Goal: Task Accomplishment & Management: Complete application form

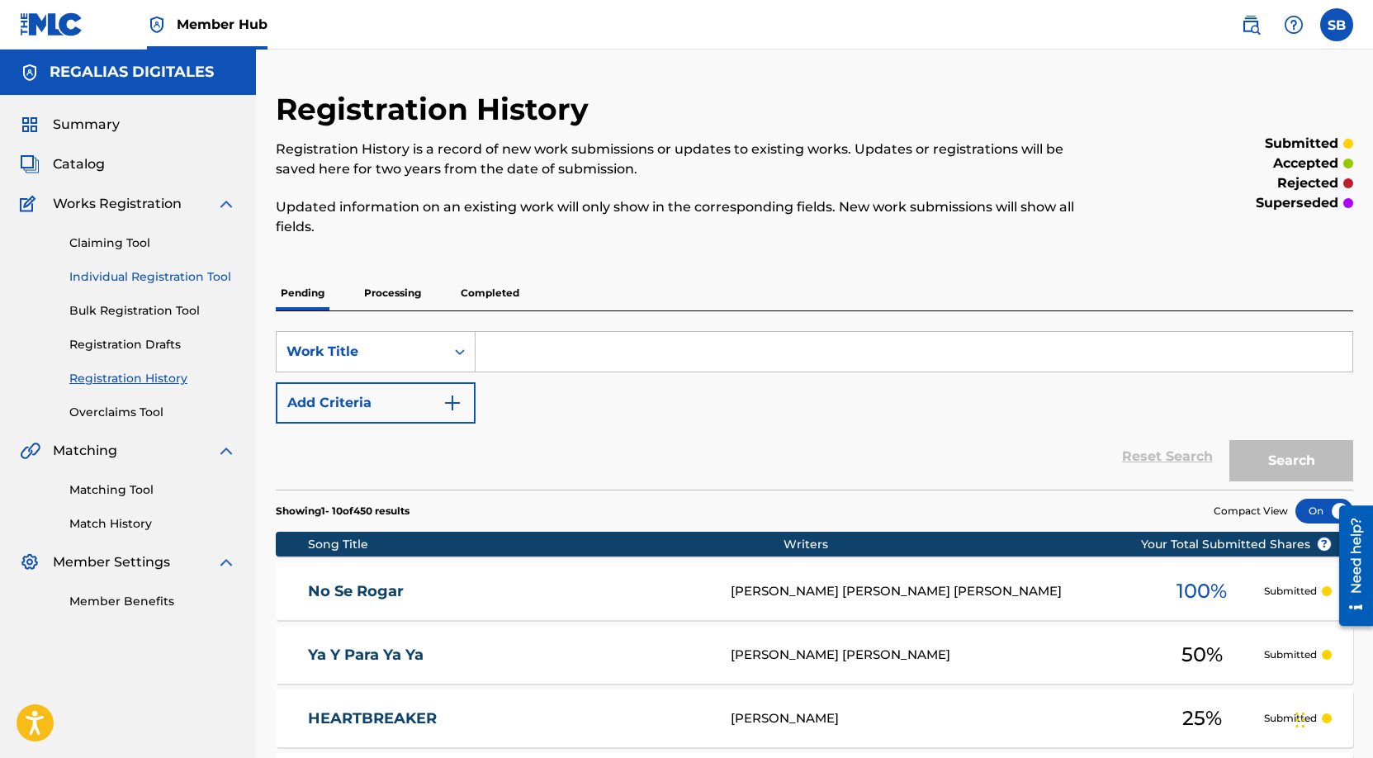
click at [115, 279] on link "Individual Registration Tool" at bounding box center [152, 276] width 167 height 17
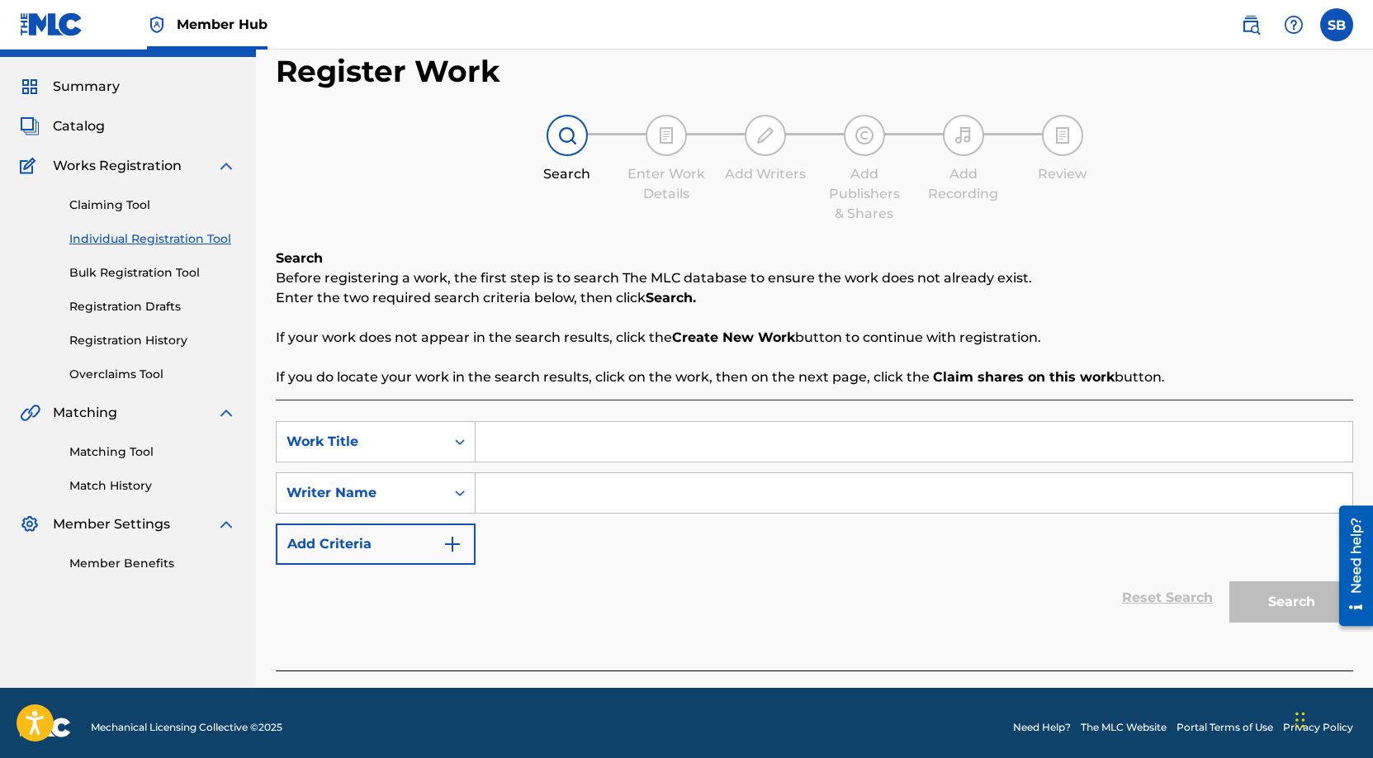
scroll to position [47, 0]
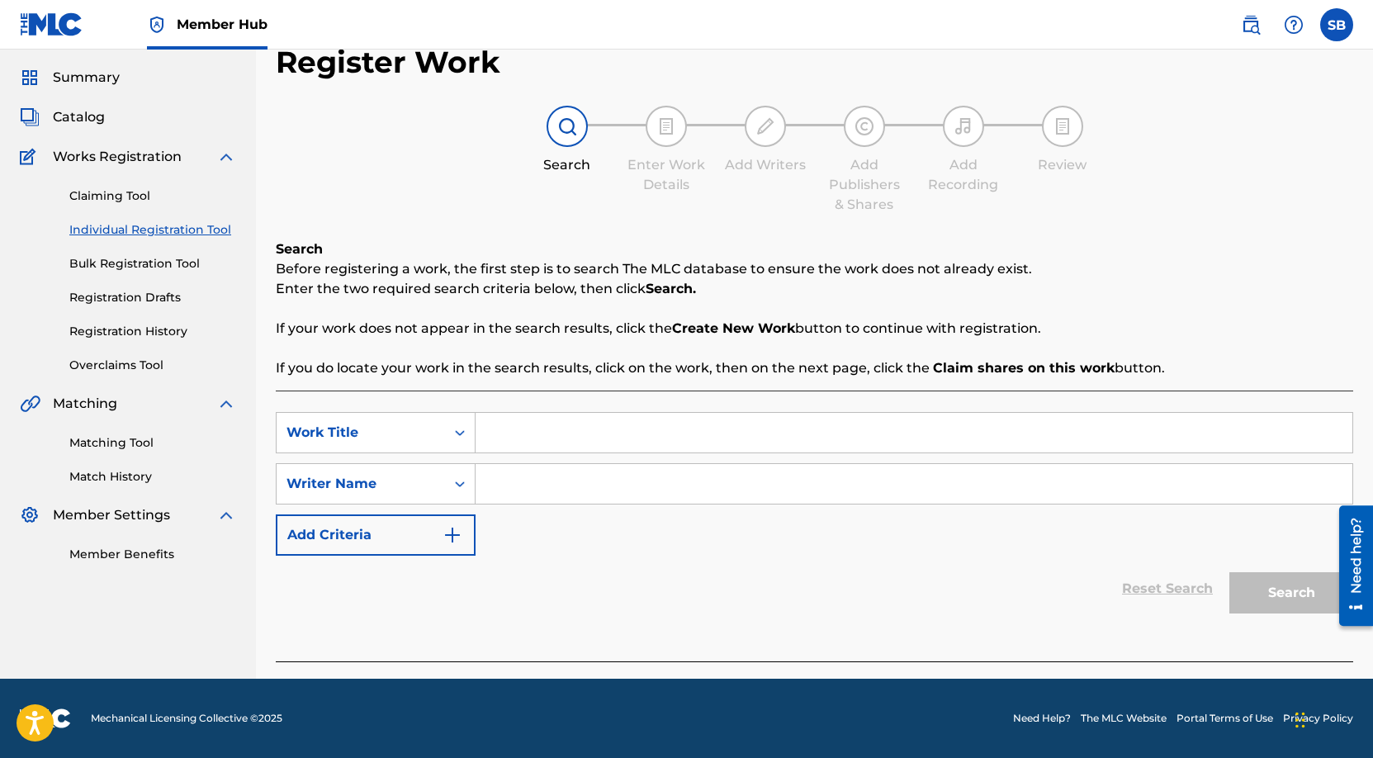
click at [580, 443] on input "Search Form" at bounding box center [913, 433] width 877 height 40
paste input "A CASA NO VA A LLEGAR"
type input "A CASA NO VA A LLEGAR"
click at [576, 479] on input "Search Form" at bounding box center [913, 484] width 877 height 40
click at [762, 478] on input "Search Form" at bounding box center [913, 484] width 877 height 40
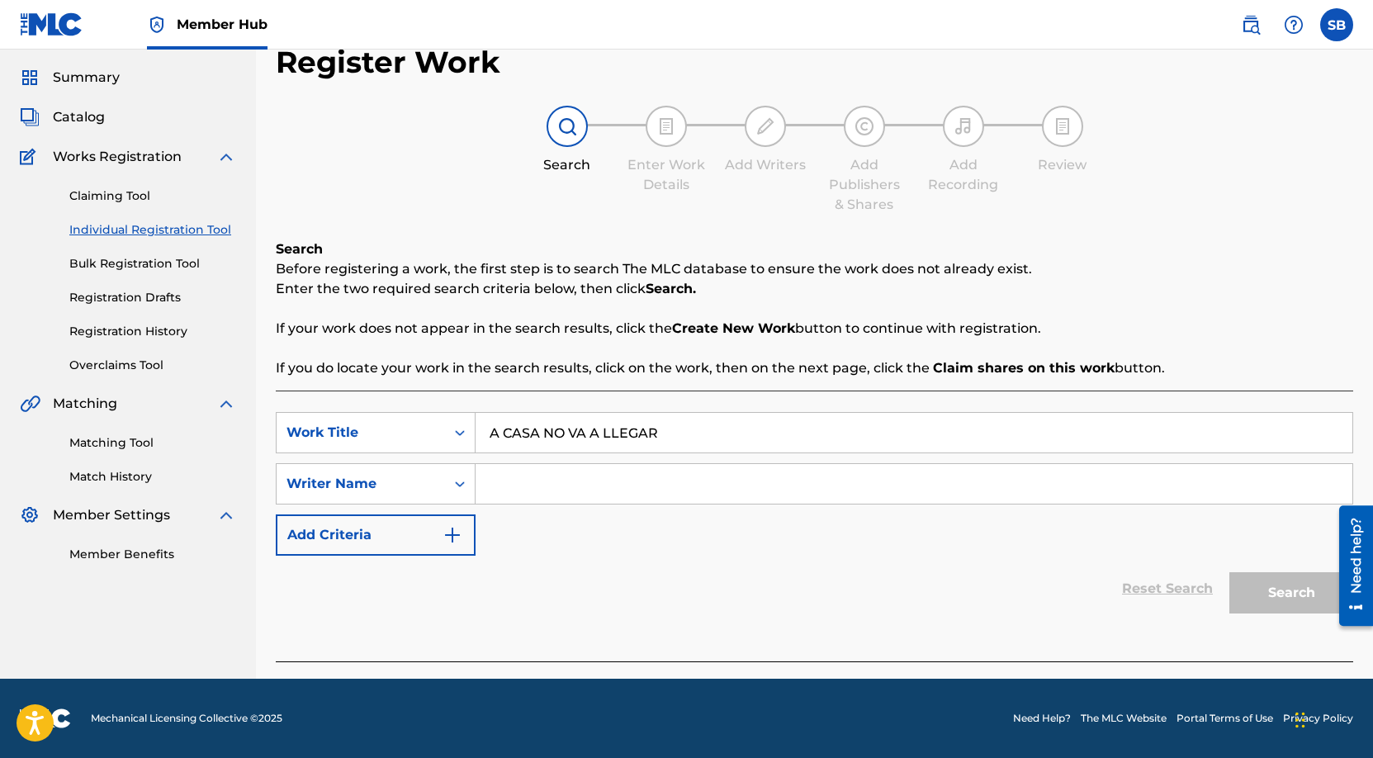
click at [762, 478] on input "Search Form" at bounding box center [913, 484] width 877 height 40
paste input "[PERSON_NAME] [PERSON_NAME]"
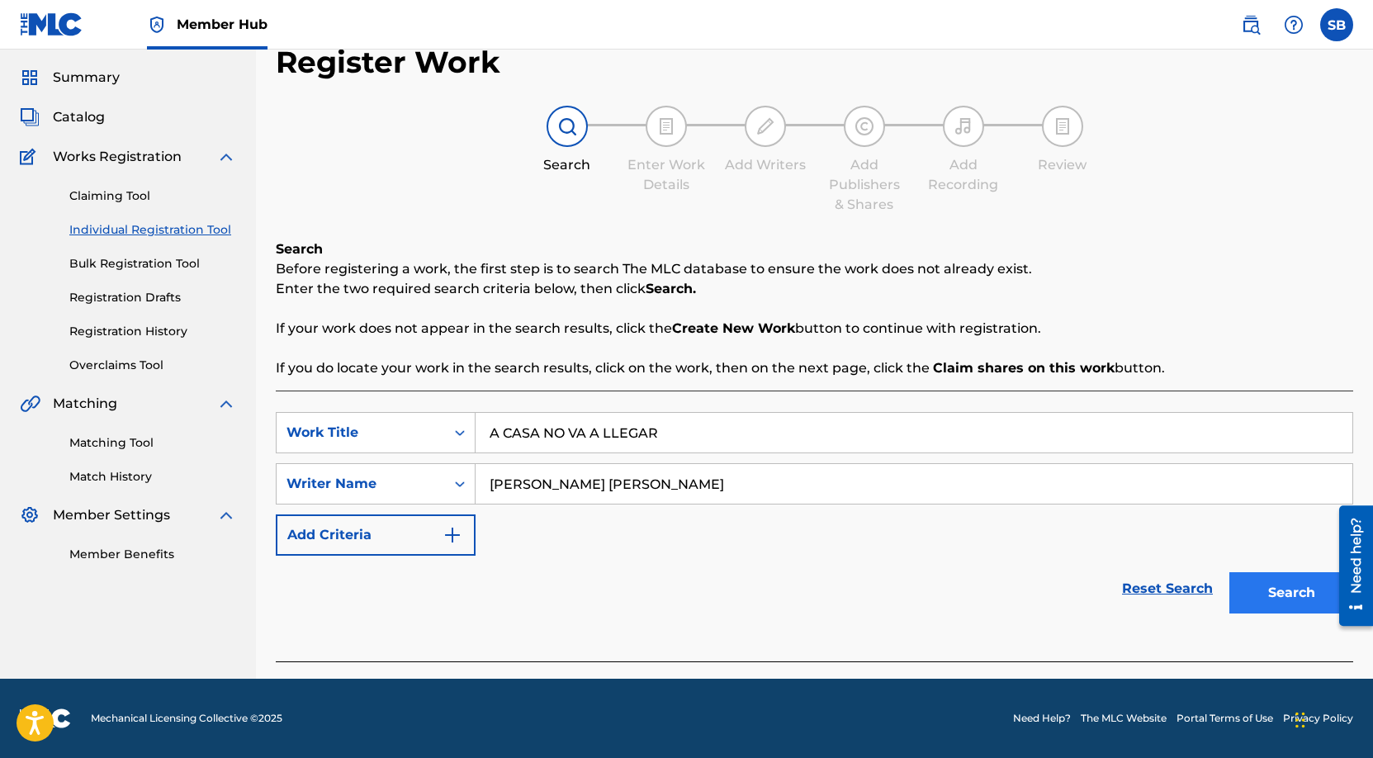
type input "[PERSON_NAME] [PERSON_NAME]"
click at [1282, 595] on button "Search" at bounding box center [1291, 592] width 124 height 41
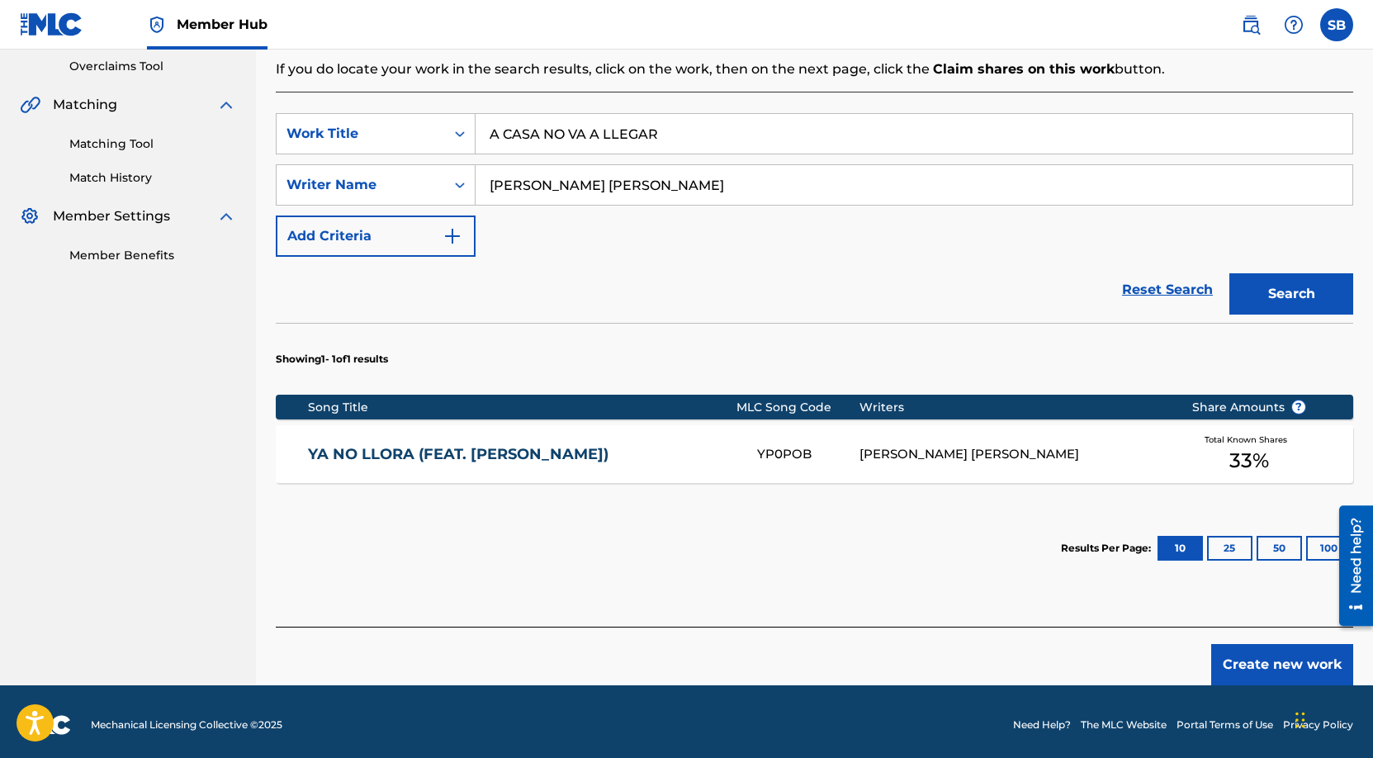
scroll to position [352, 0]
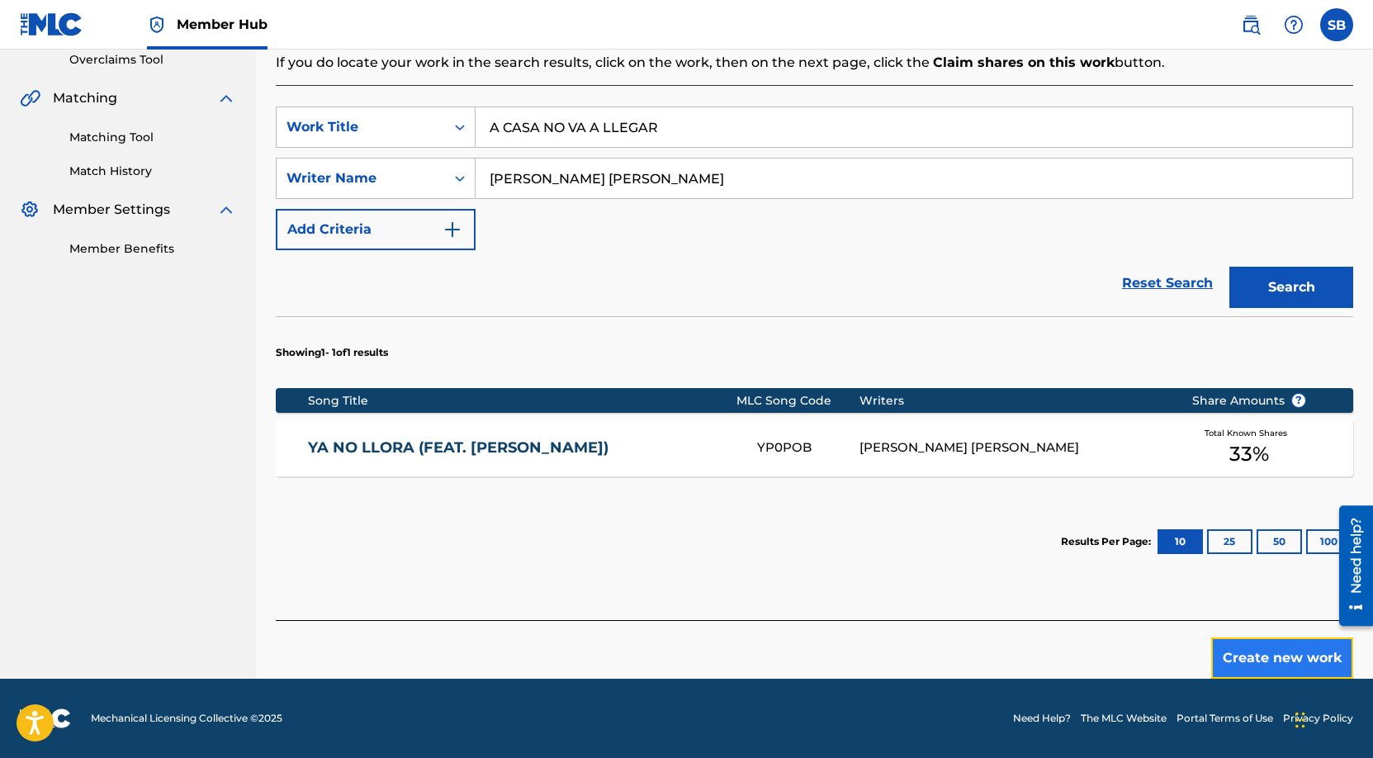
click at [1265, 663] on button "Create new work" at bounding box center [1282, 657] width 142 height 41
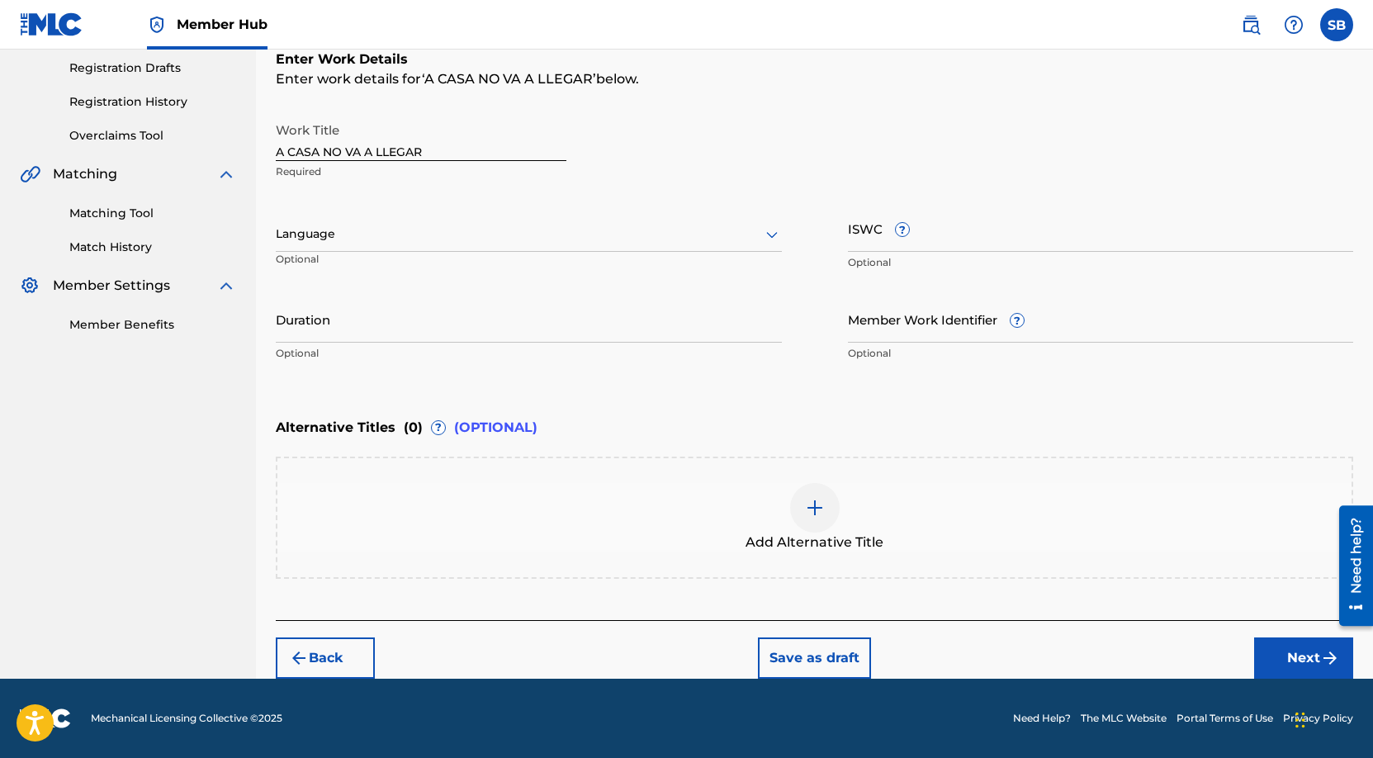
scroll to position [277, 0]
click at [489, 228] on div at bounding box center [529, 234] width 506 height 21
click at [418, 299] on div "Spanish" at bounding box center [529, 307] width 504 height 37
click at [1287, 644] on button "Next" at bounding box center [1303, 657] width 99 height 41
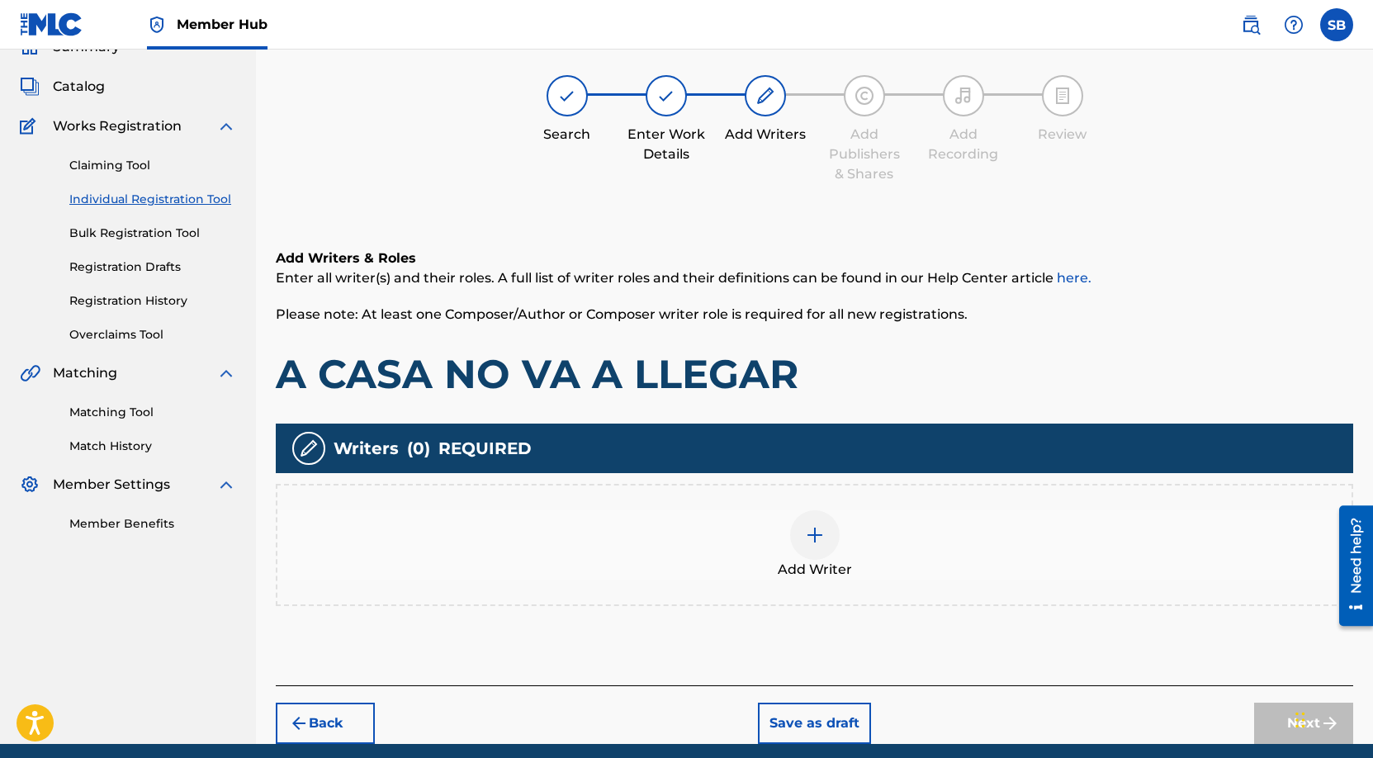
scroll to position [74, 0]
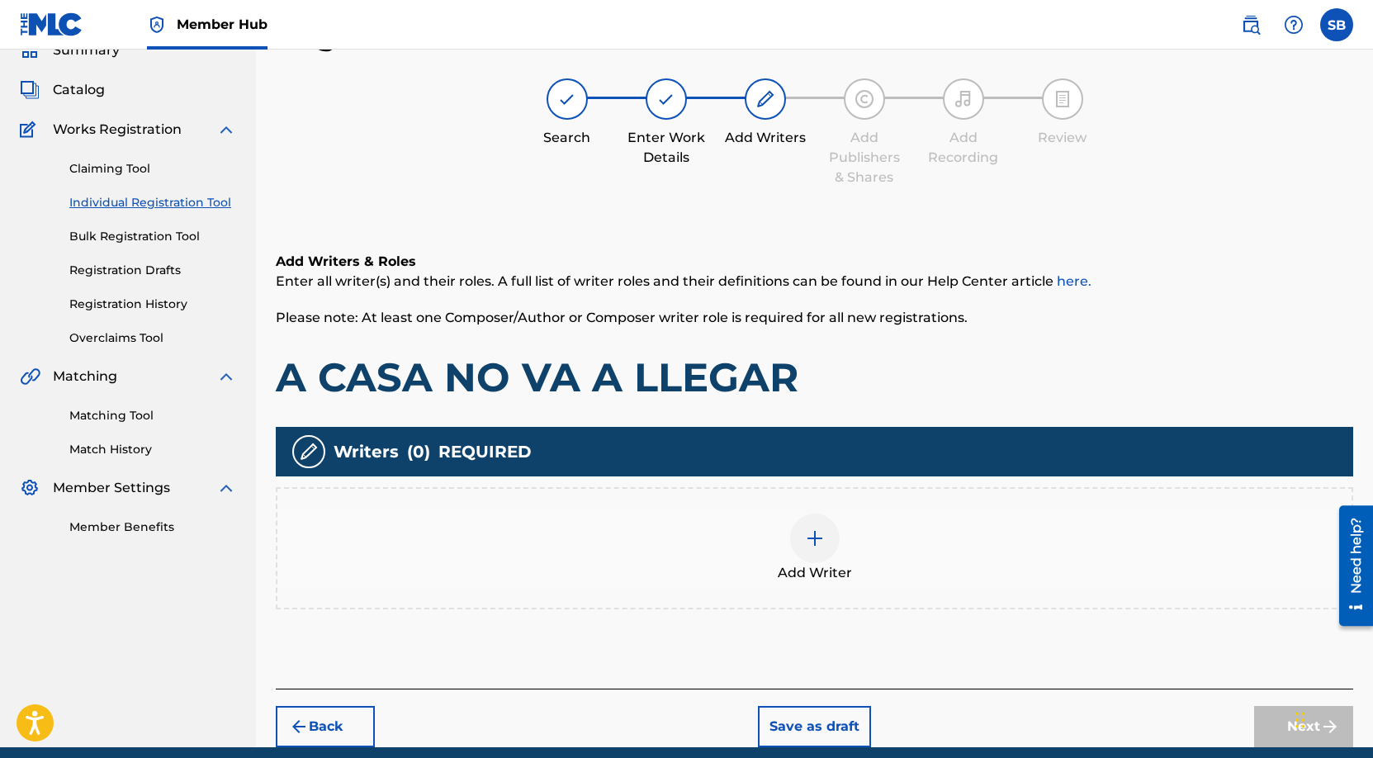
click at [826, 546] on div at bounding box center [815, 538] width 50 height 50
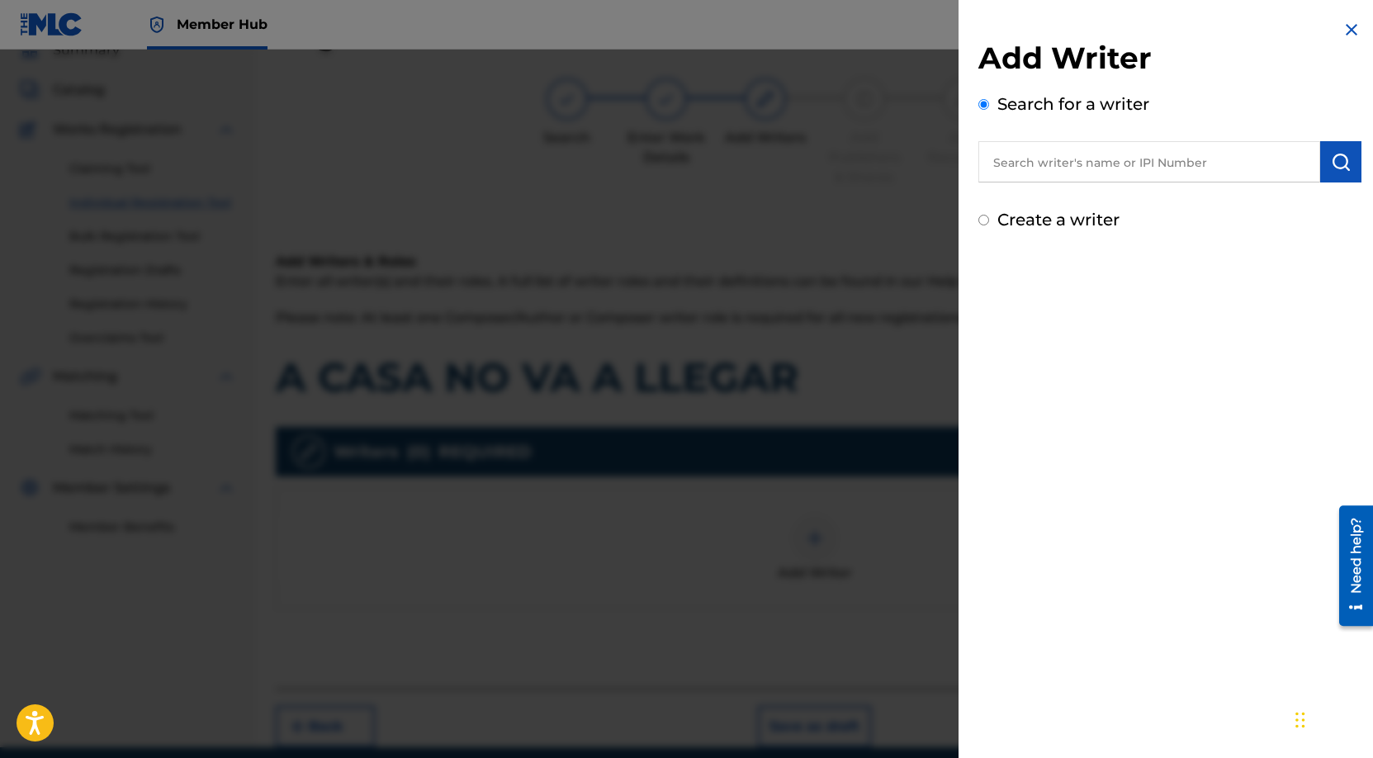
click at [1111, 158] on input "text" at bounding box center [1149, 161] width 342 height 41
paste input "[PERSON_NAME] [PERSON_NAME]"
type input "[PERSON_NAME] [PERSON_NAME]"
click at [1332, 160] on img "submit" at bounding box center [1341, 162] width 20 height 20
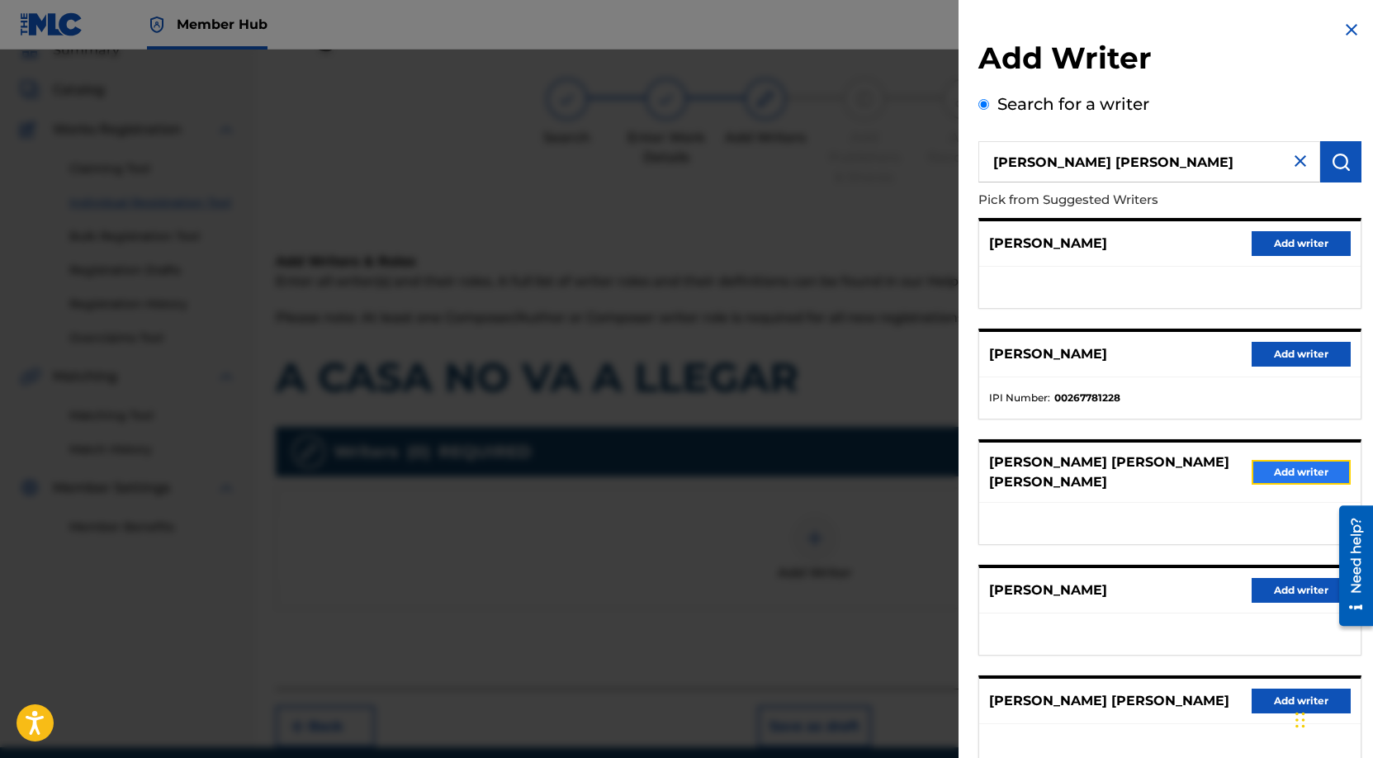
click at [1288, 465] on button "Add writer" at bounding box center [1300, 472] width 99 height 25
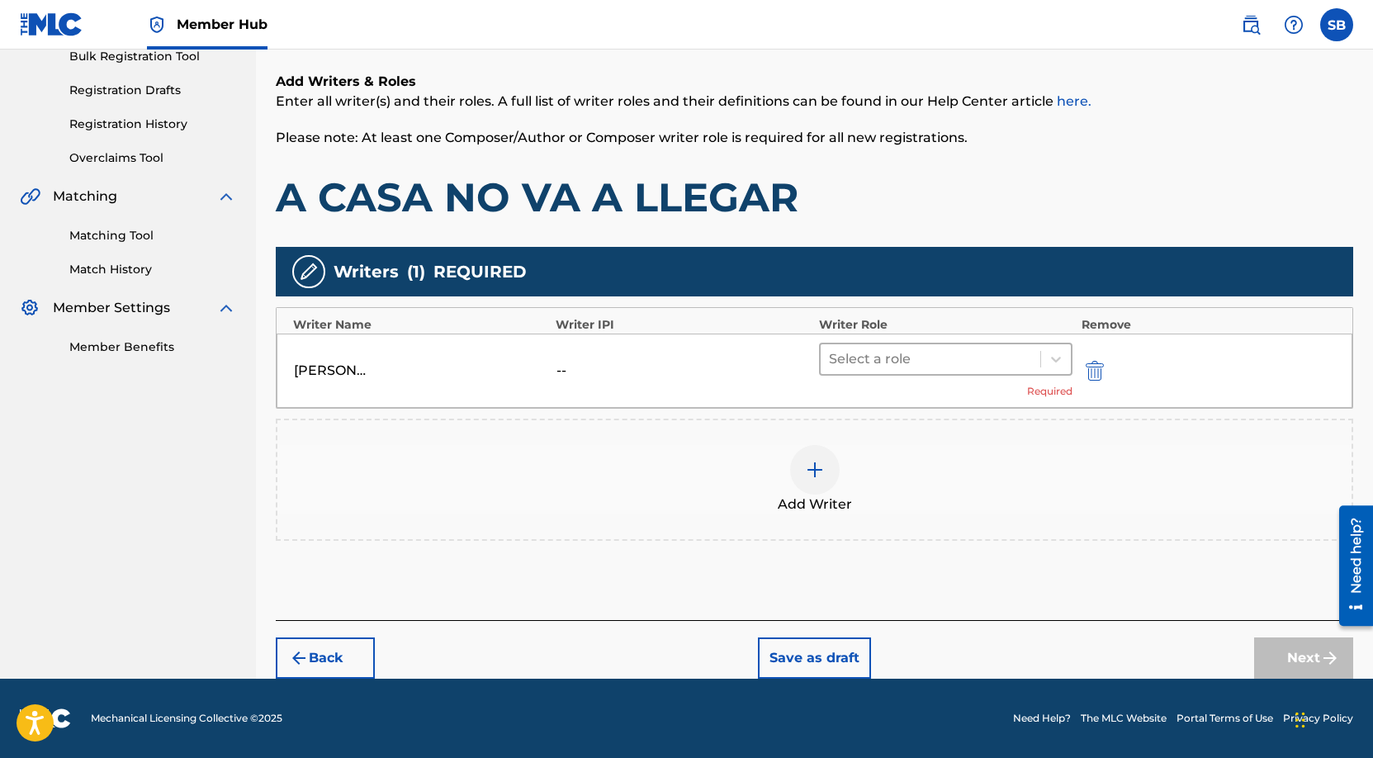
click at [911, 364] on div at bounding box center [931, 359] width 204 height 23
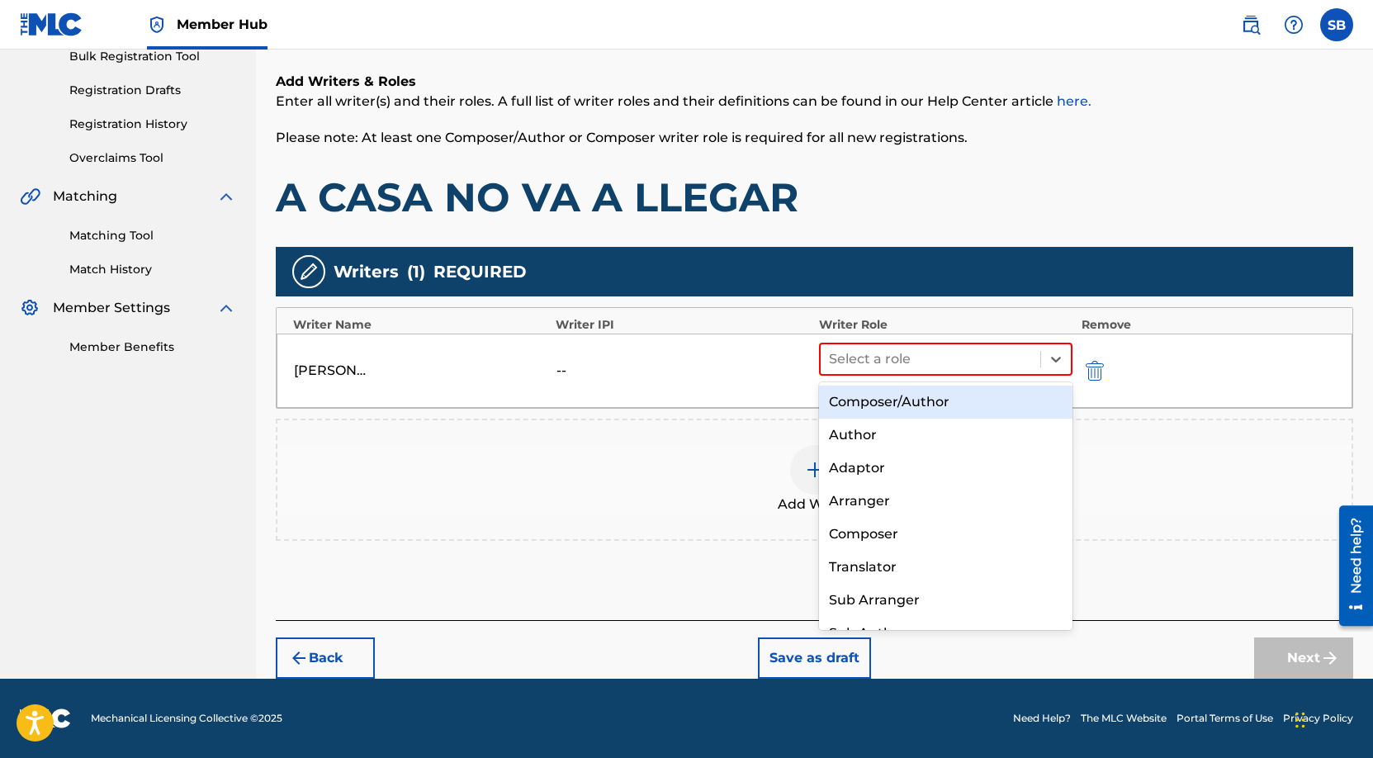
click at [904, 395] on div "Composer/Author" at bounding box center [946, 402] width 254 height 33
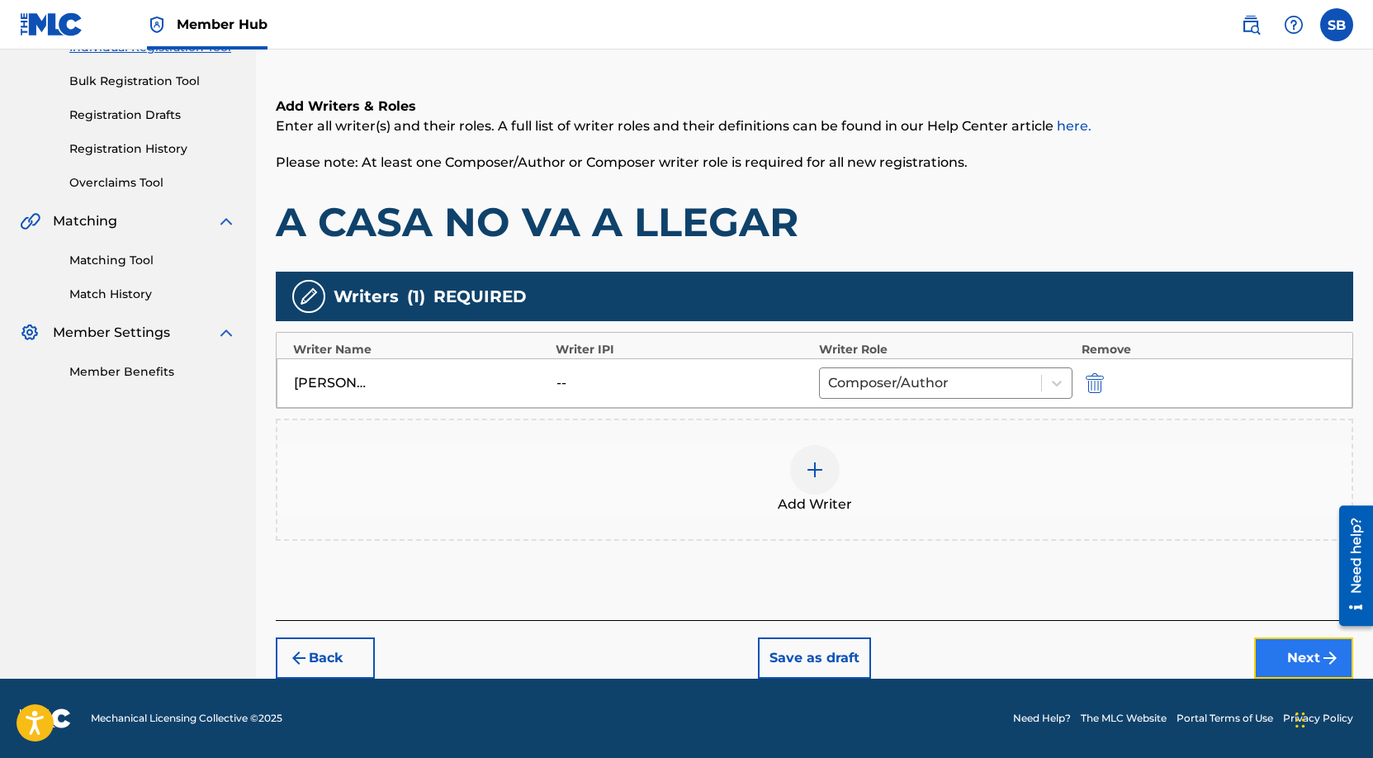
click at [1283, 642] on button "Next" at bounding box center [1303, 657] width 99 height 41
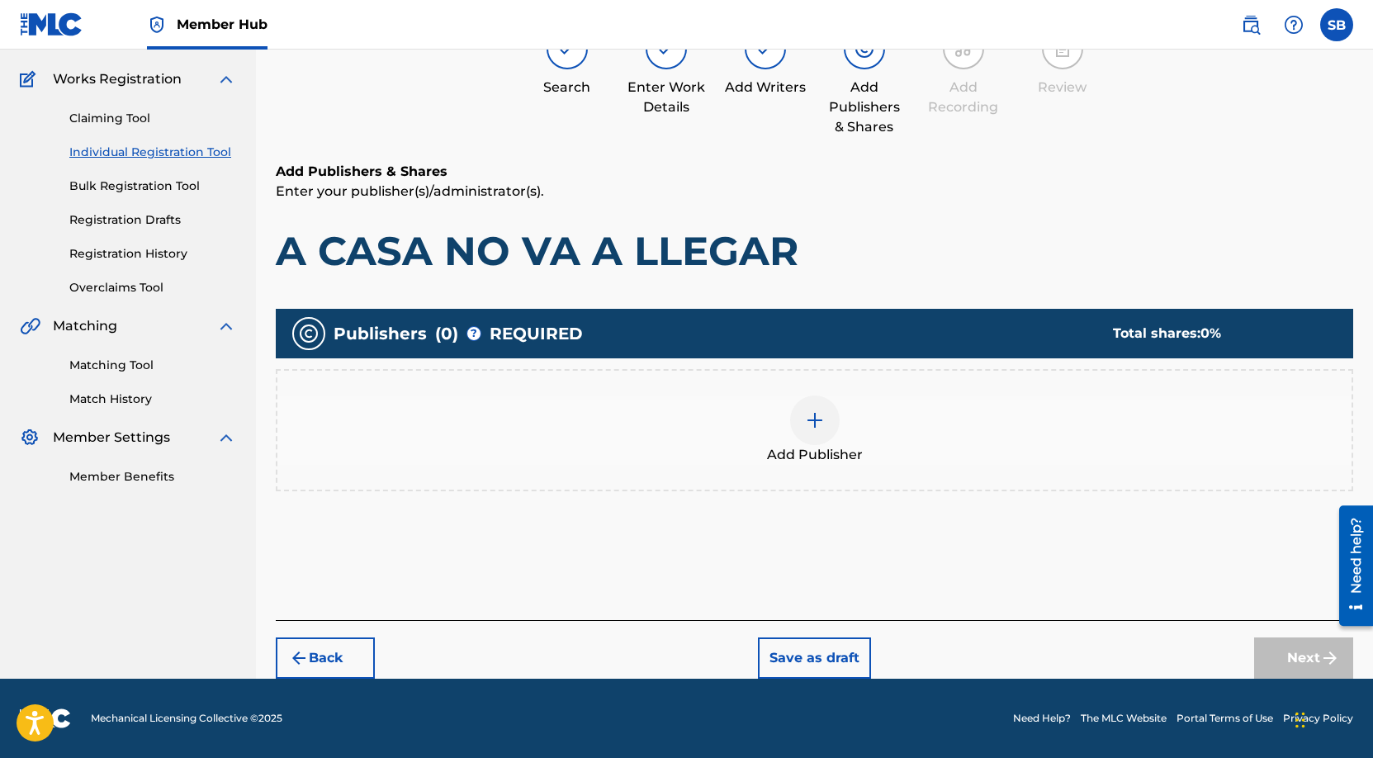
scroll to position [74, 0]
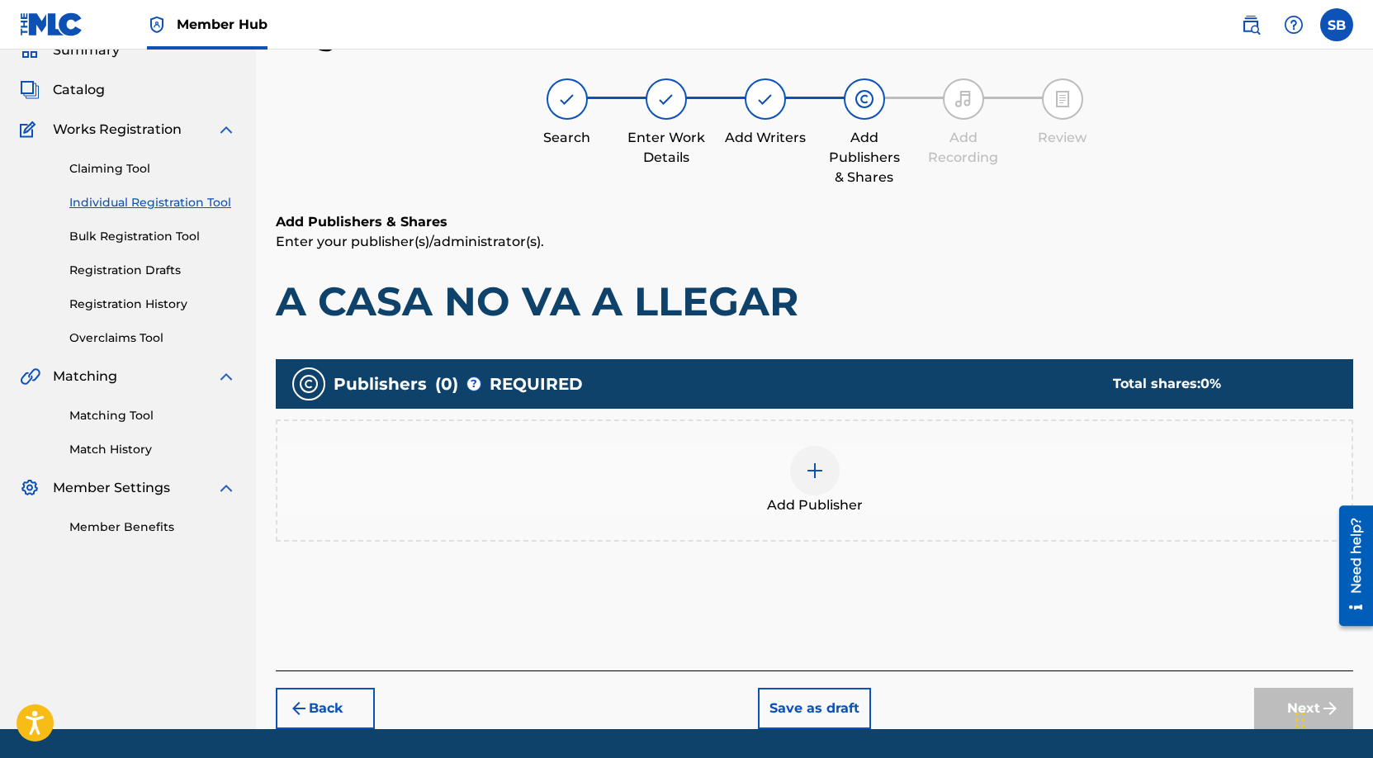
click at [896, 495] on div "Add Publisher" at bounding box center [814, 480] width 1074 height 69
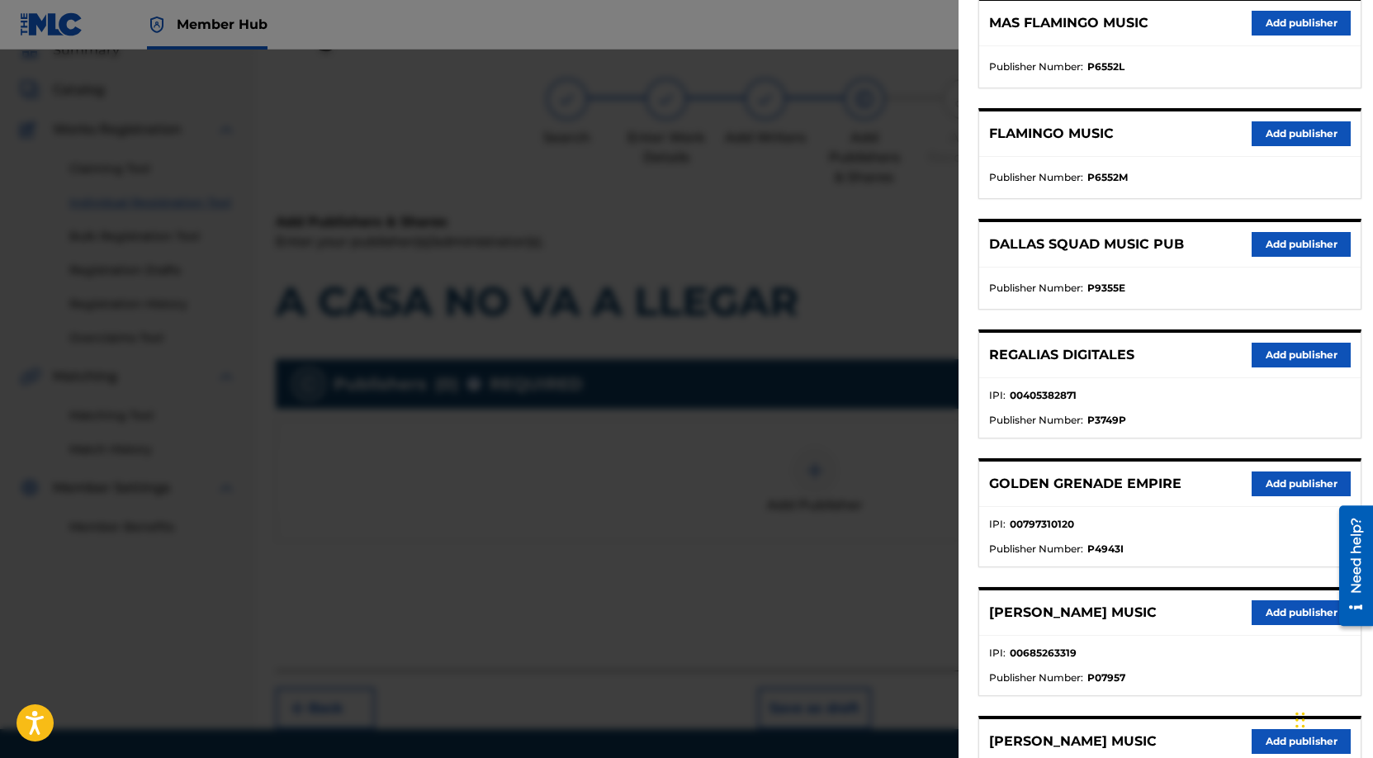
scroll to position [403, 0]
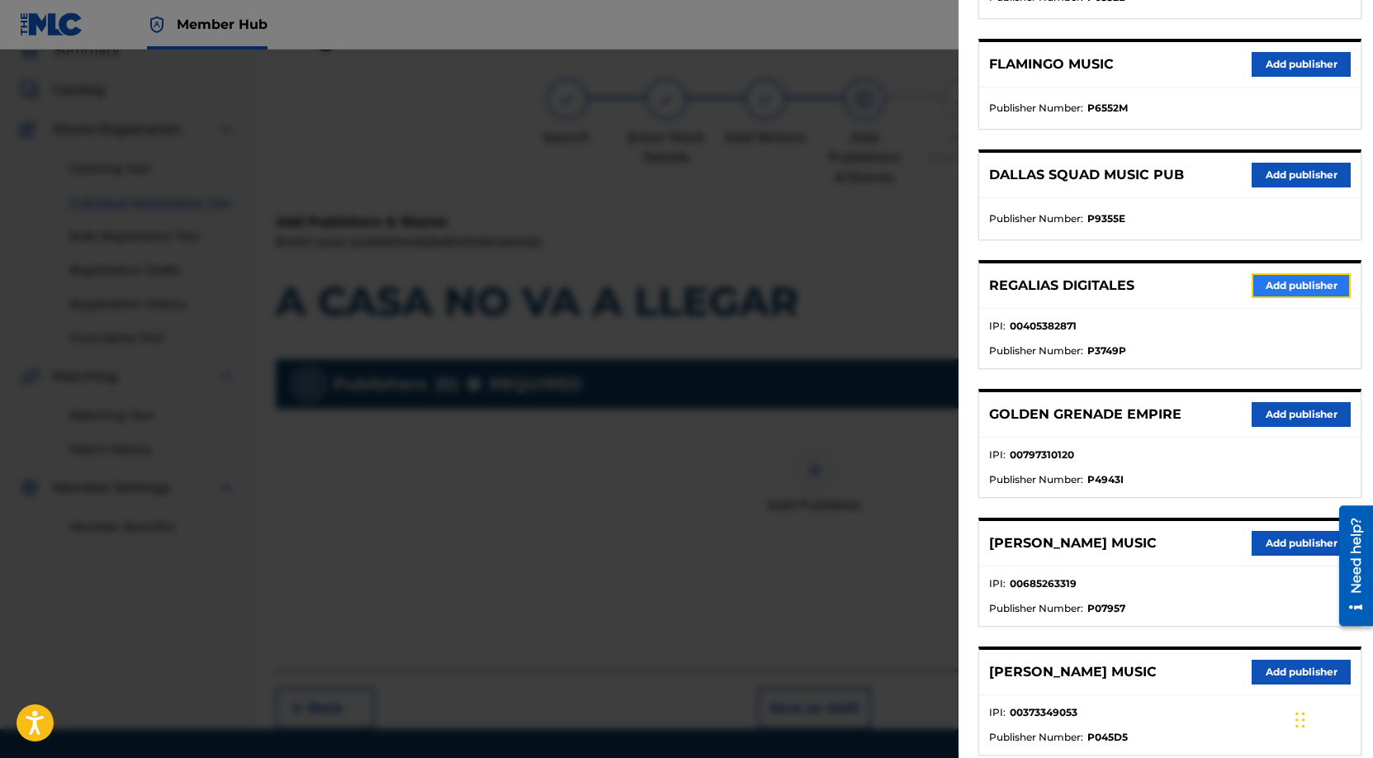
click at [1312, 285] on button "Add publisher" at bounding box center [1300, 285] width 99 height 25
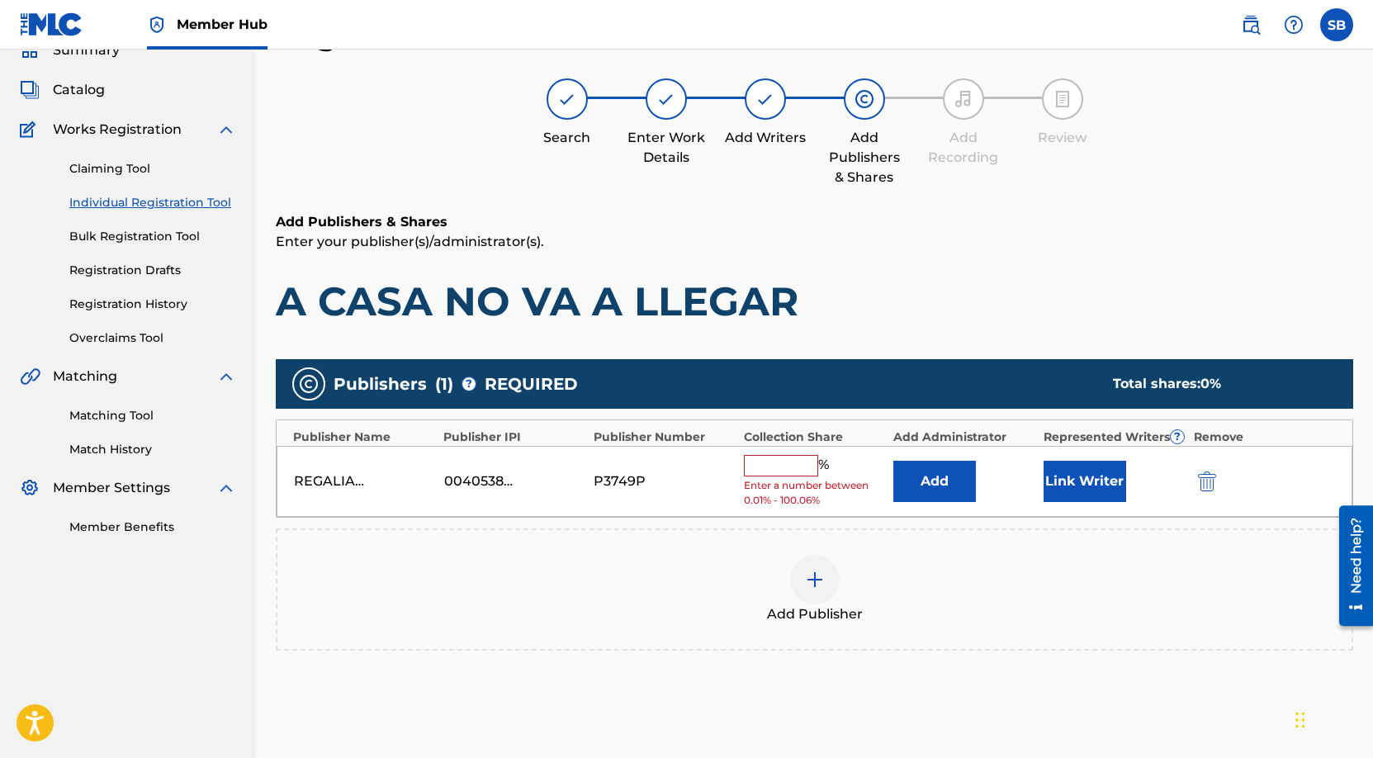
click at [741, 455] on div "REGALIAS DIGITALES 00405382871 P3749P % Enter a number between 0.01% - 100.06% …" at bounding box center [815, 482] width 1076 height 72
click at [749, 461] on input "text" at bounding box center [781, 465] width 74 height 21
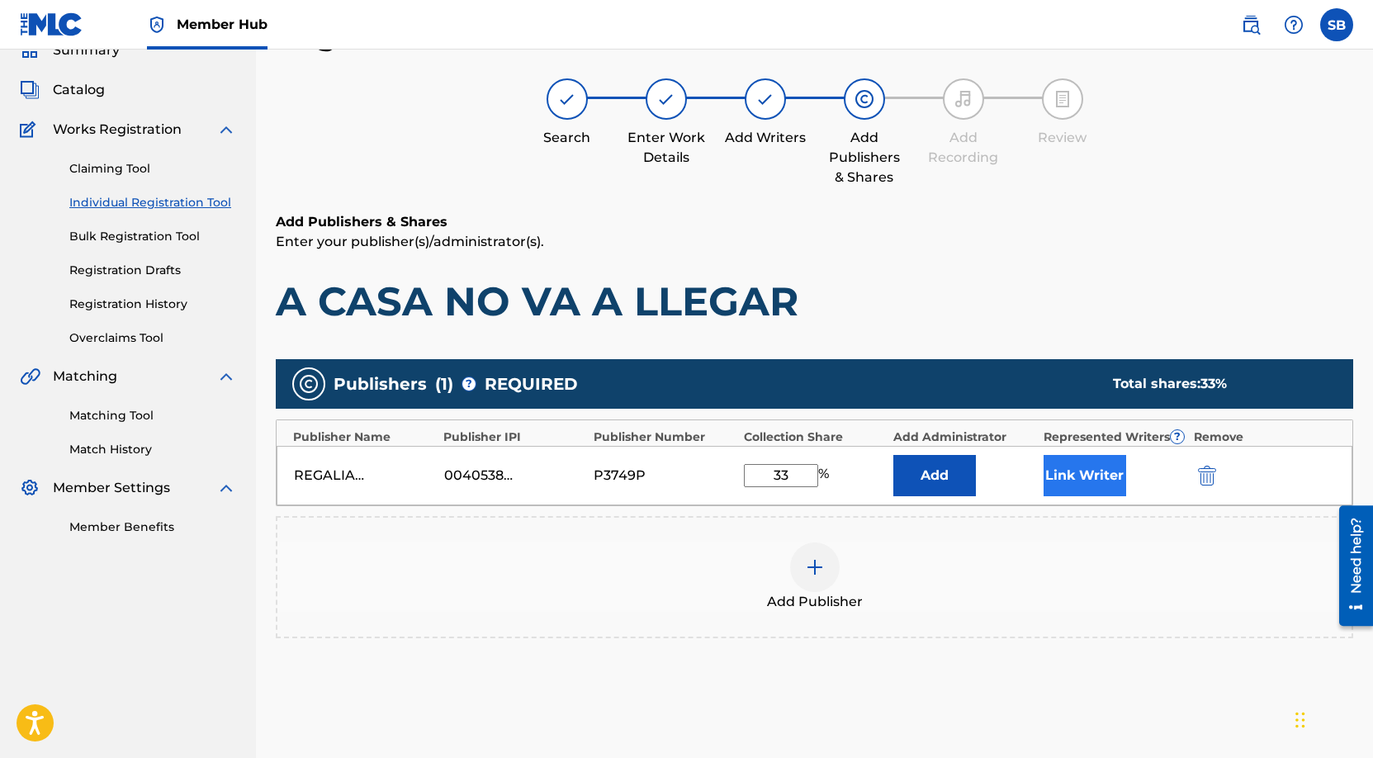
type input "33"
click at [1102, 475] on button "Link Writer" at bounding box center [1084, 475] width 83 height 41
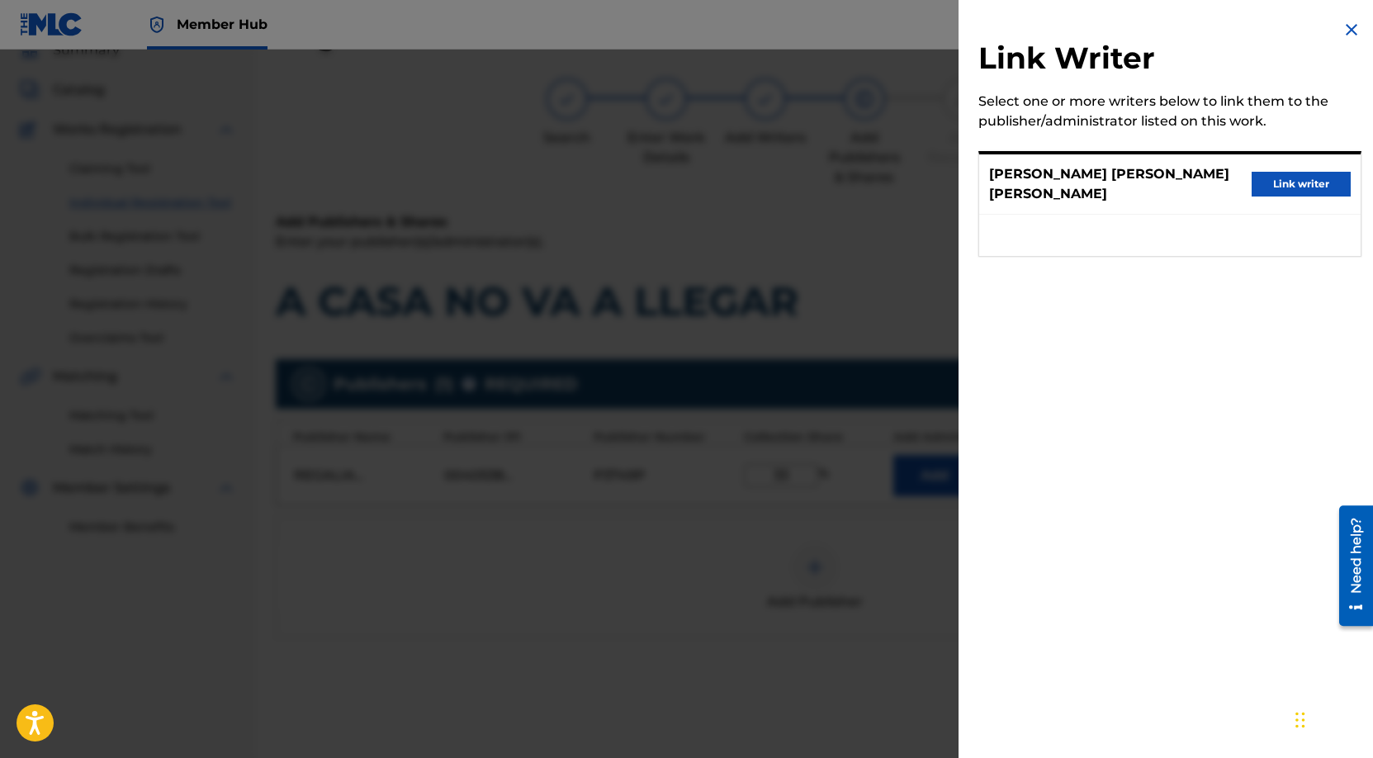
click at [1302, 193] on div "[PERSON_NAME] [PERSON_NAME] [PERSON_NAME] Link writer" at bounding box center [1169, 184] width 381 height 60
click at [1303, 182] on button "Link writer" at bounding box center [1300, 184] width 99 height 25
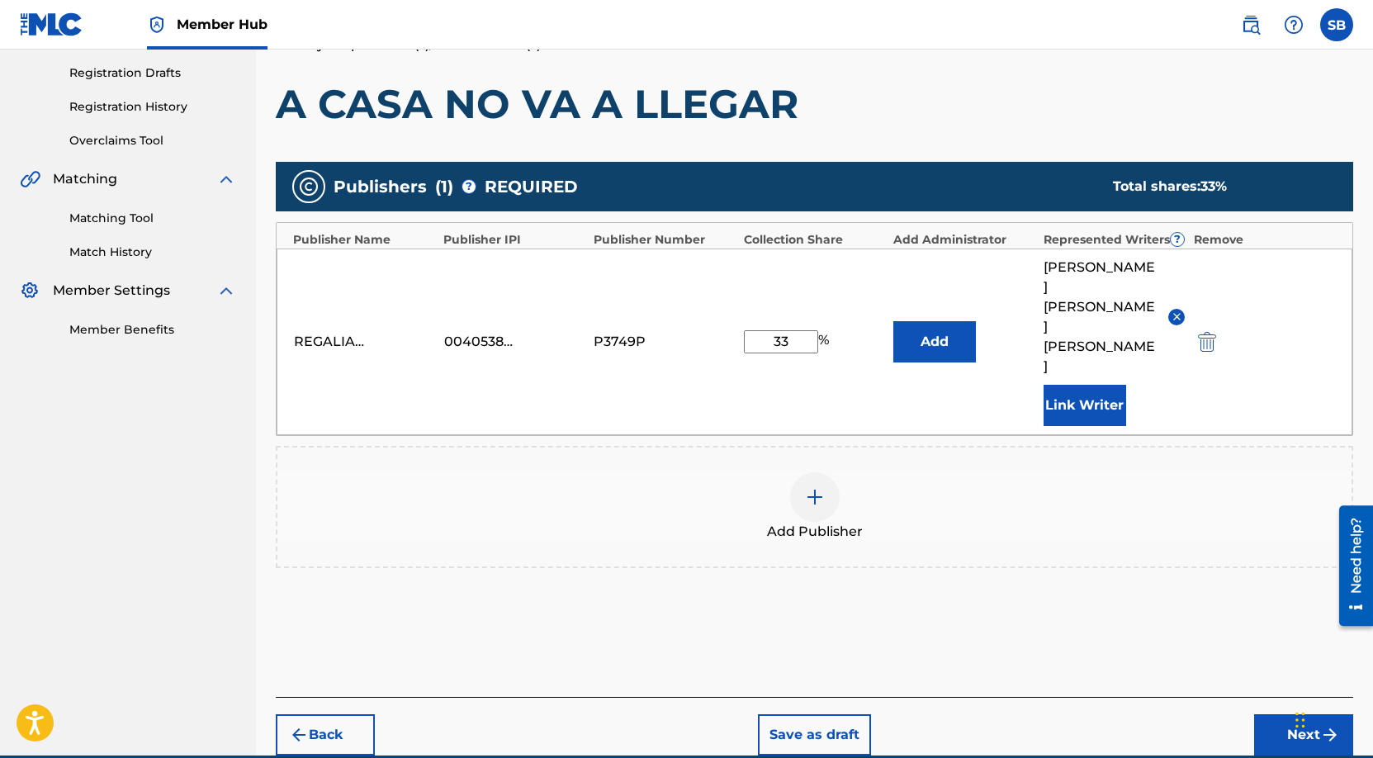
scroll to position [289, 0]
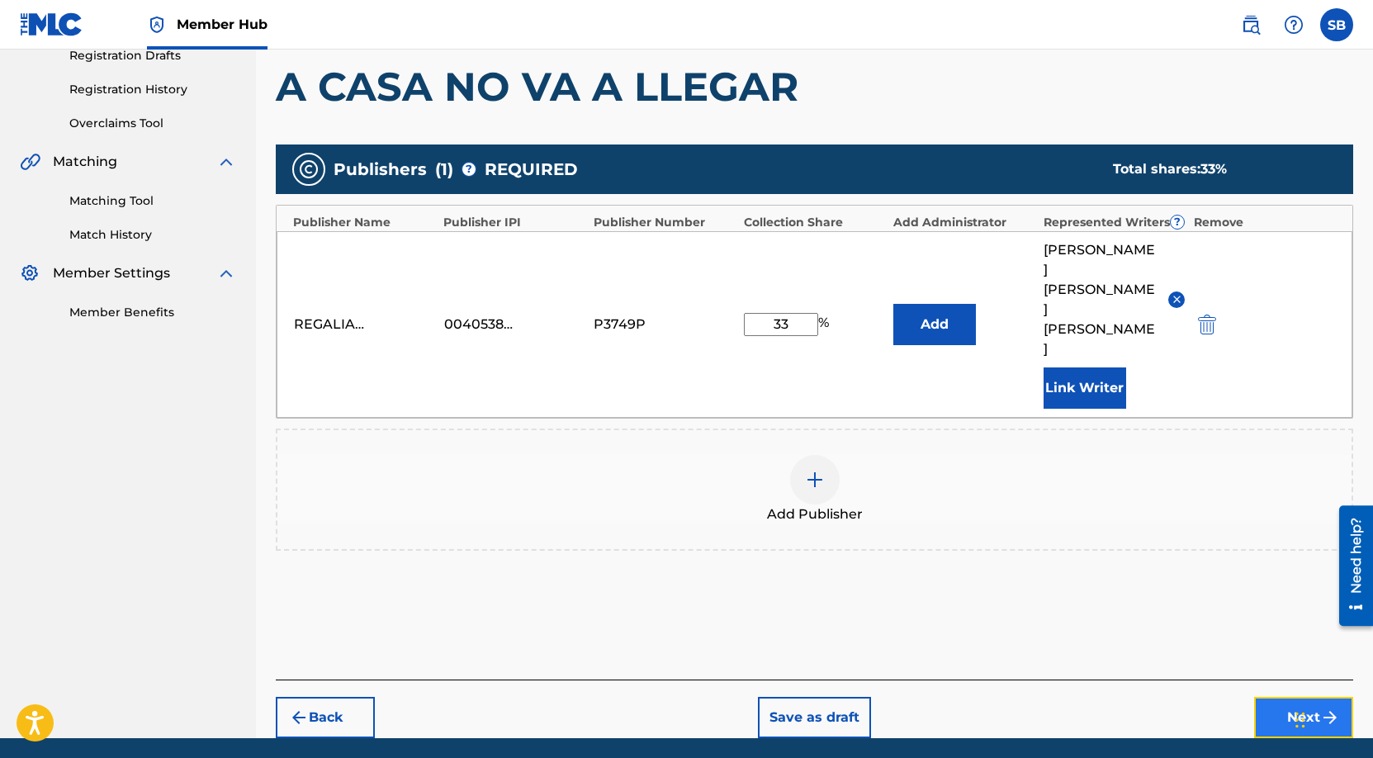
click at [1290, 697] on button "Next" at bounding box center [1303, 717] width 99 height 41
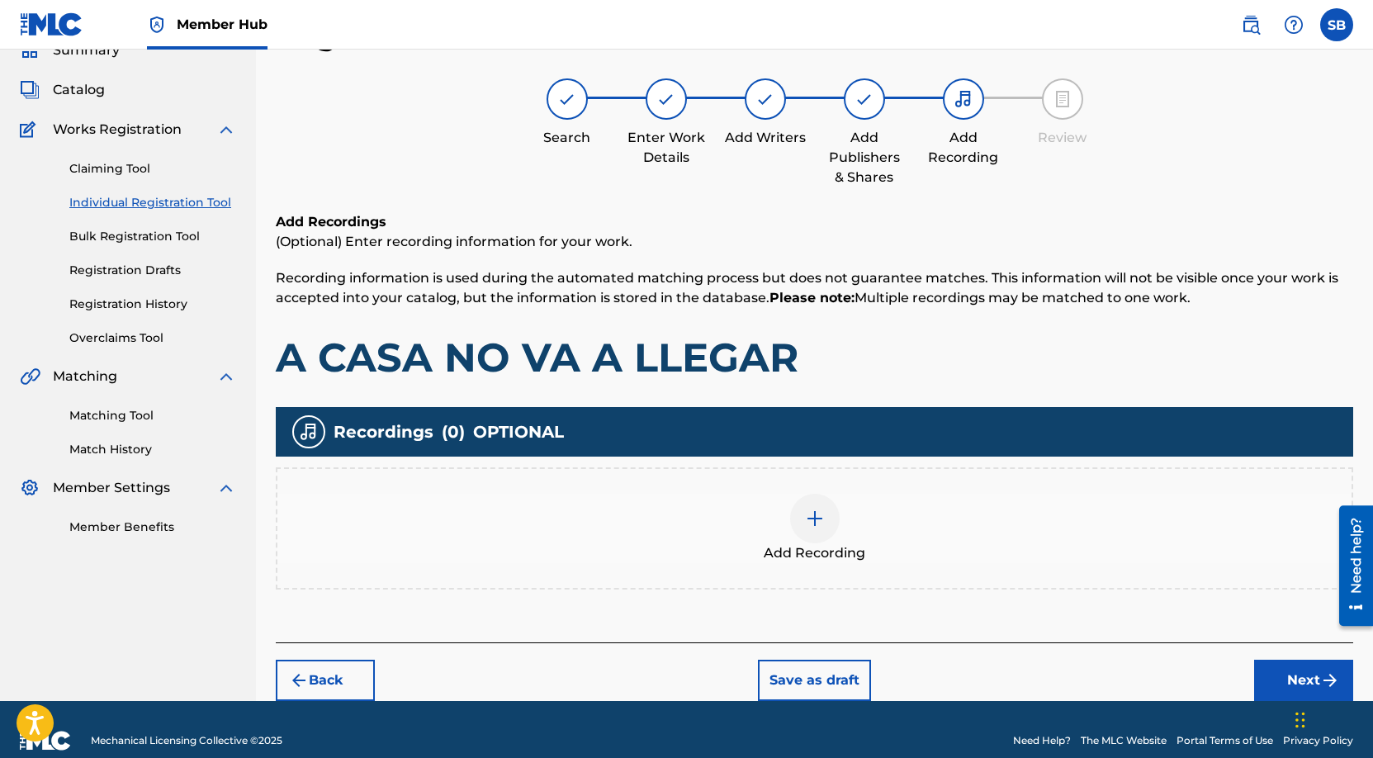
click at [886, 532] on div "Add Recording" at bounding box center [814, 528] width 1074 height 69
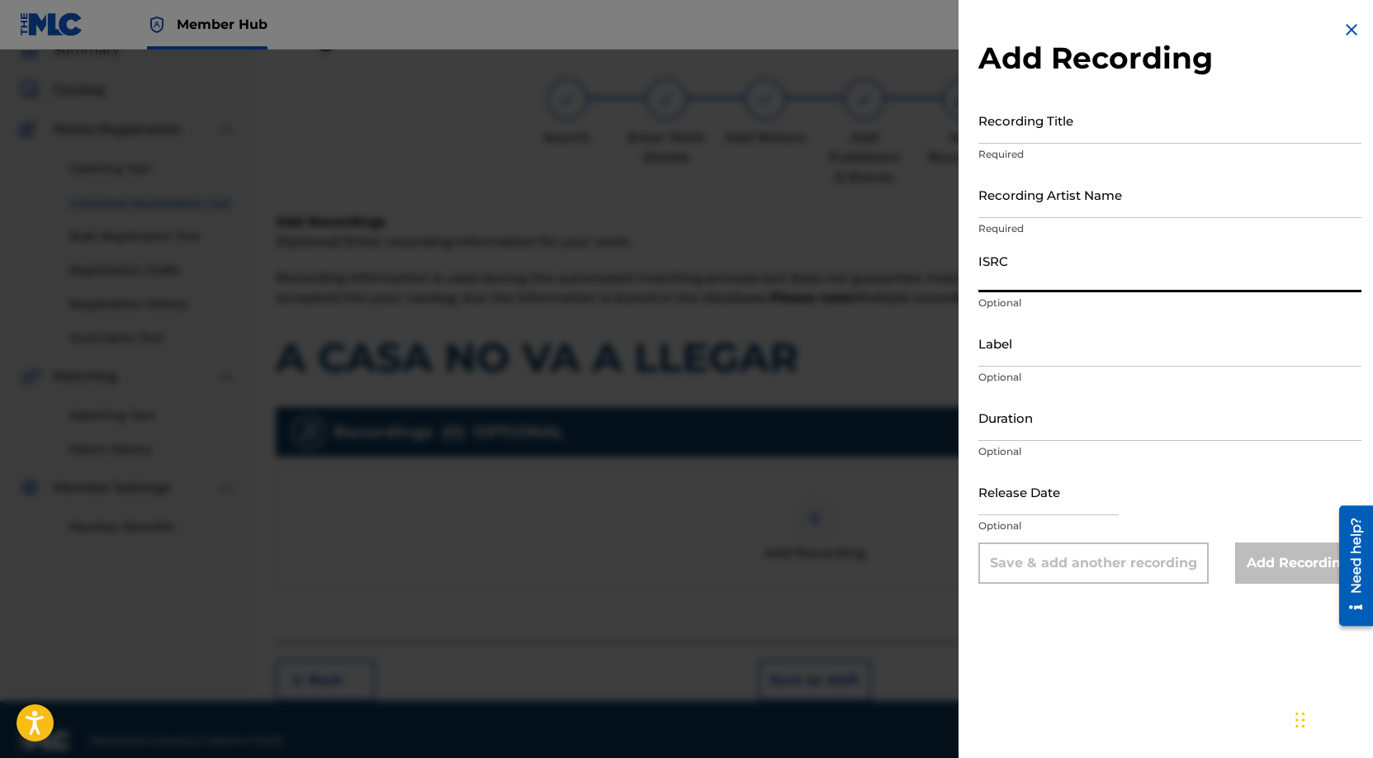
click at [1052, 274] on input "ISRC" at bounding box center [1169, 268] width 383 height 47
paste input "MXF152502734"
type input "MXF152502734"
click at [1147, 189] on input "Recording Artist Name" at bounding box center [1169, 194] width 383 height 47
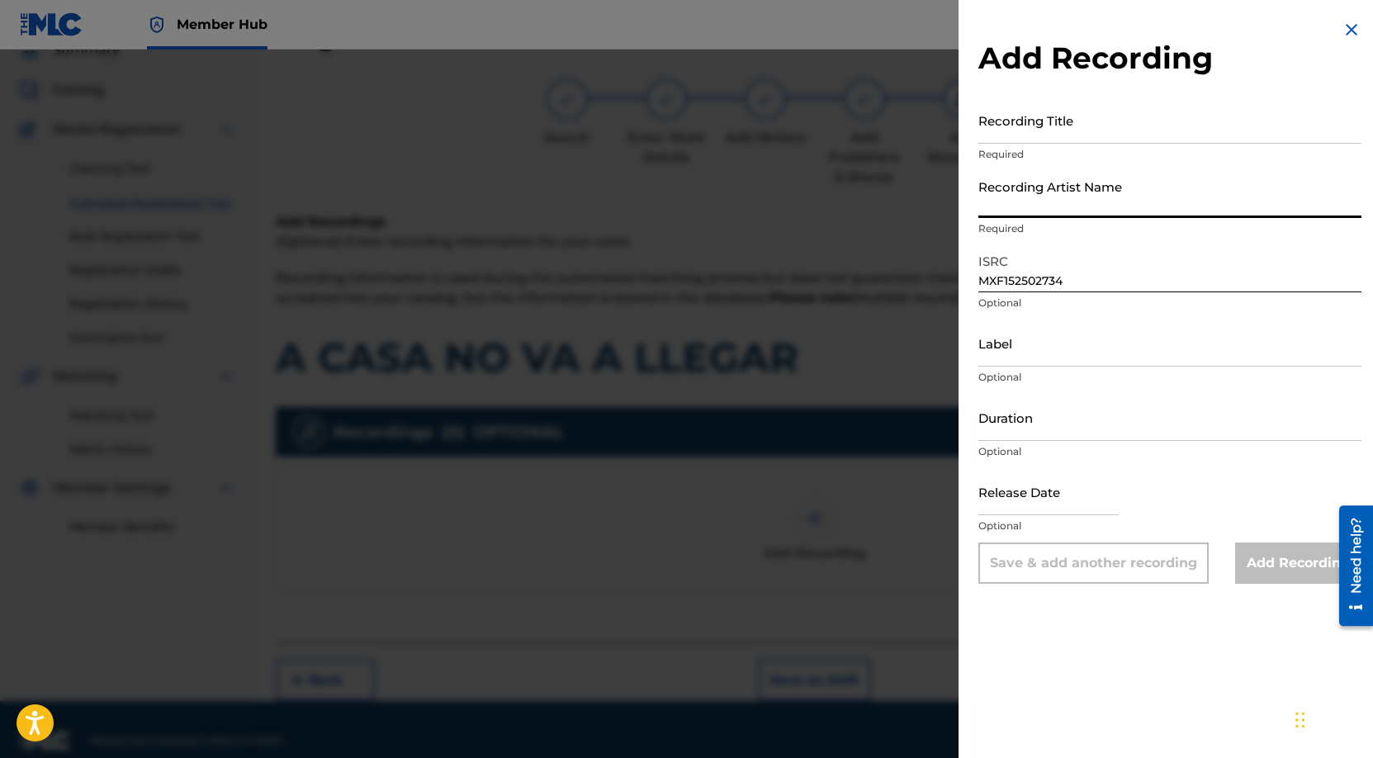
paste input "[PERSON_NAME], [PERSON_NAME], SAI"
type input "[PERSON_NAME], [PERSON_NAME], SAI"
click at [1172, 105] on input "Recording Title" at bounding box center [1169, 120] width 383 height 47
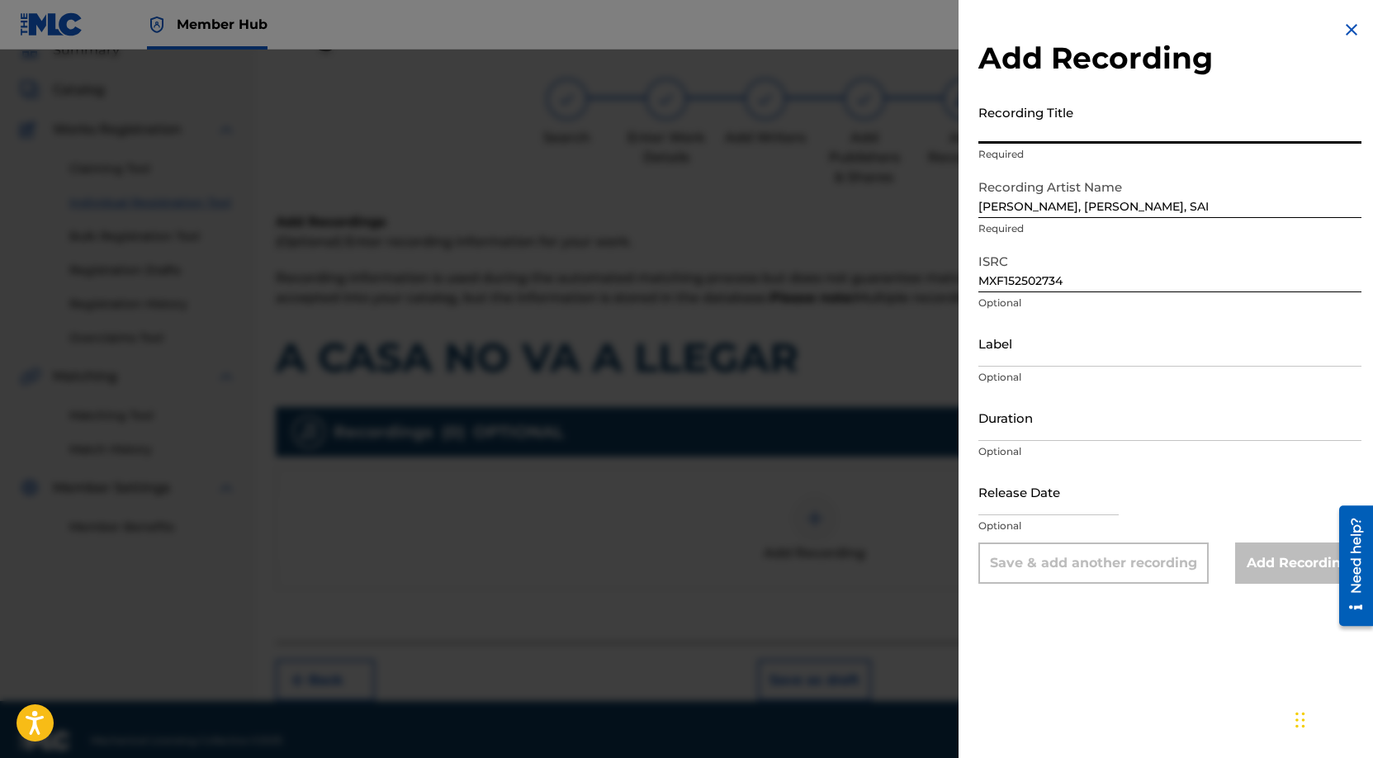
paste input "A CASA NO VA A LLEGAR"
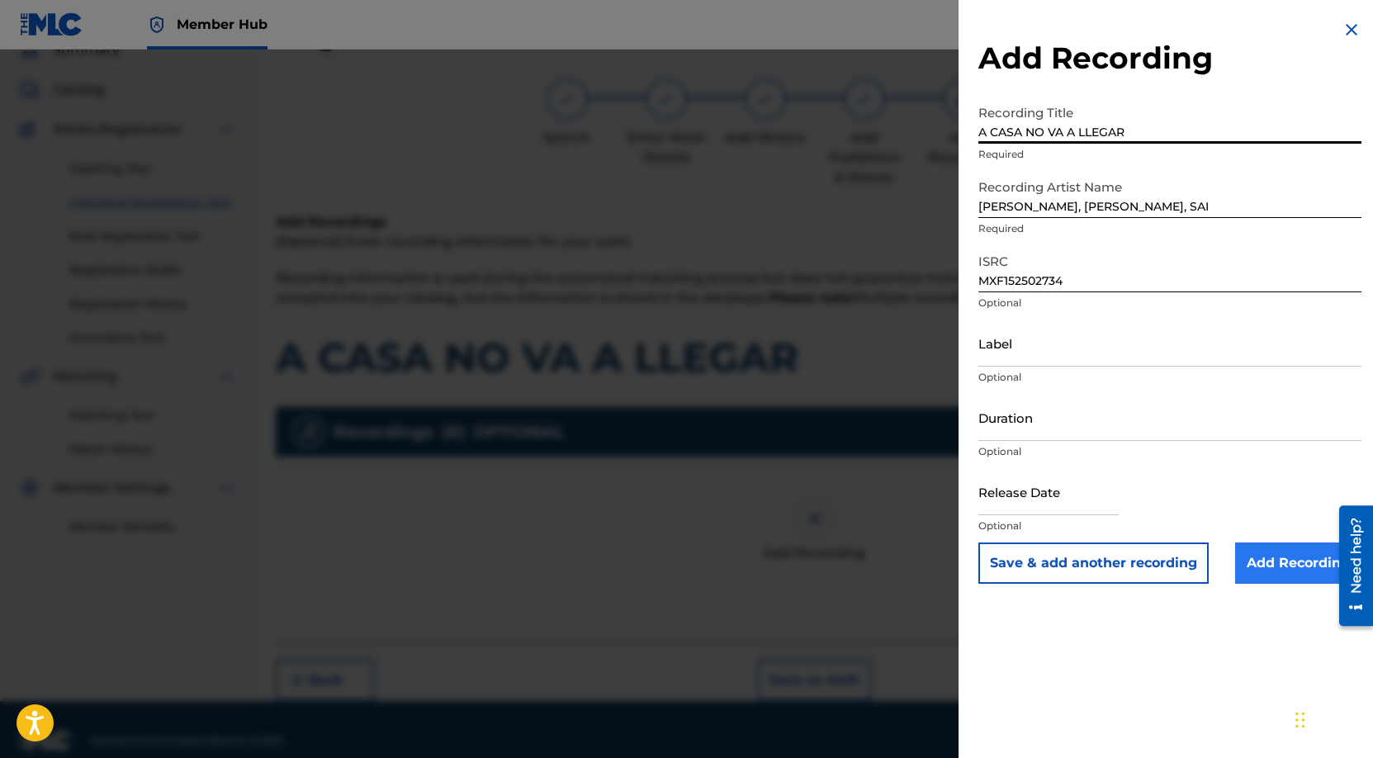
type input "A CASA NO VA A LLEGAR"
click at [1280, 552] on input "Add Recording" at bounding box center [1298, 562] width 126 height 41
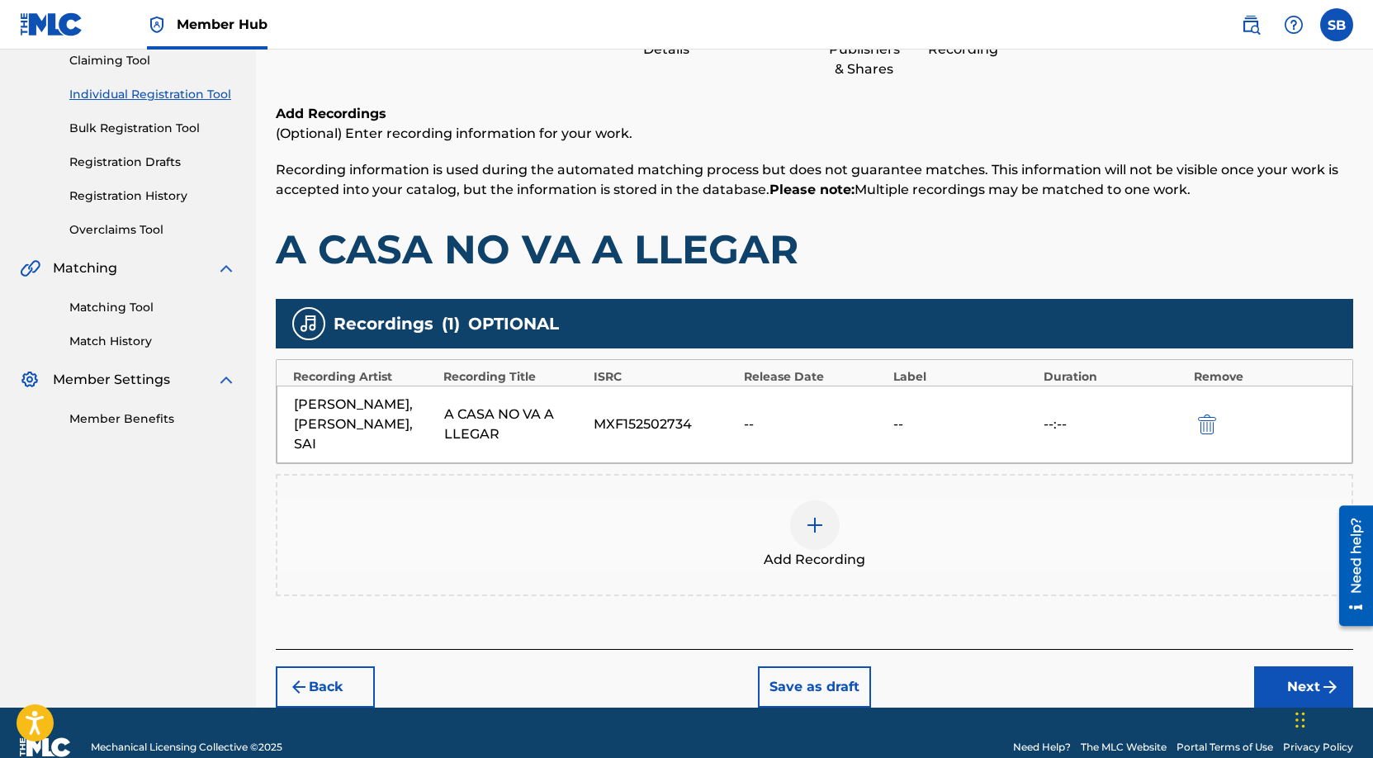
scroll to position [192, 0]
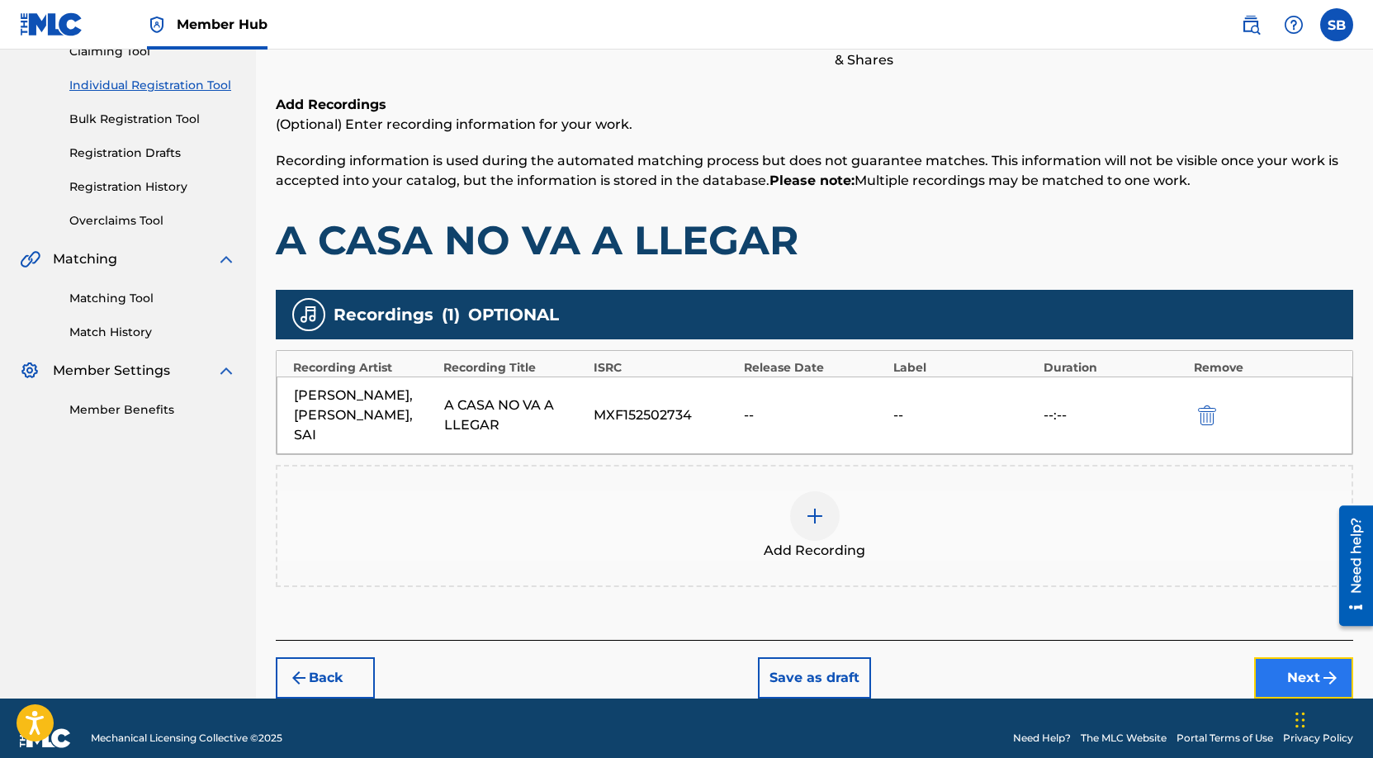
click at [1284, 657] on button "Next" at bounding box center [1303, 677] width 99 height 41
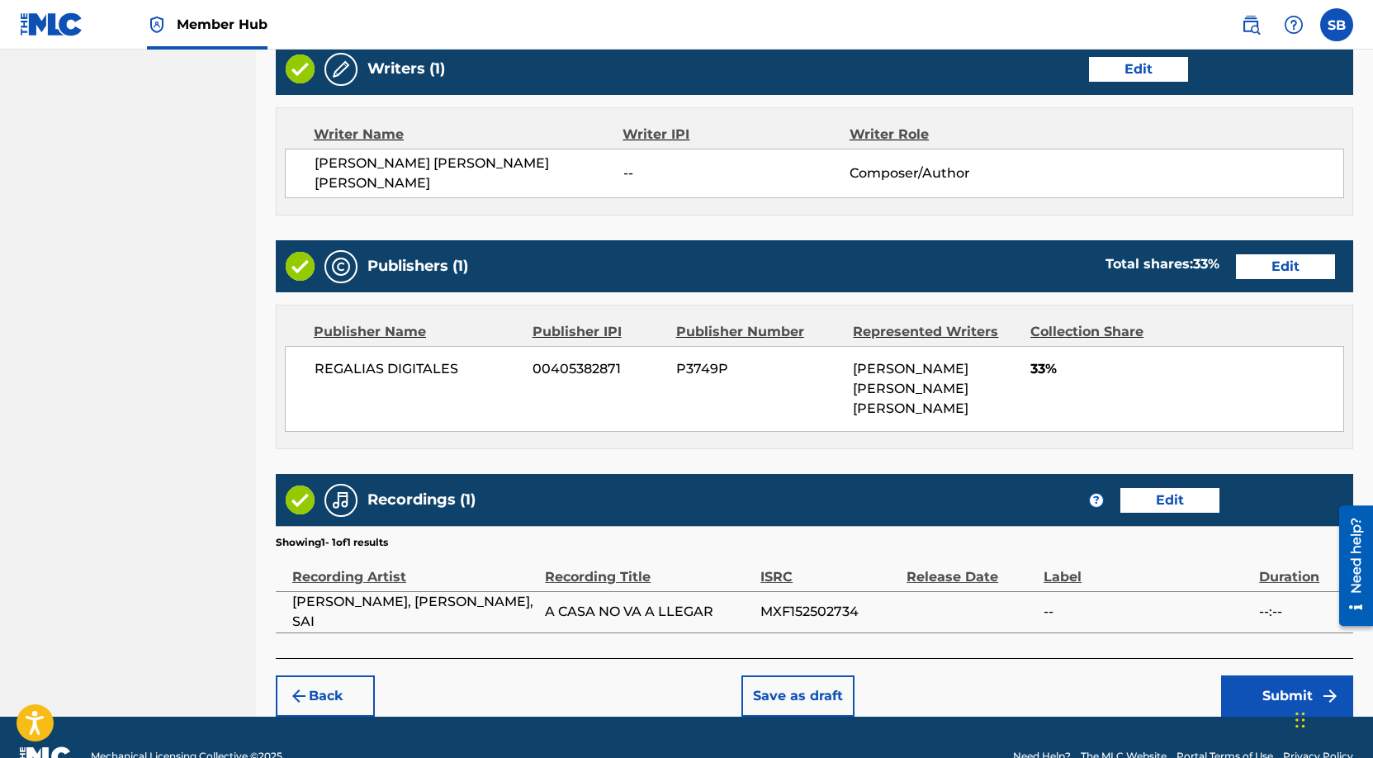
scroll to position [658, 0]
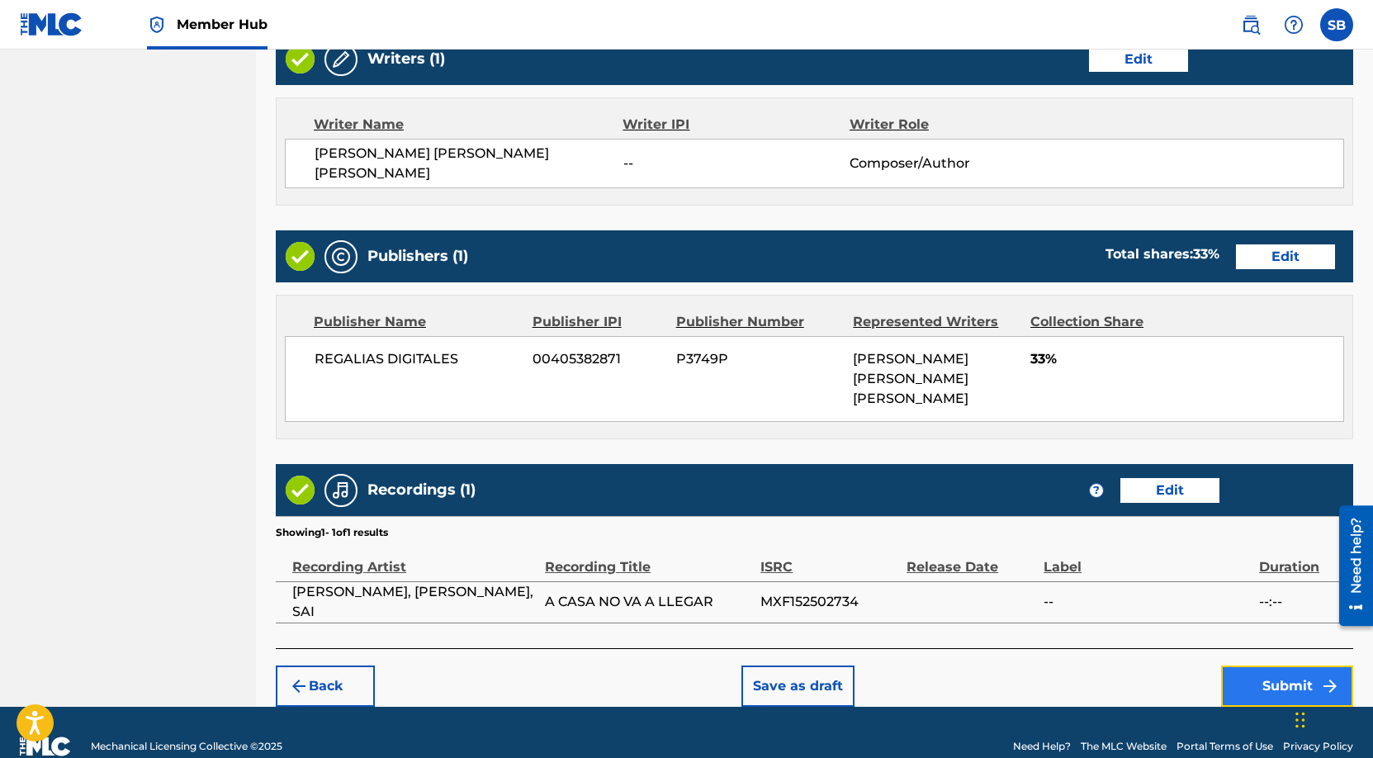
click at [1294, 665] on button "Submit" at bounding box center [1287, 685] width 132 height 41
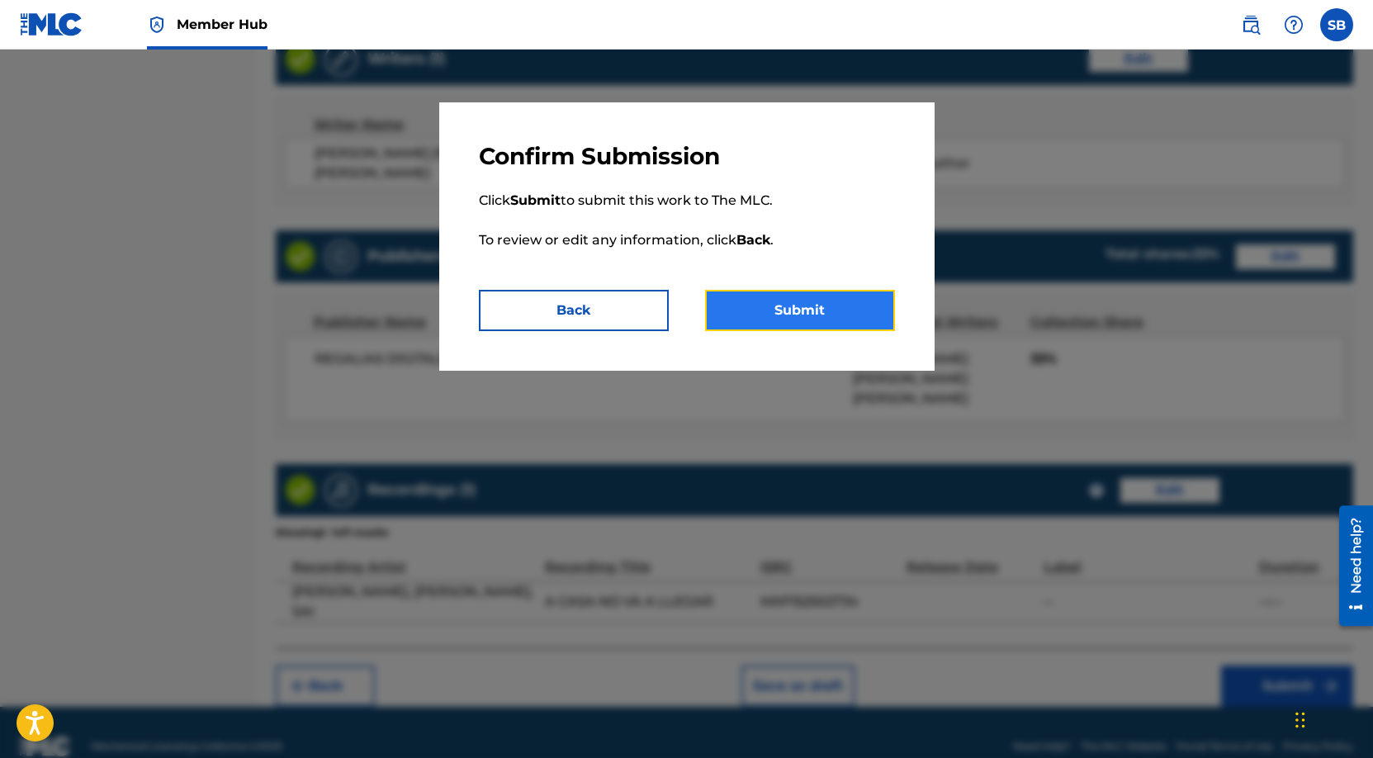
click at [777, 293] on button "Submit" at bounding box center [800, 310] width 190 height 41
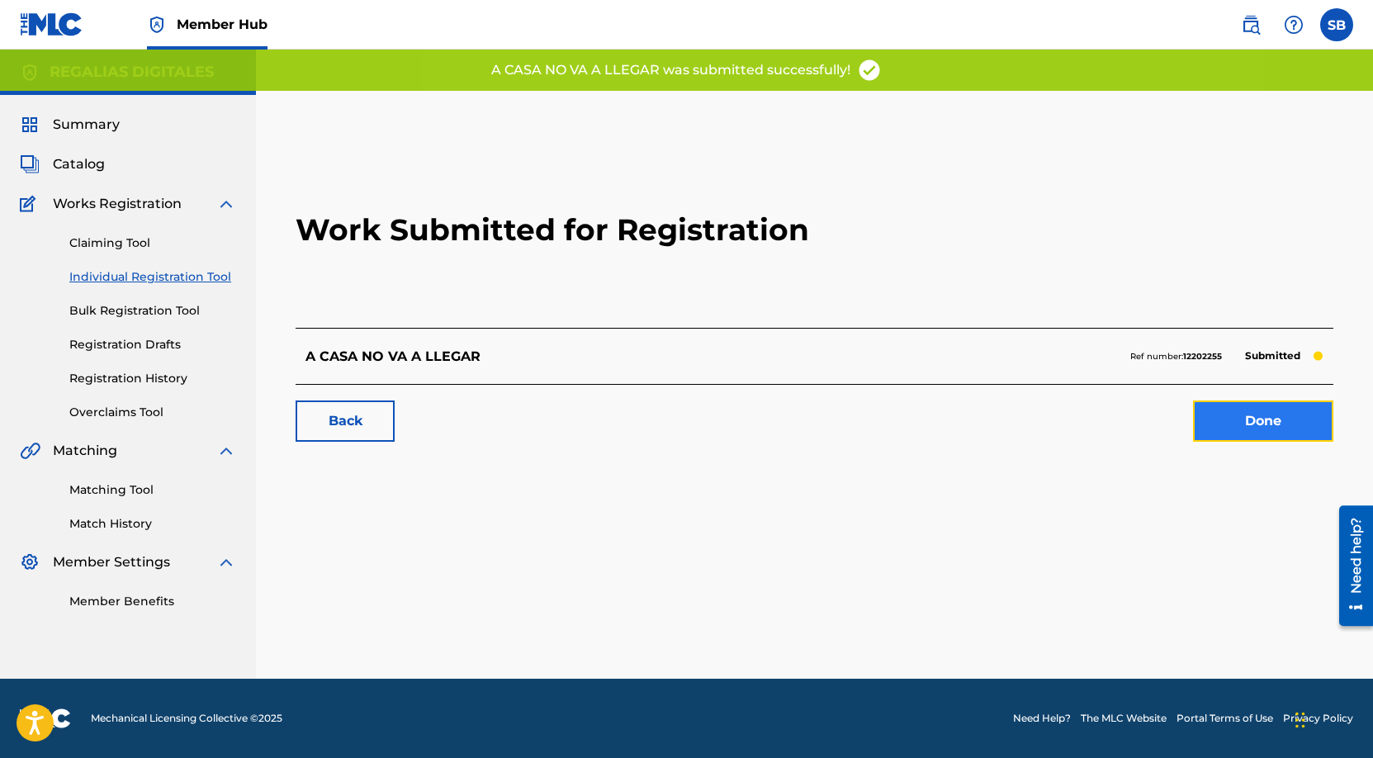
click at [1265, 414] on link "Done" at bounding box center [1263, 420] width 140 height 41
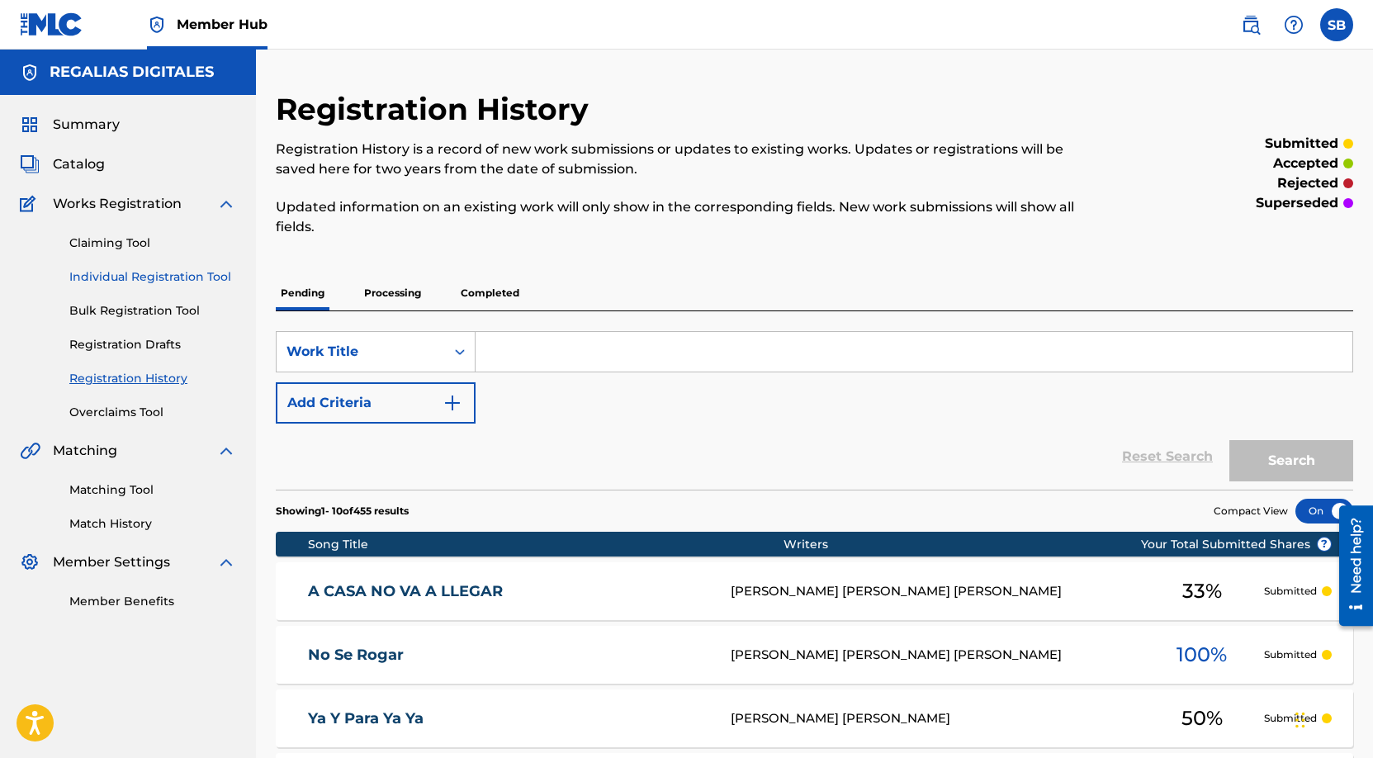
click at [219, 278] on link "Individual Registration Tool" at bounding box center [152, 276] width 167 height 17
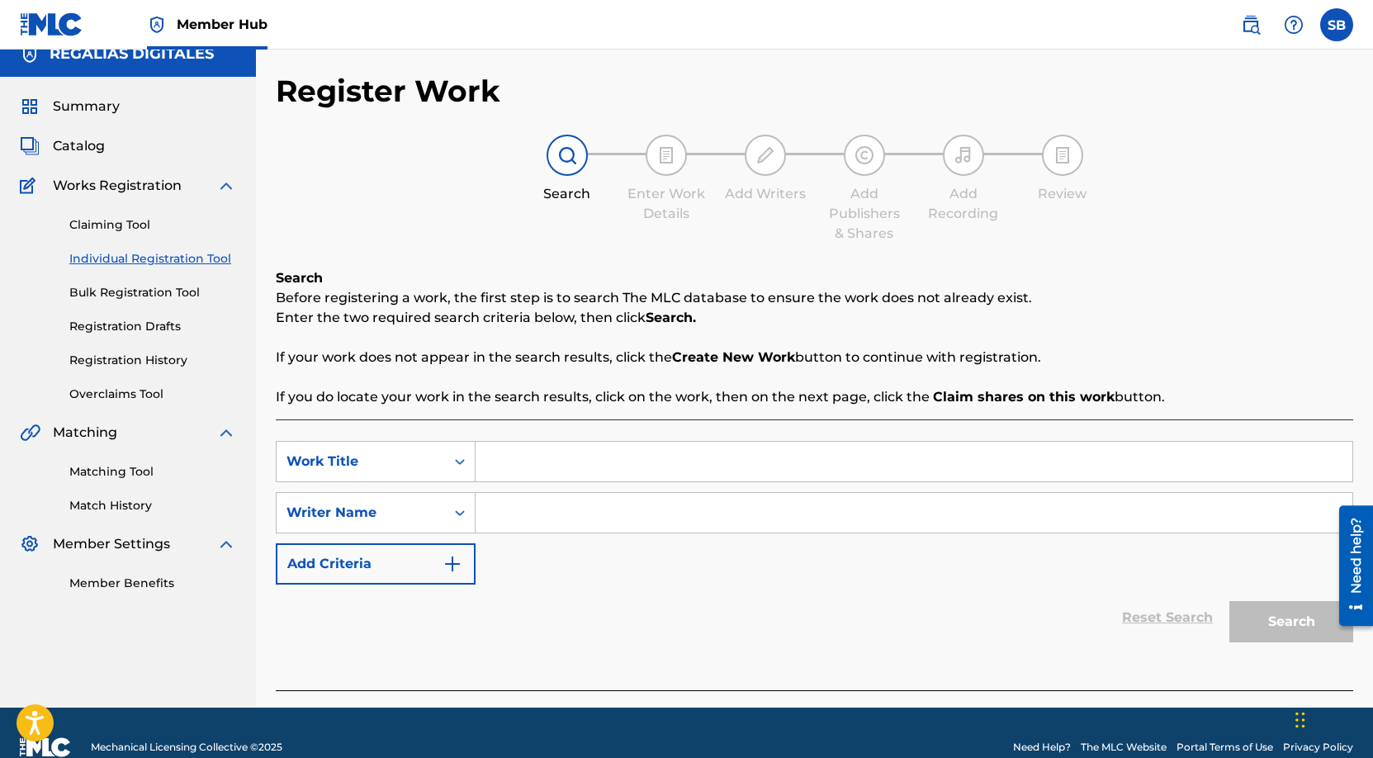
scroll to position [47, 0]
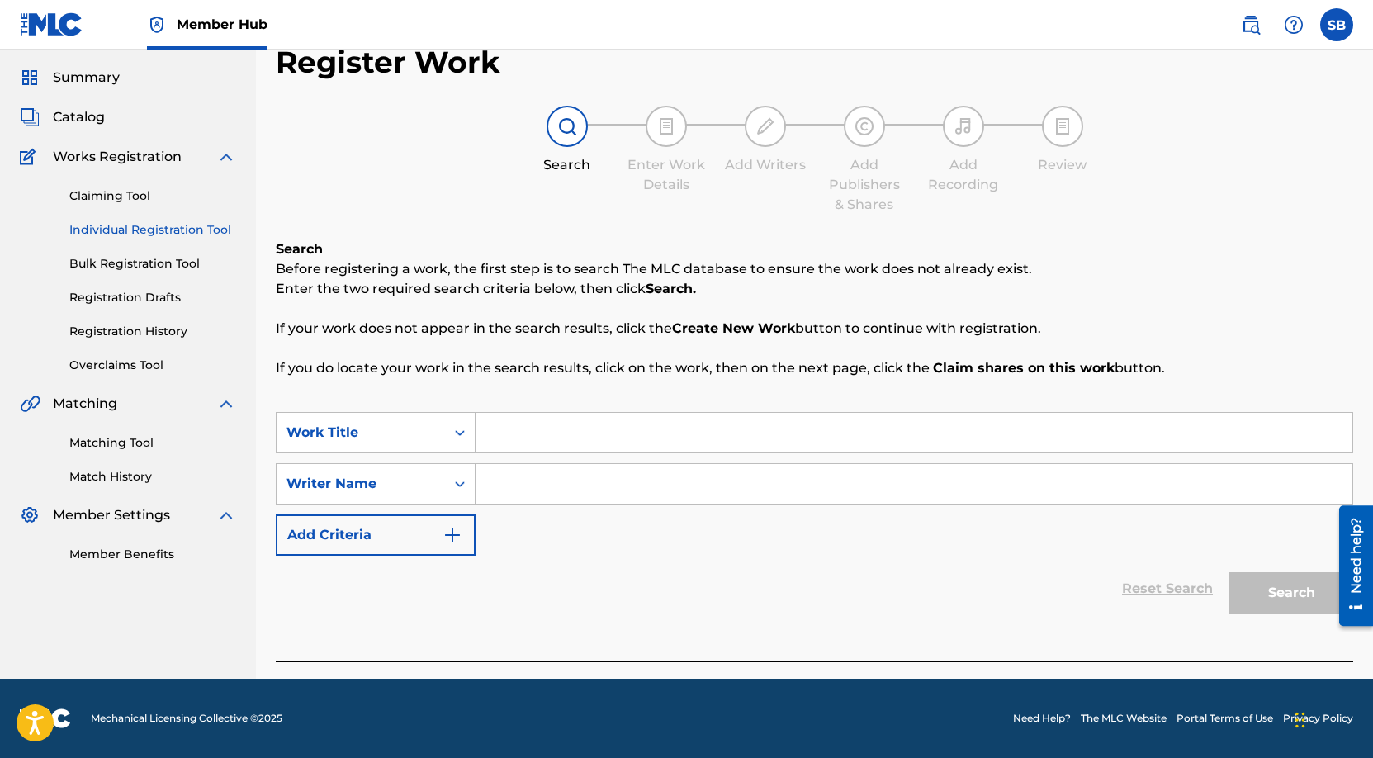
click at [530, 424] on input "Search Form" at bounding box center [913, 433] width 877 height 40
paste input "La Calle Me Hizo"
type input "La Calle Me Hizo"
click at [812, 480] on input "Search Form" at bounding box center [913, 484] width 877 height 40
paste input "[PERSON_NAME] [PERSON_NAME]"
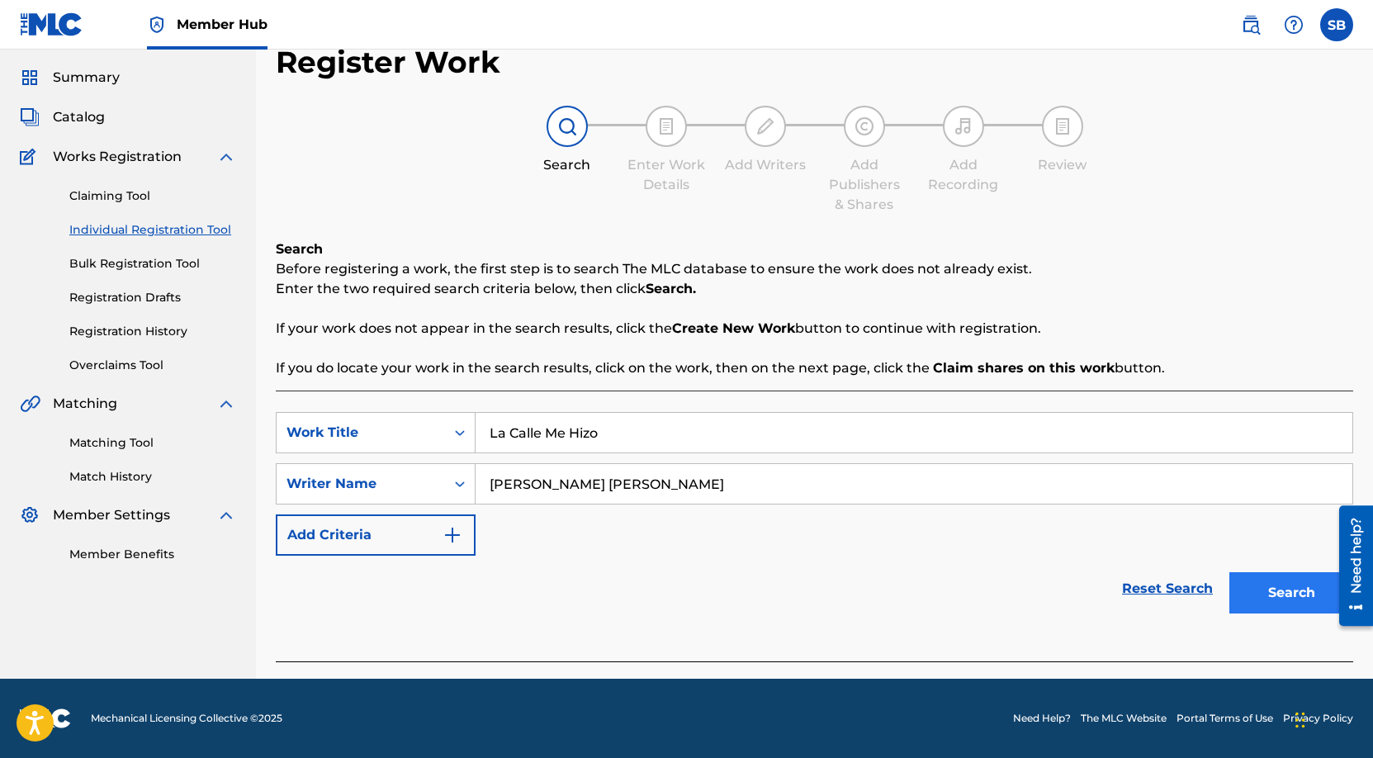
type input "[PERSON_NAME] [PERSON_NAME]"
click at [1259, 596] on button "Search" at bounding box center [1291, 592] width 124 height 41
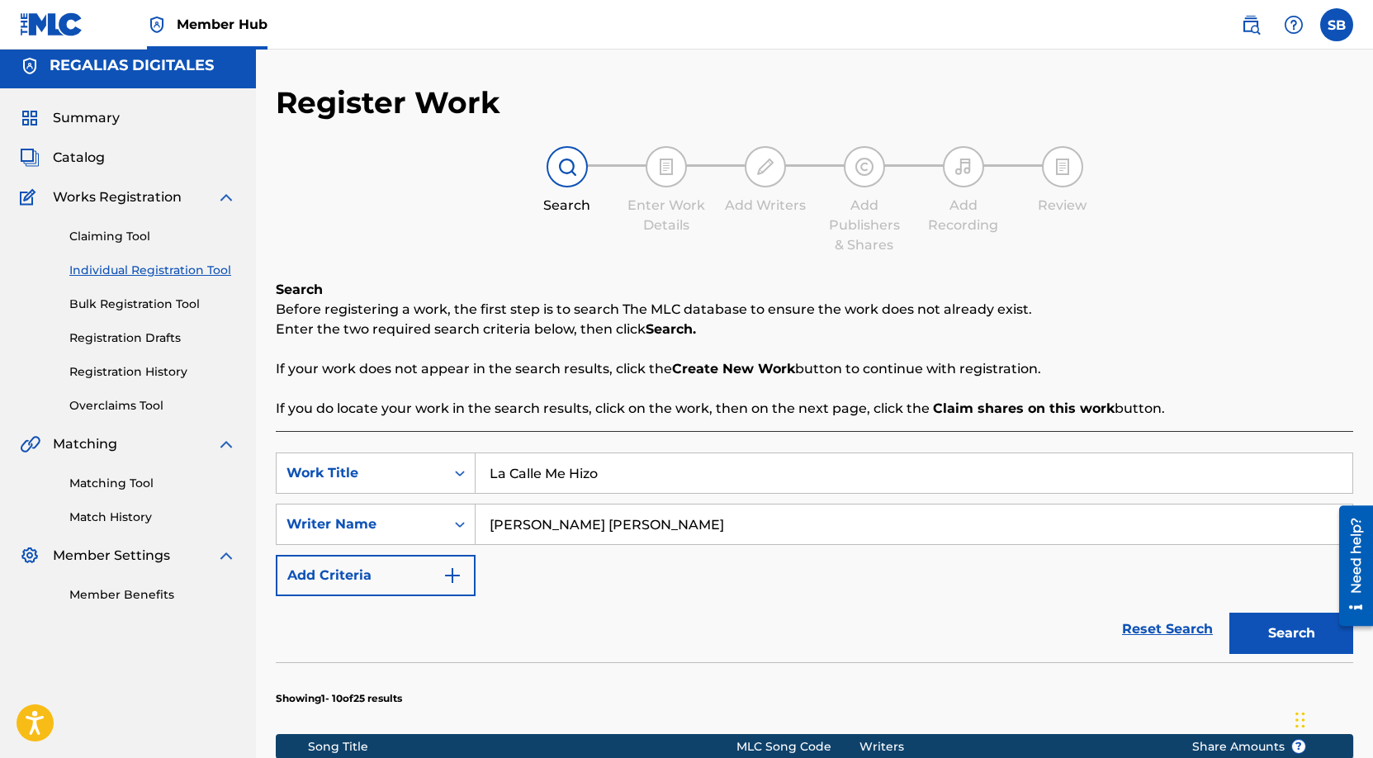
scroll to position [0, 0]
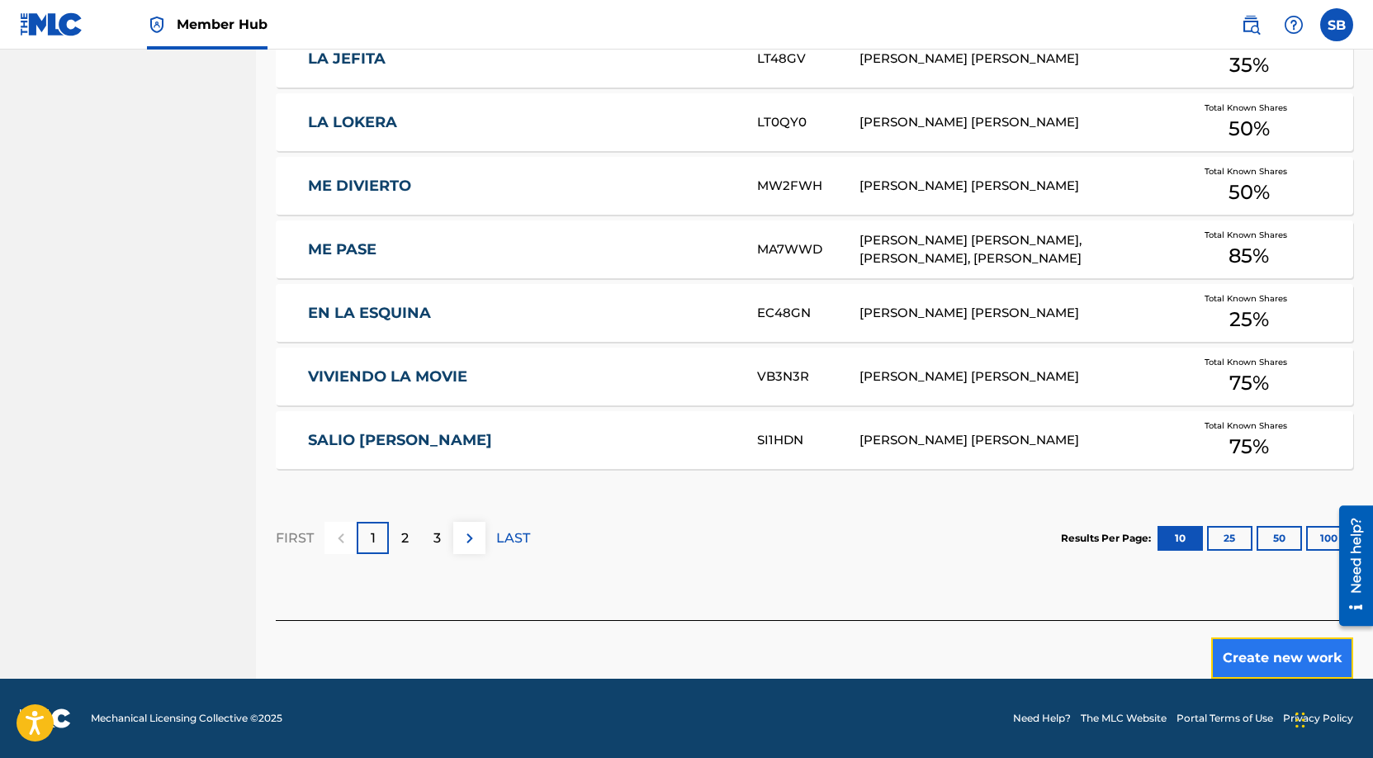
click at [1253, 662] on button "Create new work" at bounding box center [1282, 657] width 142 height 41
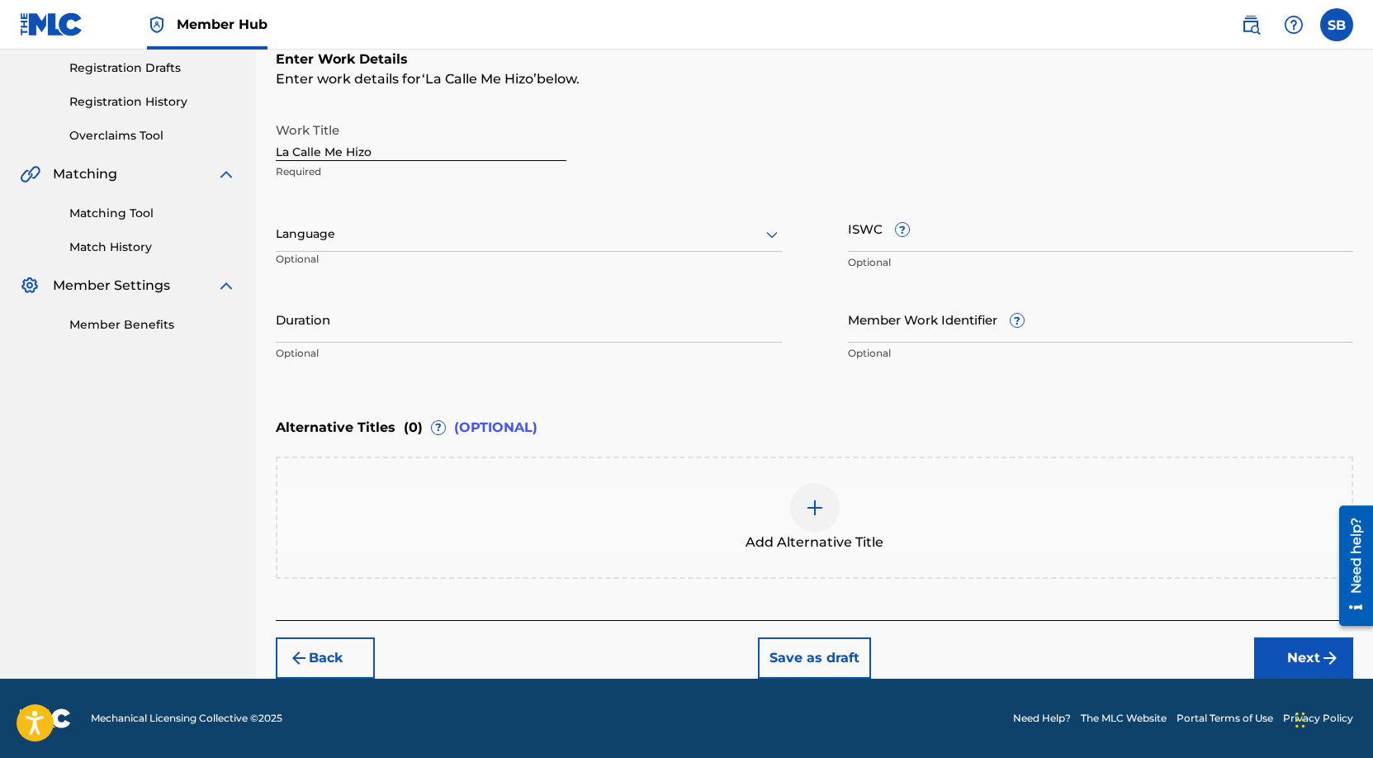
scroll to position [277, 0]
click at [435, 239] on div at bounding box center [529, 234] width 506 height 21
click at [400, 292] on div "Spanish" at bounding box center [529, 307] width 504 height 37
click at [1289, 648] on button "Next" at bounding box center [1303, 657] width 99 height 41
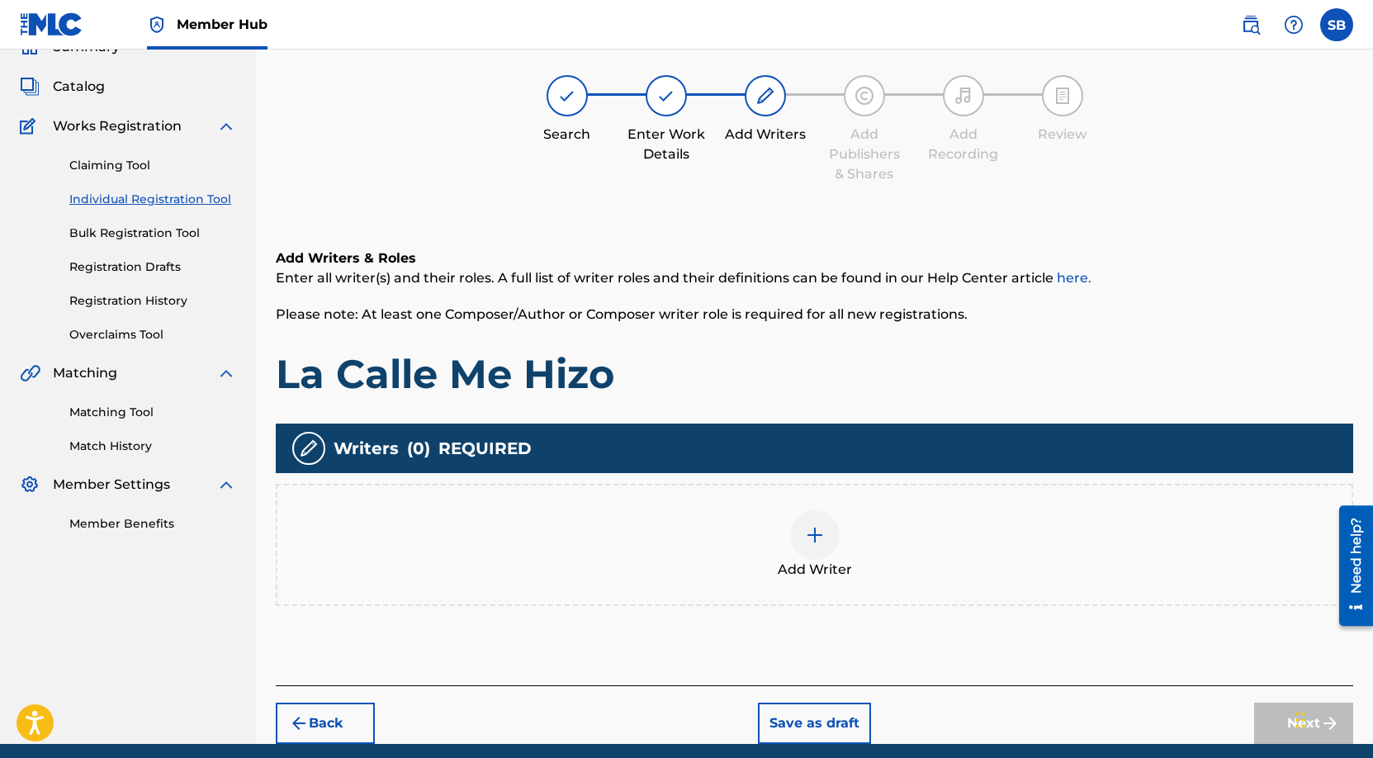
scroll to position [74, 0]
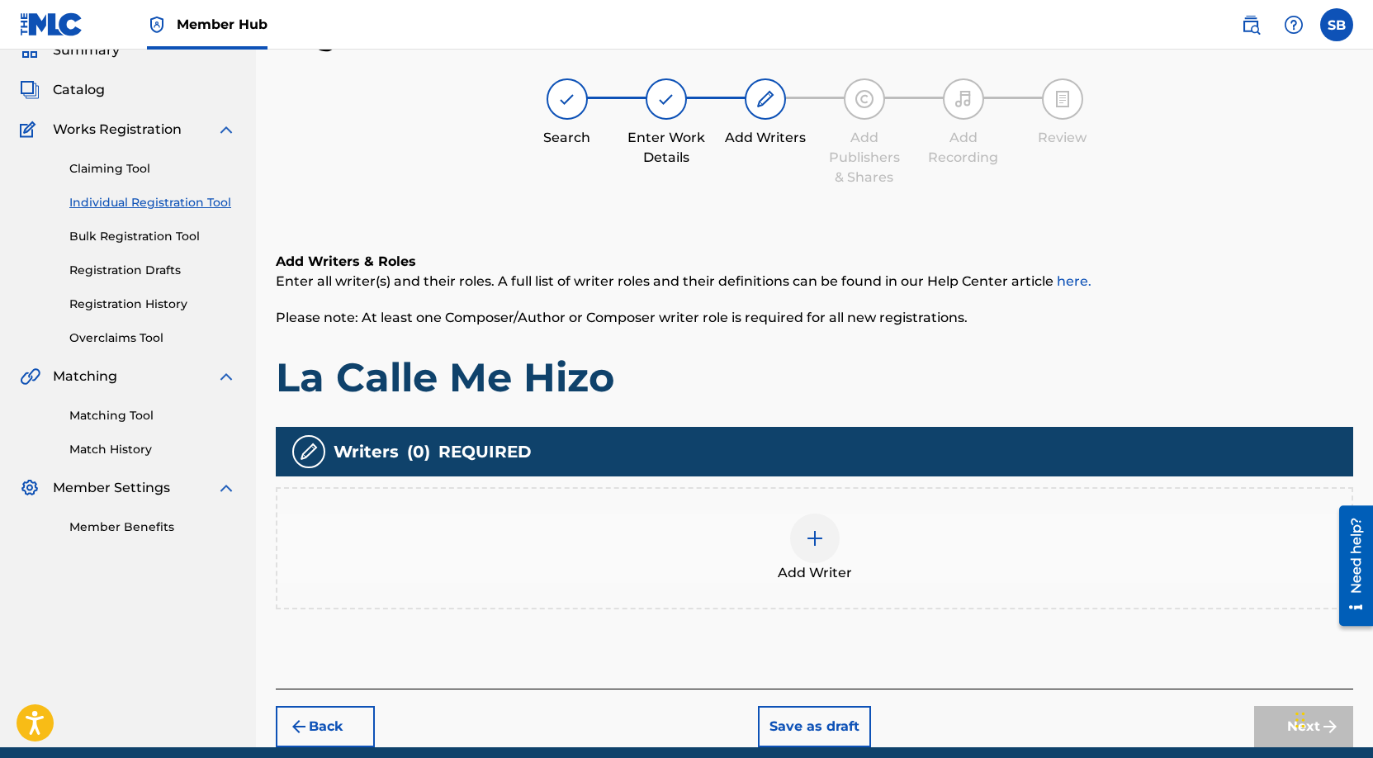
click at [880, 518] on div "Add Writer" at bounding box center [814, 547] width 1074 height 69
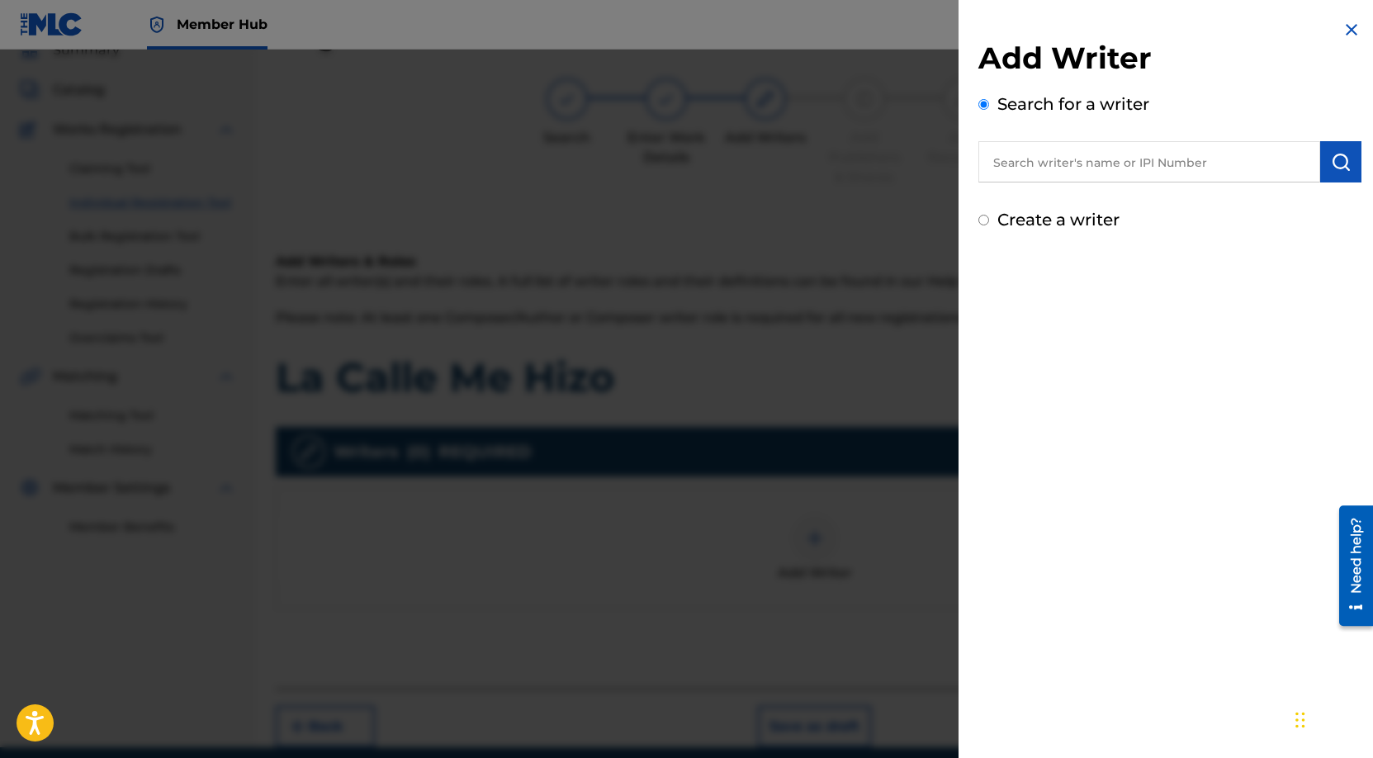
click at [1147, 166] on input "text" at bounding box center [1149, 161] width 342 height 41
paste input "[PERSON_NAME] [PERSON_NAME]"
type input "[PERSON_NAME] [PERSON_NAME]"
click at [1336, 168] on img "submit" at bounding box center [1341, 162] width 20 height 20
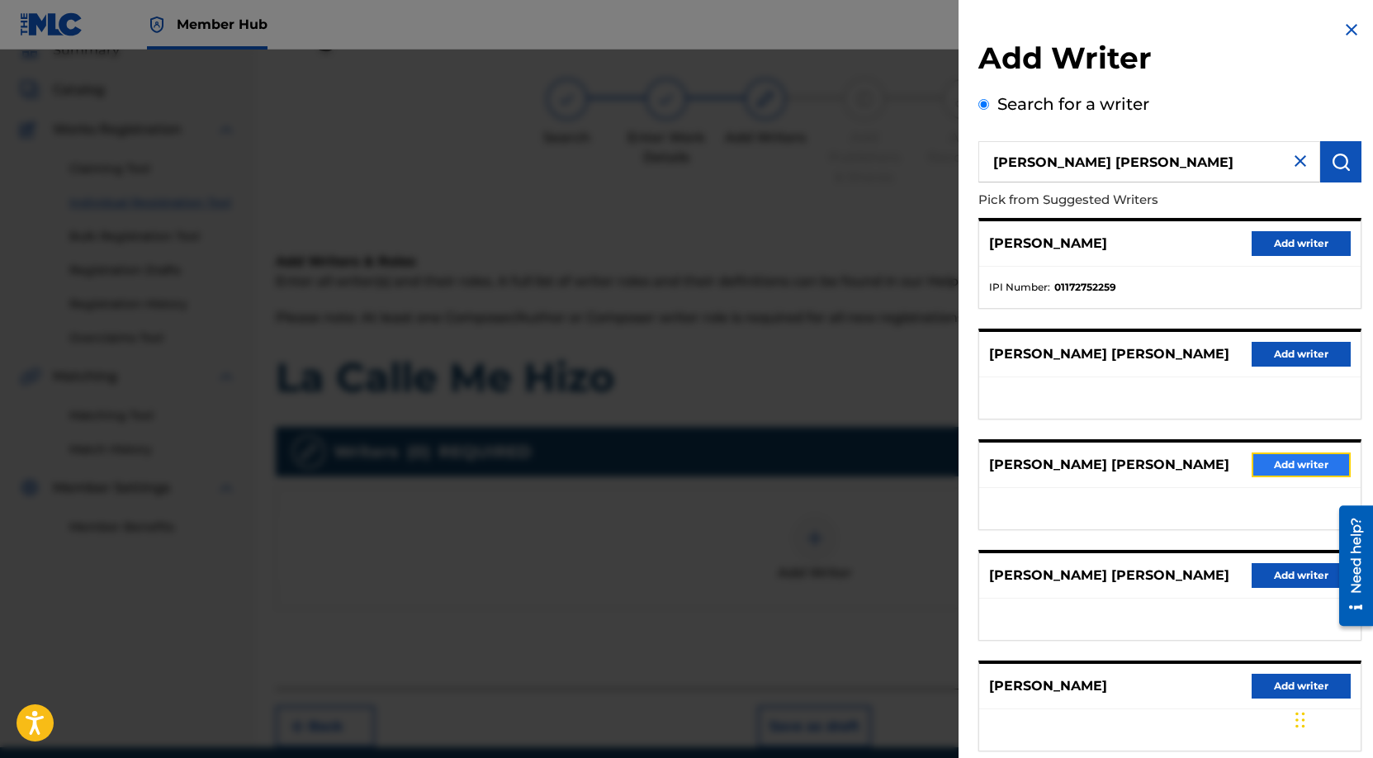
click at [1320, 463] on button "Add writer" at bounding box center [1300, 464] width 99 height 25
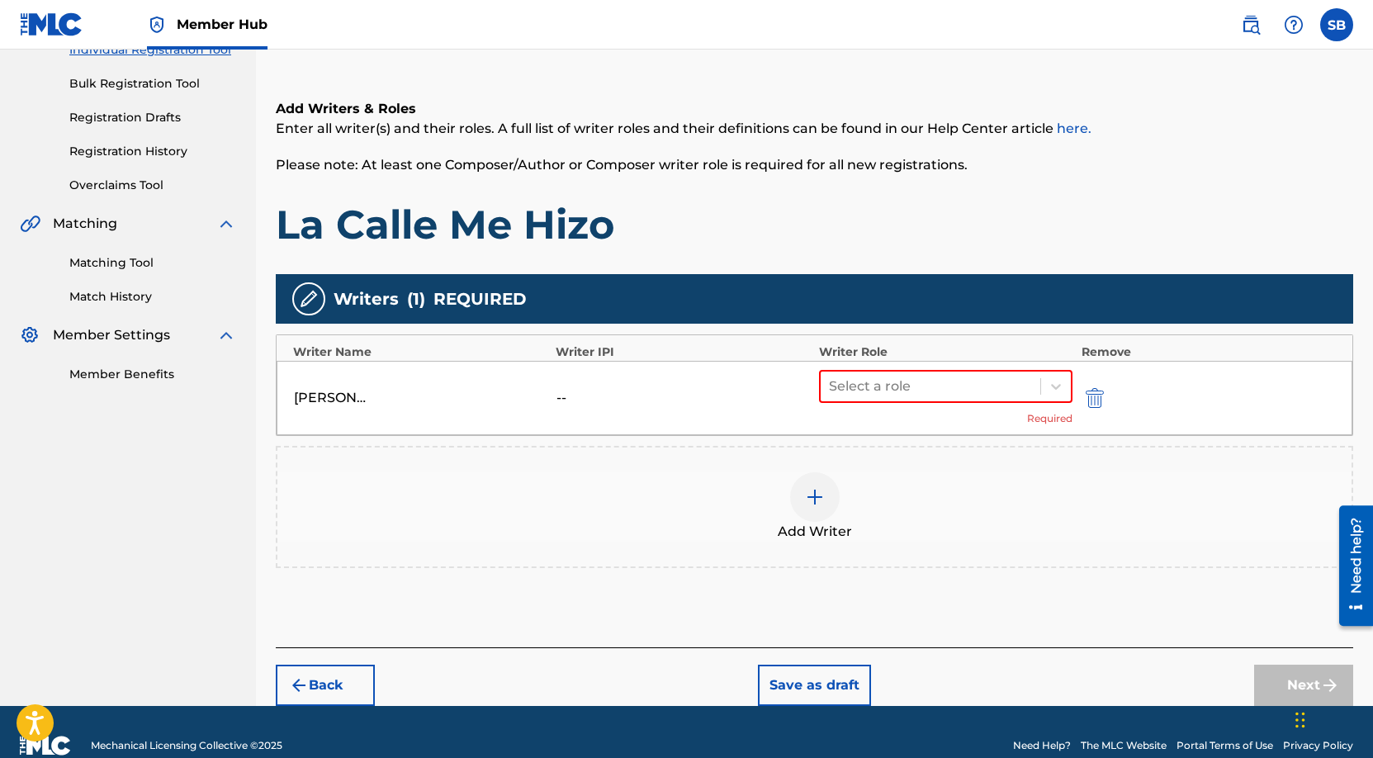
scroll to position [254, 0]
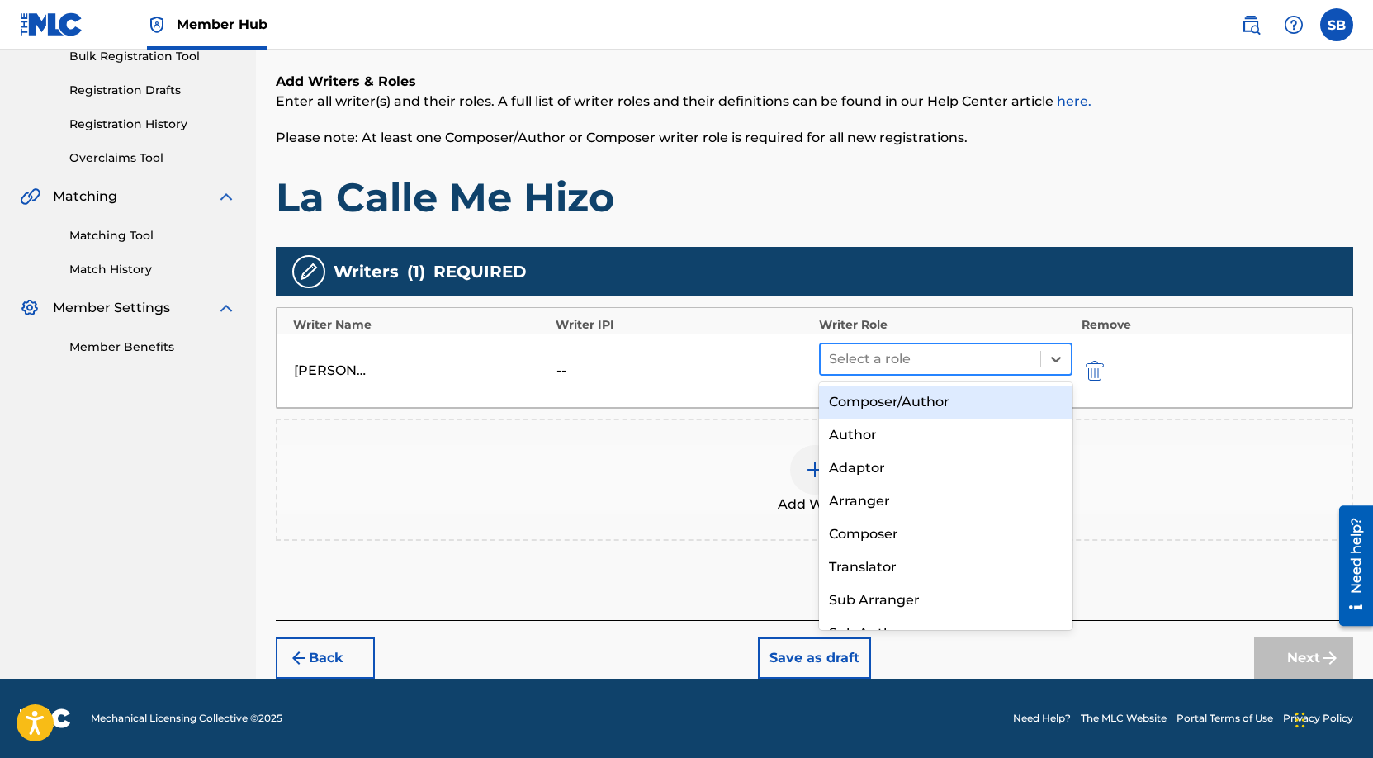
click at [899, 355] on div at bounding box center [931, 359] width 204 height 23
click at [905, 403] on div "Composer/Author" at bounding box center [946, 402] width 254 height 33
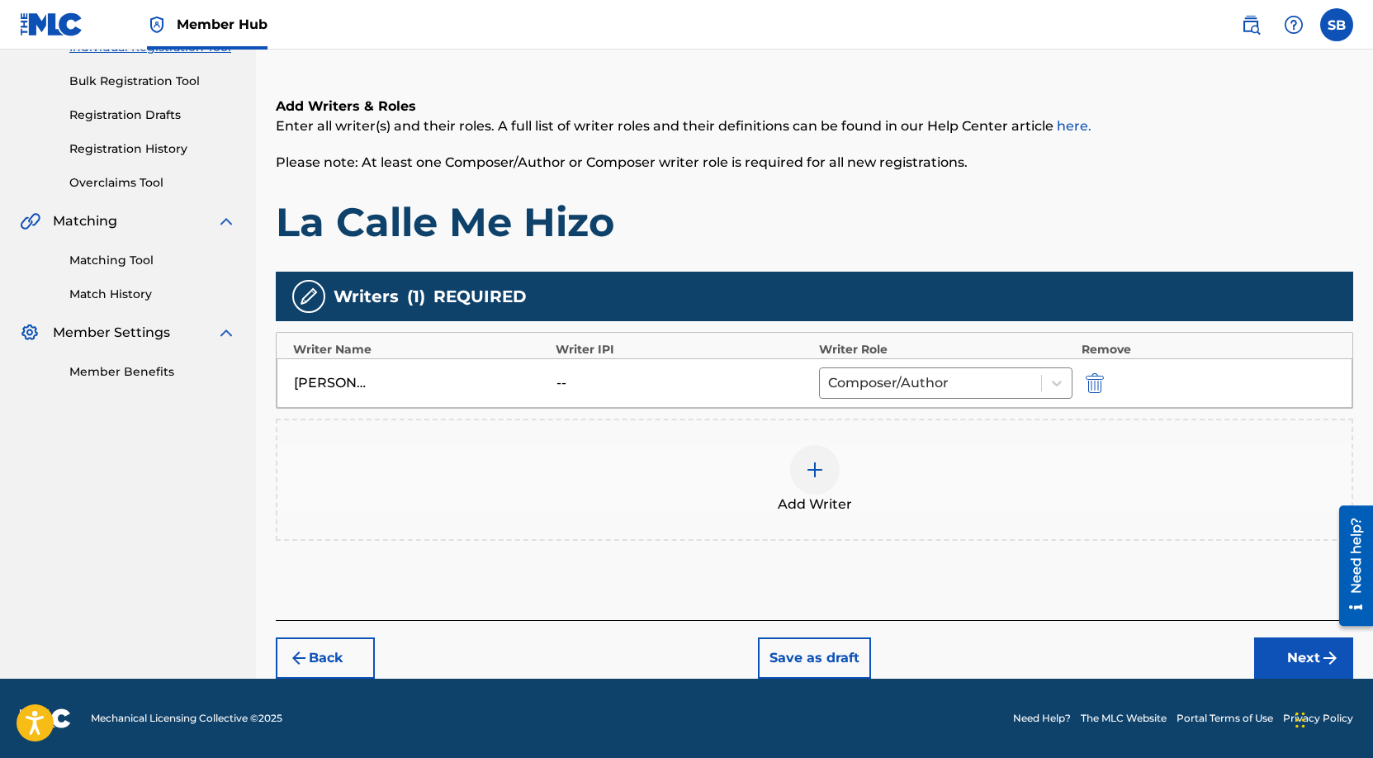
scroll to position [229, 0]
click at [1289, 652] on button "Next" at bounding box center [1303, 657] width 99 height 41
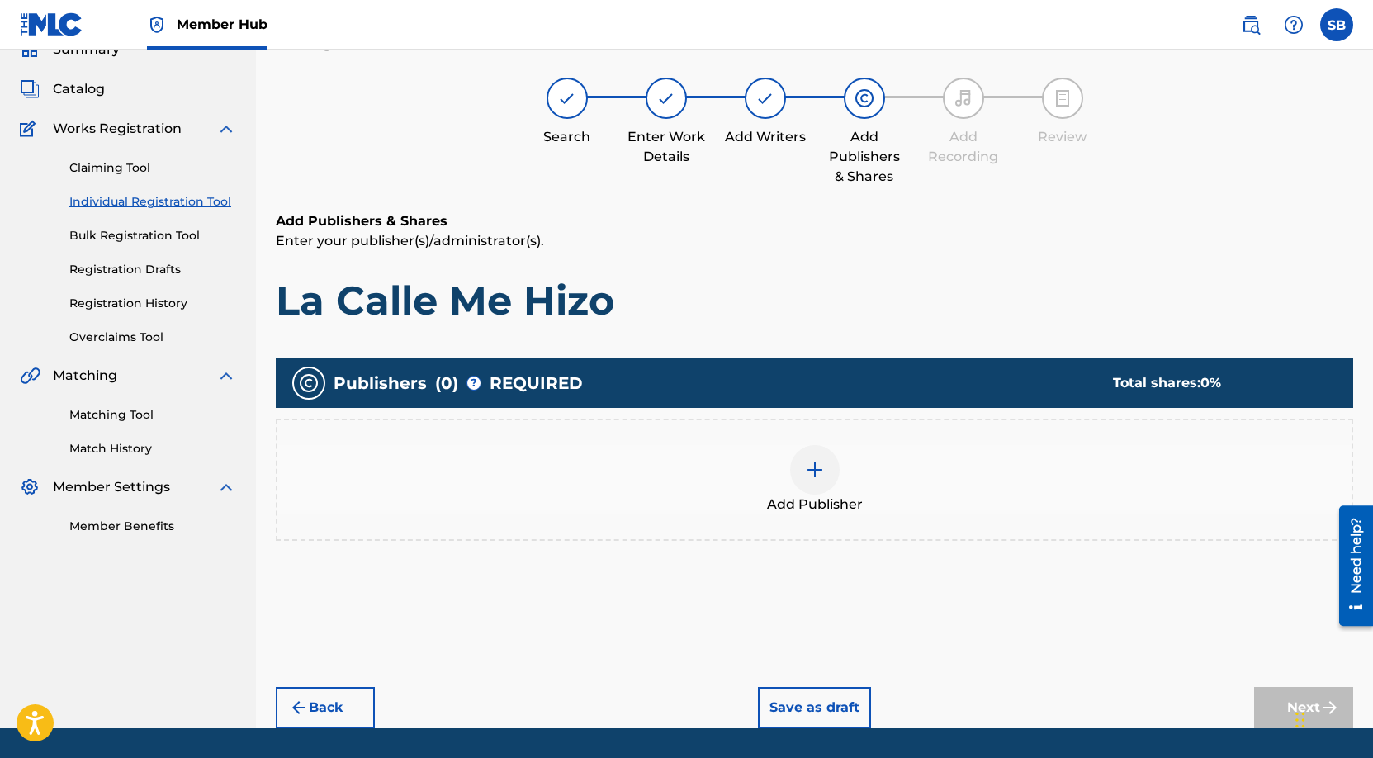
scroll to position [74, 0]
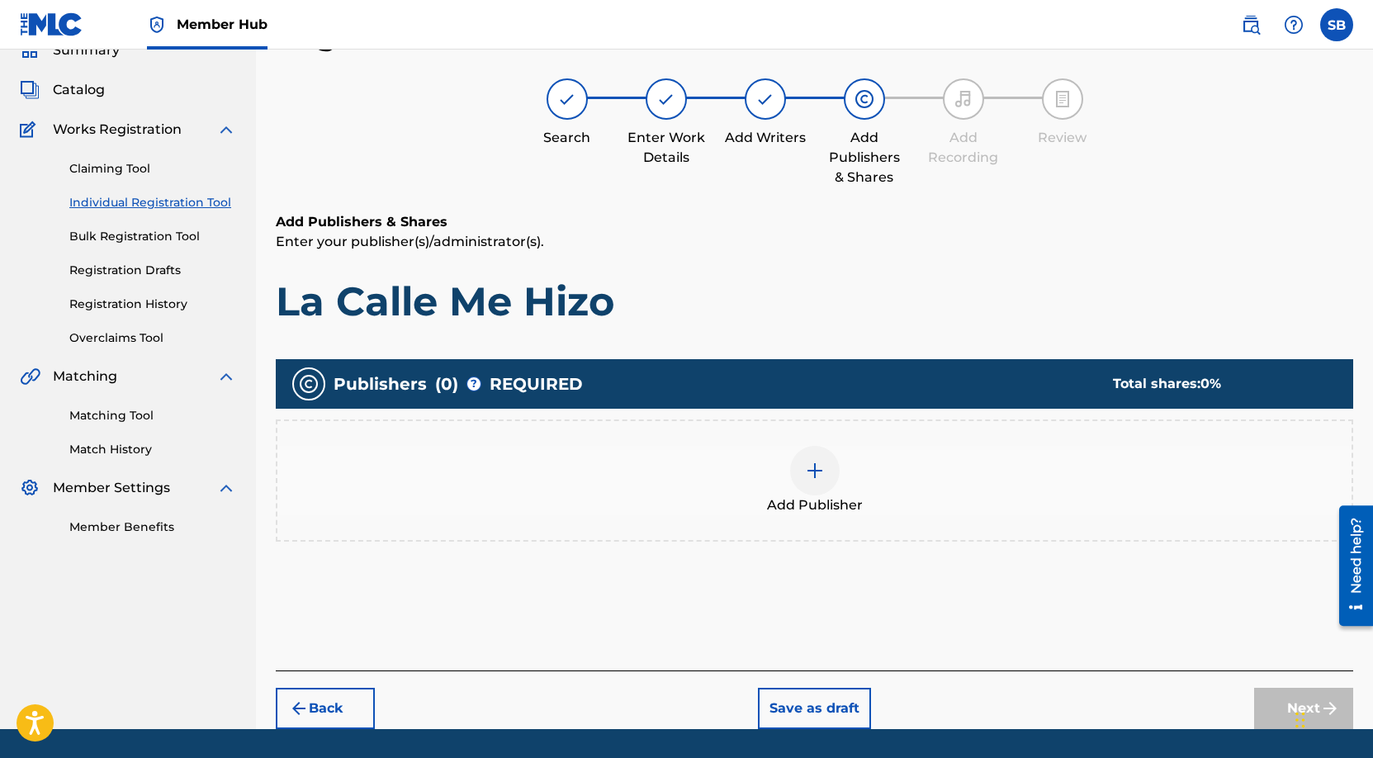
click at [848, 481] on div "Add Publisher" at bounding box center [814, 480] width 1074 height 69
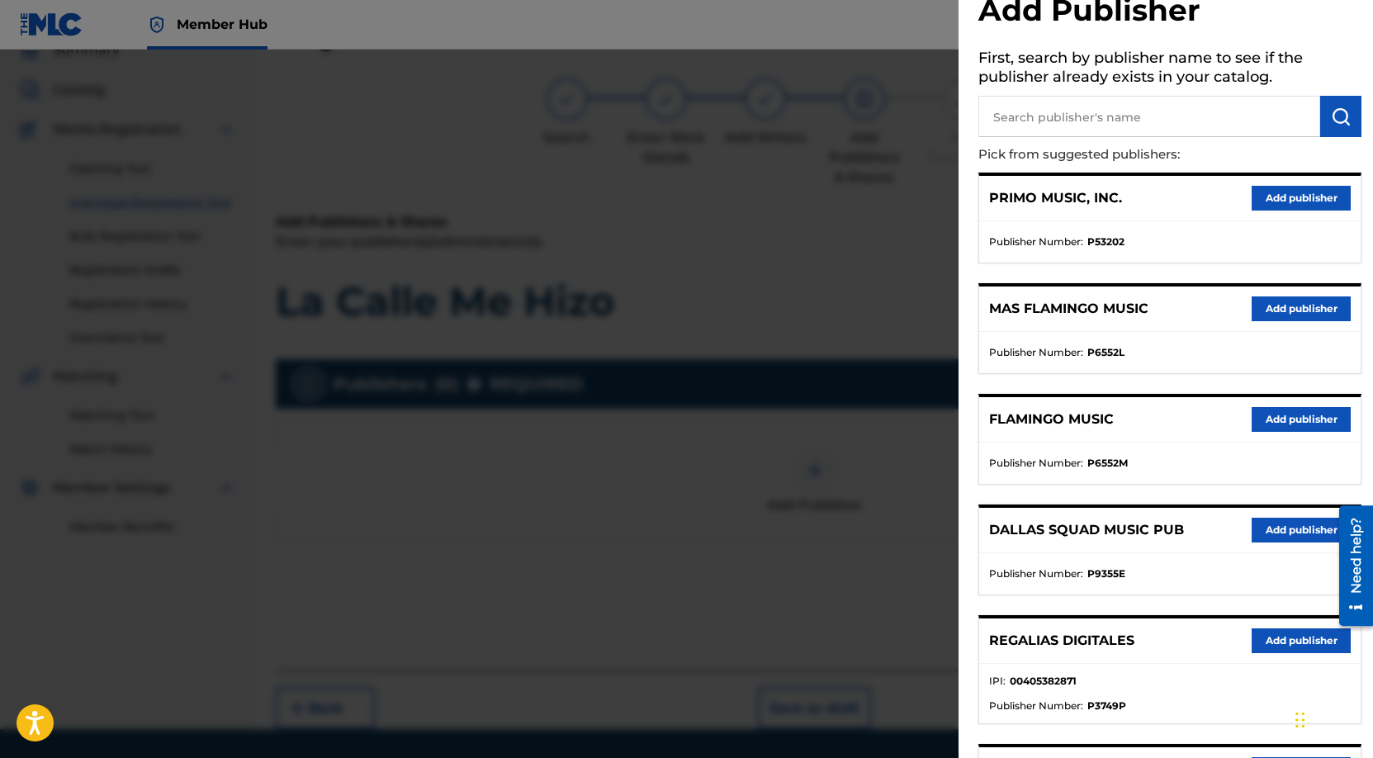
scroll to position [291, 0]
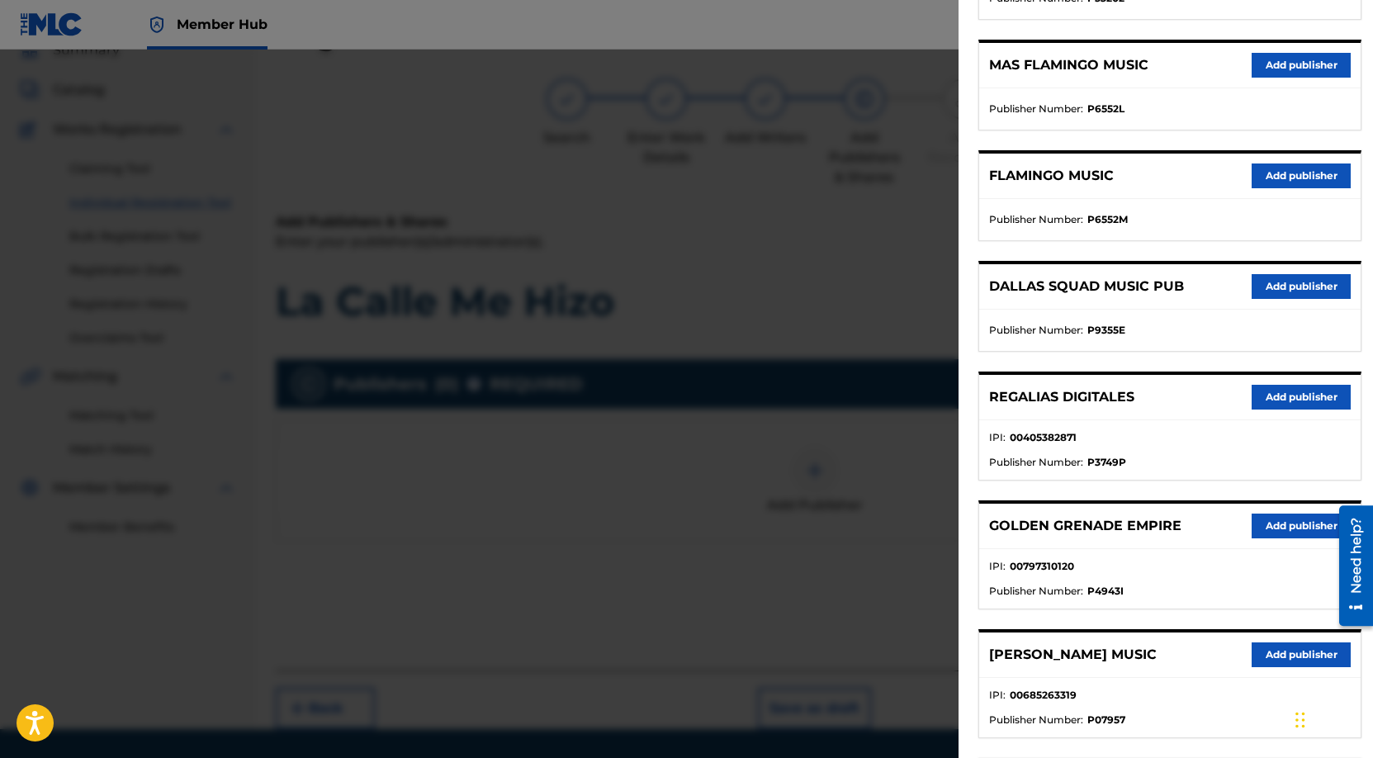
click at [1292, 383] on div "REGALIAS DIGITALES Add publisher" at bounding box center [1169, 397] width 381 height 45
click at [1286, 395] on button "Add publisher" at bounding box center [1300, 397] width 99 height 25
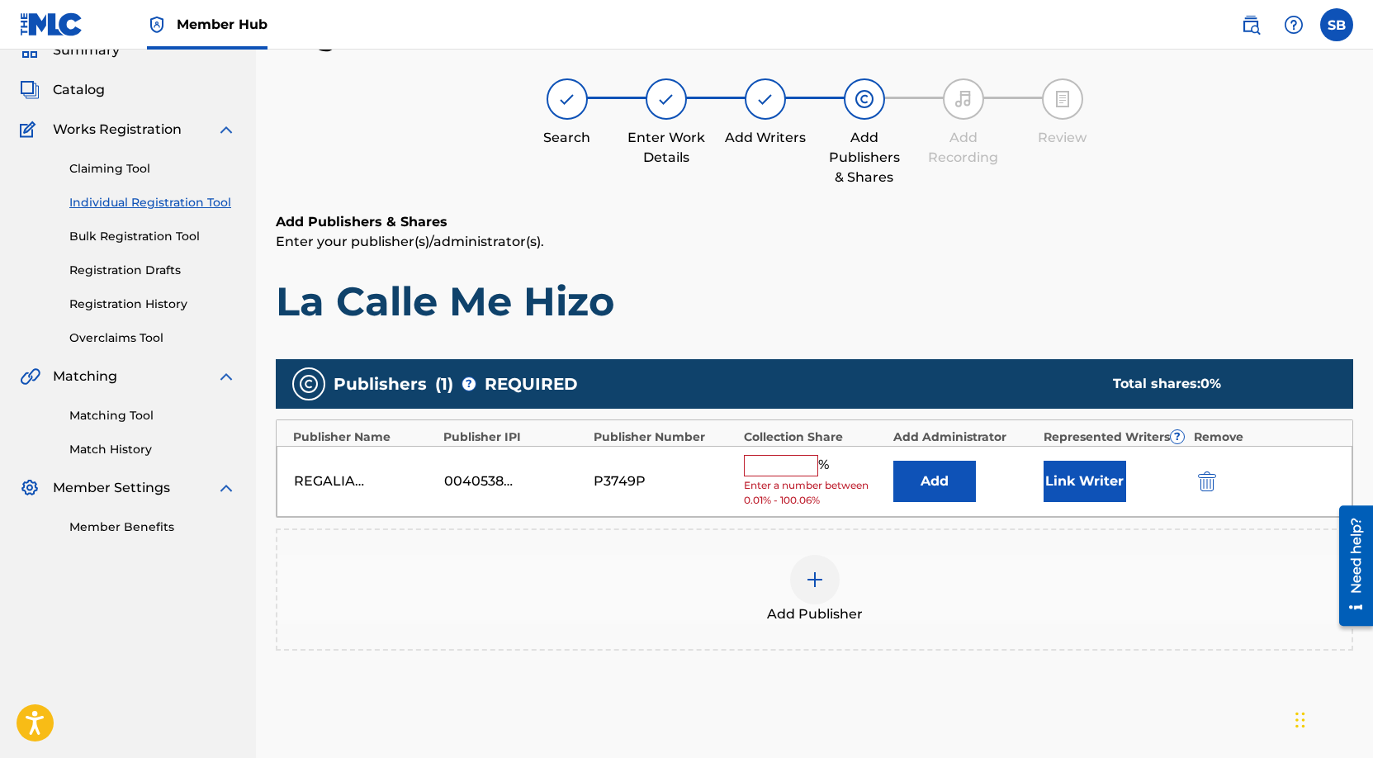
click at [793, 470] on input "text" at bounding box center [781, 465] width 74 height 21
type input "50"
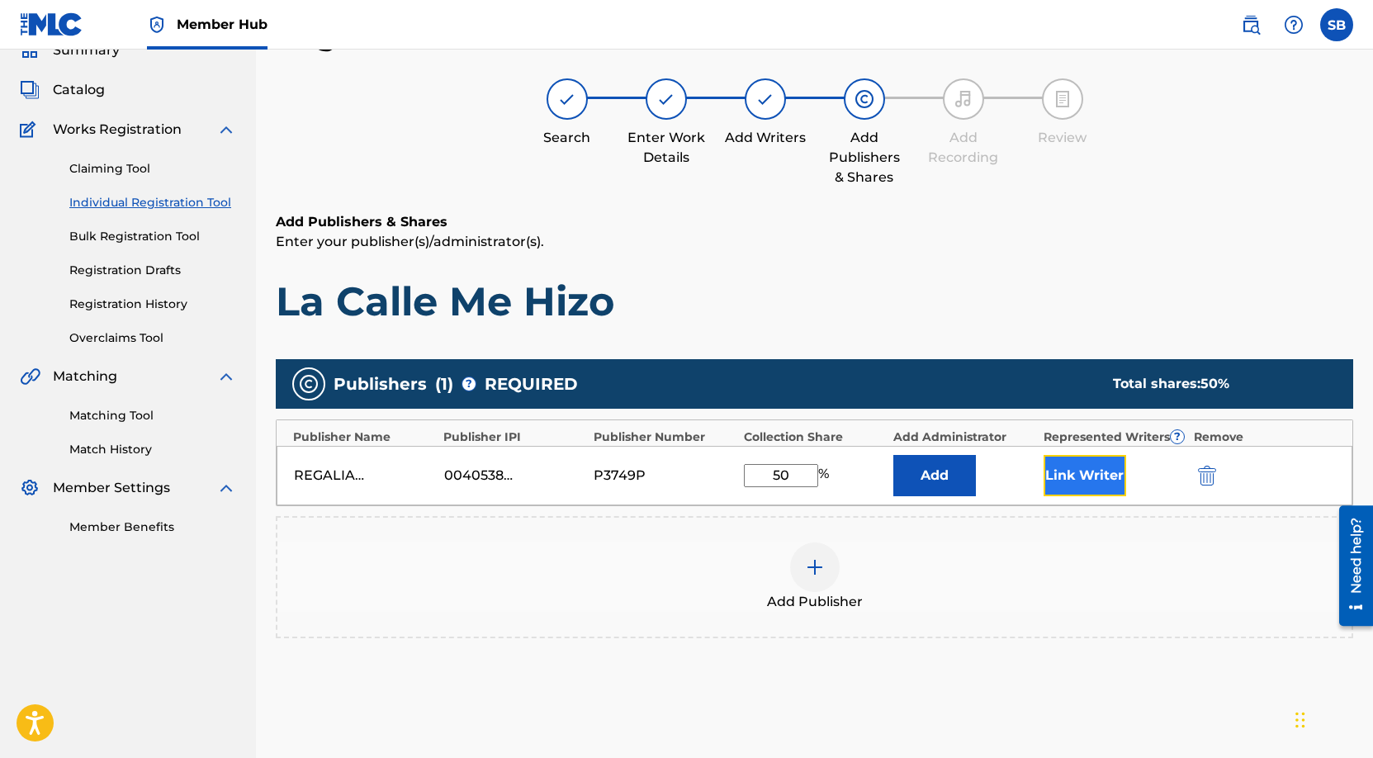
click at [1109, 485] on button "Link Writer" at bounding box center [1084, 475] width 83 height 41
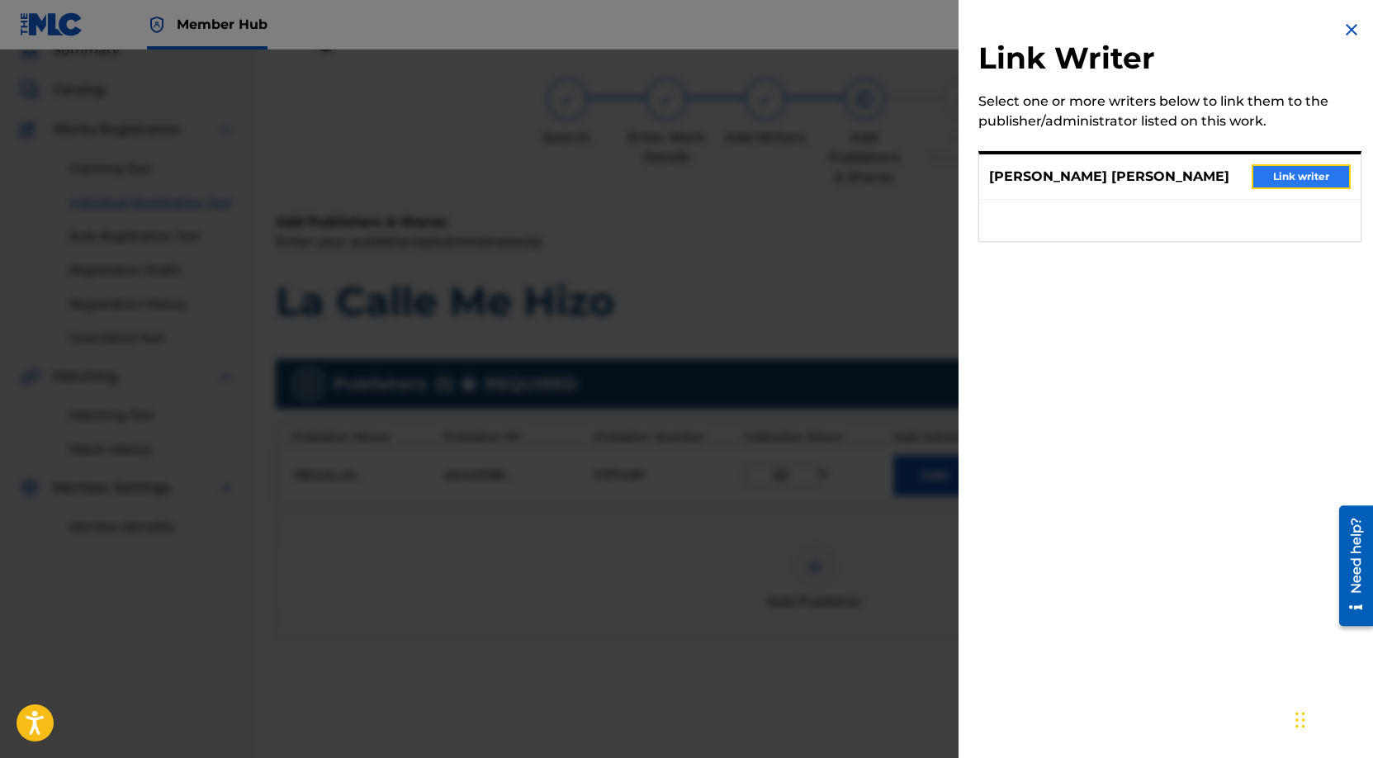
click at [1317, 174] on button "Link writer" at bounding box center [1300, 176] width 99 height 25
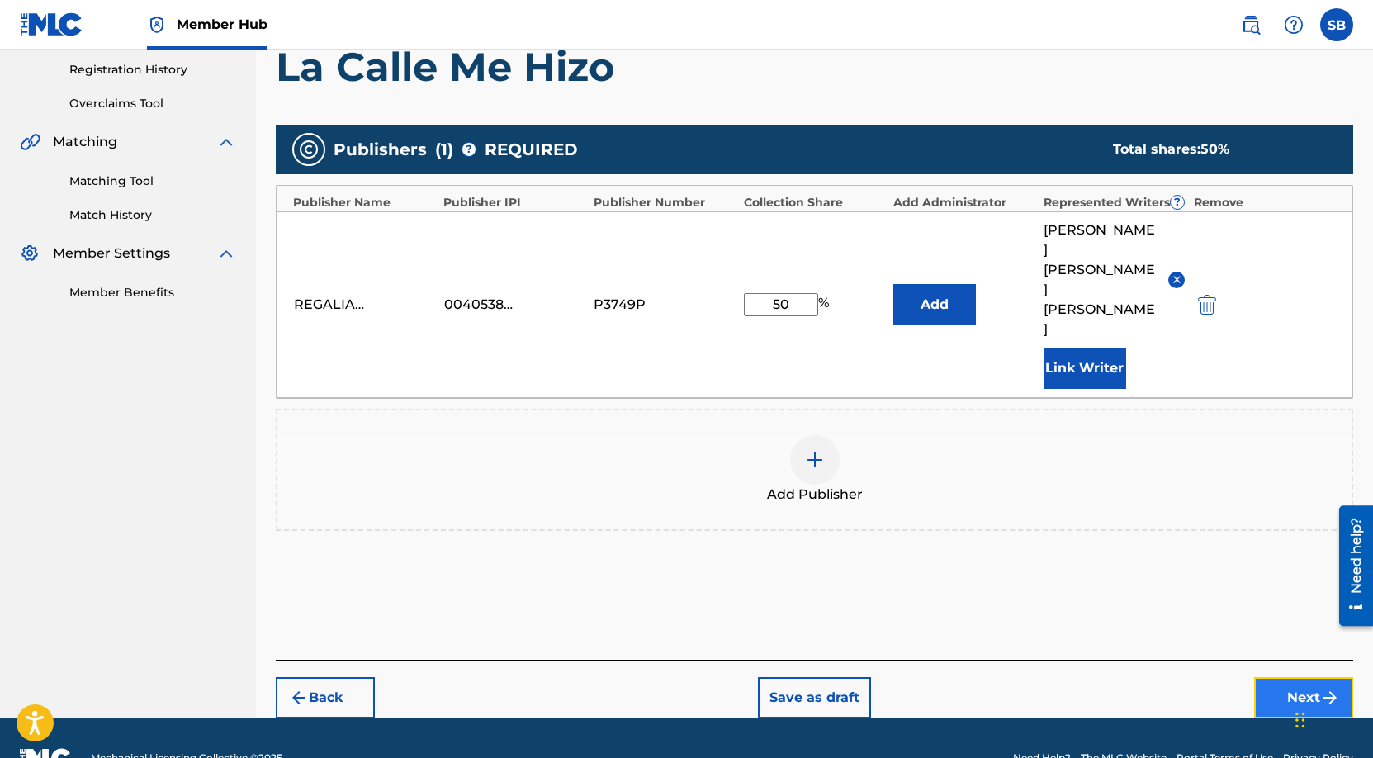
click at [1289, 677] on button "Next" at bounding box center [1303, 697] width 99 height 41
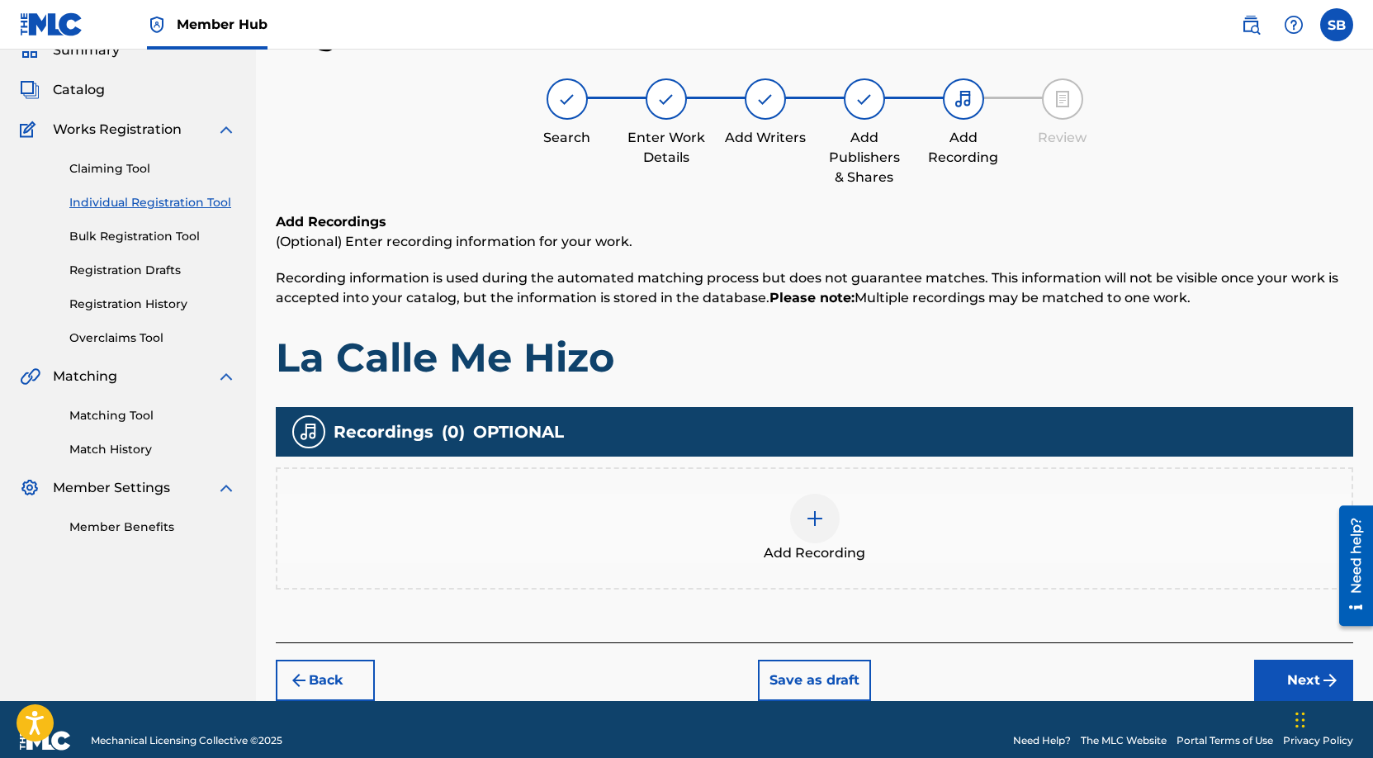
click at [824, 513] on div at bounding box center [815, 519] width 50 height 50
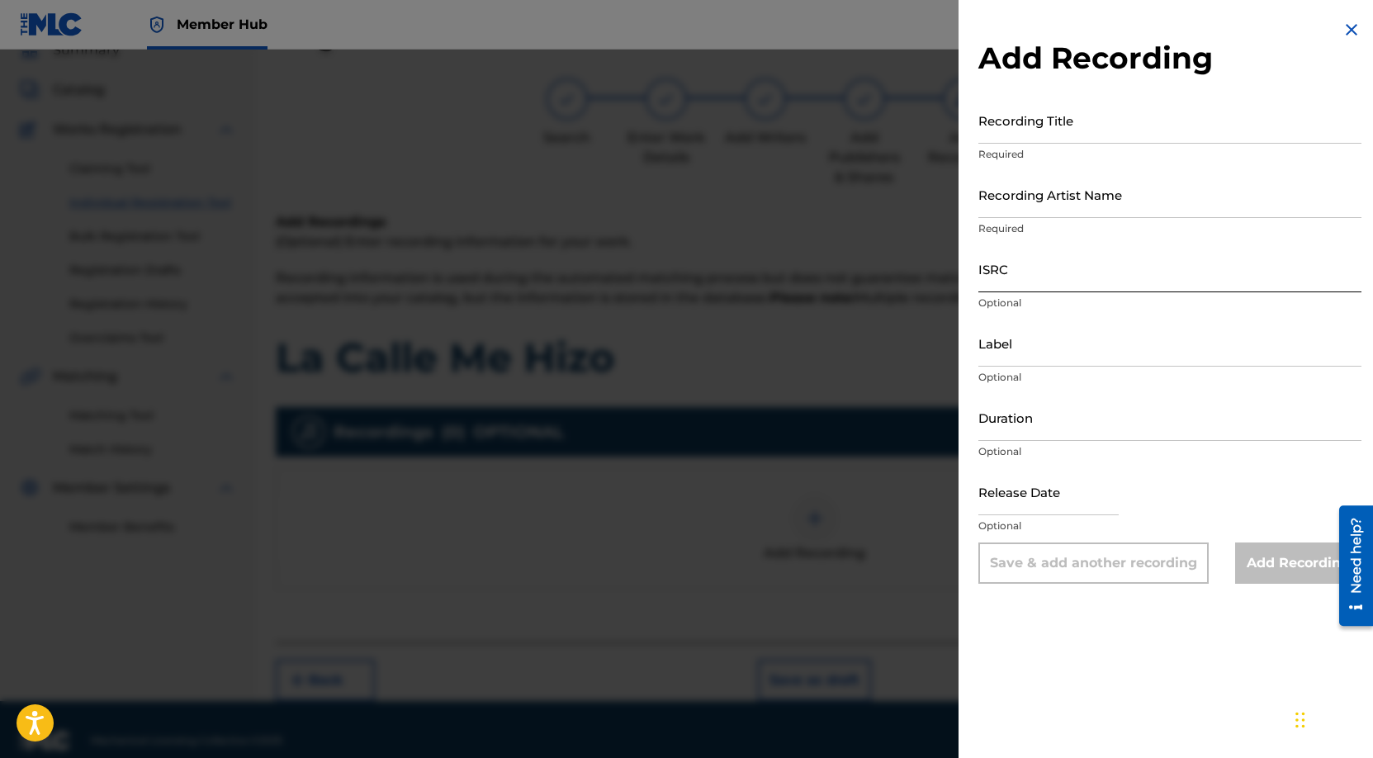
click at [1026, 280] on input "ISRC" at bounding box center [1169, 268] width 383 height 47
paste input "USANG2521171"
type input "USANG2521171"
click at [1159, 180] on input "Recording Artist Name" at bounding box center [1169, 194] width 383 height 47
paste input "[PERSON_NAME], ElReghosg"
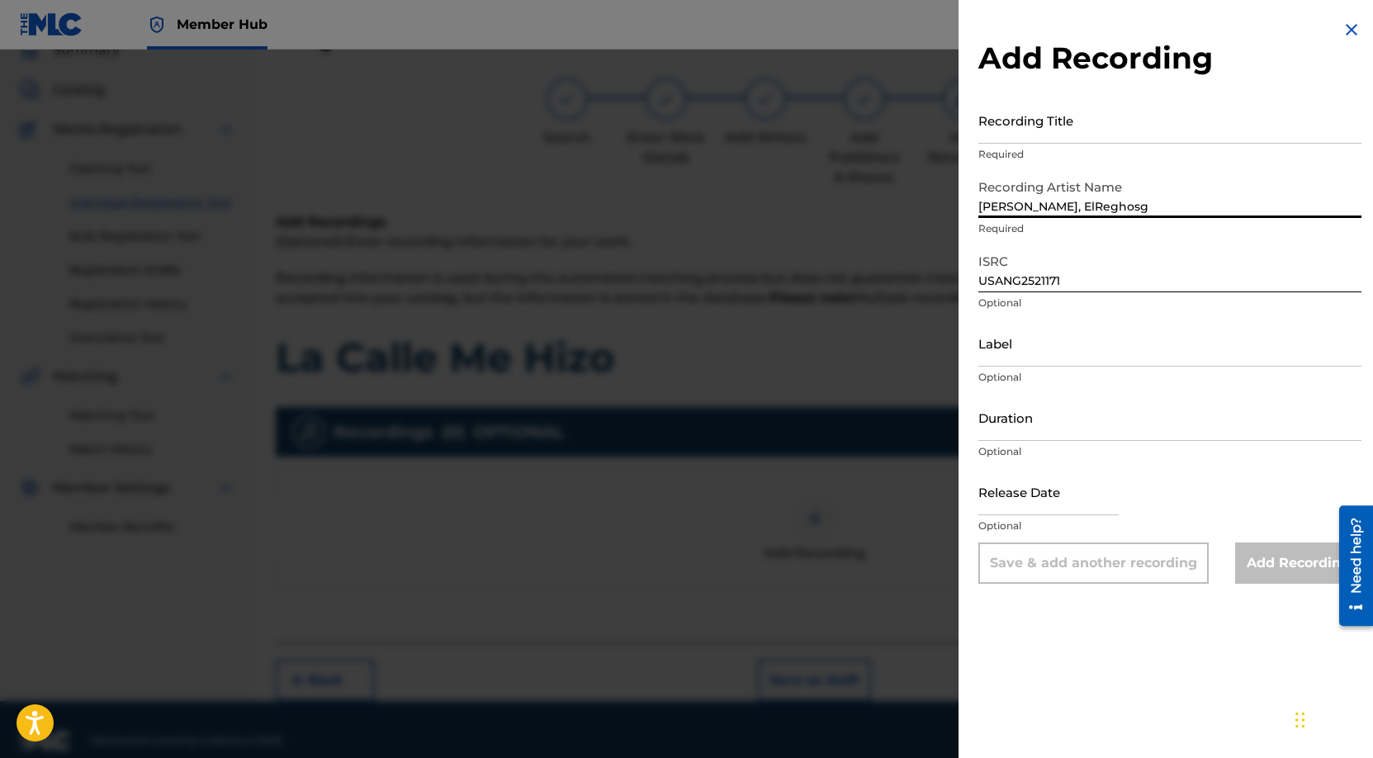
type input "[PERSON_NAME], ElReghosg"
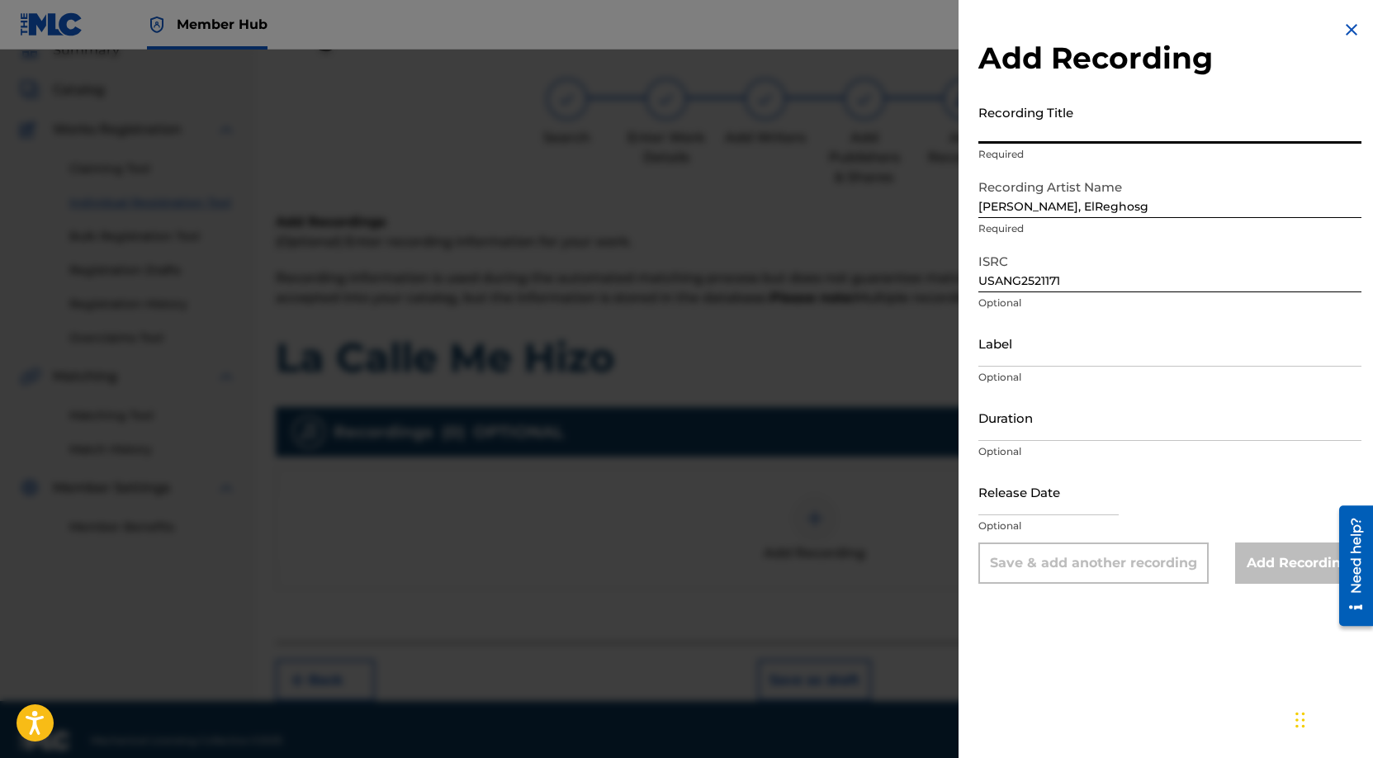
click at [1090, 111] on input "Recording Title" at bounding box center [1169, 120] width 383 height 47
paste input "La Calle Me Hizo"
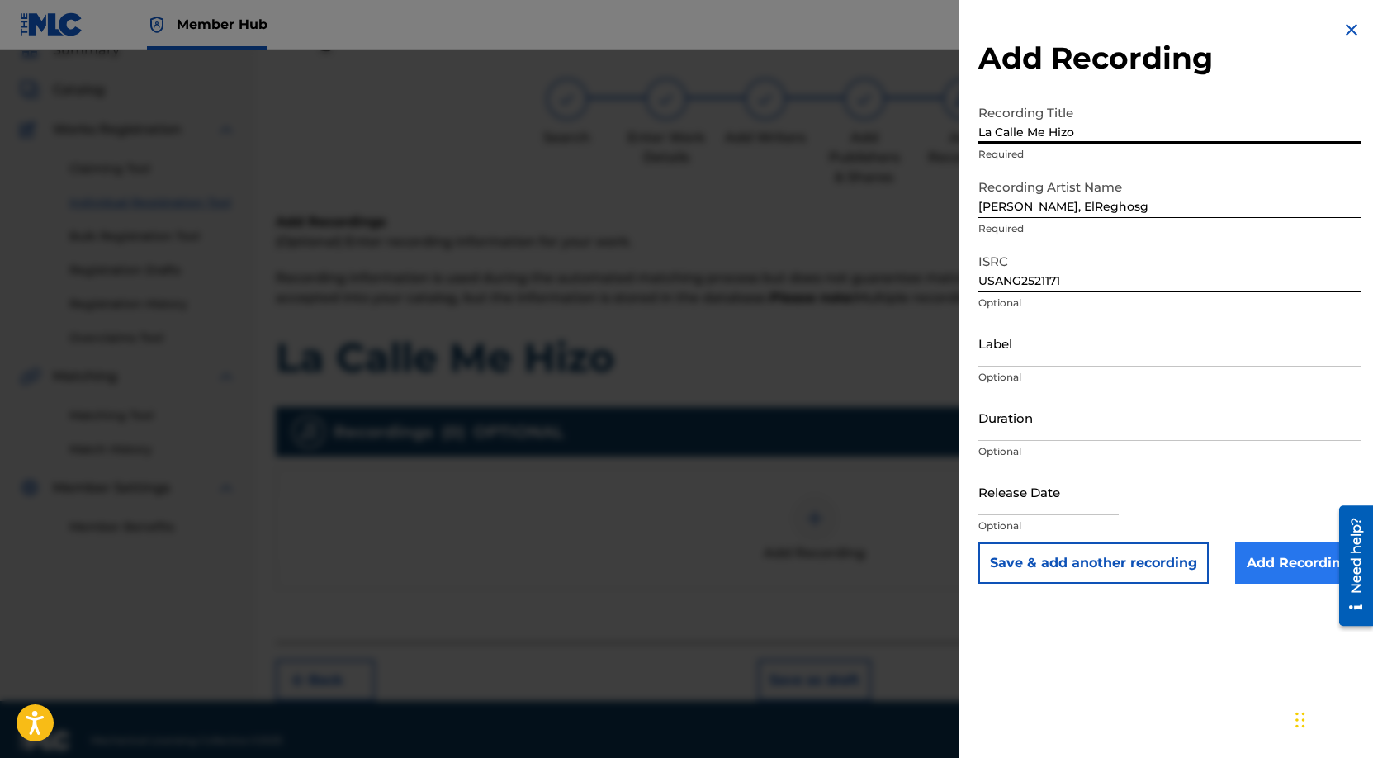
type input "La Calle Me Hizo"
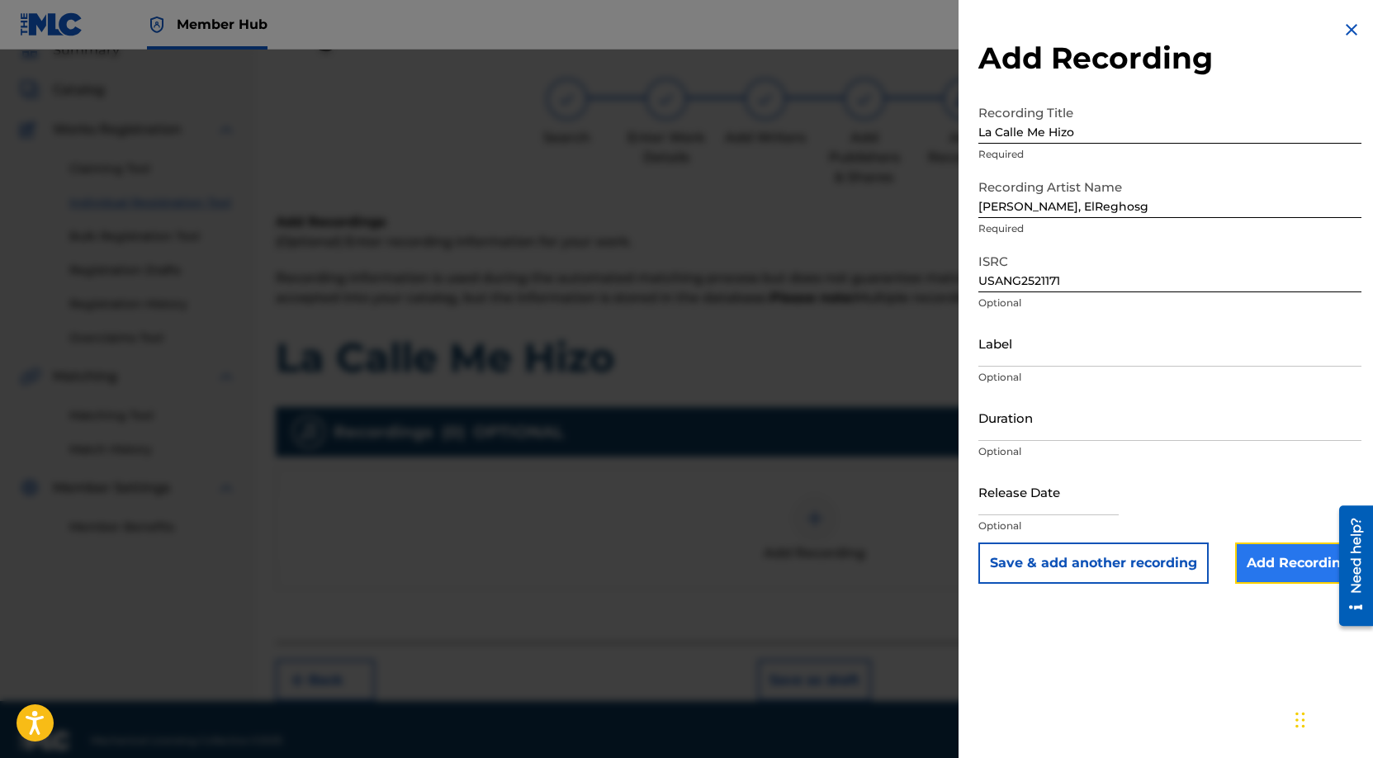
click at [1295, 570] on input "Add Recording" at bounding box center [1298, 562] width 126 height 41
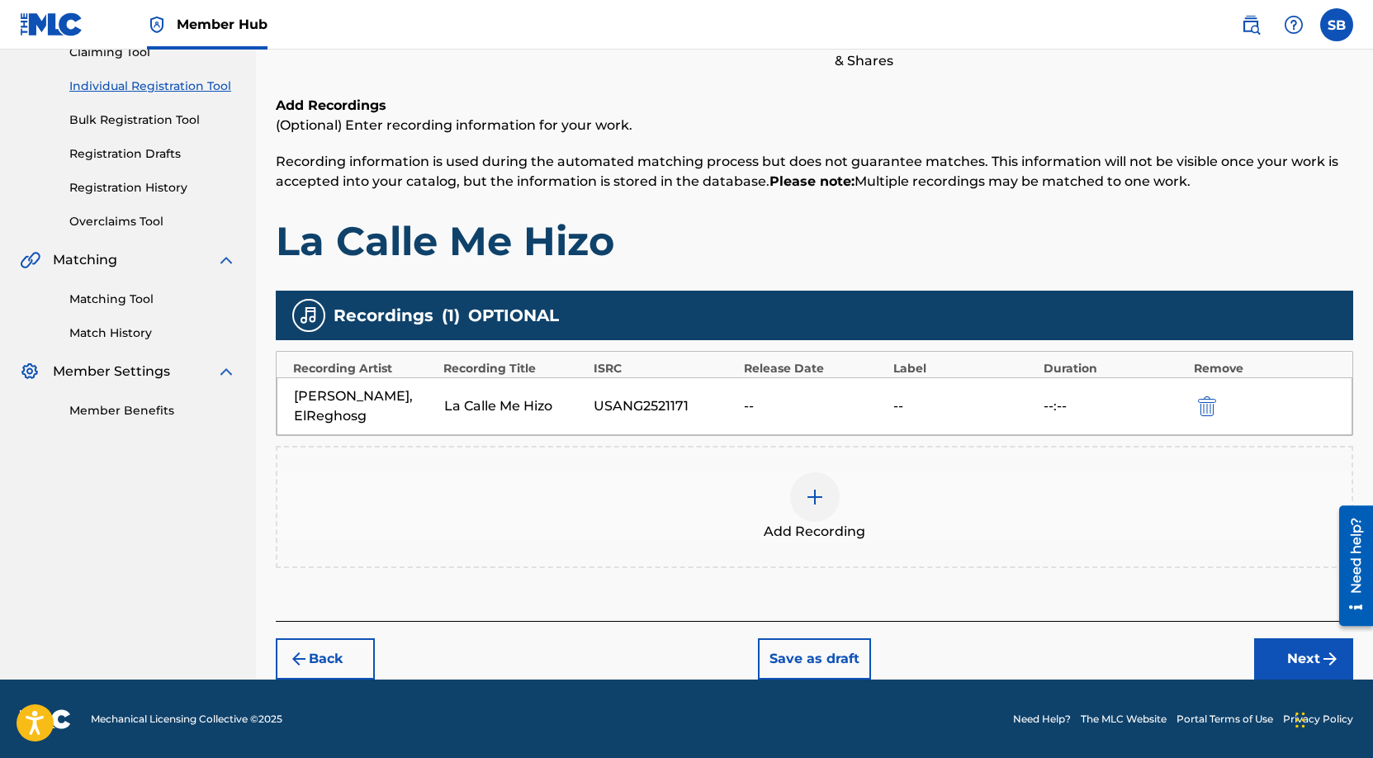
scroll to position [192, 0]
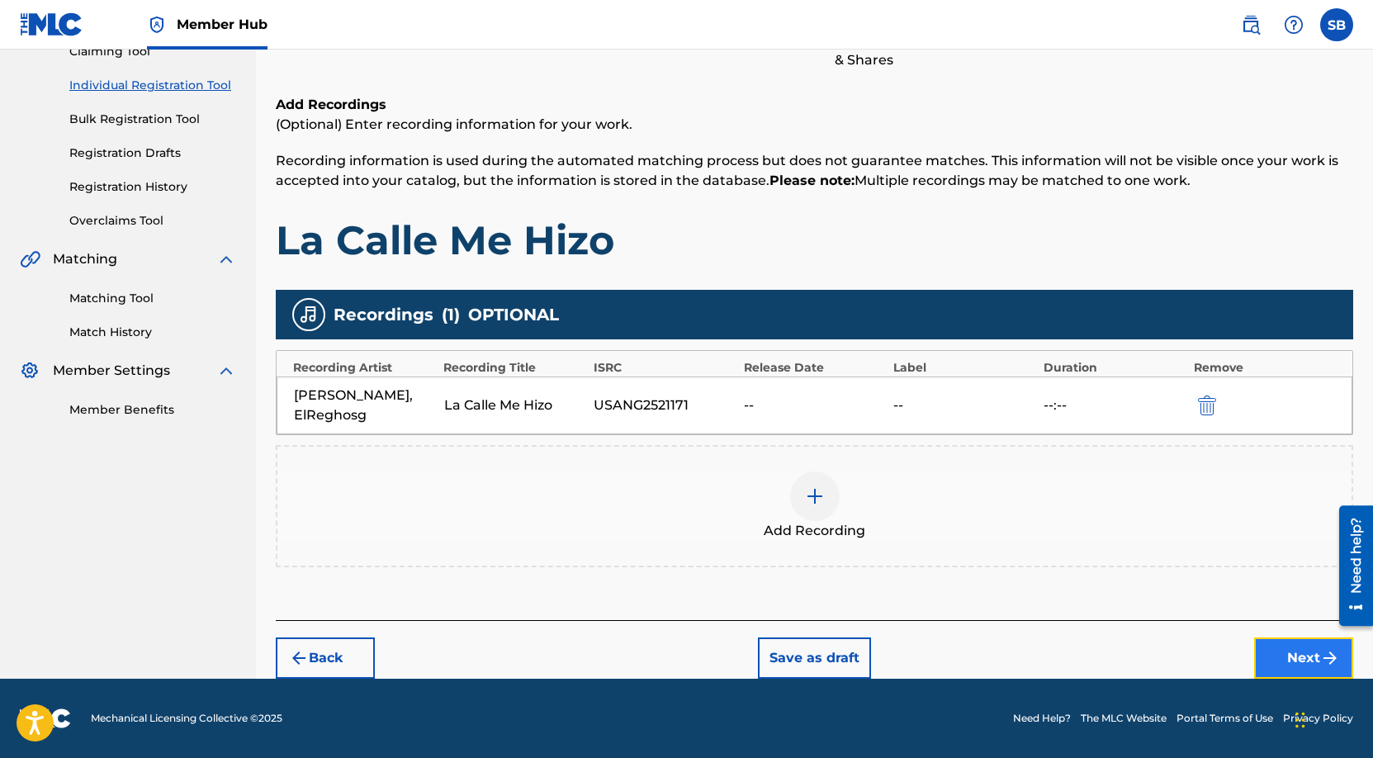
click at [1266, 647] on button "Next" at bounding box center [1303, 657] width 99 height 41
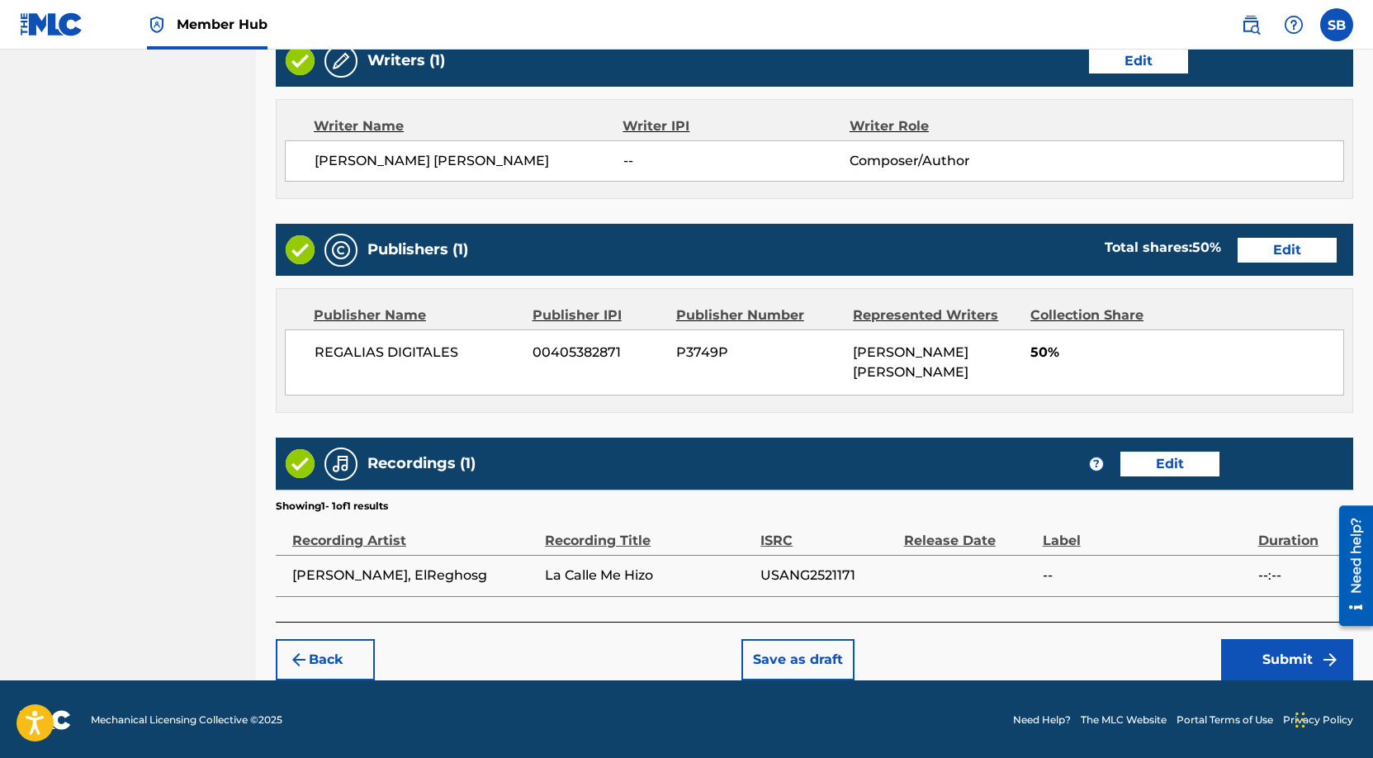
scroll to position [658, 0]
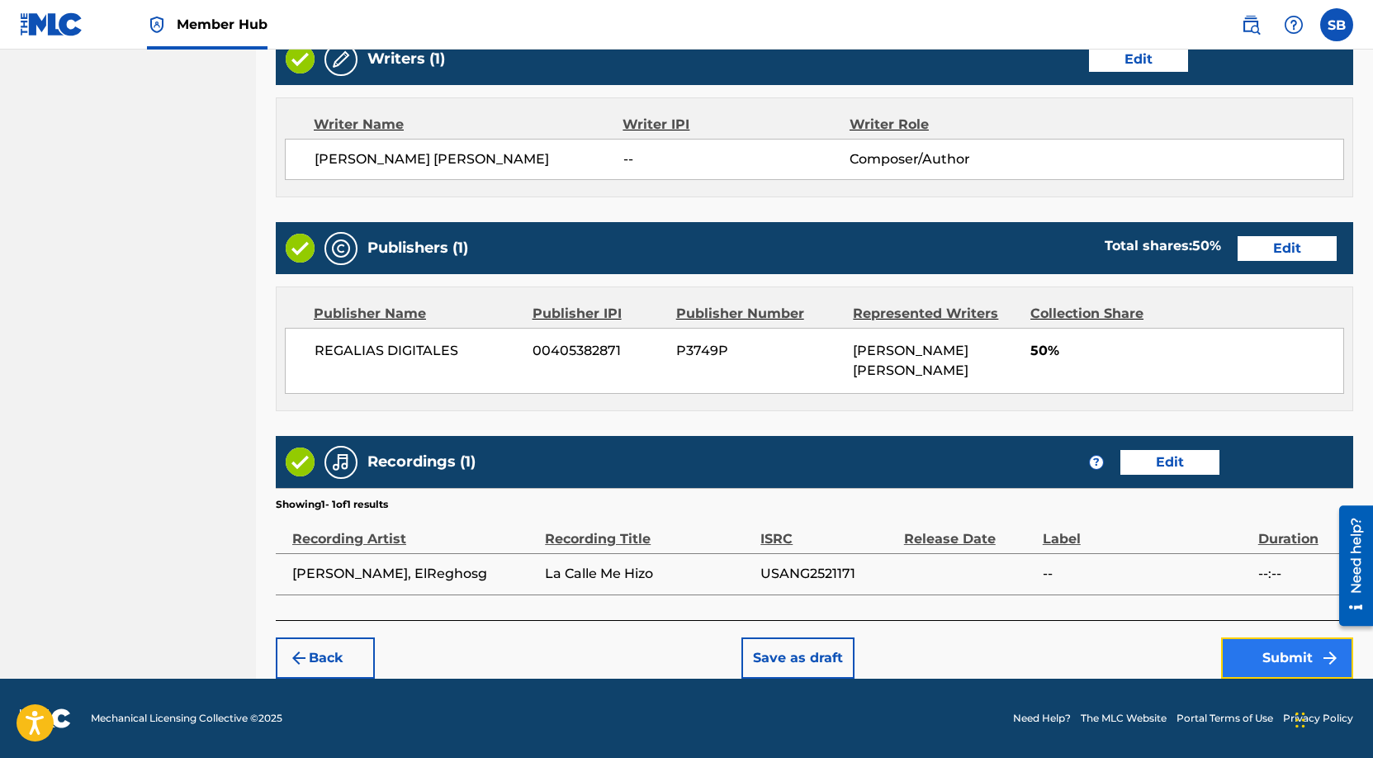
click at [1280, 663] on button "Submit" at bounding box center [1287, 657] width 132 height 41
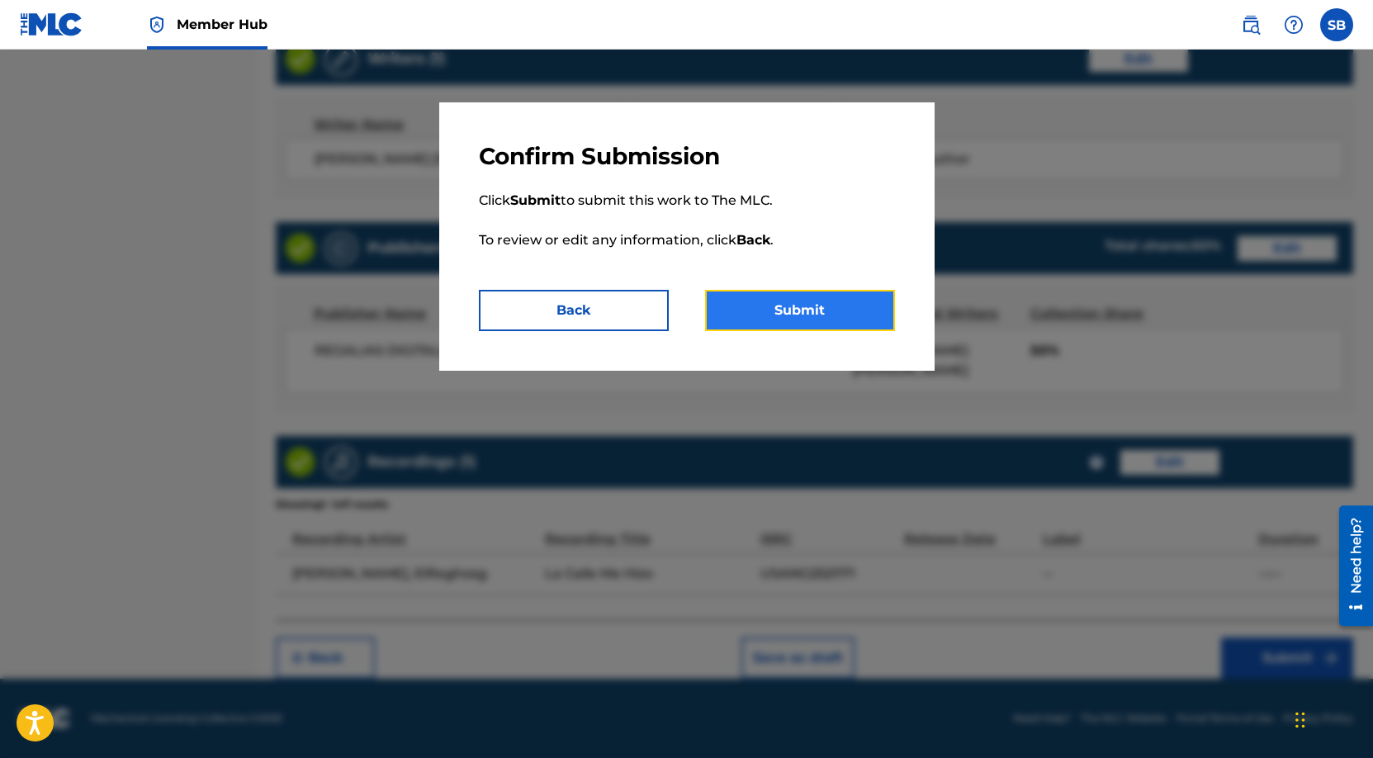
click at [836, 313] on button "Submit" at bounding box center [800, 310] width 190 height 41
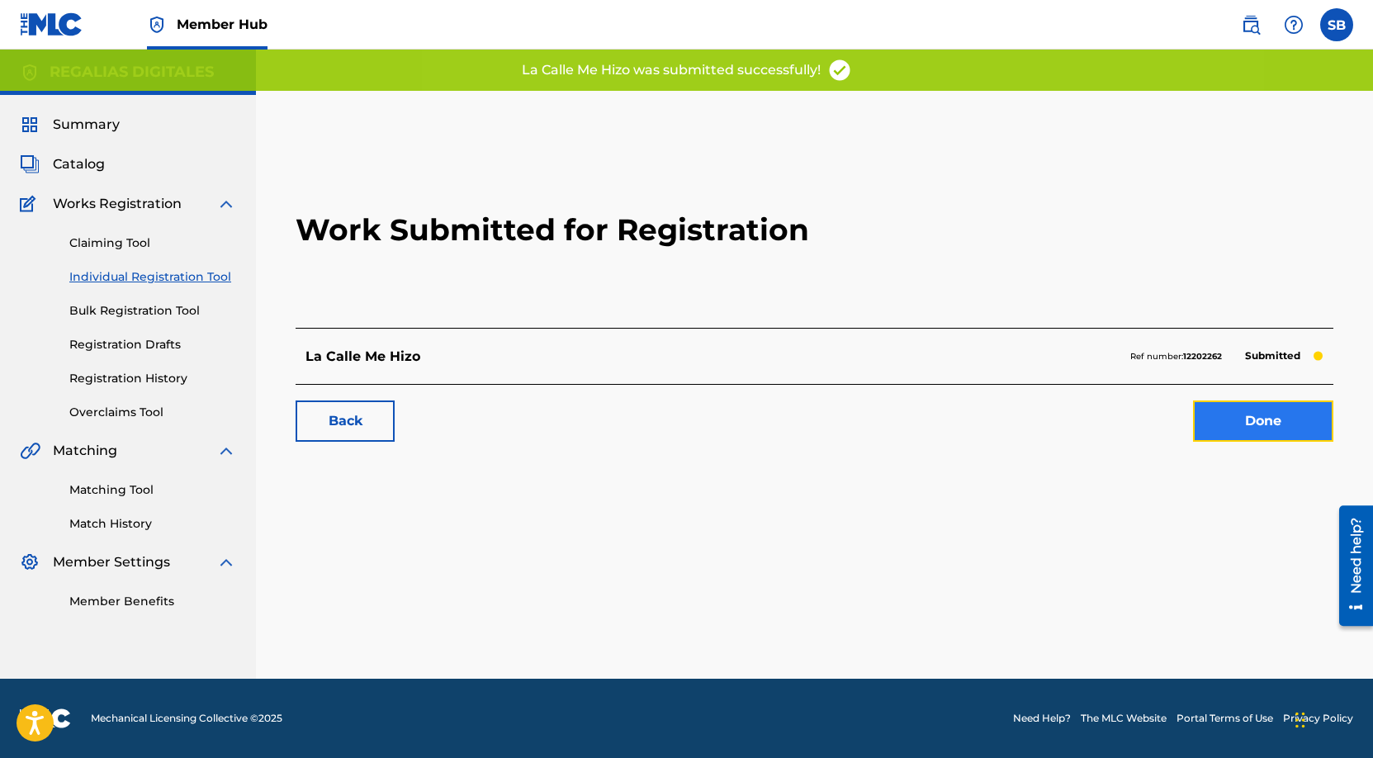
click at [1292, 436] on link "Done" at bounding box center [1263, 420] width 140 height 41
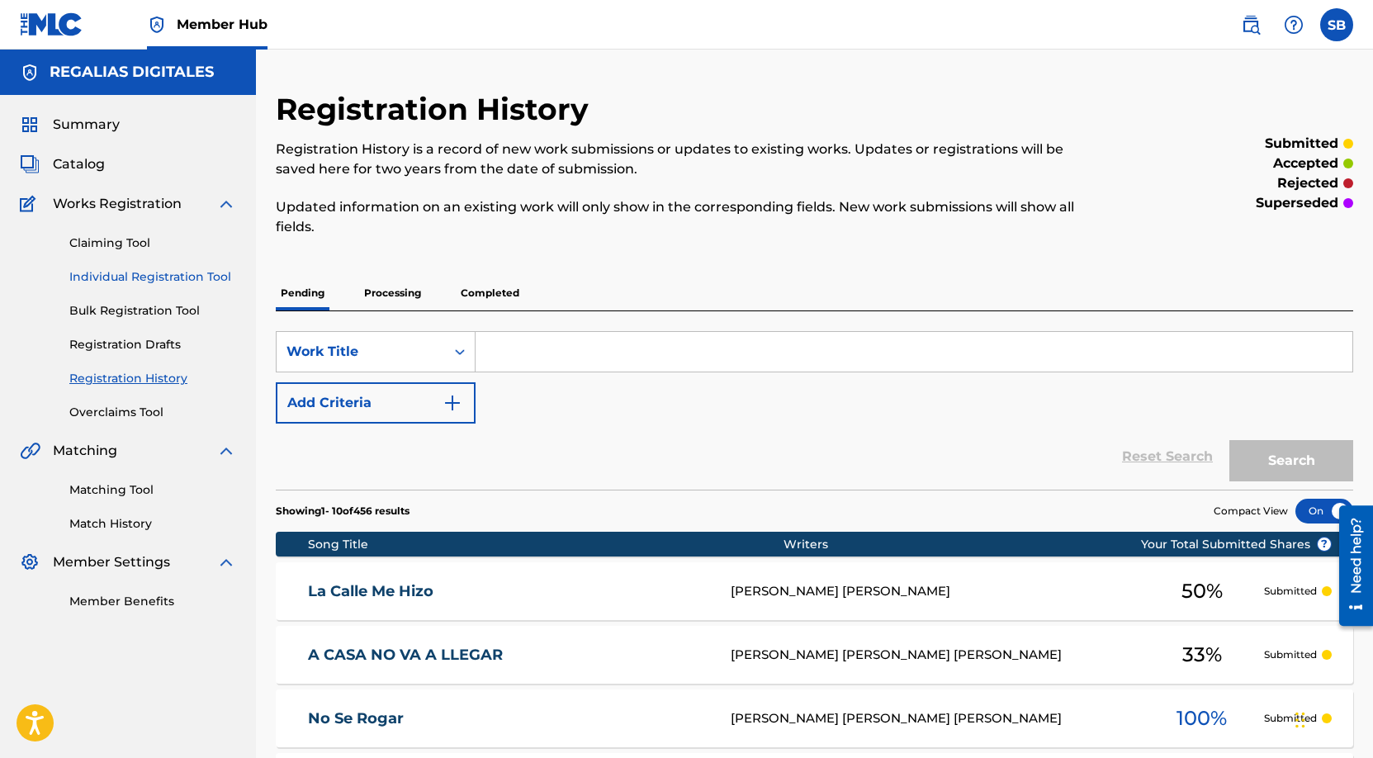
click at [186, 281] on link "Individual Registration Tool" at bounding box center [152, 276] width 167 height 17
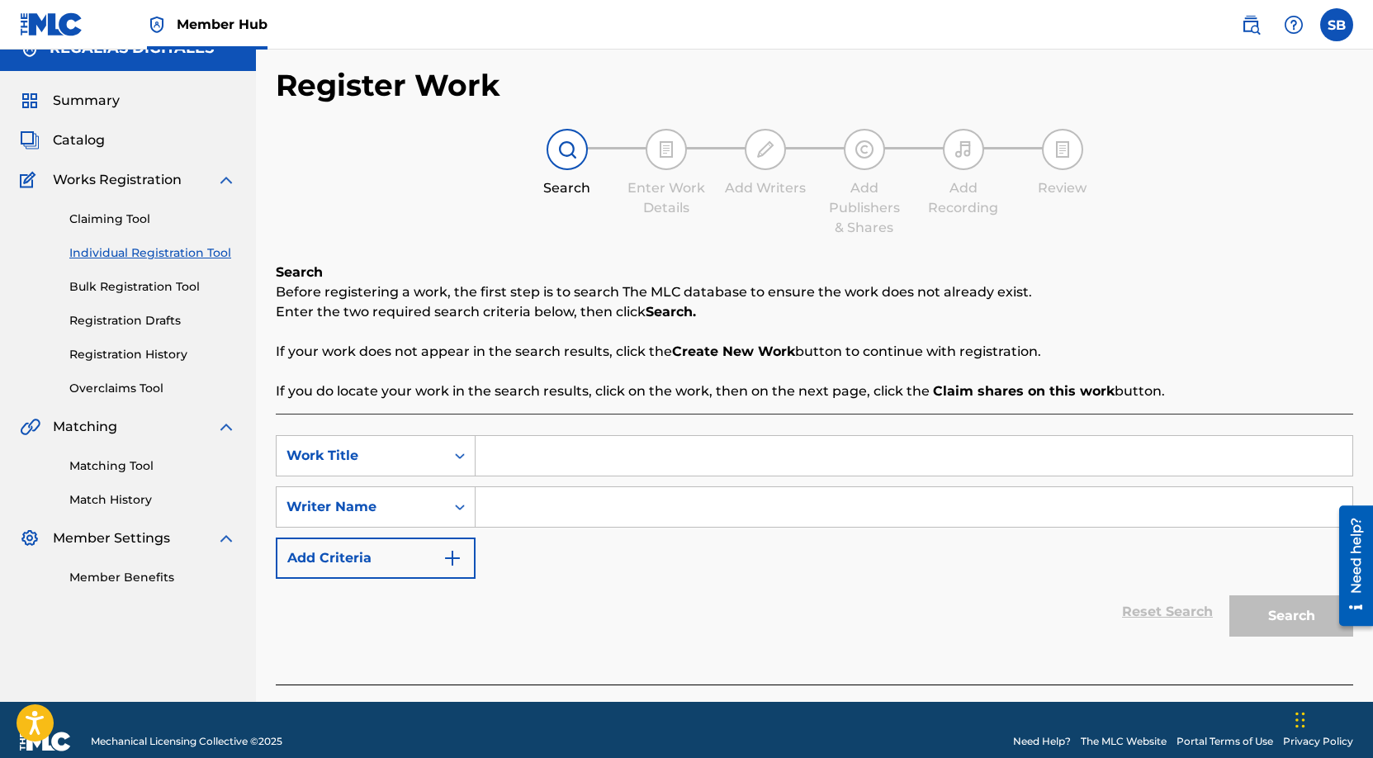
scroll to position [47, 0]
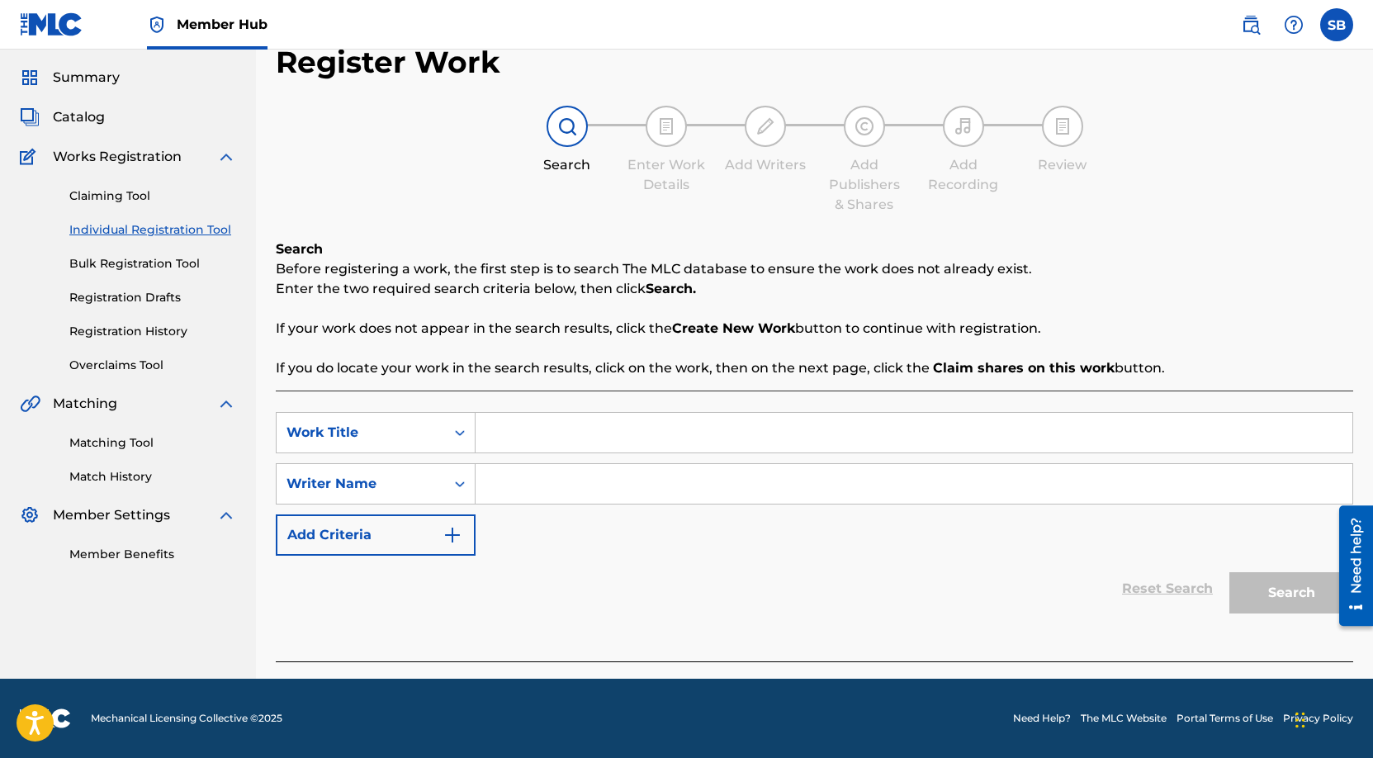
click at [556, 430] on input "Search Form" at bounding box center [913, 433] width 877 height 40
paste input "[PERSON_NAME]"
type input "[PERSON_NAME]"
click at [775, 481] on input "Search Form" at bounding box center [913, 484] width 877 height 40
paste input "Angel [PERSON_NAME] [PERSON_NAME]"
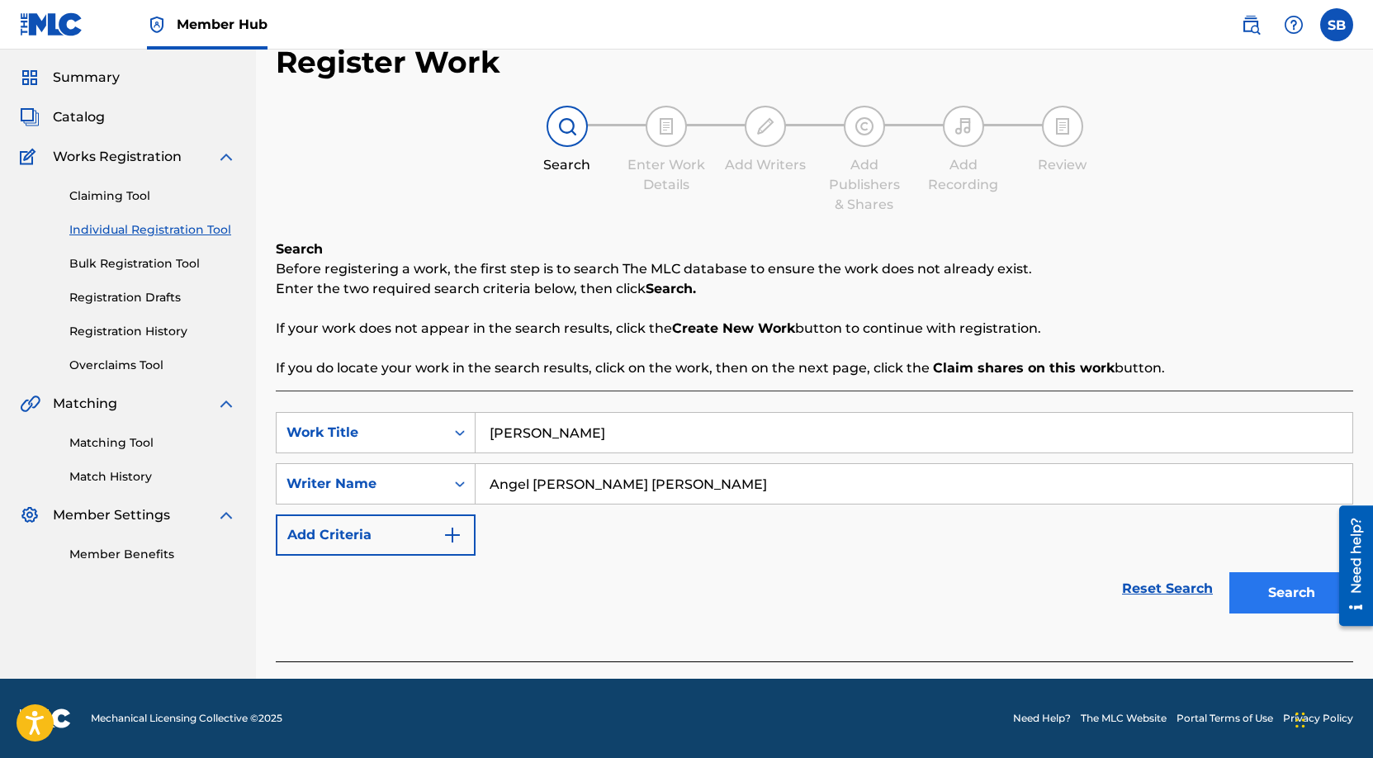
type input "Angel [PERSON_NAME] [PERSON_NAME]"
click at [1293, 598] on button "Search" at bounding box center [1291, 592] width 124 height 41
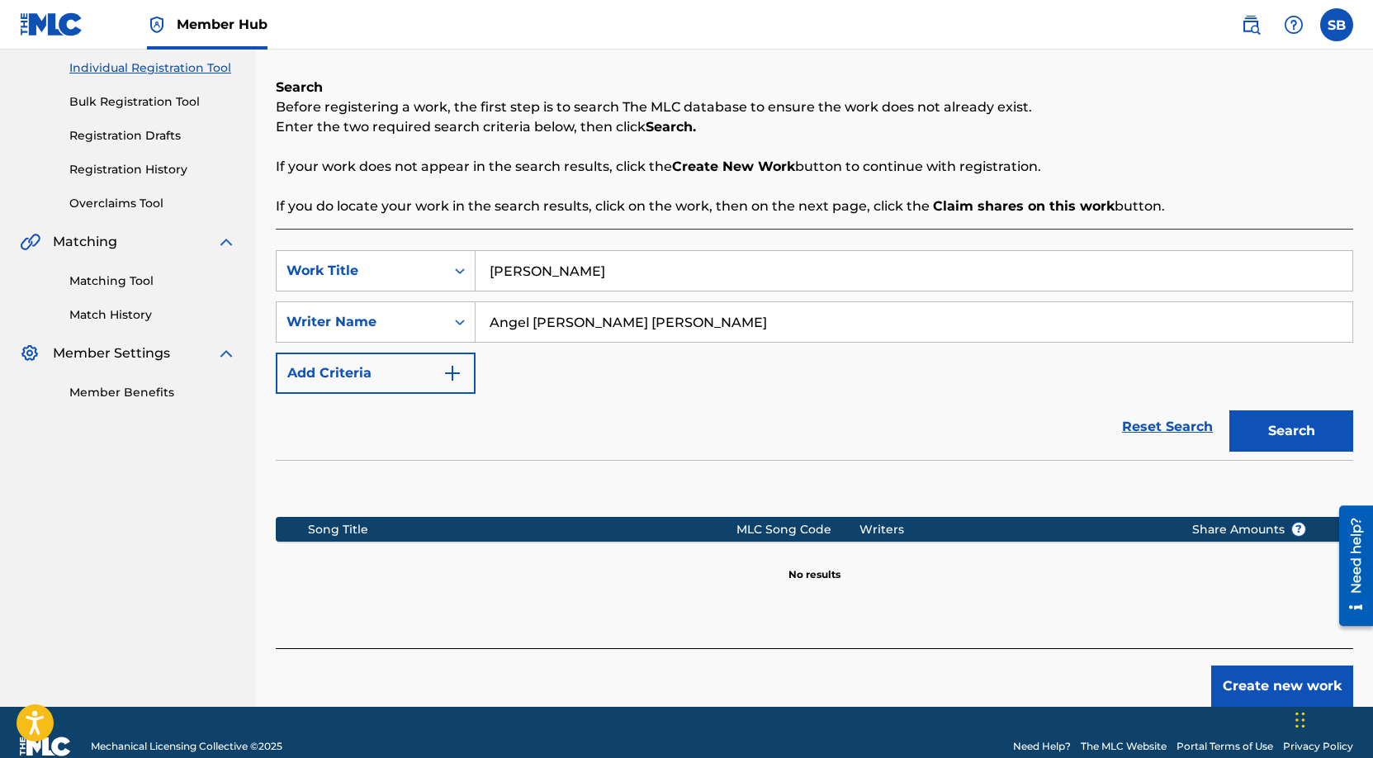
scroll to position [237, 0]
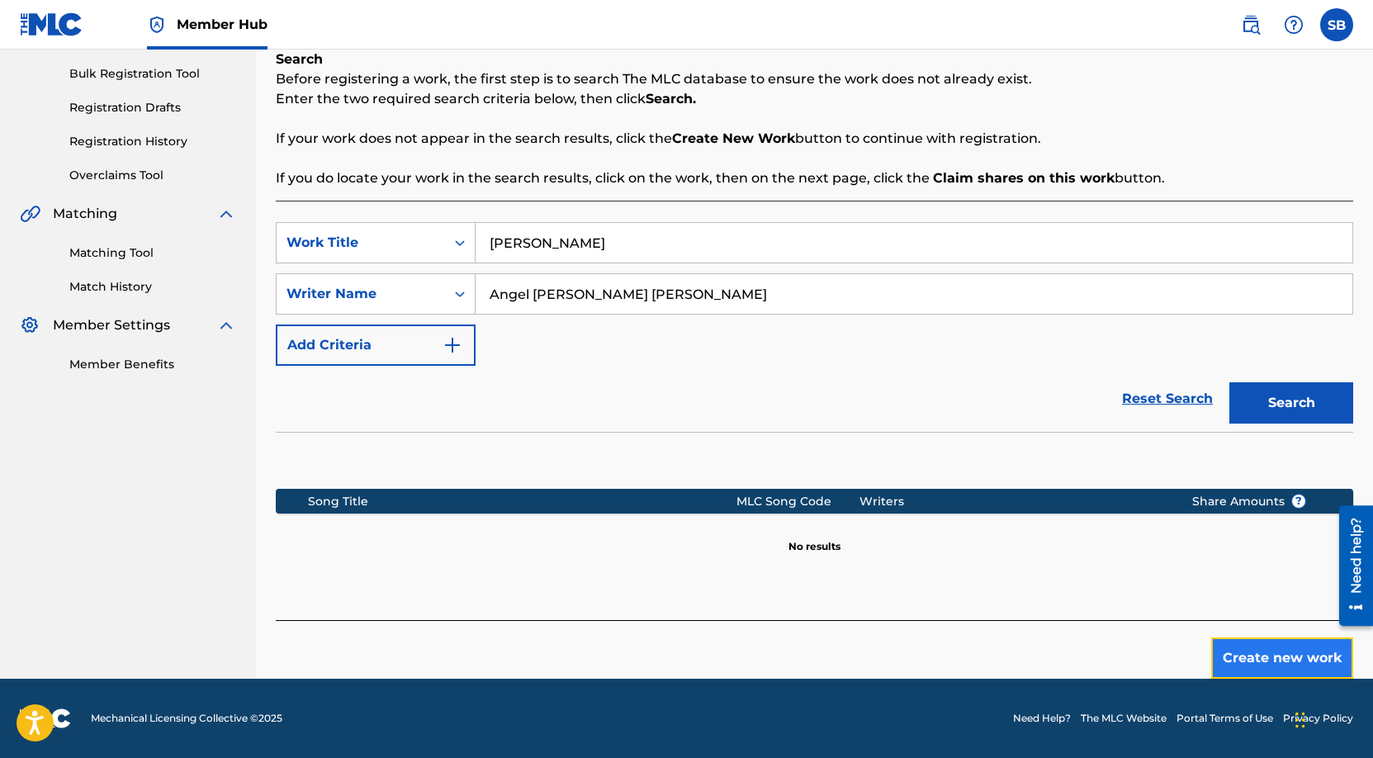
click at [1262, 648] on button "Create new work" at bounding box center [1282, 657] width 142 height 41
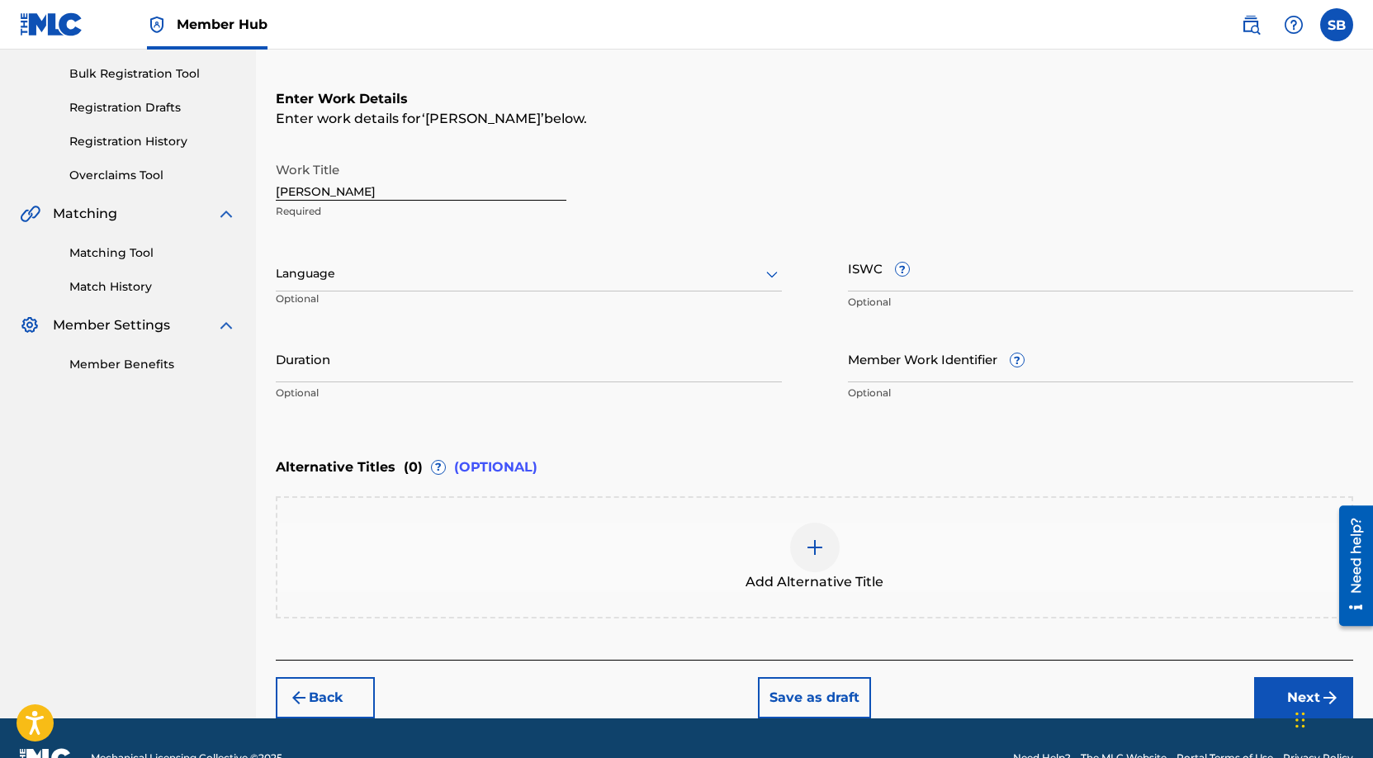
click at [456, 277] on div at bounding box center [529, 273] width 506 height 21
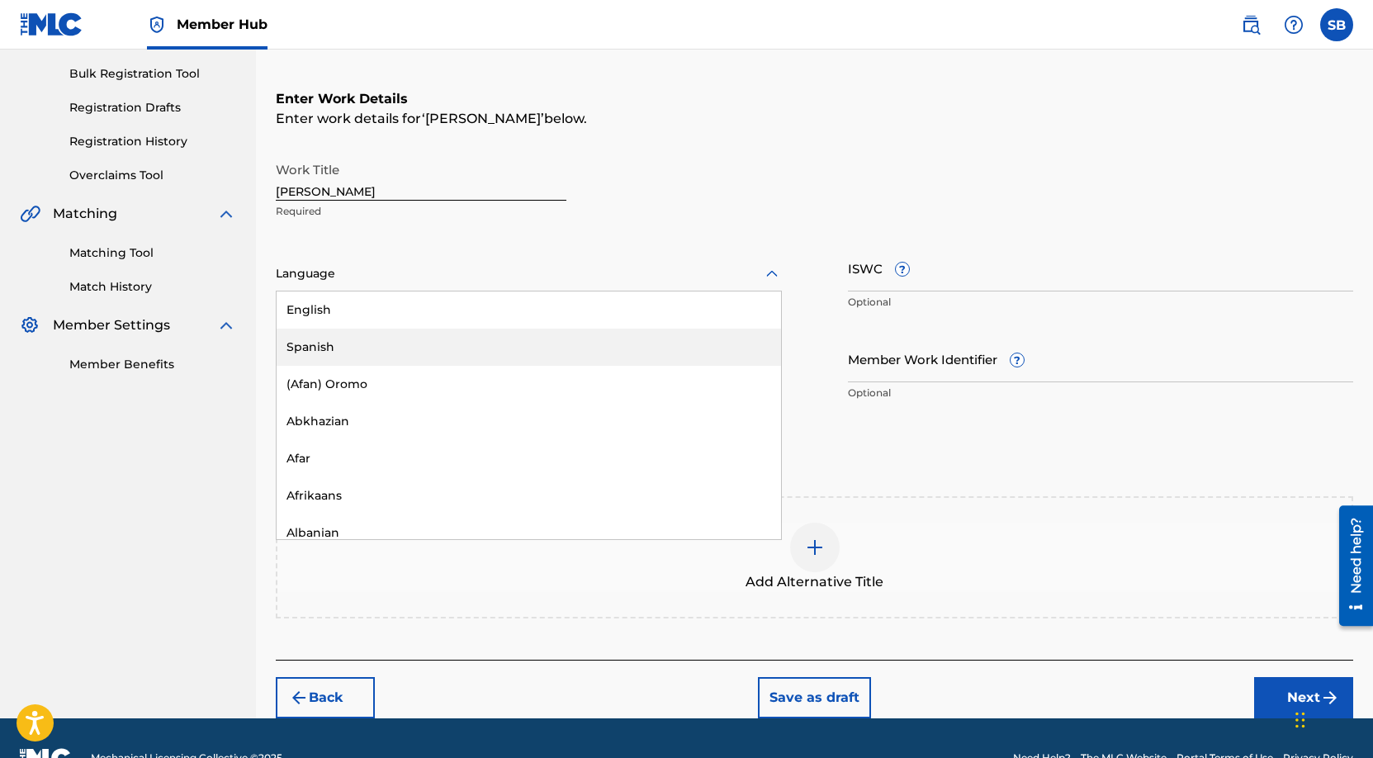
click at [445, 336] on div "Spanish" at bounding box center [529, 347] width 504 height 37
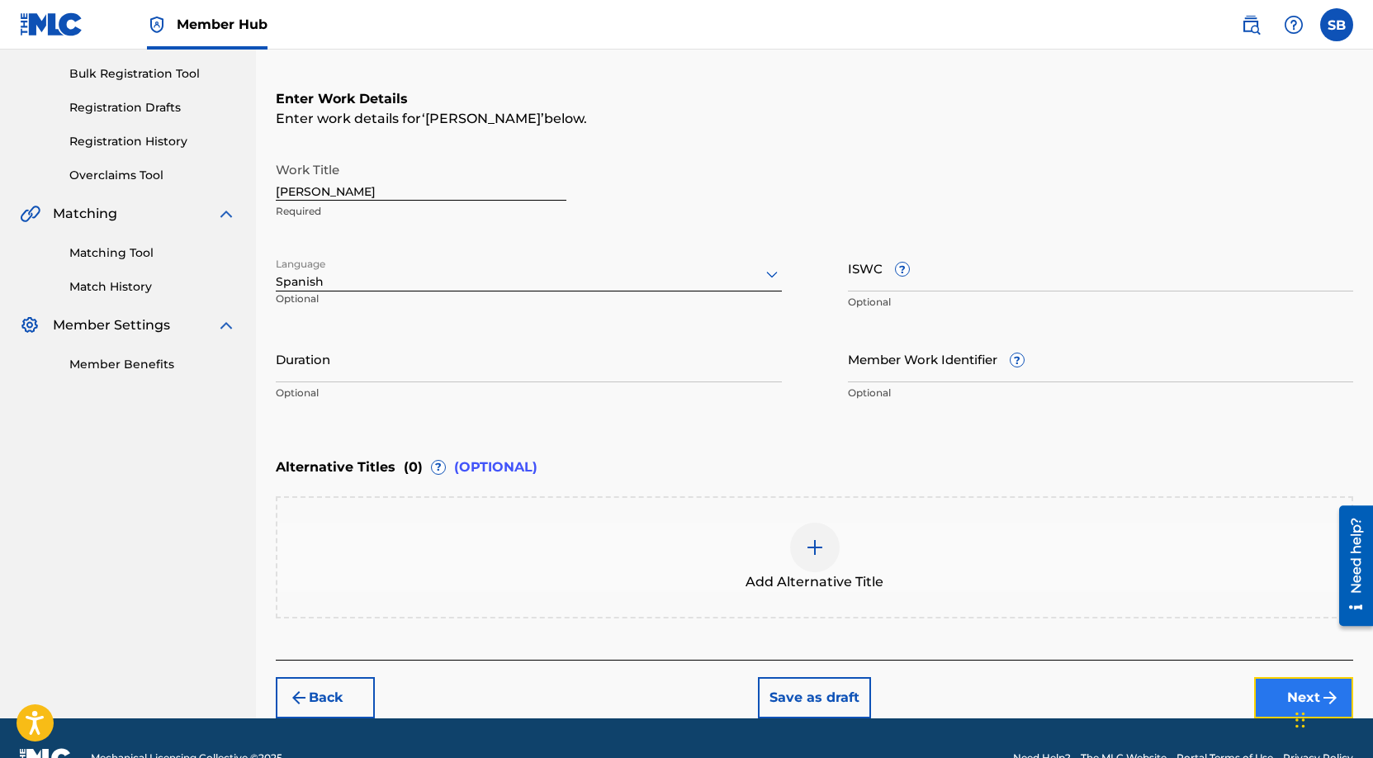
click at [1268, 684] on button "Next" at bounding box center [1303, 697] width 99 height 41
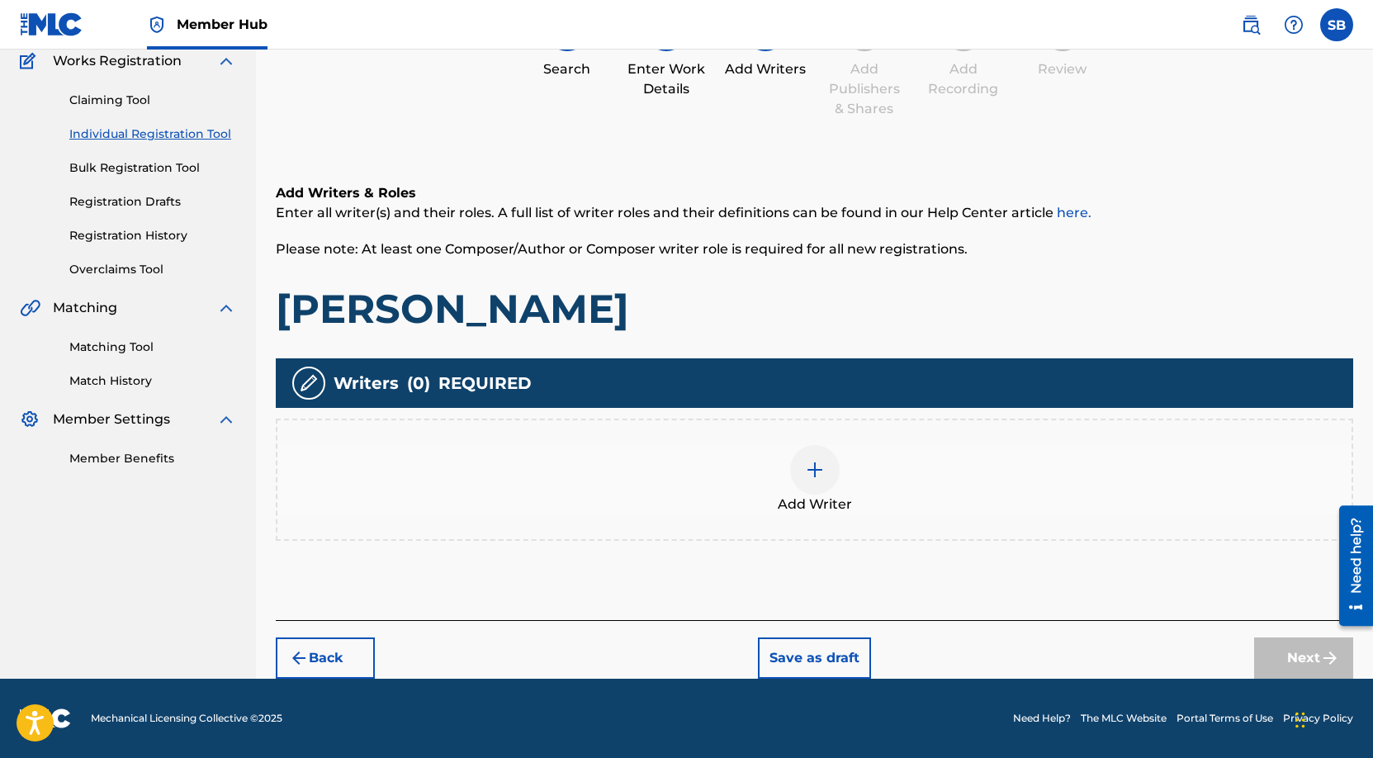
scroll to position [74, 0]
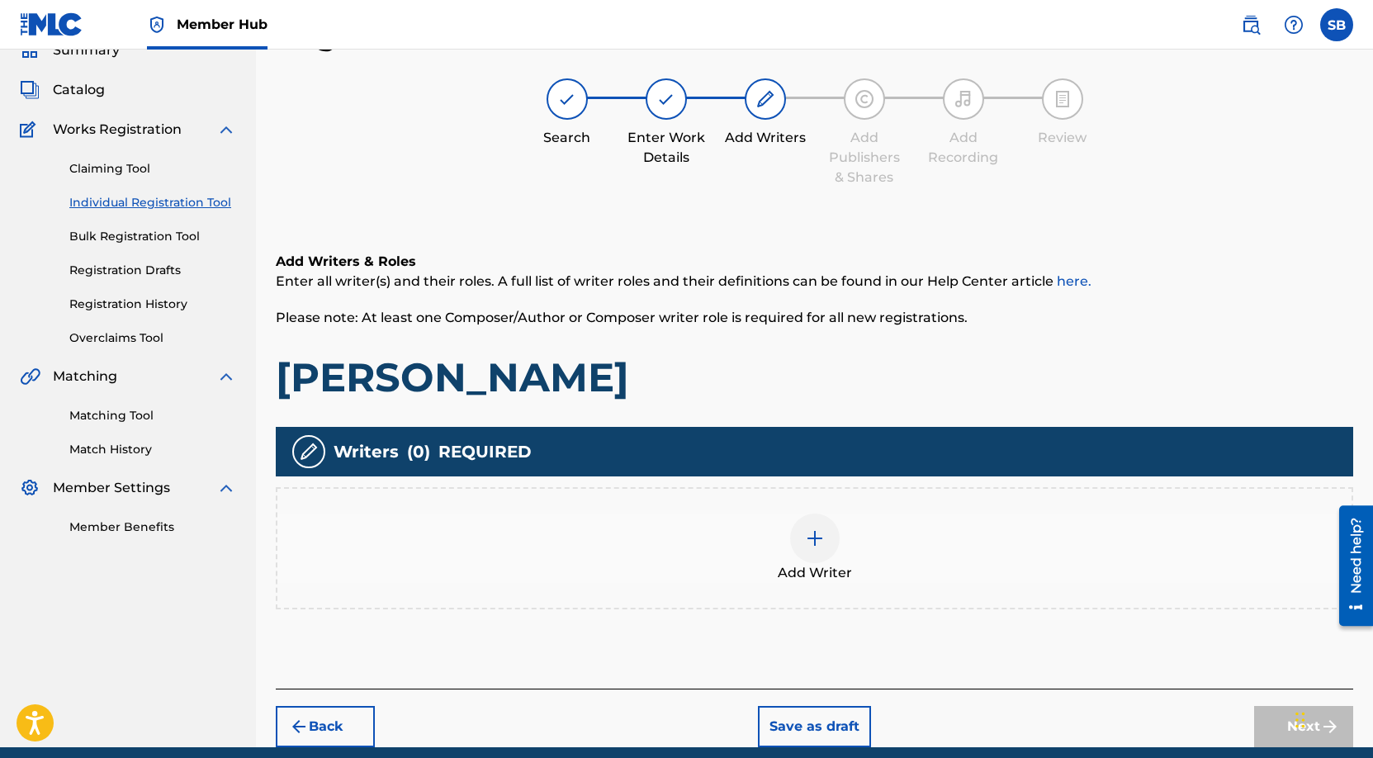
click at [780, 510] on div "Add Writer" at bounding box center [814, 548] width 1077 height 122
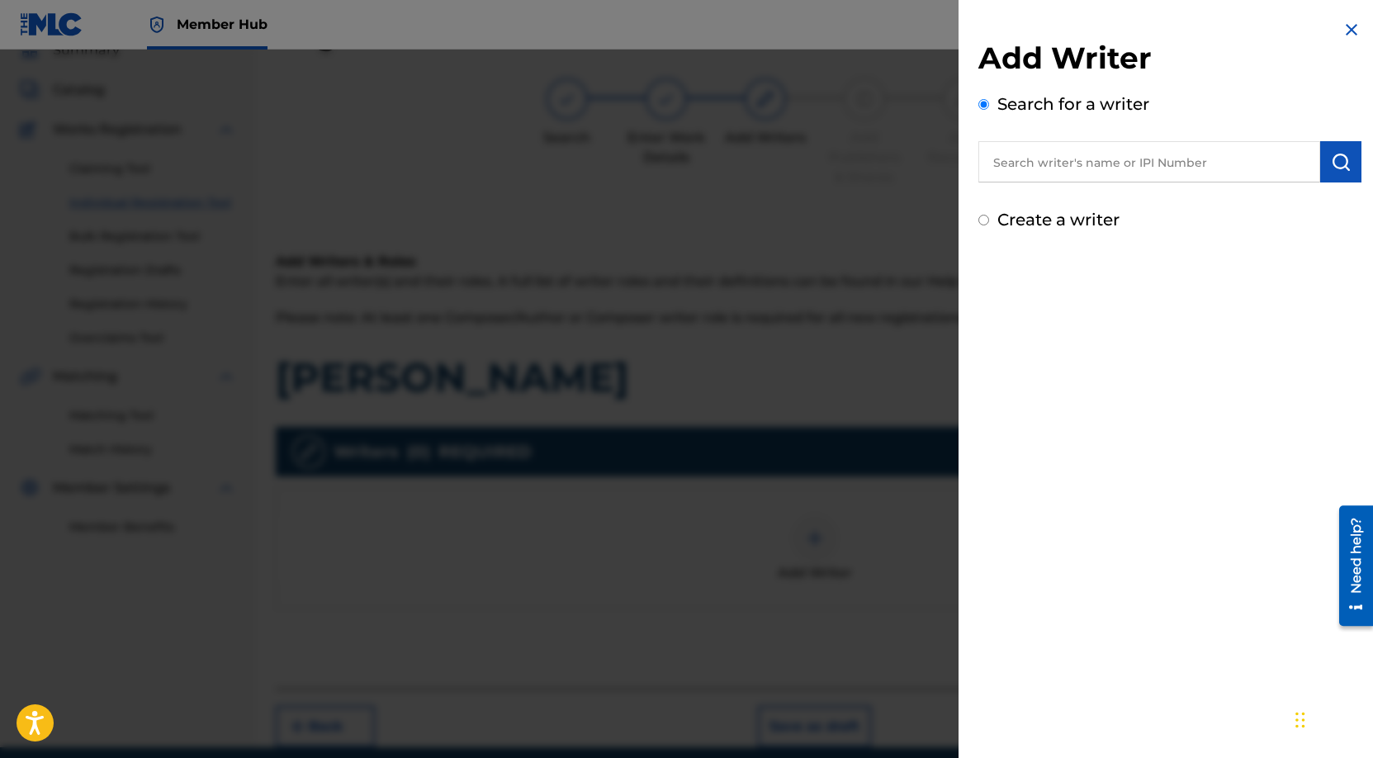
click at [1161, 149] on input "text" at bounding box center [1149, 161] width 342 height 41
paste input "Angel [PERSON_NAME] [PERSON_NAME]"
type input "Angel [PERSON_NAME] [PERSON_NAME]"
click at [1325, 172] on button "submit" at bounding box center [1340, 161] width 41 height 41
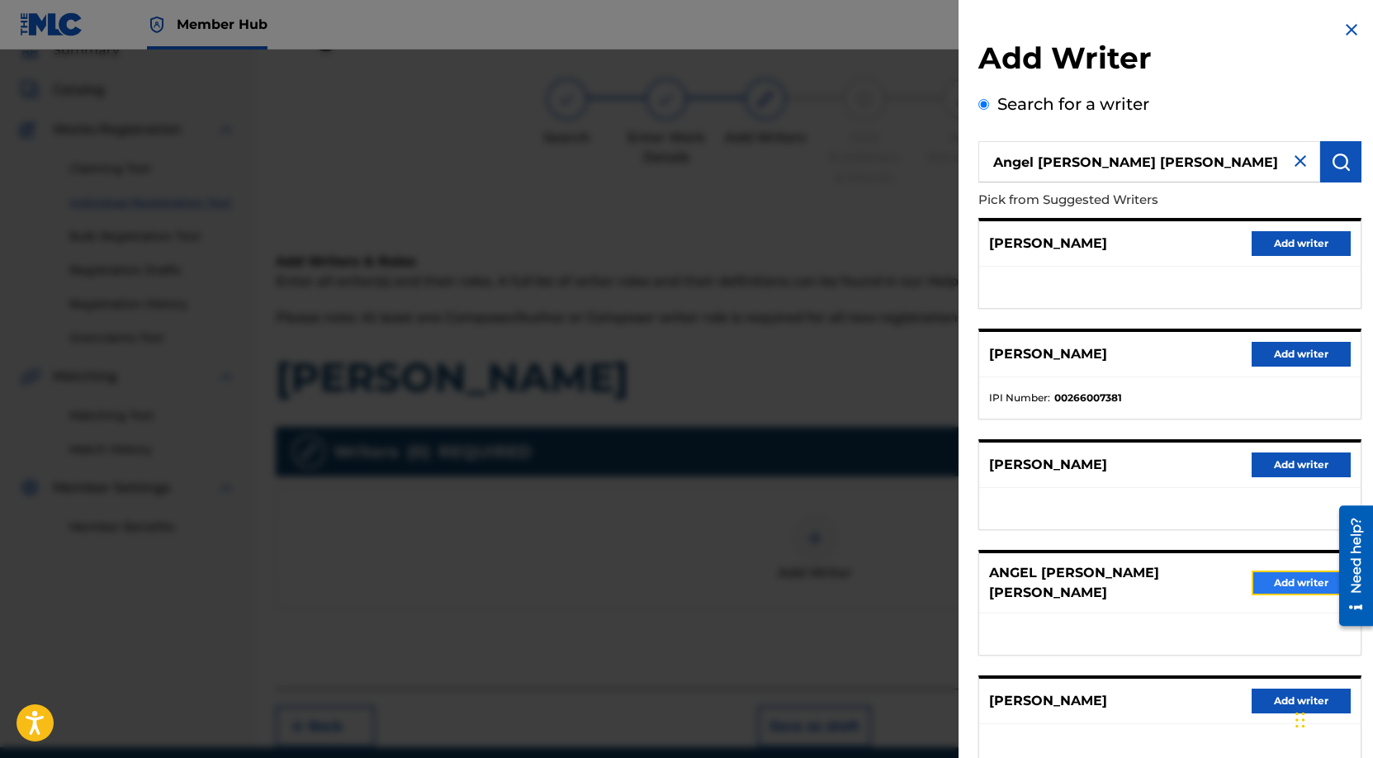
click at [1299, 575] on button "Add writer" at bounding box center [1300, 582] width 99 height 25
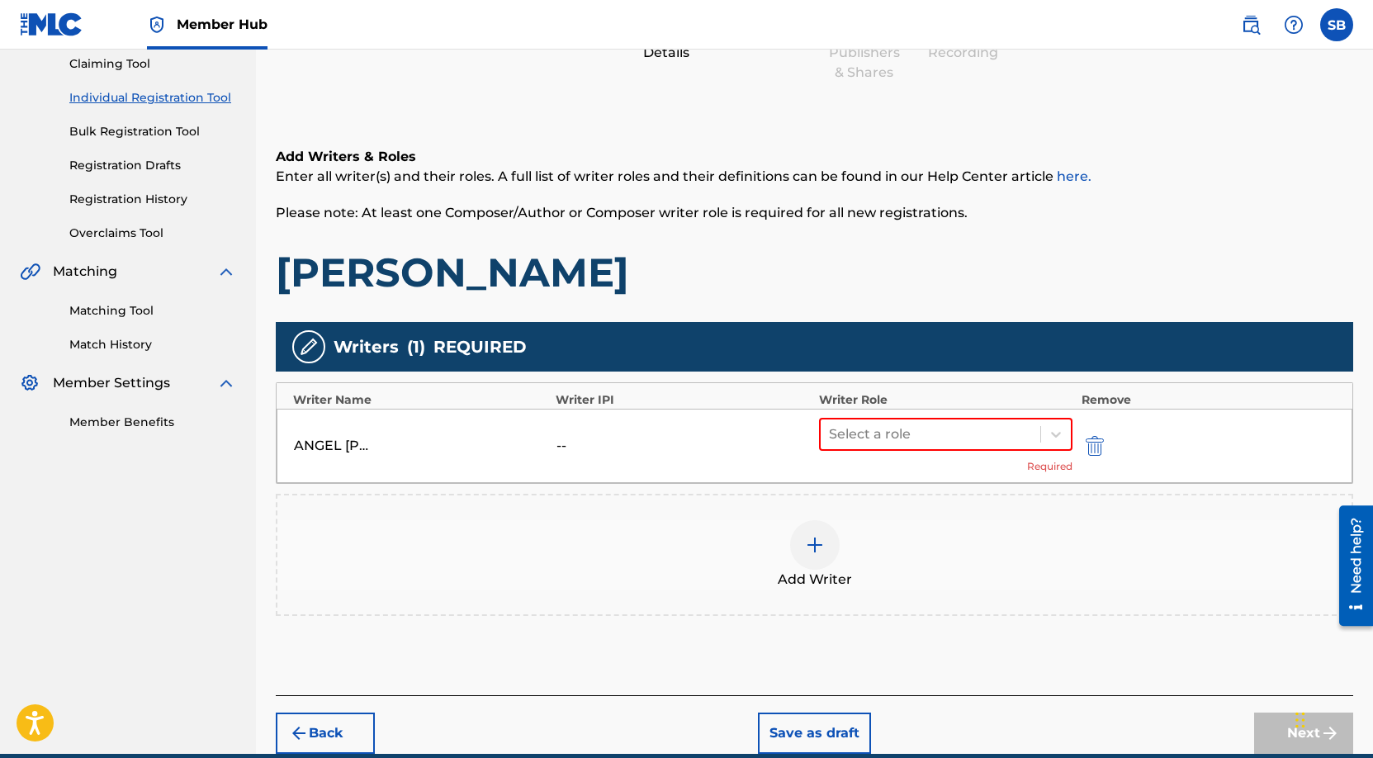
scroll to position [254, 0]
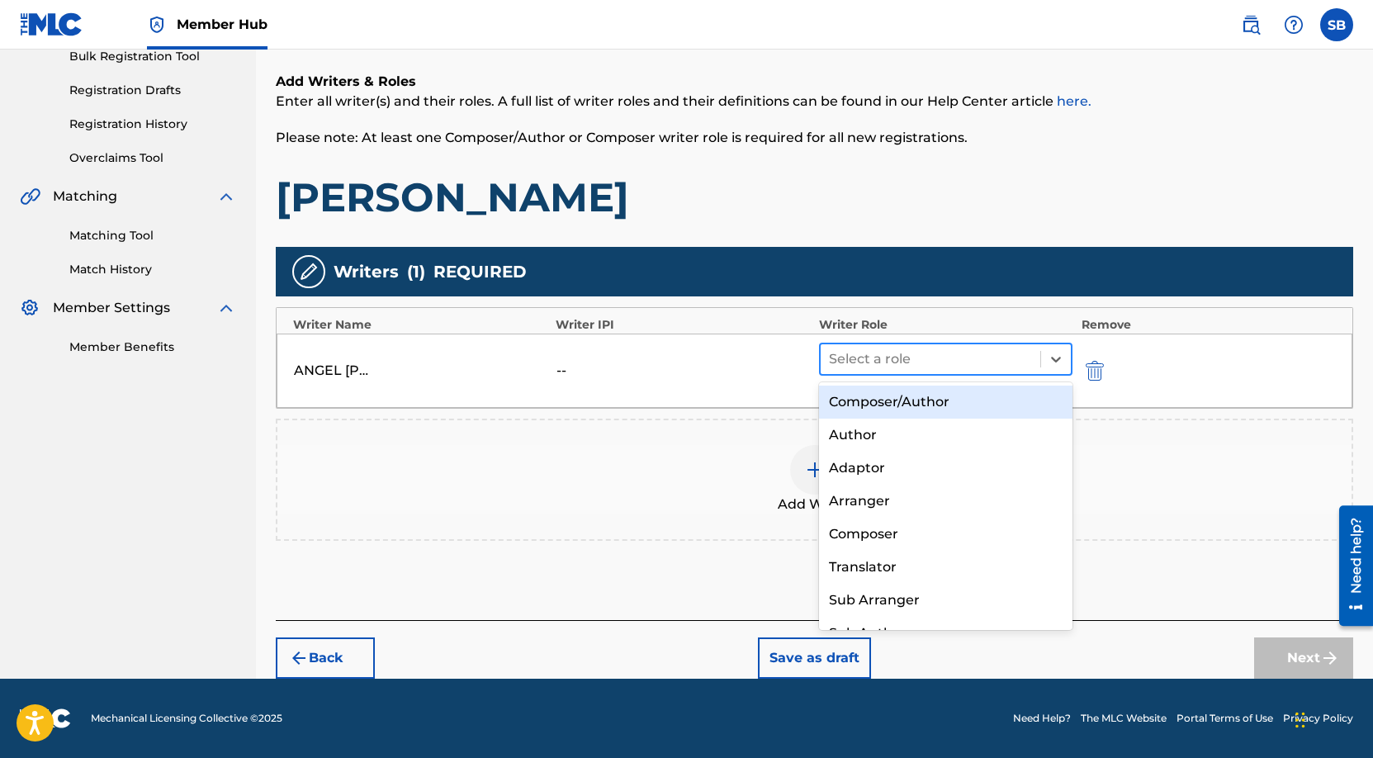
click at [859, 343] on div "Select a role" at bounding box center [946, 359] width 254 height 33
click at [915, 401] on div "Composer/Author" at bounding box center [946, 402] width 254 height 33
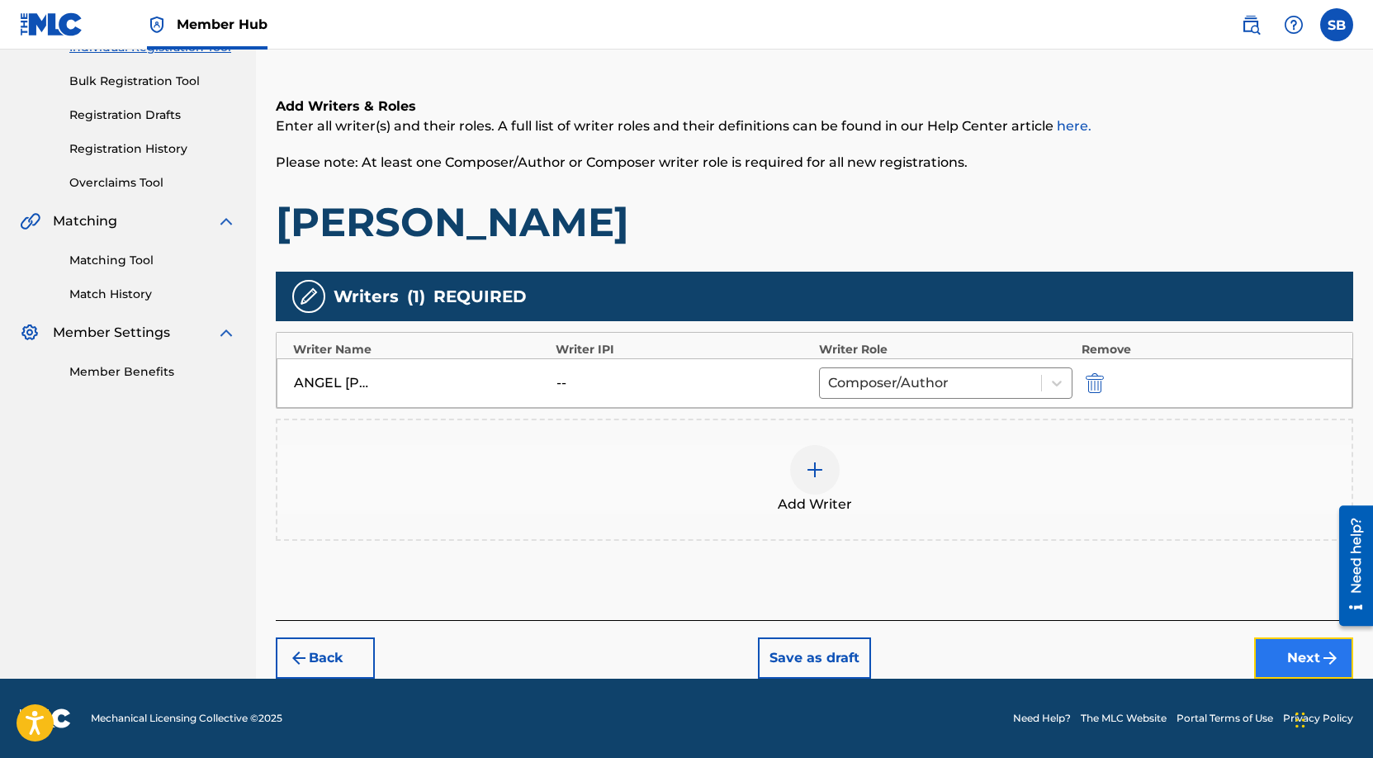
click at [1292, 650] on button "Next" at bounding box center [1303, 657] width 99 height 41
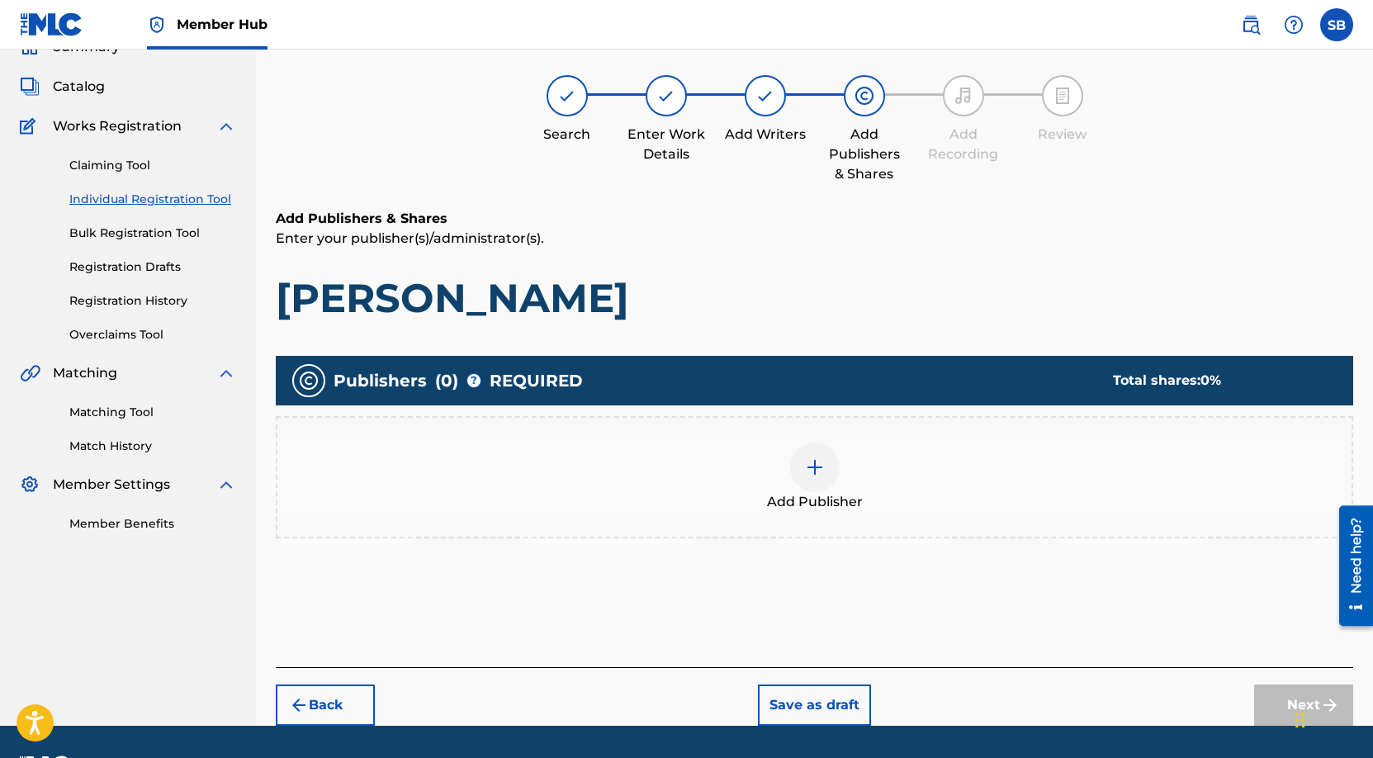
scroll to position [74, 0]
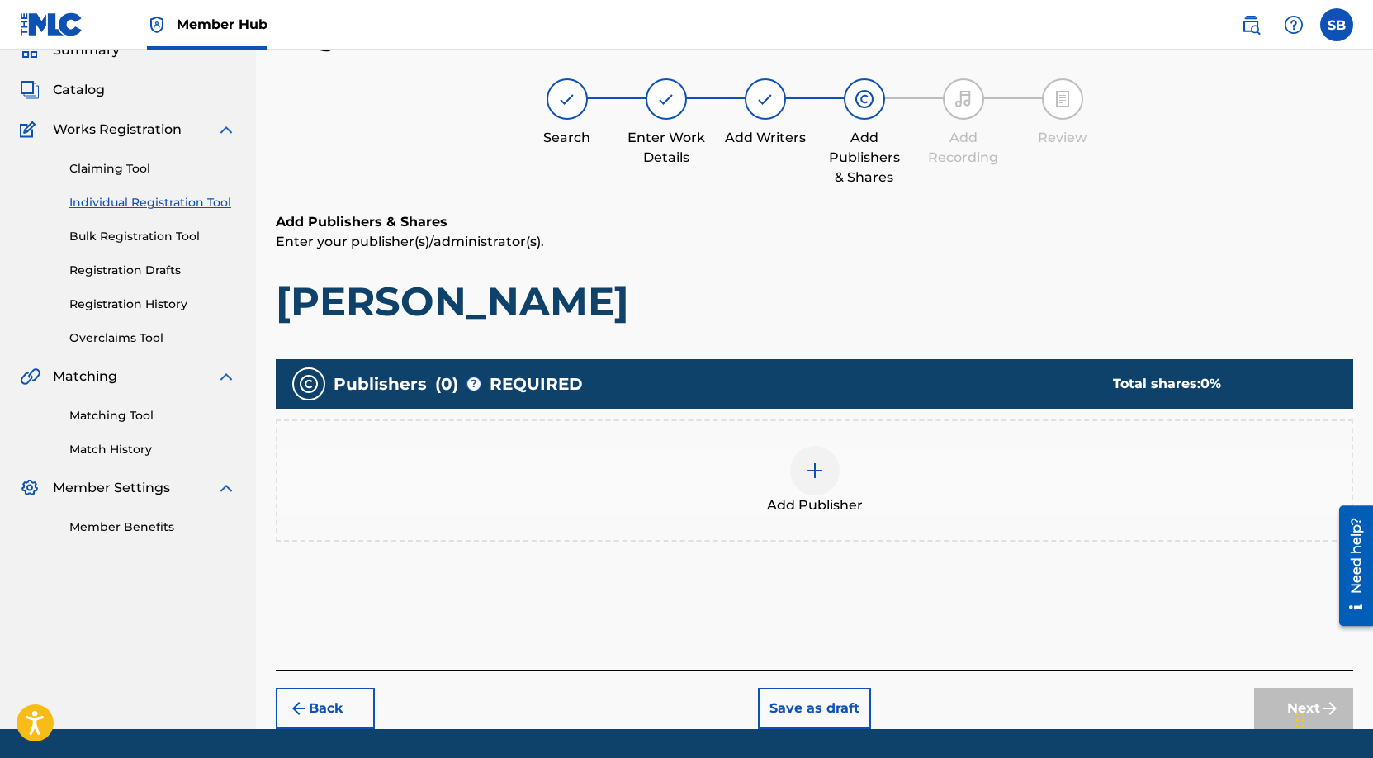
click at [882, 483] on div "Add Publisher" at bounding box center [814, 480] width 1074 height 69
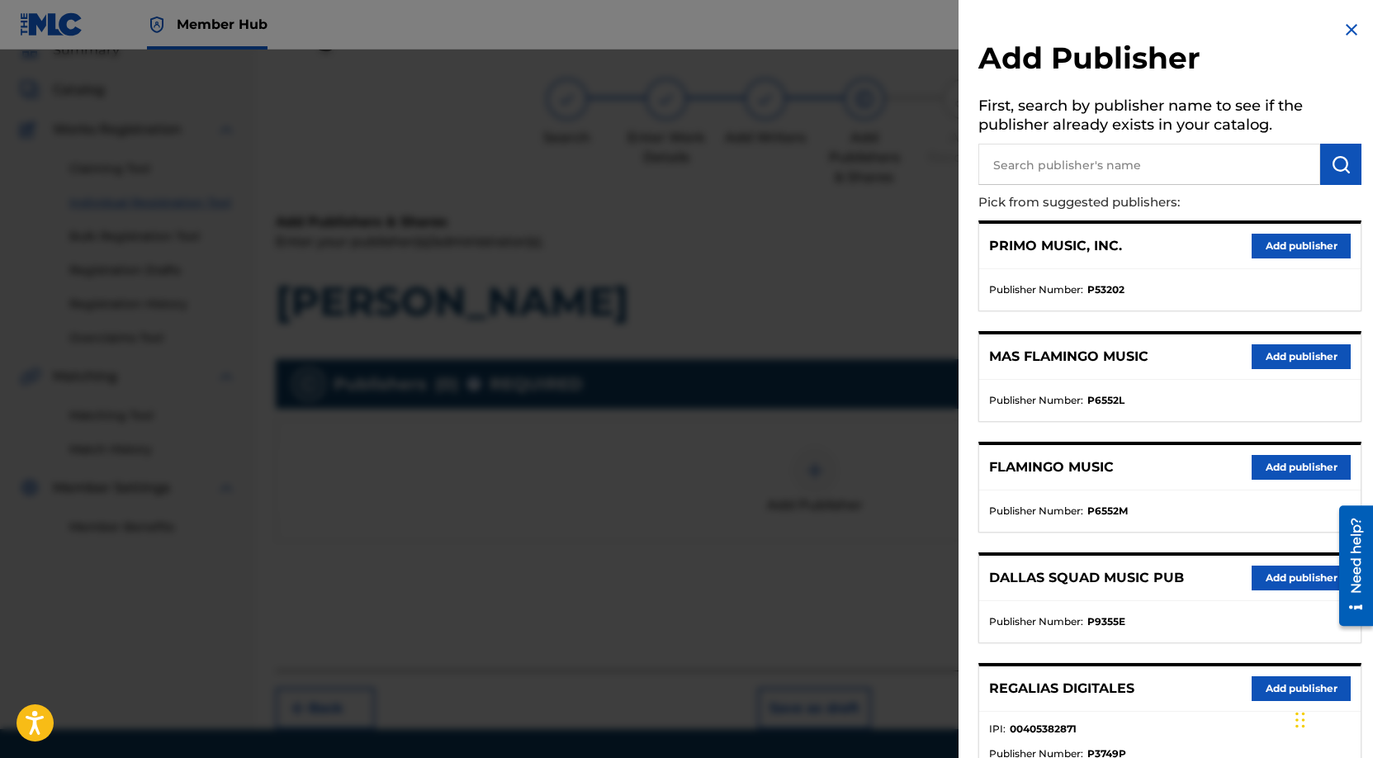
scroll to position [285, 0]
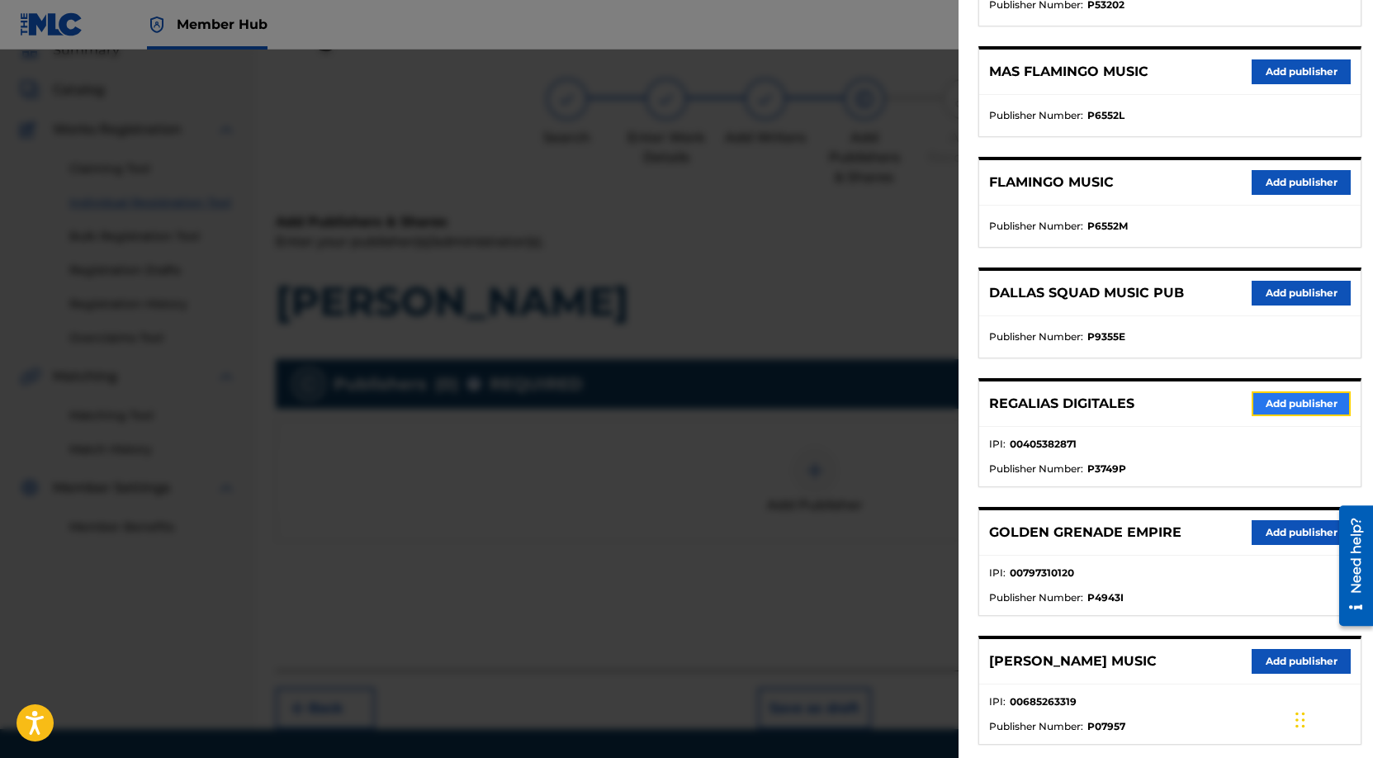
click at [1267, 403] on button "Add publisher" at bounding box center [1300, 403] width 99 height 25
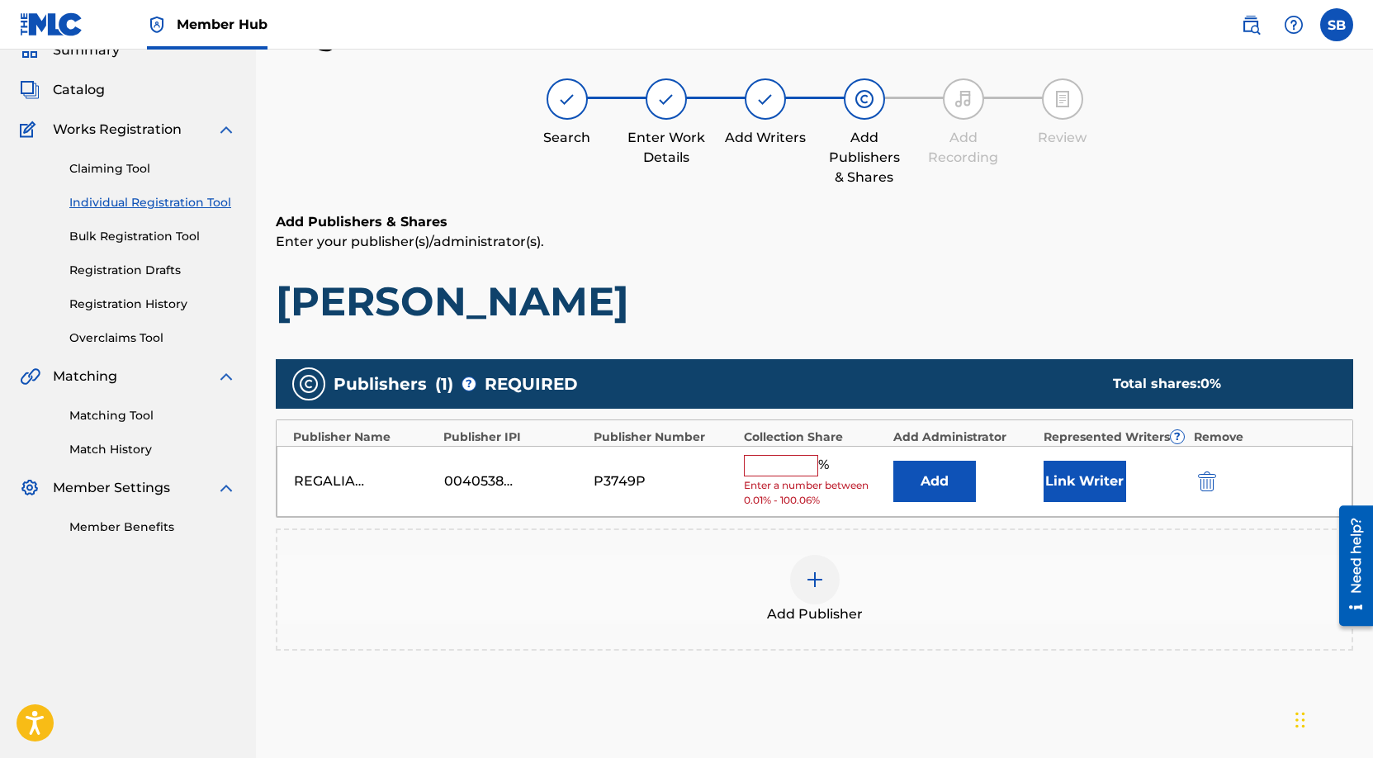
click at [769, 473] on input "text" at bounding box center [781, 465] width 74 height 21
type input "100"
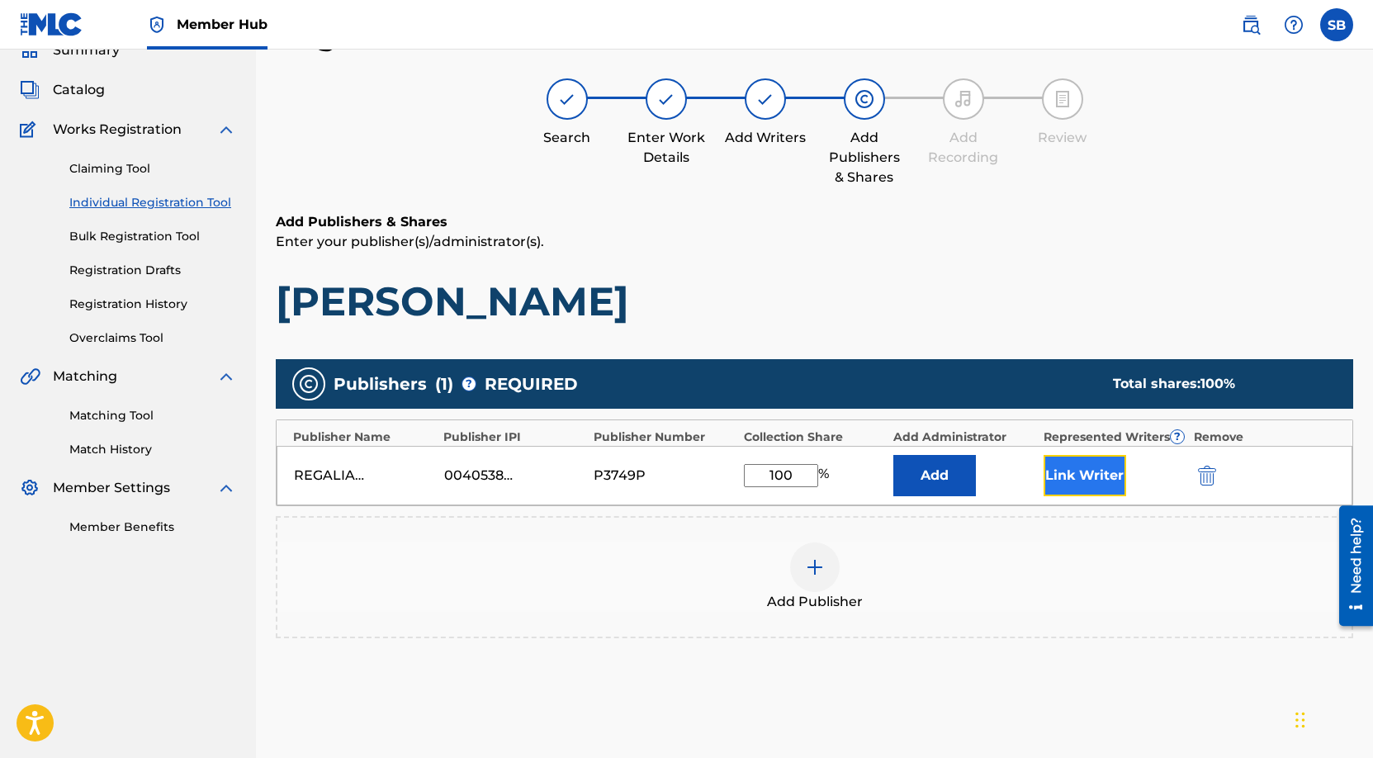
click at [1045, 465] on button "Link Writer" at bounding box center [1084, 475] width 83 height 41
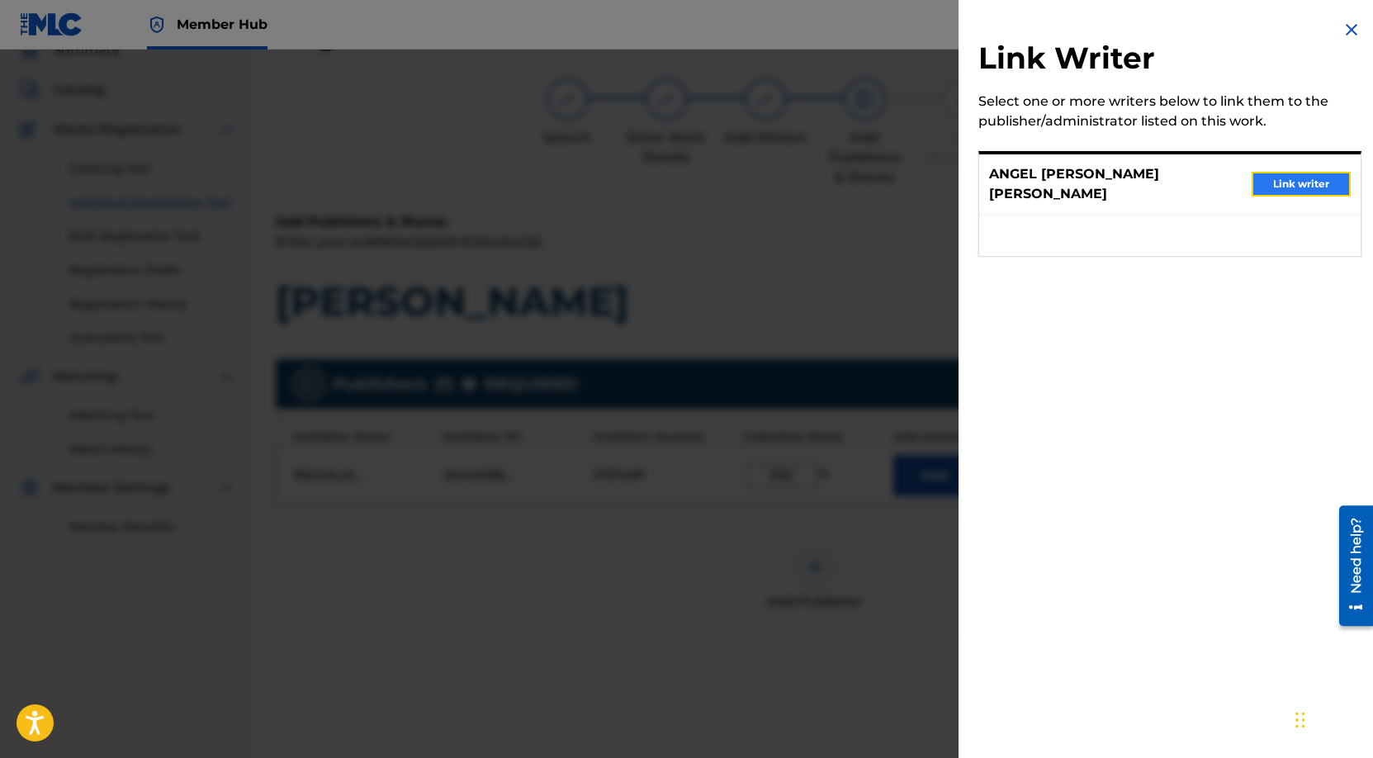
click at [1305, 175] on button "Link writer" at bounding box center [1300, 184] width 99 height 25
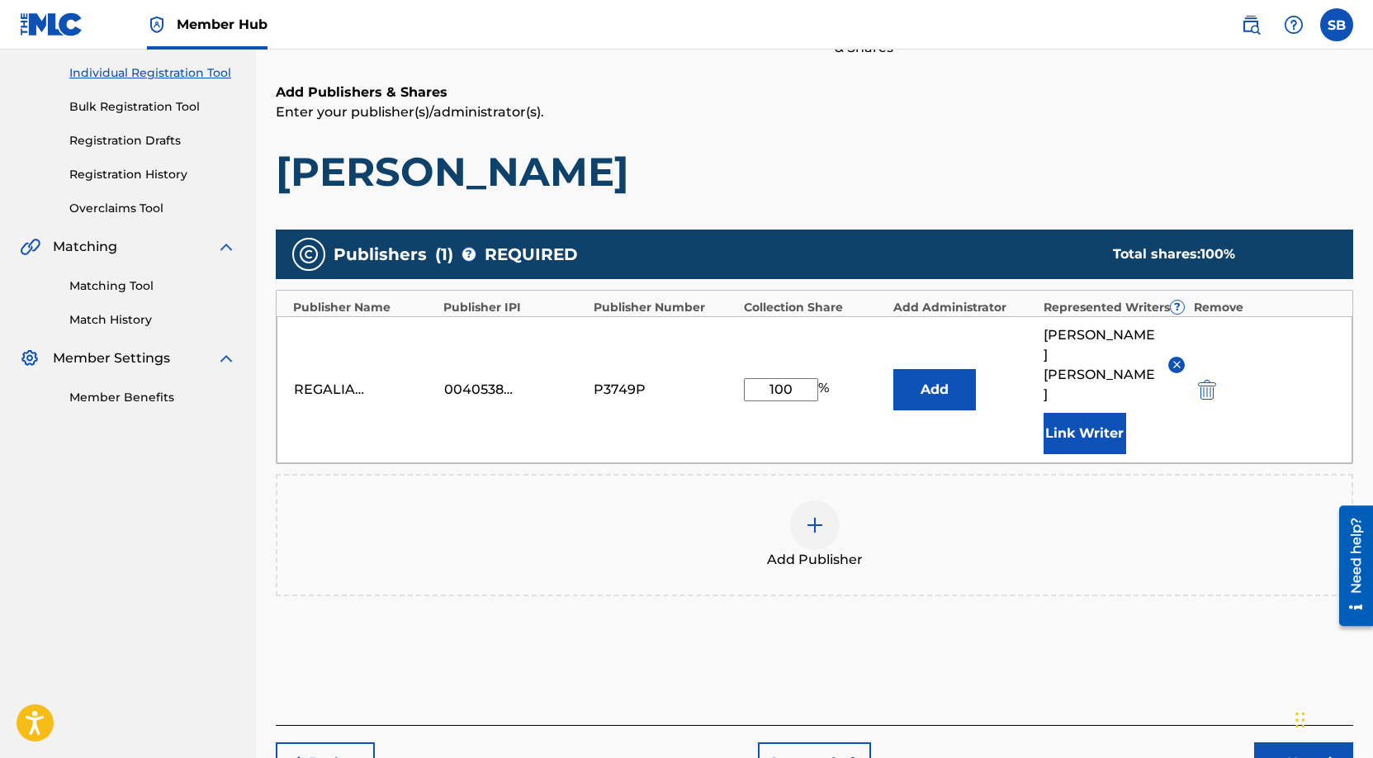
scroll to position [275, 0]
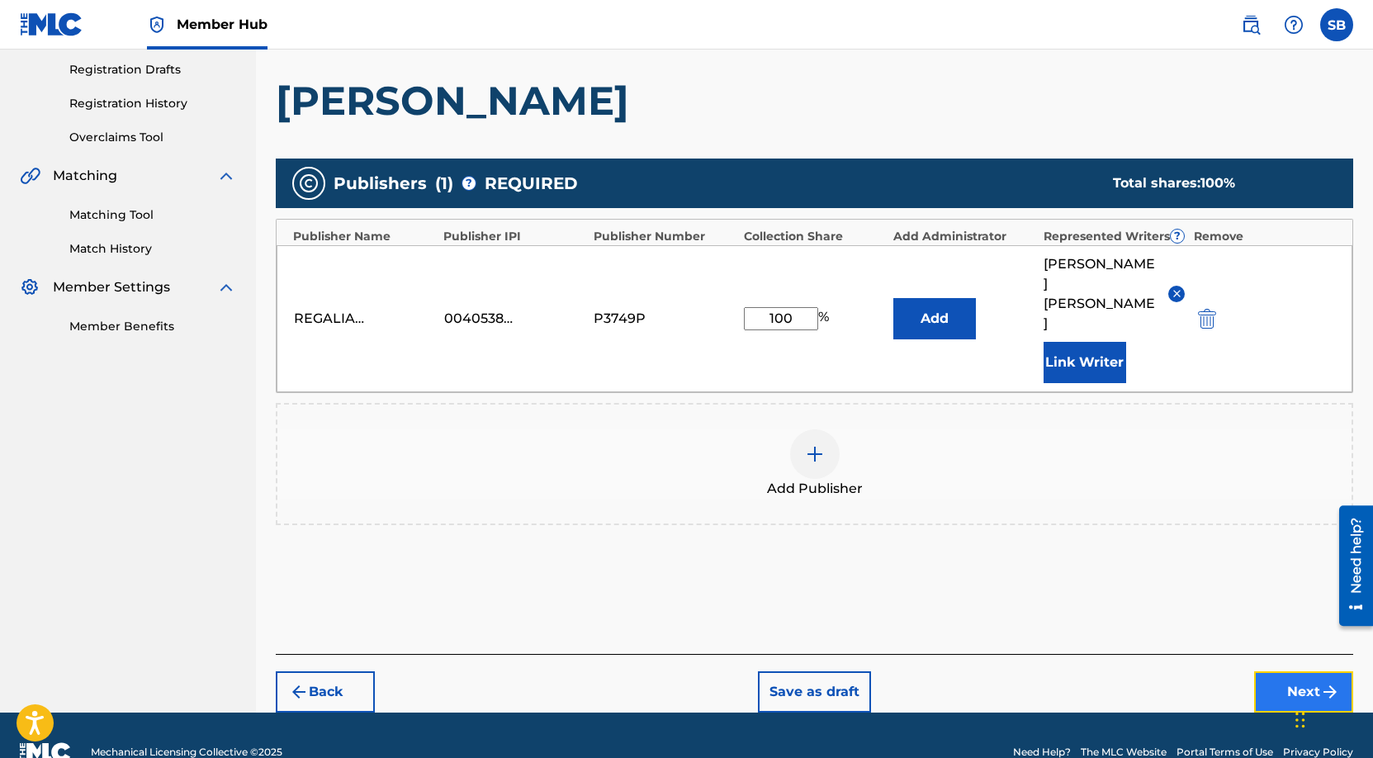
click at [1282, 695] on button "Next" at bounding box center [1303, 691] width 99 height 41
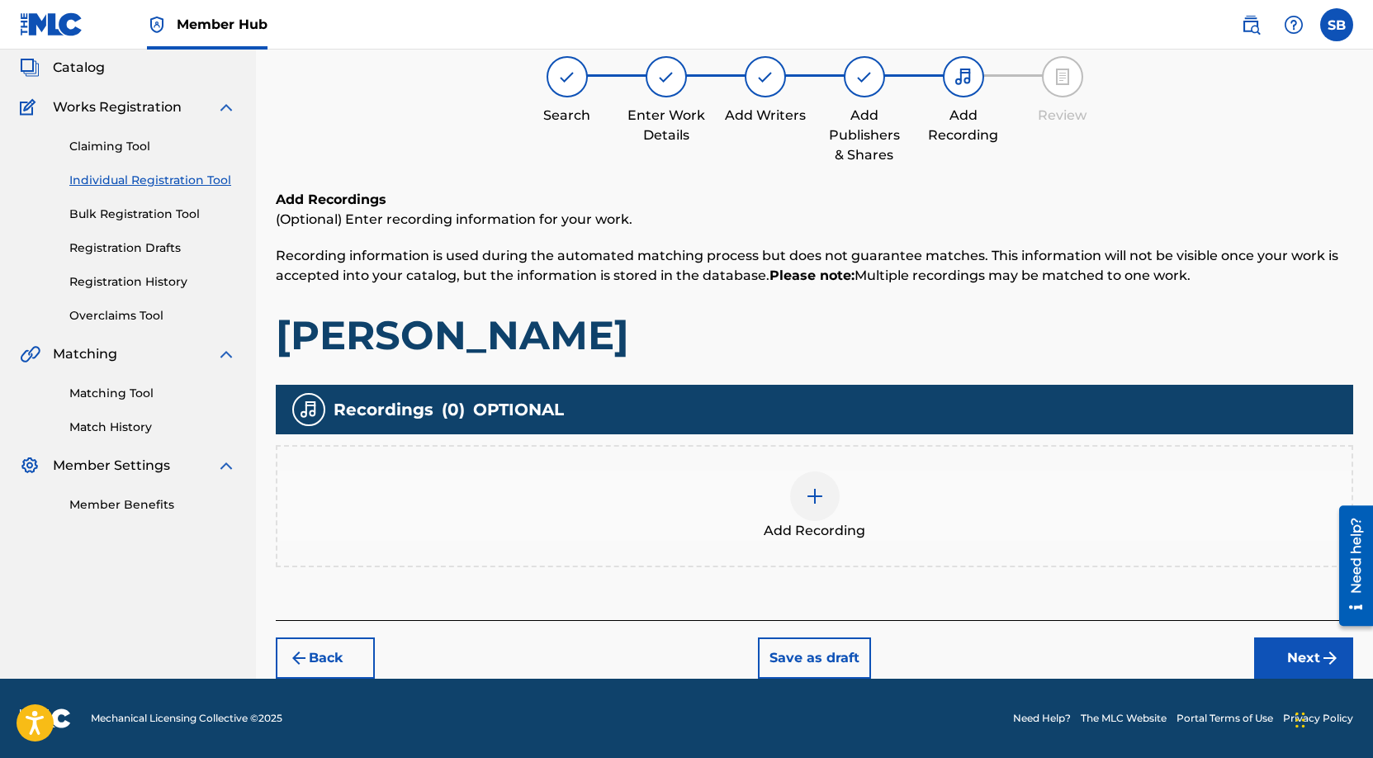
scroll to position [74, 0]
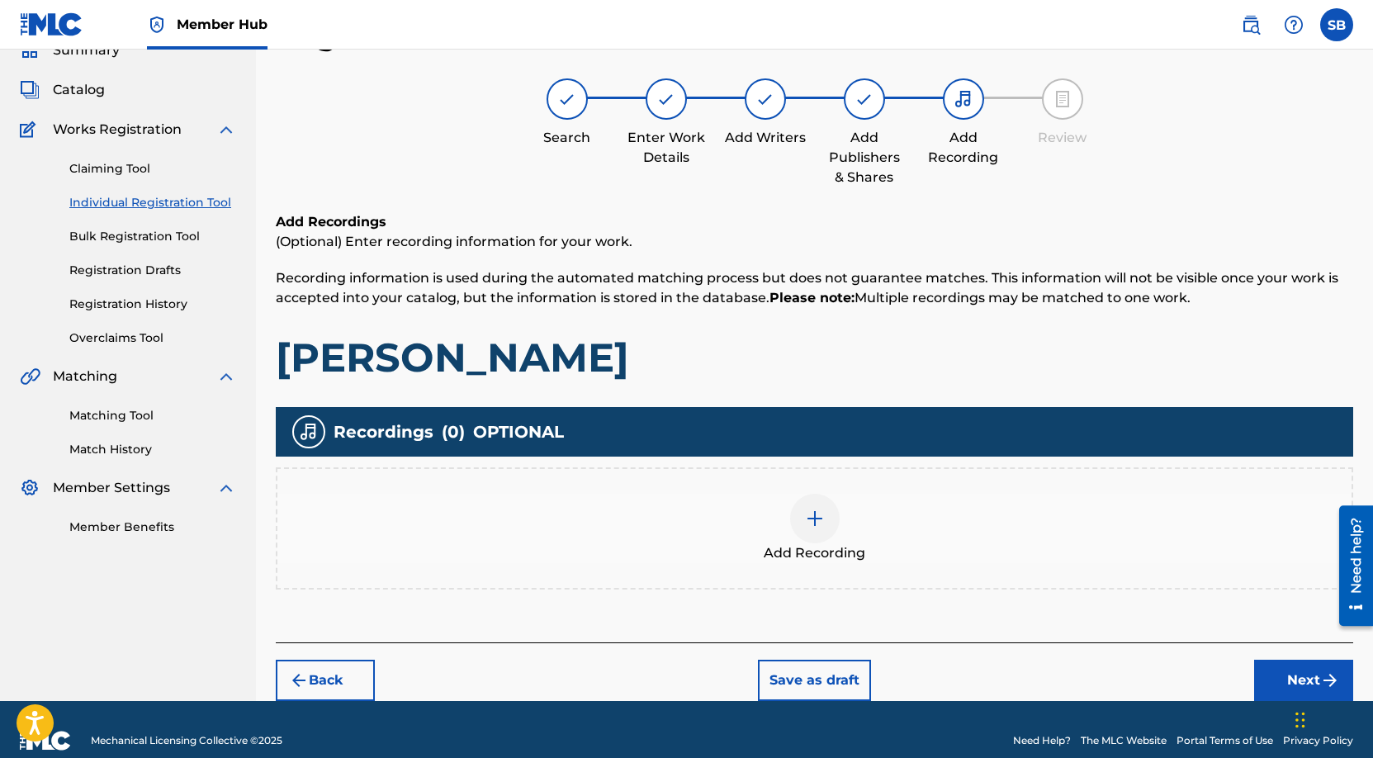
click at [868, 537] on div "Add Recording" at bounding box center [814, 528] width 1074 height 69
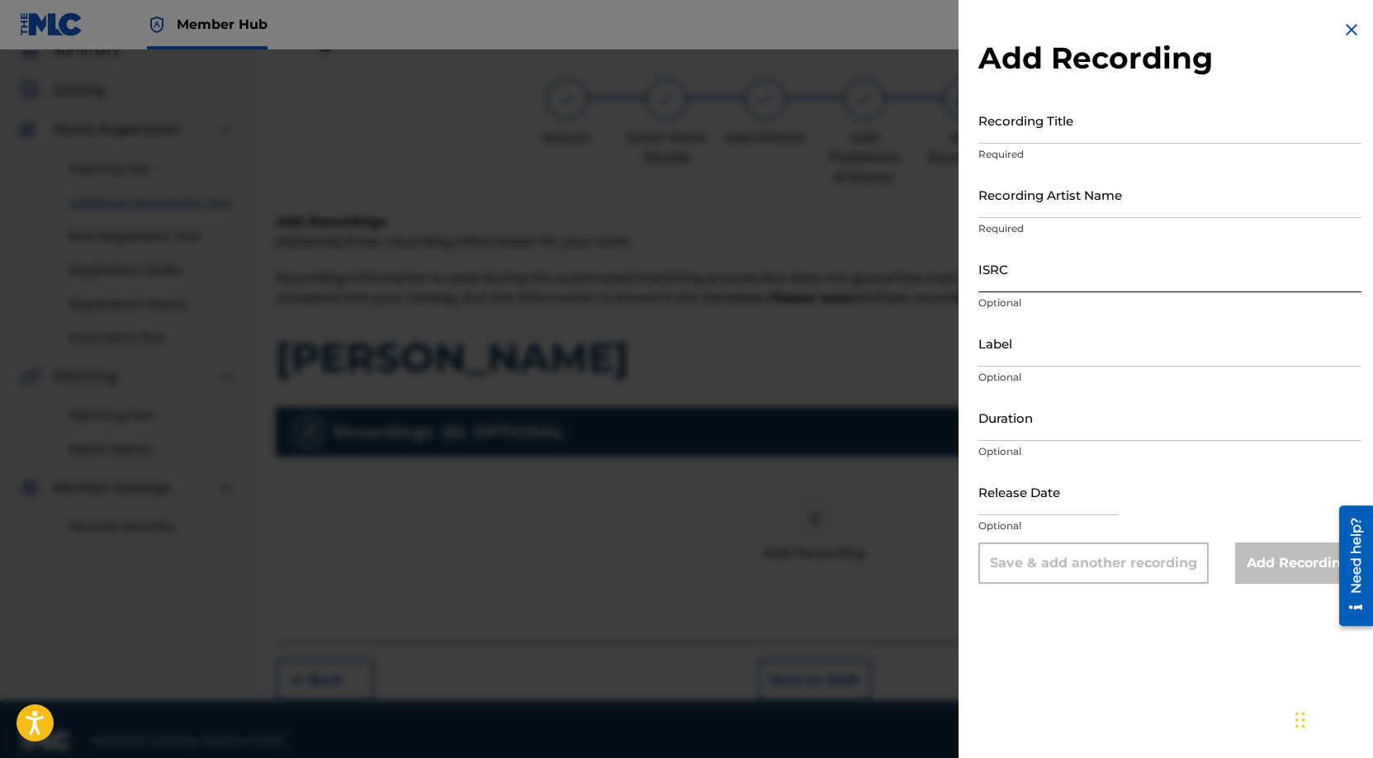
click at [1067, 277] on input "ISRC" at bounding box center [1169, 268] width 383 height 47
paste input "GXHND2507840"
type input "GXHND2507840"
click at [1102, 200] on input "Recording Artist Name" at bounding box center [1169, 194] width 383 height 47
paste input "Pechas 821"
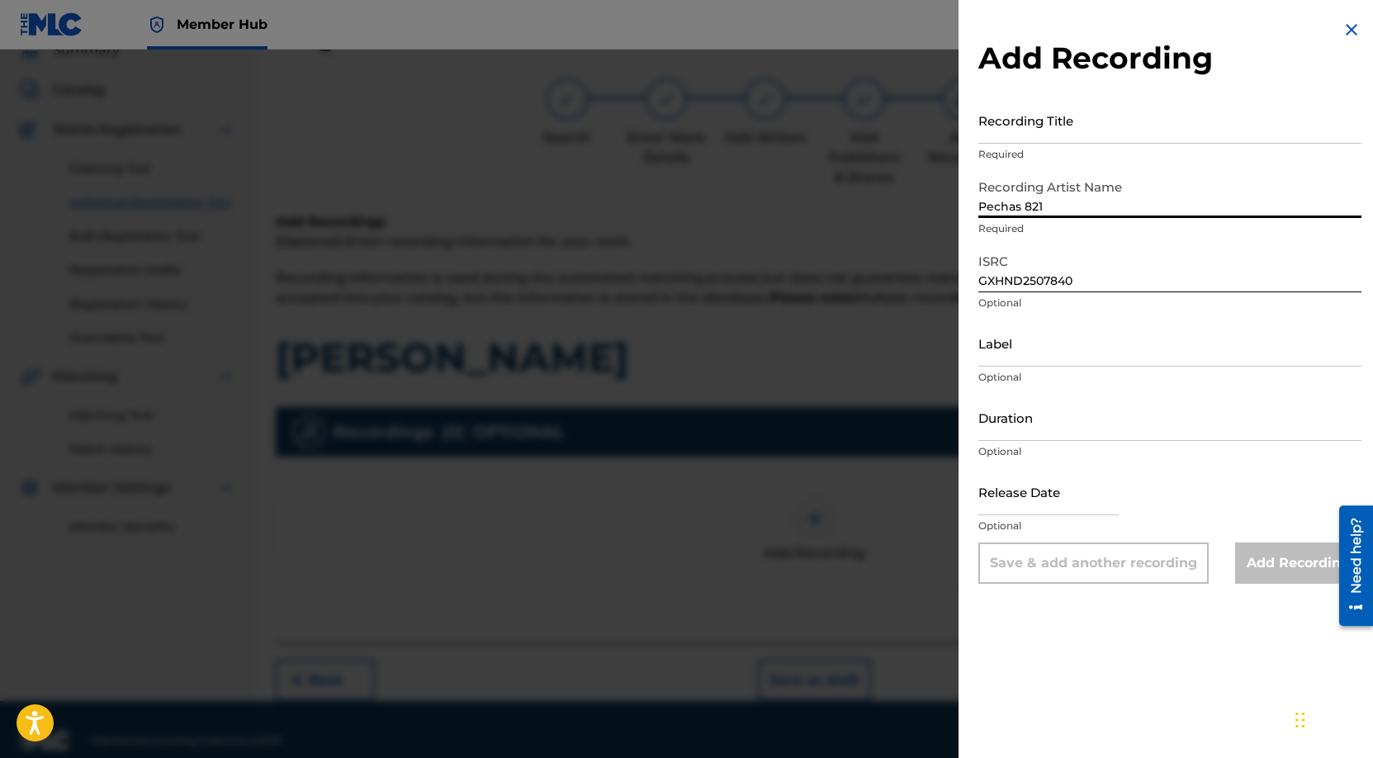
type input "Pechas 821"
click at [1056, 127] on input "Recording Title" at bounding box center [1169, 120] width 383 height 47
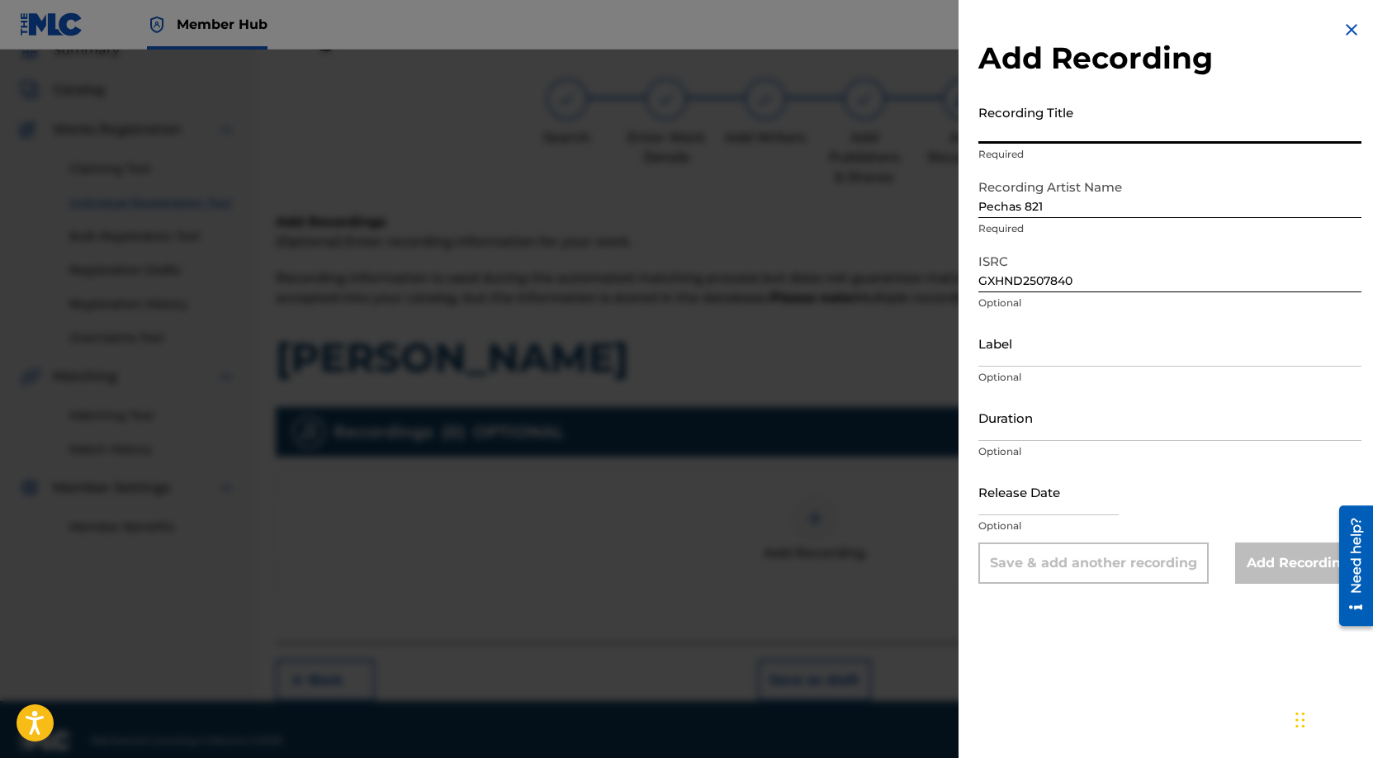
paste input "[PERSON_NAME]"
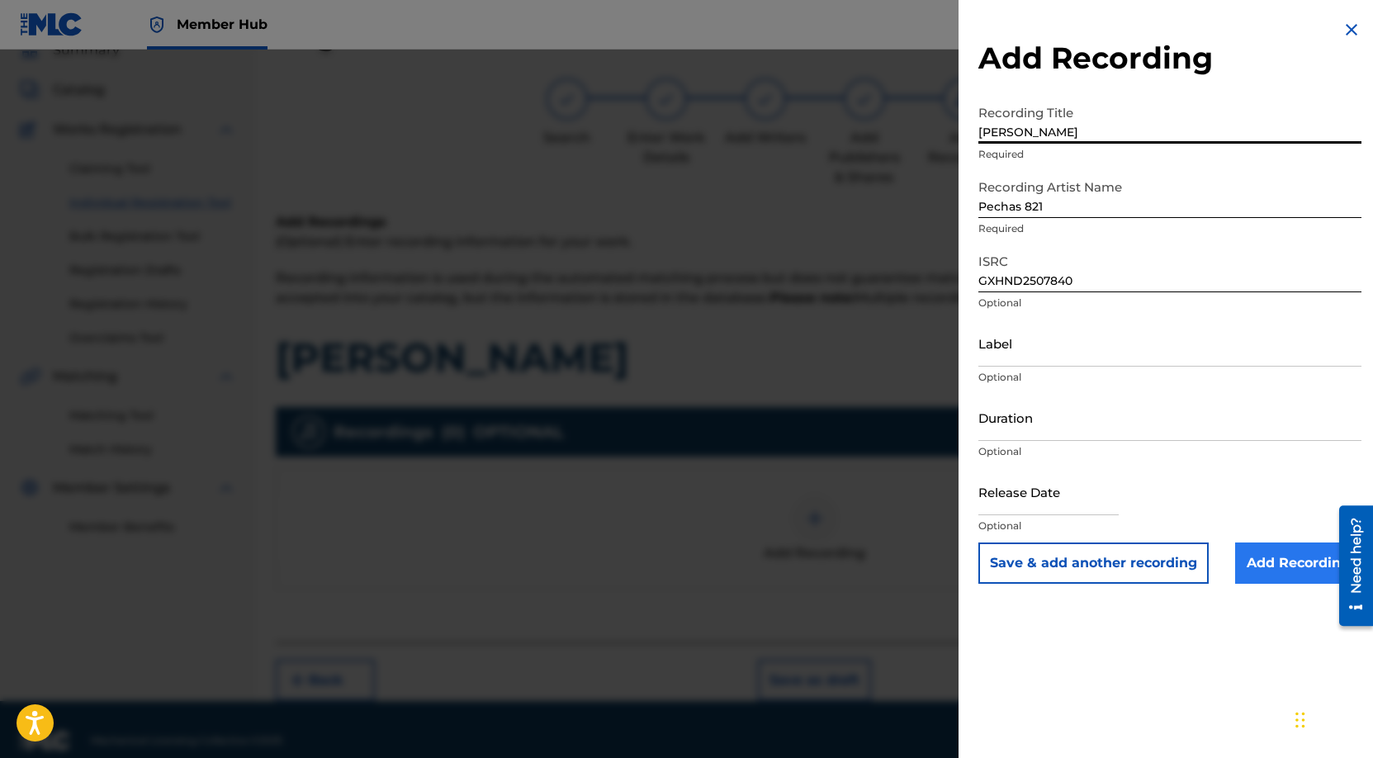
type input "[PERSON_NAME]"
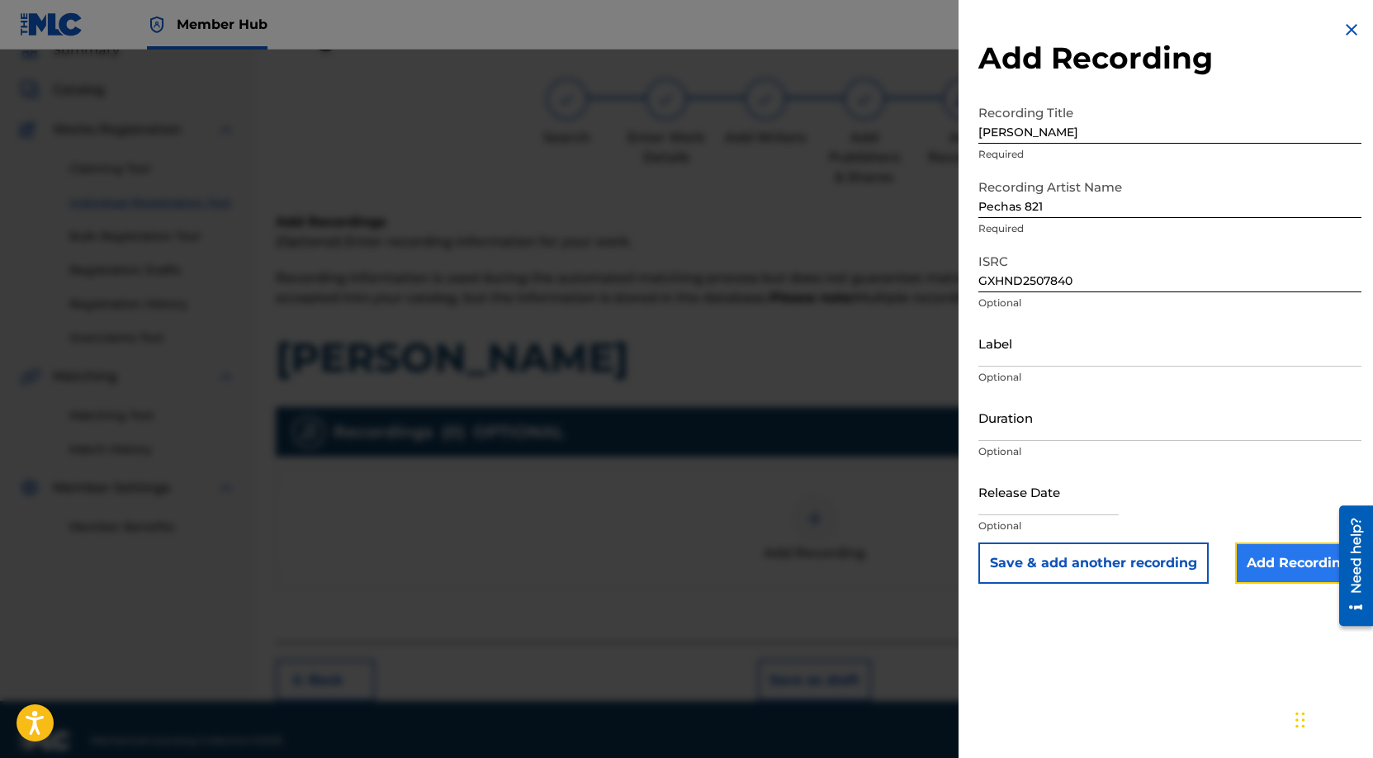
click at [1287, 568] on input "Add Recording" at bounding box center [1298, 562] width 126 height 41
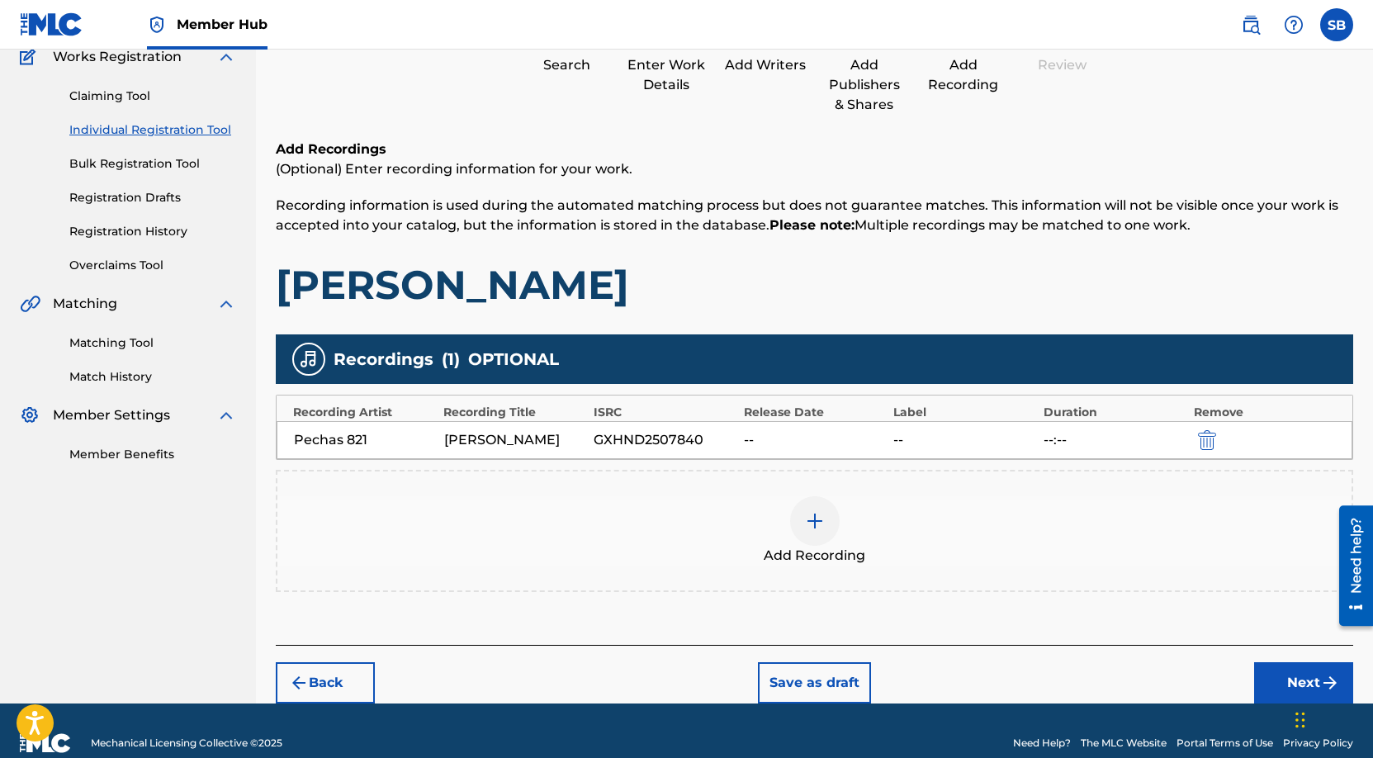
scroll to position [172, 0]
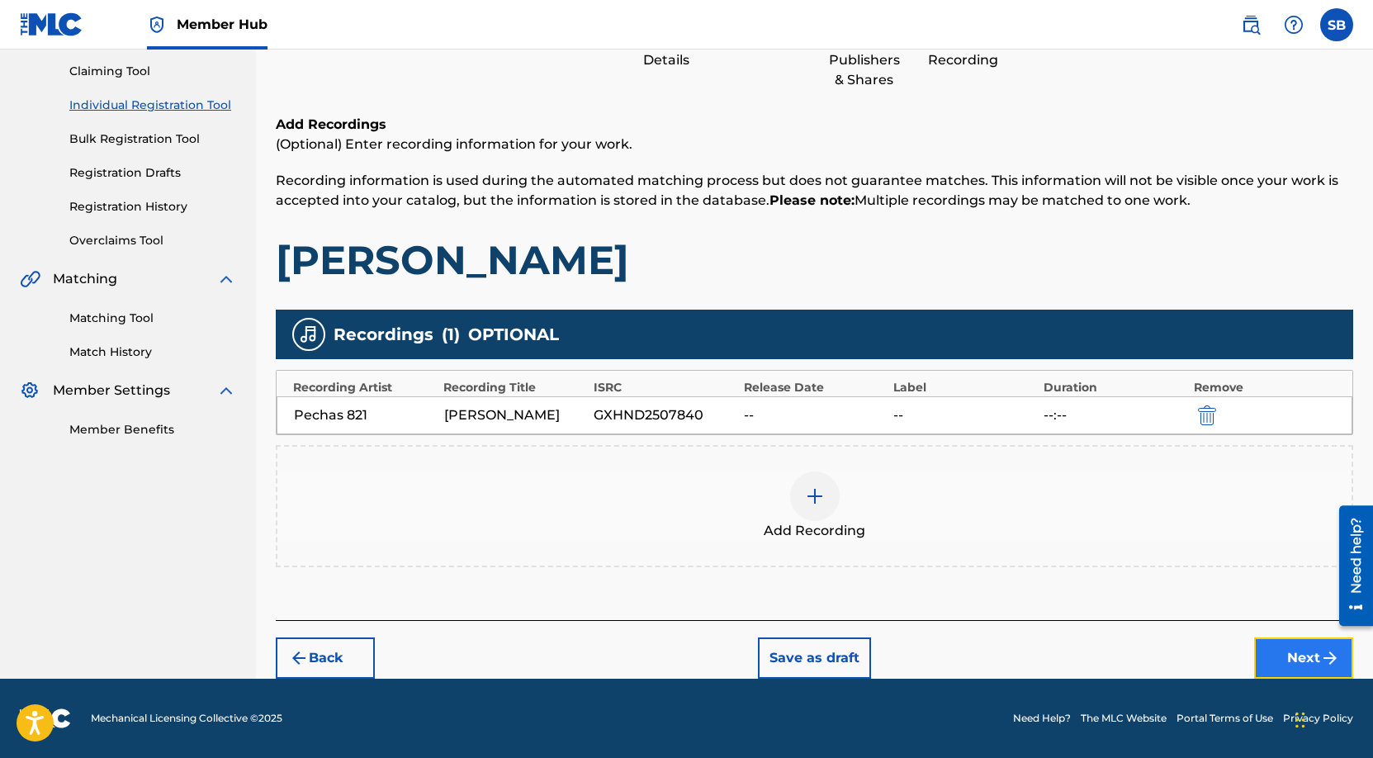
click at [1280, 661] on button "Next" at bounding box center [1303, 657] width 99 height 41
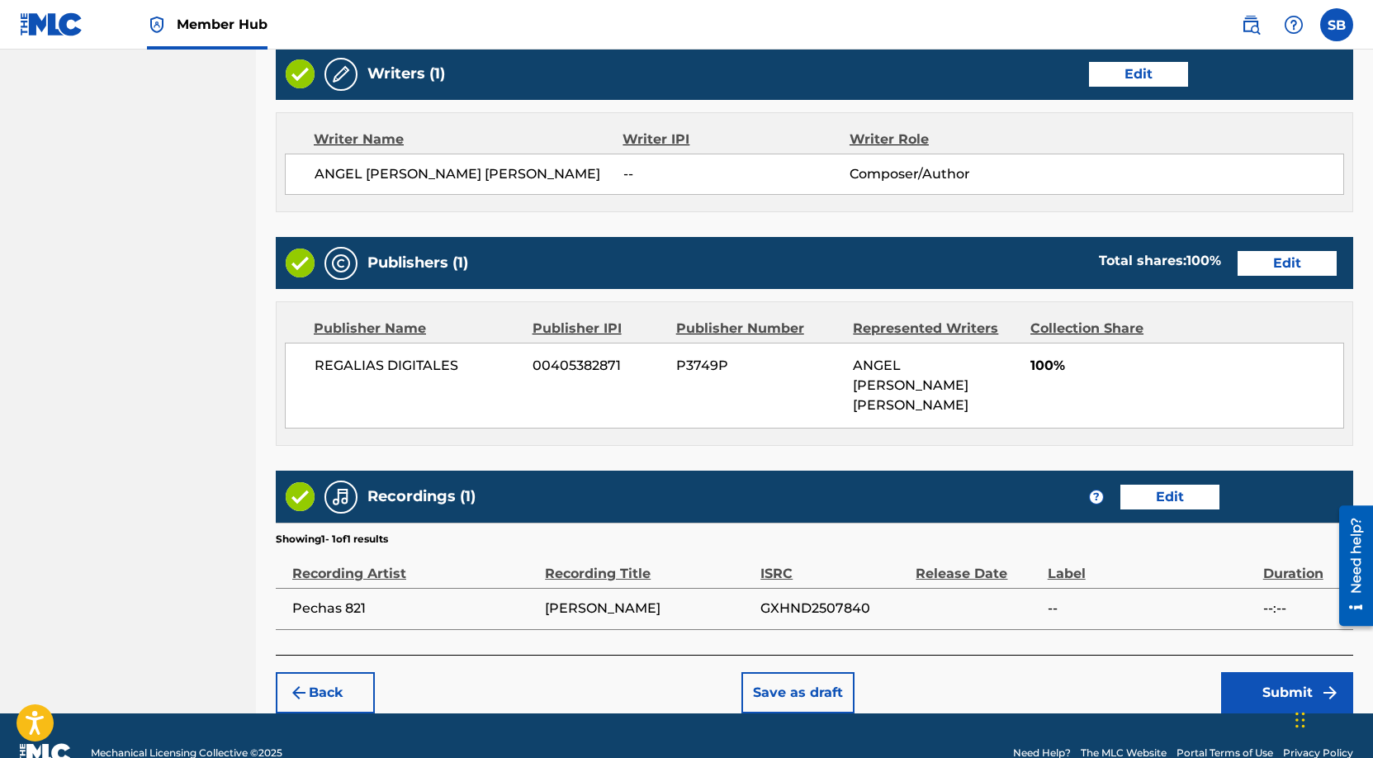
scroll to position [658, 0]
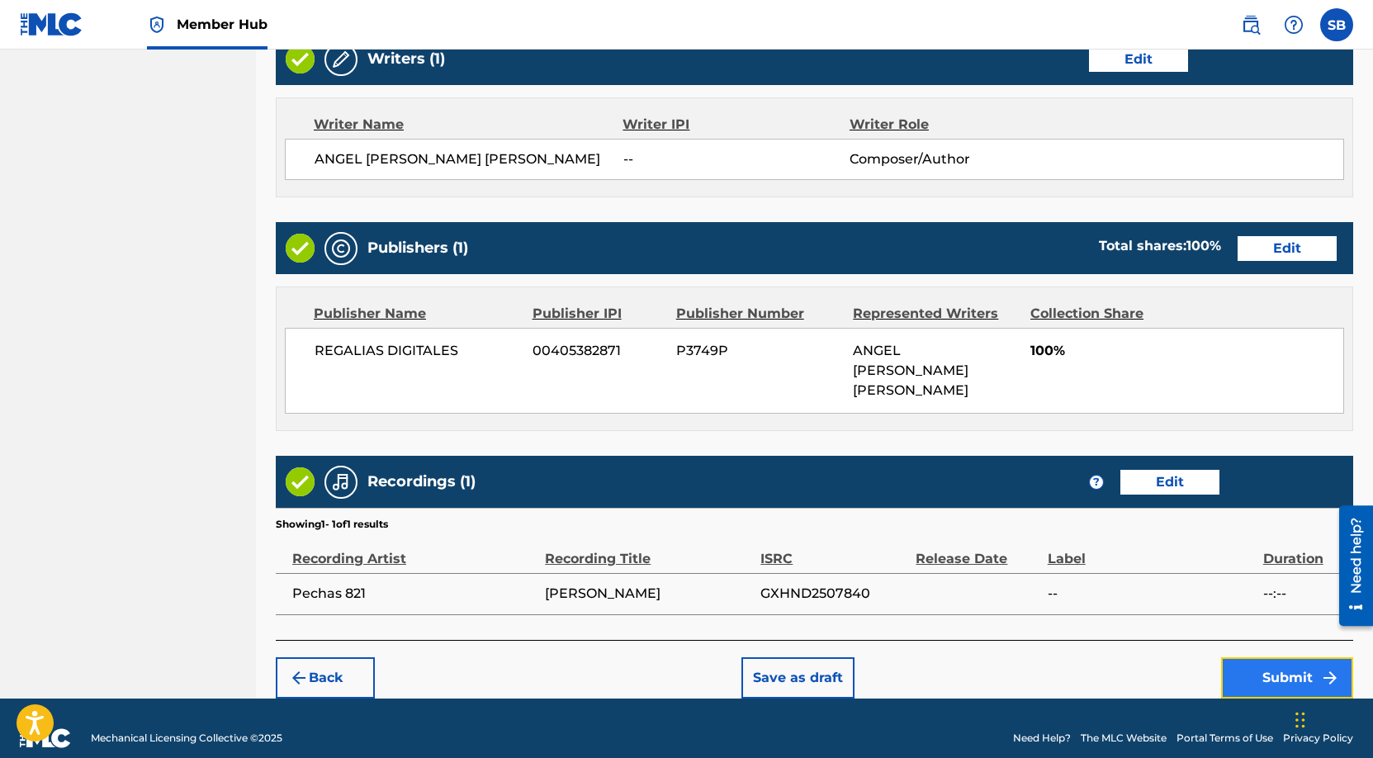
click at [1278, 663] on button "Submit" at bounding box center [1287, 677] width 132 height 41
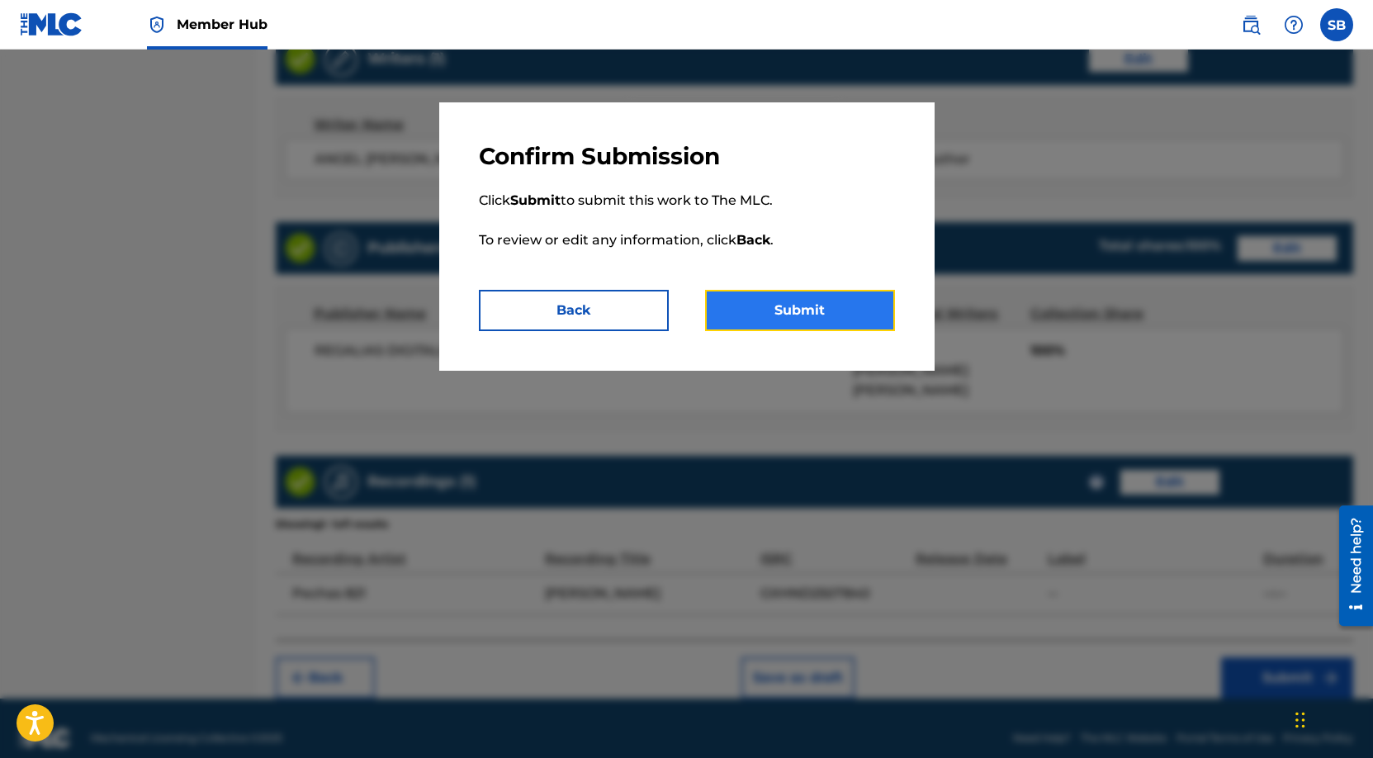
click at [806, 315] on button "Submit" at bounding box center [800, 310] width 190 height 41
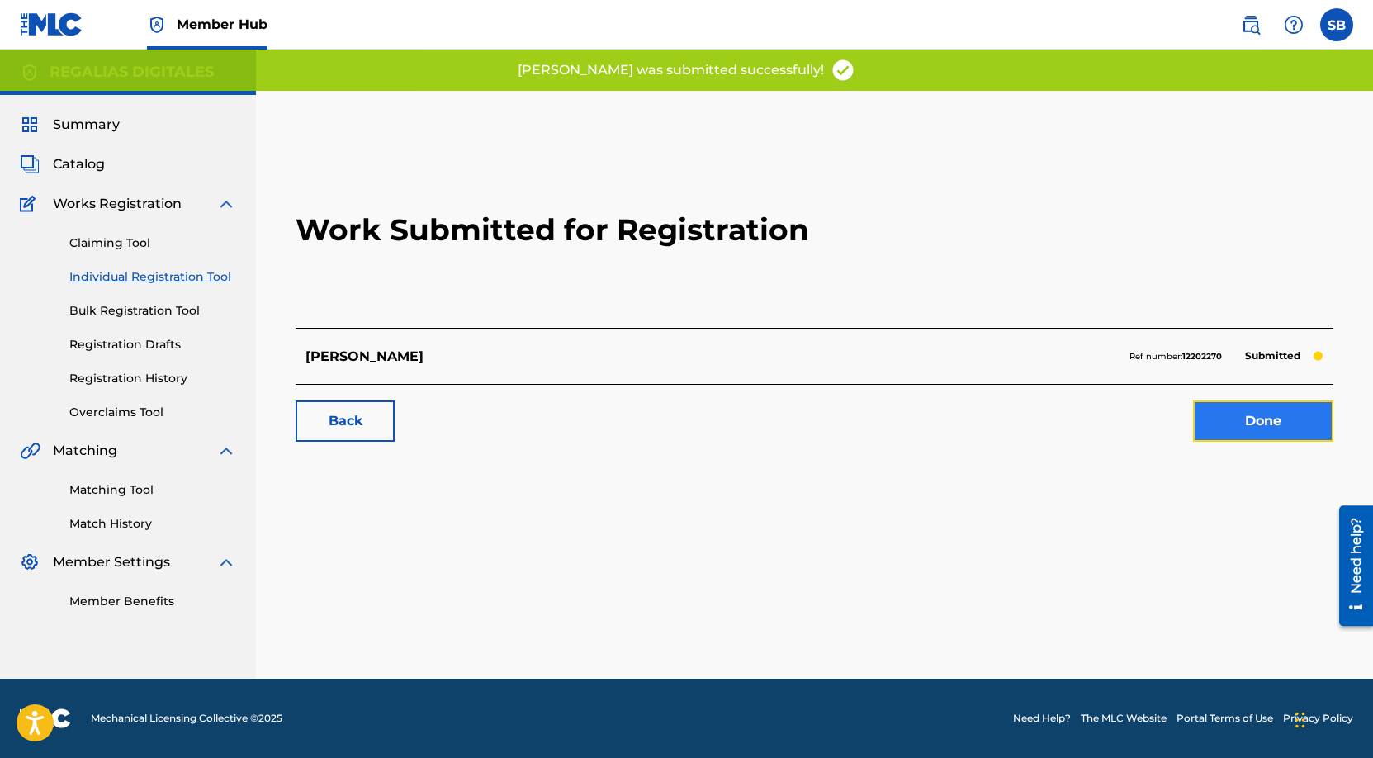
click at [1293, 422] on link "Done" at bounding box center [1263, 420] width 140 height 41
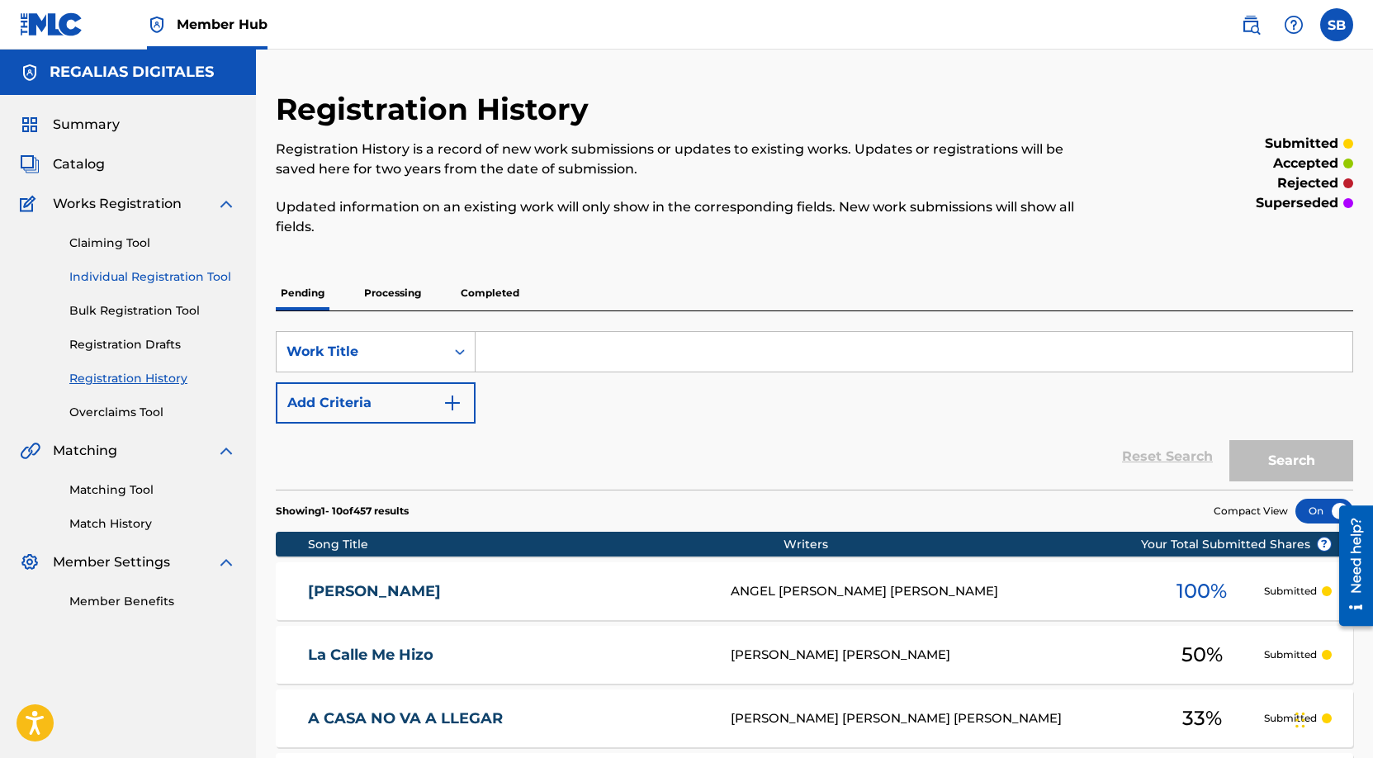
click at [175, 276] on link "Individual Registration Tool" at bounding box center [152, 276] width 167 height 17
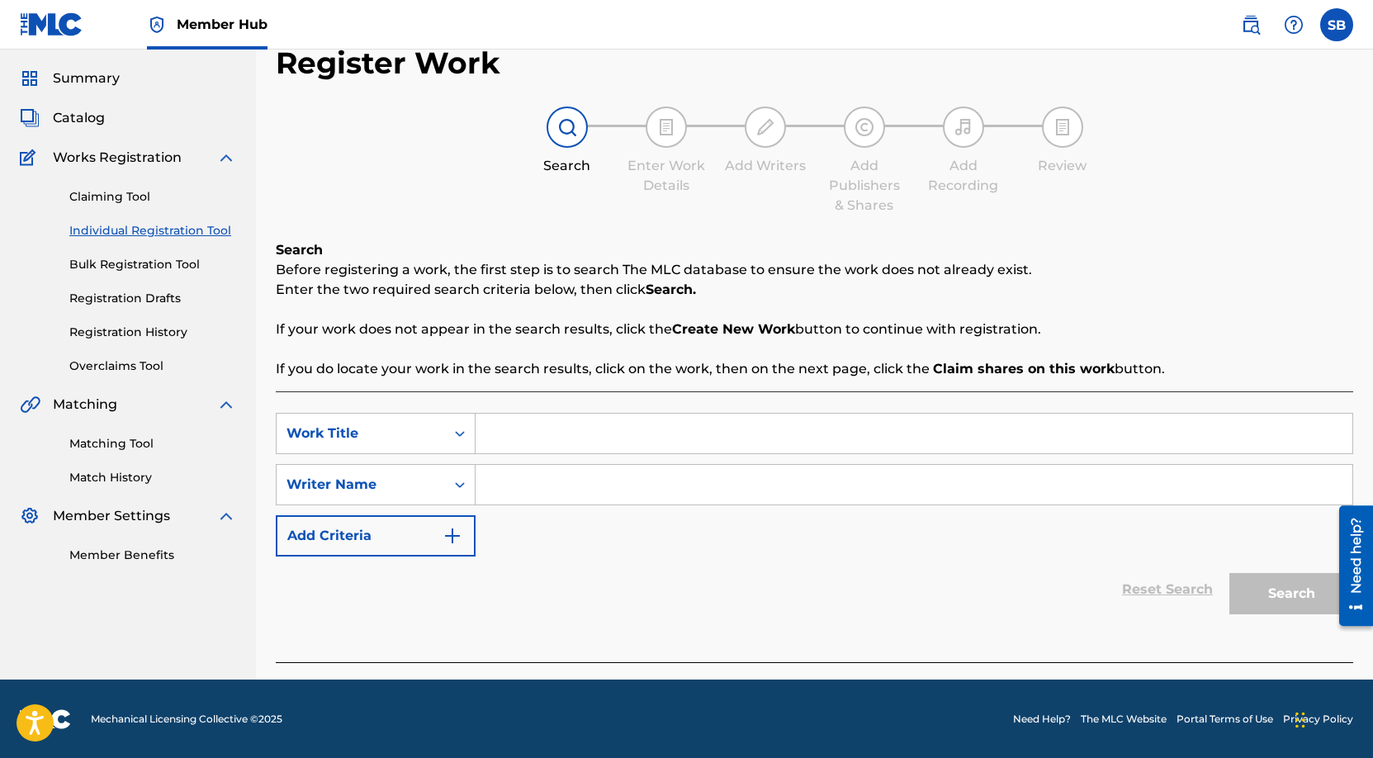
scroll to position [47, 0]
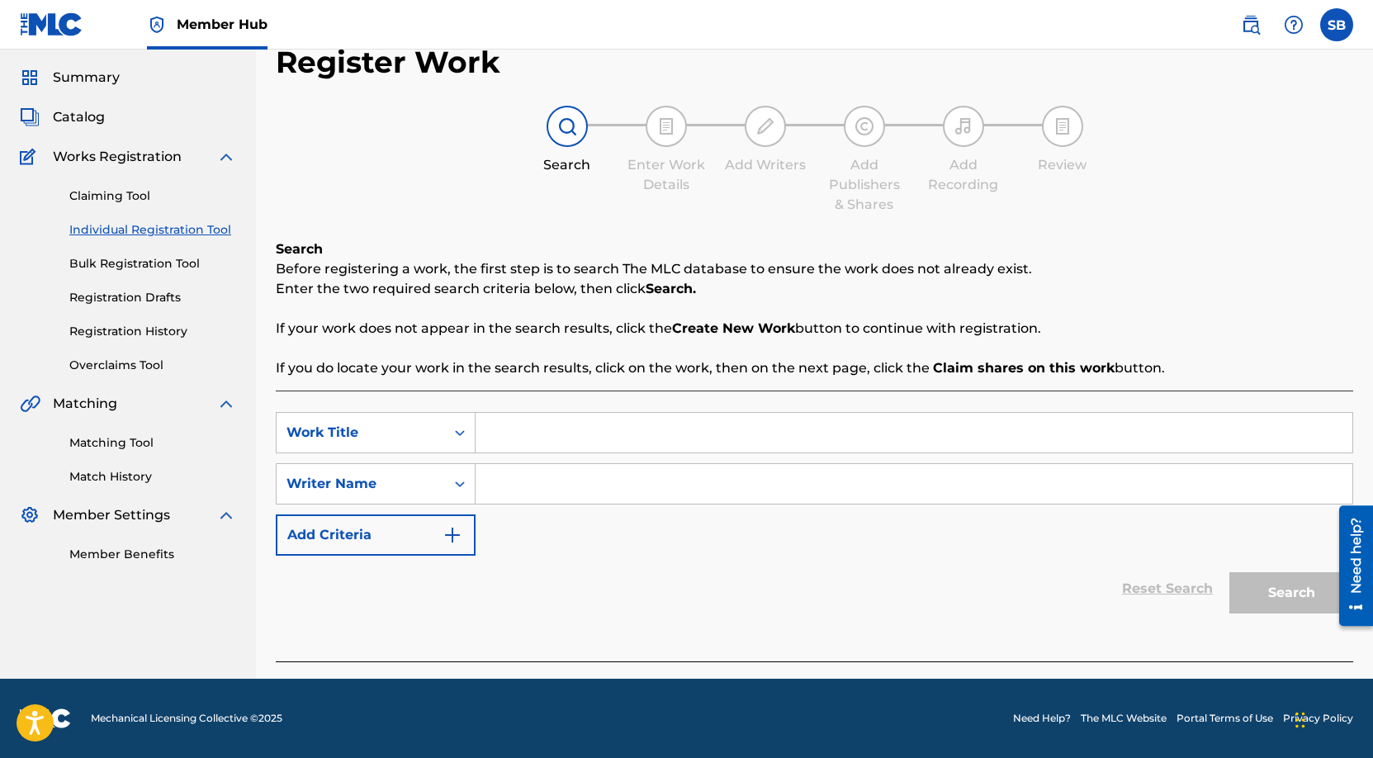
click at [563, 436] on input "Search Form" at bounding box center [913, 433] width 877 height 40
paste input "Martes a las 12"
type input "Martes a las 12"
click at [575, 473] on input "Search Form" at bounding box center [913, 484] width 877 height 40
click at [731, 487] on input "Search Form" at bounding box center [913, 484] width 877 height 40
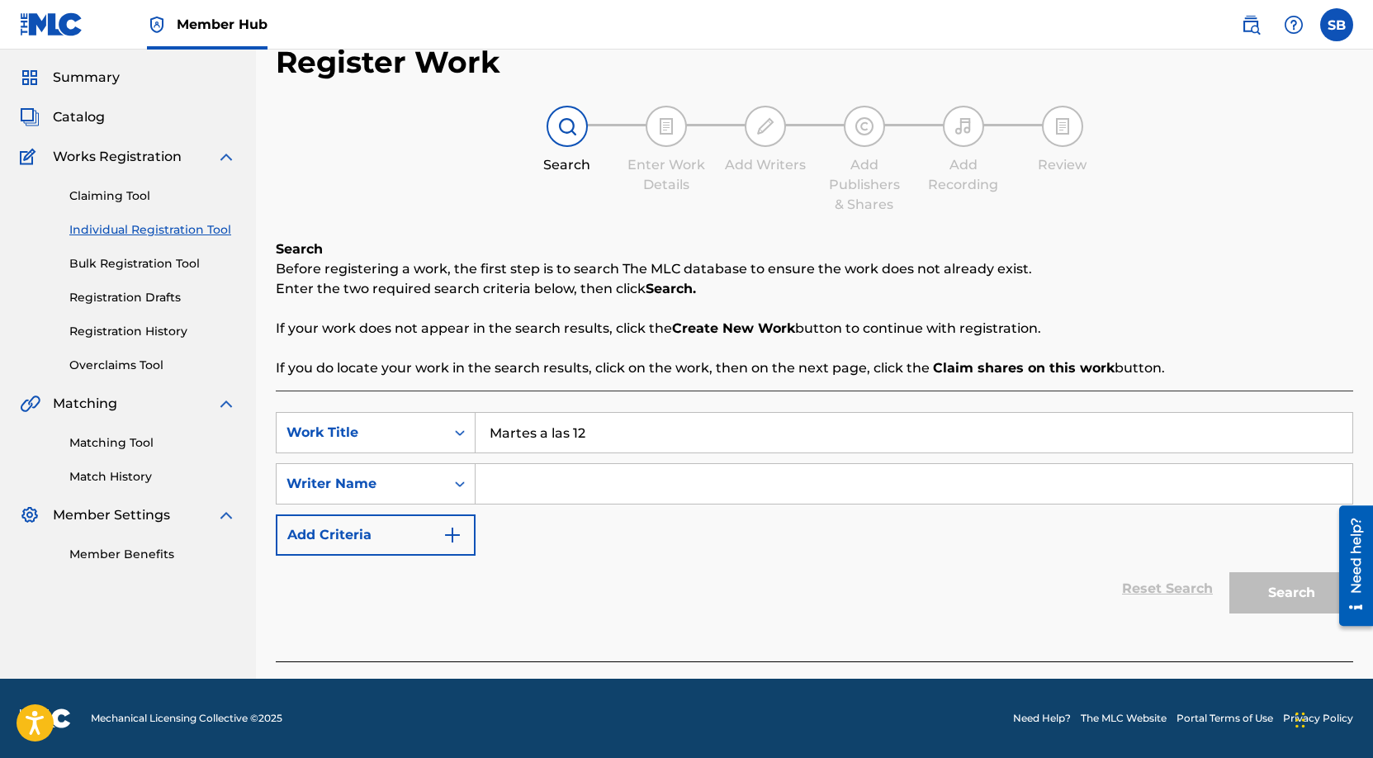
paste input "[PERSON_NAME]"
type input "[PERSON_NAME]"
click at [1275, 594] on button "Search" at bounding box center [1291, 592] width 124 height 41
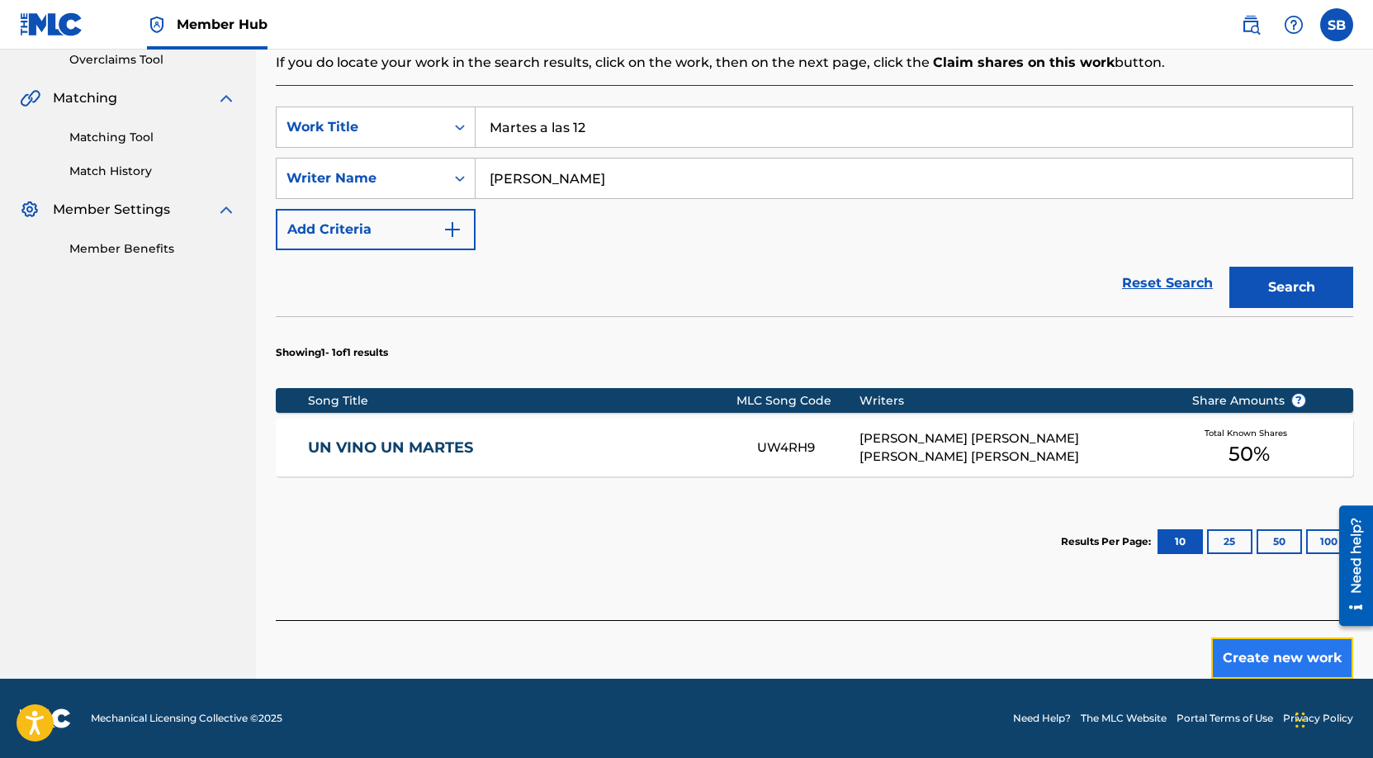
click at [1281, 658] on button "Create new work" at bounding box center [1282, 657] width 142 height 41
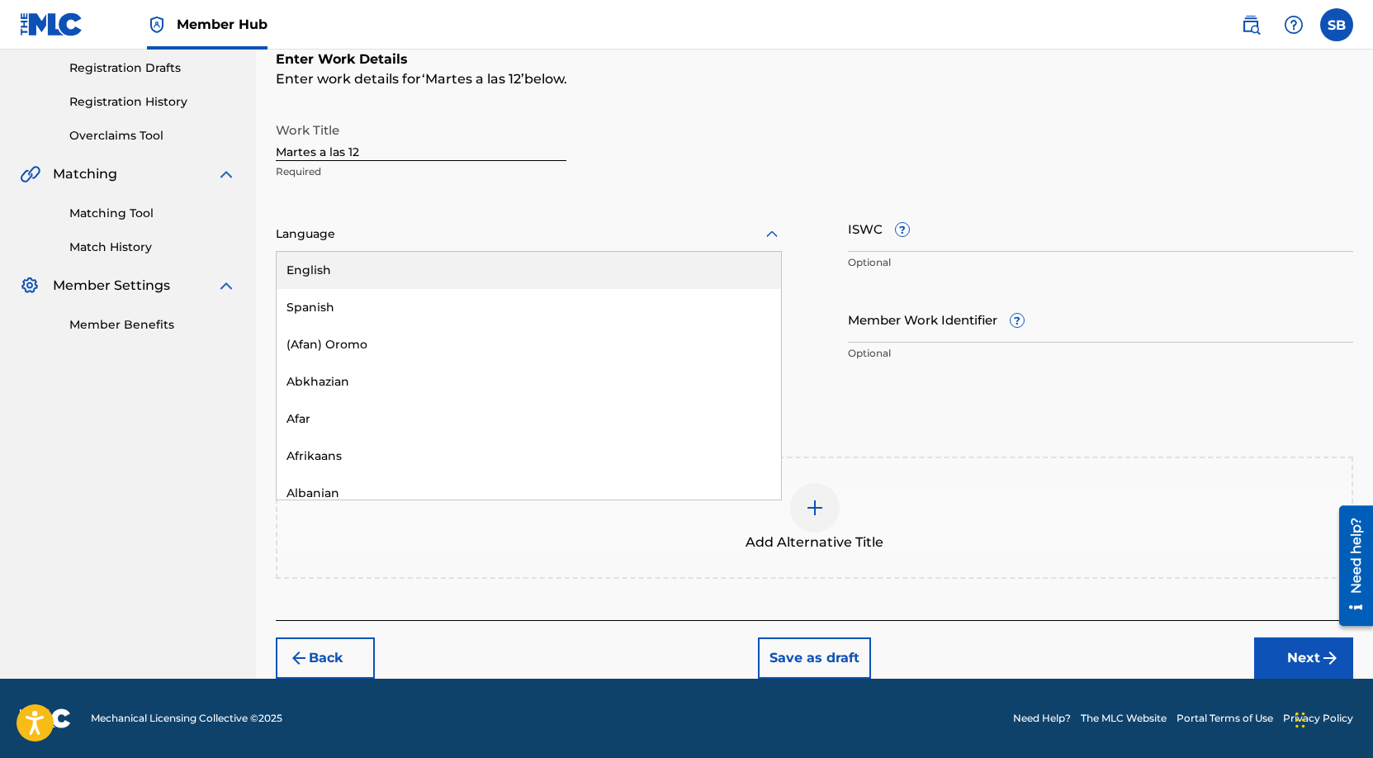
click at [494, 234] on div at bounding box center [529, 234] width 506 height 21
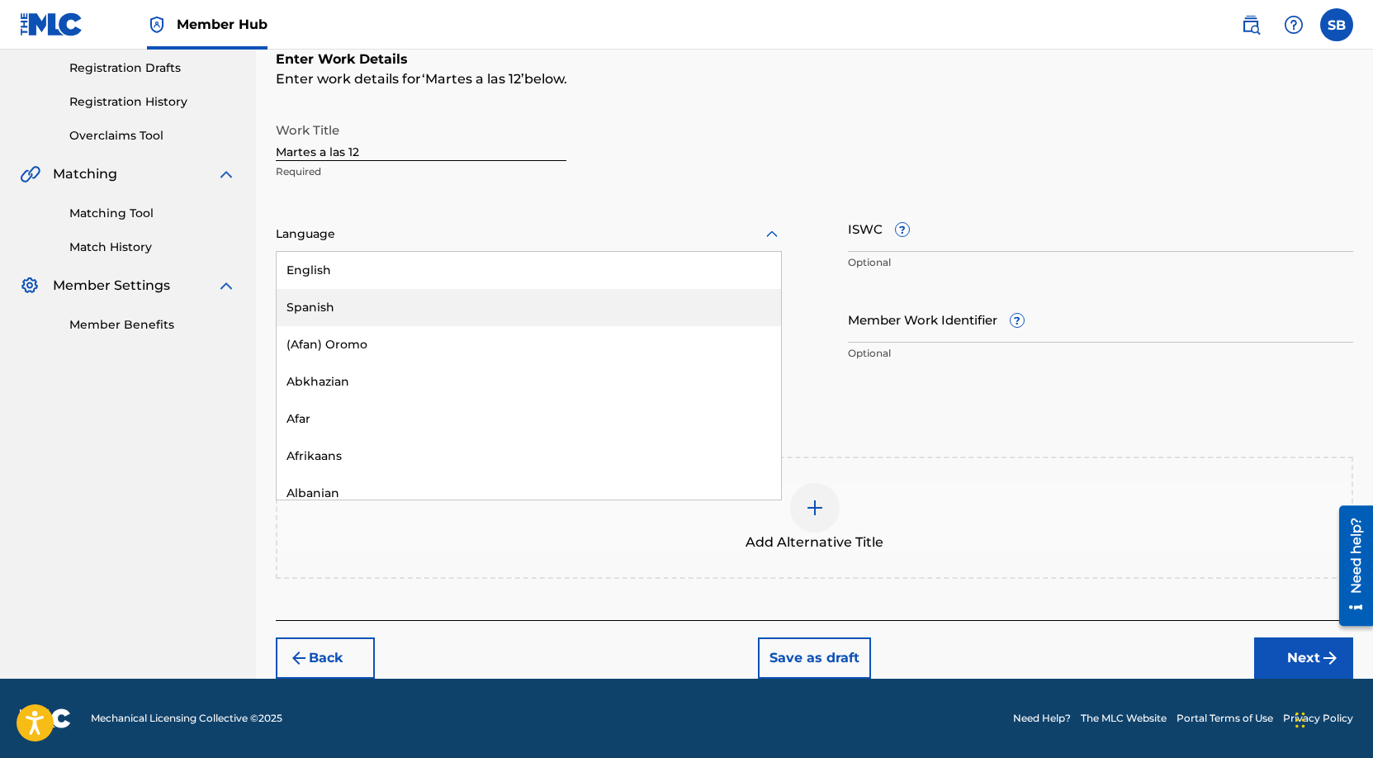
click at [418, 303] on div "Spanish" at bounding box center [529, 307] width 504 height 37
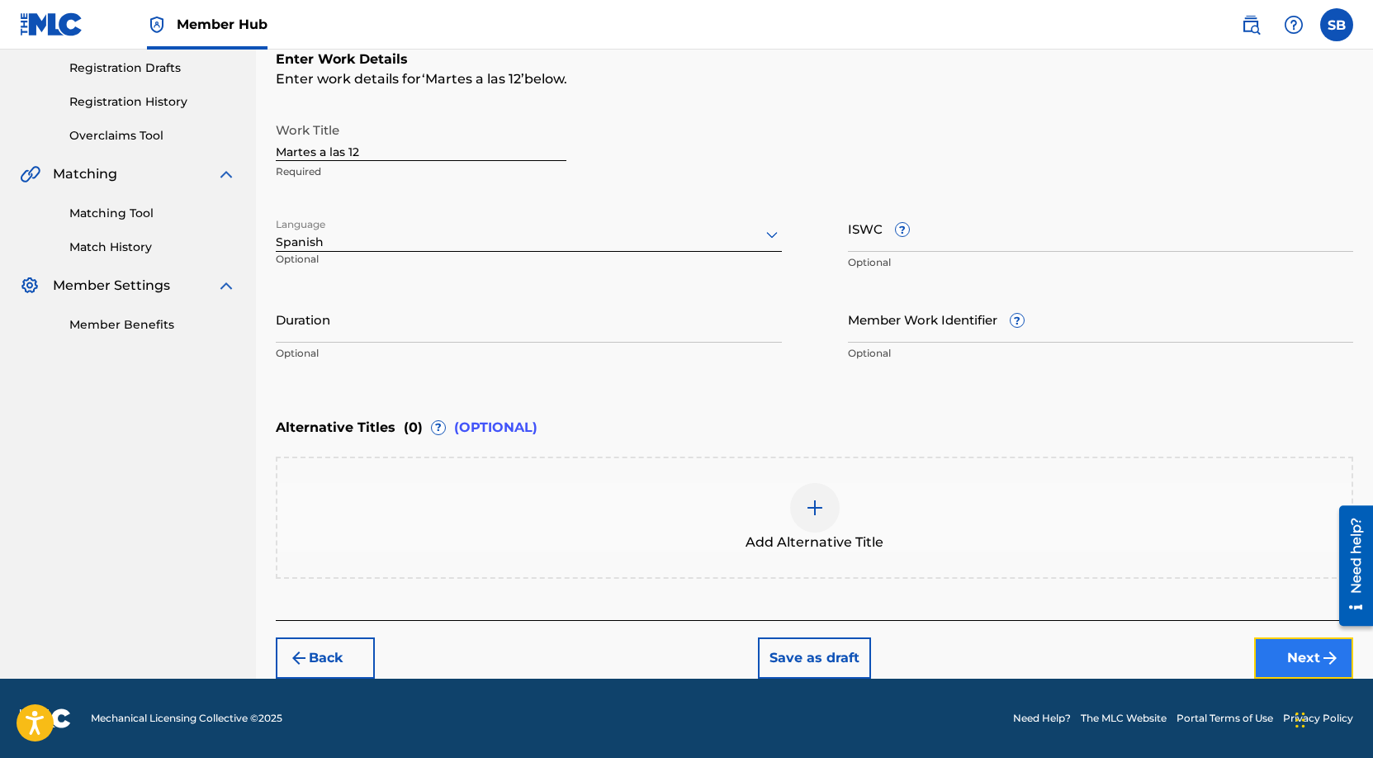
click at [1310, 658] on button "Next" at bounding box center [1303, 657] width 99 height 41
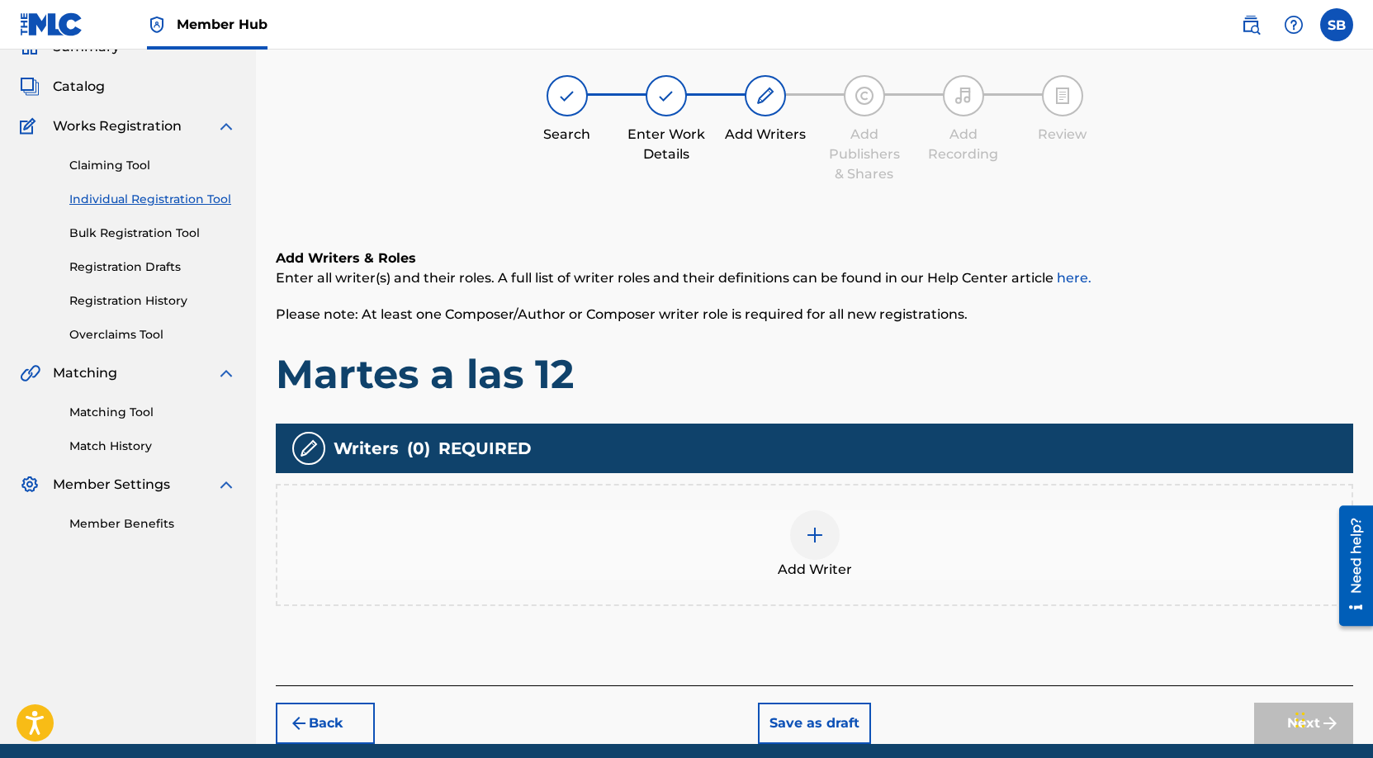
scroll to position [74, 0]
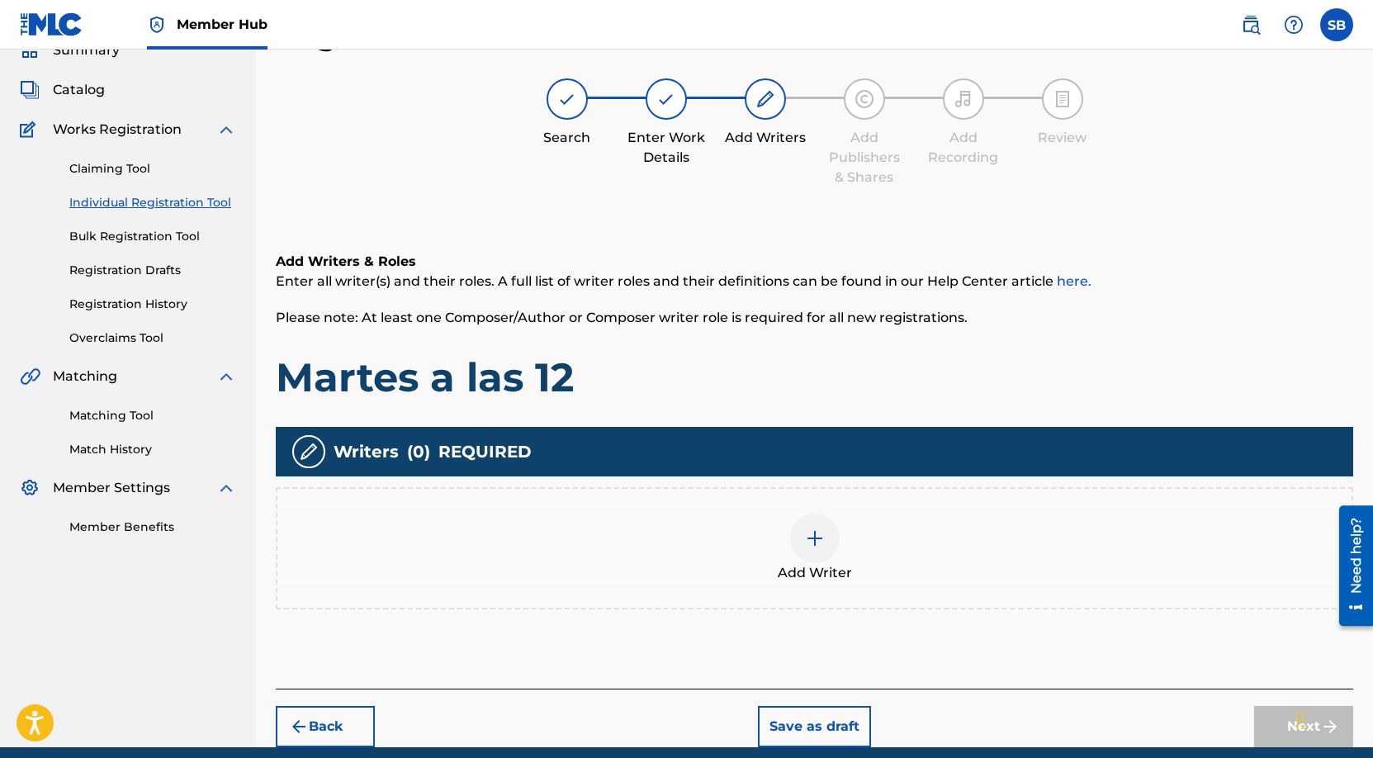
click at [772, 502] on div "Add Writer" at bounding box center [814, 548] width 1077 height 122
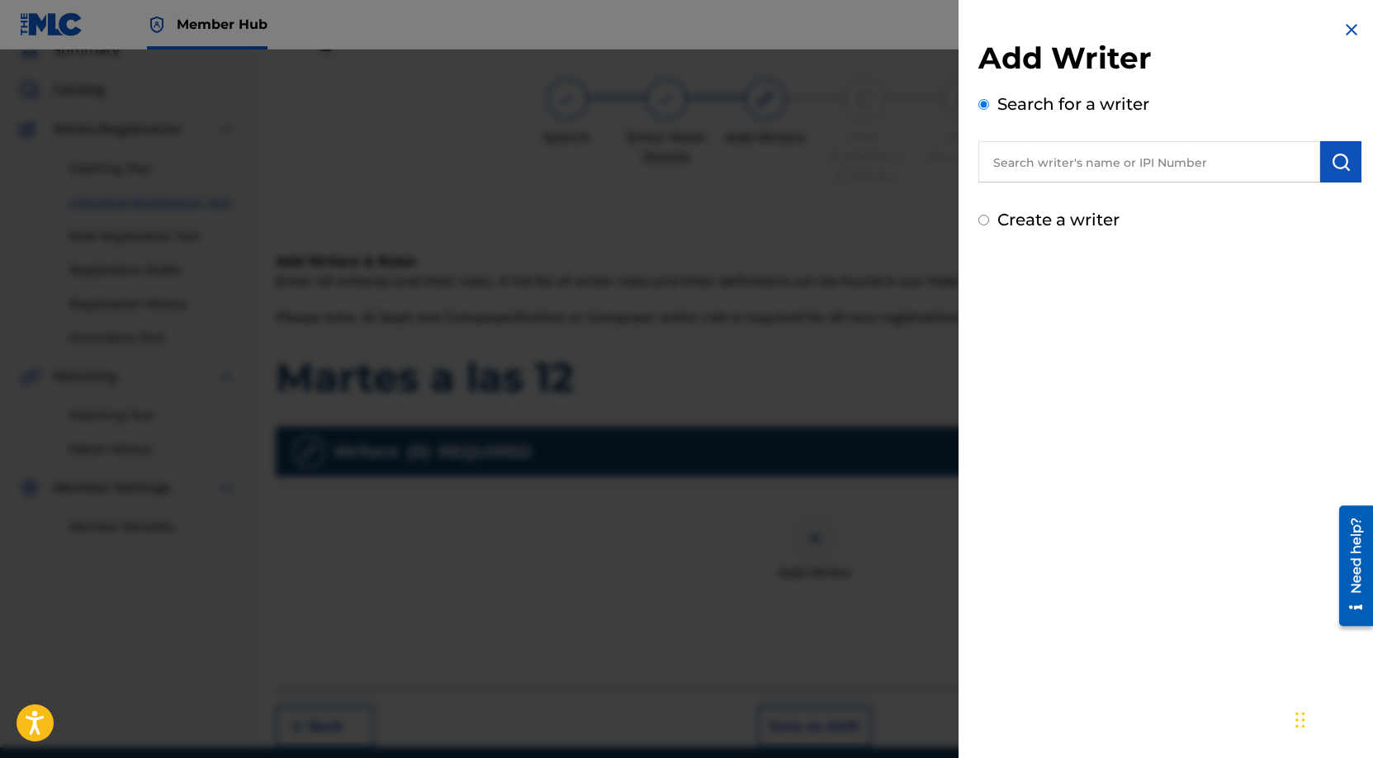
click at [1127, 163] on input "text" at bounding box center [1149, 161] width 342 height 41
paste input "[PERSON_NAME]"
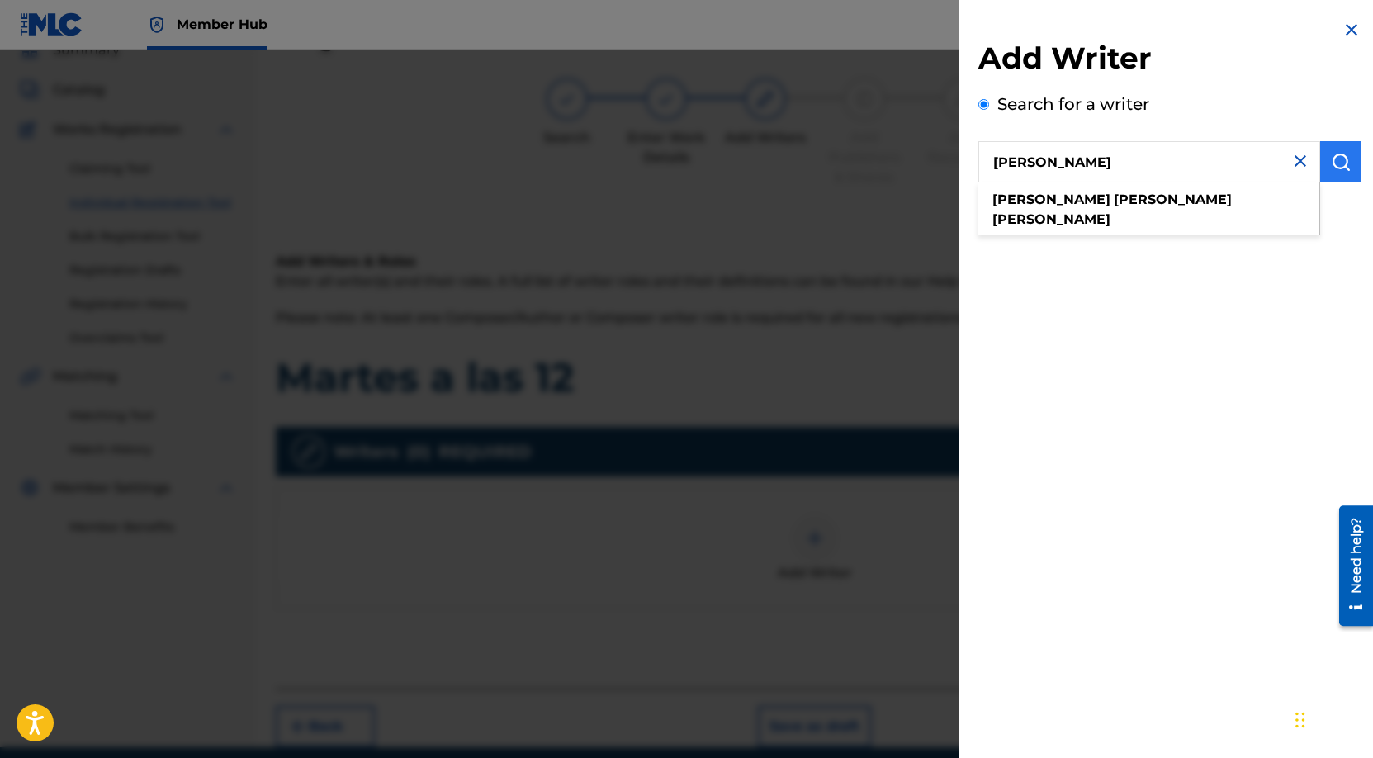
type input "[PERSON_NAME]"
click at [1341, 169] on img "submit" at bounding box center [1341, 162] width 20 height 20
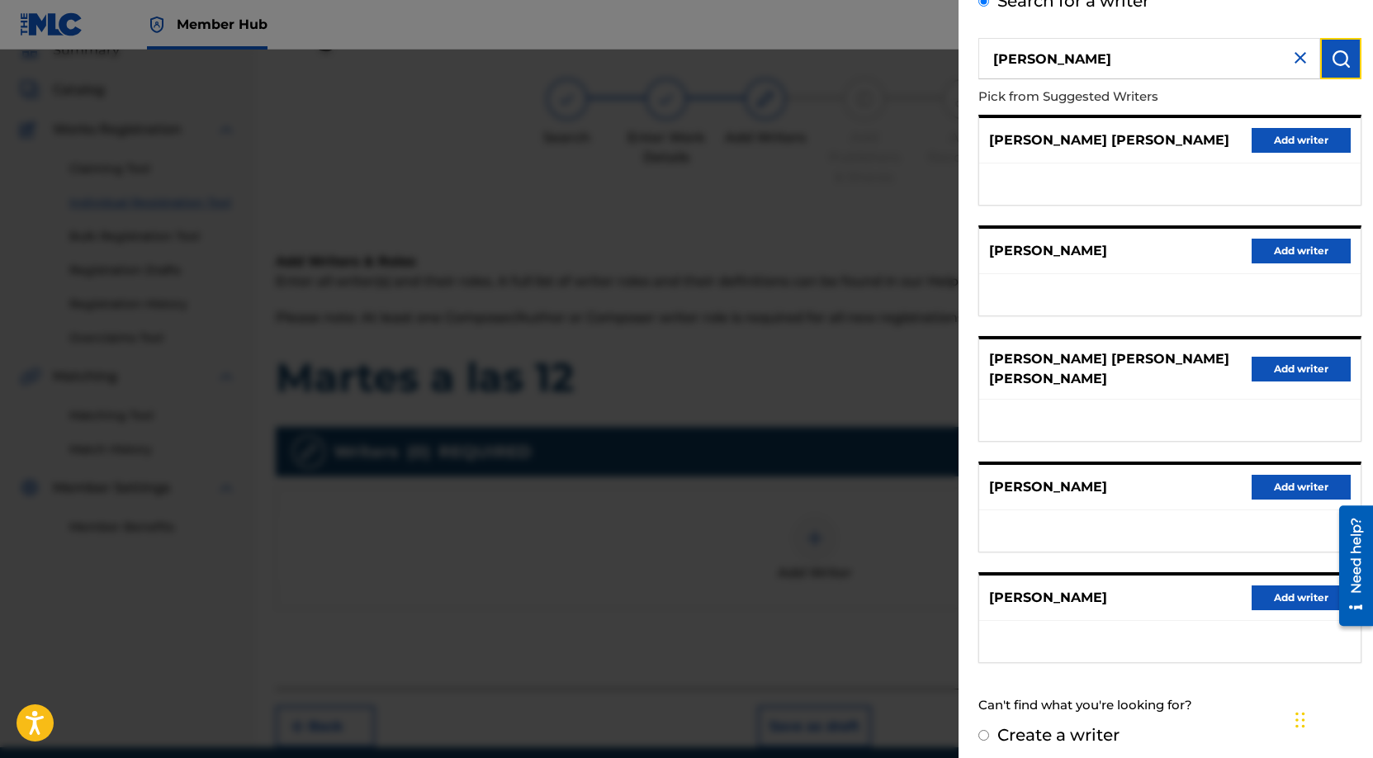
scroll to position [127, 0]
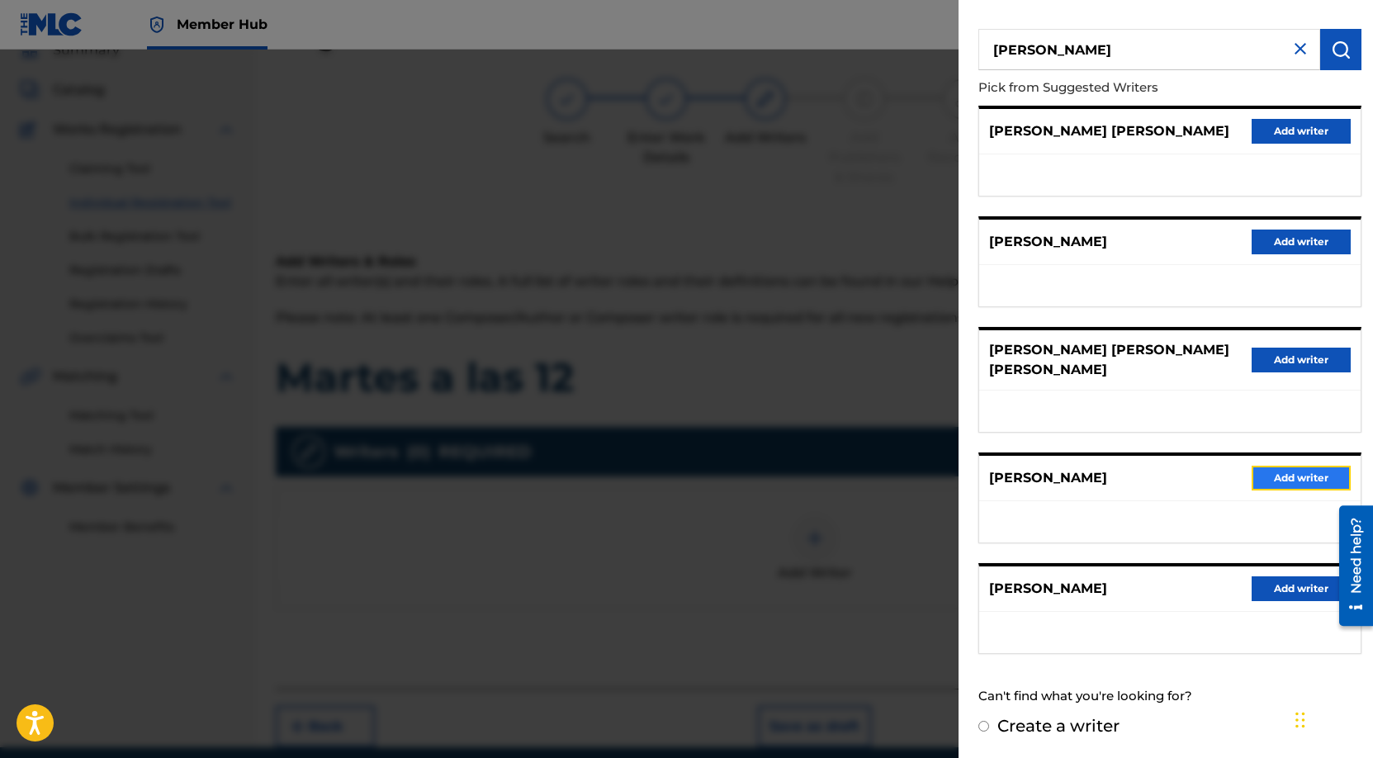
click at [1275, 470] on button "Add writer" at bounding box center [1300, 478] width 99 height 25
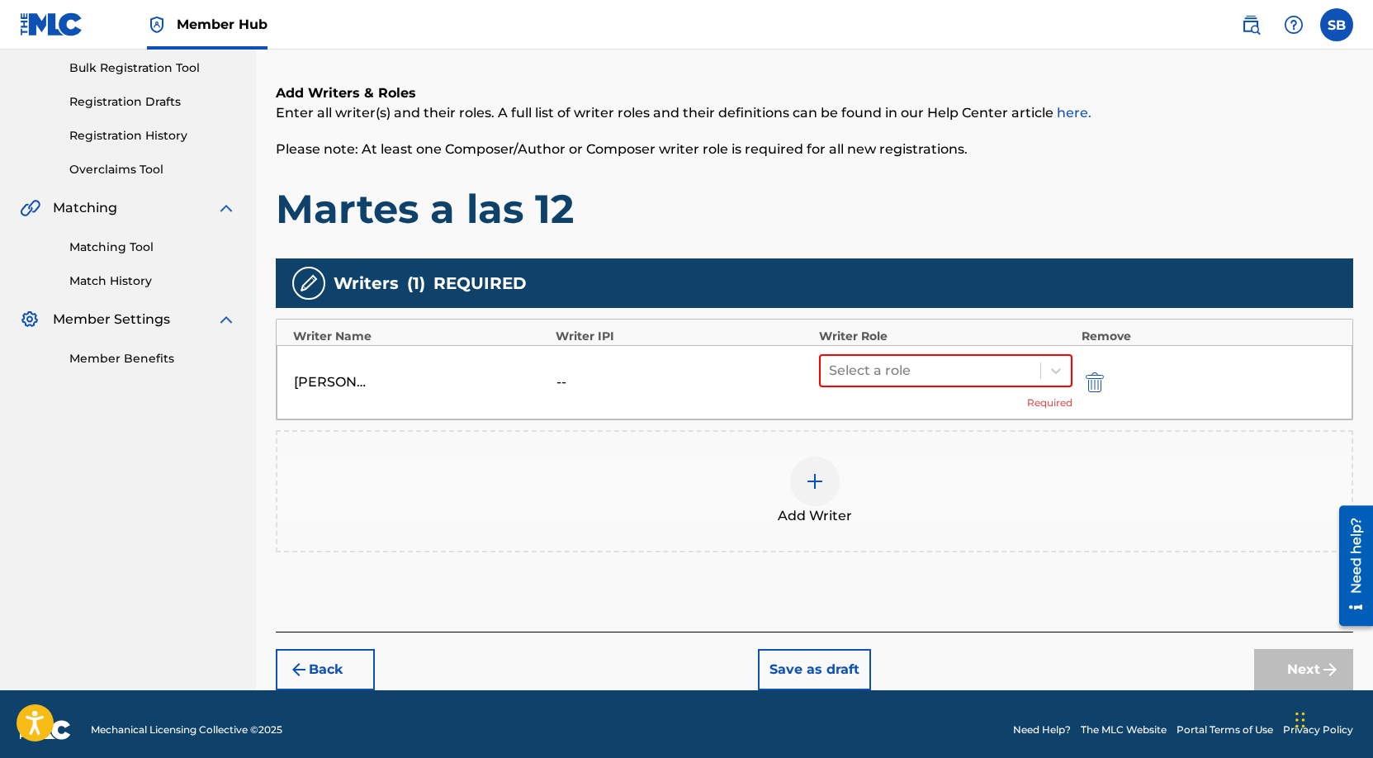
scroll to position [254, 0]
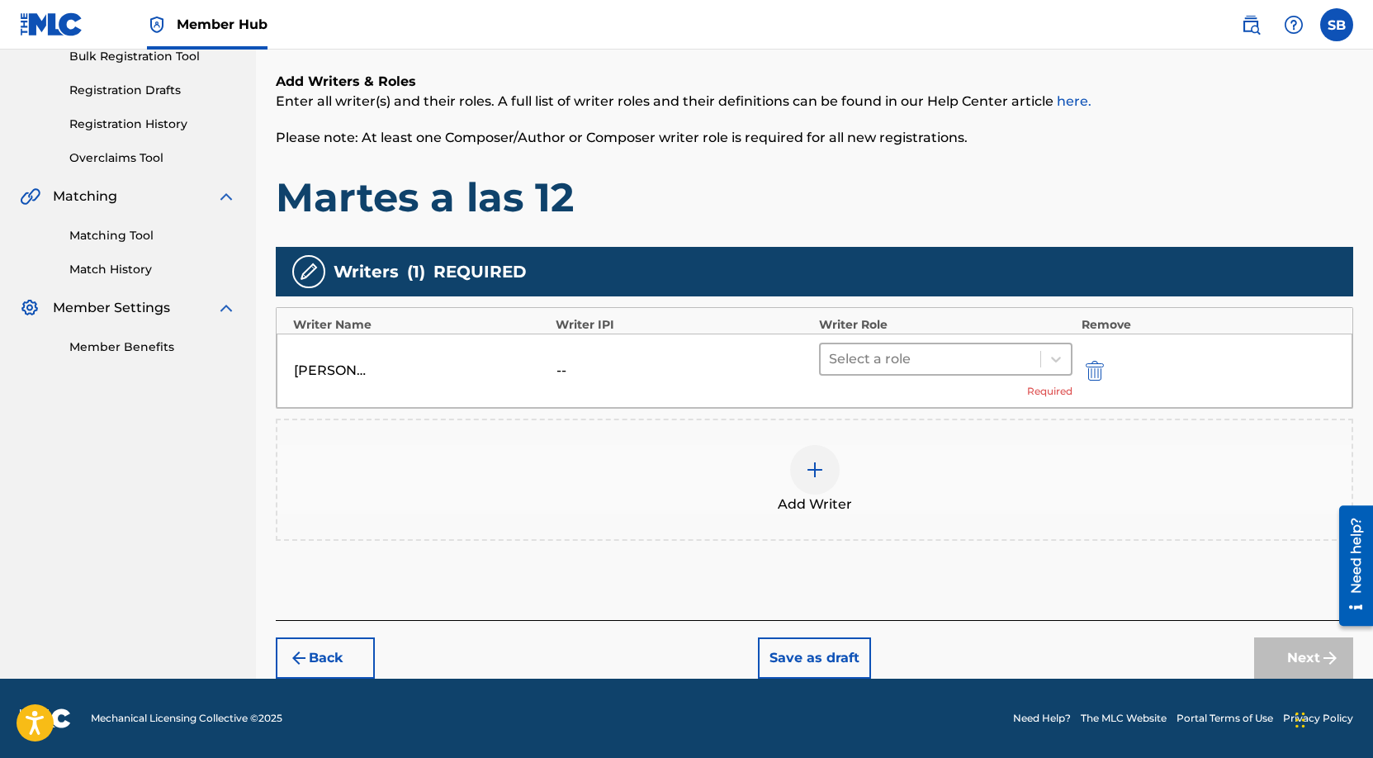
click at [886, 354] on div at bounding box center [931, 359] width 204 height 23
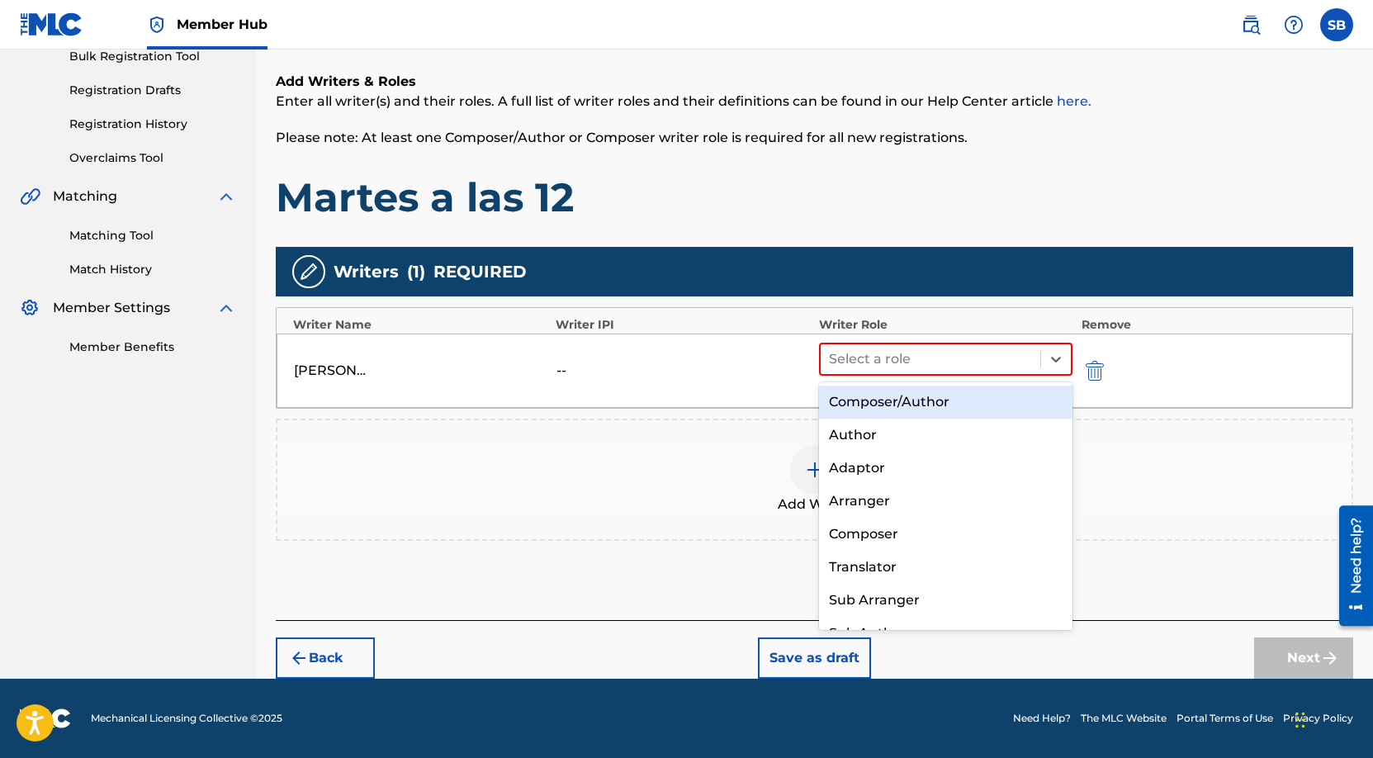
click at [897, 397] on div "Composer/Author" at bounding box center [946, 402] width 254 height 33
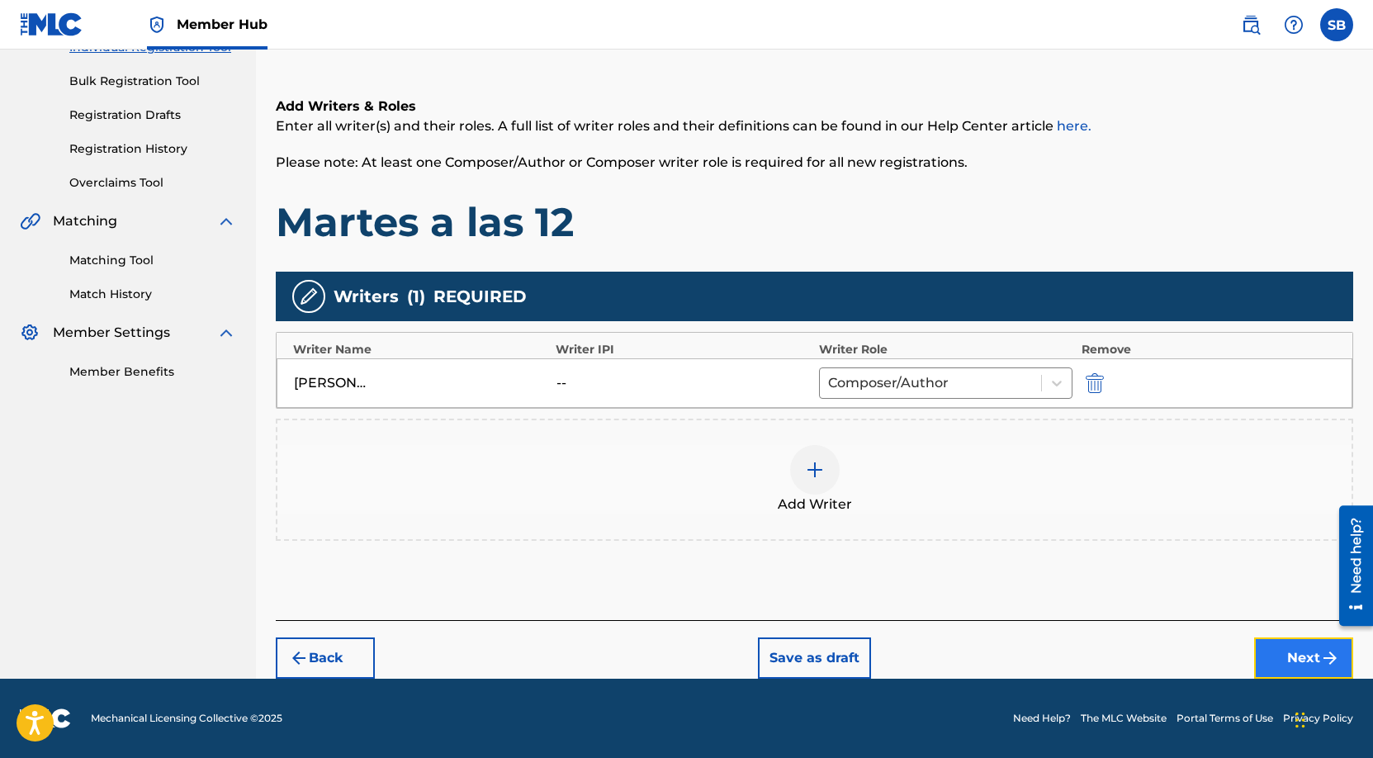
click at [1280, 657] on button "Next" at bounding box center [1303, 657] width 99 height 41
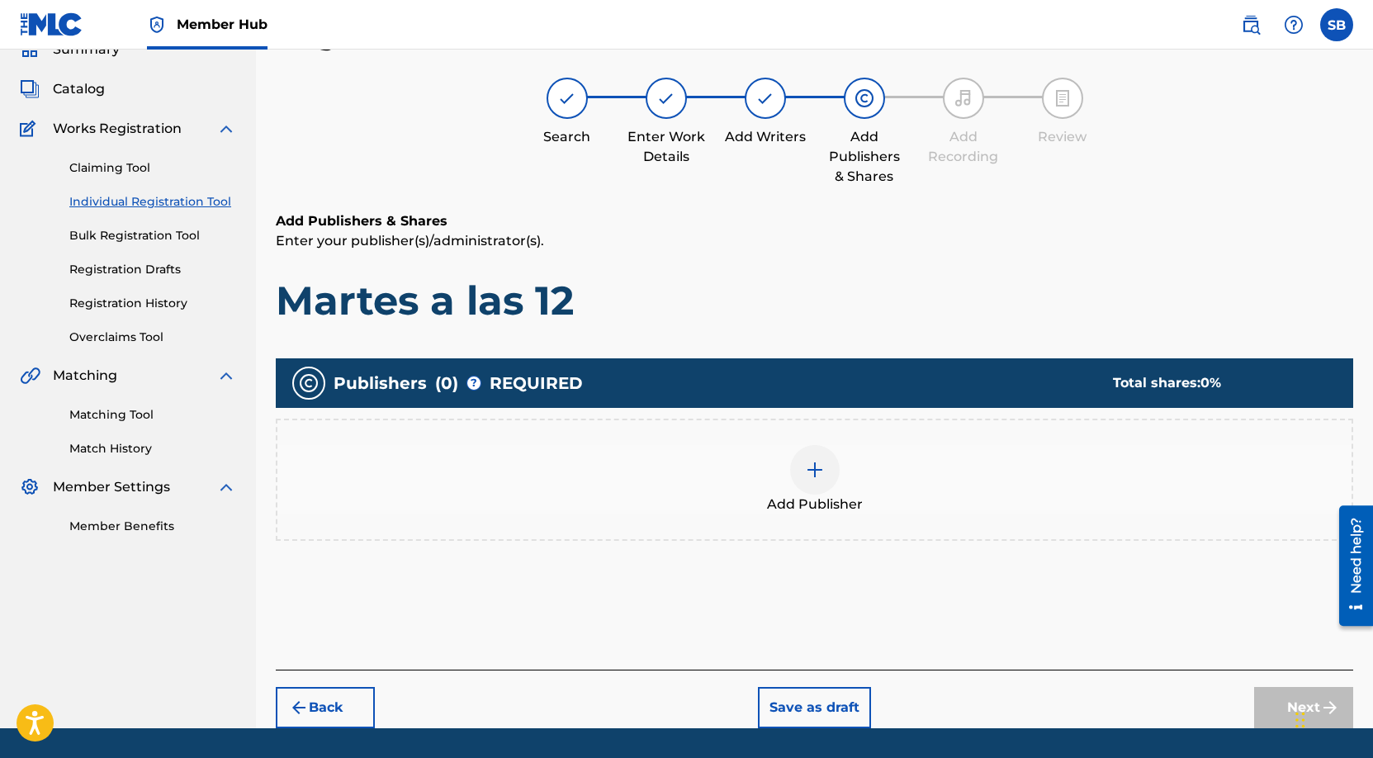
scroll to position [74, 0]
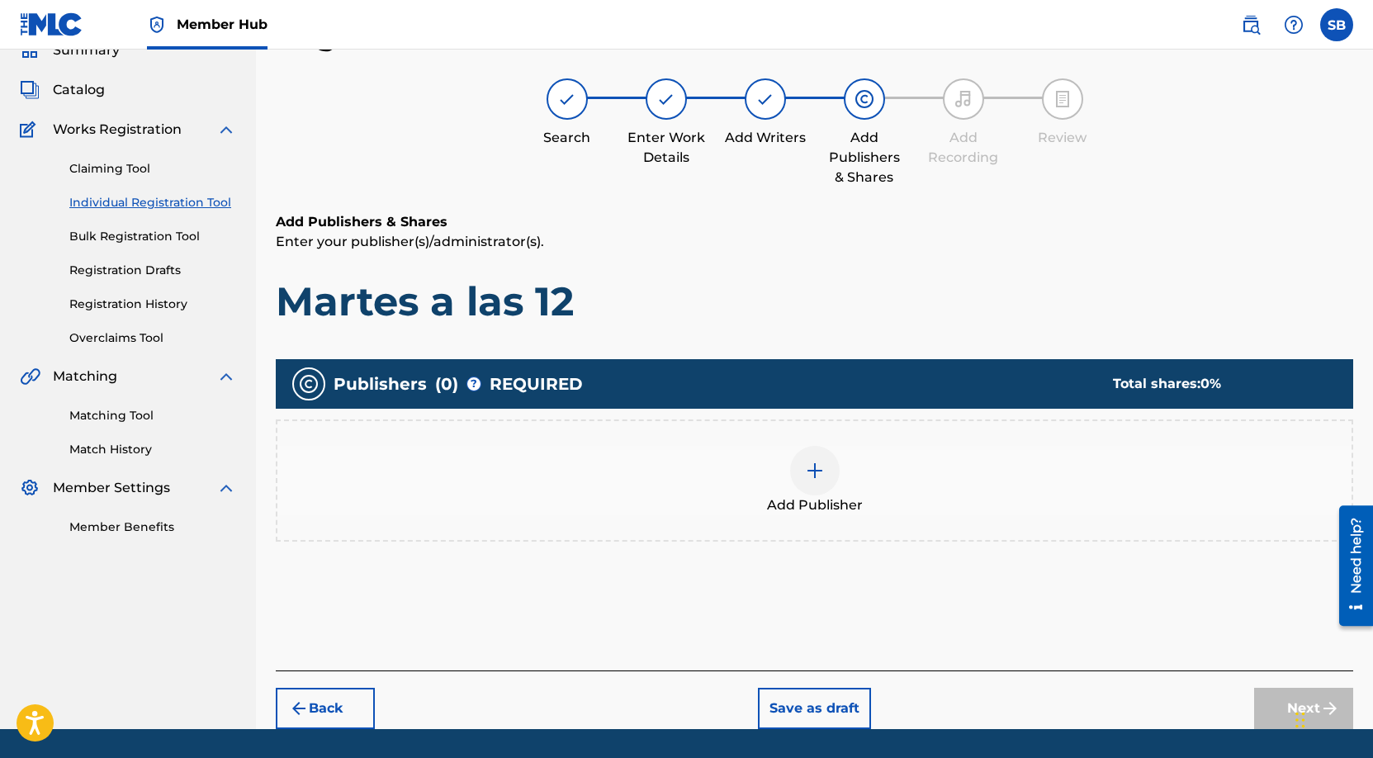
click at [788, 462] on div "Add Publisher" at bounding box center [814, 480] width 1074 height 69
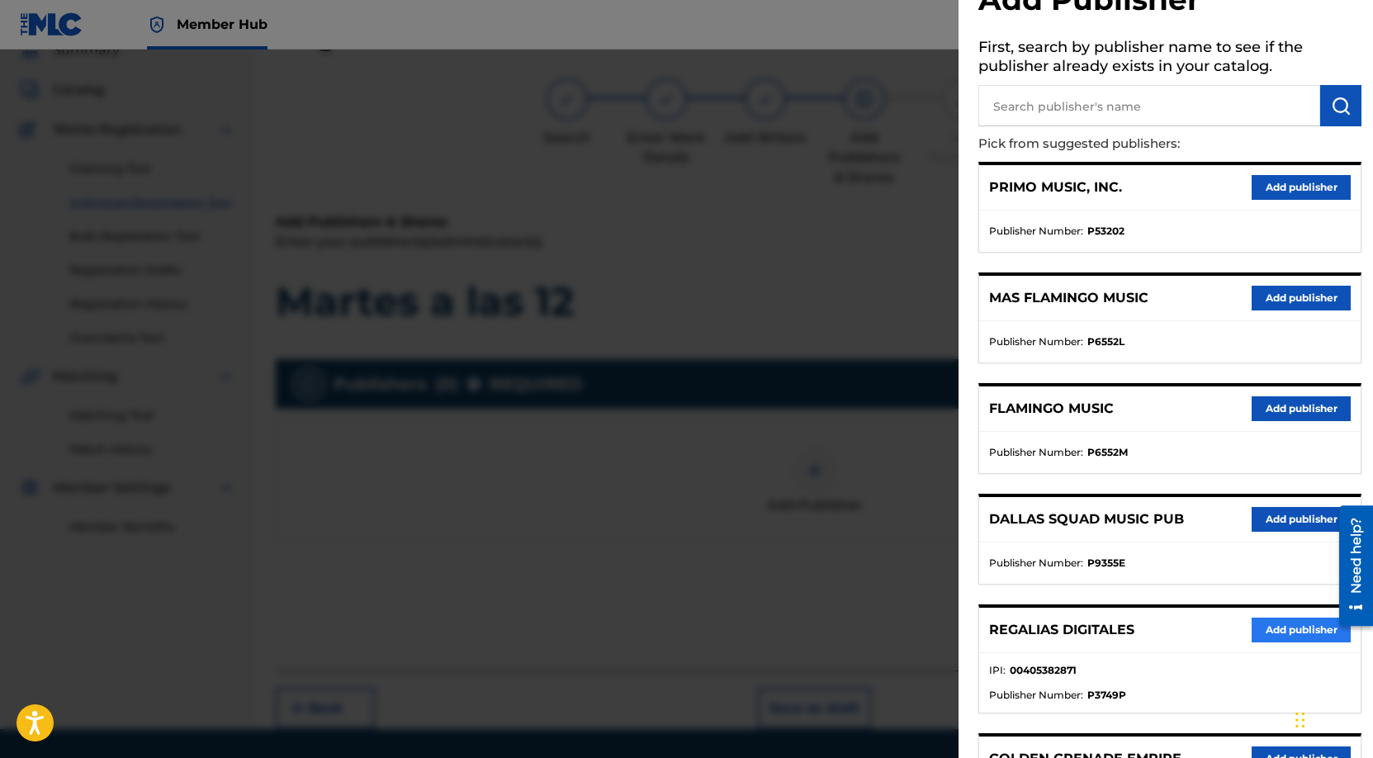
scroll to position [80, 0]
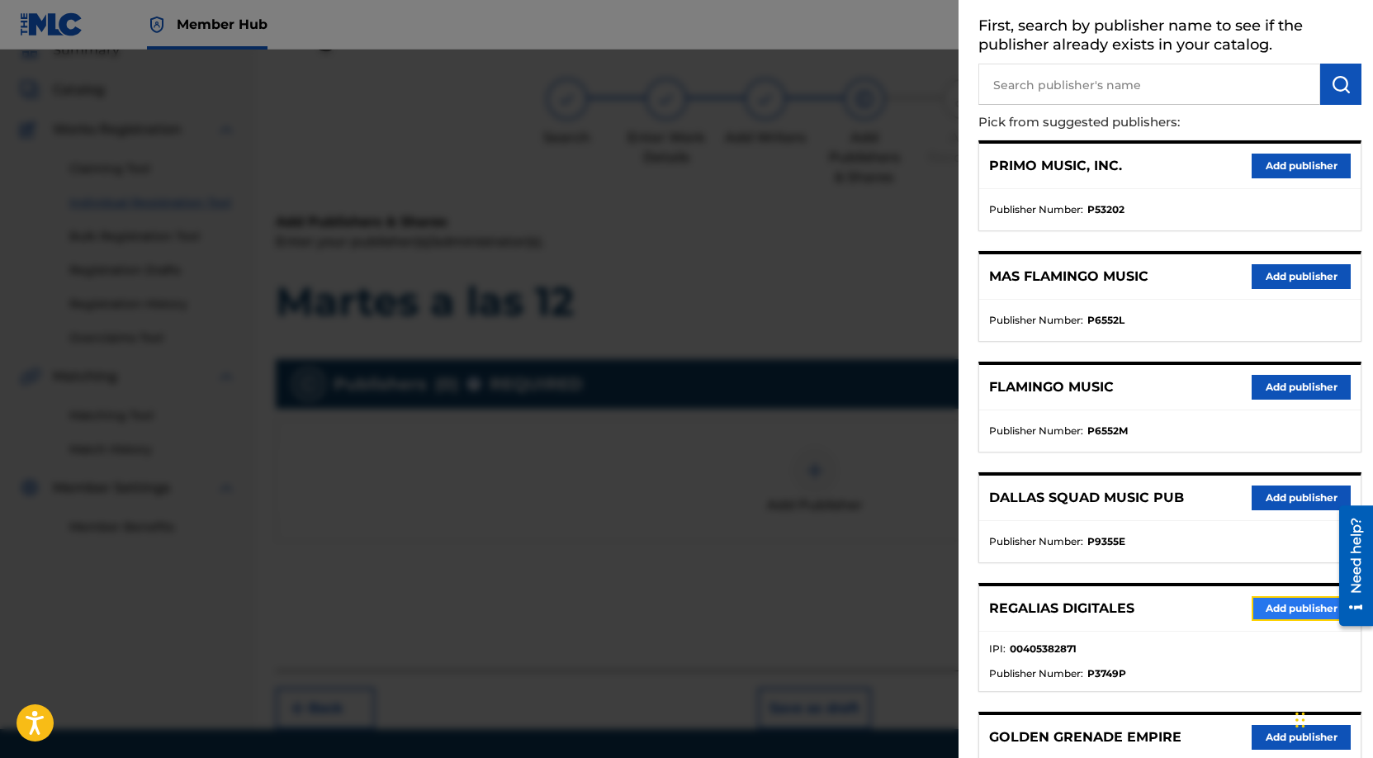
click at [1291, 596] on button "Add publisher" at bounding box center [1300, 608] width 99 height 25
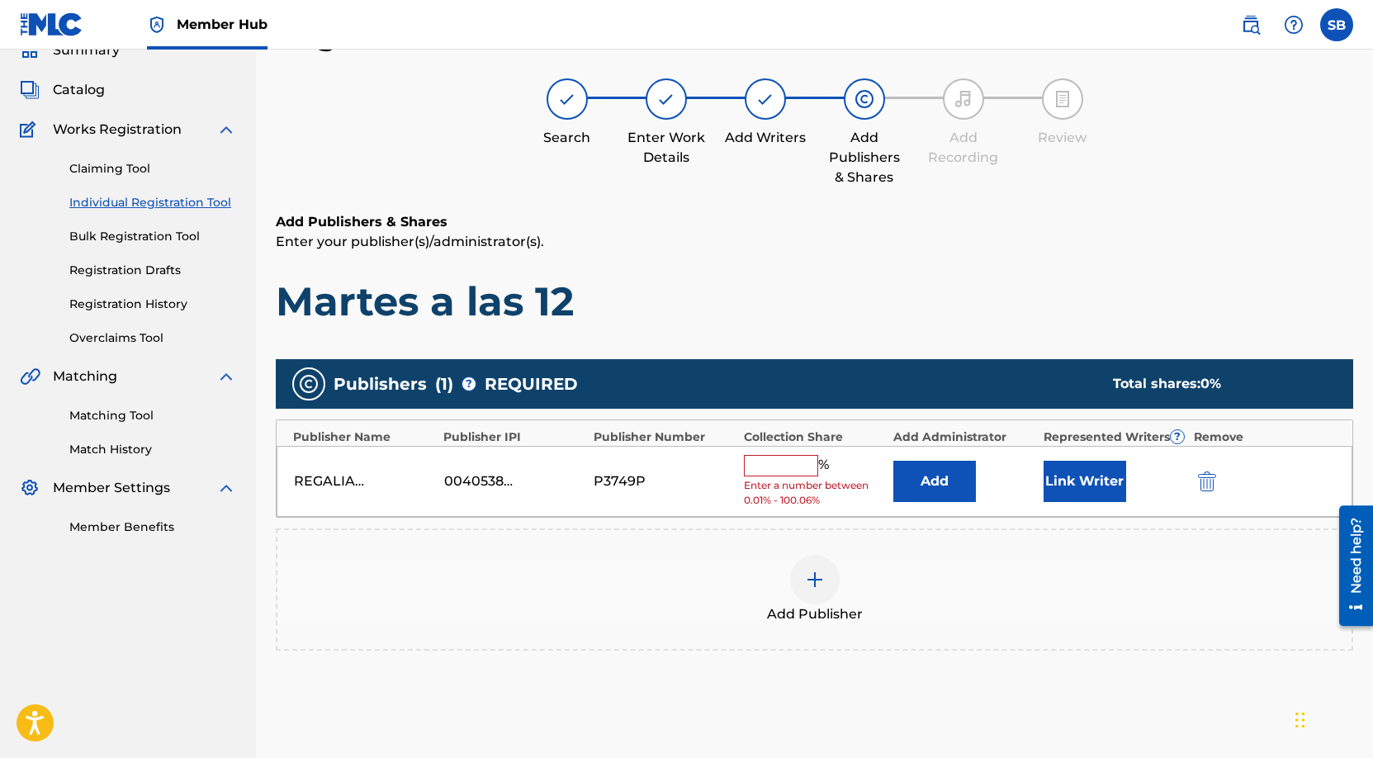
click at [780, 467] on input "text" at bounding box center [781, 465] width 74 height 21
type input "75"
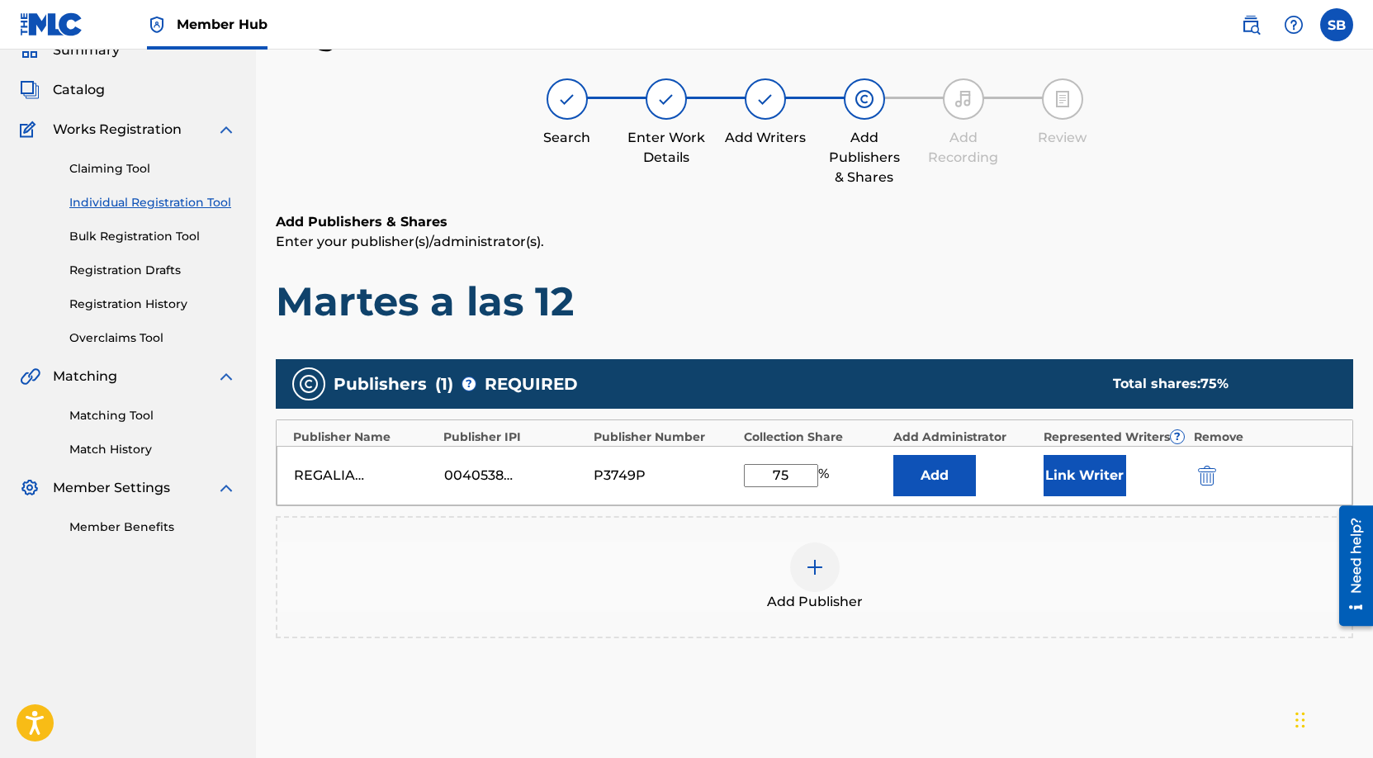
click at [1083, 452] on div "REGALIAS DIGITALES 00405382871 P3749P 75 % Add Link Writer" at bounding box center [815, 475] width 1076 height 59
click at [1089, 468] on button "Link Writer" at bounding box center [1084, 475] width 83 height 41
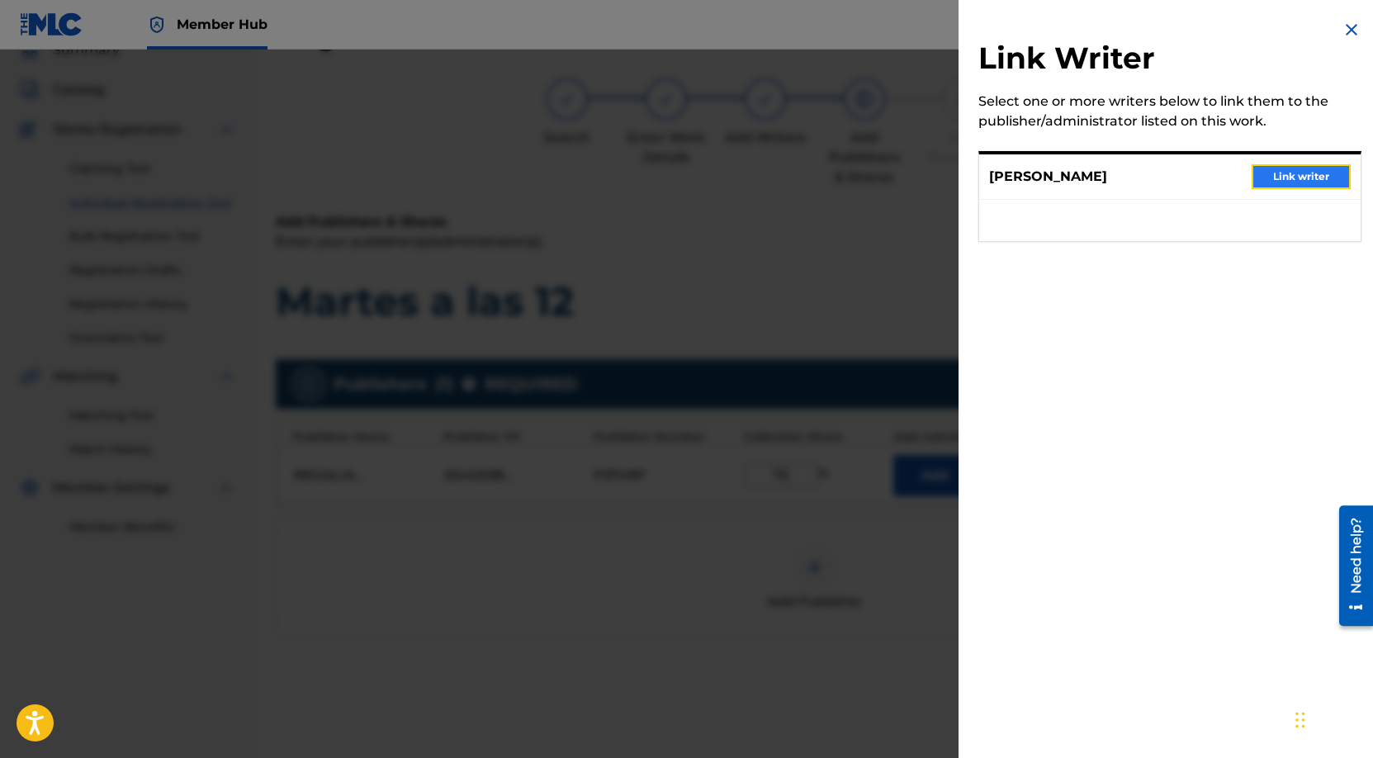
click at [1282, 172] on button "Link writer" at bounding box center [1300, 176] width 99 height 25
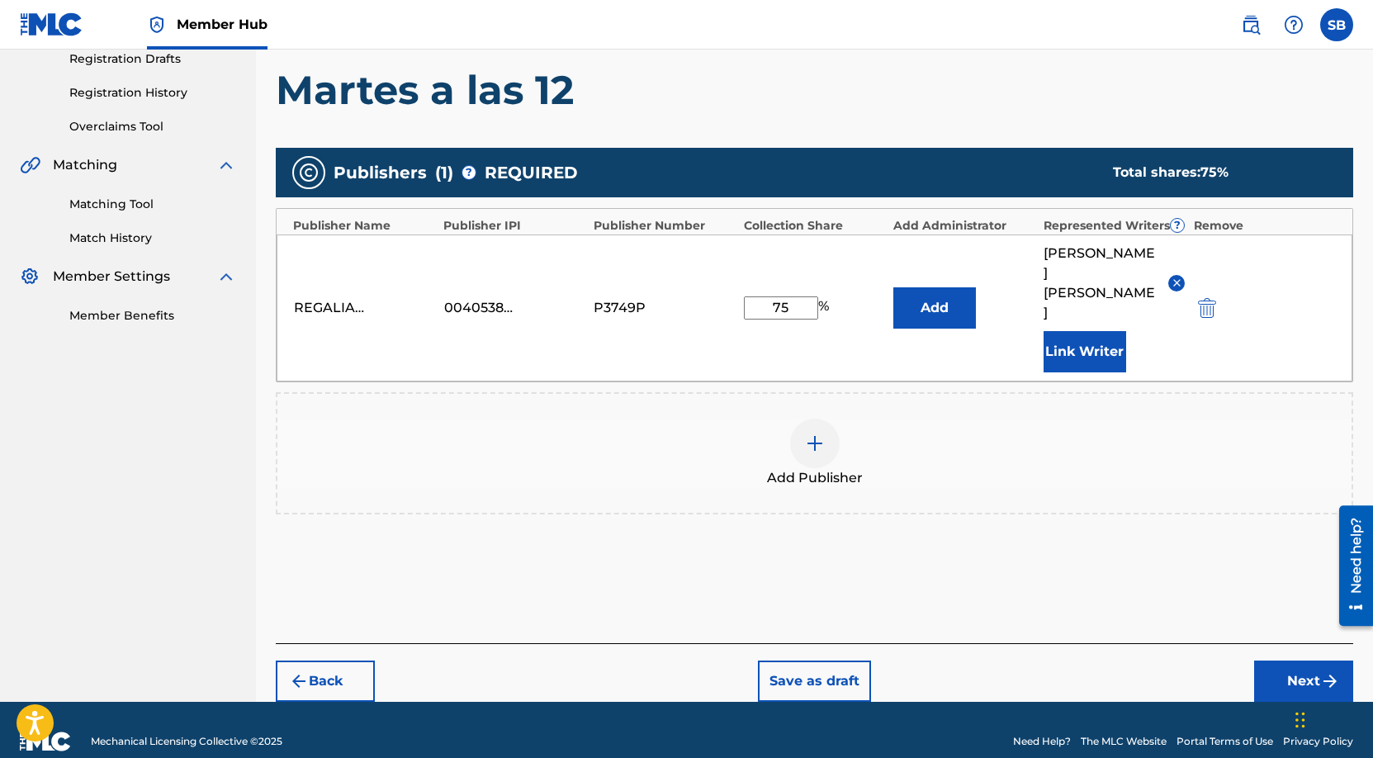
scroll to position [289, 0]
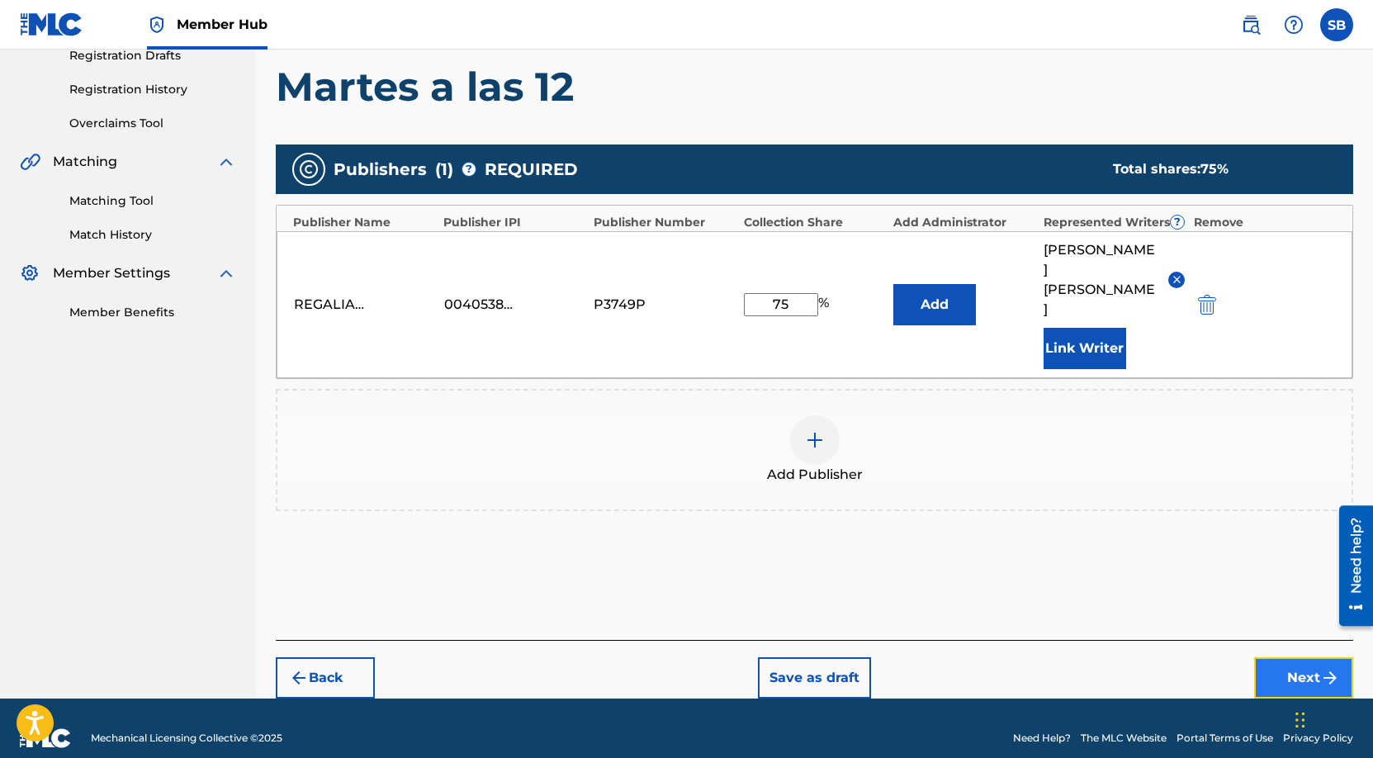
click at [1282, 657] on button "Next" at bounding box center [1303, 677] width 99 height 41
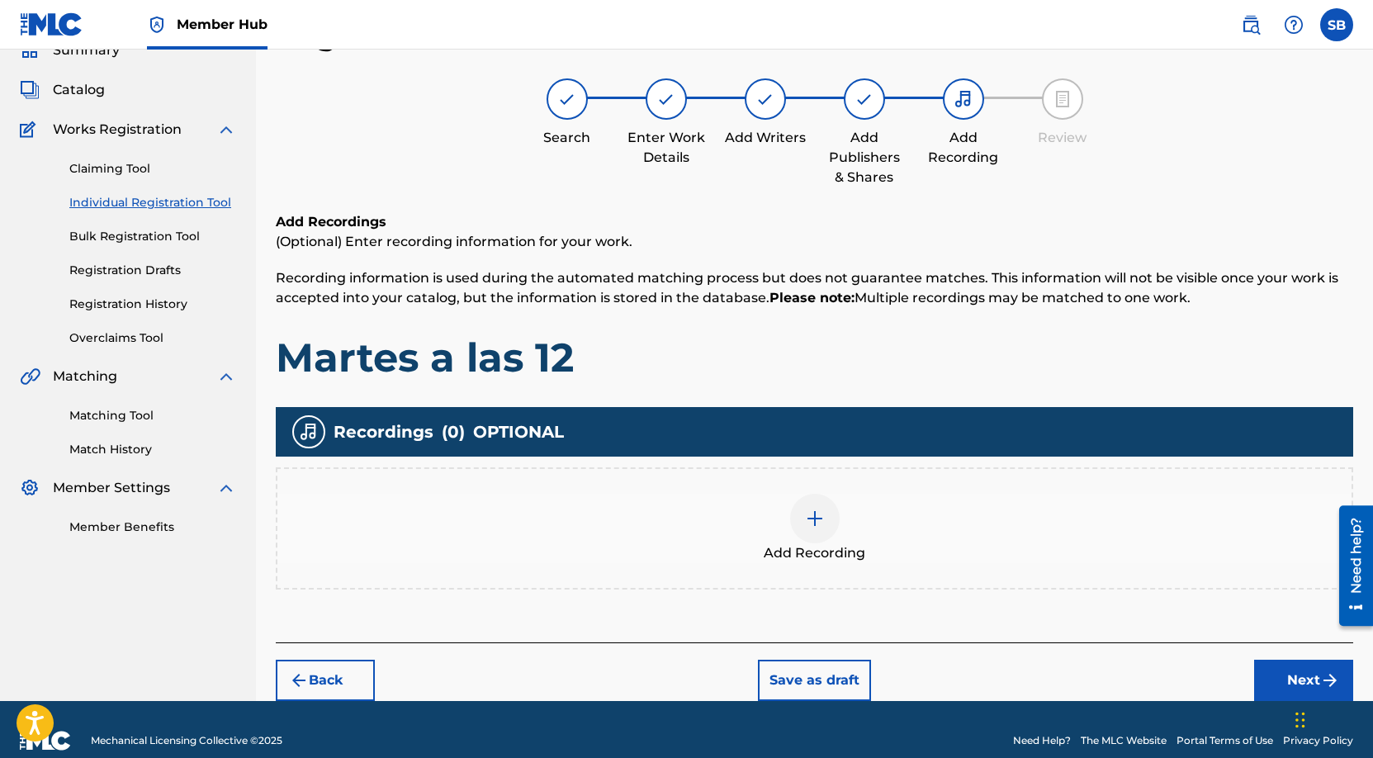
click at [810, 511] on img at bounding box center [815, 518] width 20 height 20
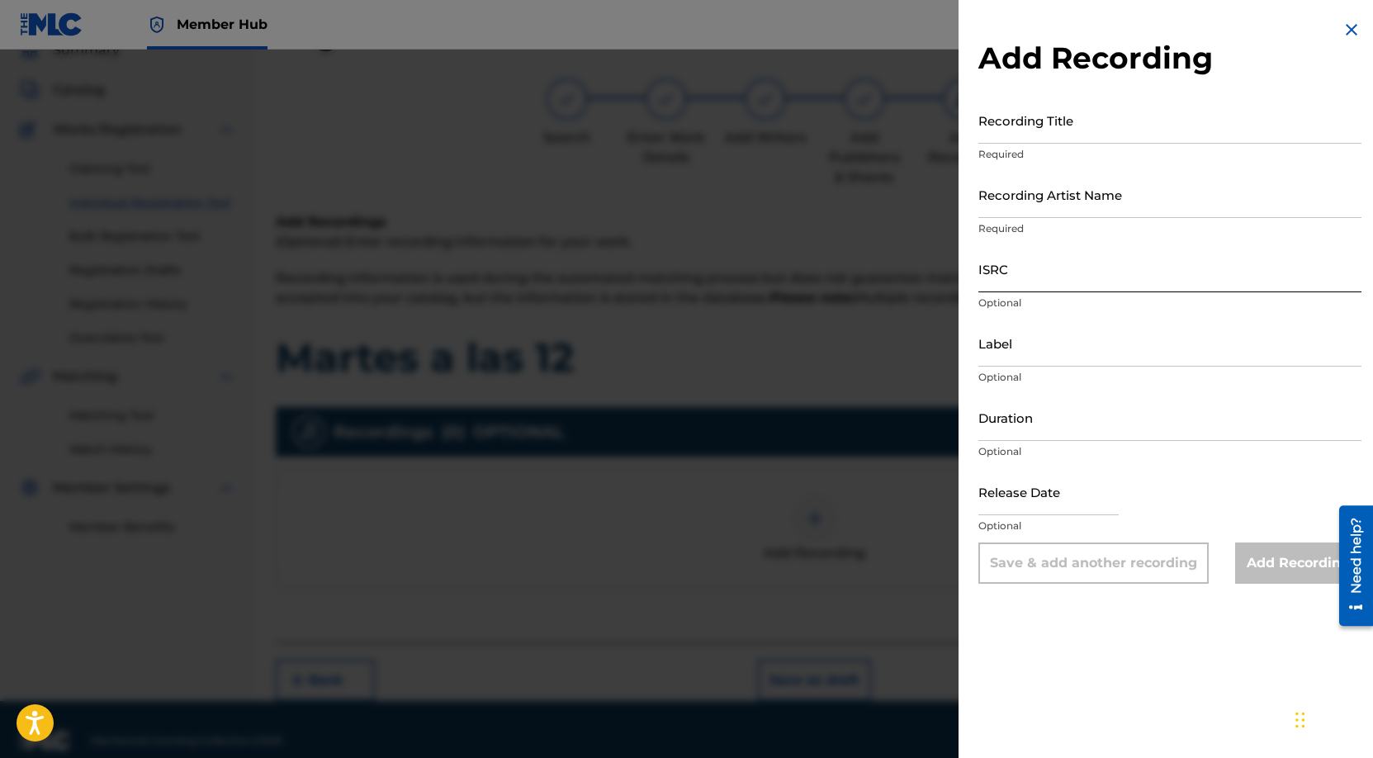
click at [1072, 263] on input "ISRC" at bounding box center [1169, 268] width 383 height 47
paste input "USANG2522255"
type input "USANG2522255"
click at [1089, 196] on input "Recording Artist Name" at bounding box center [1169, 194] width 383 height 47
paste input "El Redcode"
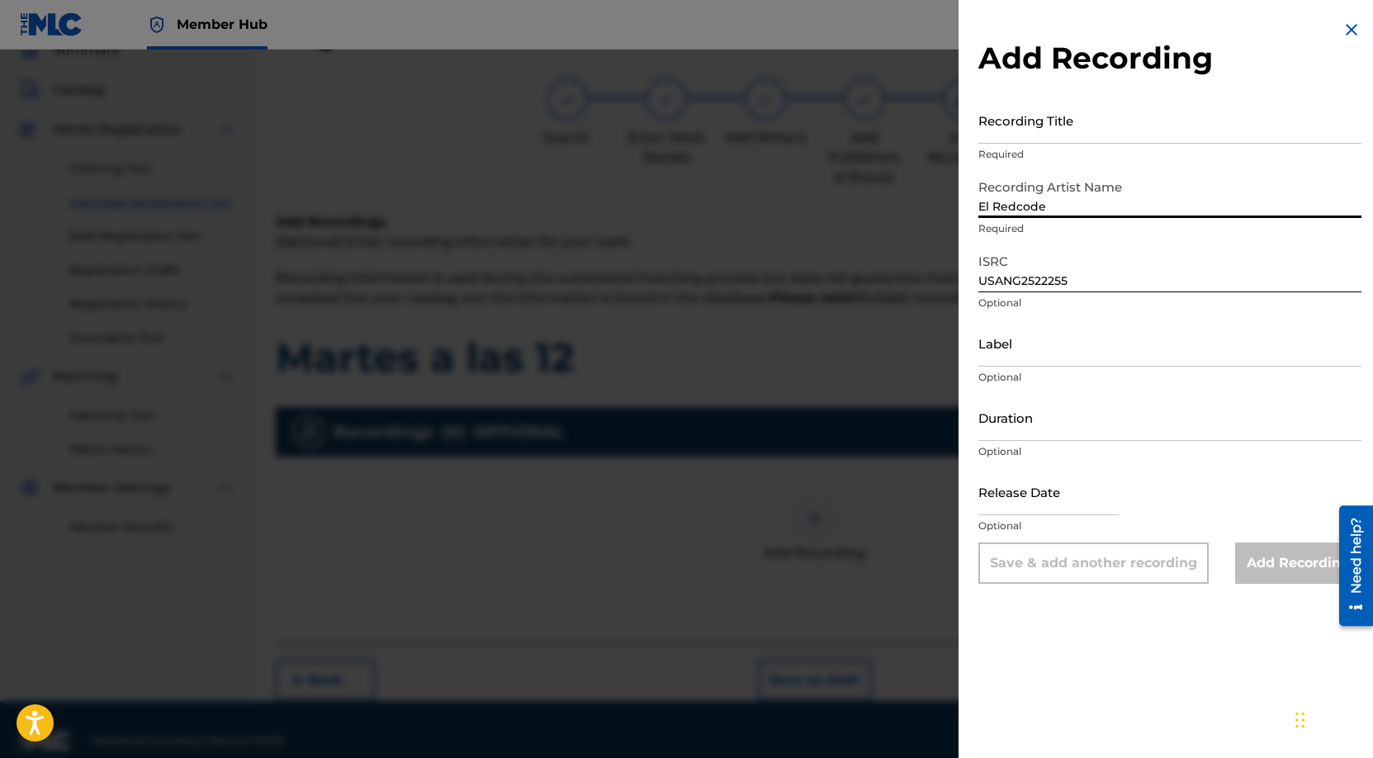
type input "El Redcode"
click at [1109, 106] on input "Recording Title" at bounding box center [1169, 120] width 383 height 47
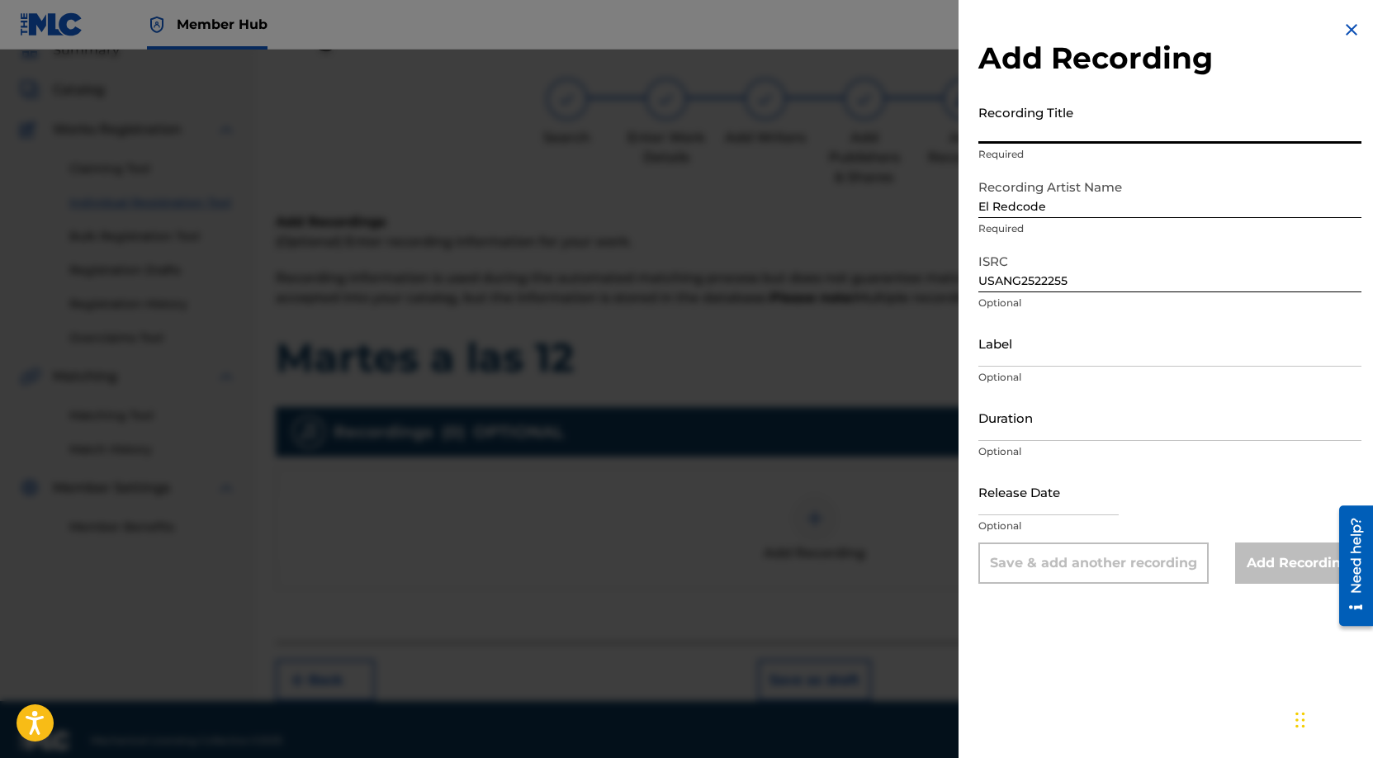
paste input "Martes a las 12"
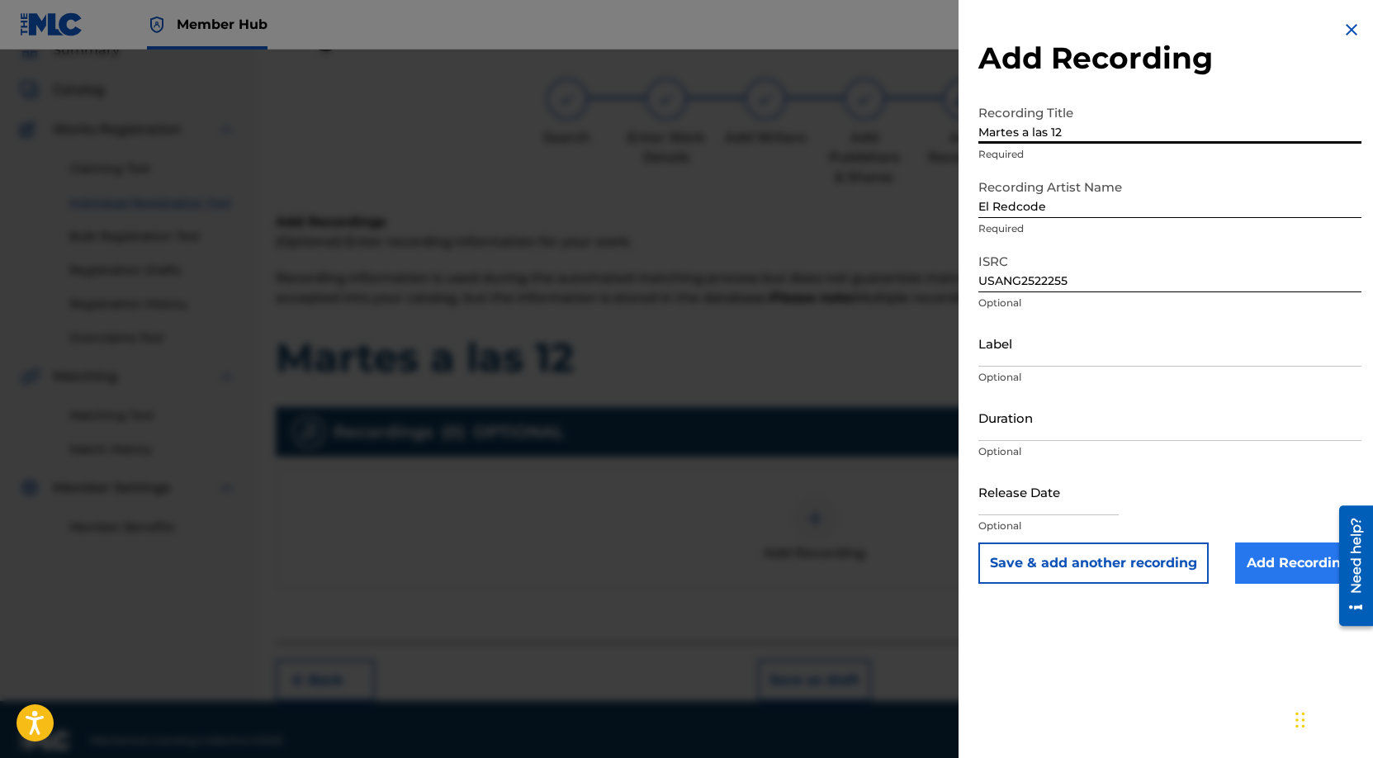
type input "Martes a las 12"
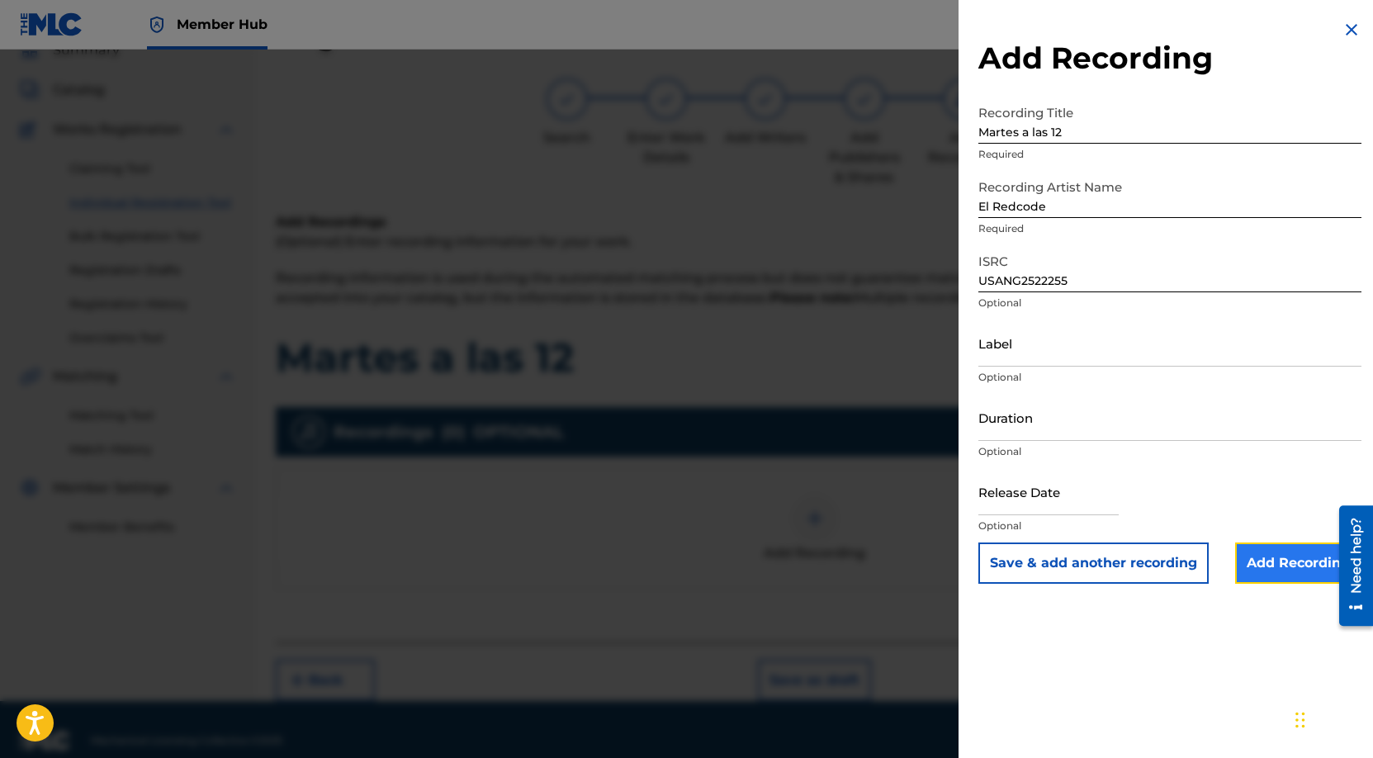
click at [1261, 560] on input "Add Recording" at bounding box center [1298, 562] width 126 height 41
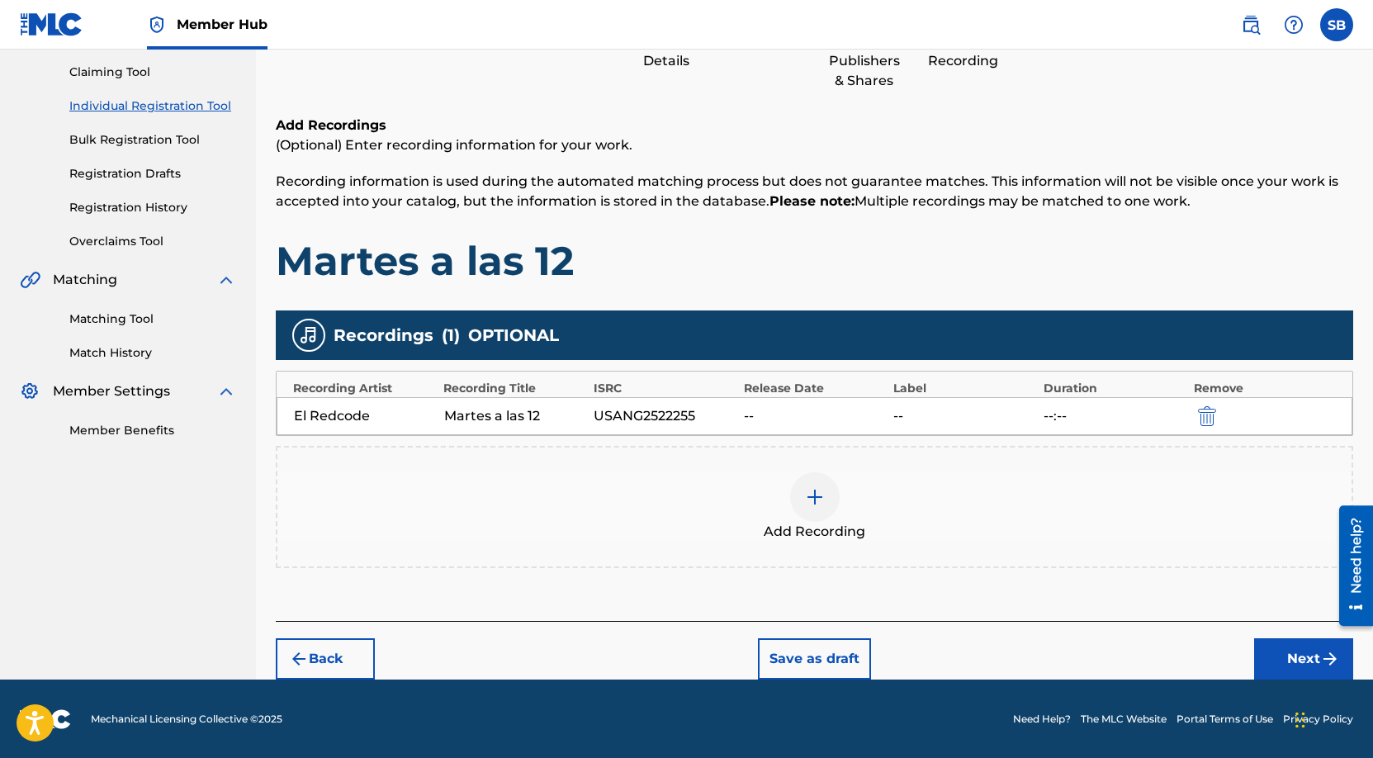
scroll to position [172, 0]
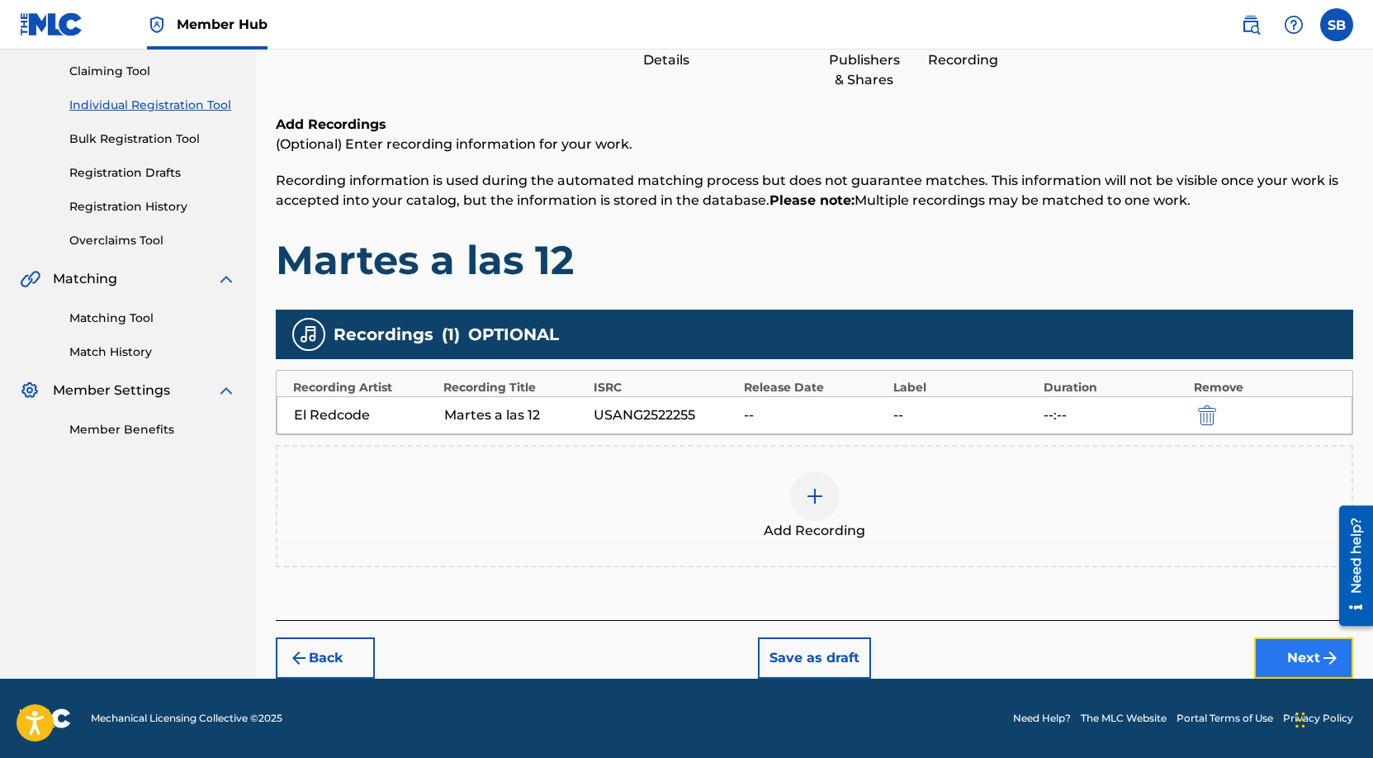
click at [1265, 654] on button "Next" at bounding box center [1303, 657] width 99 height 41
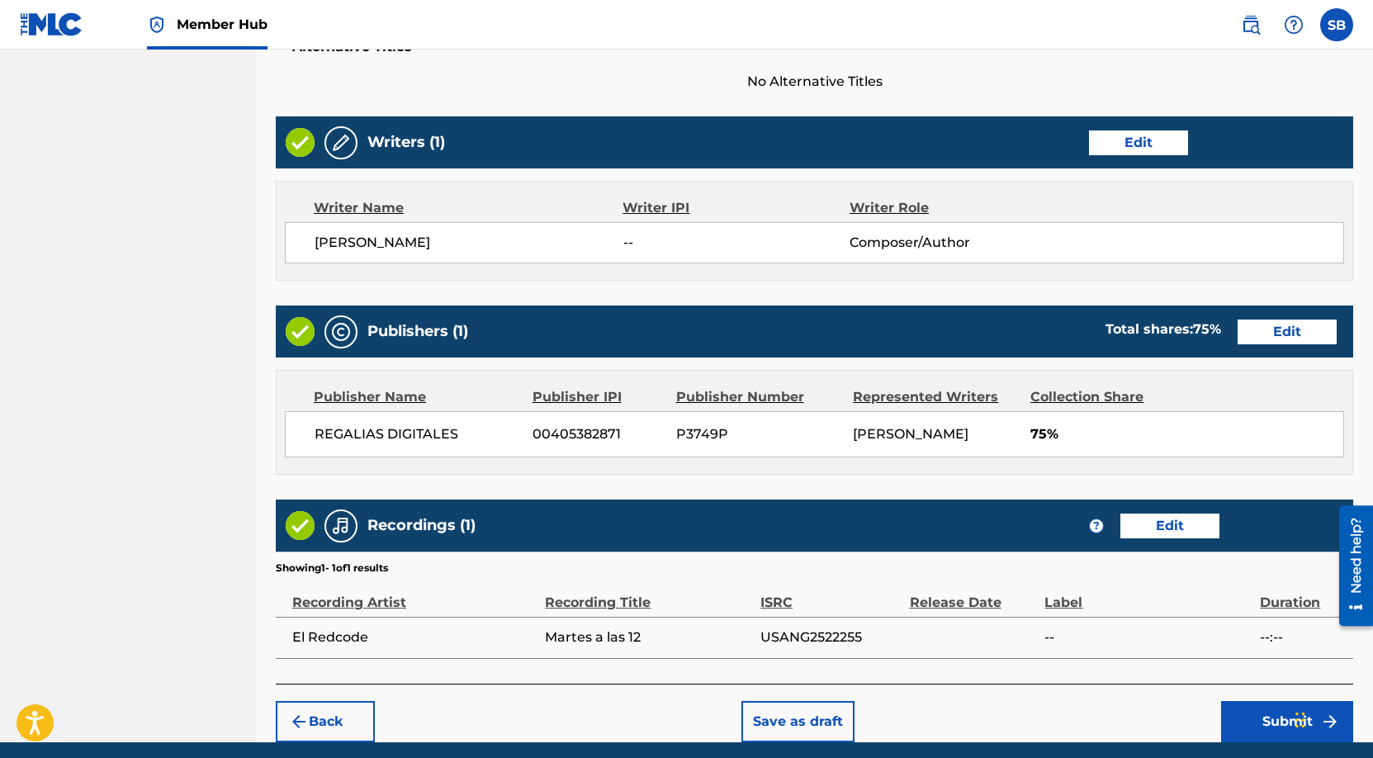
scroll to position [658, 0]
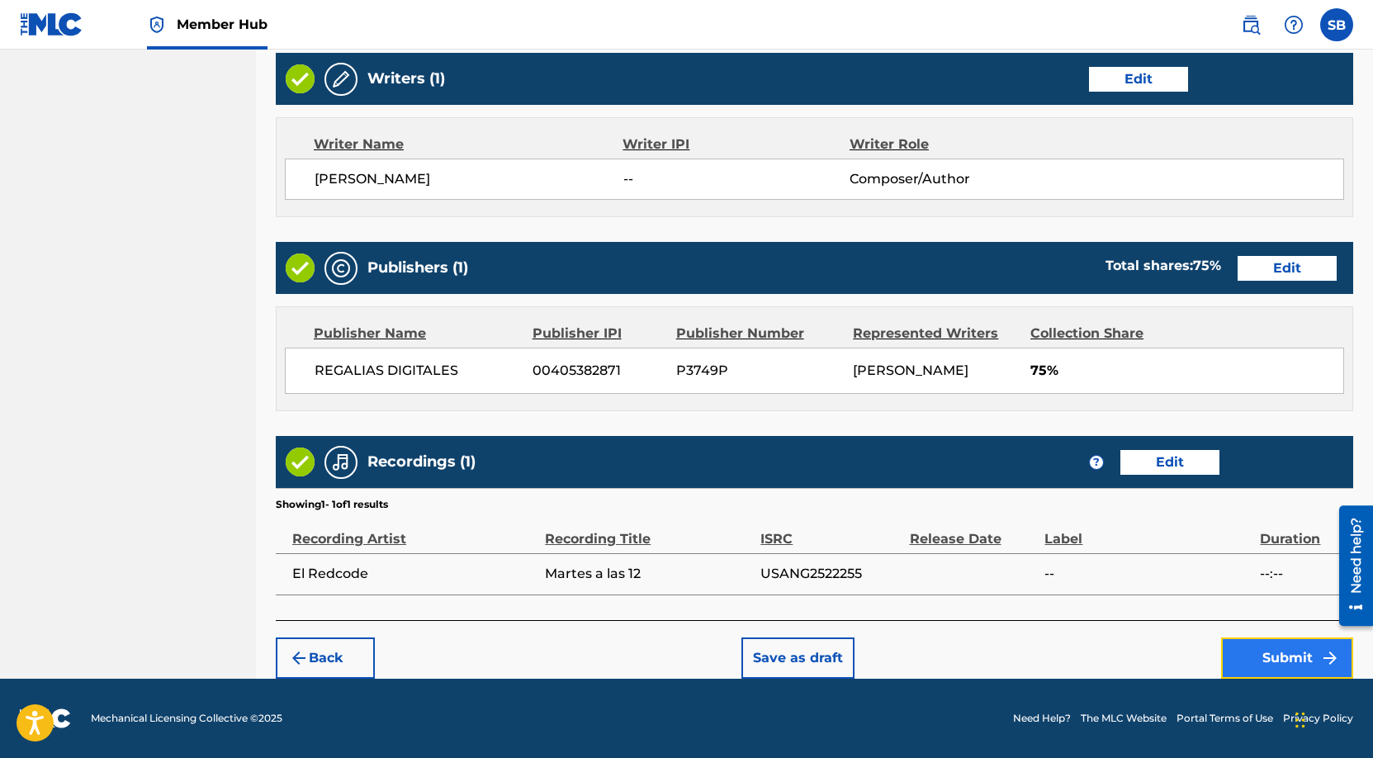
click at [1310, 663] on button "Submit" at bounding box center [1287, 657] width 132 height 41
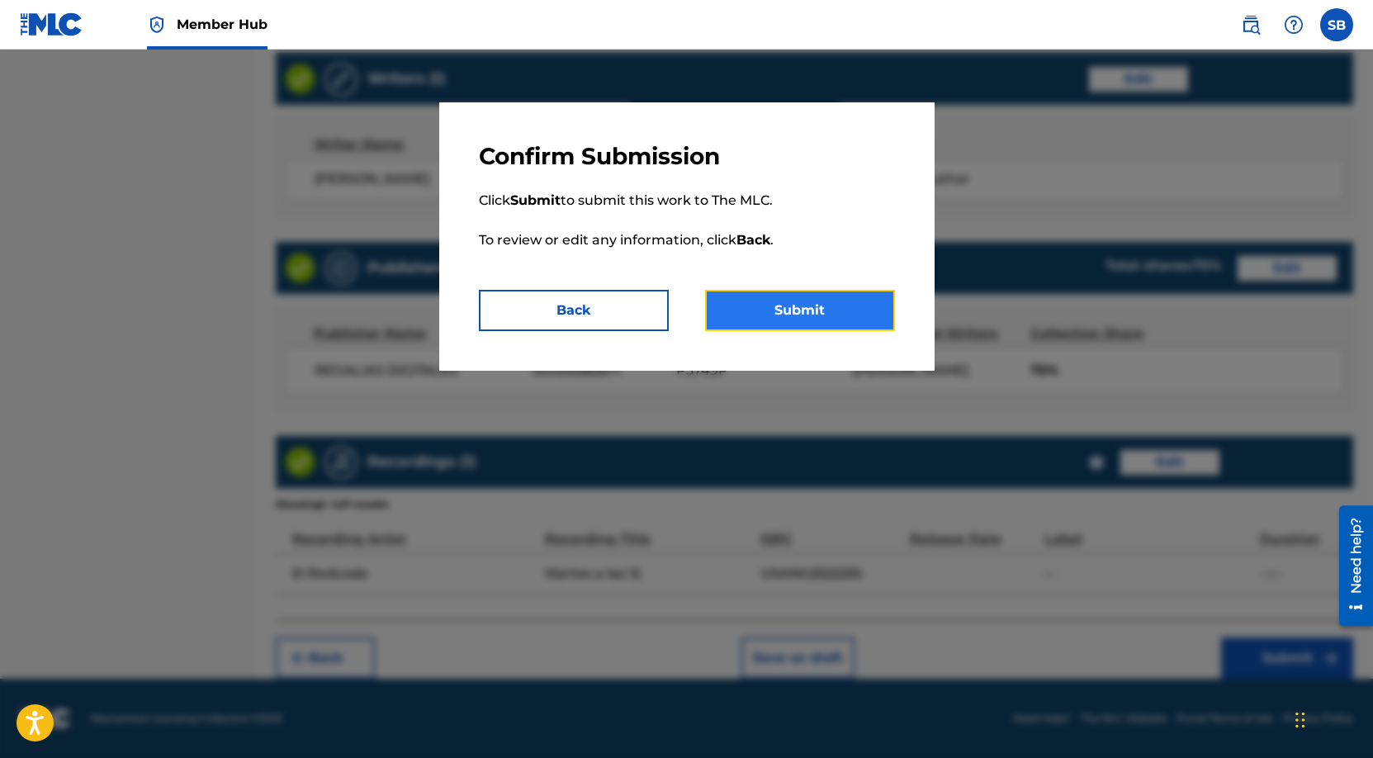
click at [816, 322] on button "Submit" at bounding box center [800, 310] width 190 height 41
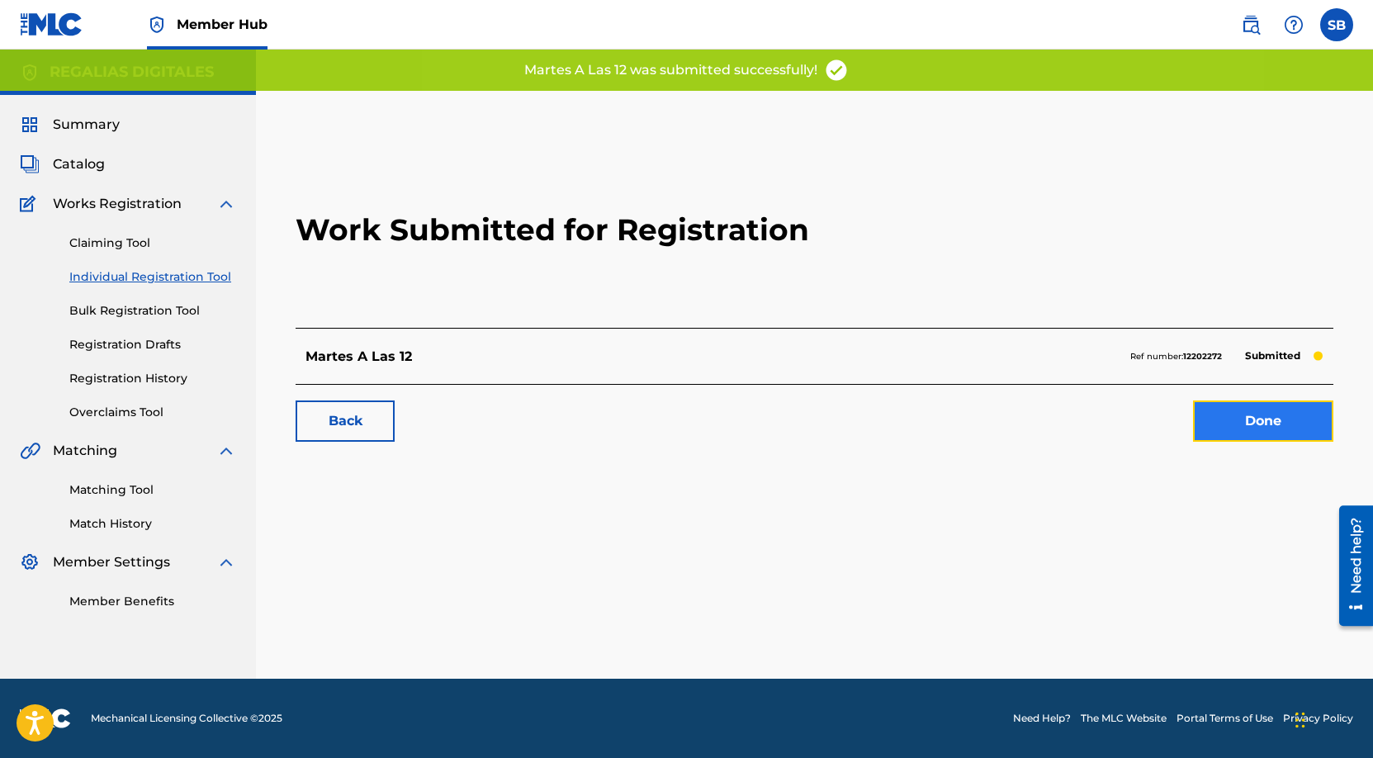
click at [1263, 419] on link "Done" at bounding box center [1263, 420] width 140 height 41
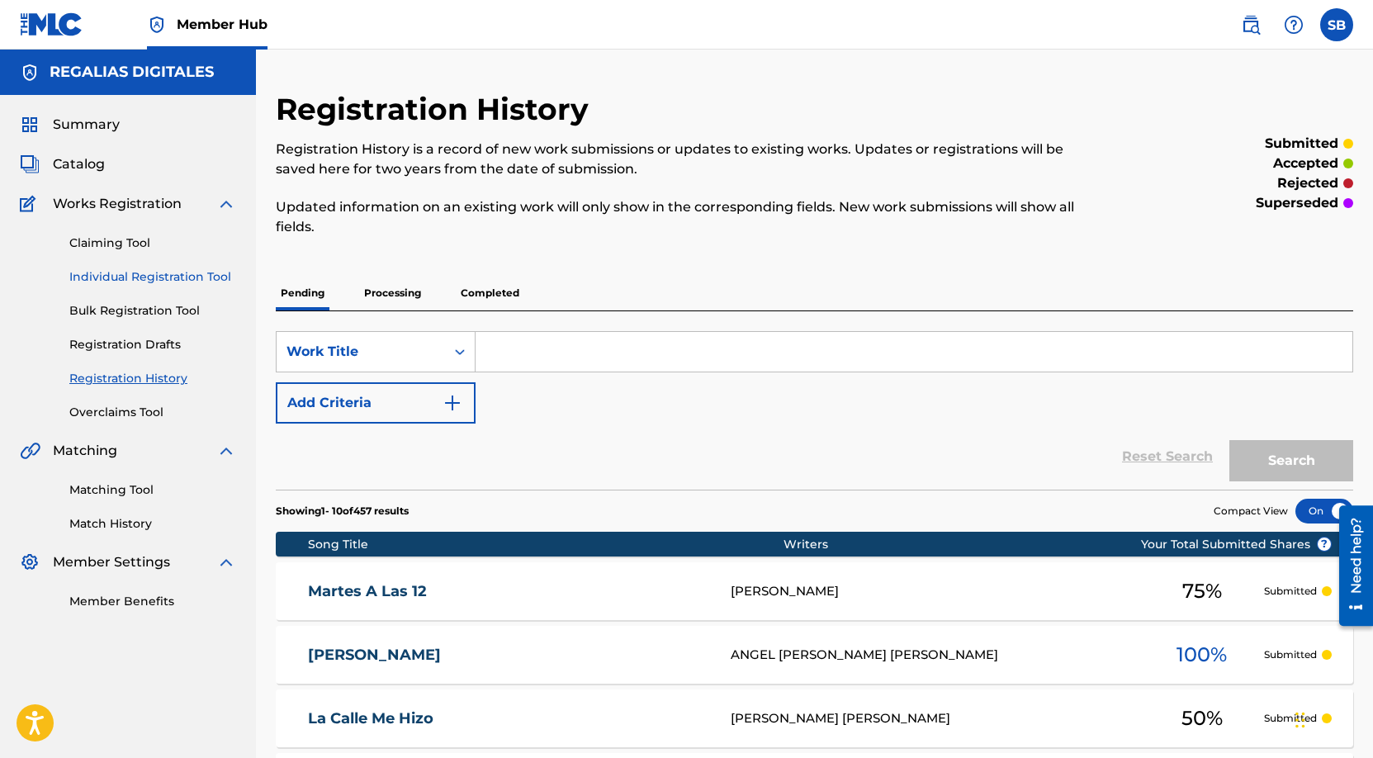
click at [215, 272] on link "Individual Registration Tool" at bounding box center [152, 276] width 167 height 17
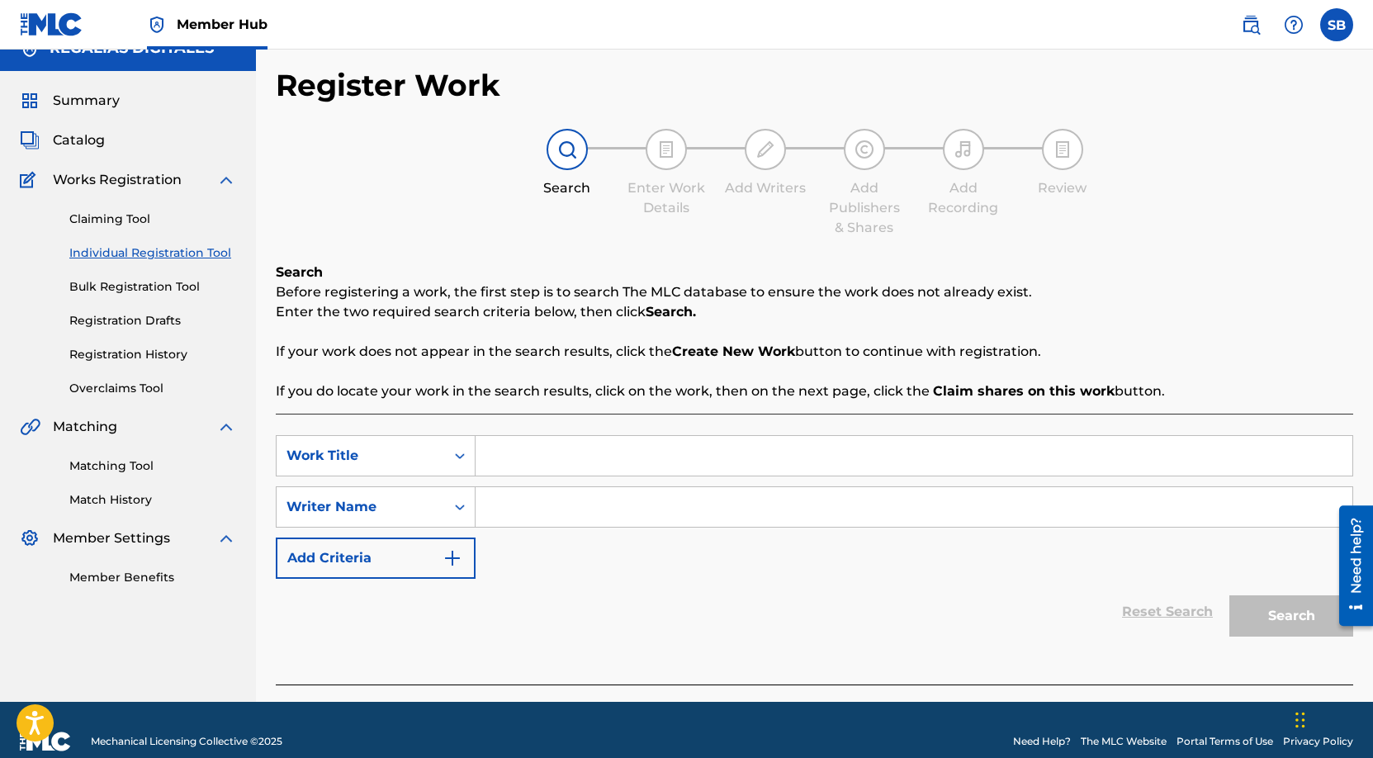
scroll to position [47, 0]
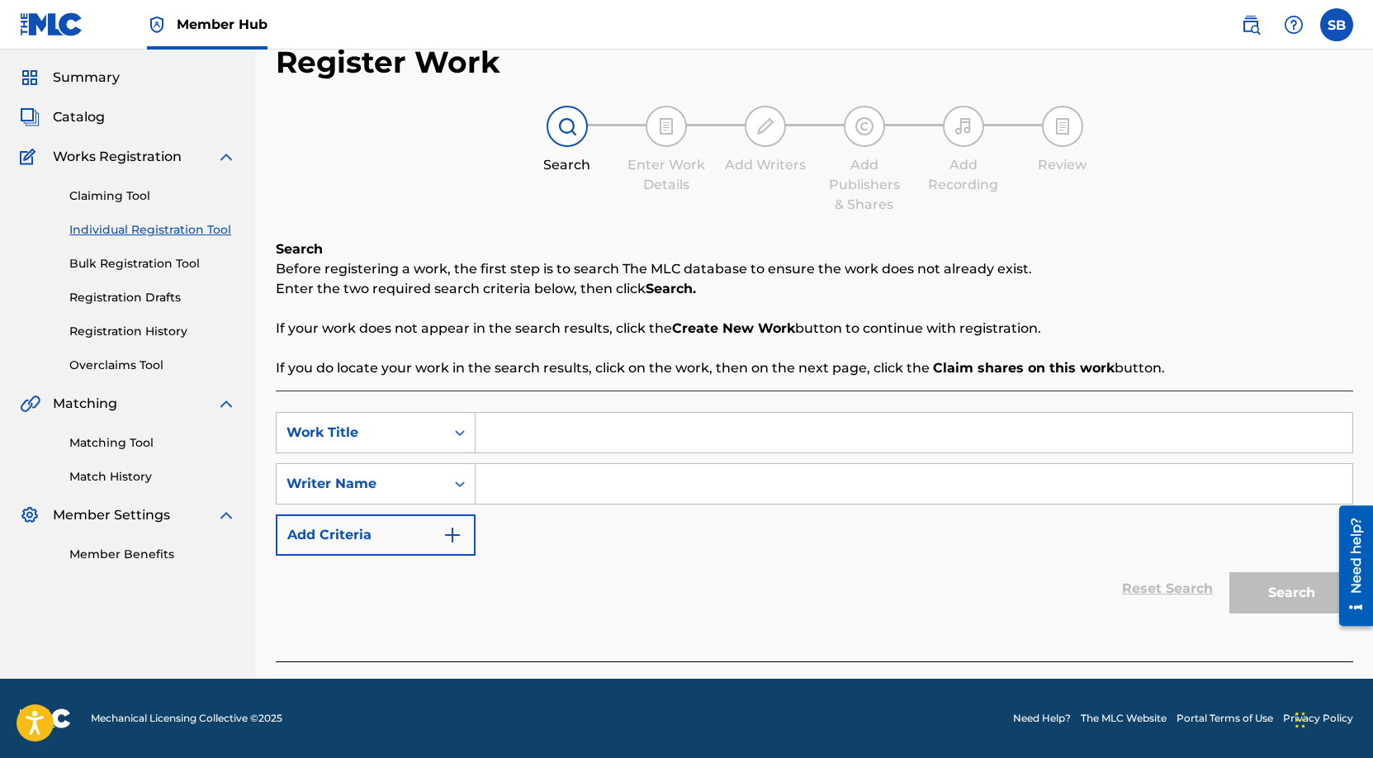
click at [575, 432] on input "Search Form" at bounding box center [913, 433] width 877 height 40
paste input "Por Mi Callejon"
type input "Por Mi Callejon"
click at [569, 468] on input "Search Form" at bounding box center [913, 484] width 877 height 40
click at [684, 482] on input "Search Form" at bounding box center [913, 484] width 877 height 40
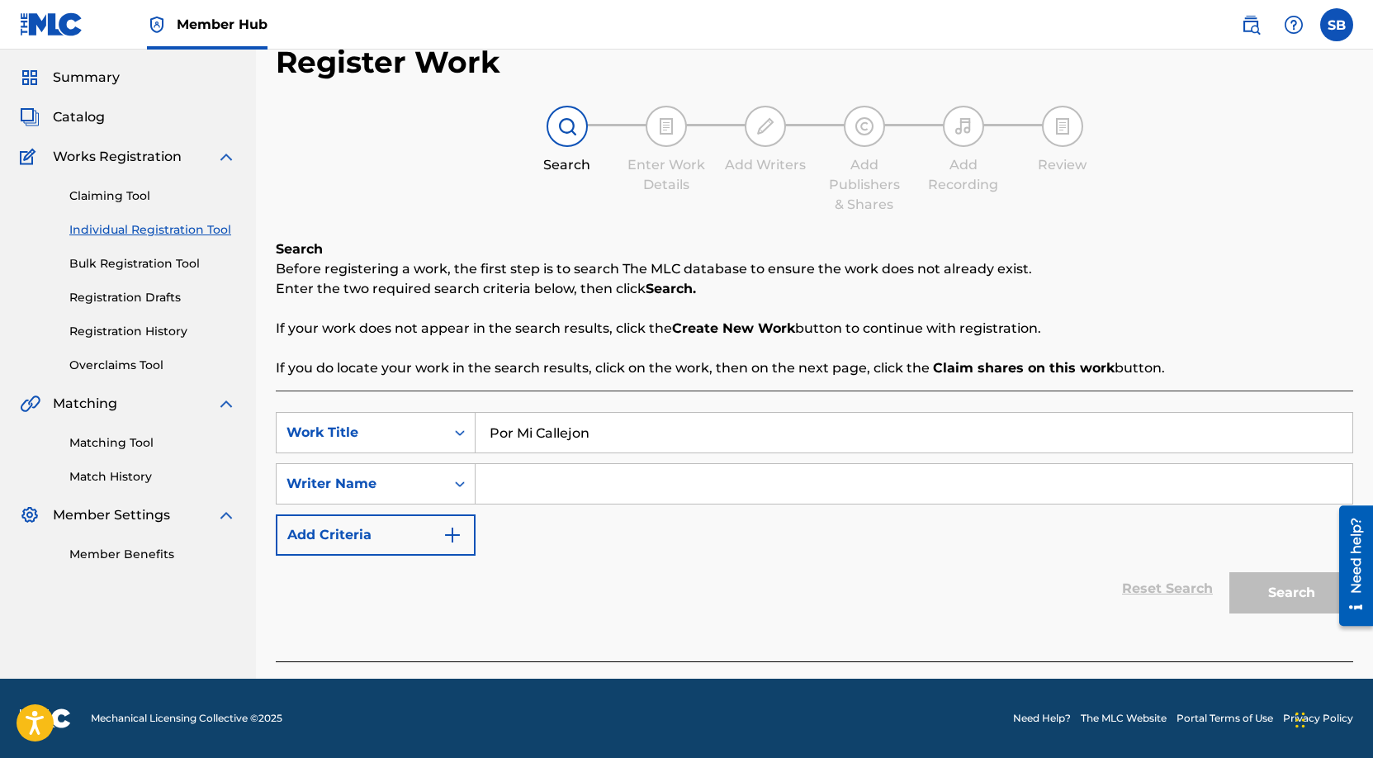
click at [684, 482] on input "Search Form" at bounding box center [913, 484] width 877 height 40
paste input "[PERSON_NAME] [PERSON_NAME] [PERSON_NAME]"
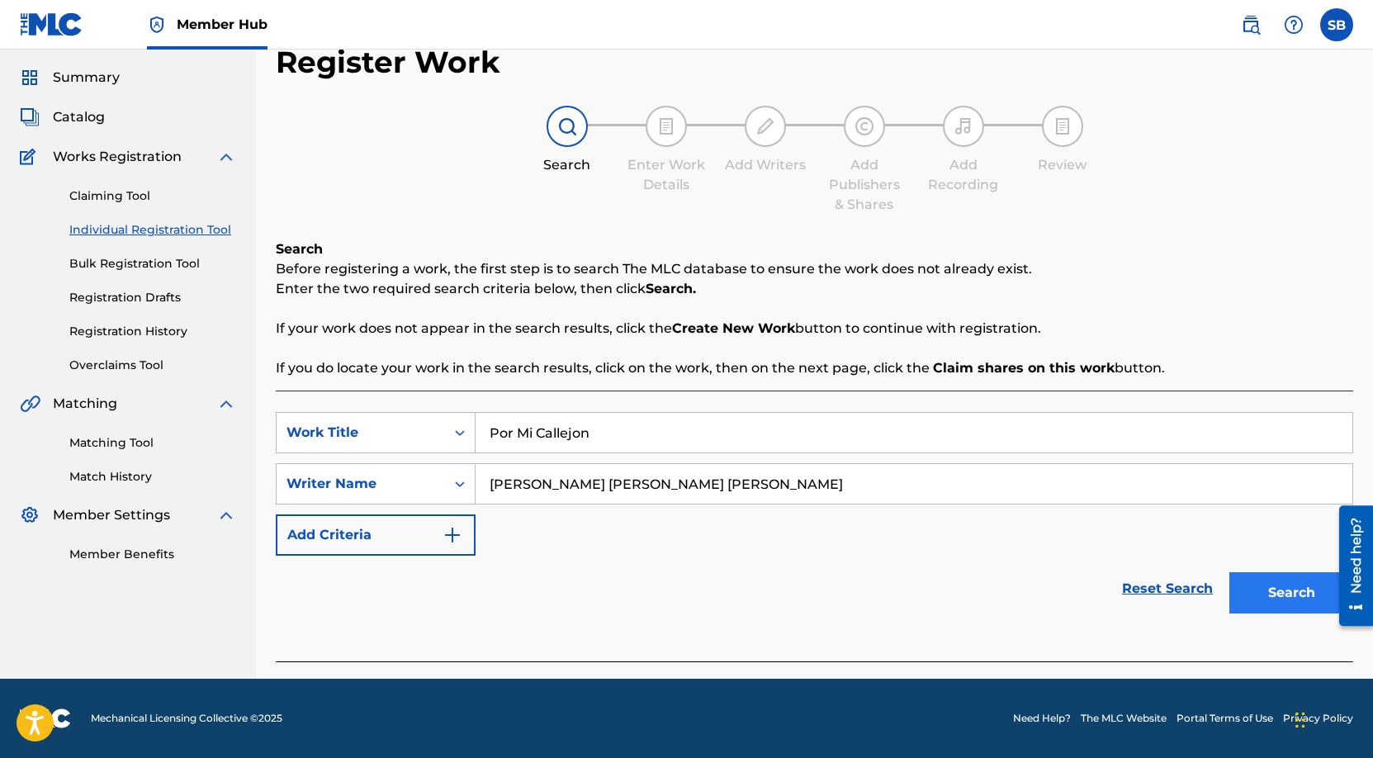
type input "[PERSON_NAME] [PERSON_NAME] [PERSON_NAME]"
click at [1287, 608] on button "Search" at bounding box center [1291, 592] width 124 height 41
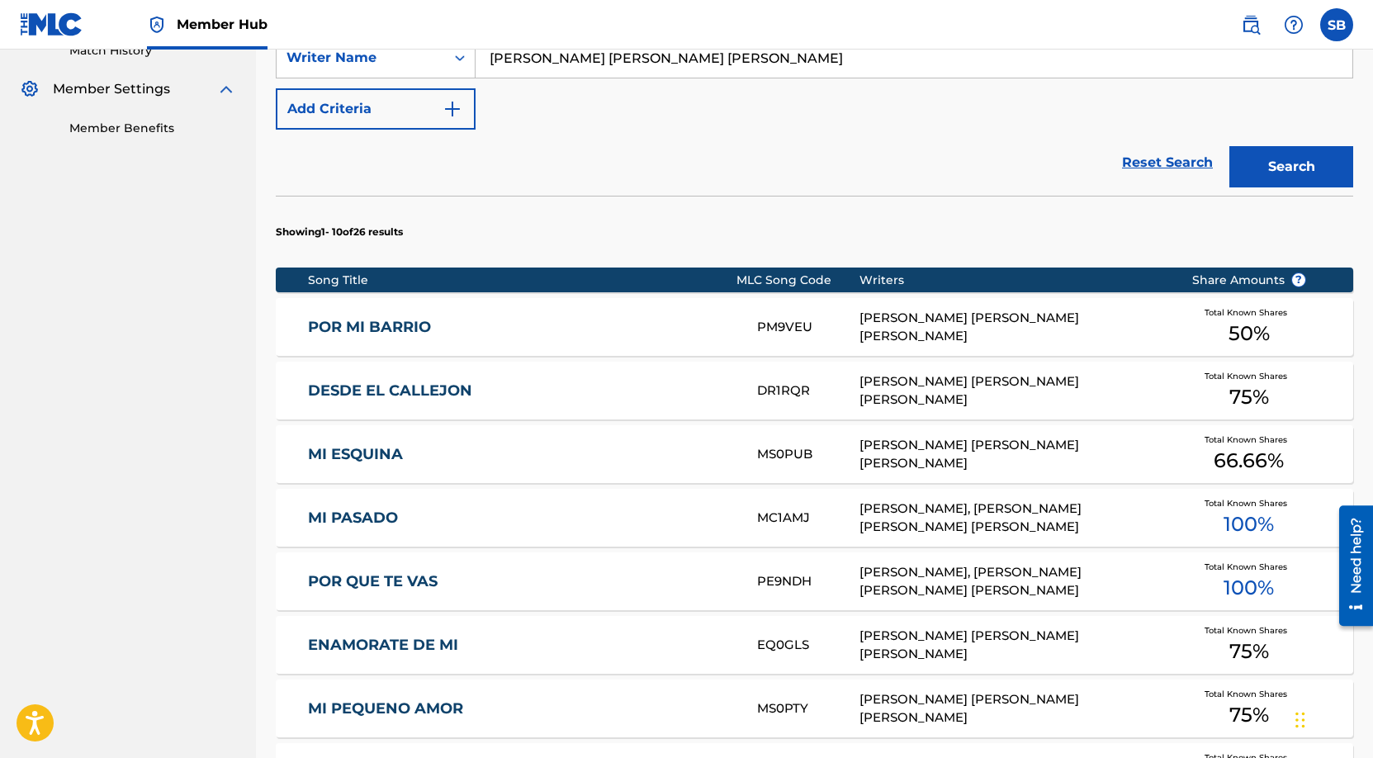
scroll to position [932, 0]
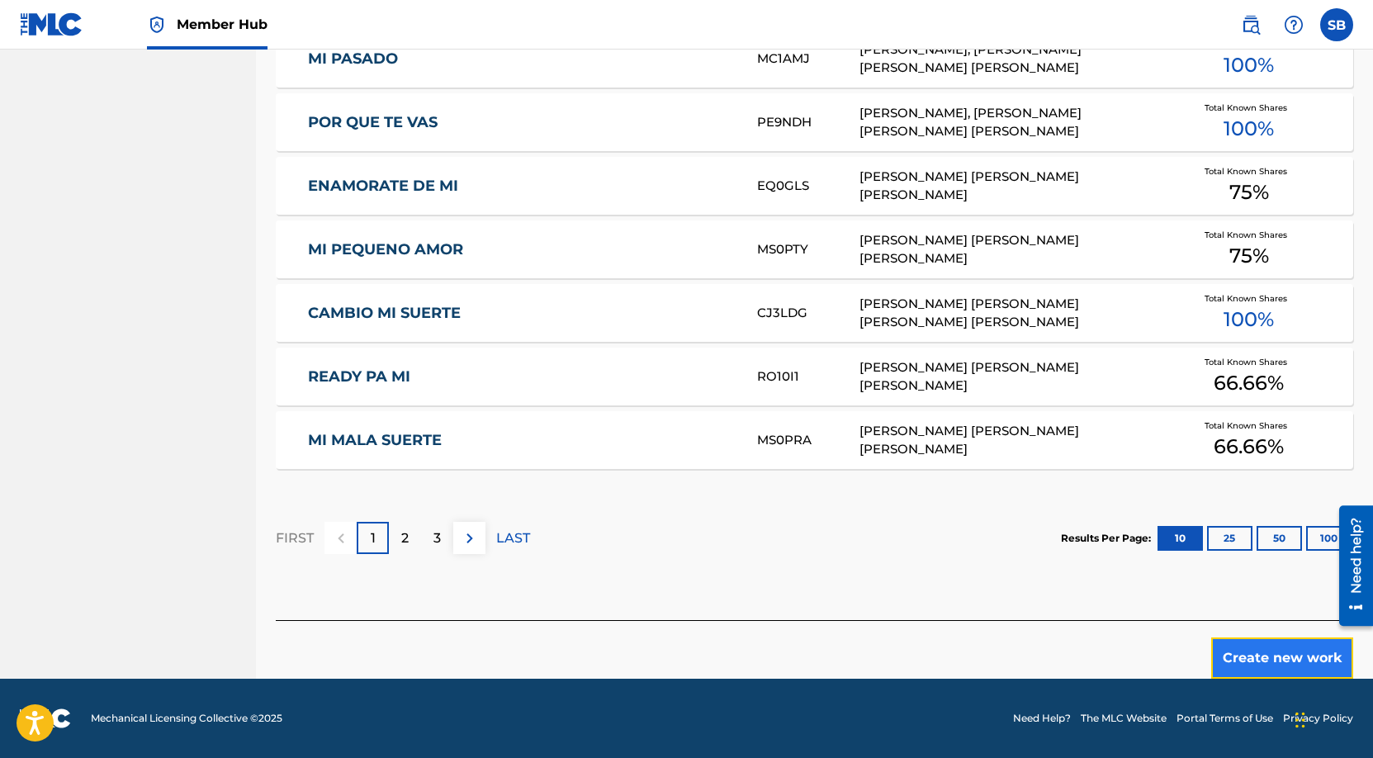
click at [1274, 658] on button "Create new work" at bounding box center [1282, 657] width 142 height 41
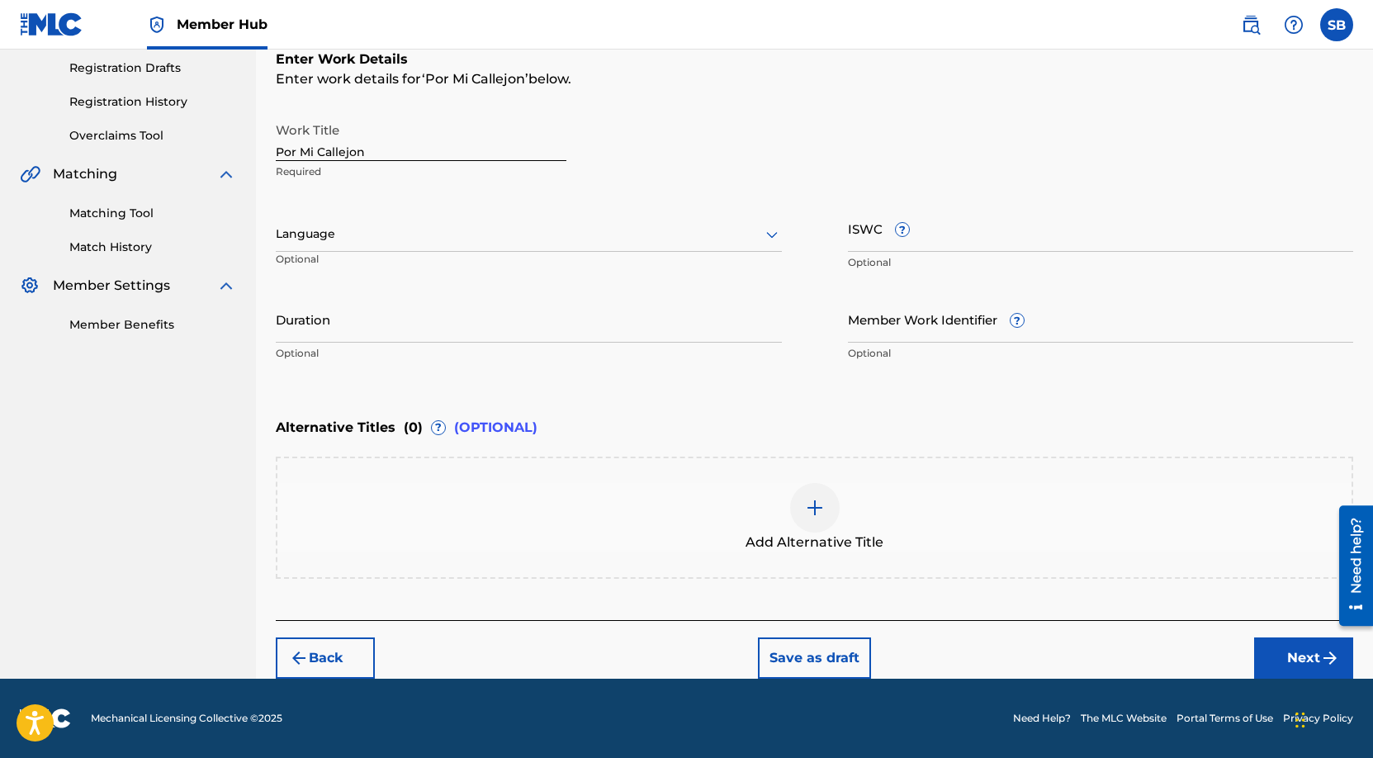
click at [435, 217] on div "Language" at bounding box center [529, 234] width 506 height 35
click at [413, 292] on div "Spanish" at bounding box center [529, 307] width 504 height 37
click at [1297, 655] on button "Next" at bounding box center [1303, 657] width 99 height 41
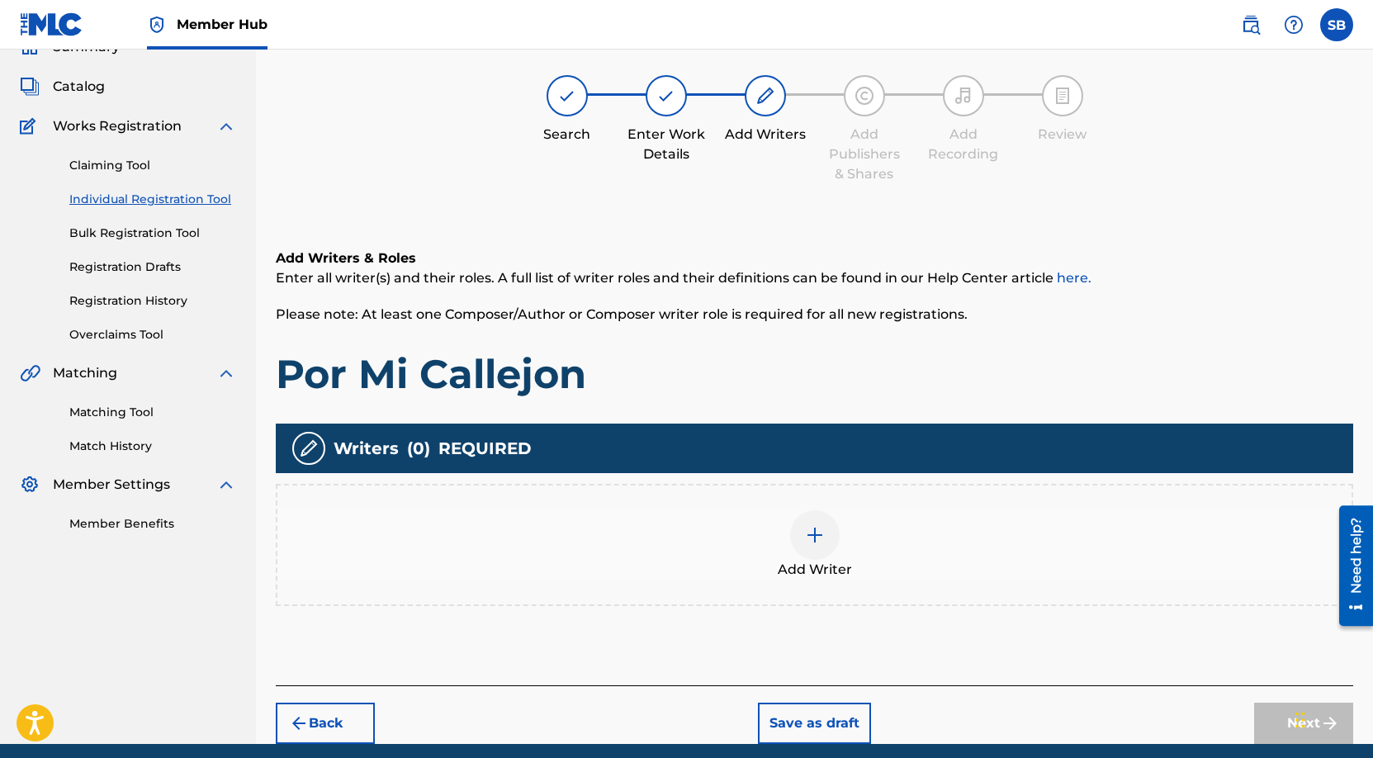
scroll to position [74, 0]
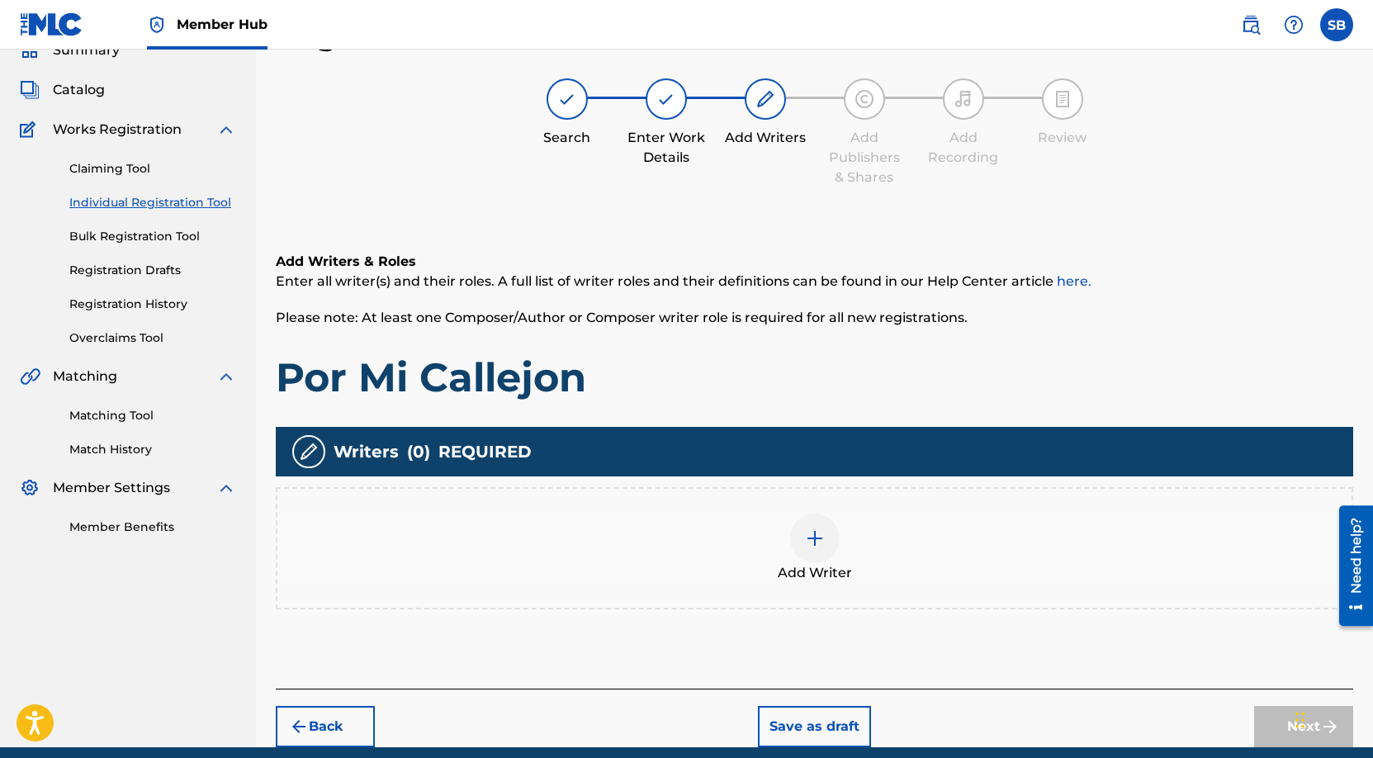
click at [838, 549] on div "Add Writer" at bounding box center [814, 547] width 1074 height 69
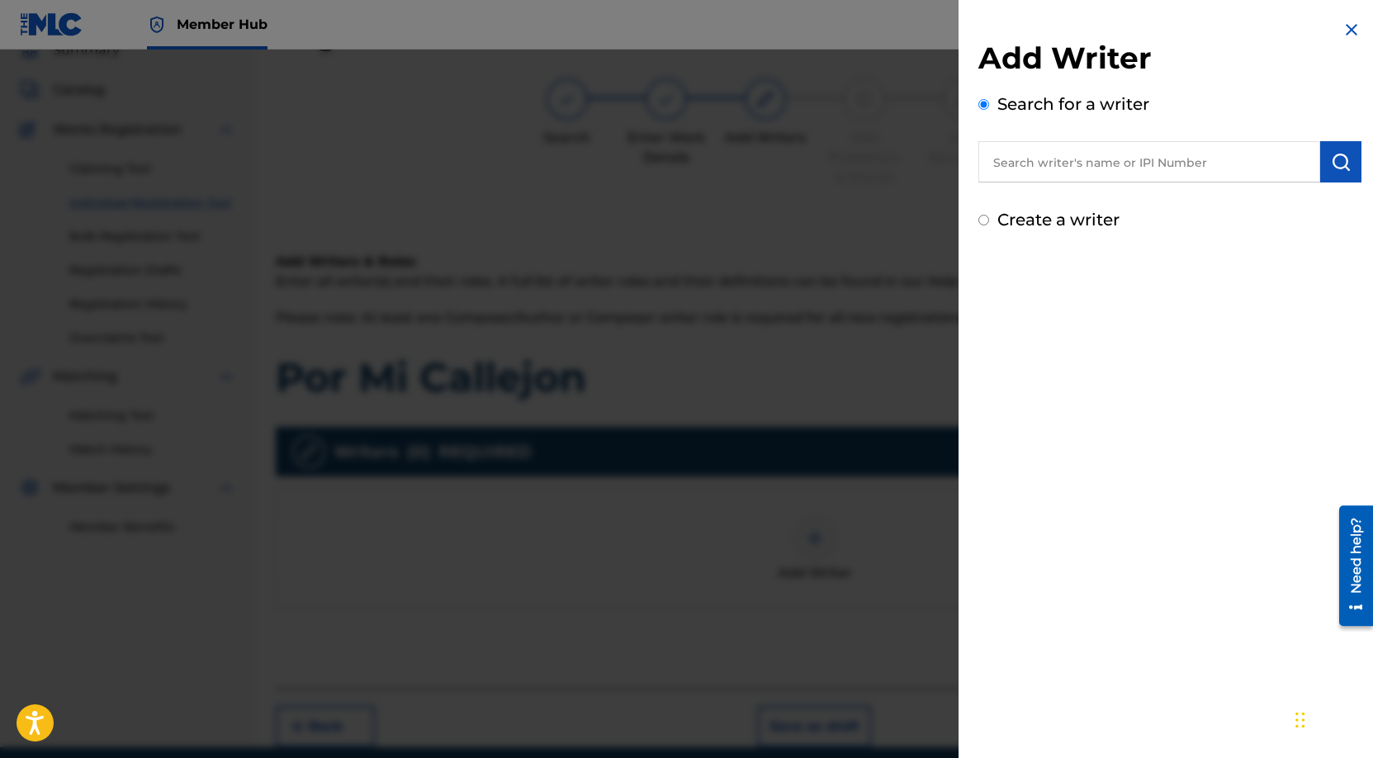
click at [1138, 157] on input "text" at bounding box center [1149, 161] width 342 height 41
paste input "[PERSON_NAME] [PERSON_NAME] [PERSON_NAME]"
type input "[PERSON_NAME] [PERSON_NAME] [PERSON_NAME]"
click at [1332, 162] on img "submit" at bounding box center [1341, 162] width 20 height 20
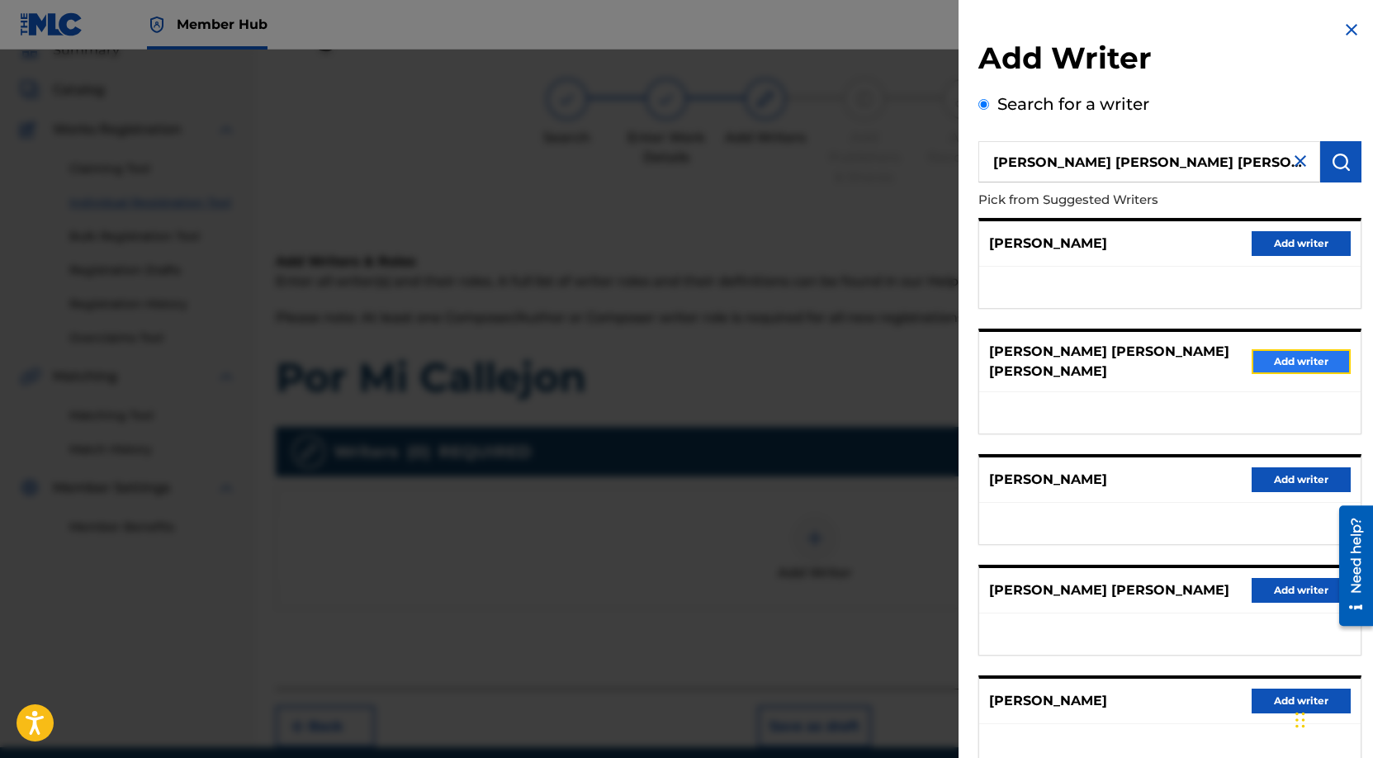
click at [1273, 360] on button "Add writer" at bounding box center [1300, 361] width 99 height 25
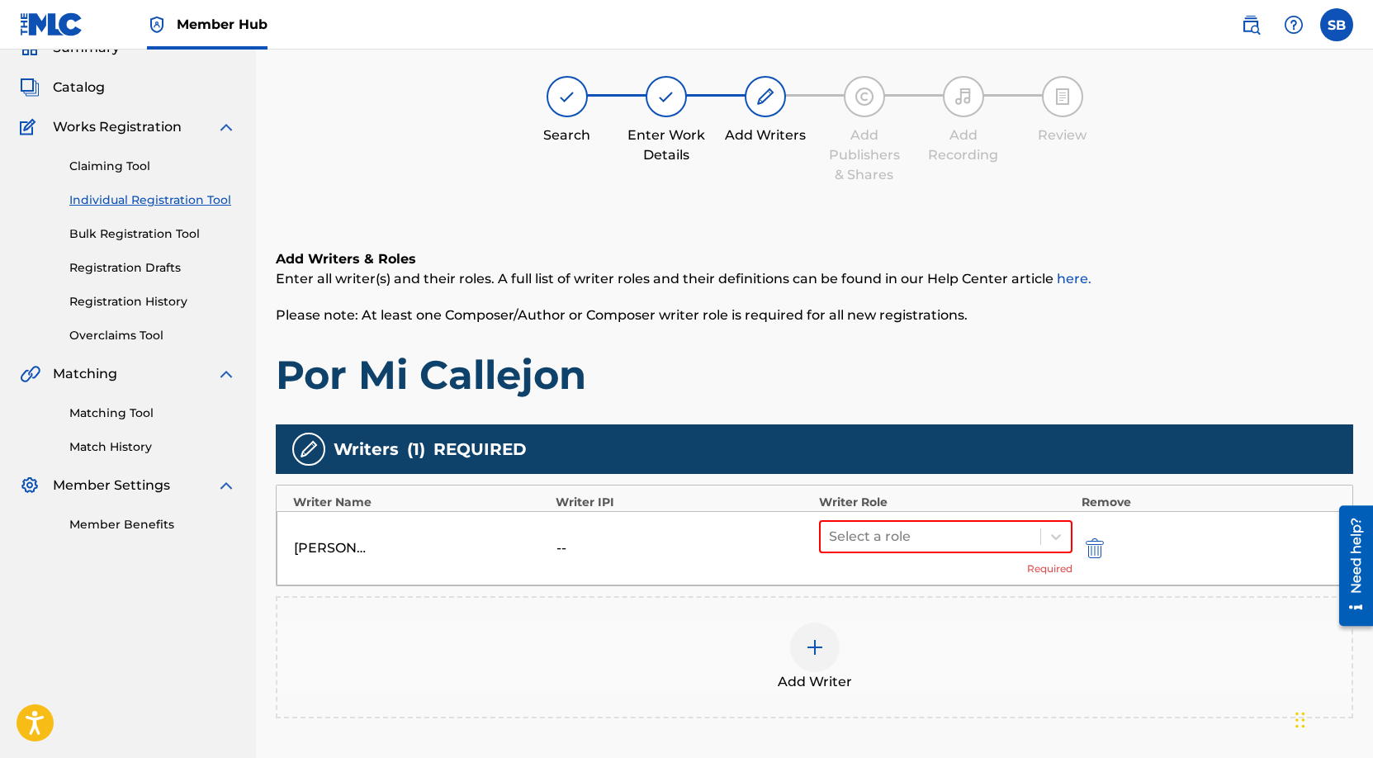
scroll to position [254, 0]
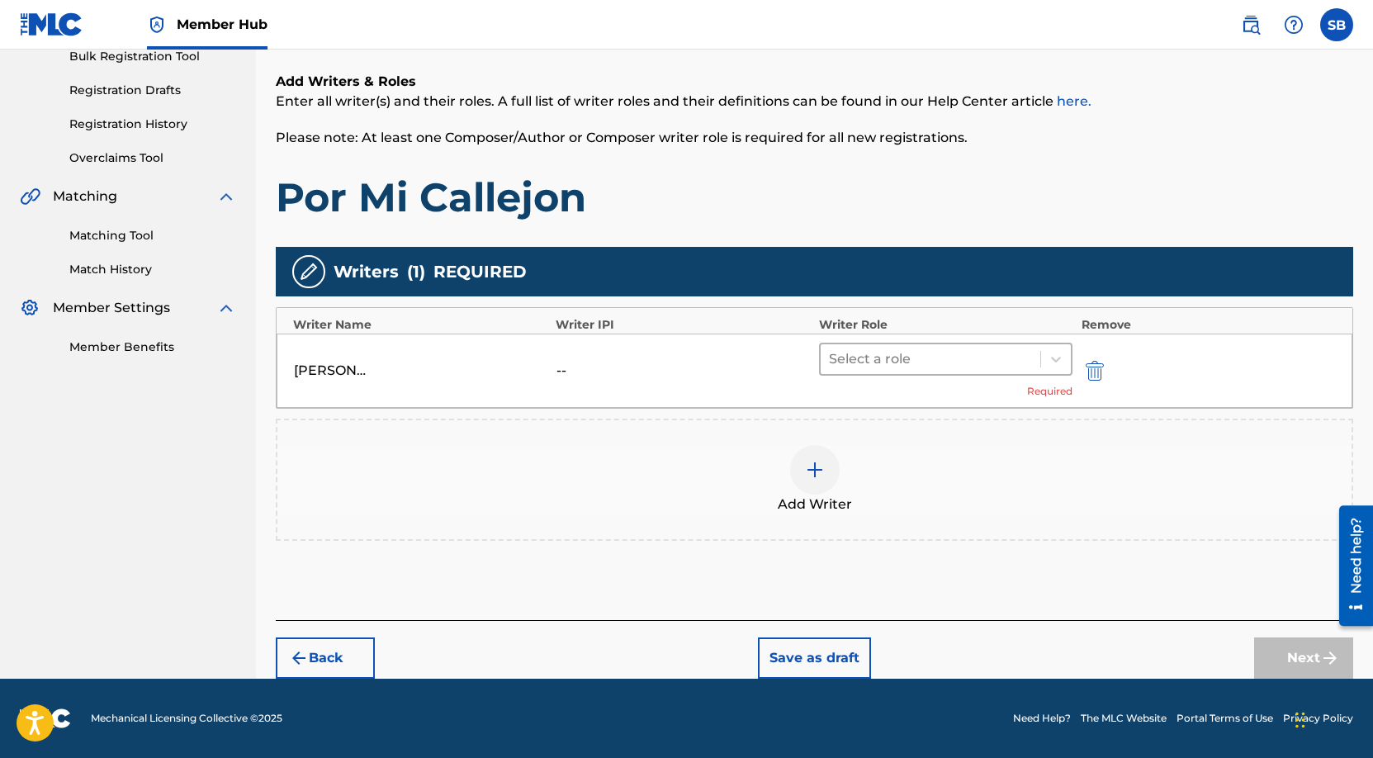
click at [927, 360] on div at bounding box center [931, 359] width 204 height 23
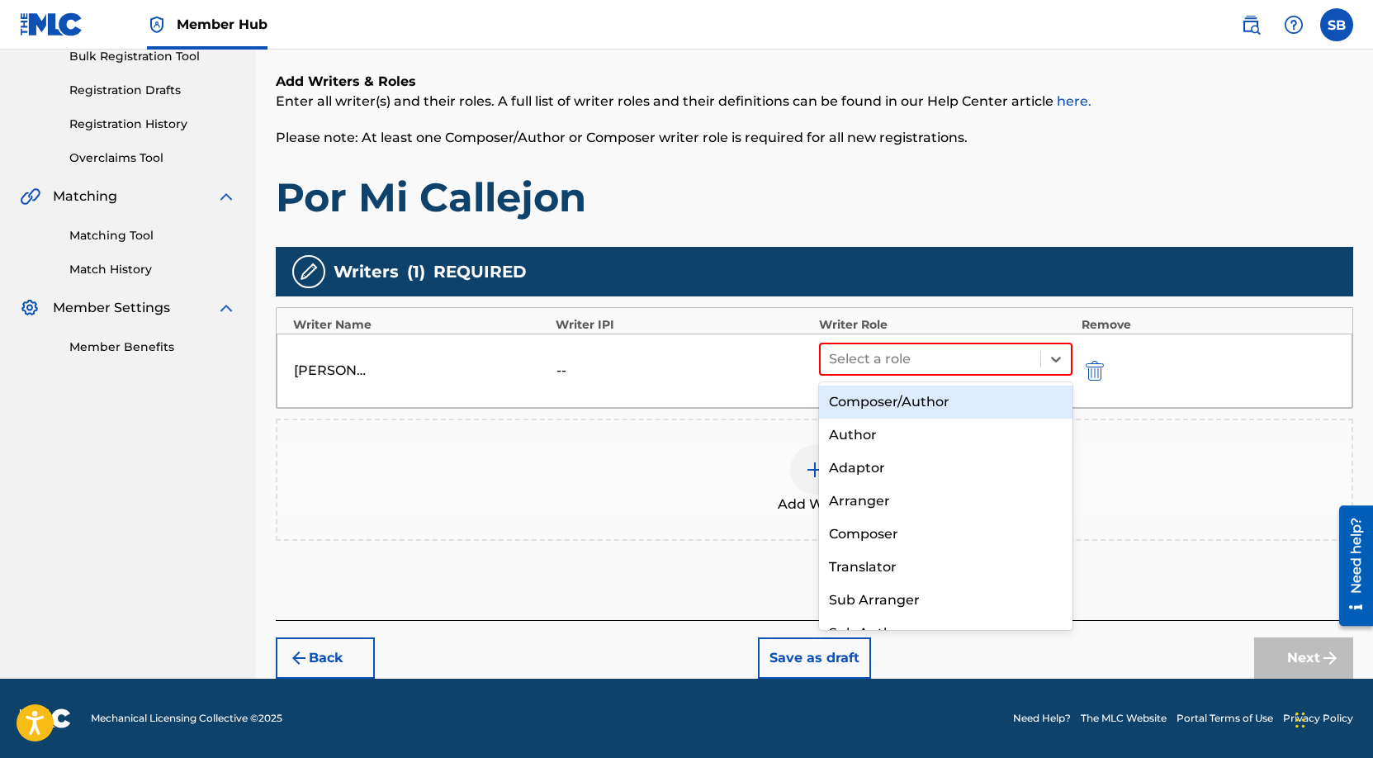
click at [937, 396] on div "Composer/Author" at bounding box center [946, 402] width 254 height 33
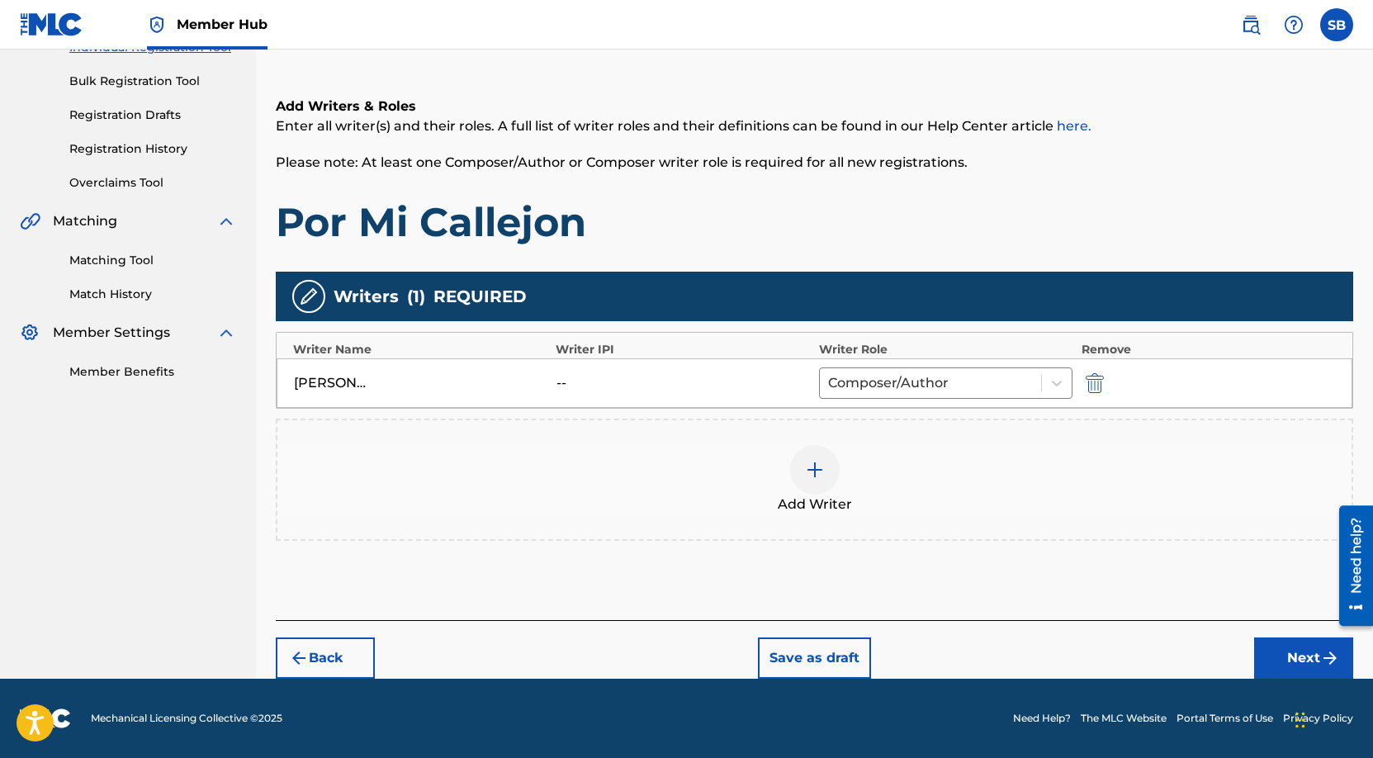
click at [821, 479] on div at bounding box center [815, 470] width 50 height 50
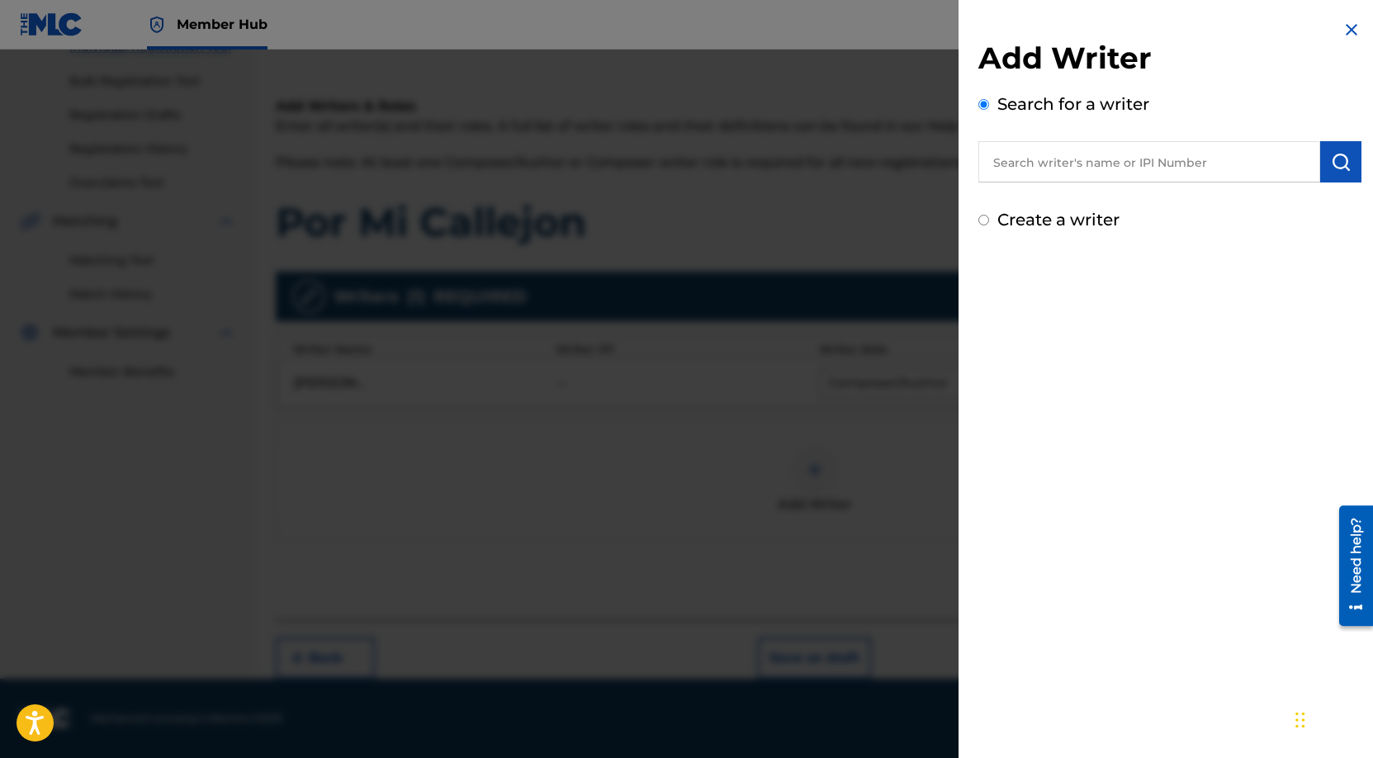
click at [1348, 35] on img at bounding box center [1351, 30] width 20 height 20
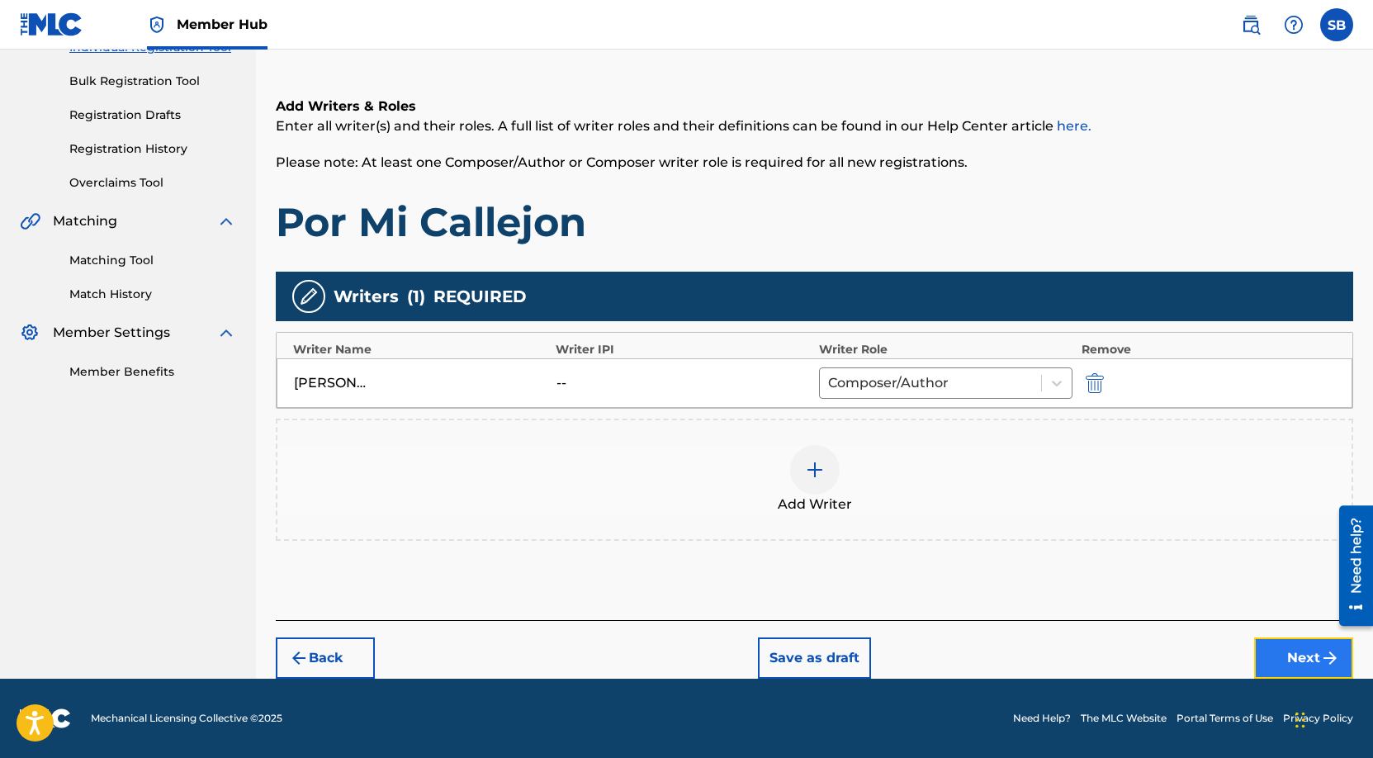
click at [1272, 650] on button "Next" at bounding box center [1303, 657] width 99 height 41
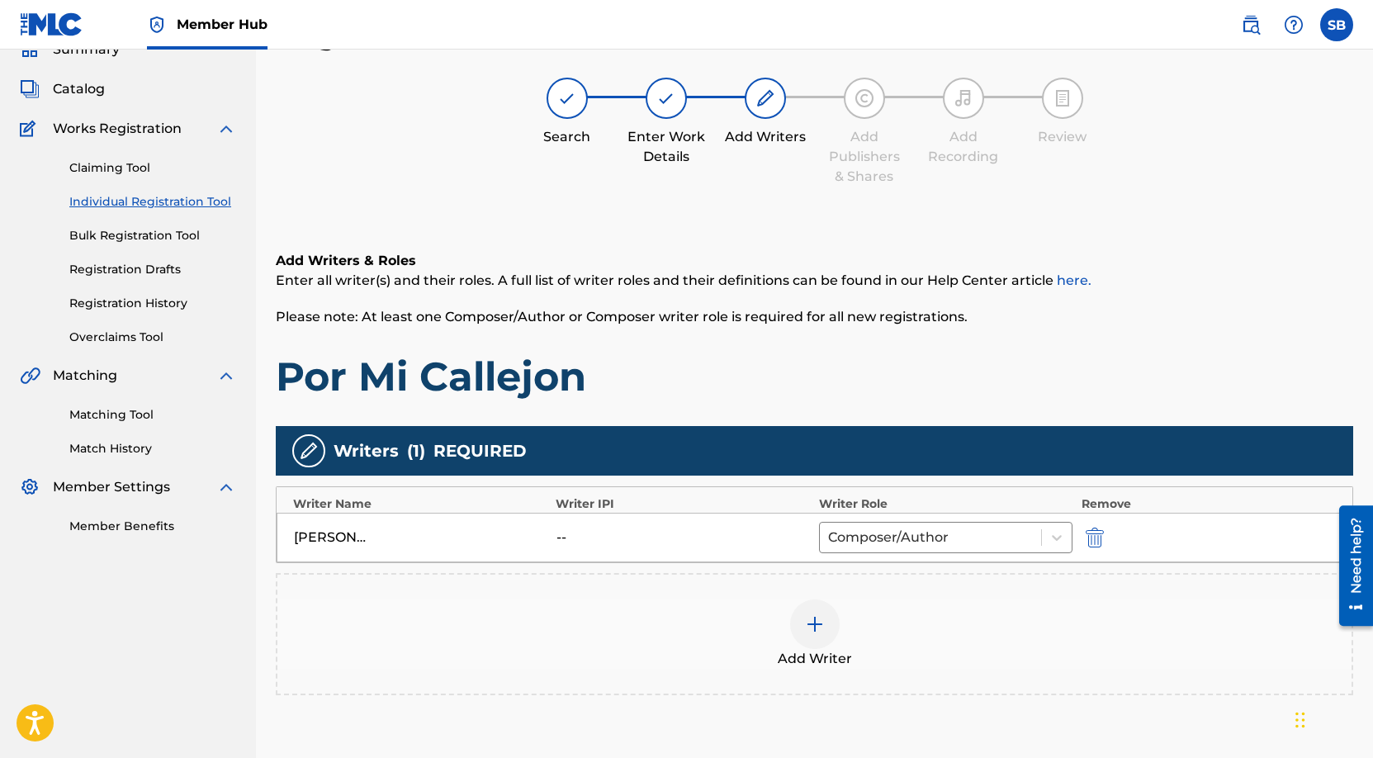
scroll to position [74, 0]
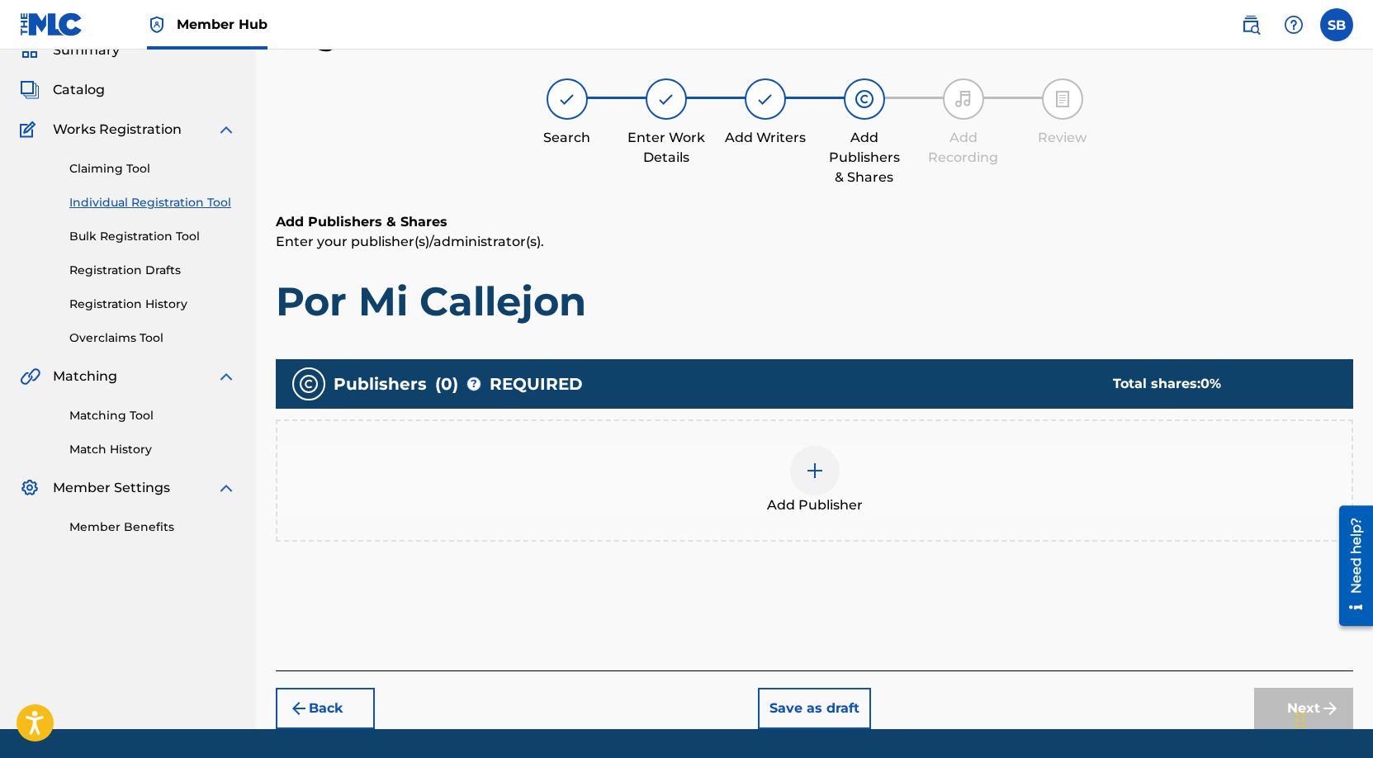
click at [798, 495] on span "Add Publisher" at bounding box center [815, 505] width 96 height 20
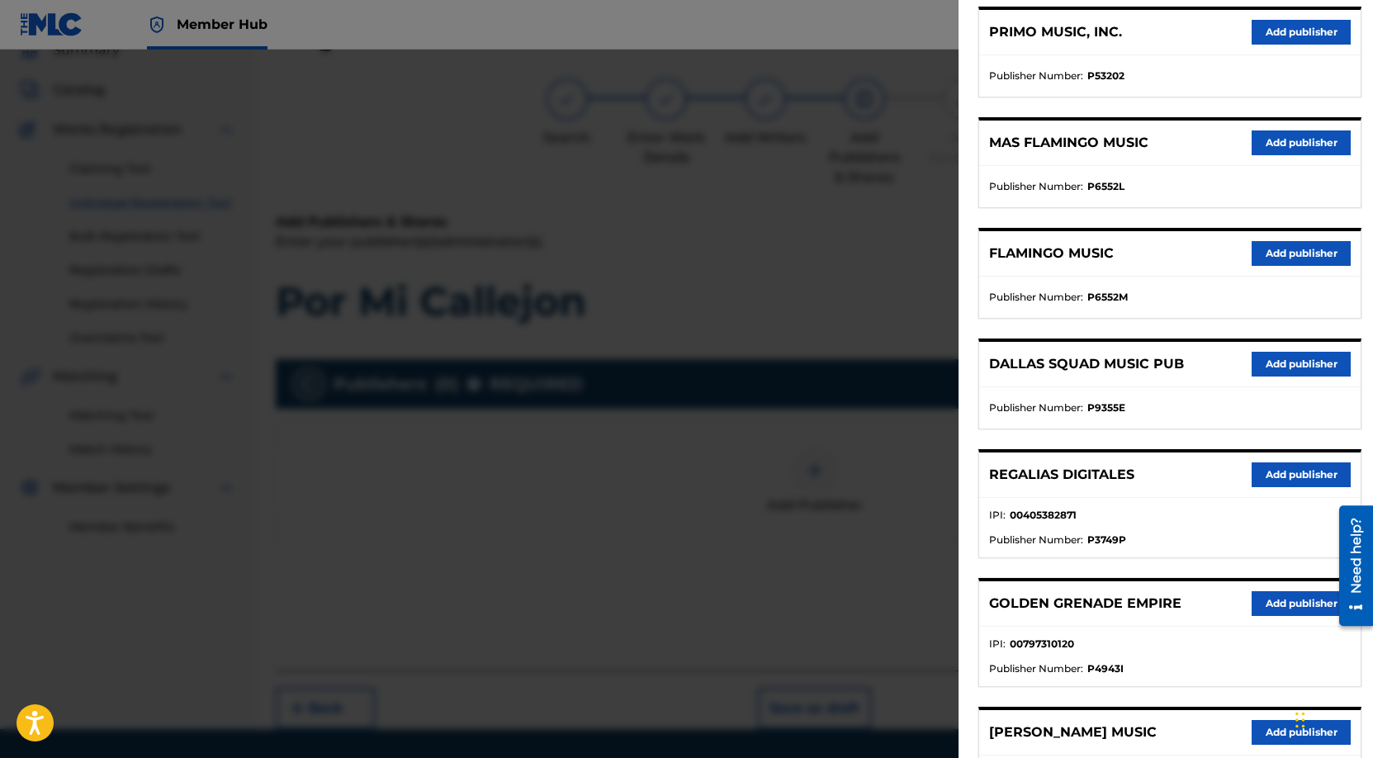
scroll to position [261, 0]
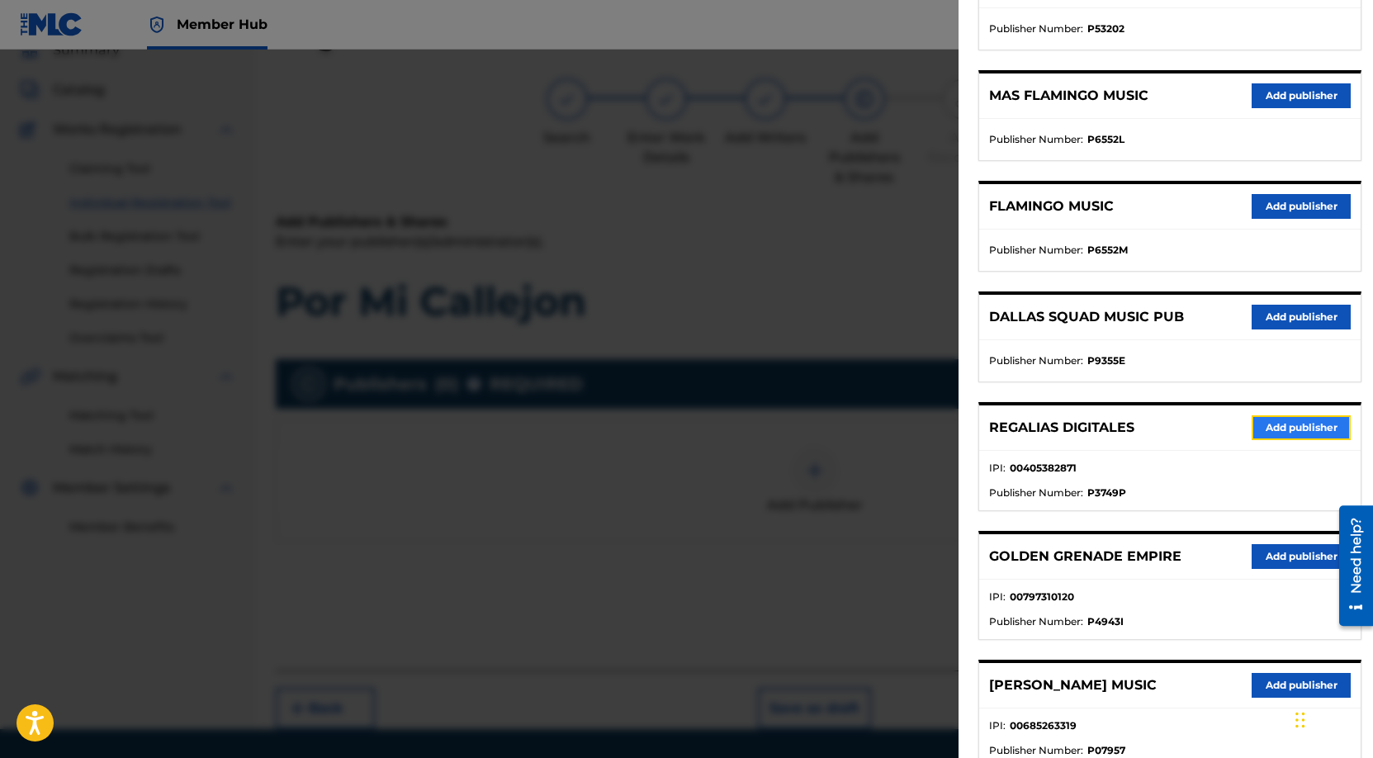
click at [1292, 417] on button "Add publisher" at bounding box center [1300, 427] width 99 height 25
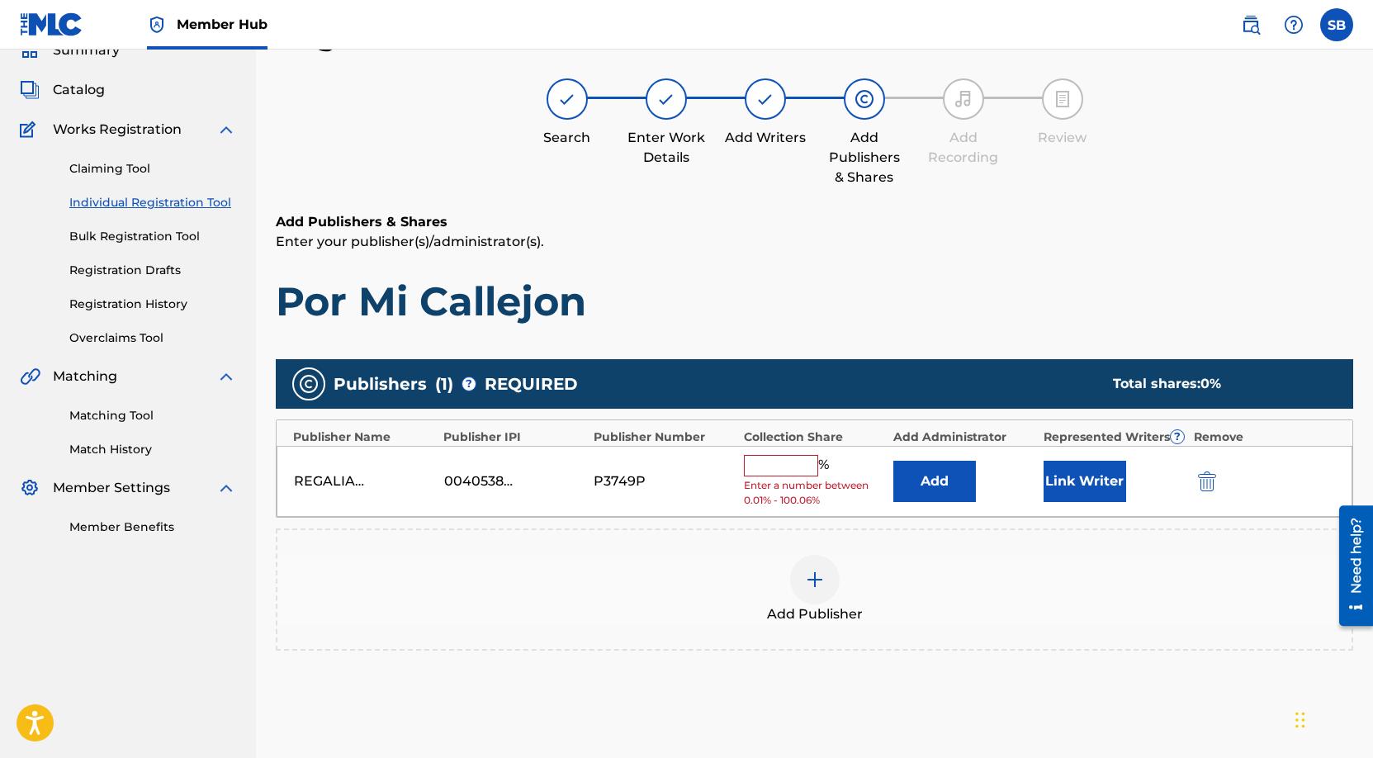
click at [761, 459] on input "text" at bounding box center [781, 465] width 74 height 21
type input "50"
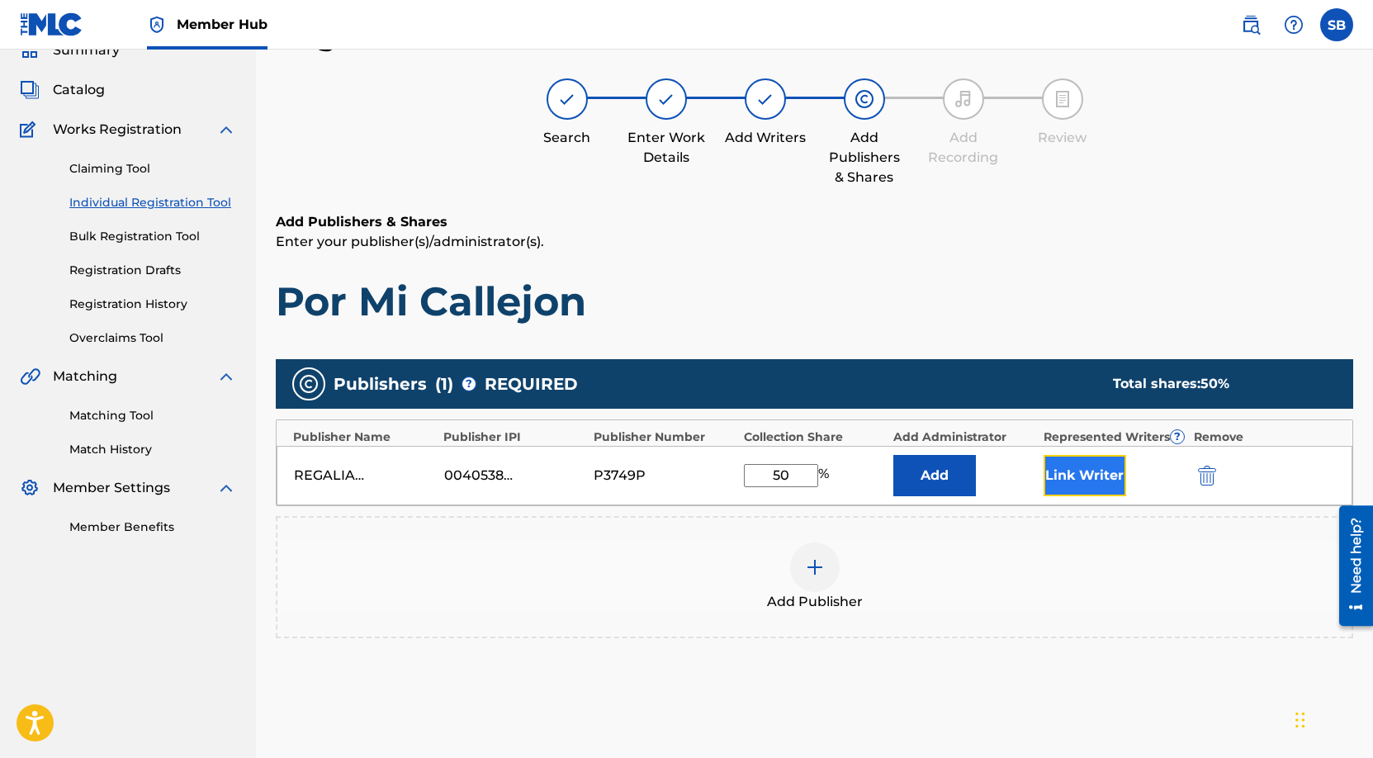
click at [1104, 481] on button "Link Writer" at bounding box center [1084, 475] width 83 height 41
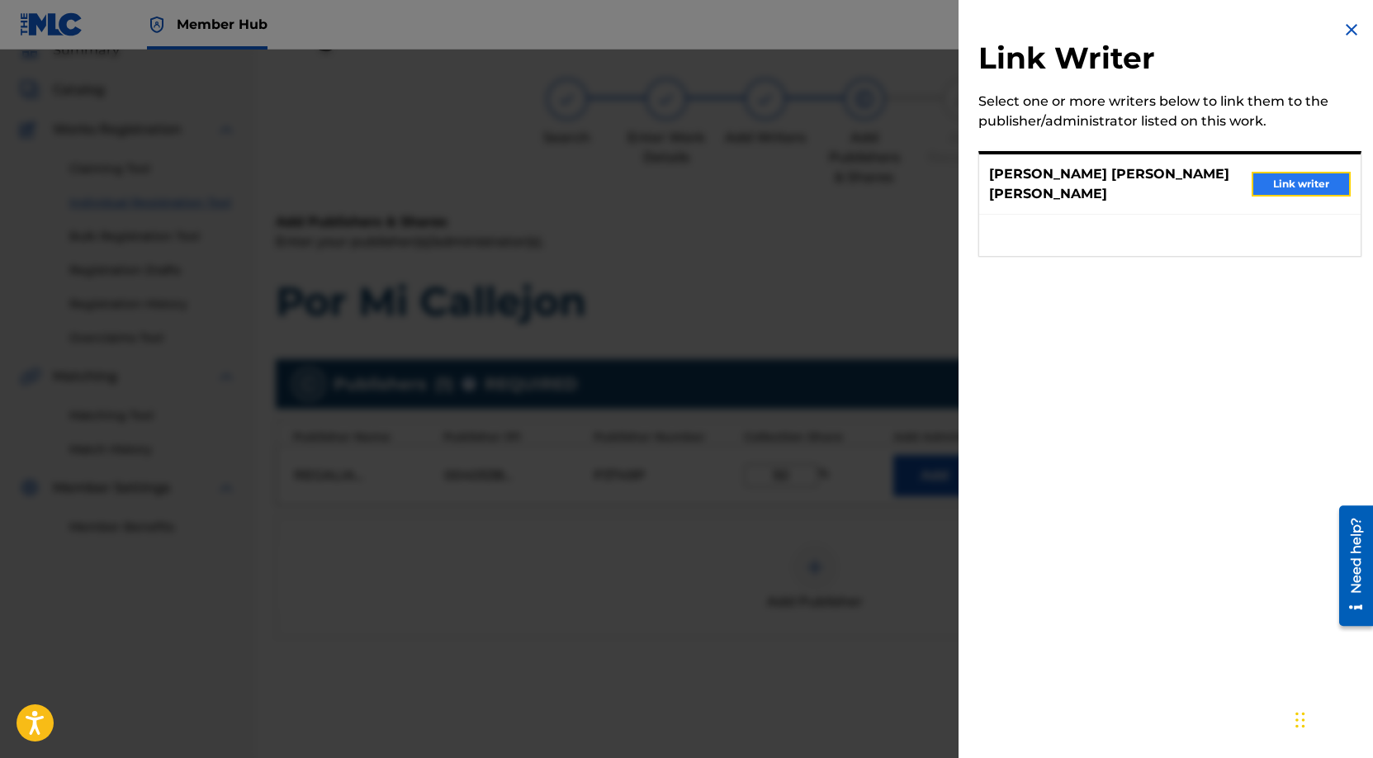
click at [1278, 184] on button "Link writer" at bounding box center [1300, 184] width 99 height 25
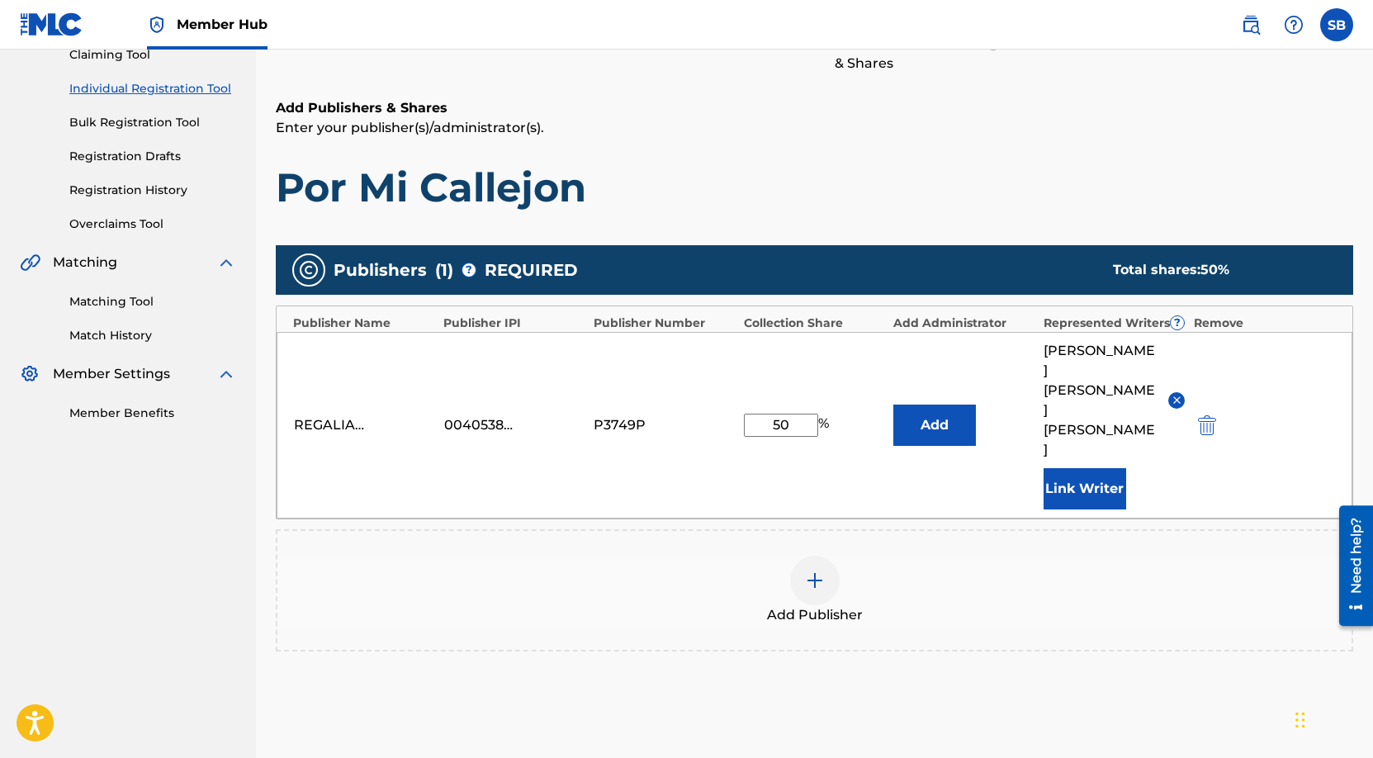
scroll to position [309, 0]
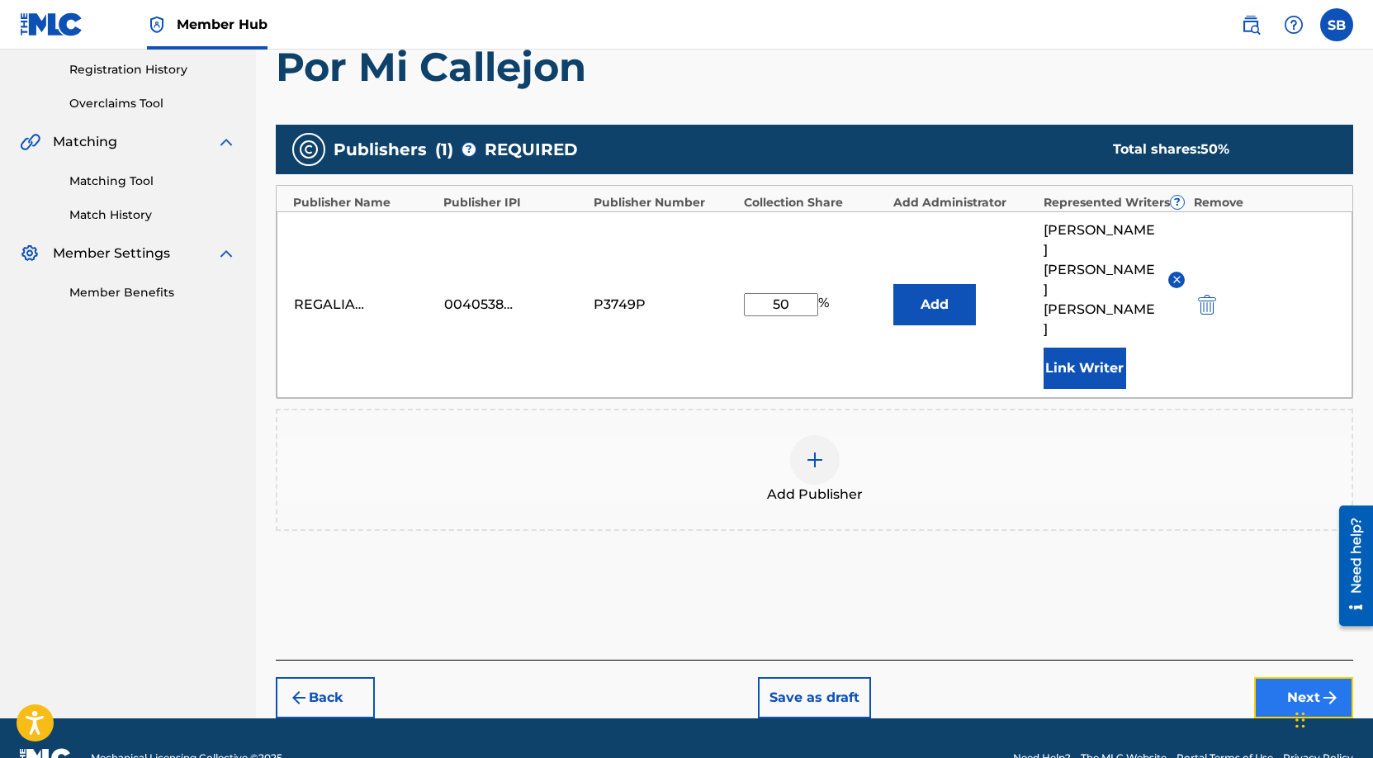
click at [1272, 677] on button "Next" at bounding box center [1303, 697] width 99 height 41
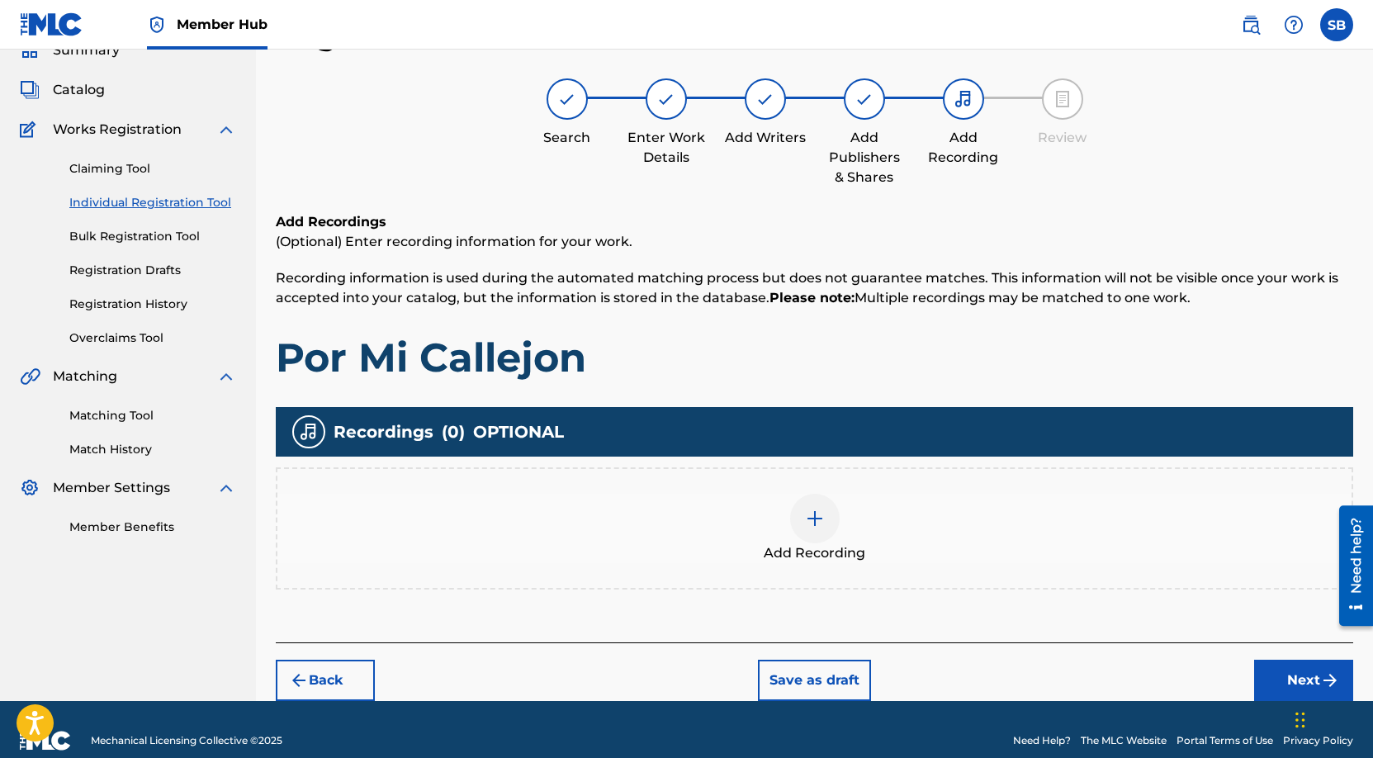
click at [805, 543] on span "Add Recording" at bounding box center [815, 553] width 102 height 20
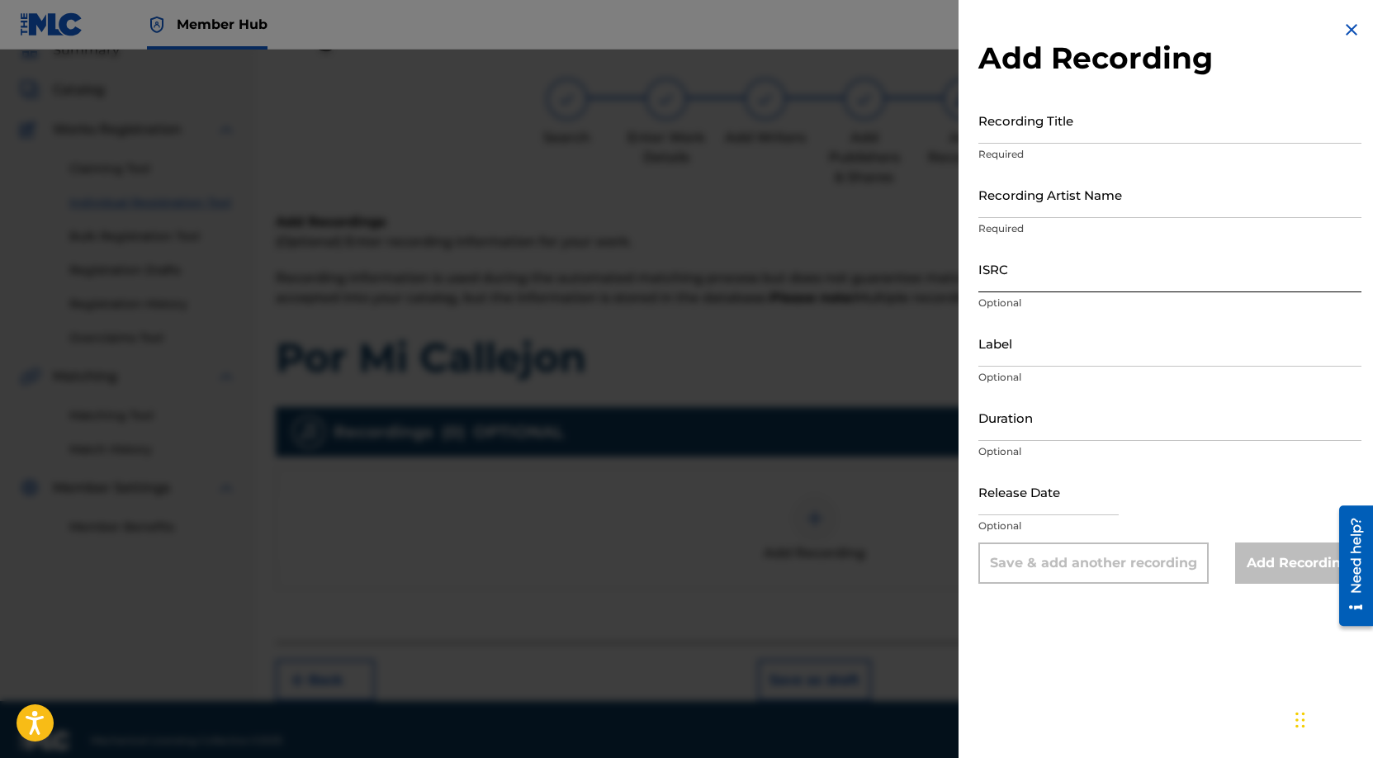
click at [1075, 282] on input "ISRC" at bounding box center [1169, 268] width 383 height 47
paste input "QZTPX2519634"
type input "QZTPX2519634"
click at [1114, 183] on input "Recording Artist Name" at bounding box center [1169, 194] width 383 height 47
paste input "[PERSON_NAME], Mini Prix"
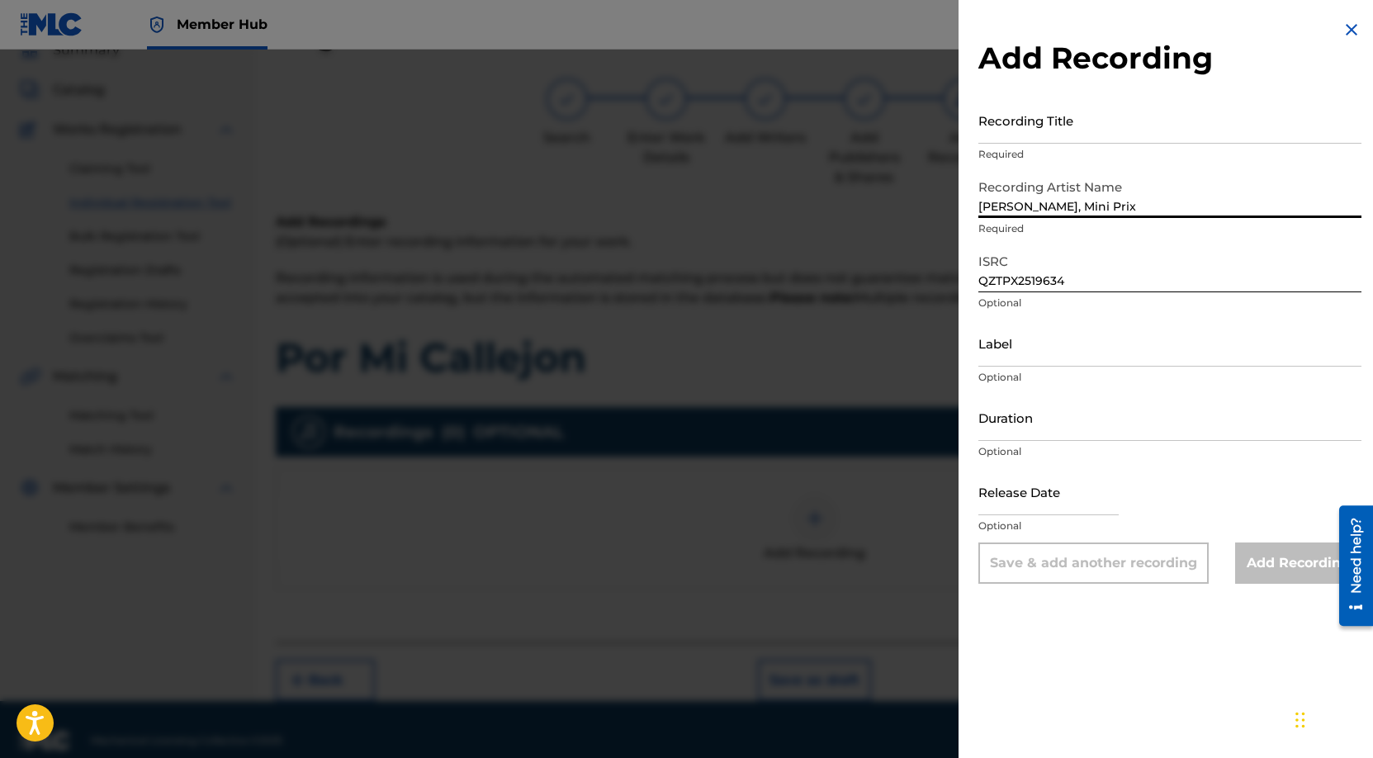
type input "[PERSON_NAME], Mini Prix"
click at [1067, 106] on input "Recording Title" at bounding box center [1169, 120] width 383 height 47
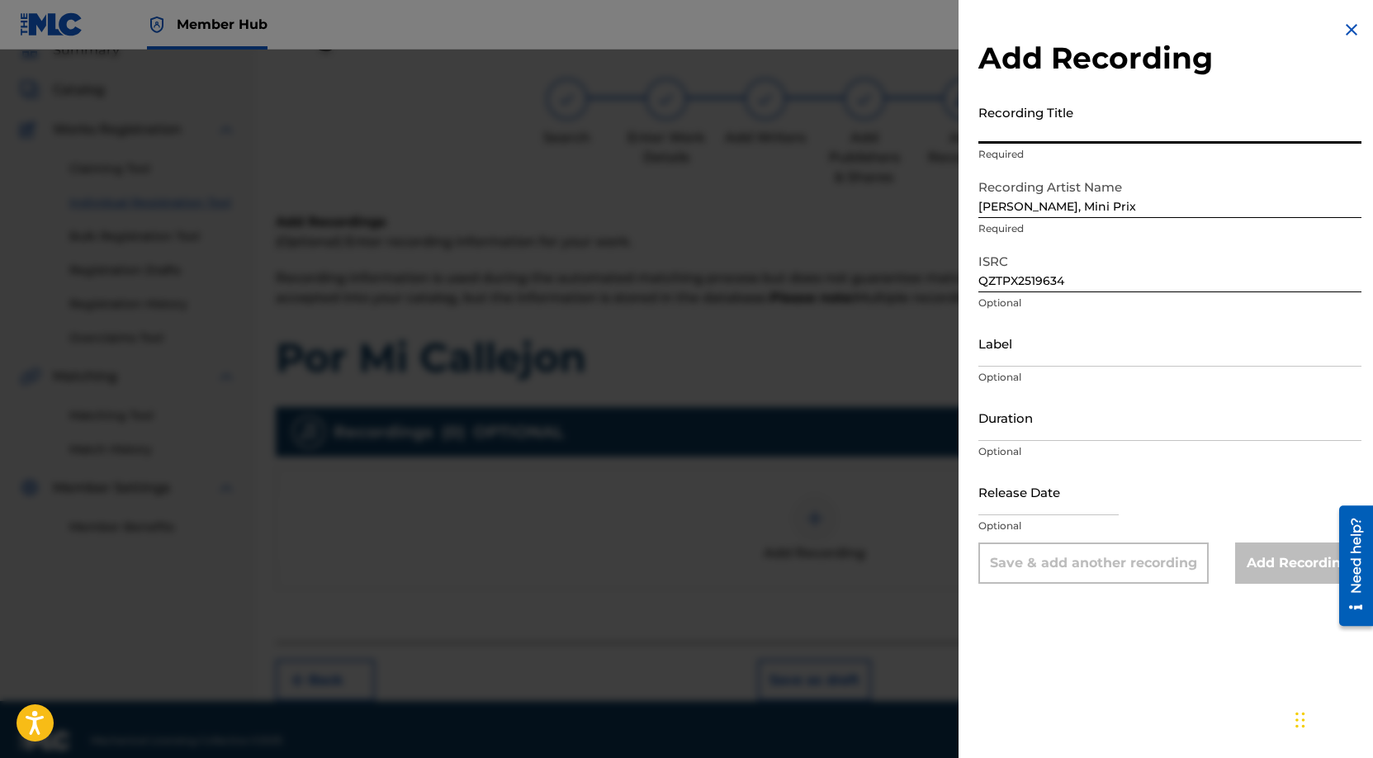
paste input "Por Mi Callejon"
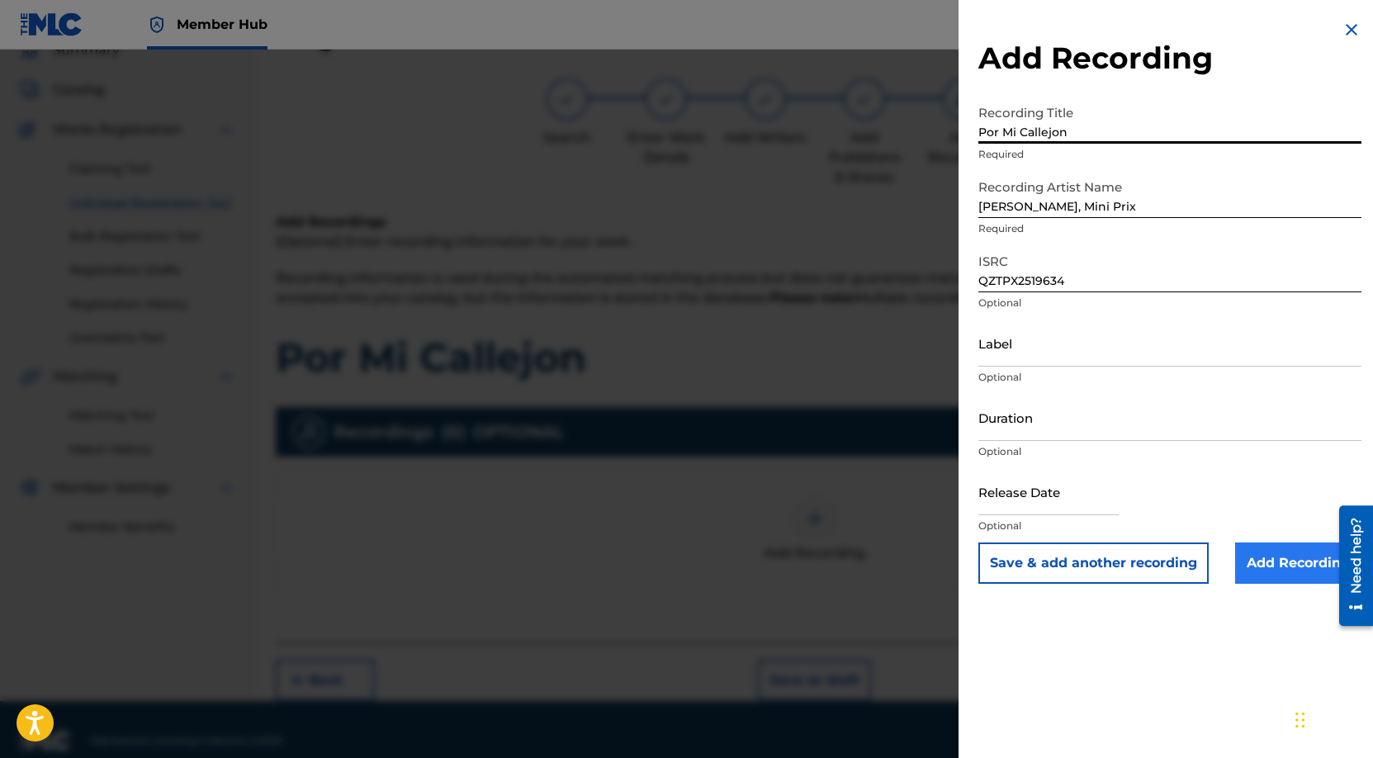
type input "Por Mi Callejon"
click at [1269, 568] on input "Add Recording" at bounding box center [1298, 562] width 126 height 41
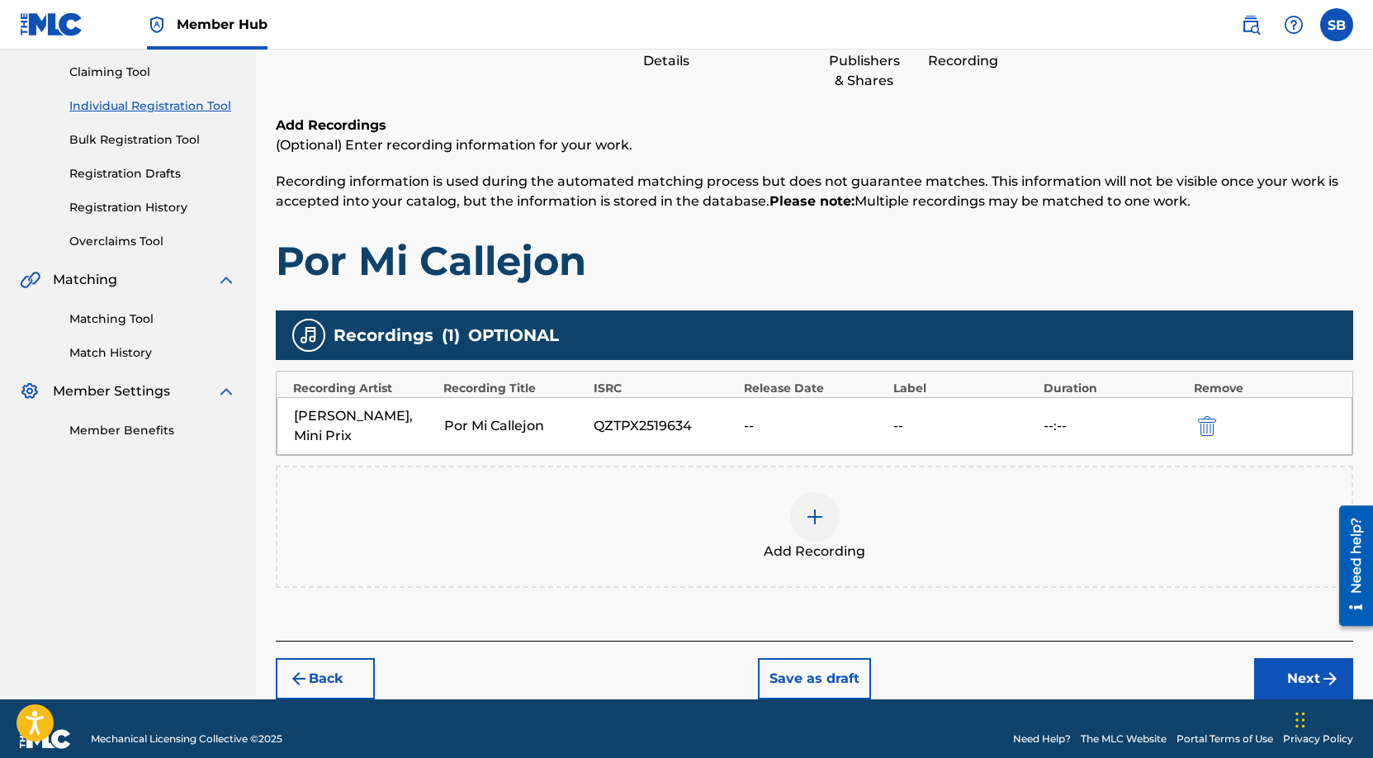
scroll to position [172, 0]
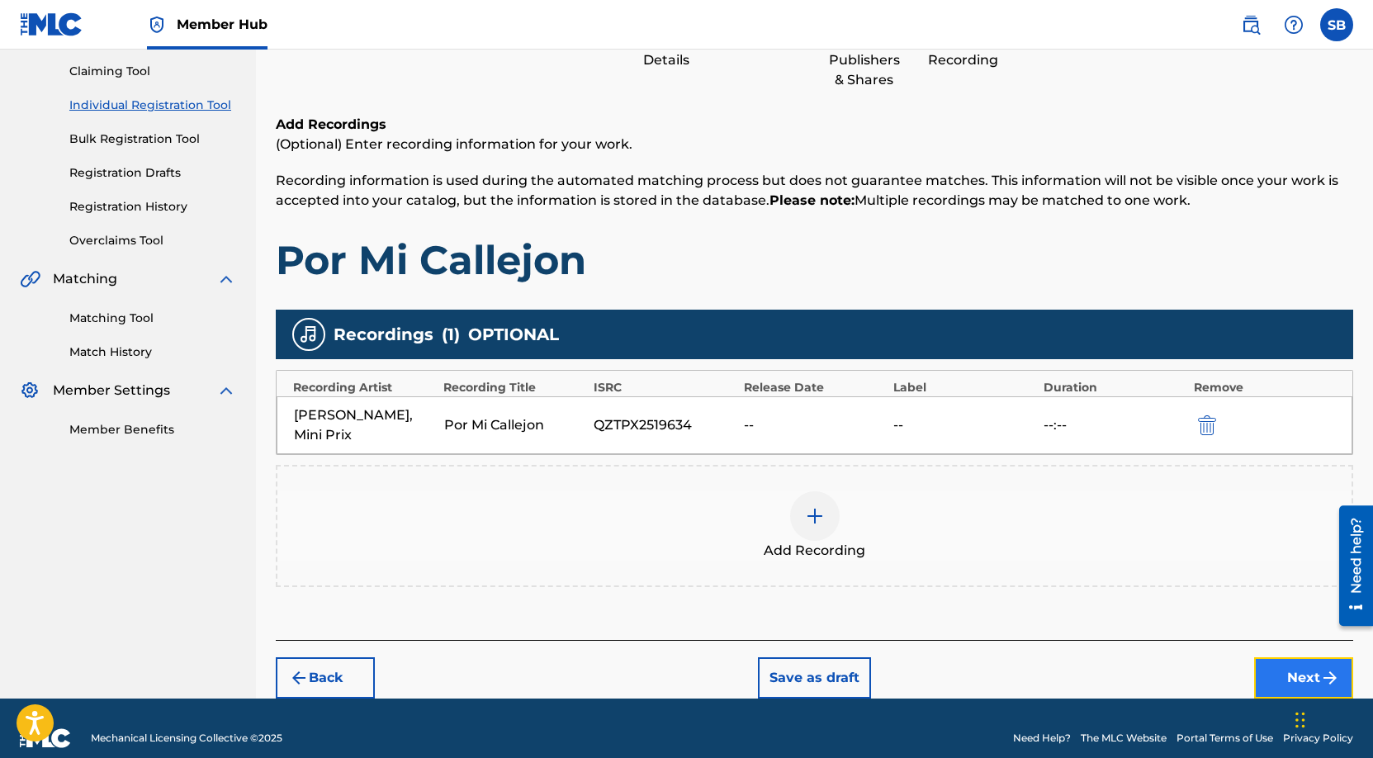
click at [1295, 657] on button "Next" at bounding box center [1303, 677] width 99 height 41
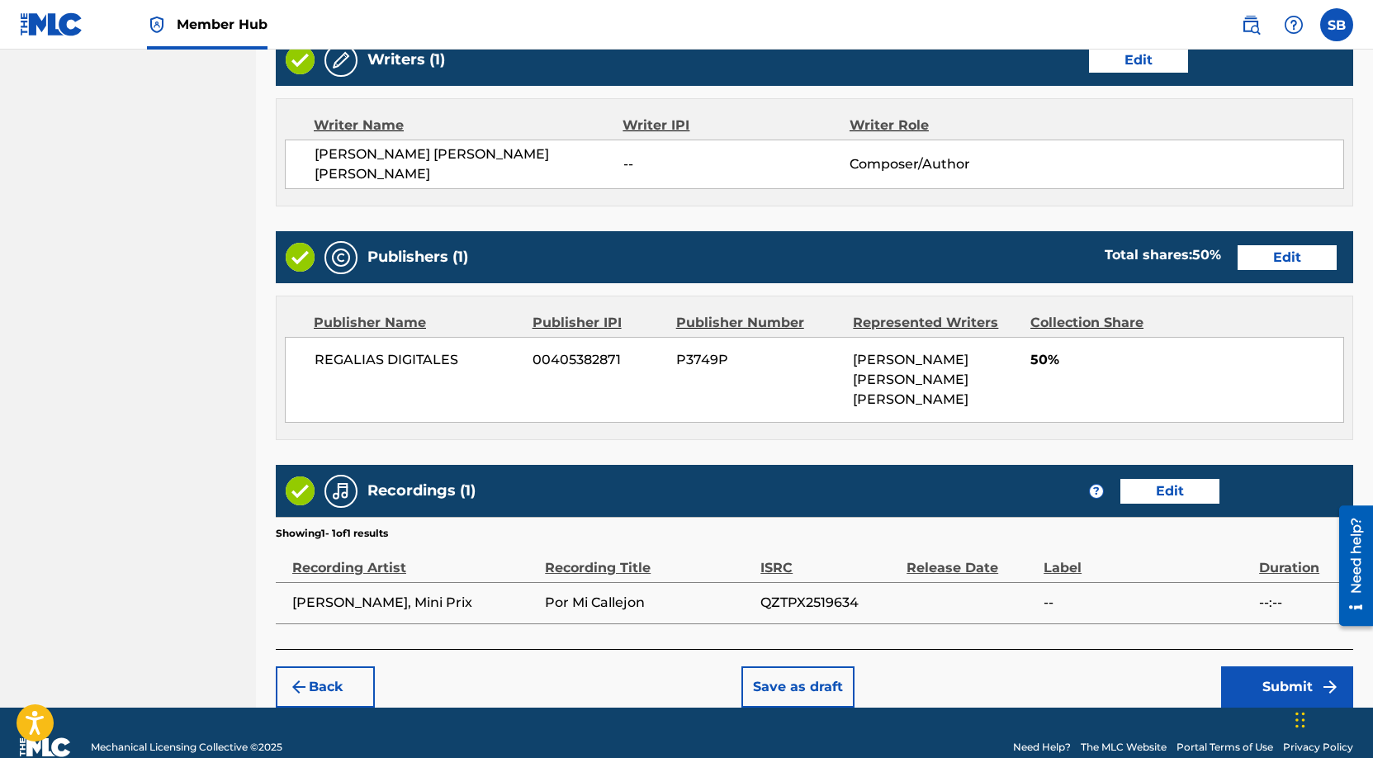
scroll to position [658, 0]
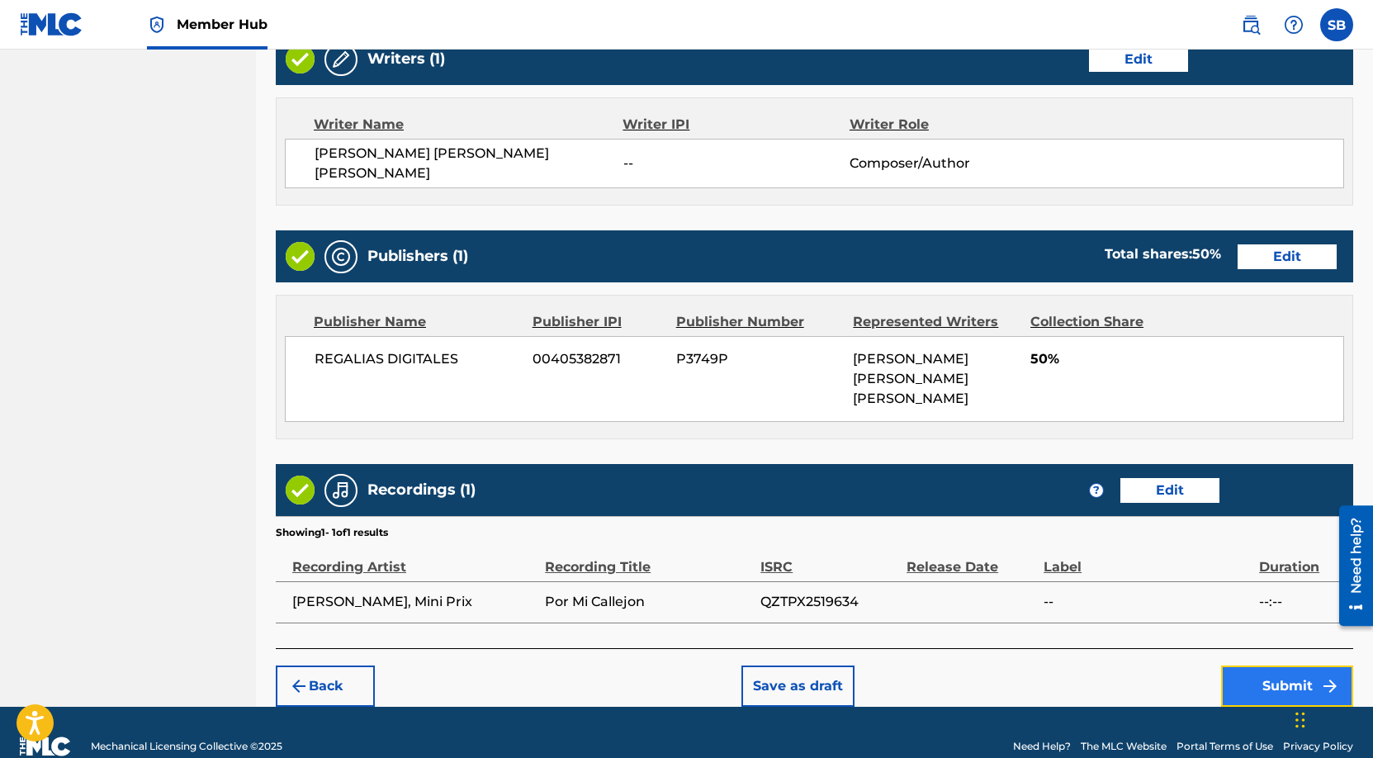
click at [1239, 665] on button "Submit" at bounding box center [1287, 685] width 132 height 41
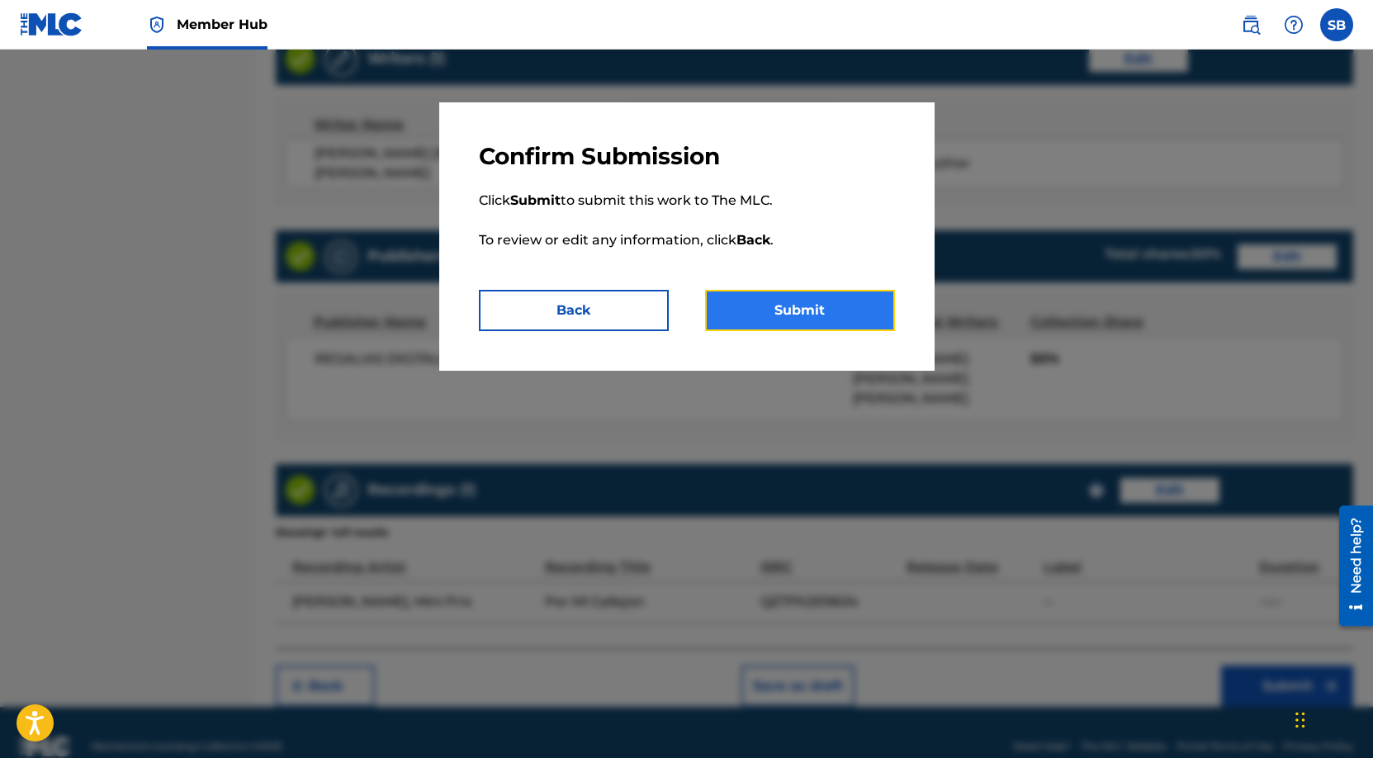
click at [769, 321] on button "Submit" at bounding box center [800, 310] width 190 height 41
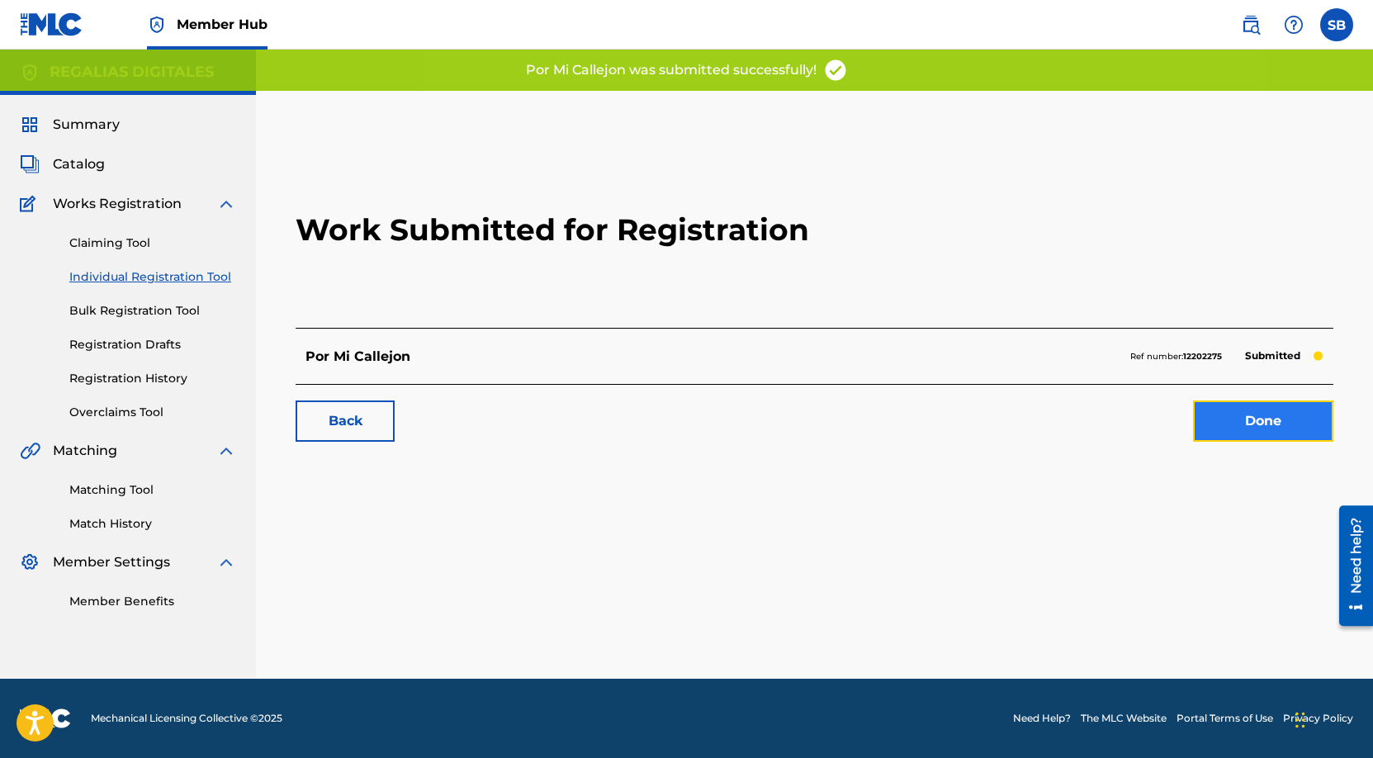
click at [1294, 415] on link "Done" at bounding box center [1263, 420] width 140 height 41
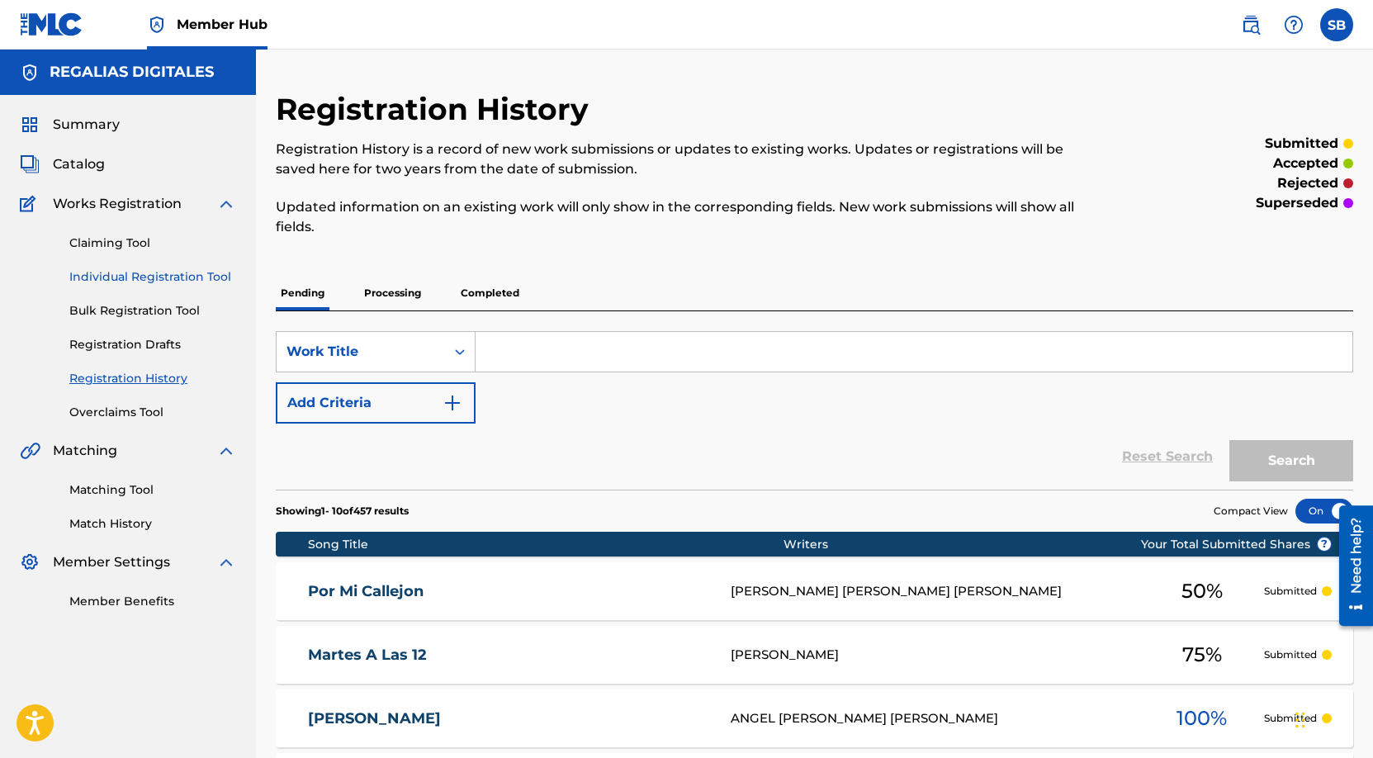
click at [190, 281] on link "Individual Registration Tool" at bounding box center [152, 276] width 167 height 17
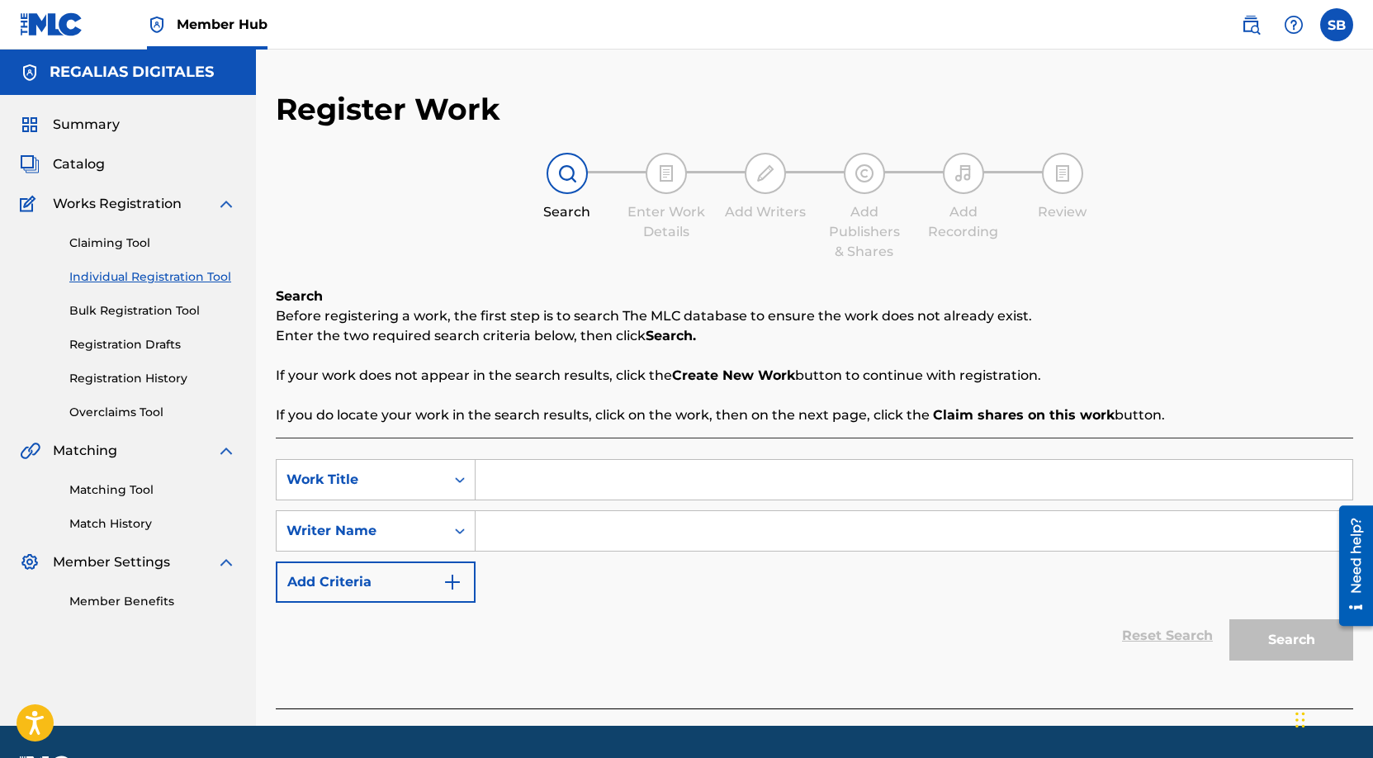
click at [663, 484] on input "Search Form" at bounding box center [913, 480] width 877 height 40
paste input "[PERSON_NAME]"
type input "[PERSON_NAME]"
click at [671, 527] on input "Search Form" at bounding box center [913, 531] width 877 height 40
paste input "[PERSON_NAME] [PERSON_NAME] [PERSON_NAME]"
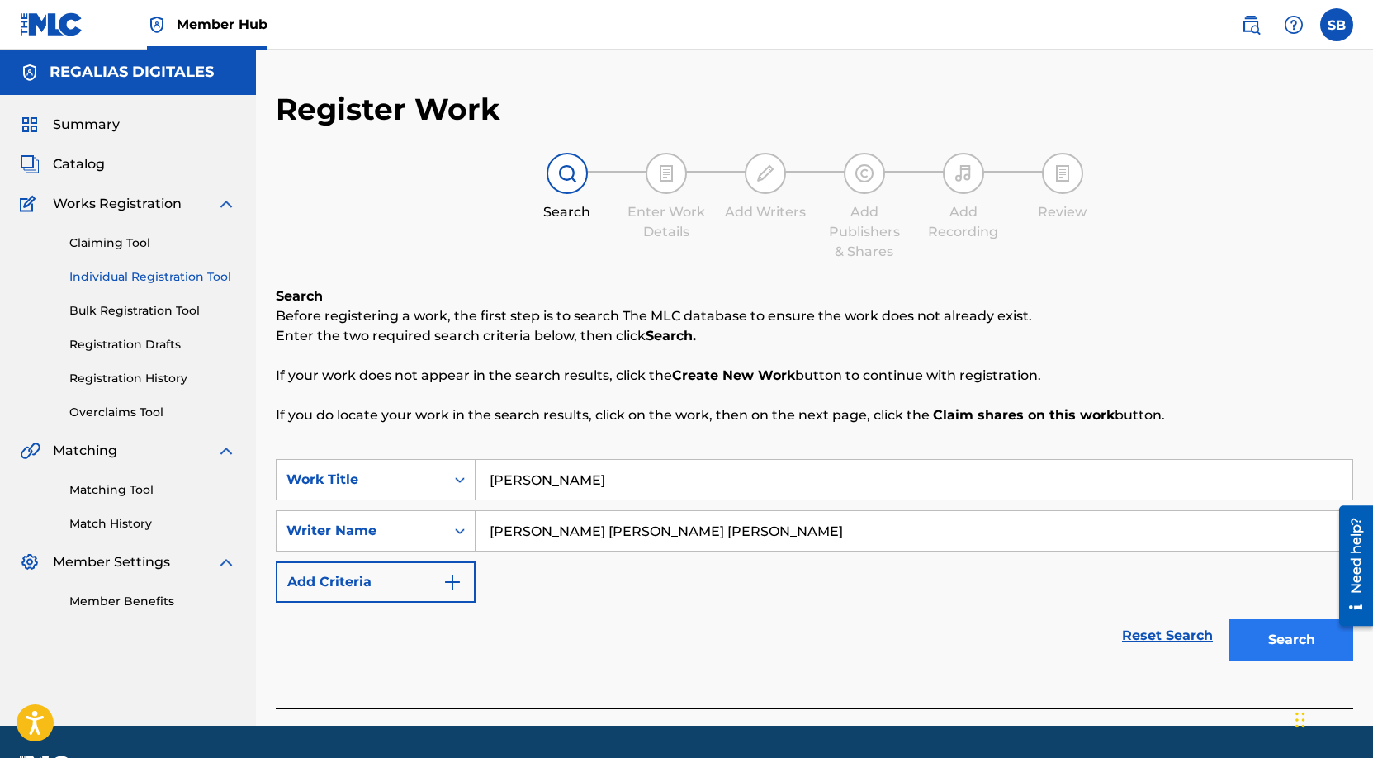
type input "[PERSON_NAME] [PERSON_NAME] [PERSON_NAME]"
click at [1298, 636] on button "Search" at bounding box center [1291, 639] width 124 height 41
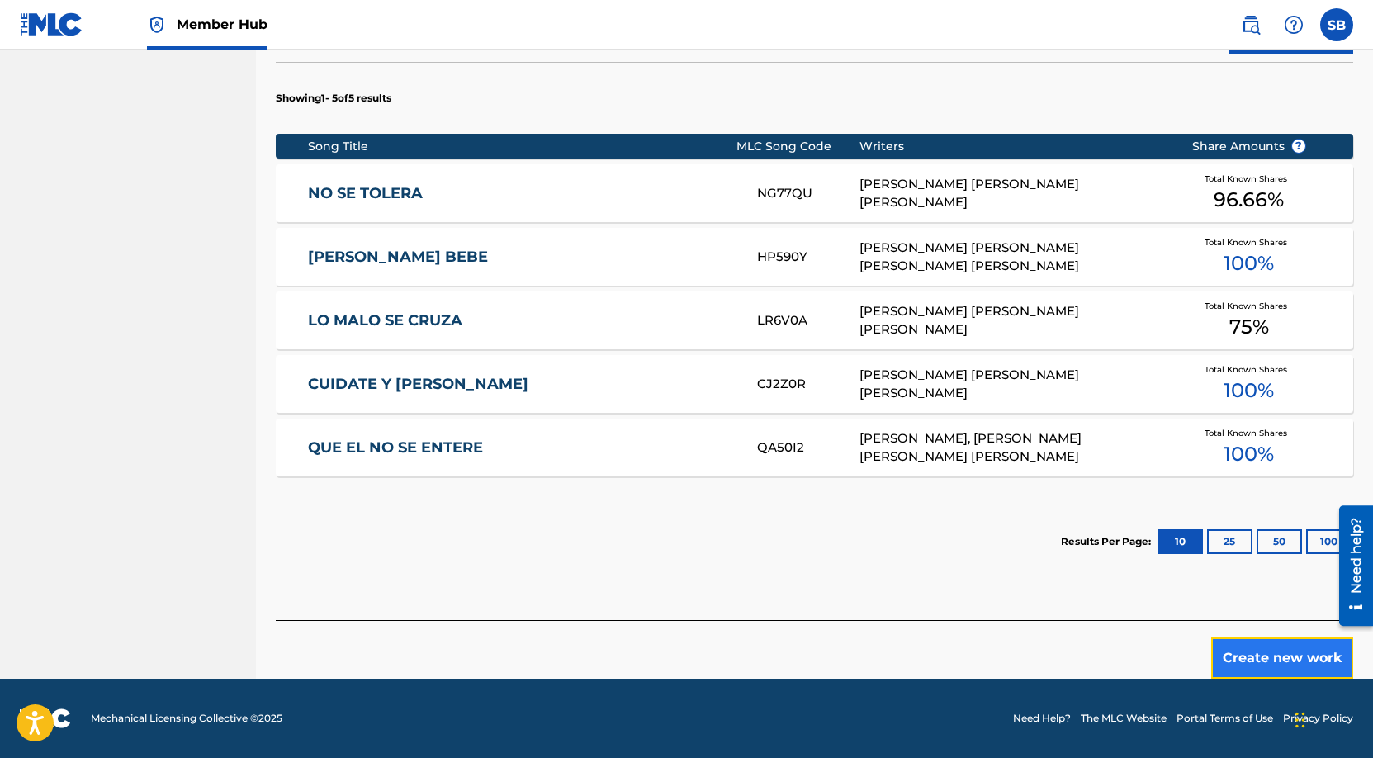
click at [1254, 660] on button "Create new work" at bounding box center [1282, 657] width 142 height 41
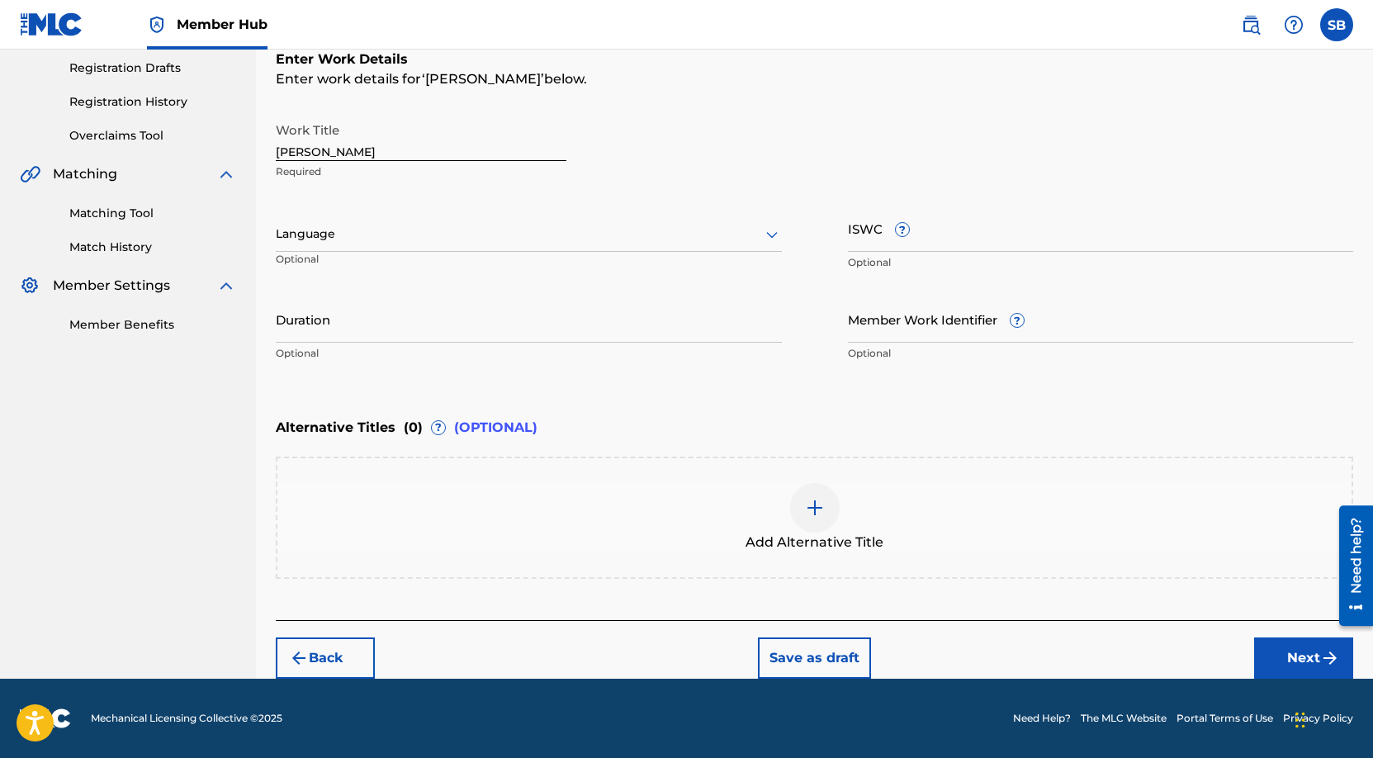
scroll to position [277, 0]
click at [517, 245] on div "Language" at bounding box center [529, 234] width 506 height 35
click at [472, 303] on div "Spanish" at bounding box center [529, 307] width 504 height 37
click at [1270, 652] on button "Next" at bounding box center [1303, 657] width 99 height 41
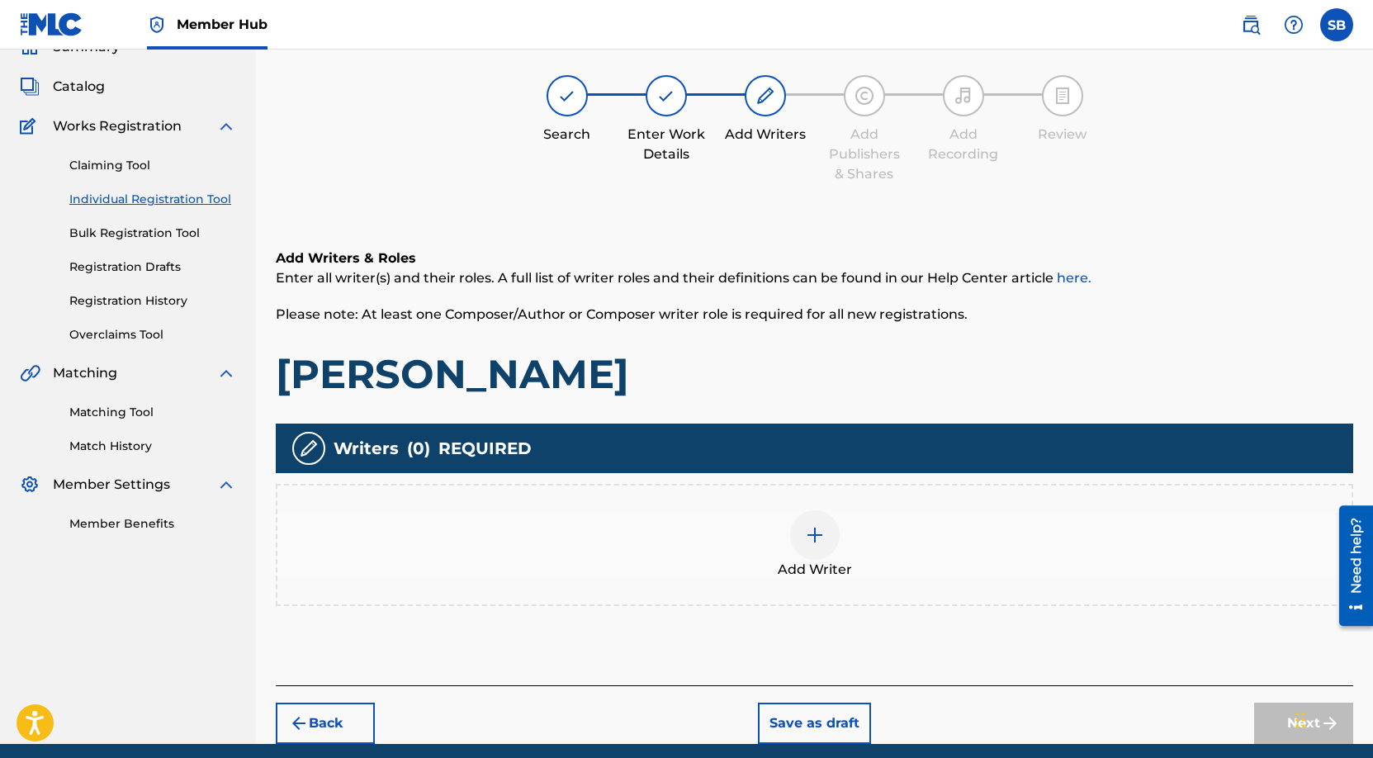
scroll to position [74, 0]
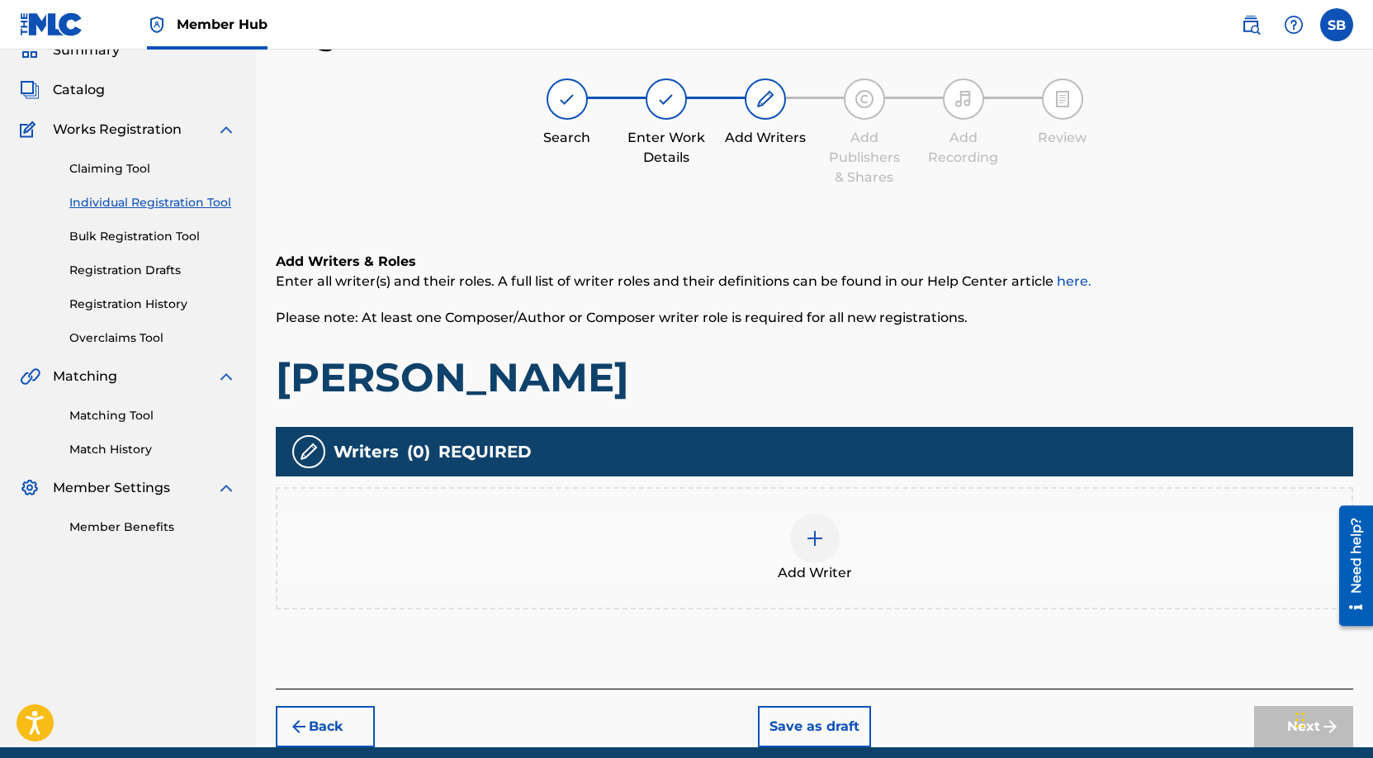
click at [914, 546] on div "Add Writer" at bounding box center [814, 547] width 1074 height 69
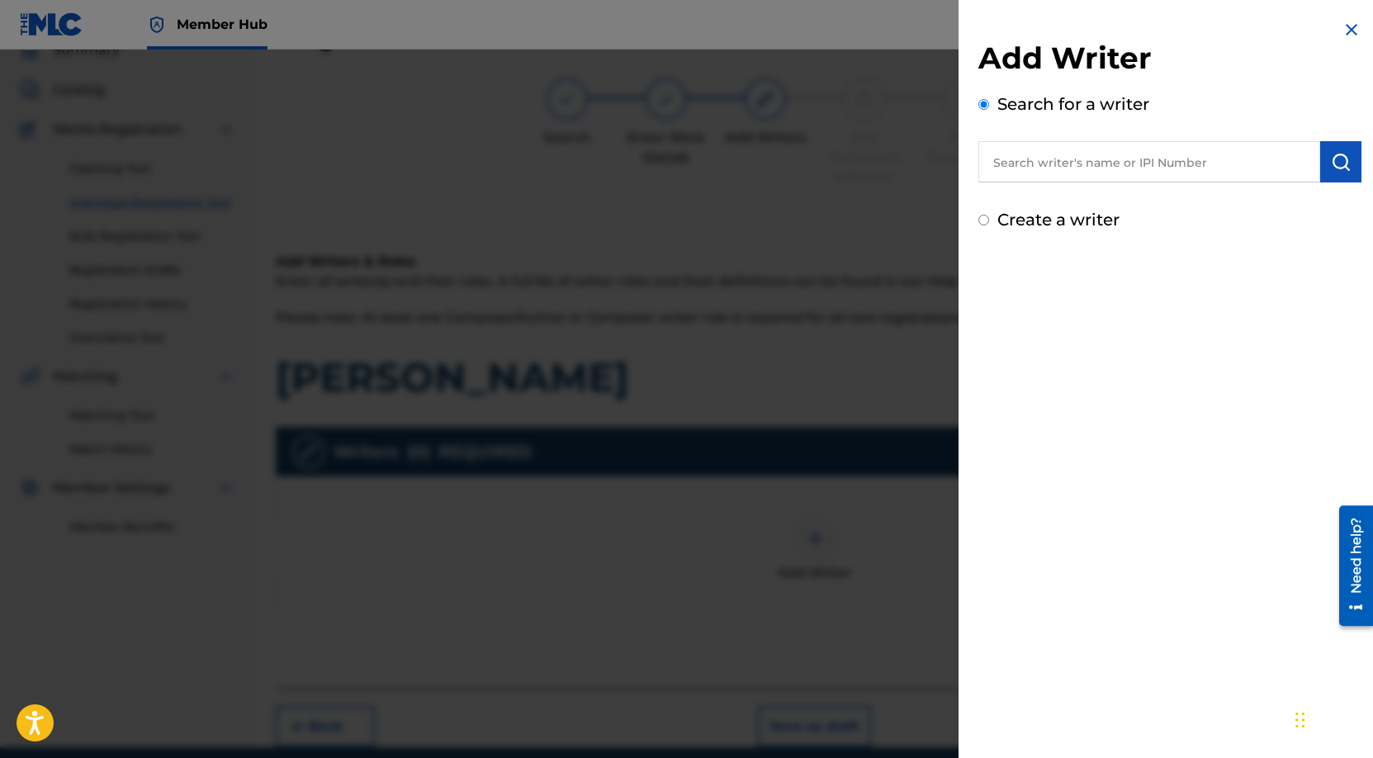
click at [1123, 168] on input "text" at bounding box center [1149, 161] width 342 height 41
paste input "[PERSON_NAME] [PERSON_NAME] [PERSON_NAME]"
type input "[PERSON_NAME] [PERSON_NAME] [PERSON_NAME]"
click at [1342, 167] on img "submit" at bounding box center [1341, 162] width 20 height 20
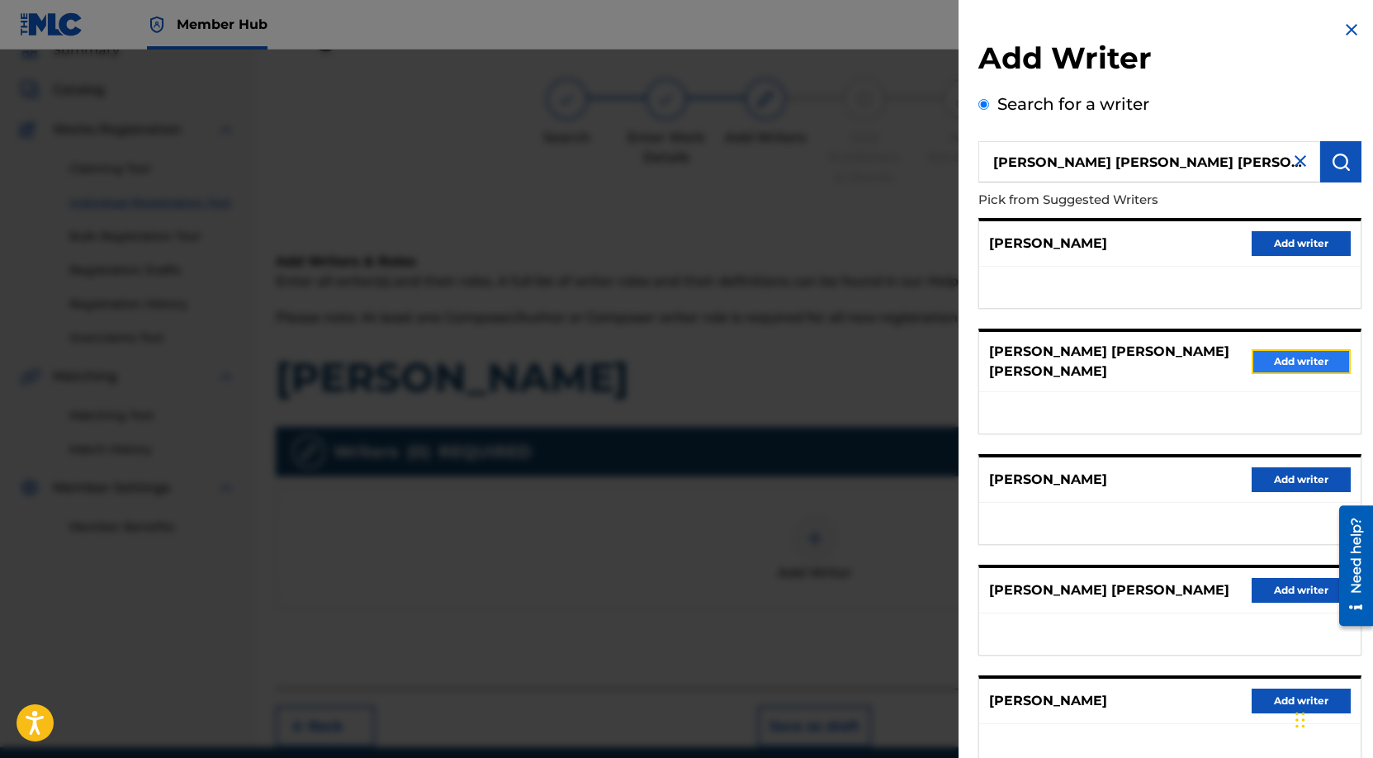
click at [1330, 359] on button "Add writer" at bounding box center [1300, 361] width 99 height 25
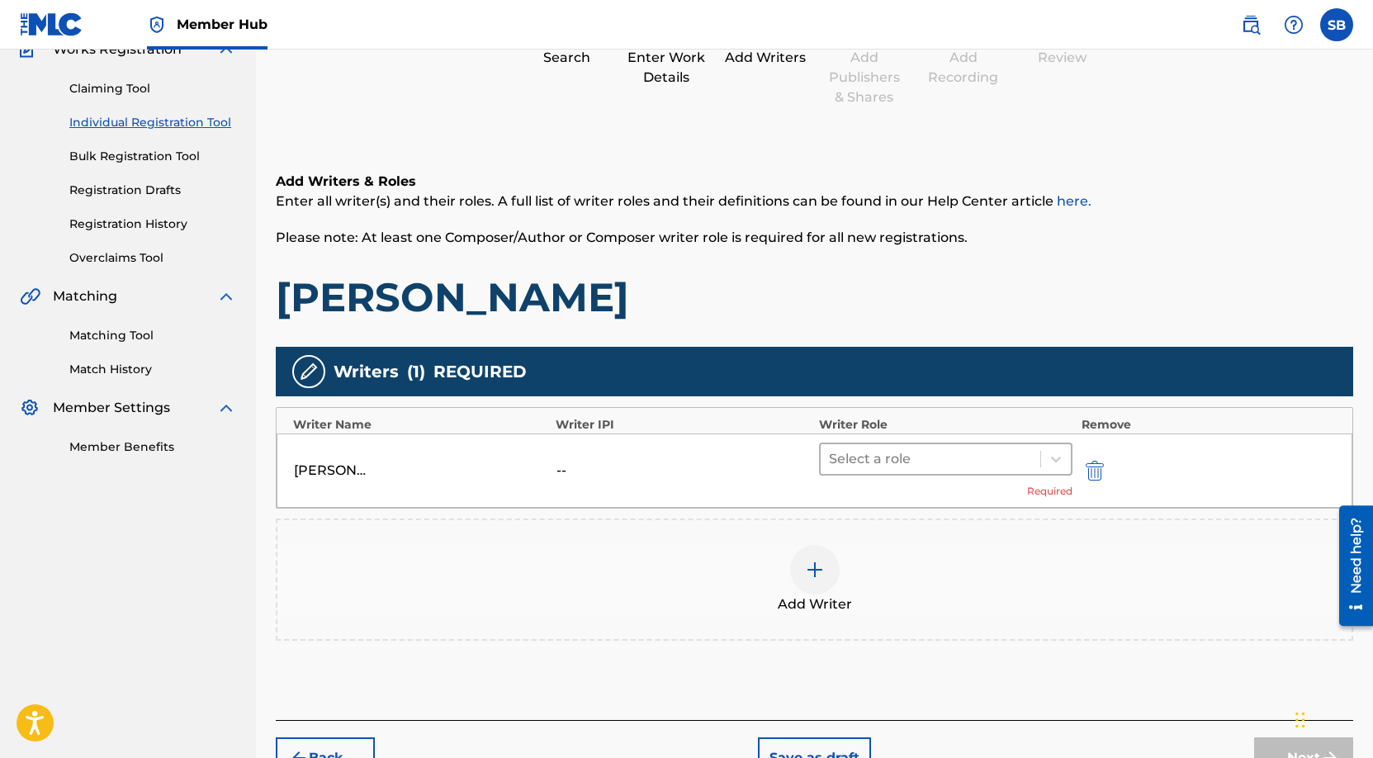
scroll to position [254, 0]
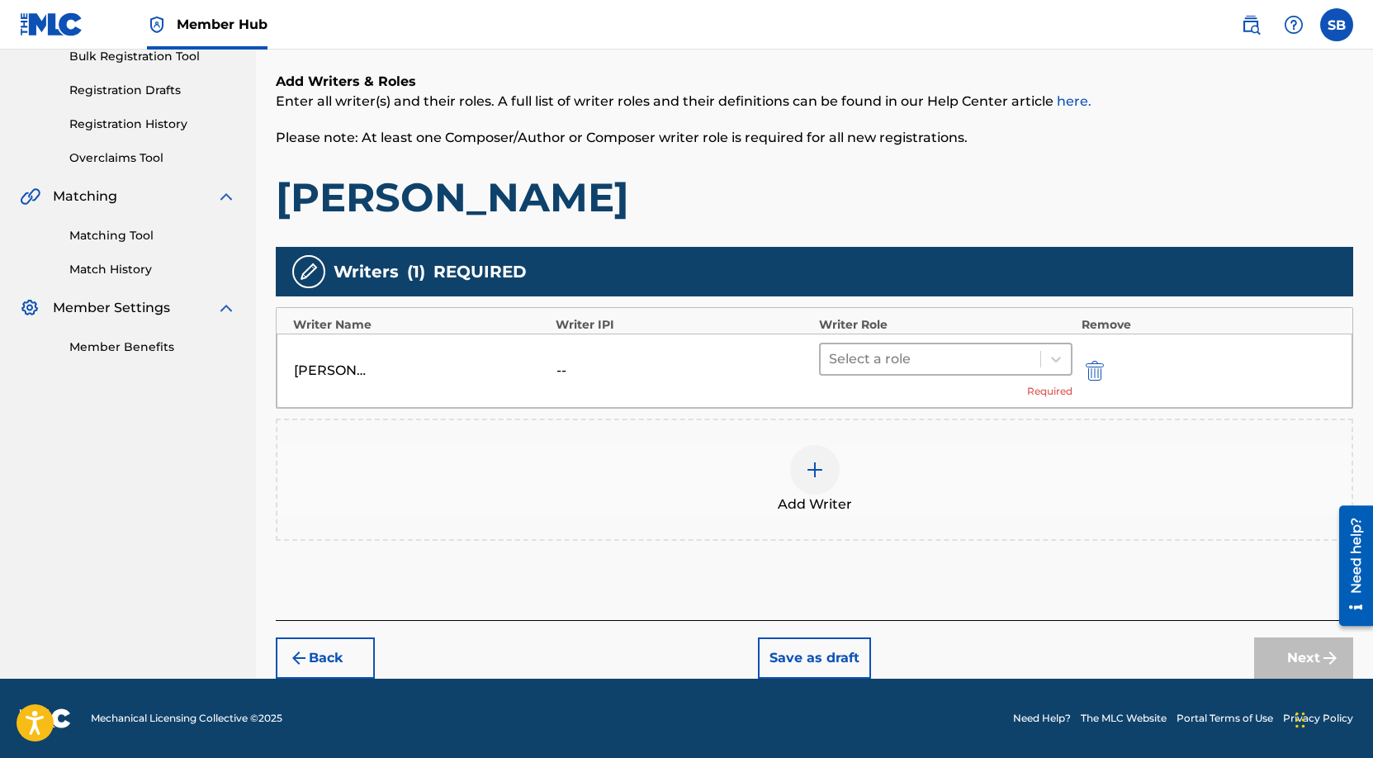
click at [933, 364] on div at bounding box center [931, 359] width 204 height 23
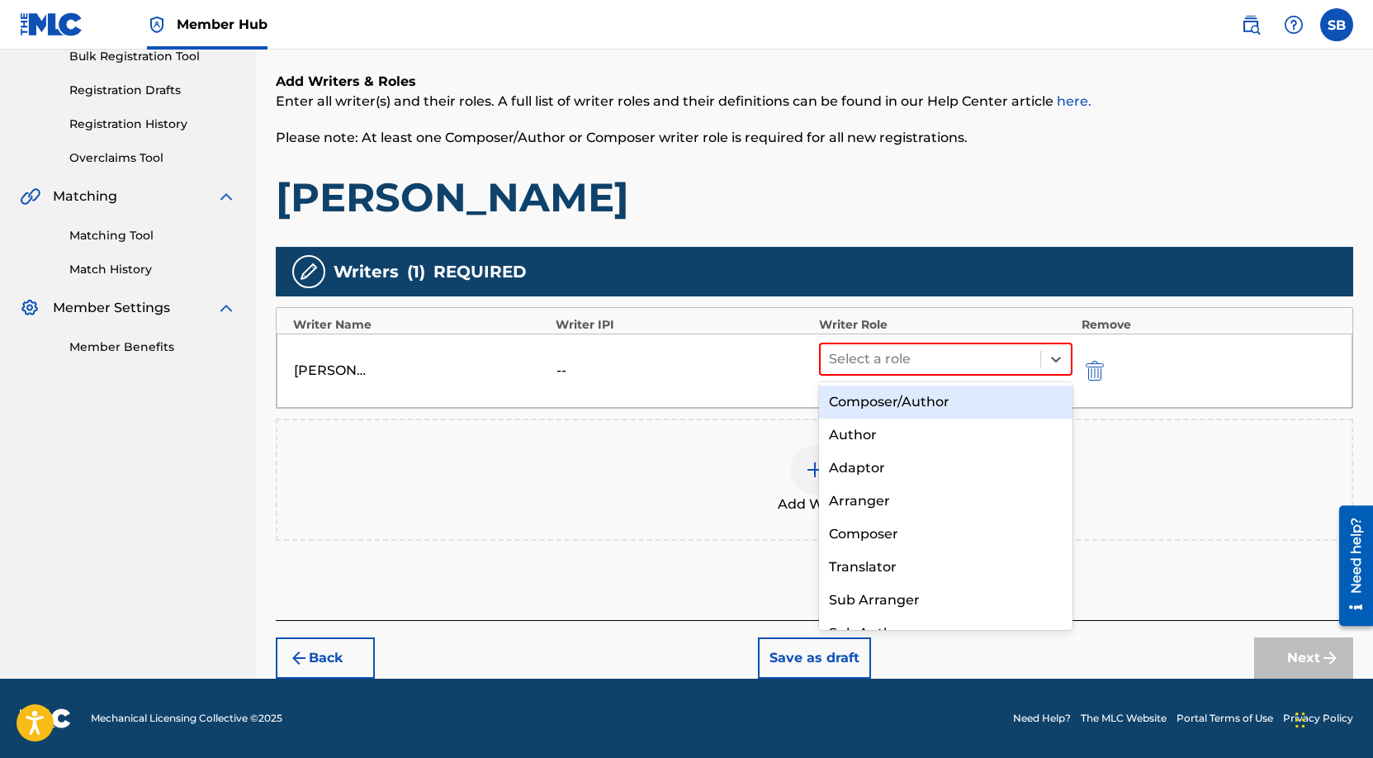
click at [940, 396] on div "Composer/Author" at bounding box center [946, 402] width 254 height 33
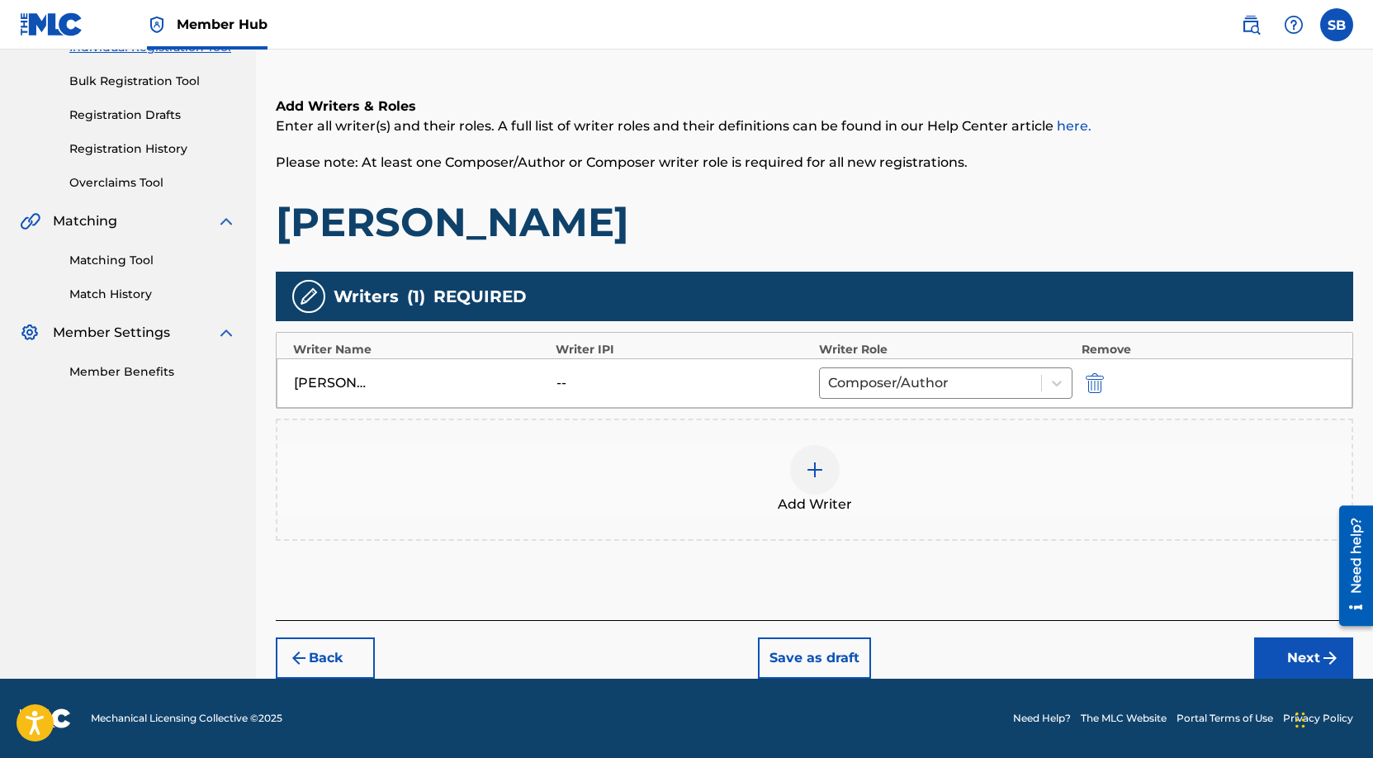
scroll to position [229, 0]
click at [792, 463] on div at bounding box center [815, 470] width 50 height 50
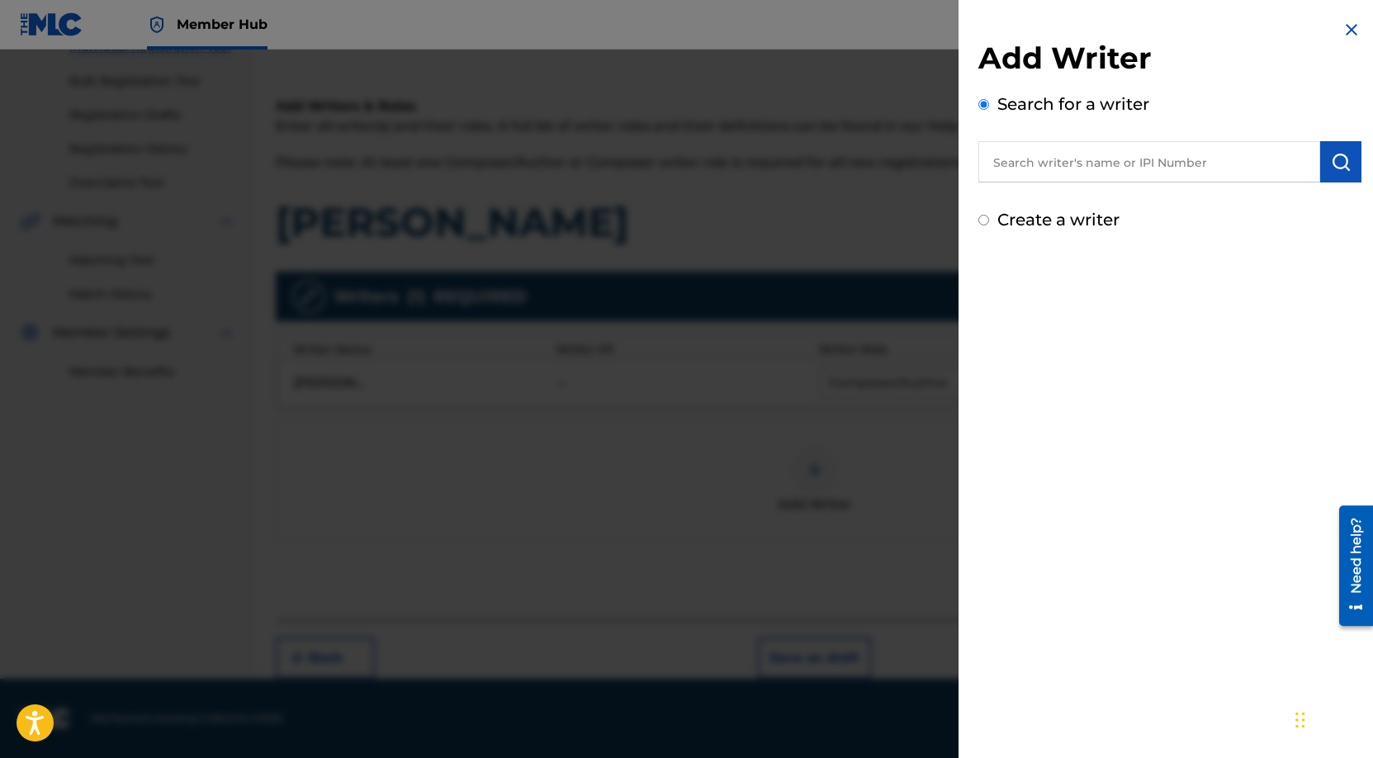
click at [1053, 152] on input "text" at bounding box center [1149, 161] width 342 height 41
paste input "[PERSON_NAME] [PERSON_NAME]"
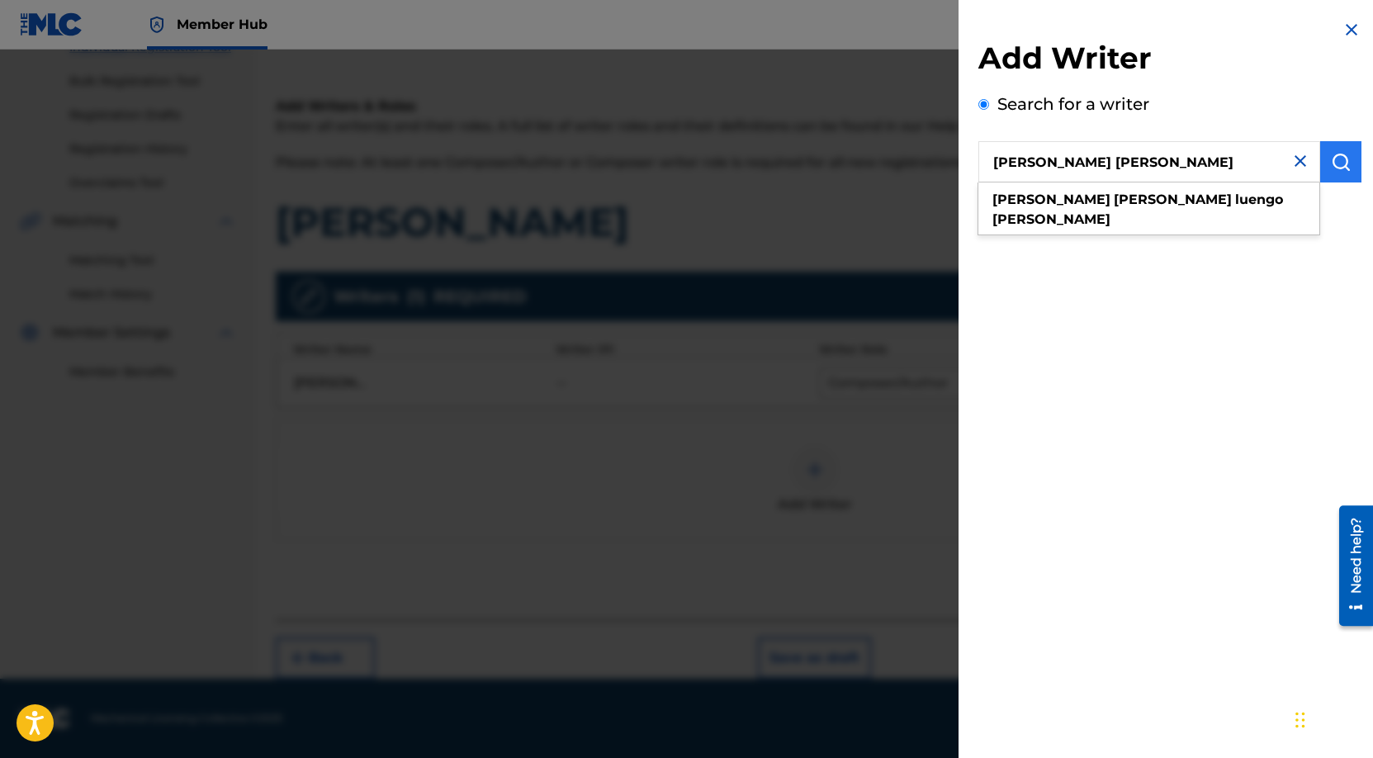
type input "[PERSON_NAME] [PERSON_NAME]"
click at [1344, 165] on img "submit" at bounding box center [1341, 162] width 20 height 20
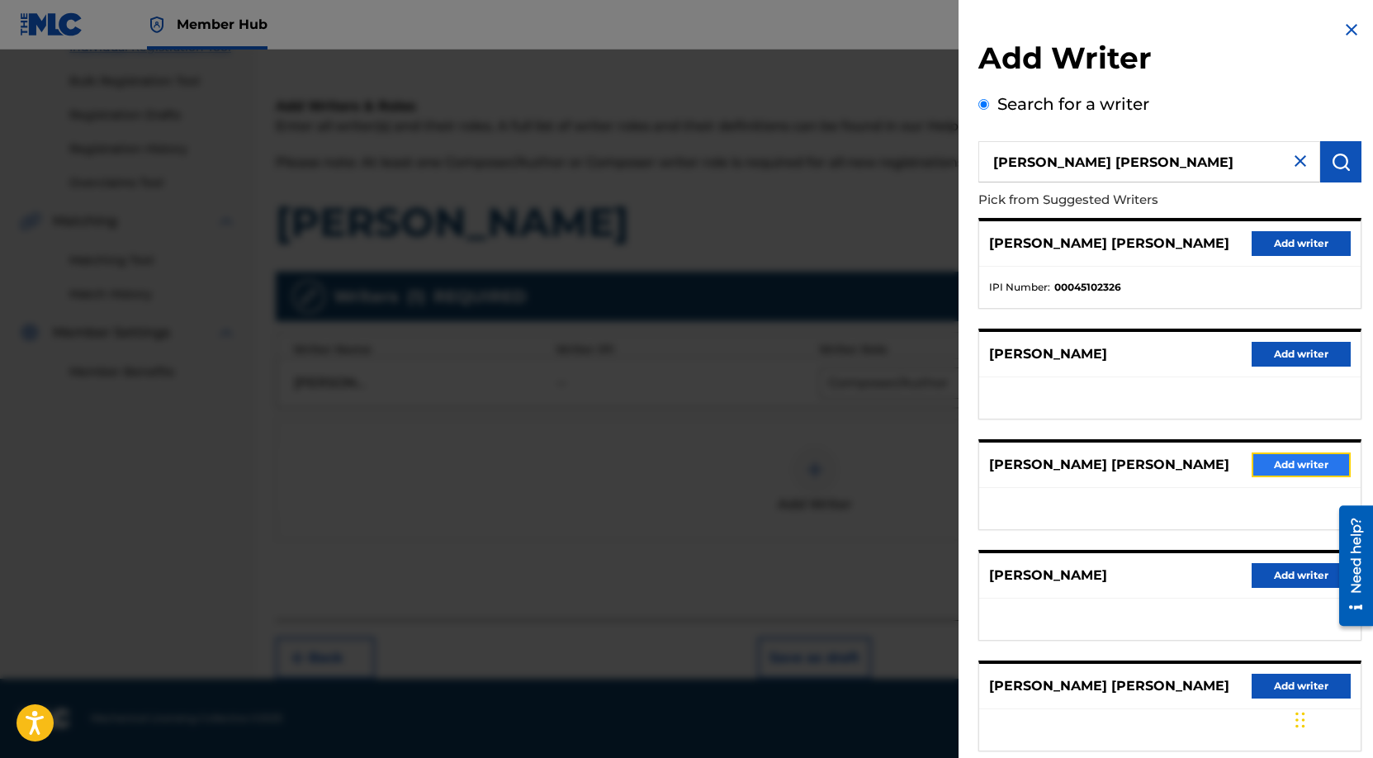
click at [1284, 461] on button "Add writer" at bounding box center [1300, 464] width 99 height 25
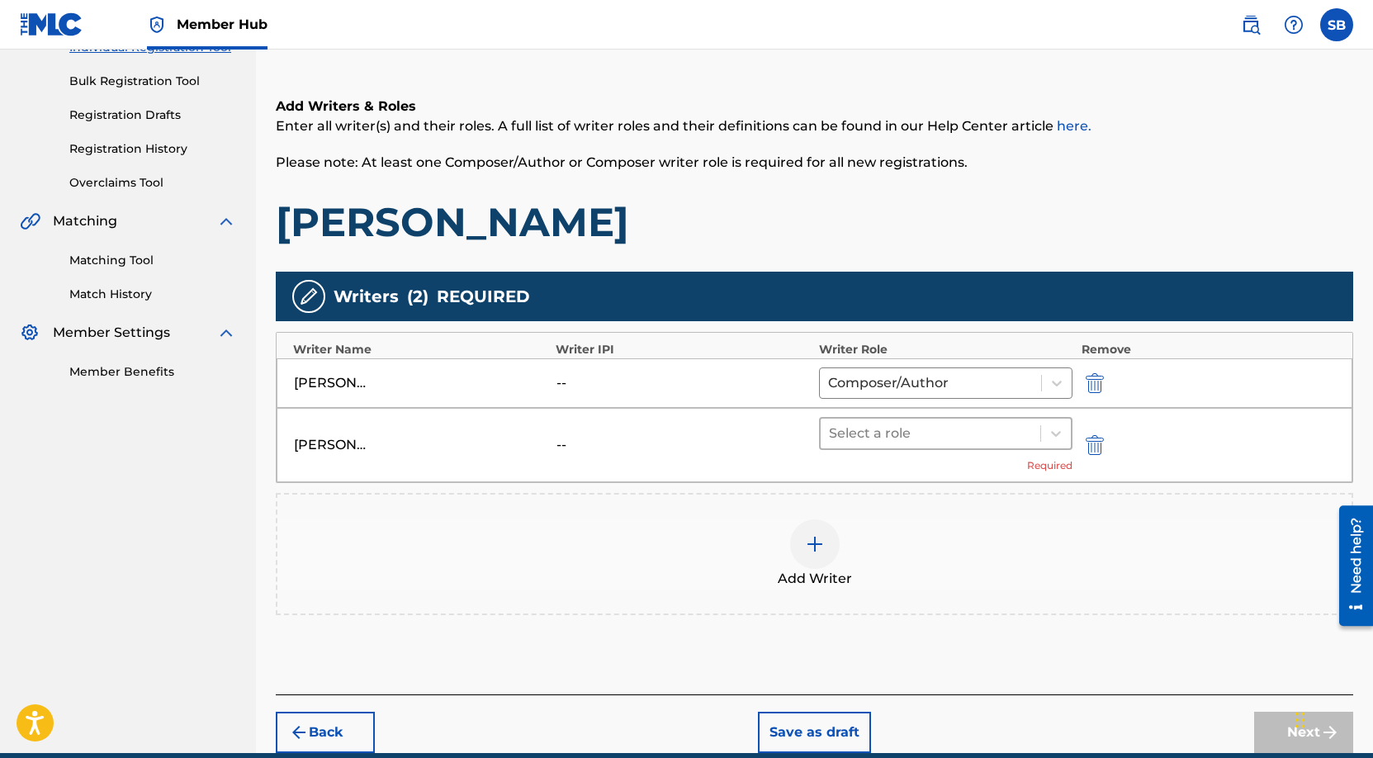
click at [850, 442] on div at bounding box center [931, 433] width 204 height 23
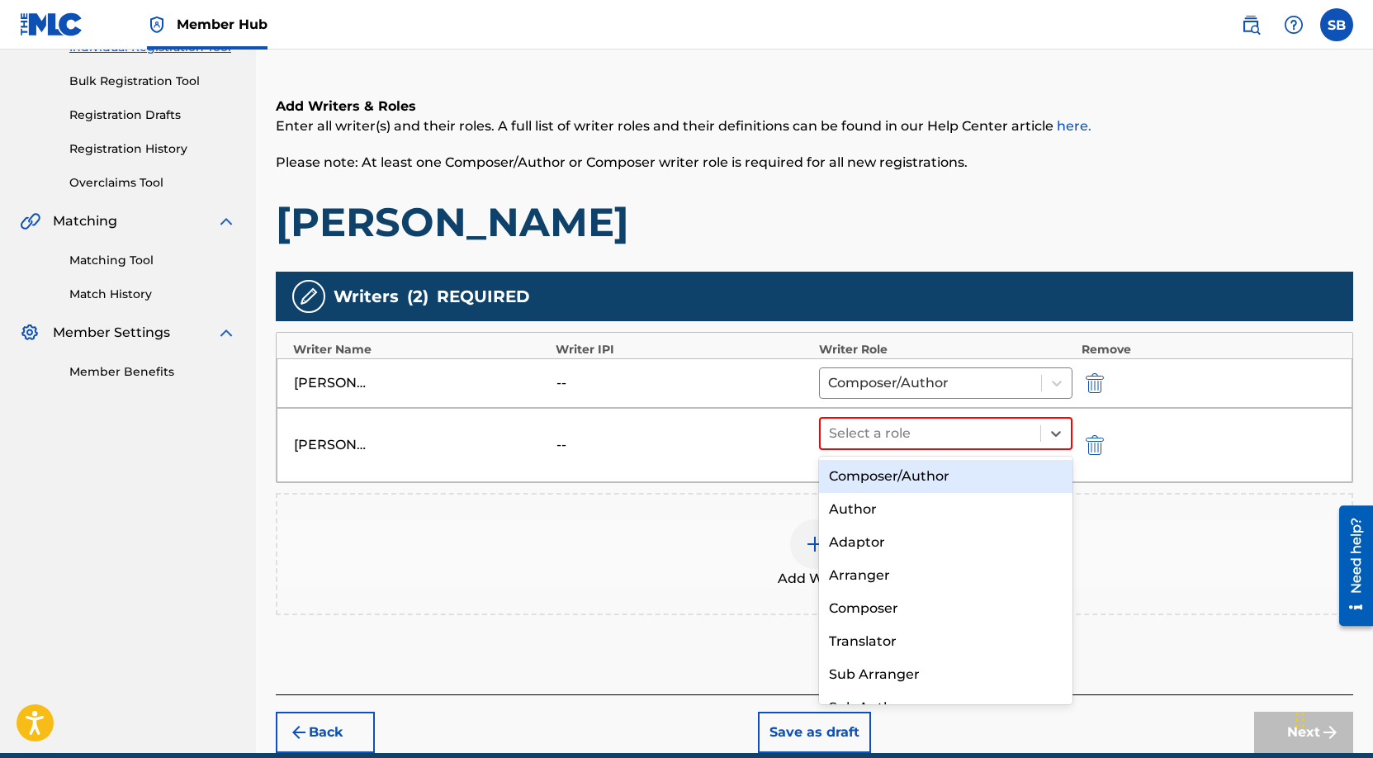
click at [856, 465] on div "Composer/Author" at bounding box center [946, 476] width 254 height 33
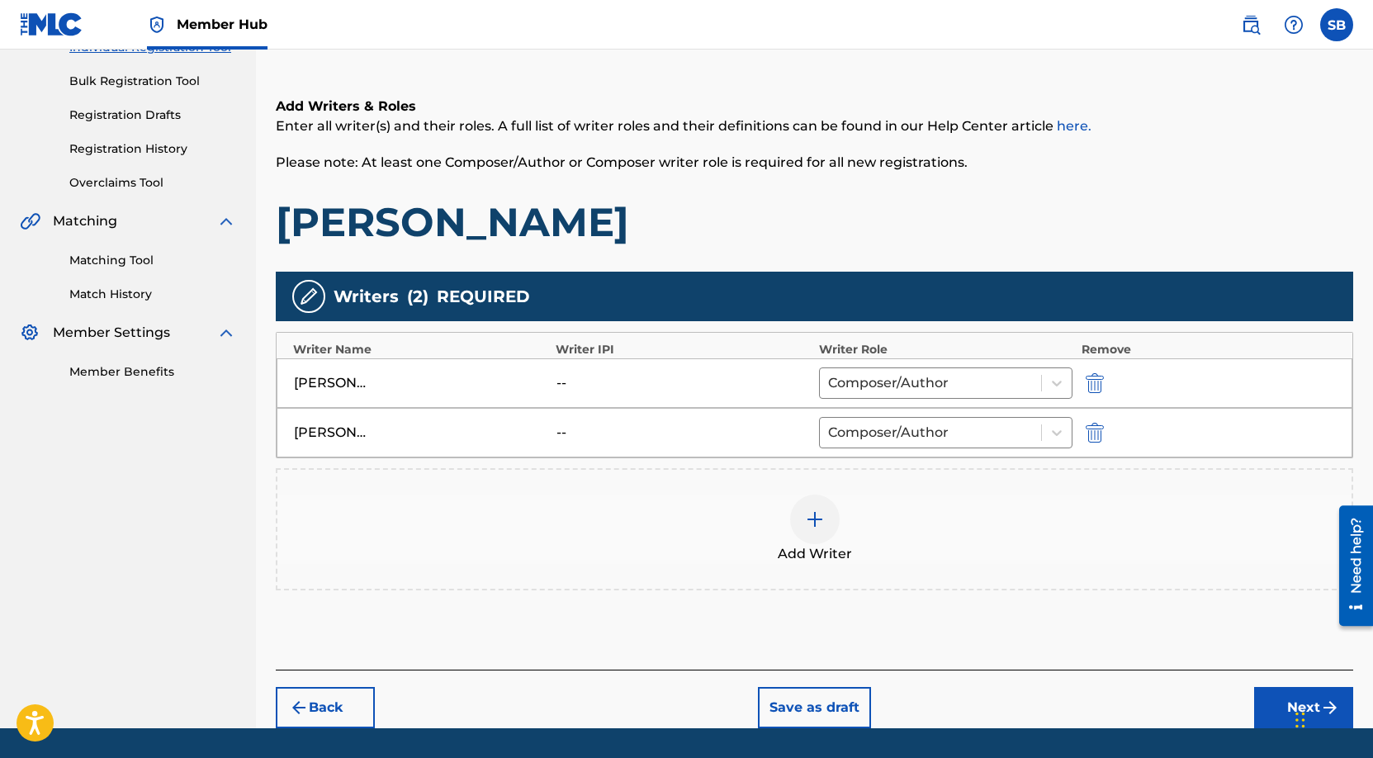
click at [823, 499] on div at bounding box center [815, 519] width 50 height 50
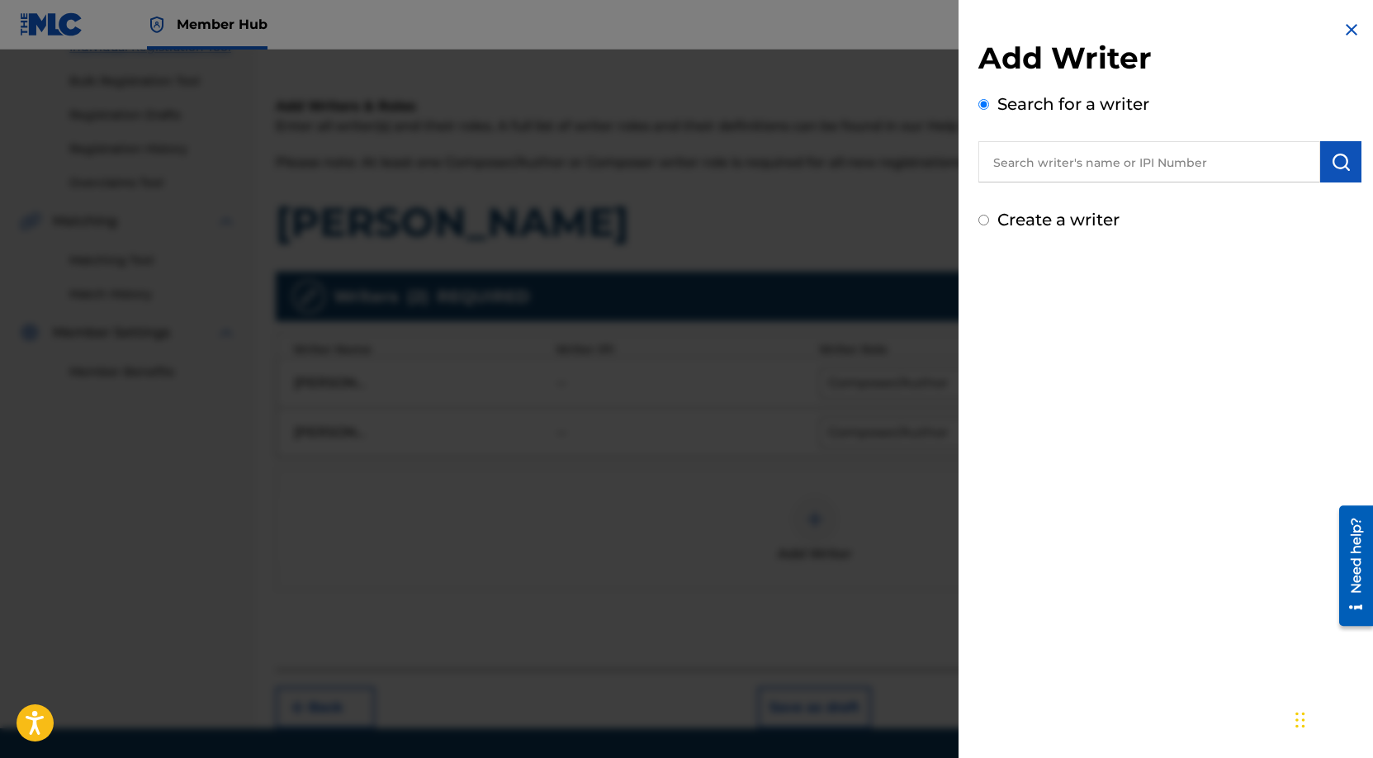
click at [1096, 167] on input "text" at bounding box center [1149, 161] width 342 height 41
paste input "[PERSON_NAME] [PERSON_NAME]"
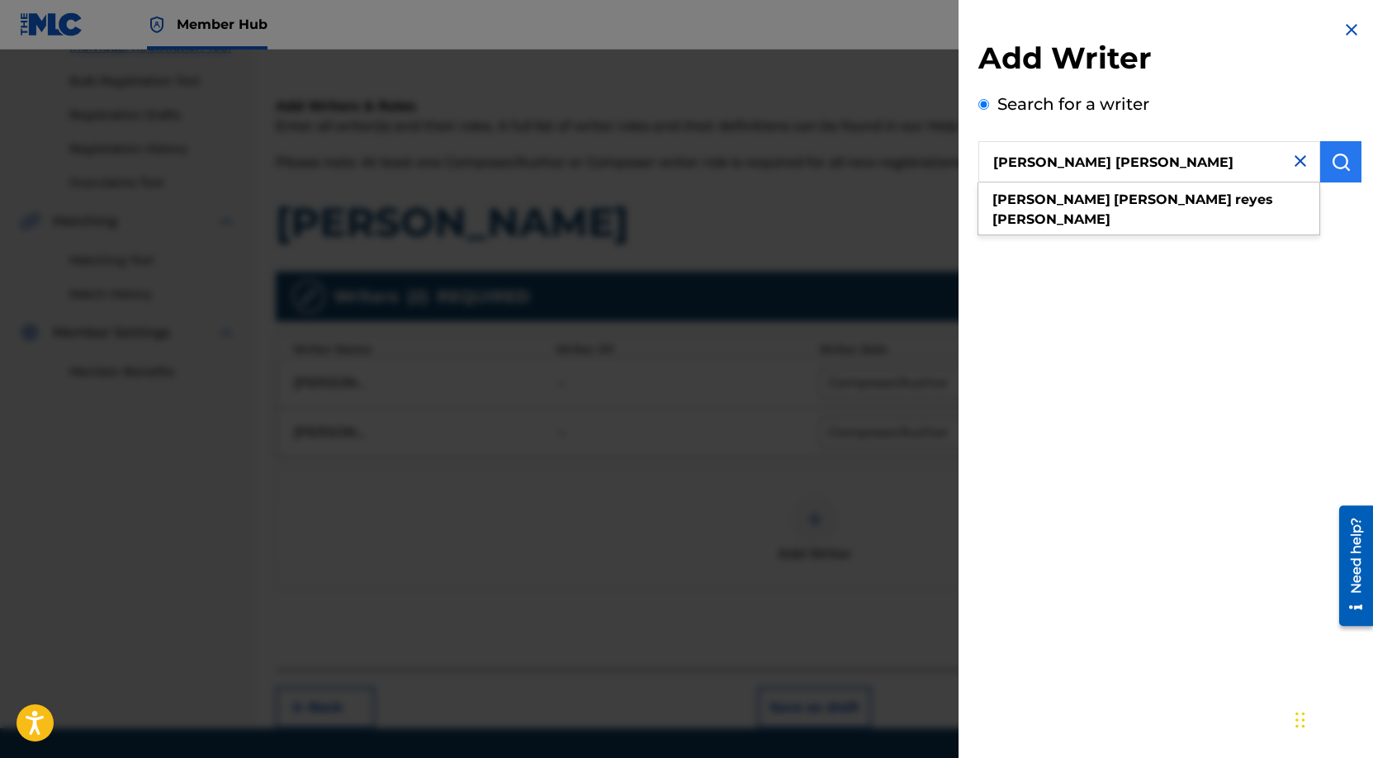
type input "[PERSON_NAME] [PERSON_NAME]"
click at [1322, 164] on button "submit" at bounding box center [1340, 161] width 41 height 41
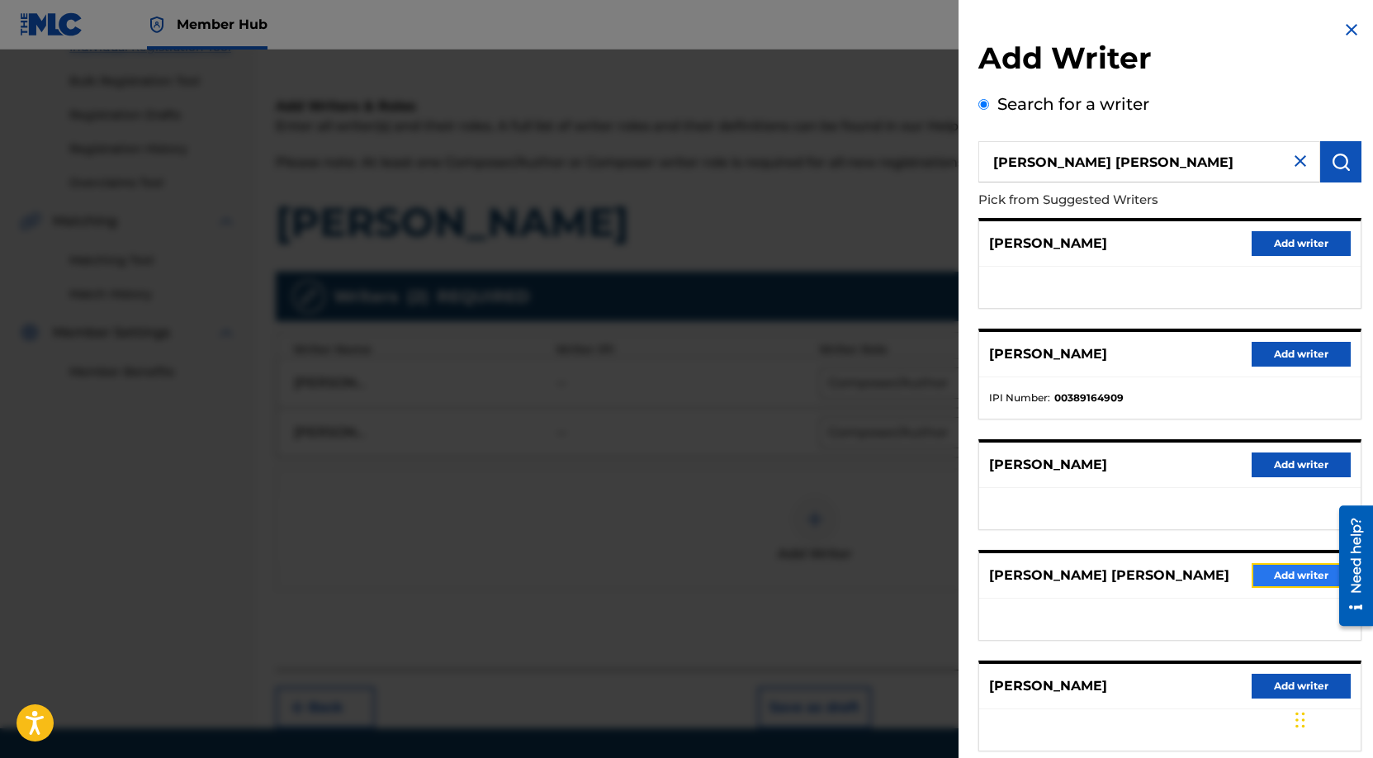
click at [1275, 584] on button "Add writer" at bounding box center [1300, 575] width 99 height 25
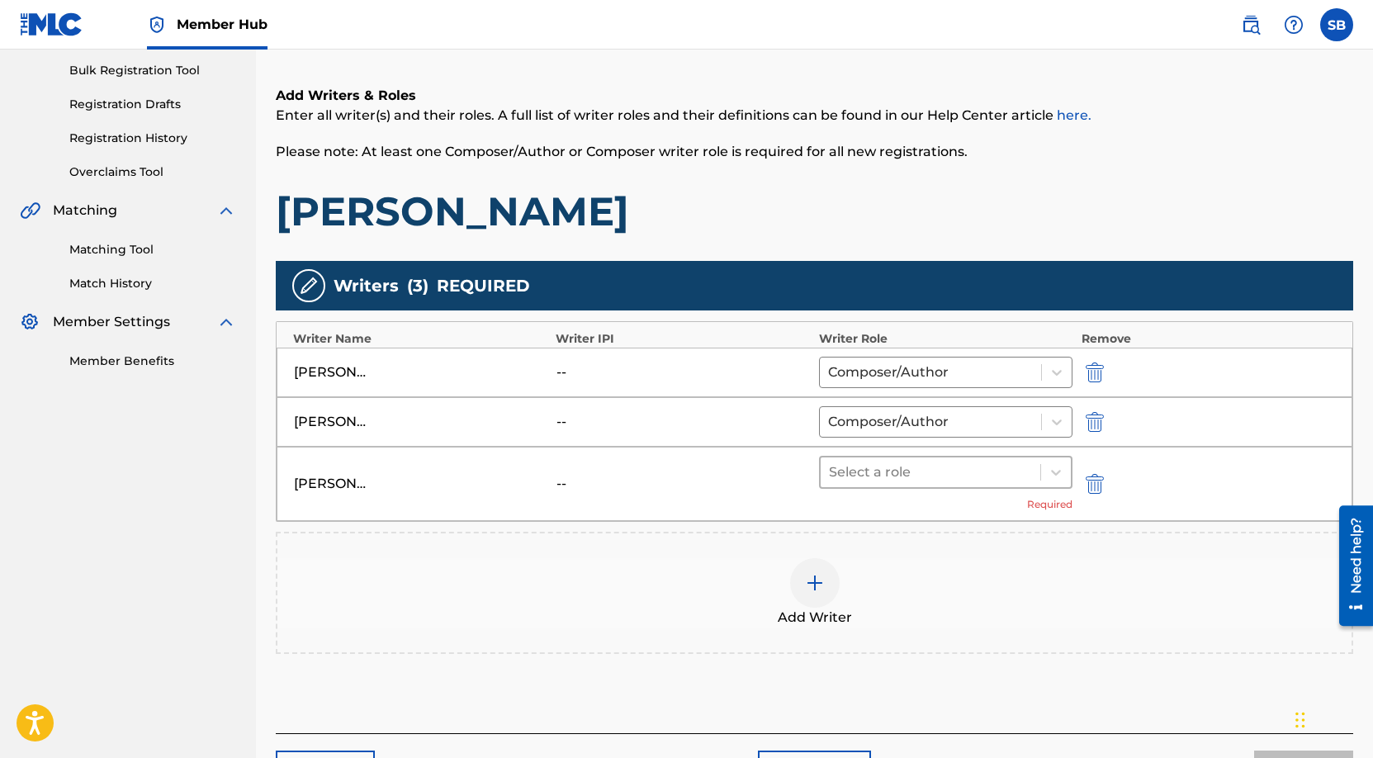
scroll to position [256, 0]
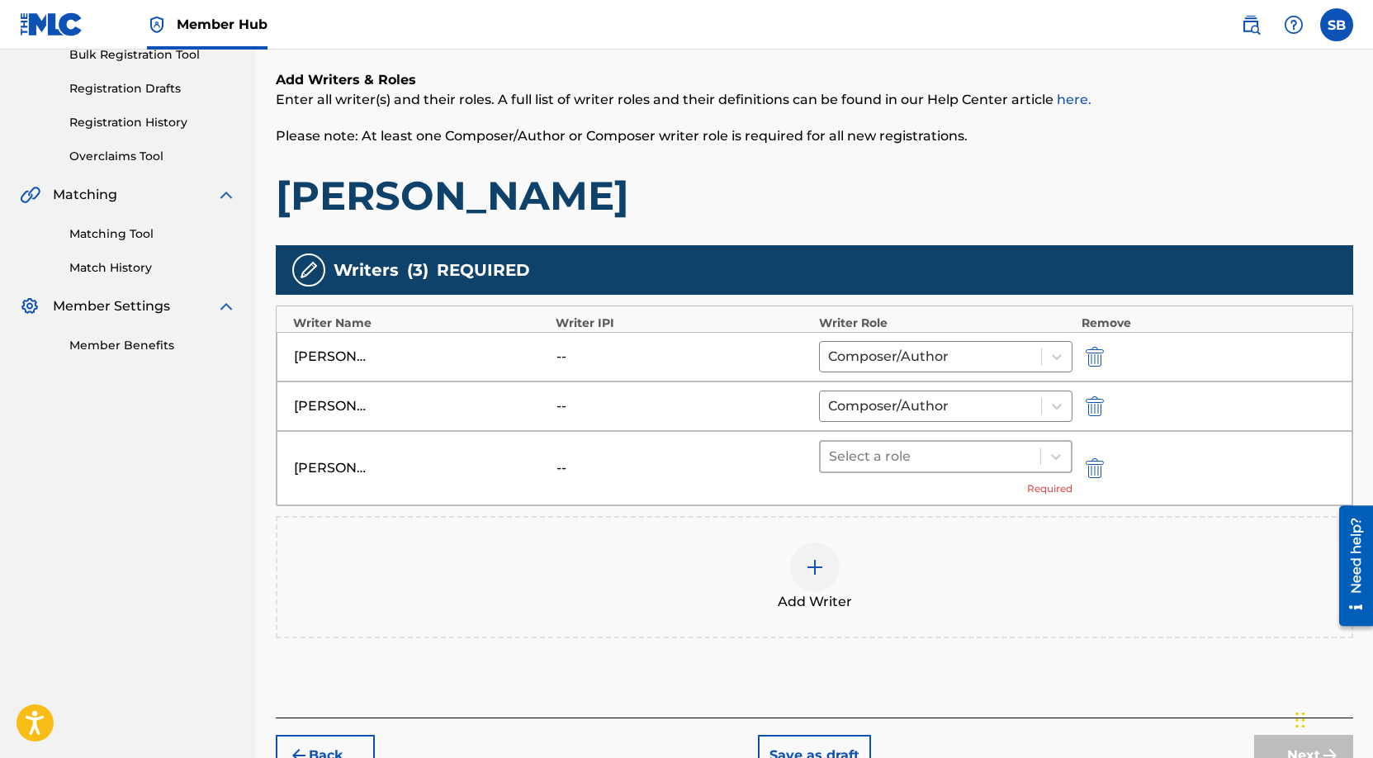
click at [863, 461] on div at bounding box center [931, 456] width 204 height 23
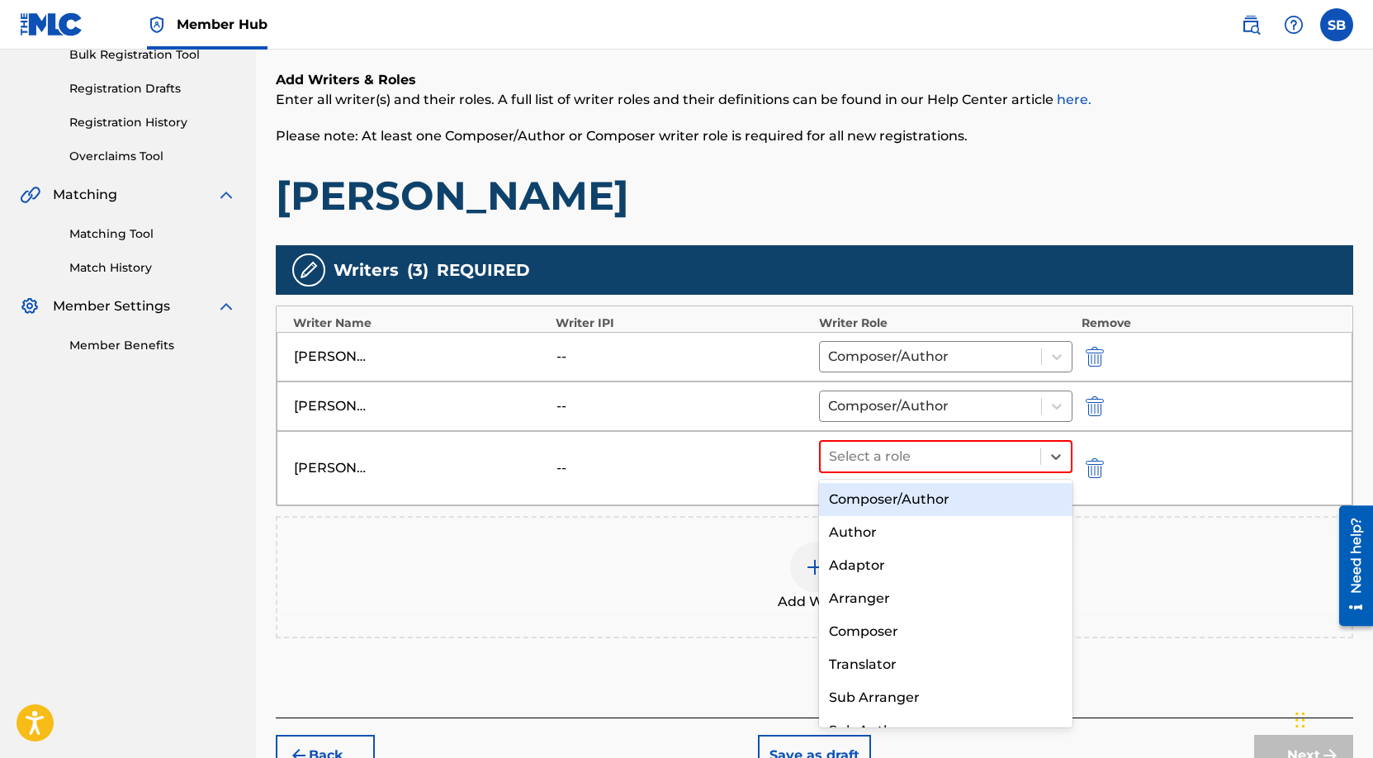
click at [902, 499] on div "Composer/Author" at bounding box center [946, 499] width 254 height 33
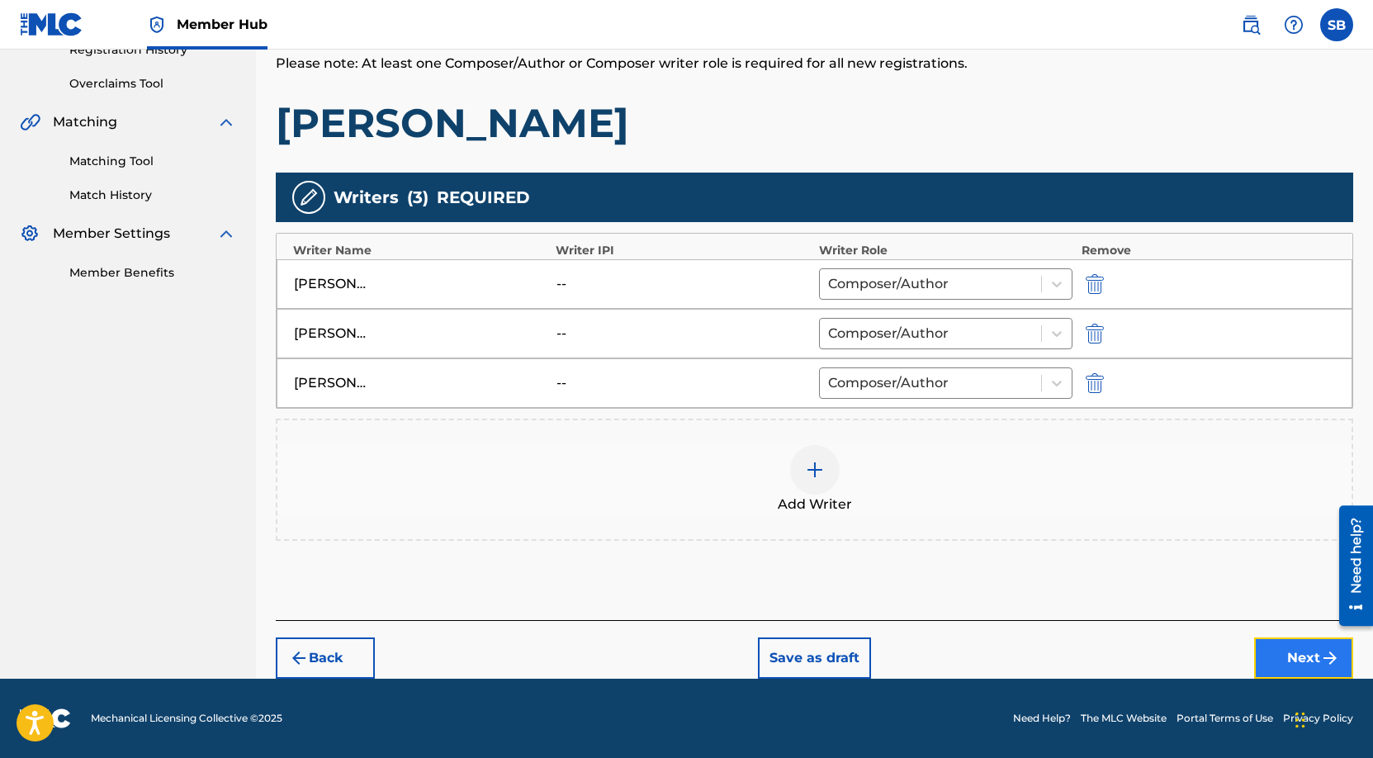
click at [1286, 655] on button "Next" at bounding box center [1303, 657] width 99 height 41
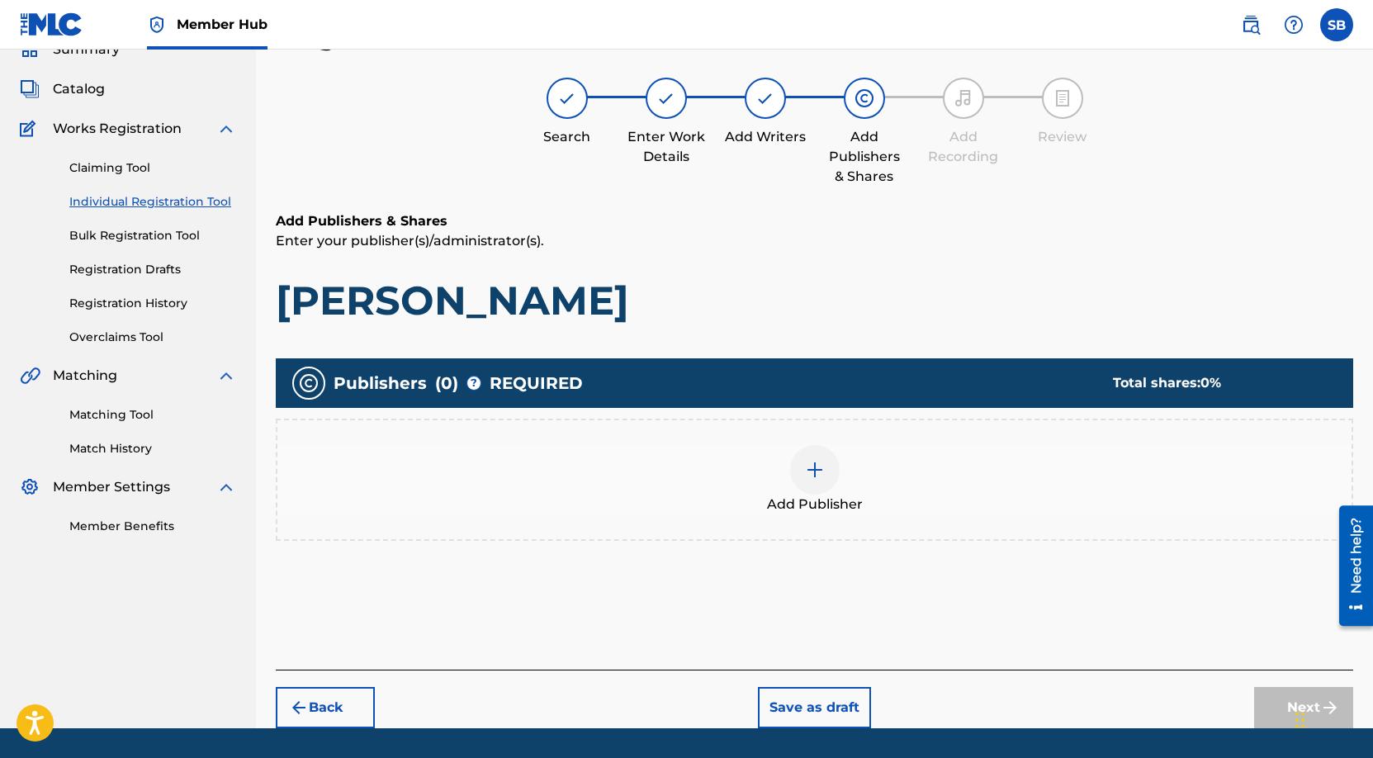
scroll to position [74, 0]
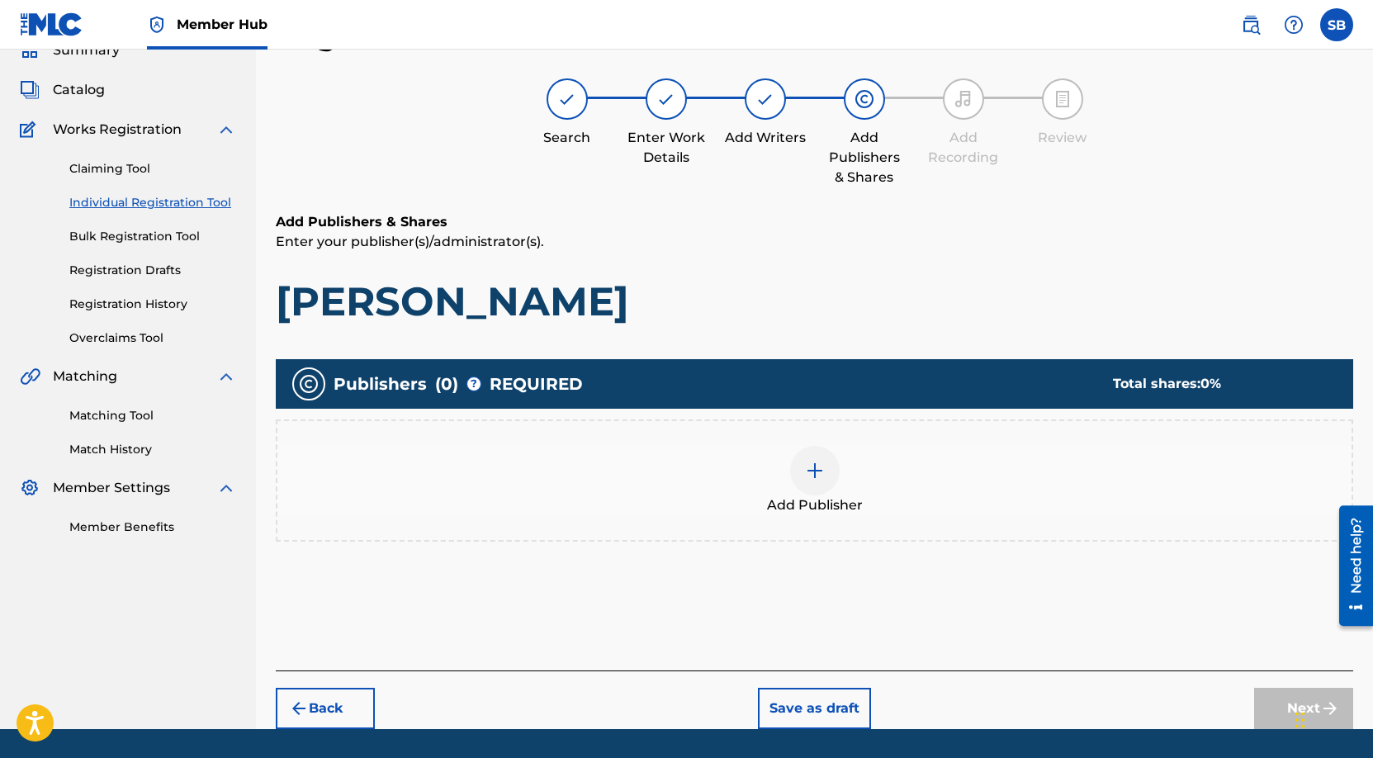
click at [873, 470] on div "Add Publisher" at bounding box center [814, 480] width 1074 height 69
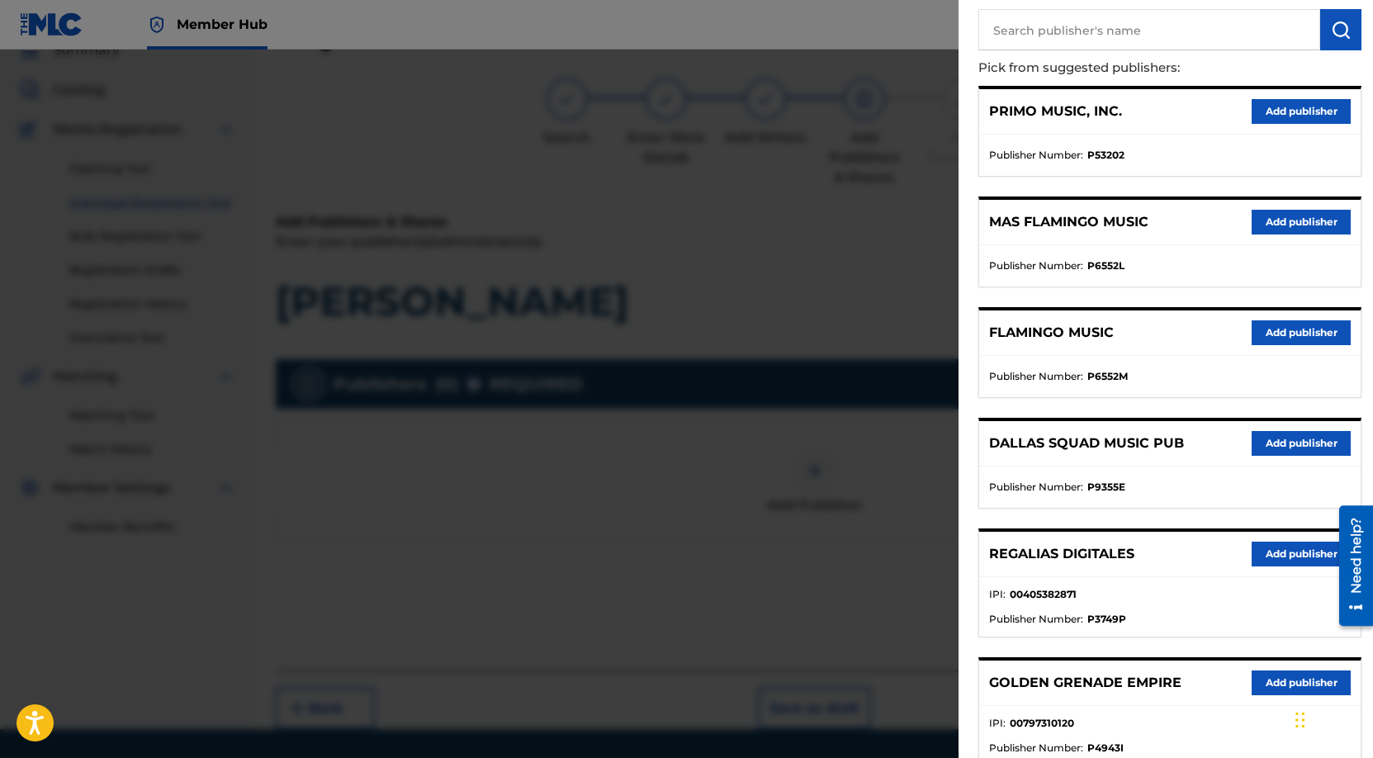
scroll to position [335, 0]
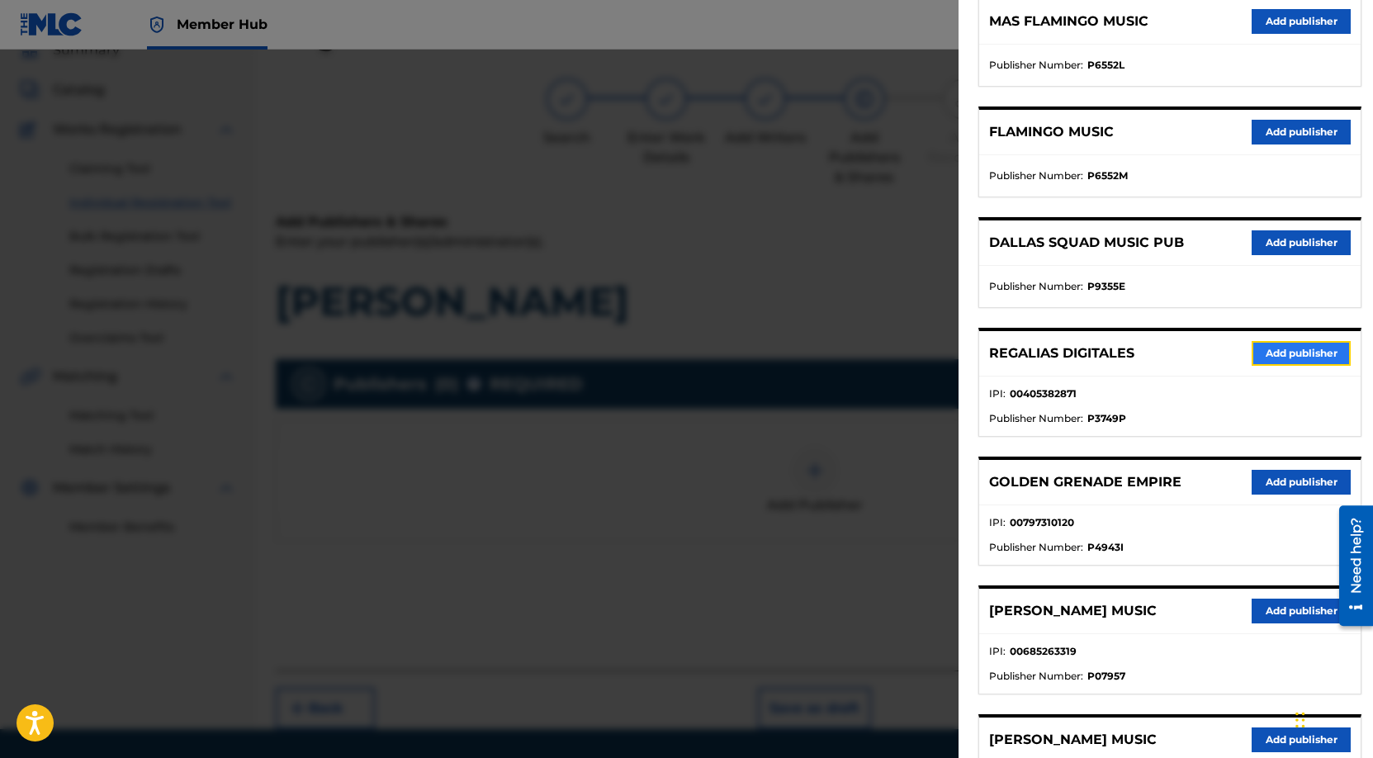
click at [1298, 347] on button "Add publisher" at bounding box center [1300, 353] width 99 height 25
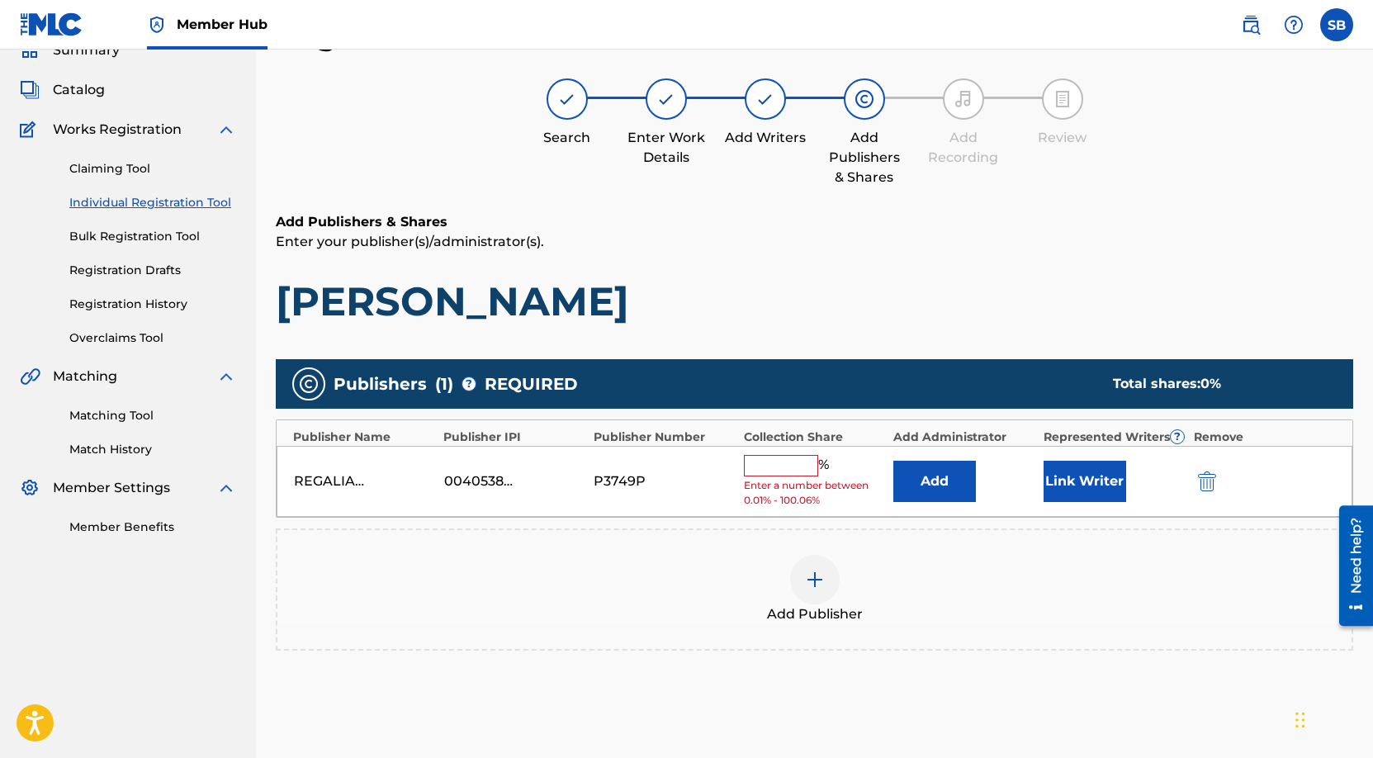
click at [782, 471] on input "text" at bounding box center [781, 465] width 74 height 21
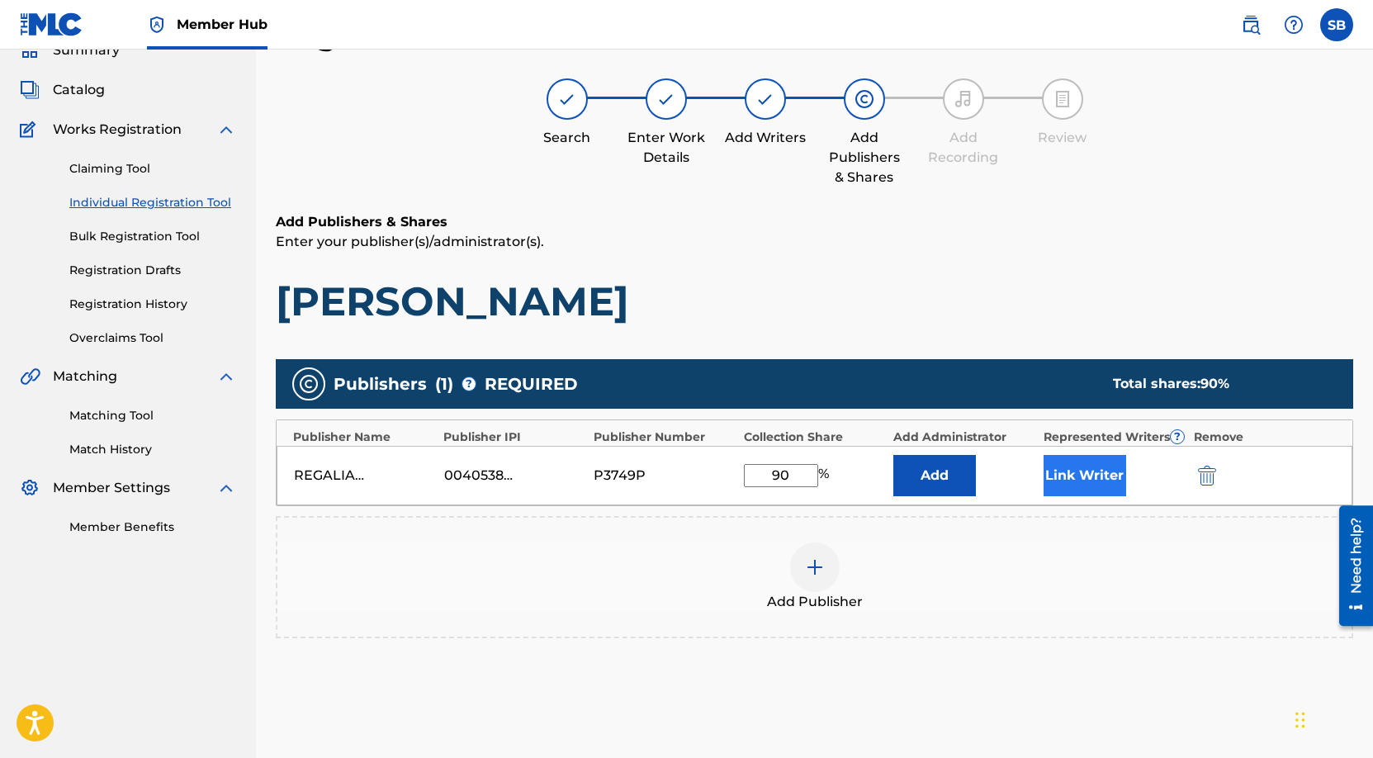
type input "90"
click at [1084, 463] on button "Link Writer" at bounding box center [1084, 475] width 83 height 41
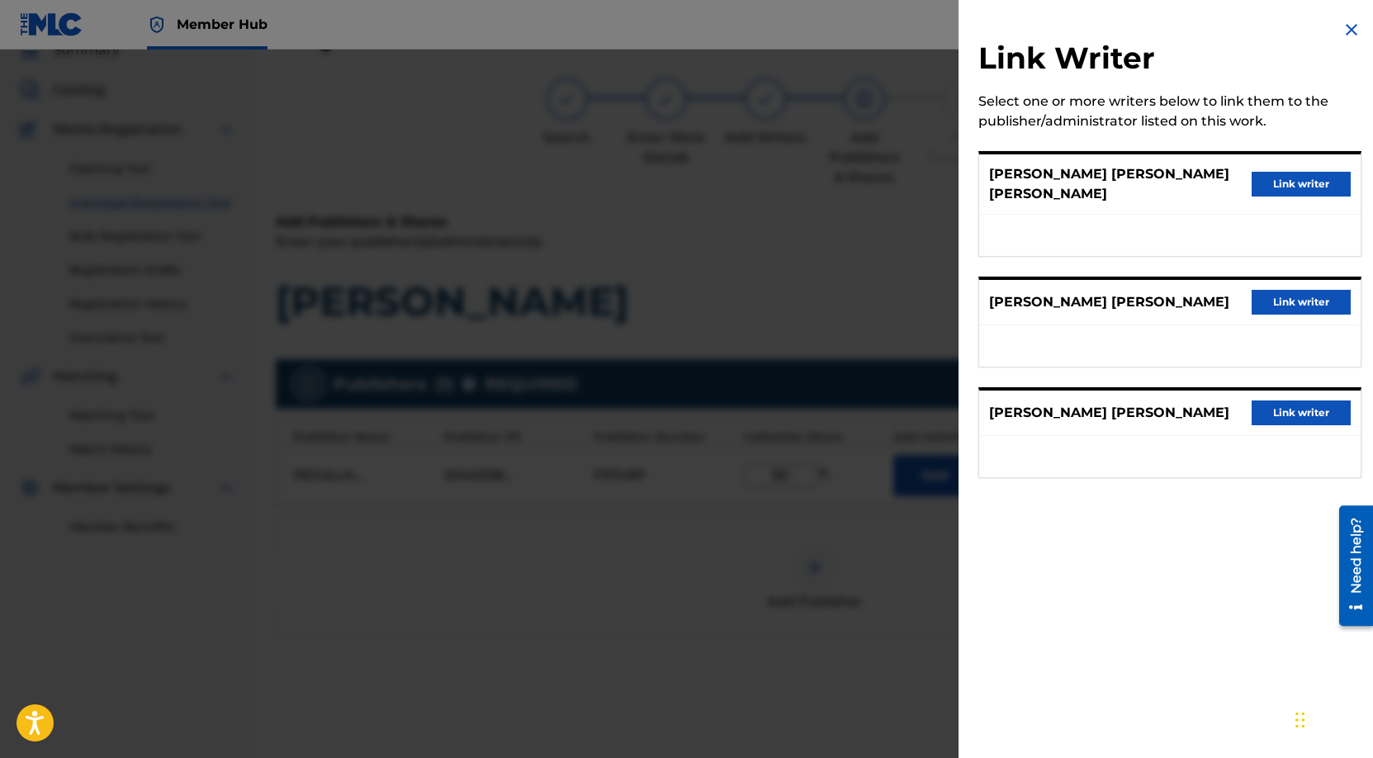
scroll to position [78, 0]
click at [1312, 187] on button "Link writer" at bounding box center [1300, 184] width 99 height 25
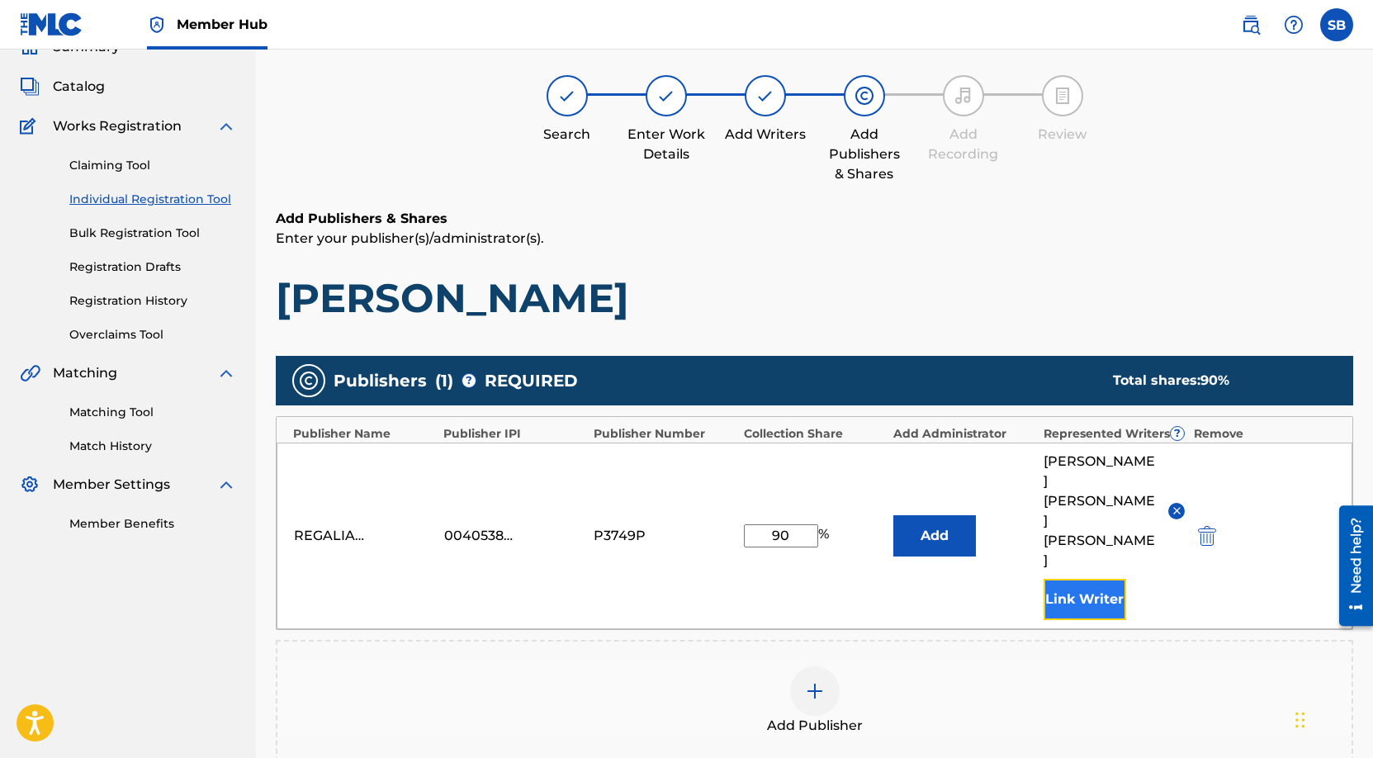
click at [1080, 579] on button "Link Writer" at bounding box center [1084, 599] width 83 height 41
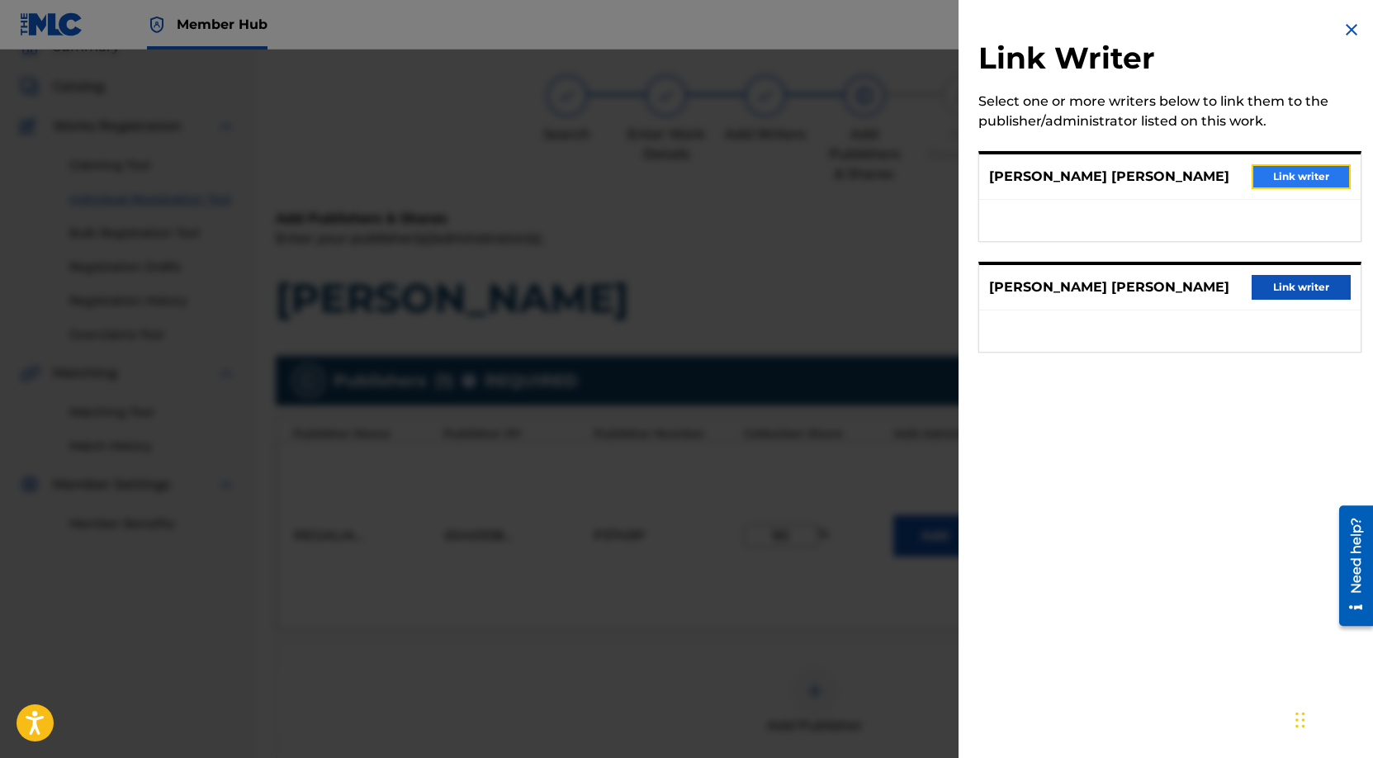
click at [1283, 169] on button "Link writer" at bounding box center [1300, 176] width 99 height 25
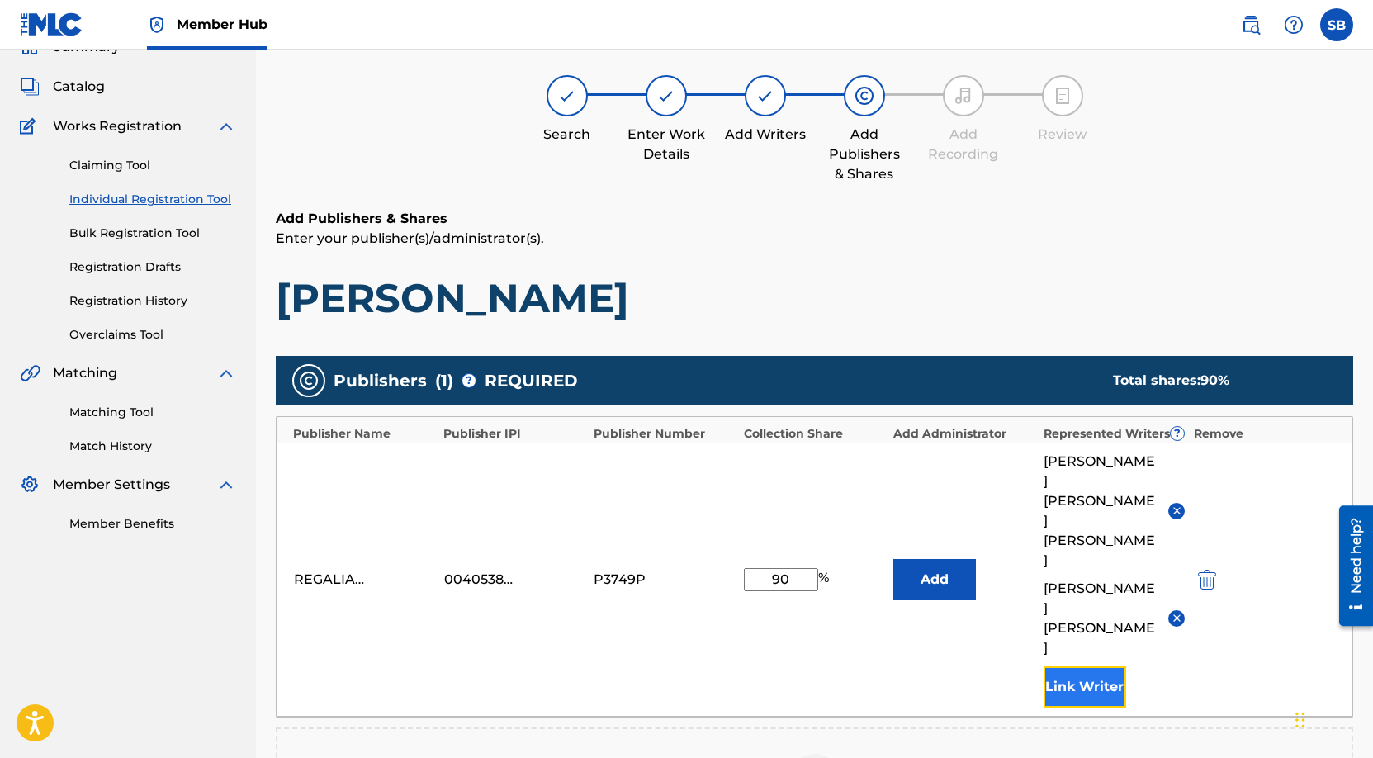
click at [1101, 666] on button "Link Writer" at bounding box center [1084, 686] width 83 height 41
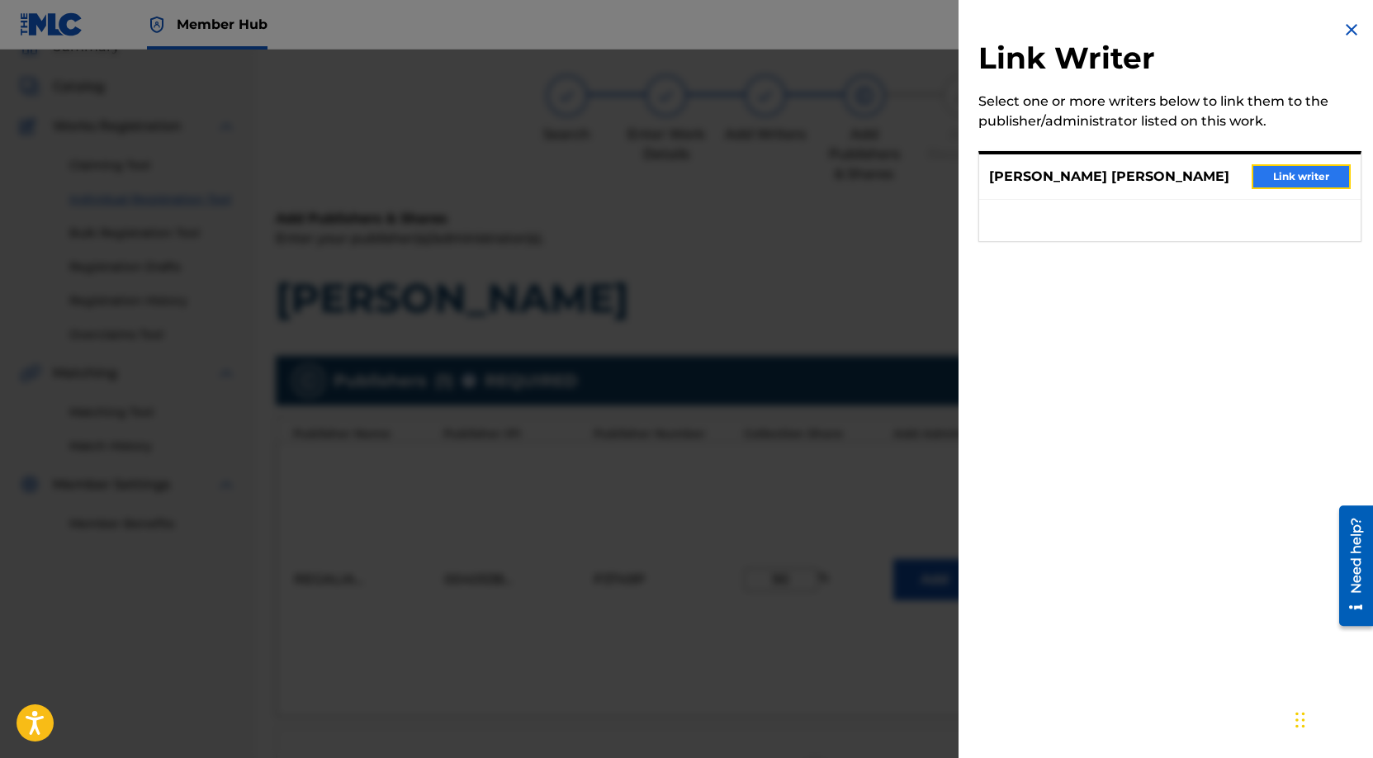
click at [1295, 165] on button "Link writer" at bounding box center [1300, 176] width 99 height 25
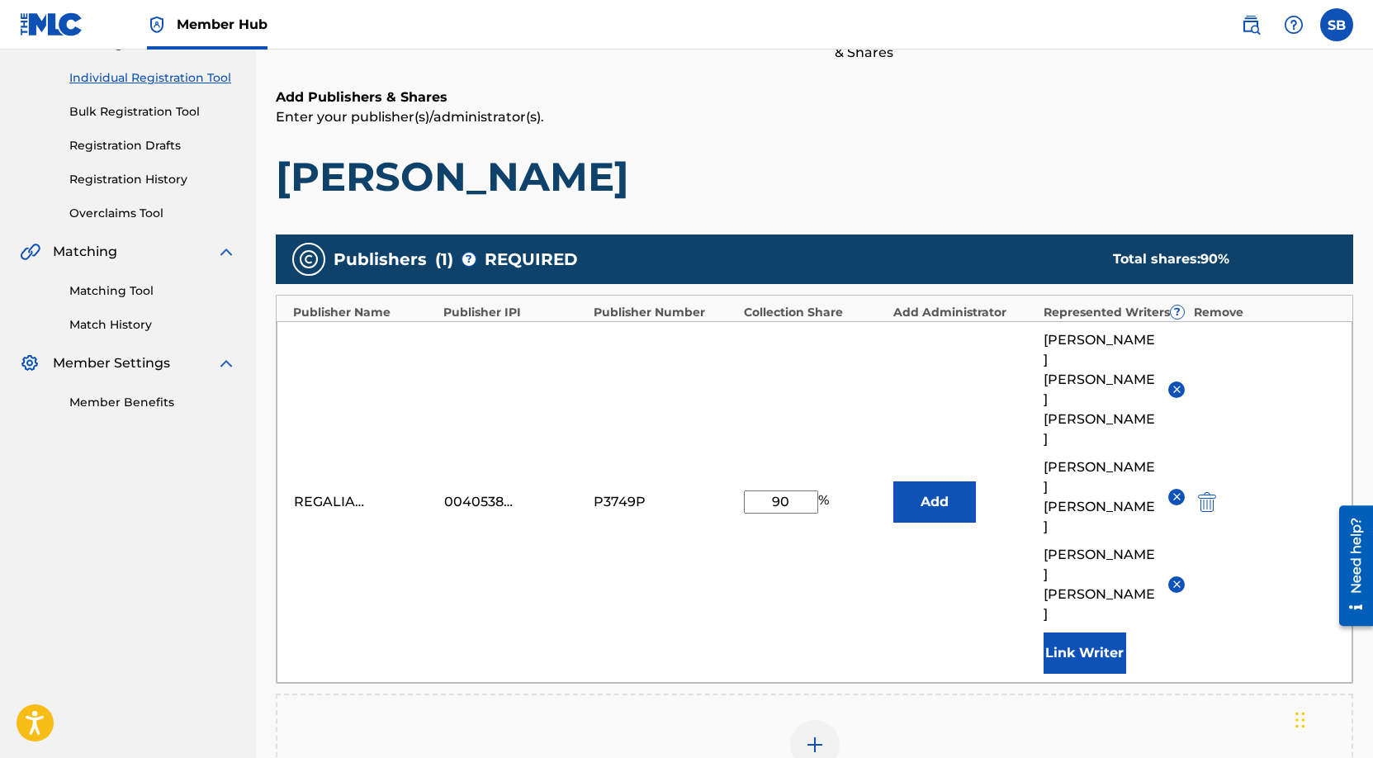
scroll to position [444, 0]
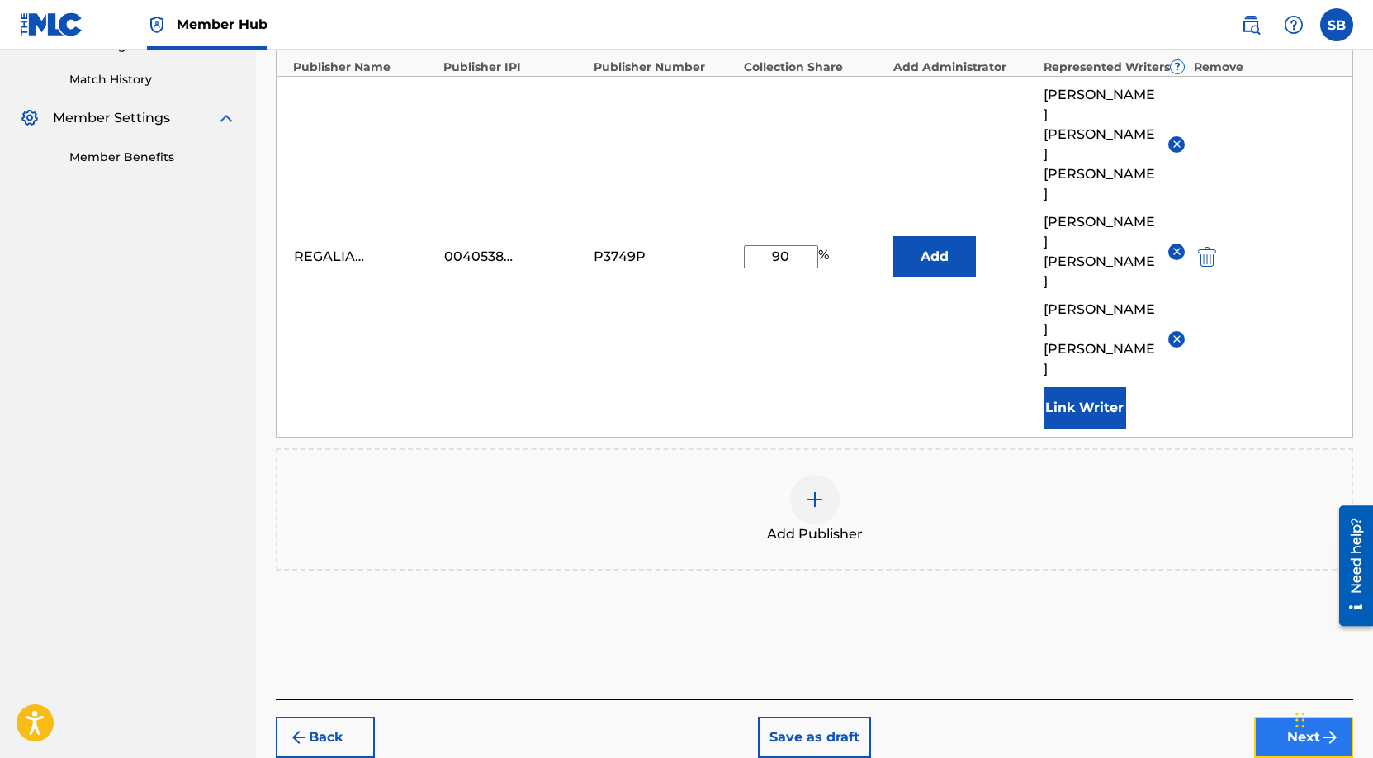
click at [1283, 717] on button "Next" at bounding box center [1303, 737] width 99 height 41
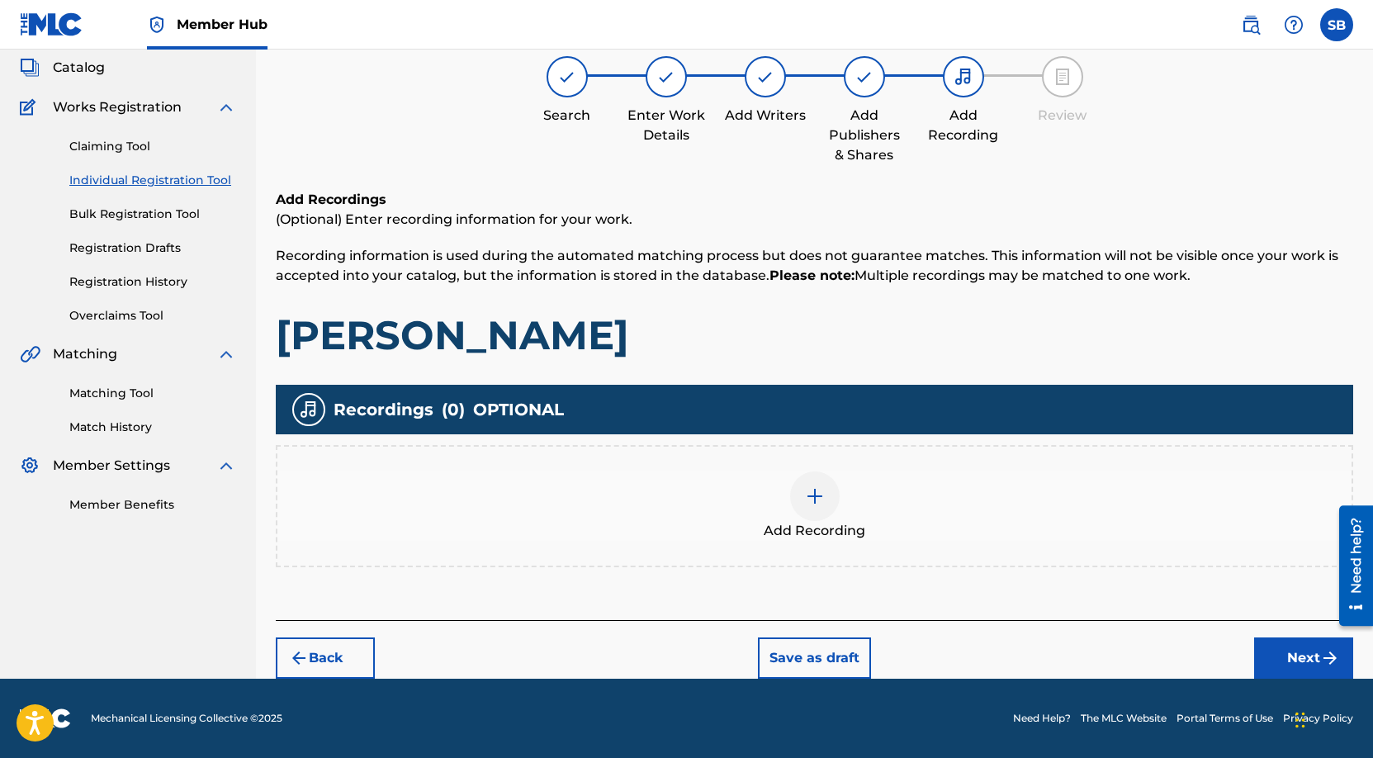
scroll to position [74, 0]
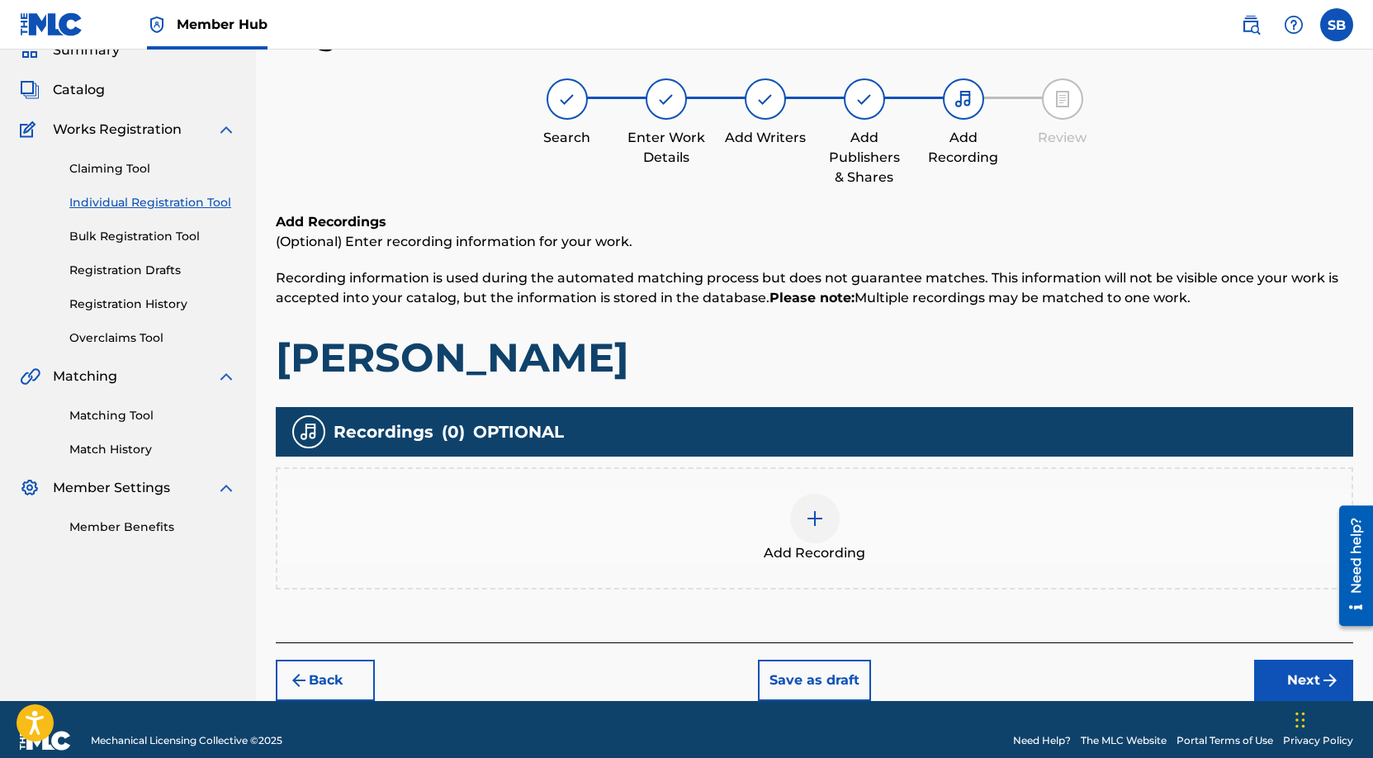
click at [780, 539] on div "Add Recording" at bounding box center [814, 528] width 1074 height 69
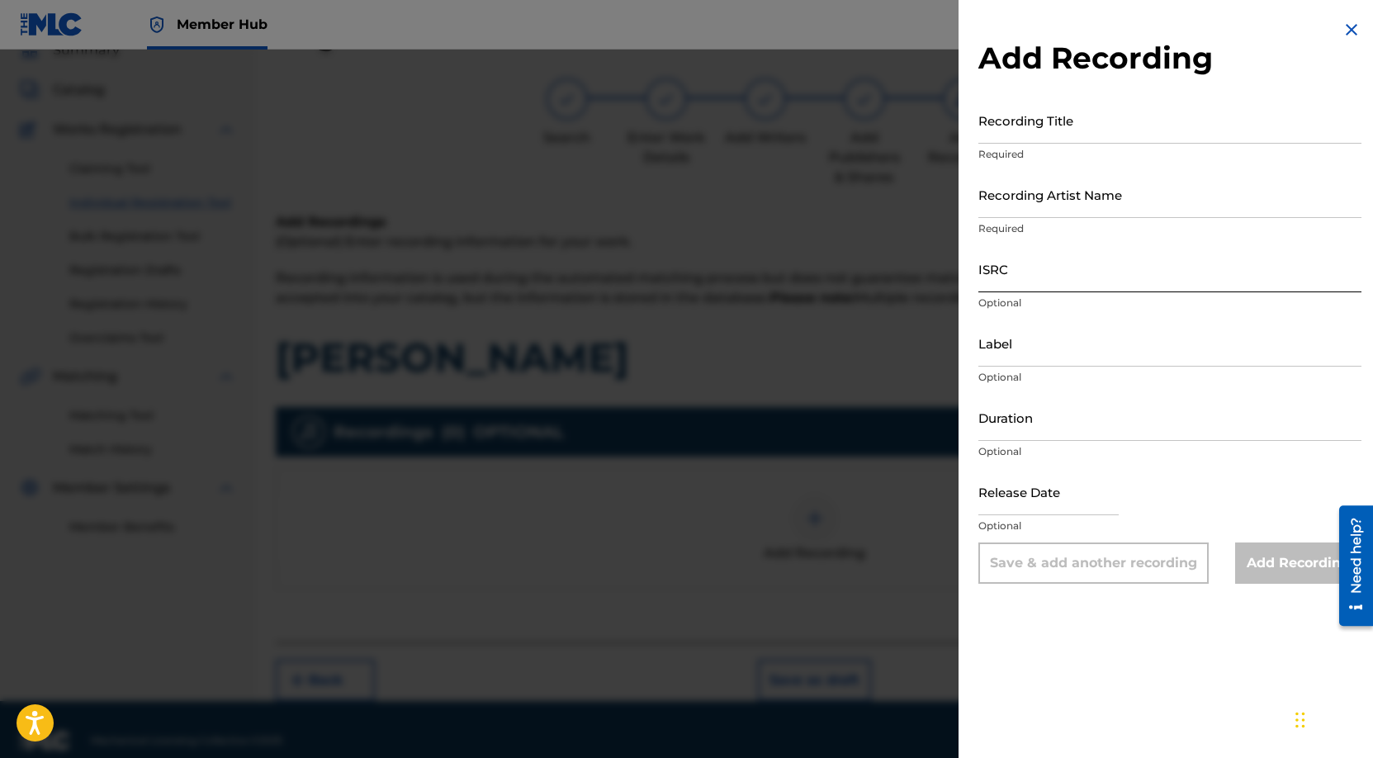
click at [1071, 276] on input "ISRC" at bounding box center [1169, 268] width 383 height 47
paste input "QZTPX2519655"
type input "QZTPX2519655"
click at [1091, 187] on input "Recording Artist Name" at bounding box center [1169, 194] width 383 height 47
paste input "[PERSON_NAME], [PERSON_NAME], [PERSON_NAME], Boxor One, [PERSON_NAME], Lokothl"
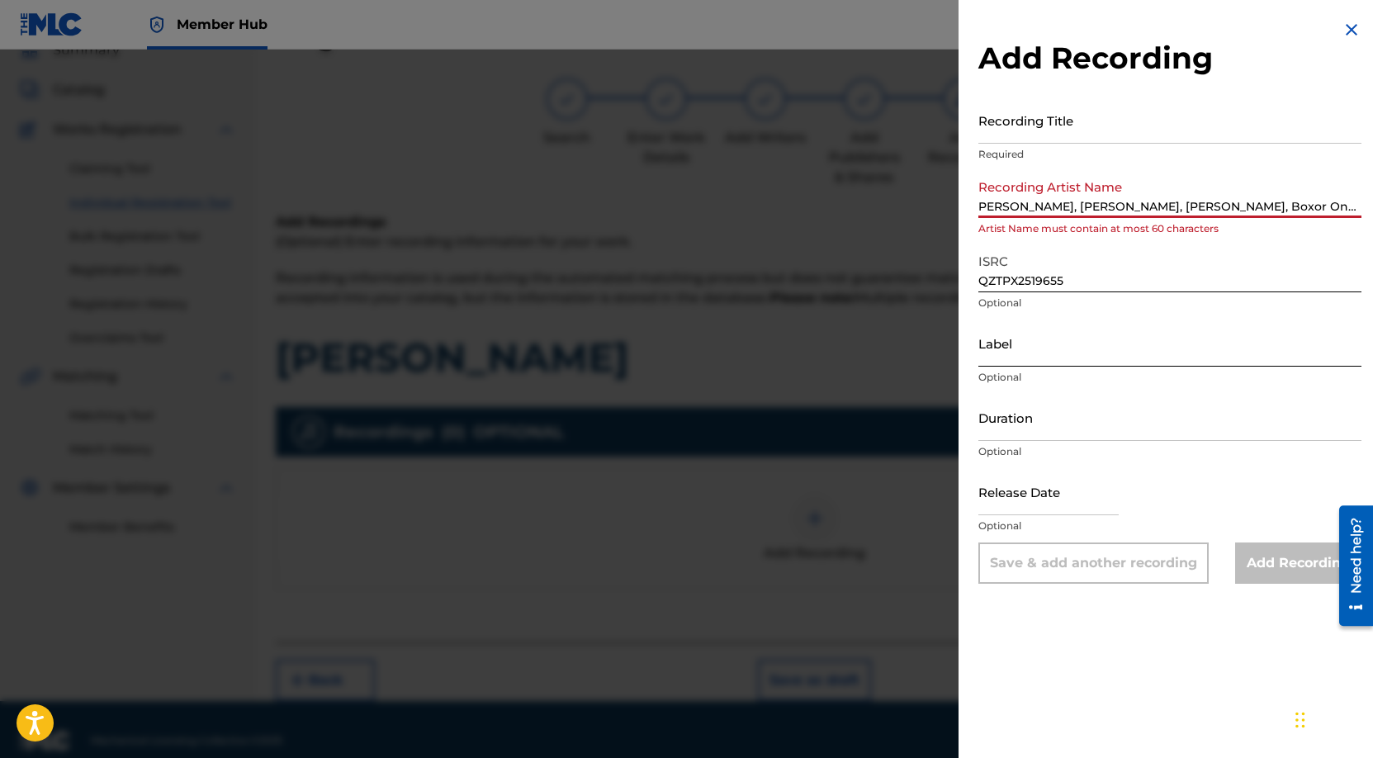
scroll to position [0, 0]
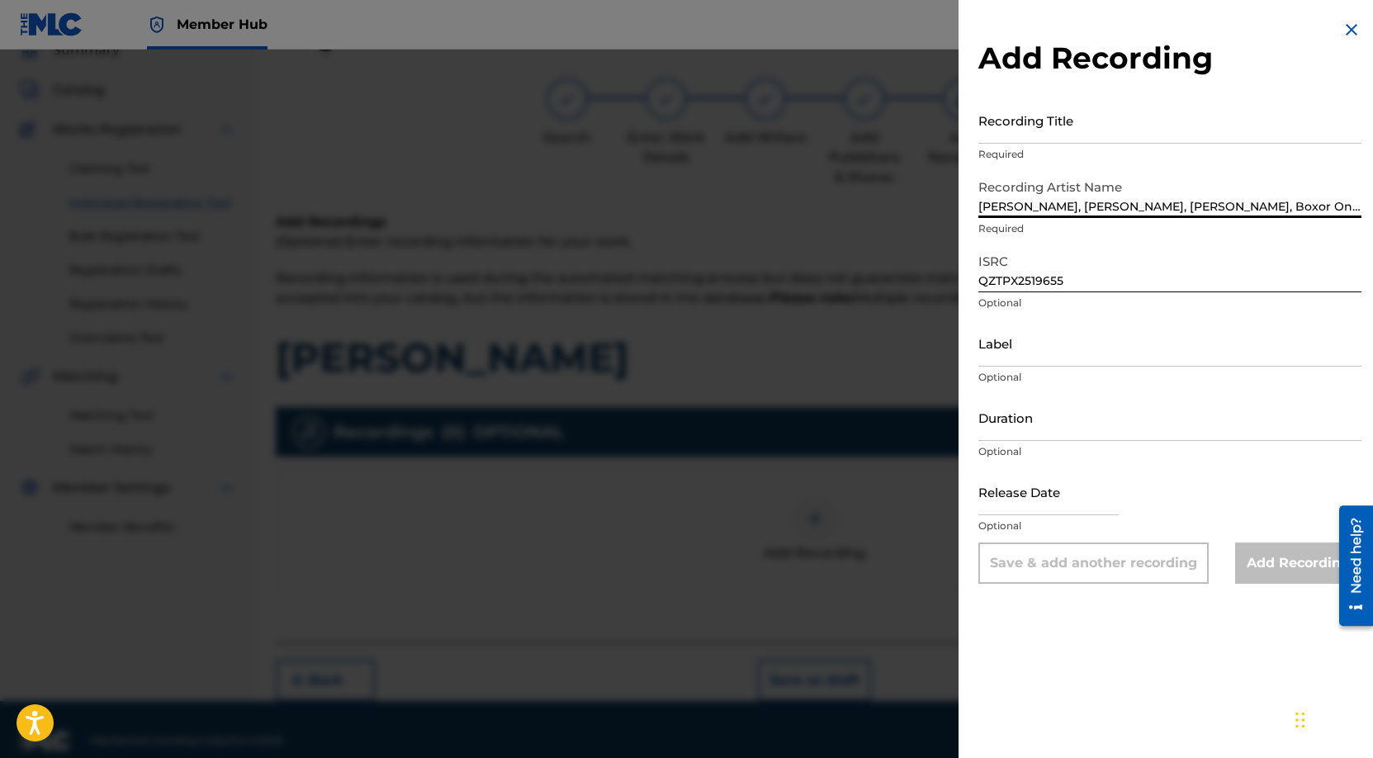
type input "[PERSON_NAME], [PERSON_NAME], [PERSON_NAME], Boxor One, [PERSON_NAME]"
click at [1185, 117] on input "Recording Title" at bounding box center [1169, 120] width 383 height 47
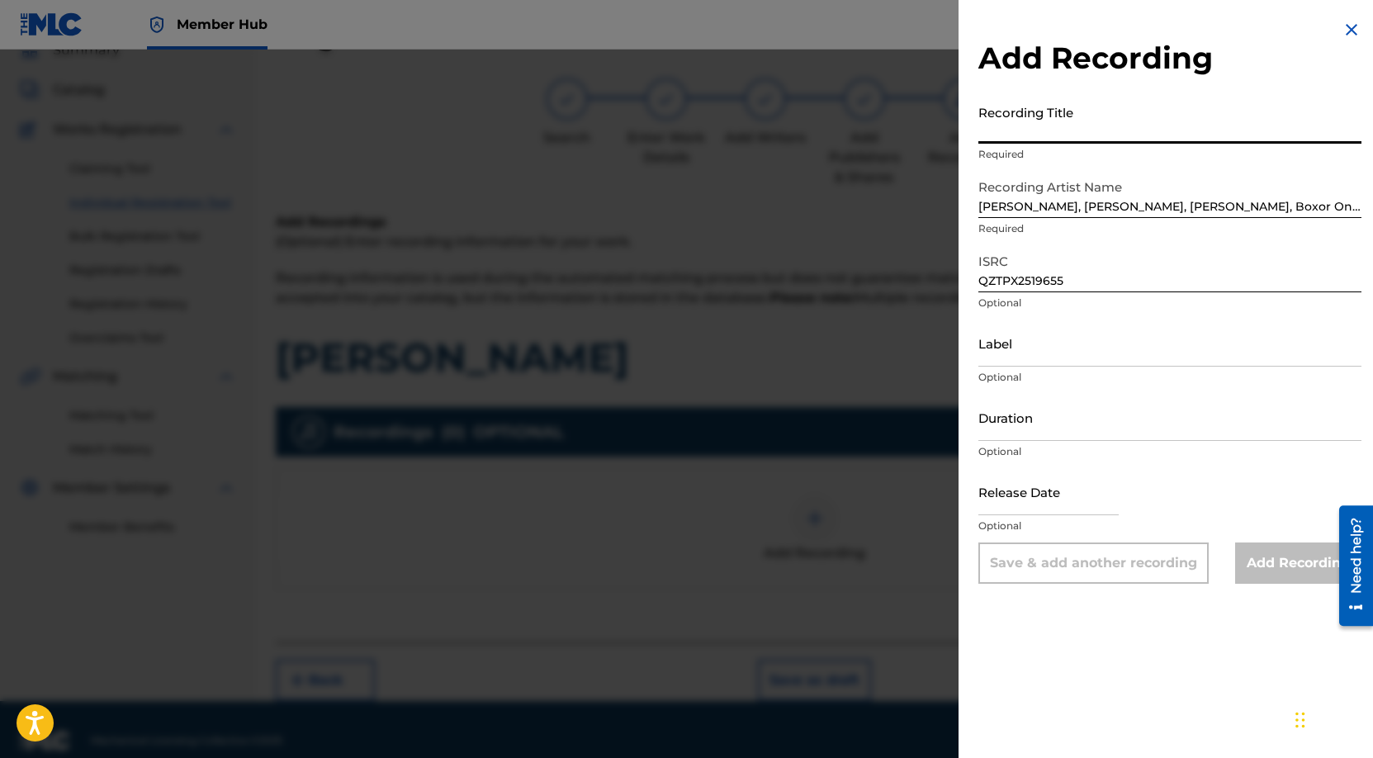
paste input "[PERSON_NAME]"
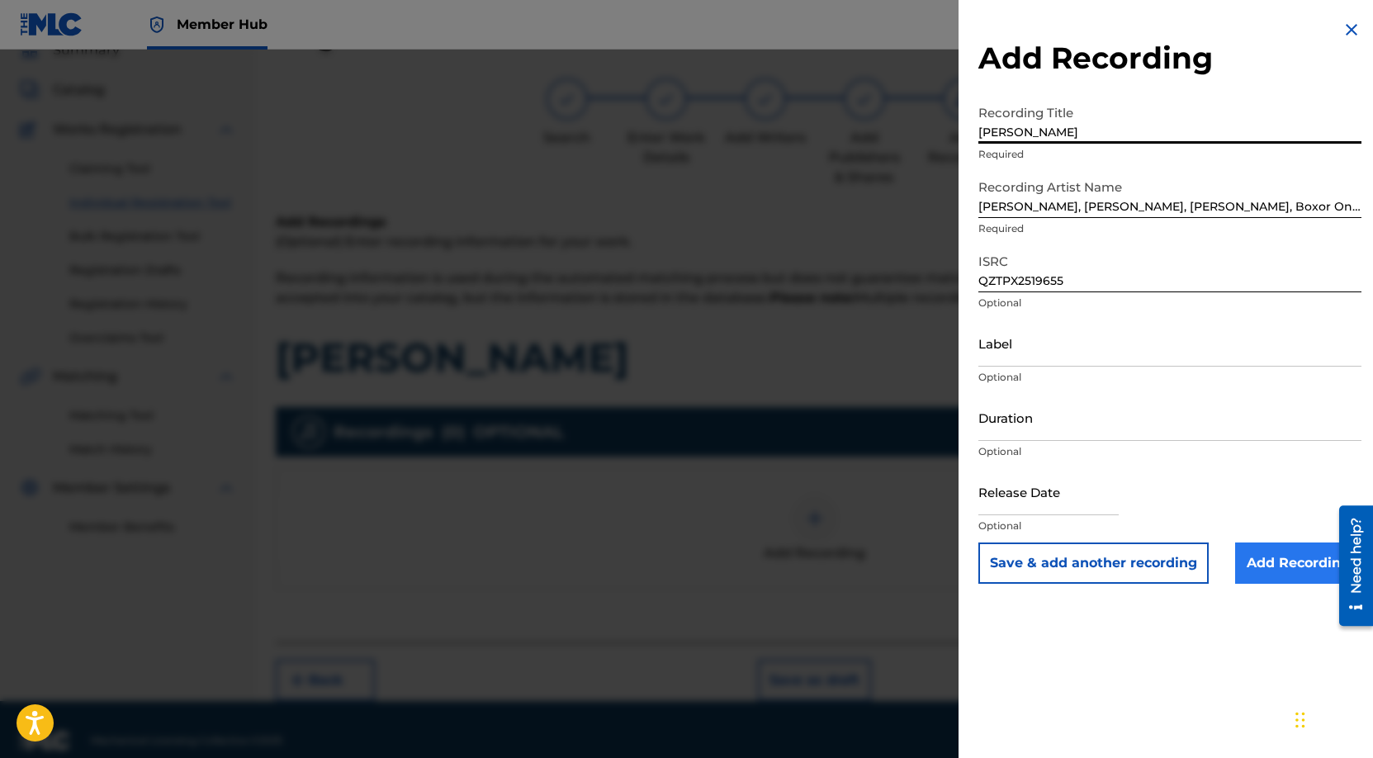
type input "[PERSON_NAME]"
click at [1286, 568] on input "Add Recording" at bounding box center [1298, 562] width 126 height 41
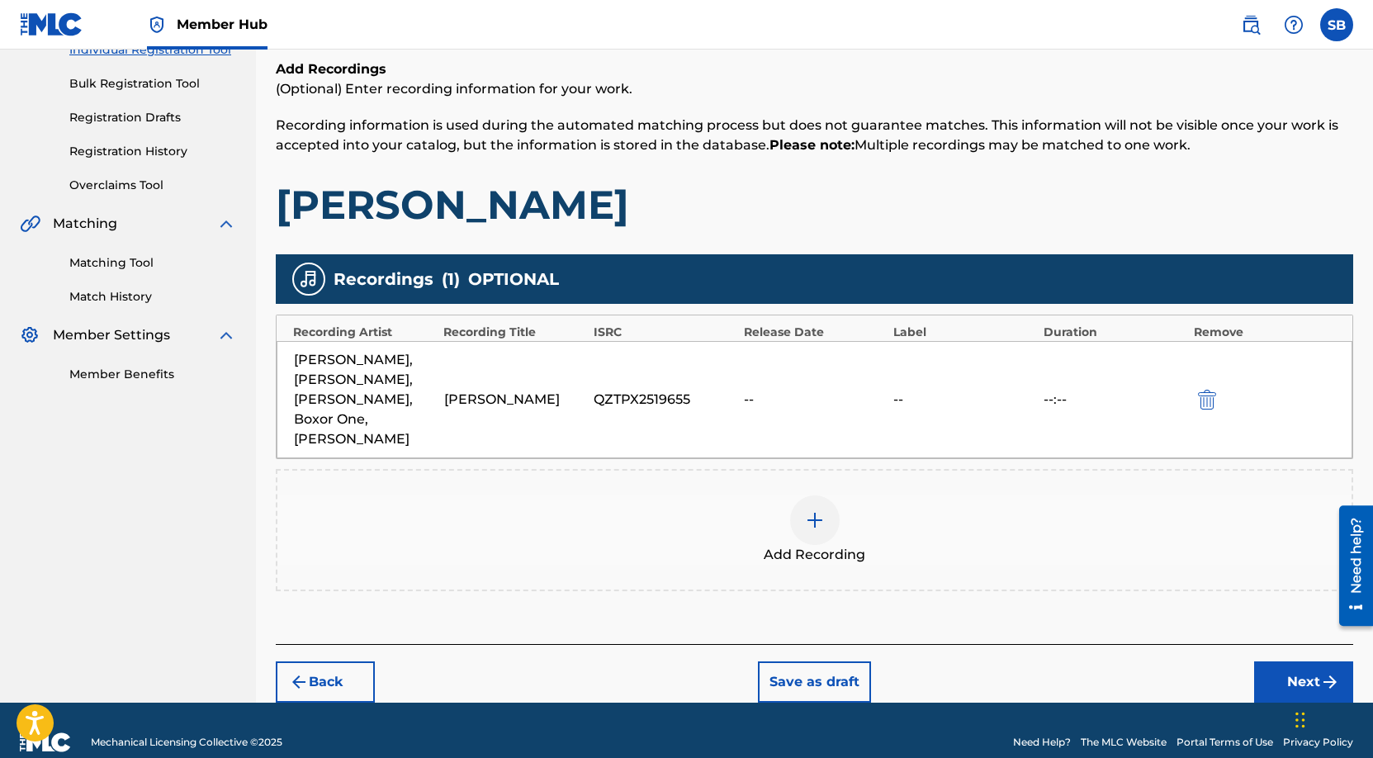
scroll to position [231, 0]
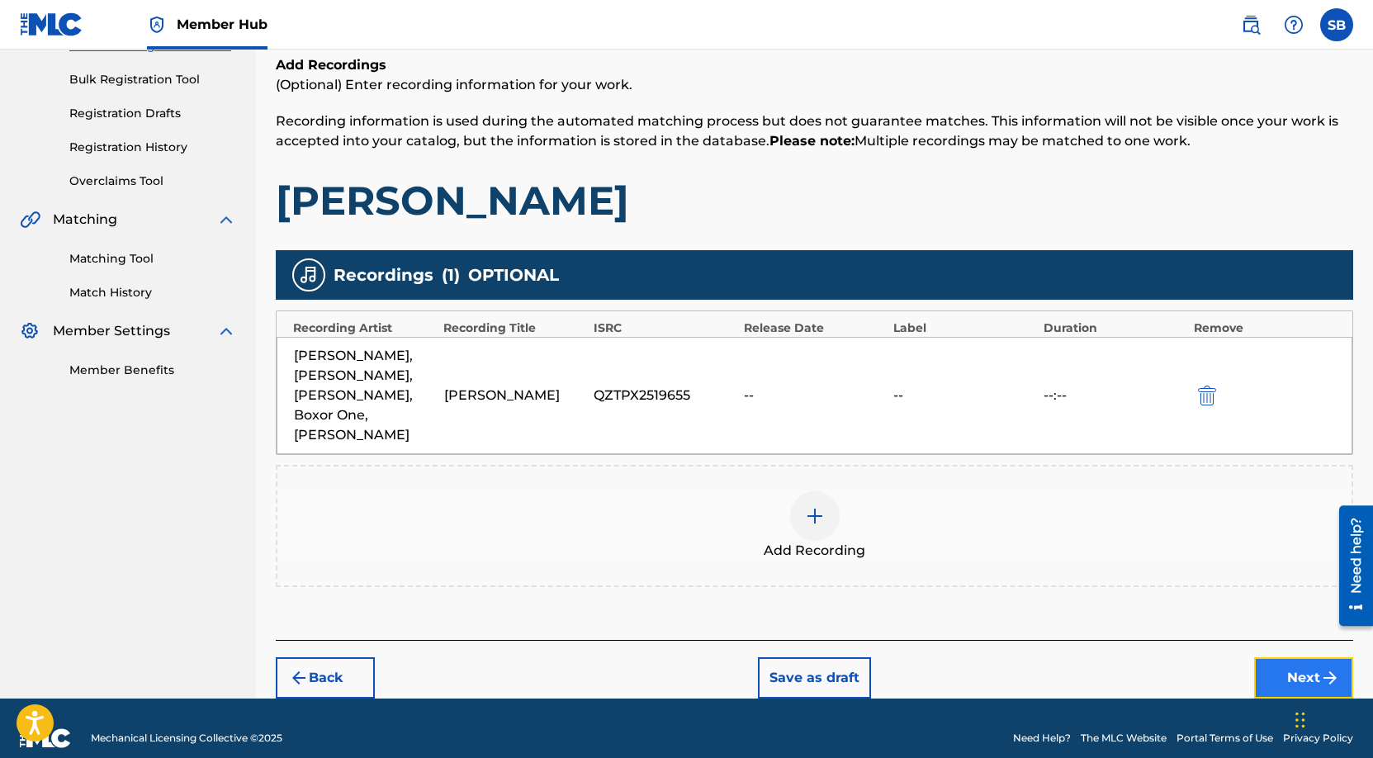
click at [1281, 660] on button "Next" at bounding box center [1303, 677] width 99 height 41
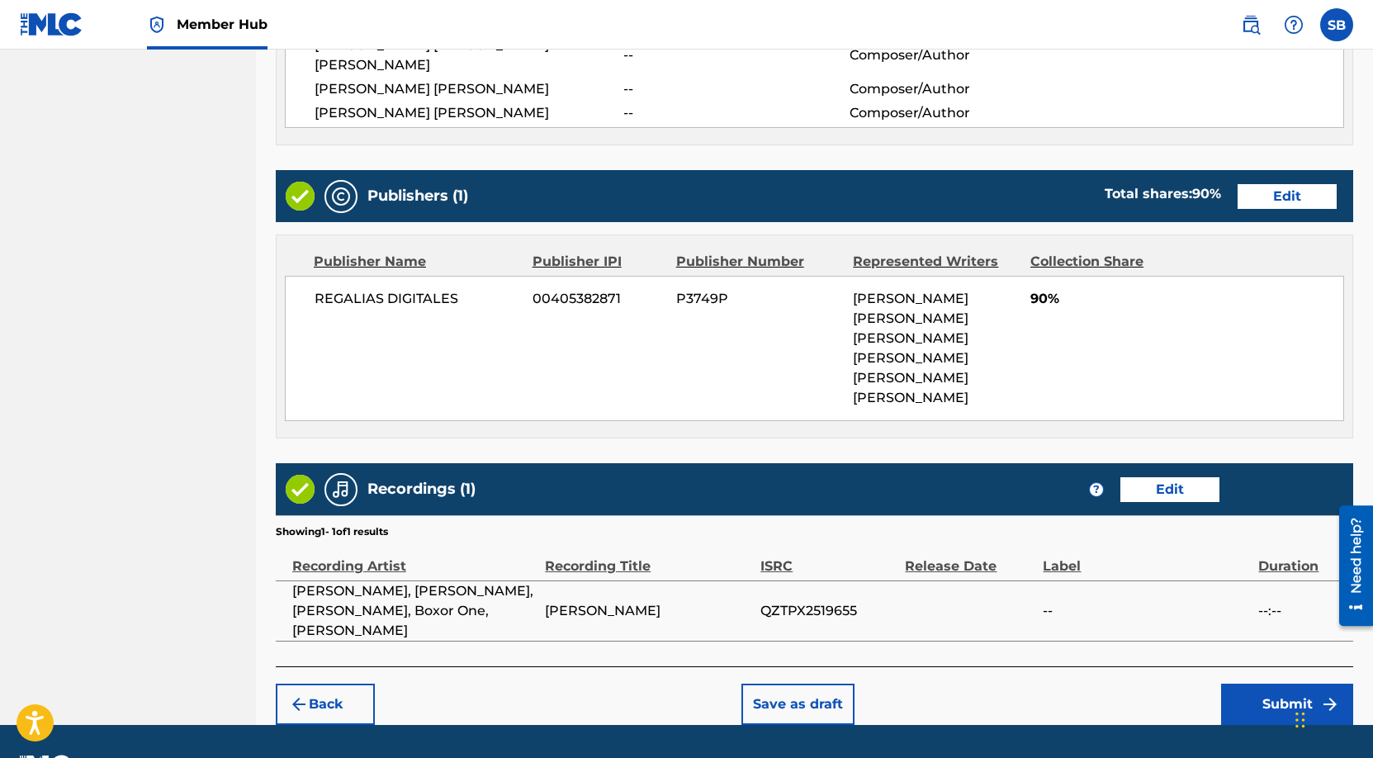
scroll to position [773, 0]
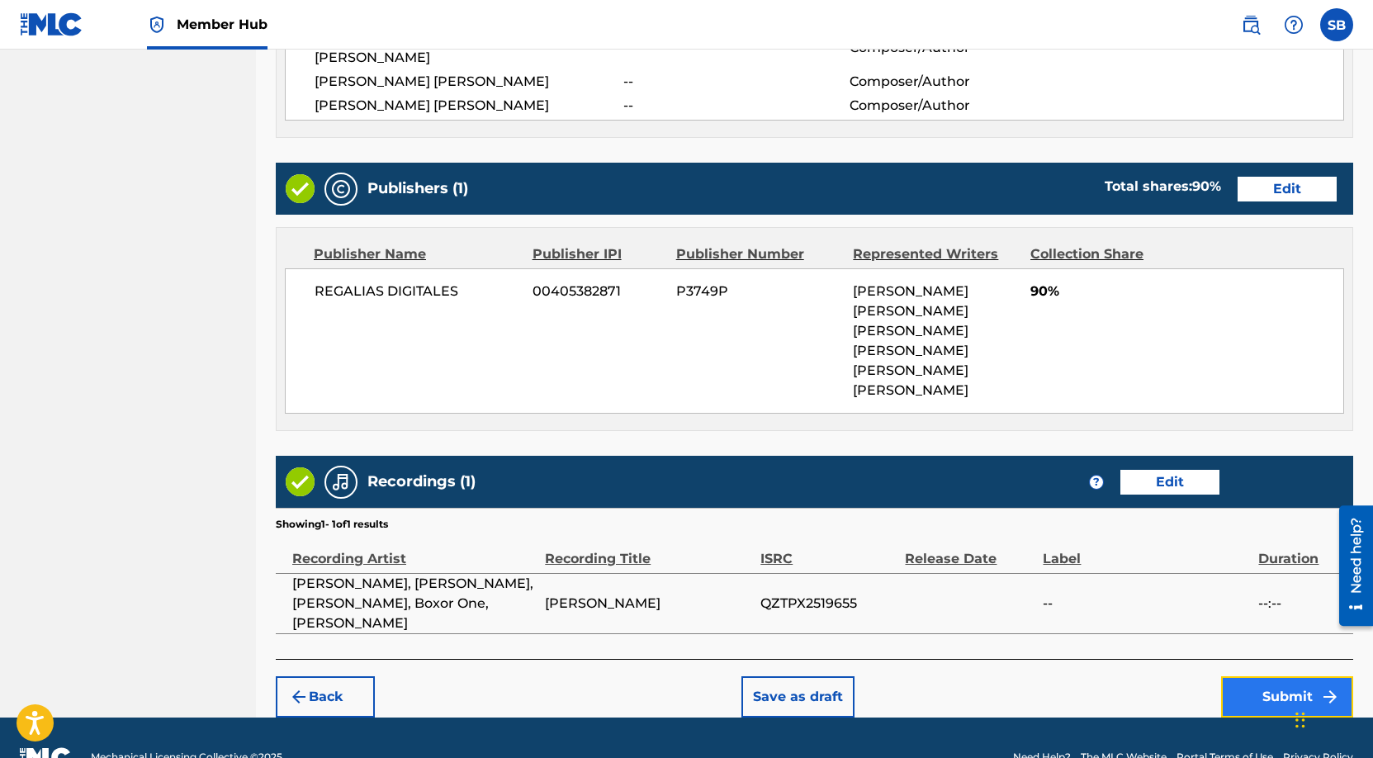
click at [1273, 676] on button "Submit" at bounding box center [1287, 696] width 132 height 41
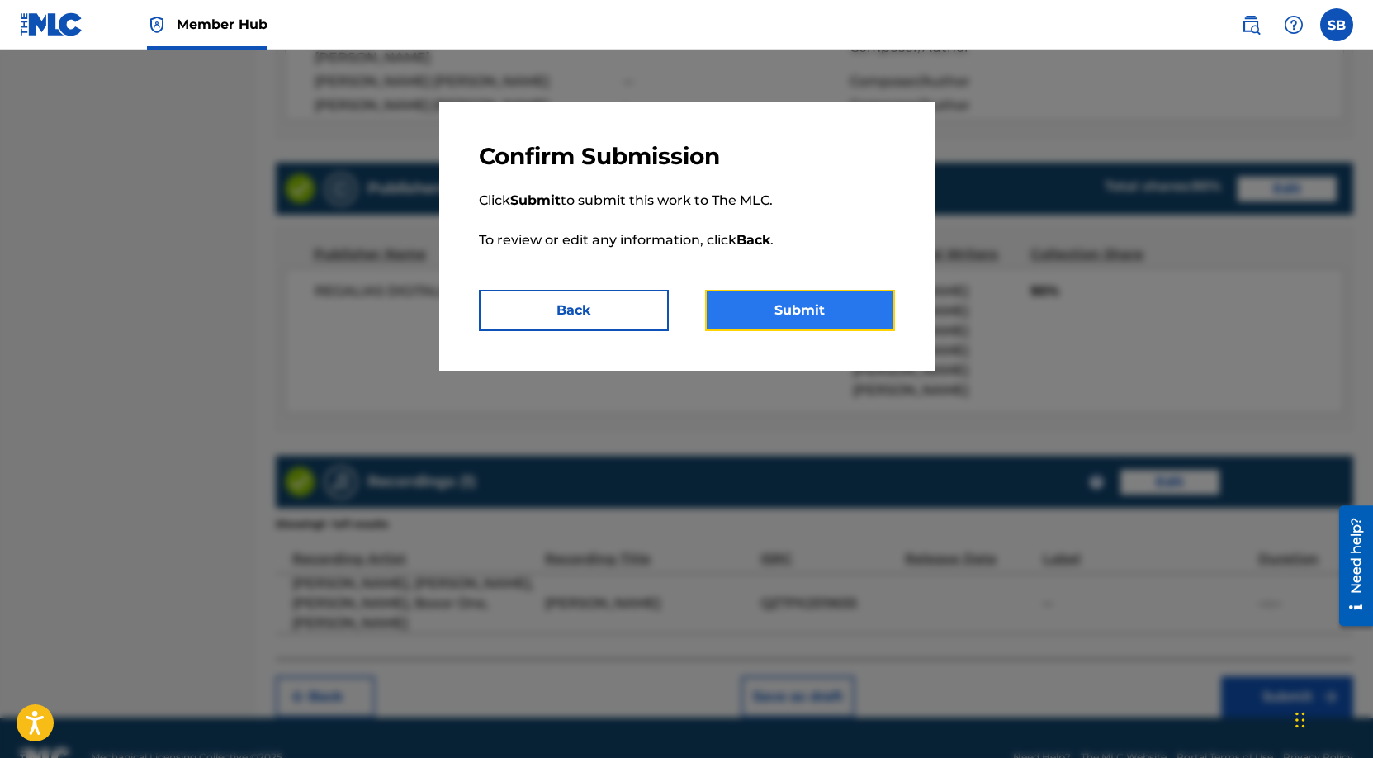
click at [823, 302] on button "Submit" at bounding box center [800, 310] width 190 height 41
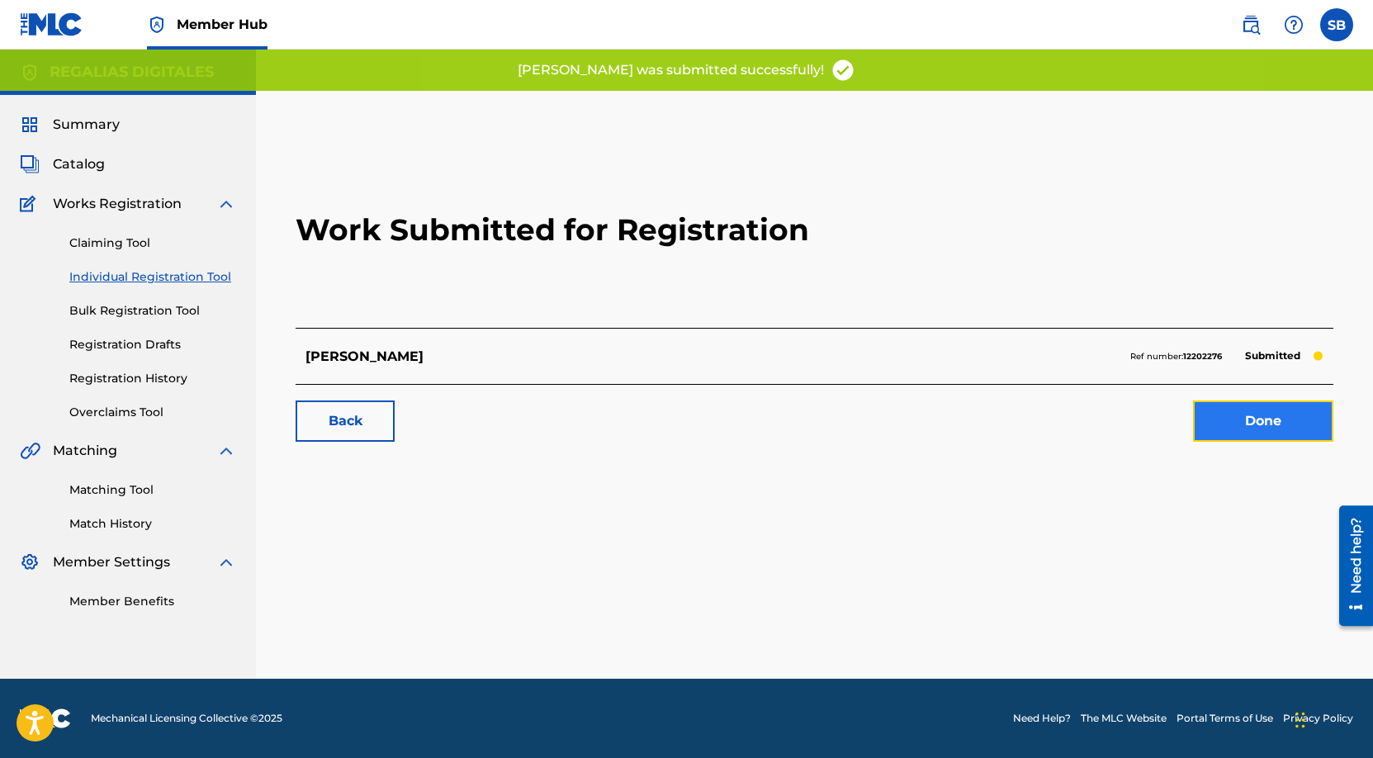
click at [1259, 433] on link "Done" at bounding box center [1263, 420] width 140 height 41
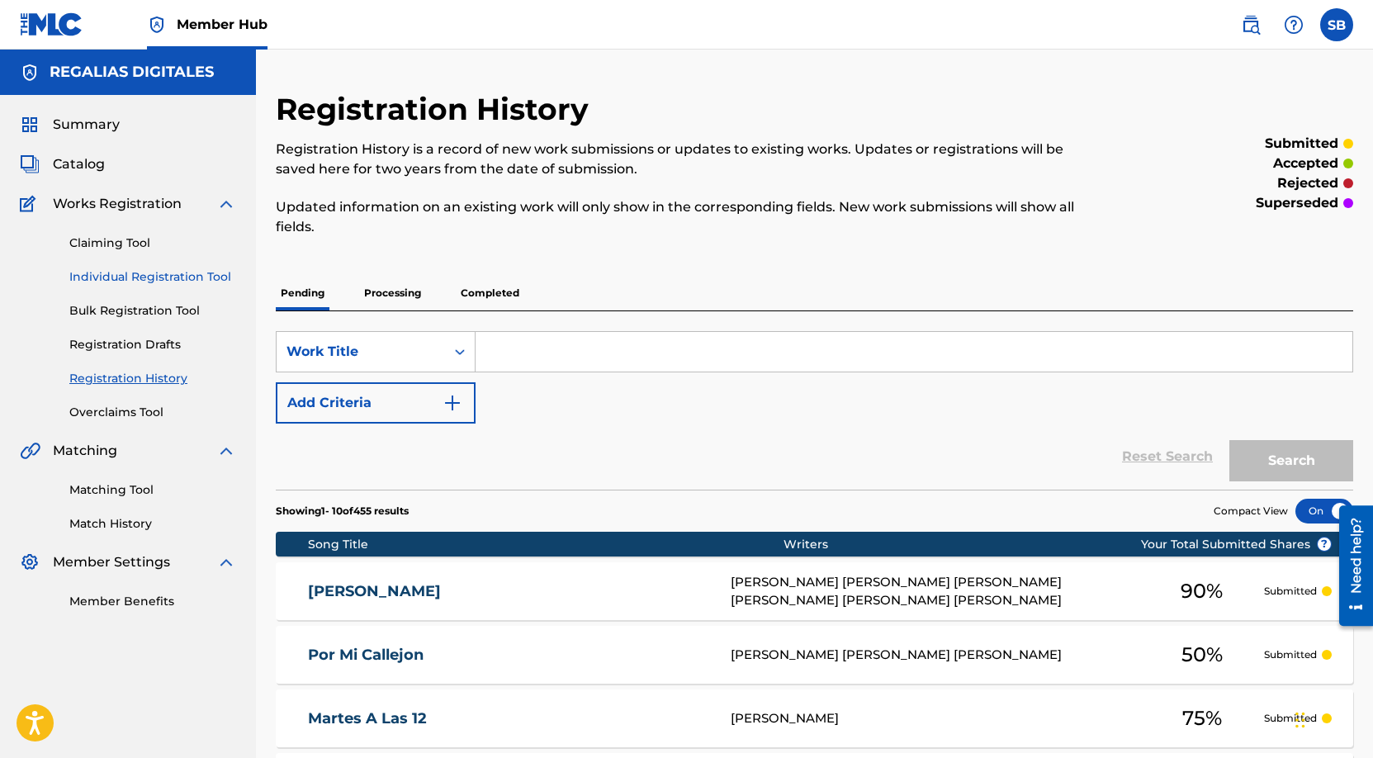
click at [170, 283] on link "Individual Registration Tool" at bounding box center [152, 276] width 167 height 17
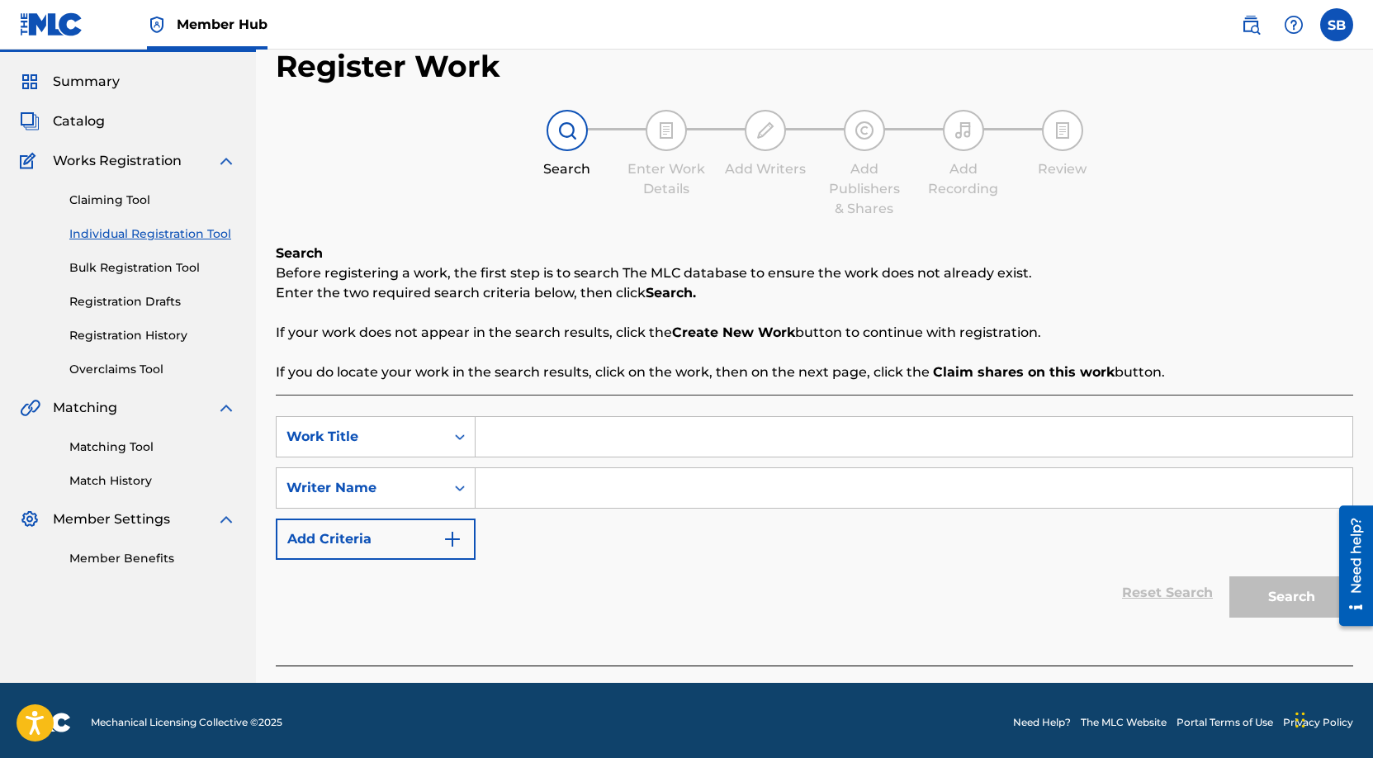
scroll to position [47, 0]
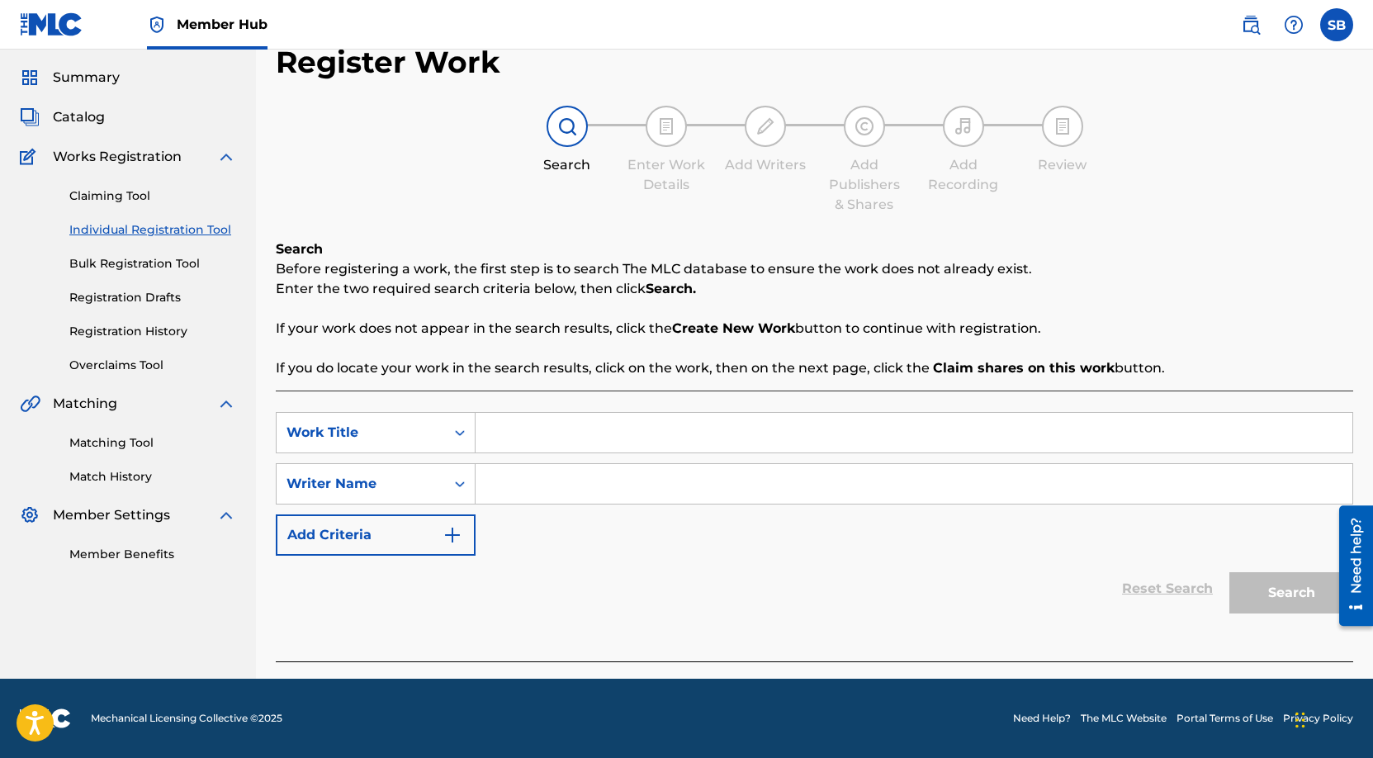
click at [558, 428] on input "Search Form" at bounding box center [913, 433] width 877 height 40
paste input "Mis Ojos Quieren Verte"
type input "Mis Ojos Quieren Verte"
click at [562, 472] on input "Search Form" at bounding box center [913, 484] width 877 height 40
click at [709, 501] on input "Search Form" at bounding box center [913, 484] width 877 height 40
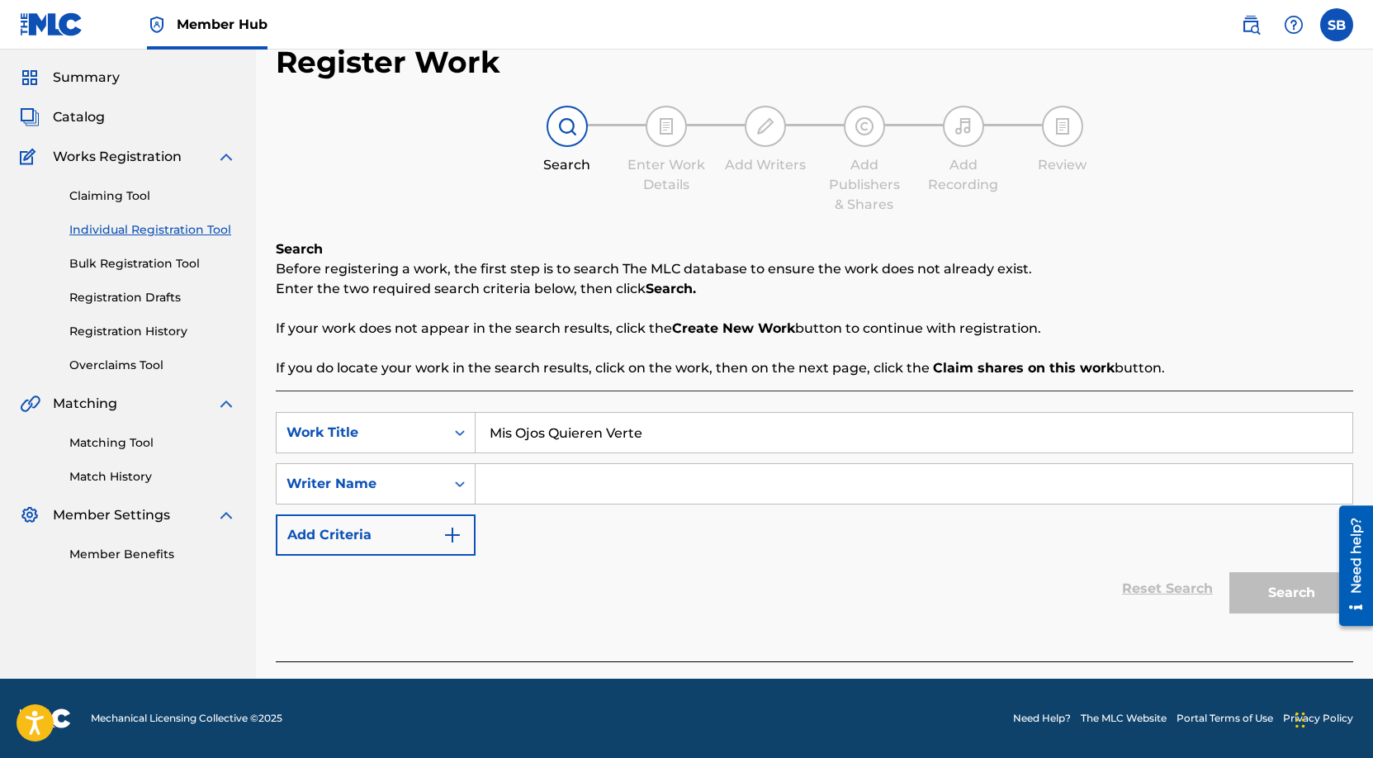
paste input "[PERSON_NAME] [PERSON_NAME] [PERSON_NAME]"
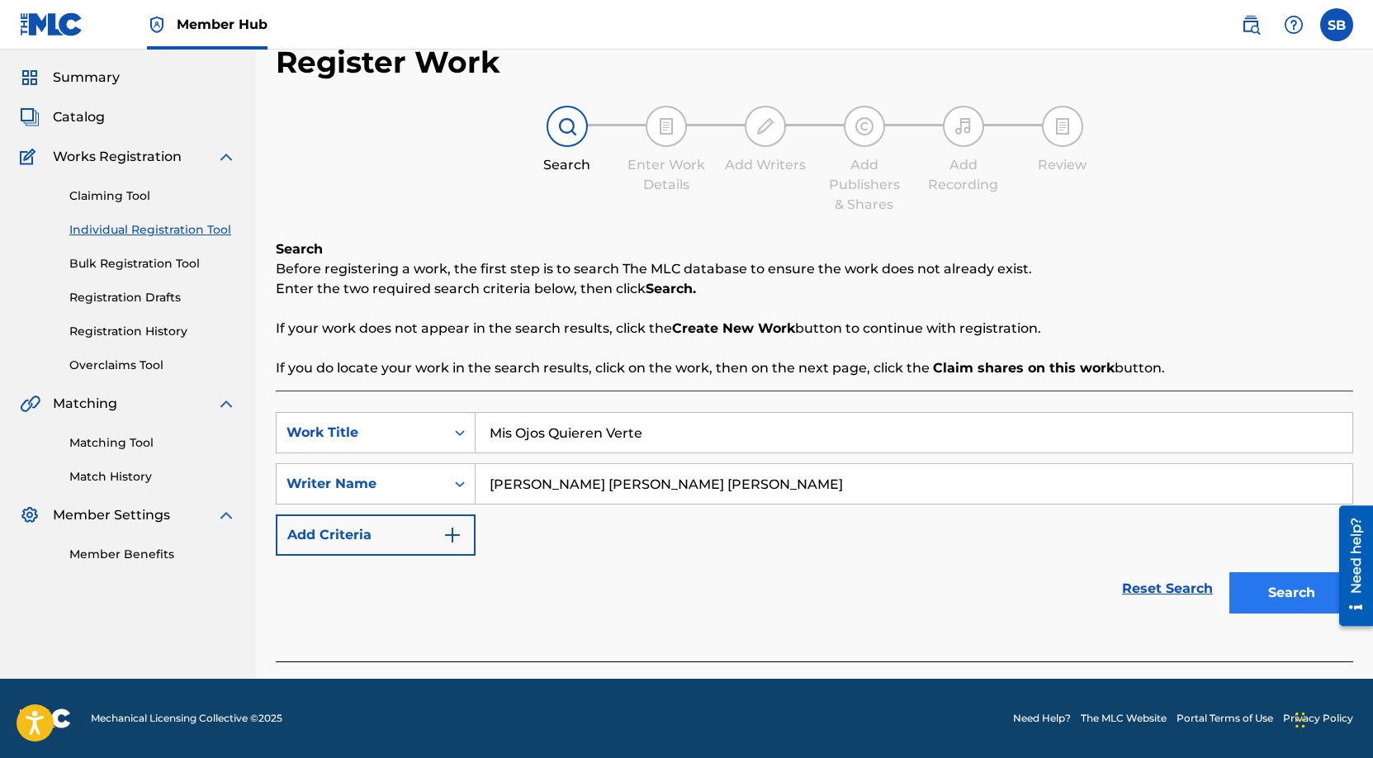
type input "[PERSON_NAME] [PERSON_NAME] [PERSON_NAME]"
click at [1281, 588] on button "Search" at bounding box center [1291, 592] width 124 height 41
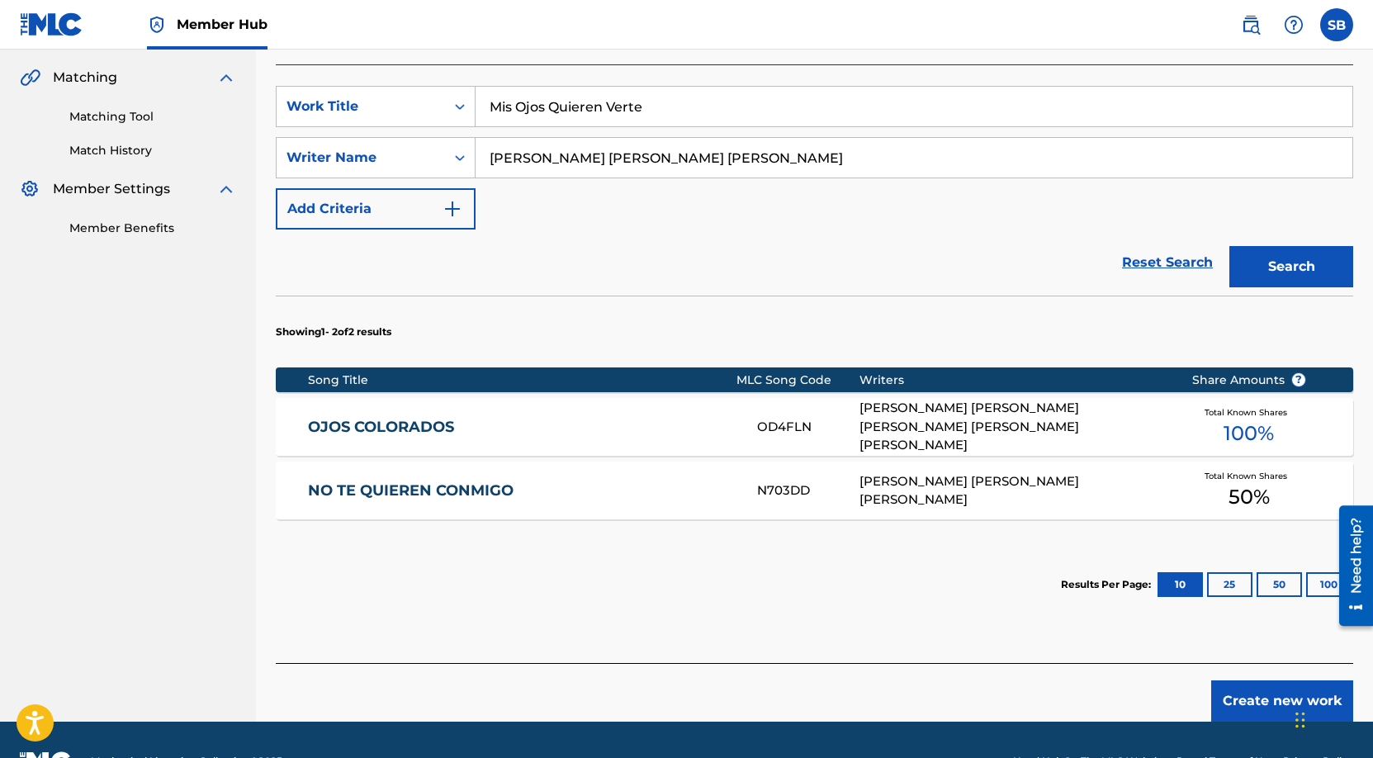
scroll to position [386, 0]
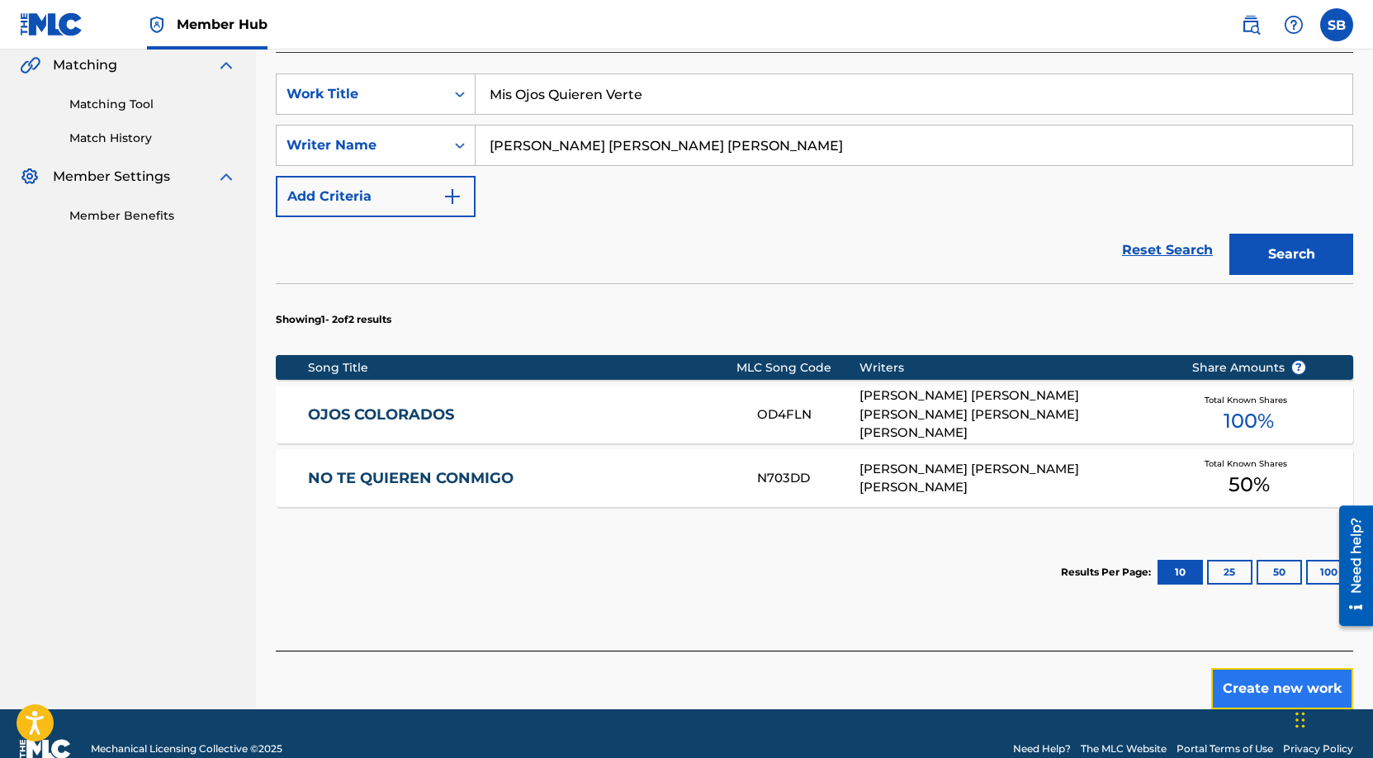
click at [1241, 683] on button "Create new work" at bounding box center [1282, 688] width 142 height 41
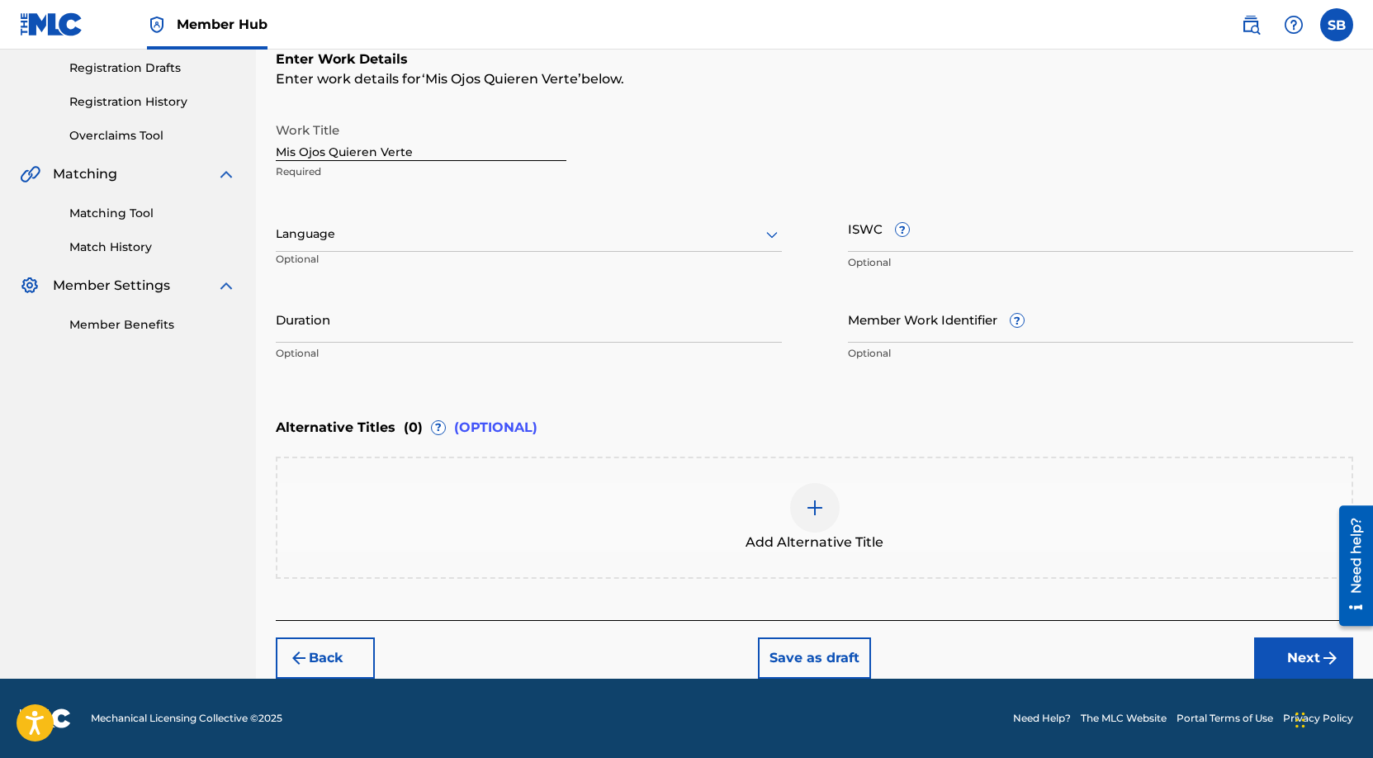
scroll to position [277, 0]
click at [423, 229] on div at bounding box center [529, 234] width 506 height 21
click at [376, 304] on div "Spanish" at bounding box center [529, 307] width 504 height 37
click at [1298, 657] on button "Next" at bounding box center [1303, 657] width 99 height 41
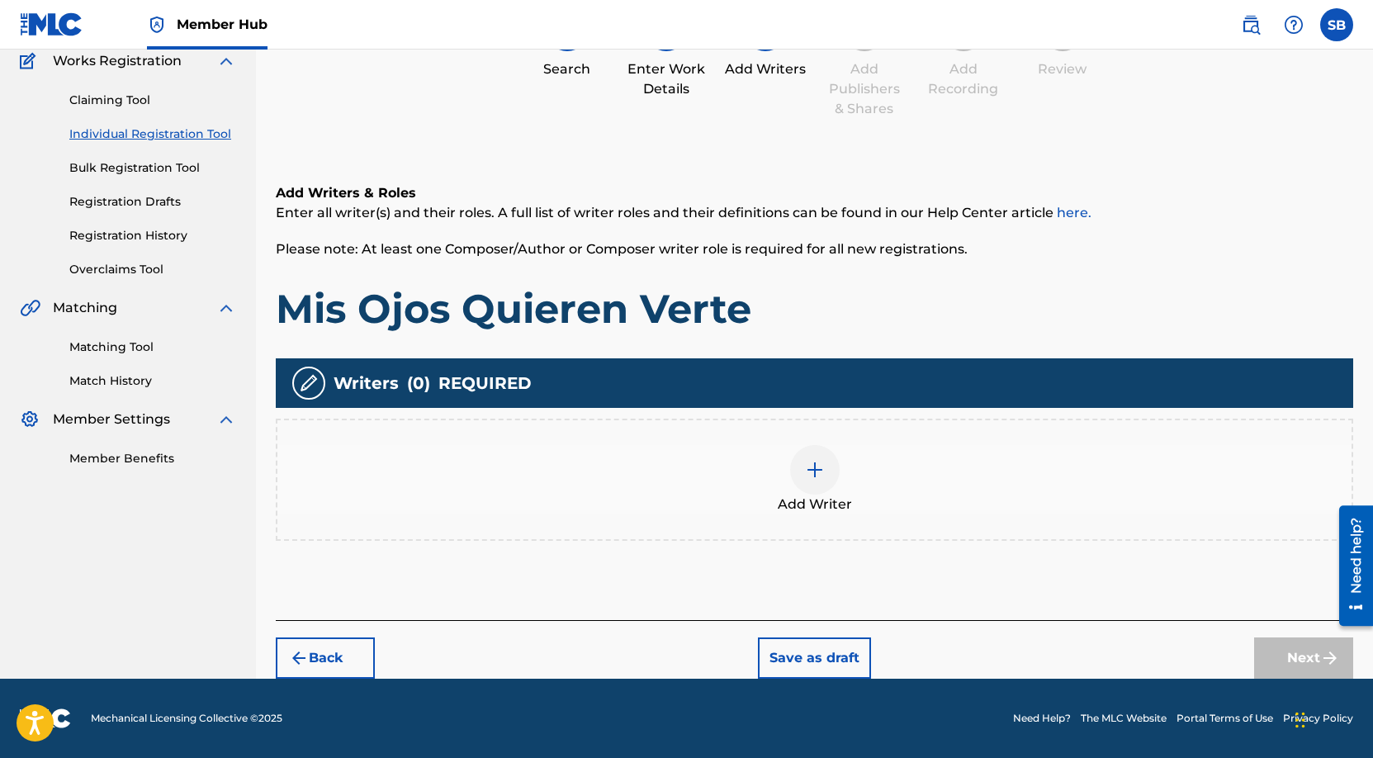
scroll to position [74, 0]
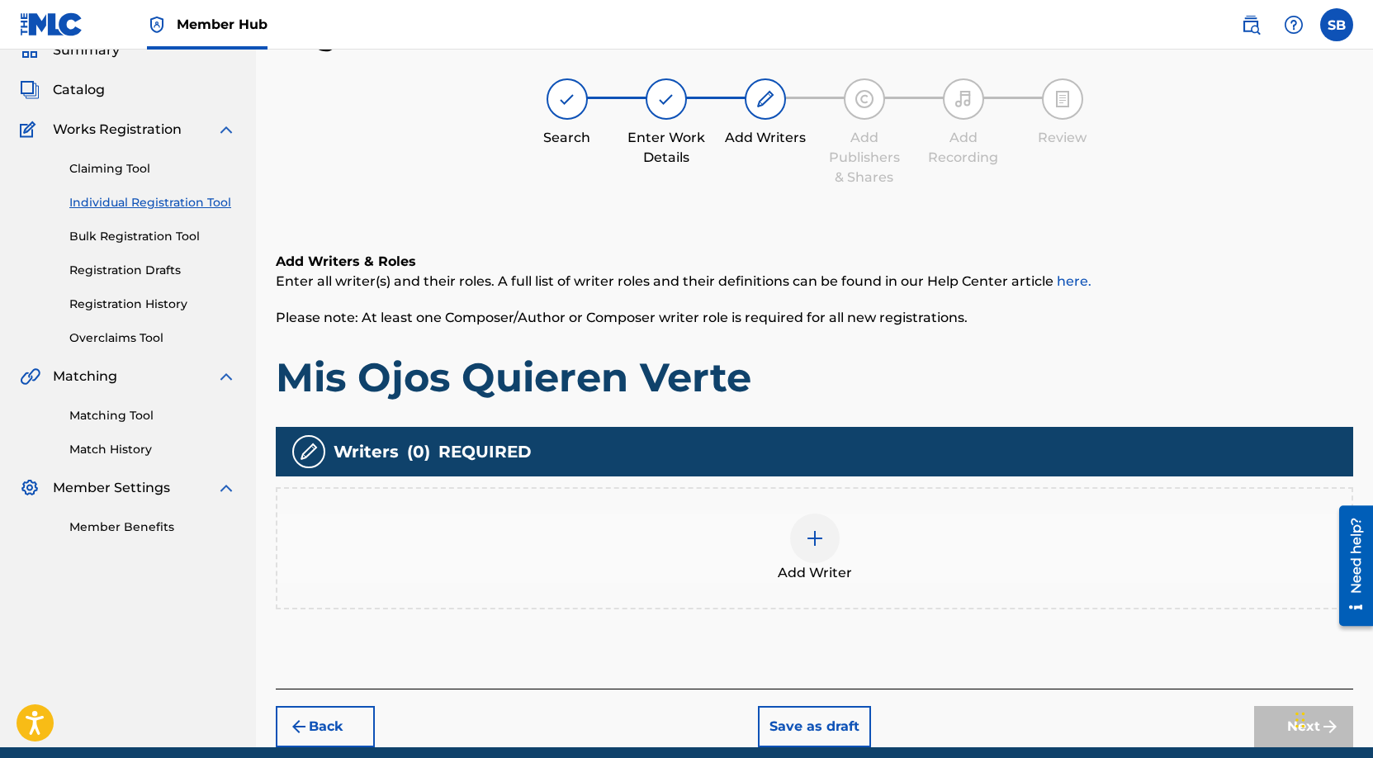
click at [793, 509] on div "Add Writer" at bounding box center [814, 548] width 1077 height 122
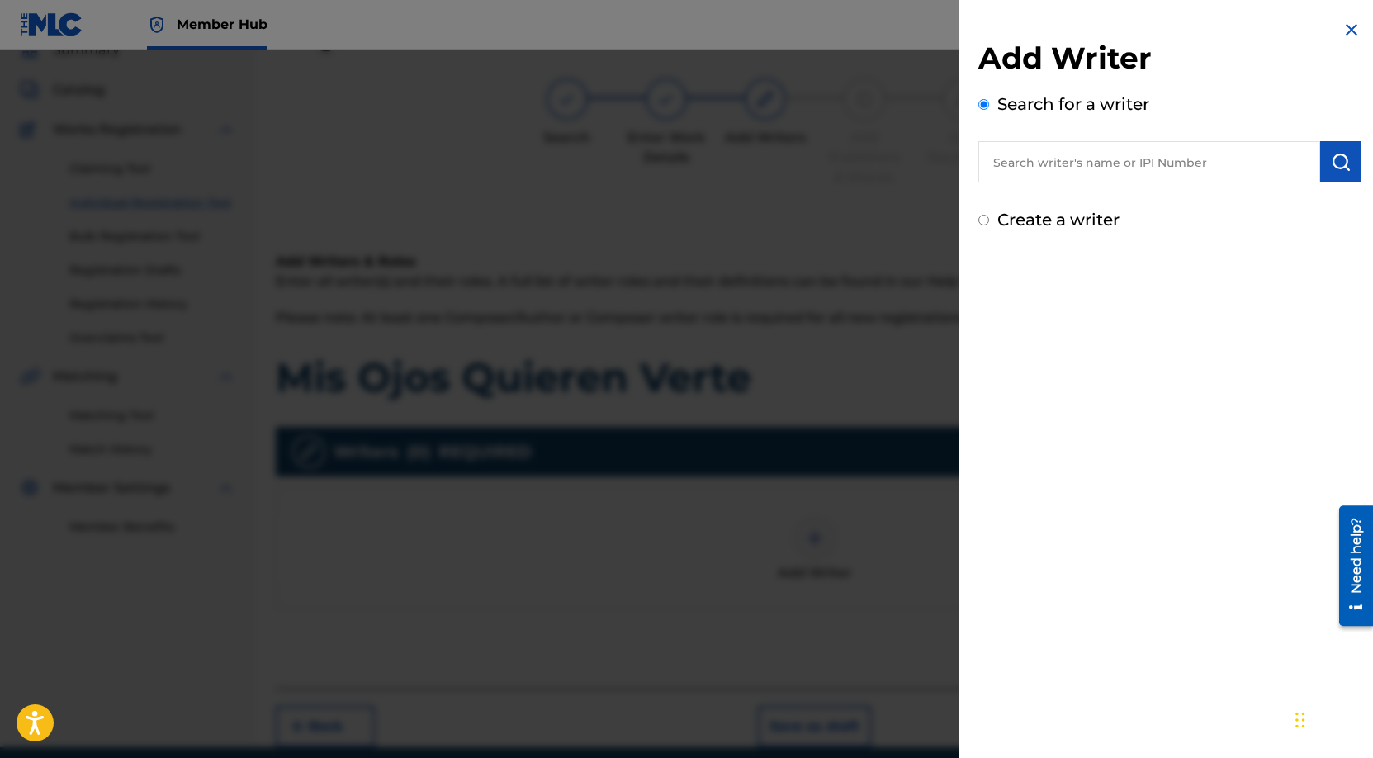
click at [1200, 162] on input "text" at bounding box center [1149, 161] width 342 height 41
paste input "[PERSON_NAME] [PERSON_NAME]"
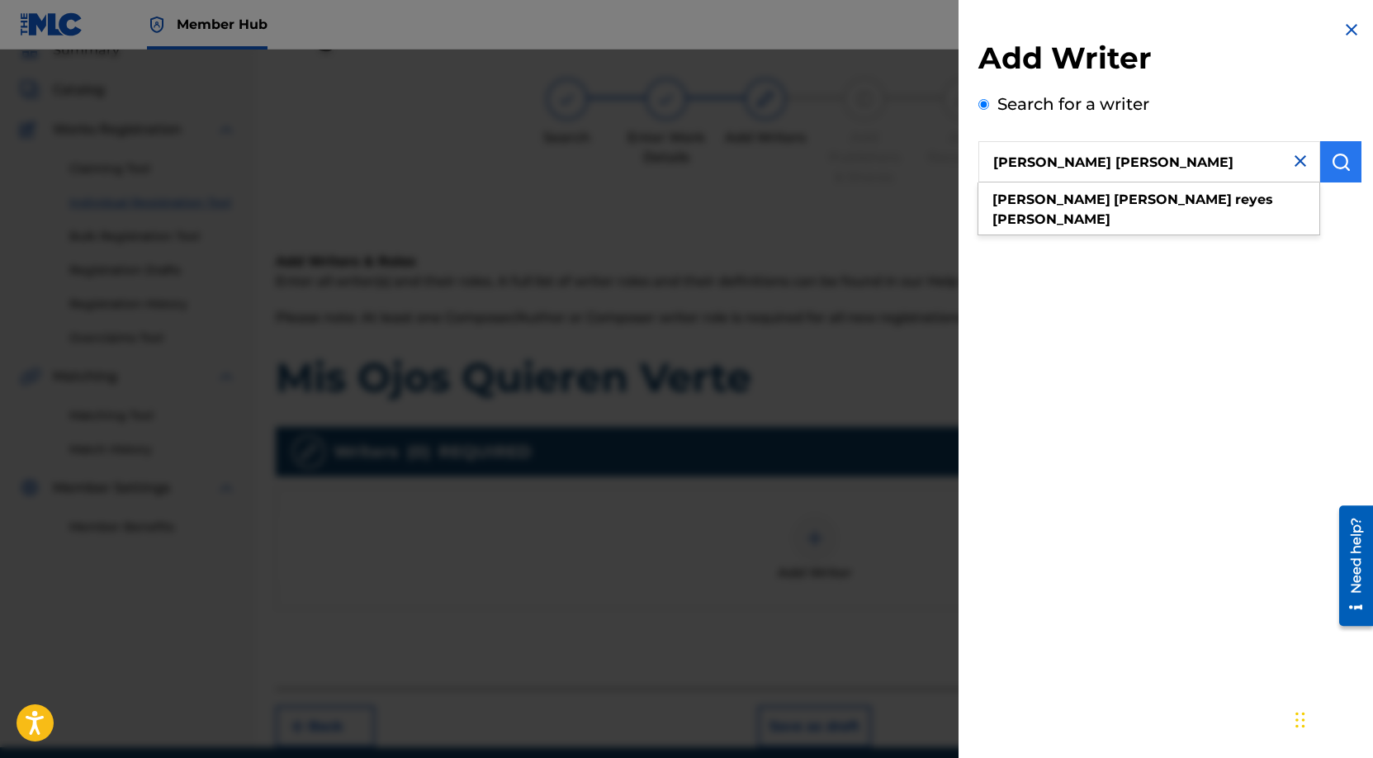
type input "[PERSON_NAME] [PERSON_NAME]"
click at [1339, 168] on img "submit" at bounding box center [1341, 162] width 20 height 20
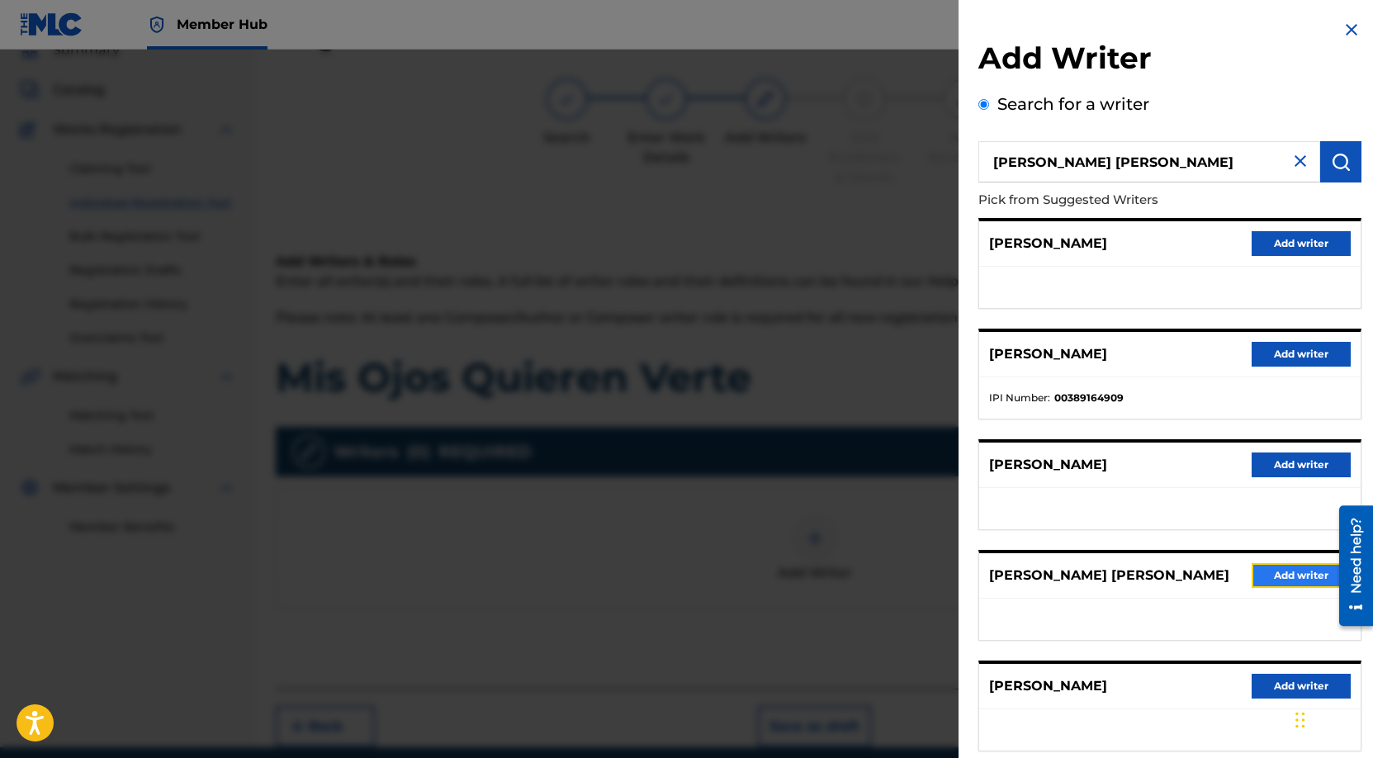
click at [1280, 585] on button "Add writer" at bounding box center [1300, 575] width 99 height 25
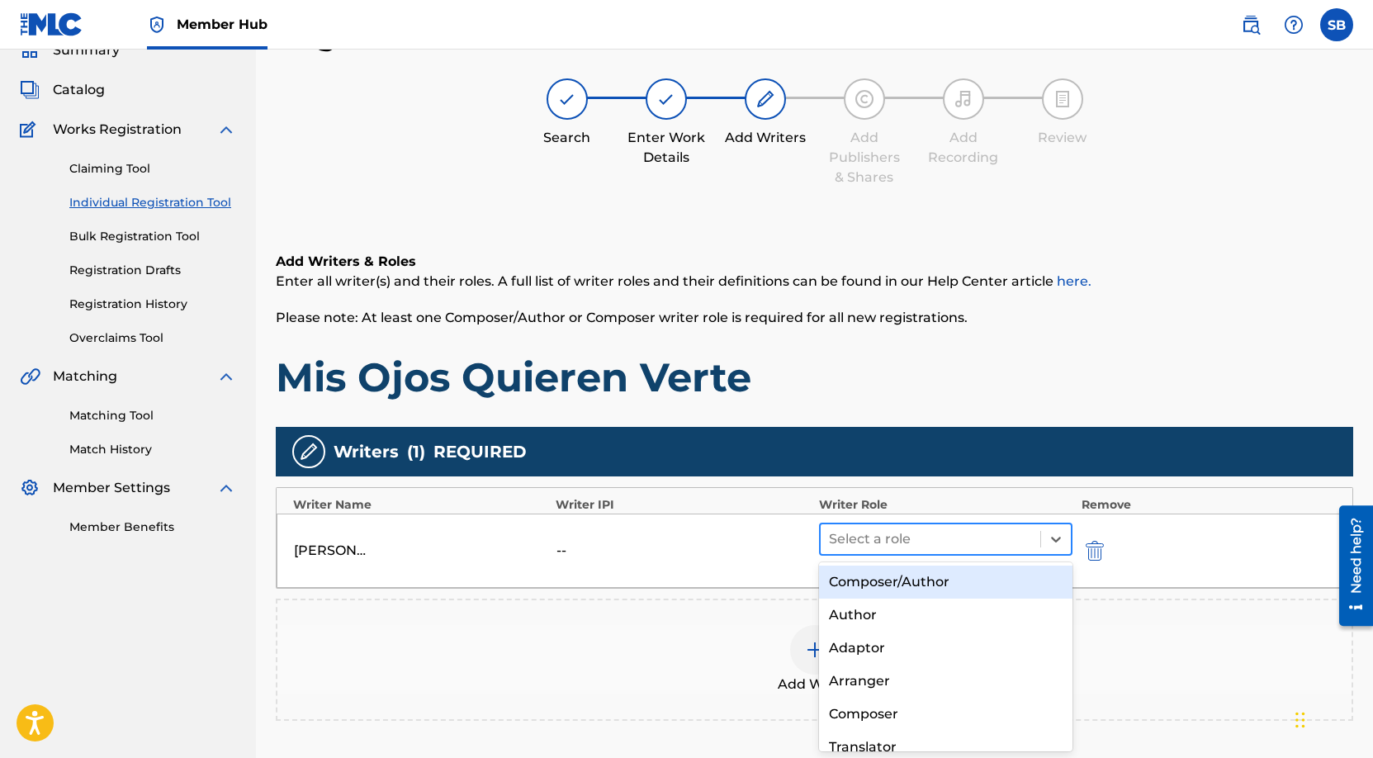
click at [915, 548] on div at bounding box center [931, 538] width 204 height 23
click at [923, 589] on div "Composer/Author" at bounding box center [946, 581] width 254 height 33
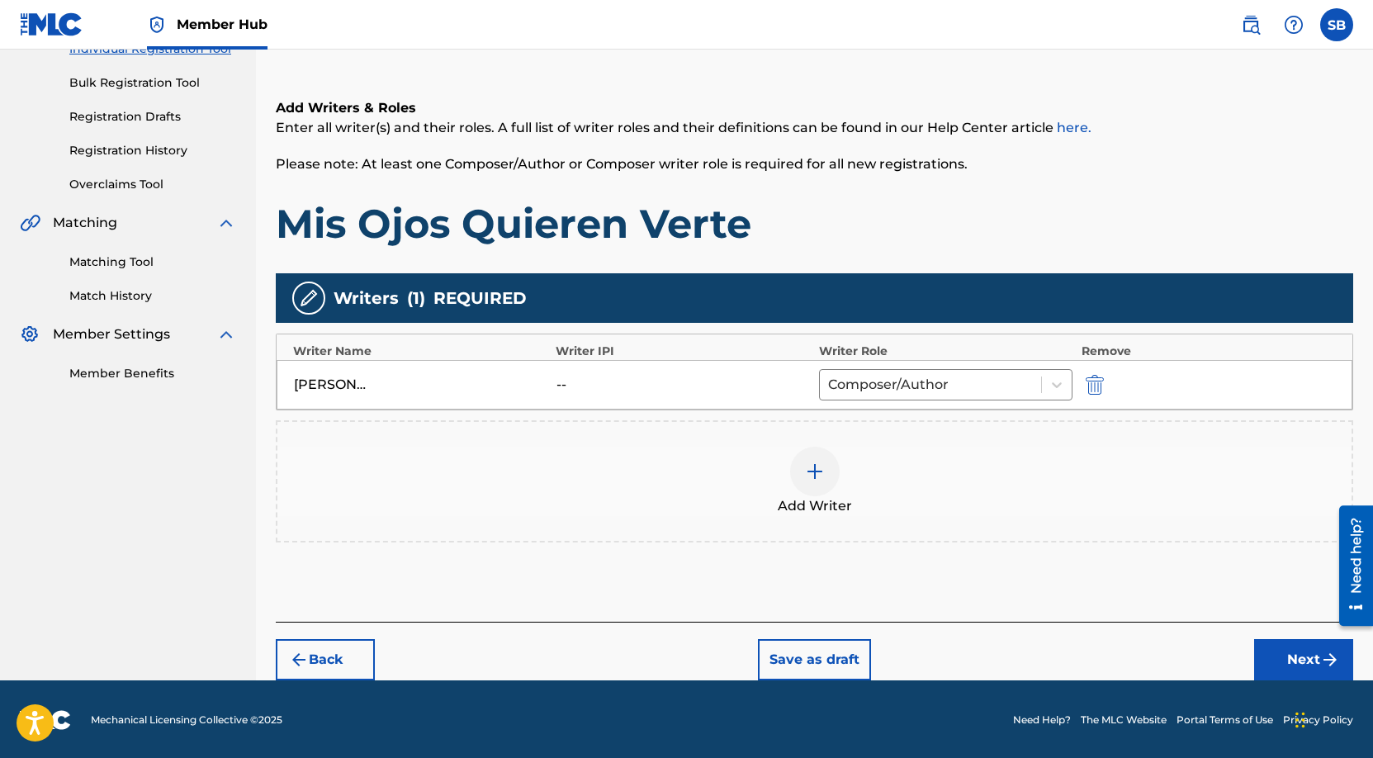
scroll to position [229, 0]
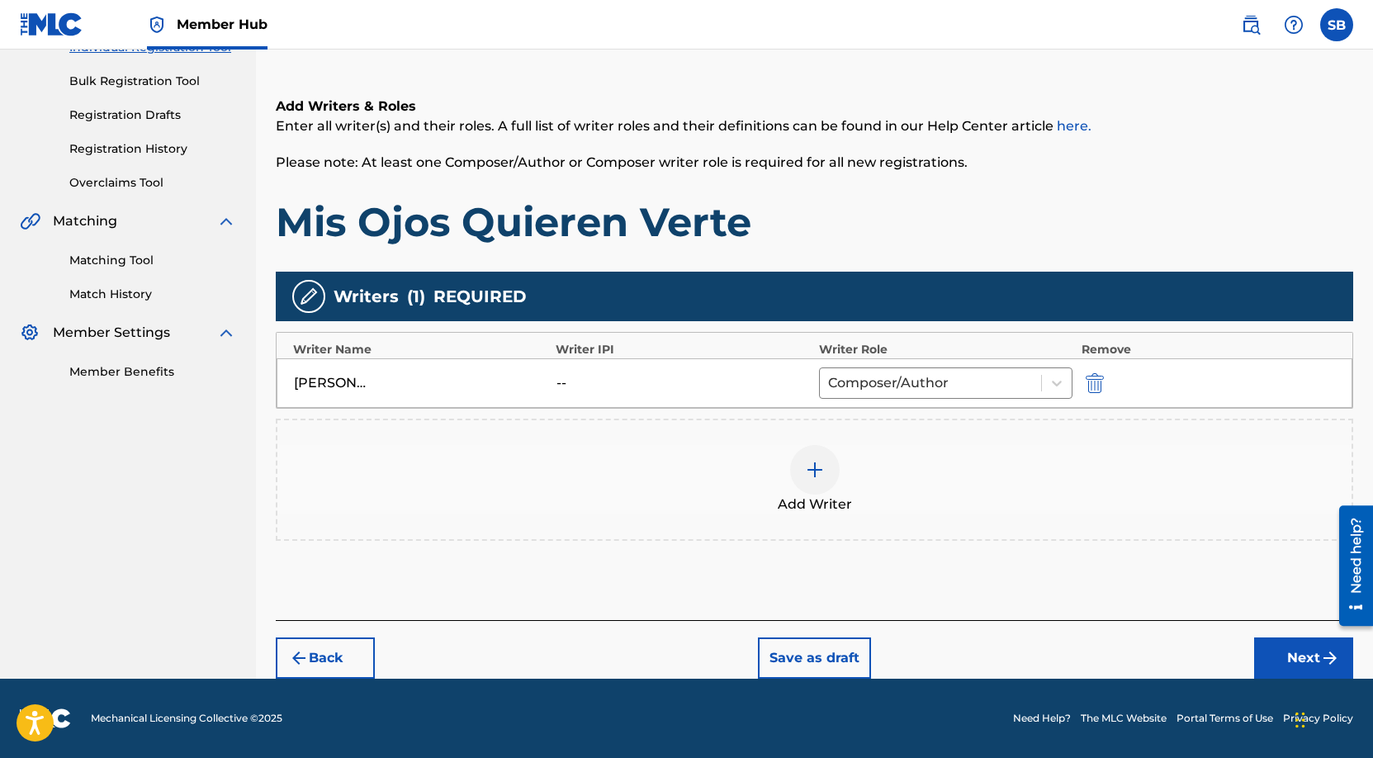
click at [806, 470] on img at bounding box center [815, 470] width 20 height 20
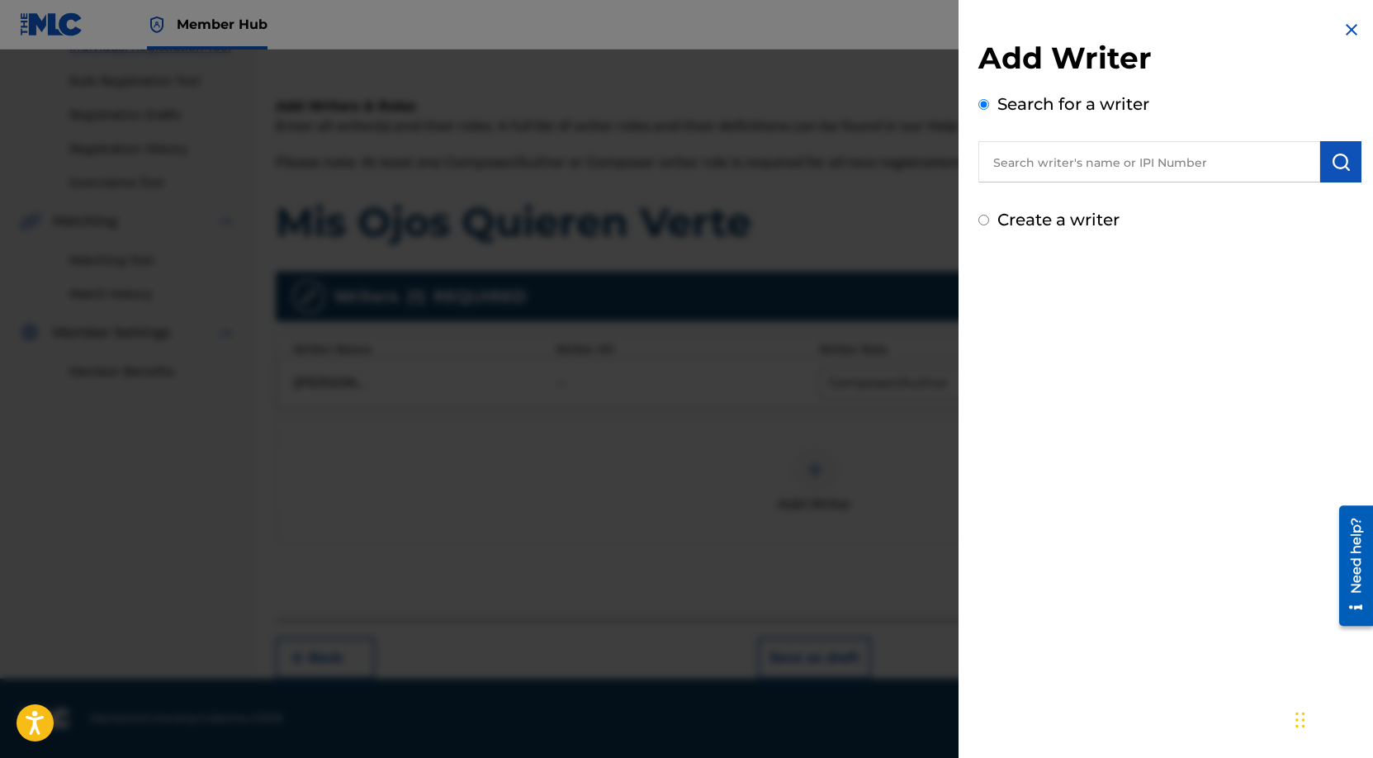
click at [1138, 155] on input "text" at bounding box center [1149, 161] width 342 height 41
paste input "[PERSON_NAME] [PERSON_NAME] [PERSON_NAME]"
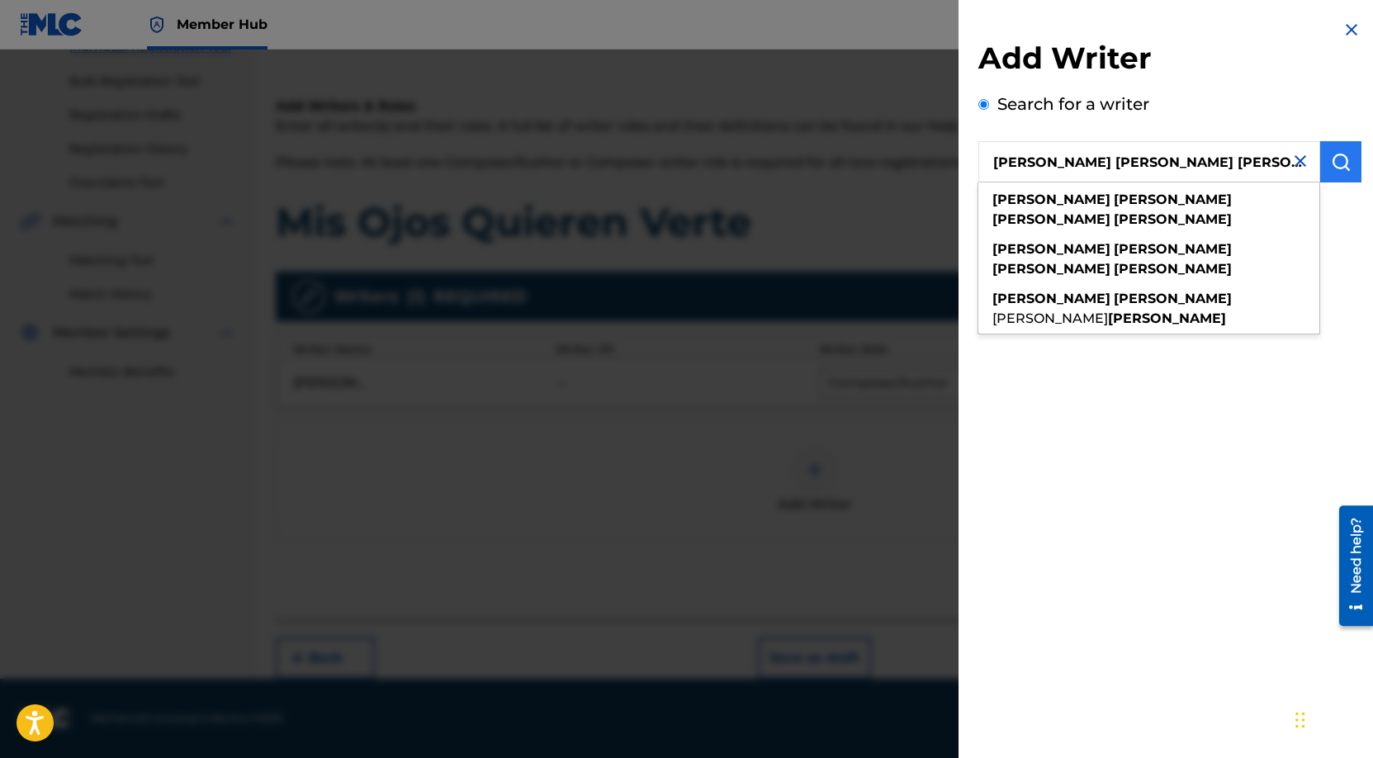
type input "[PERSON_NAME] [PERSON_NAME] [PERSON_NAME]"
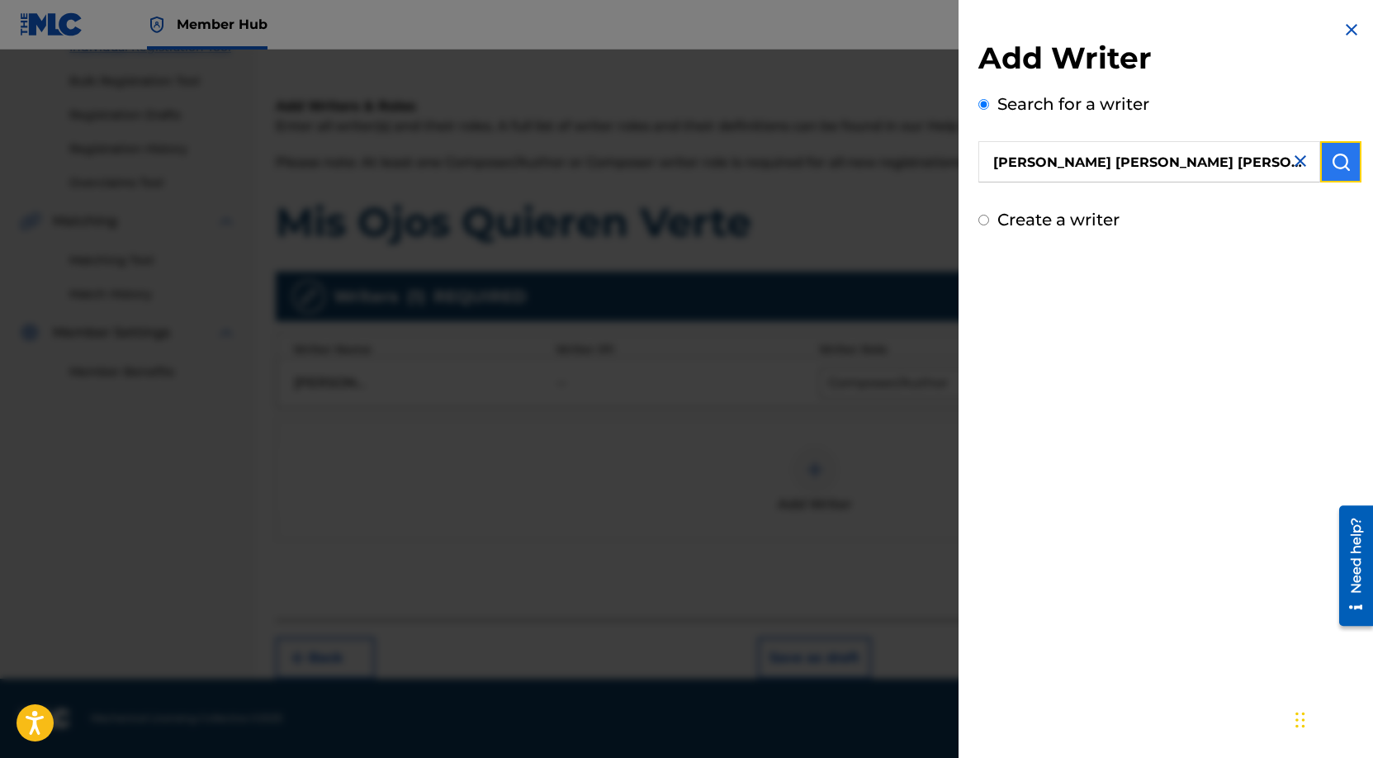
click at [1344, 169] on img "submit" at bounding box center [1341, 162] width 20 height 20
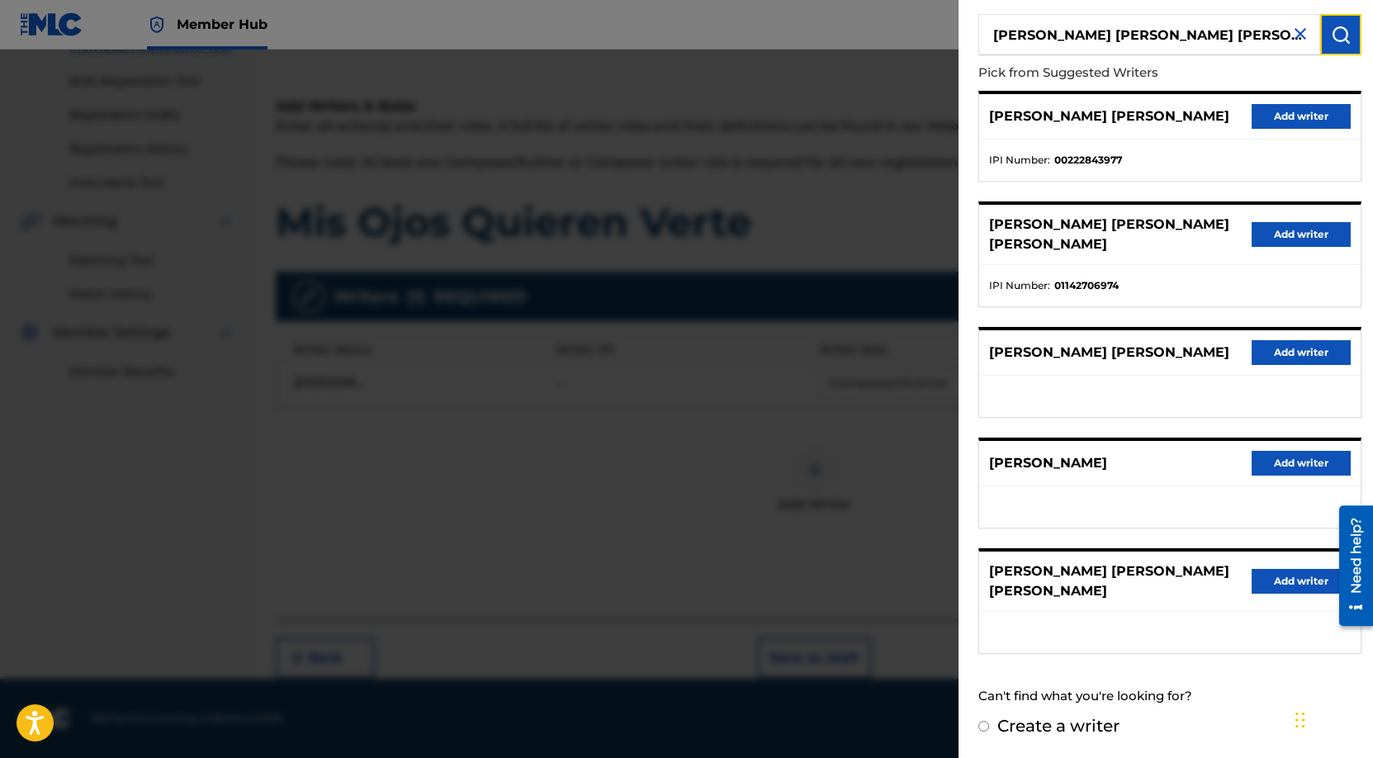
scroll to position [132, 0]
click at [1265, 594] on button "Add writer" at bounding box center [1300, 581] width 99 height 25
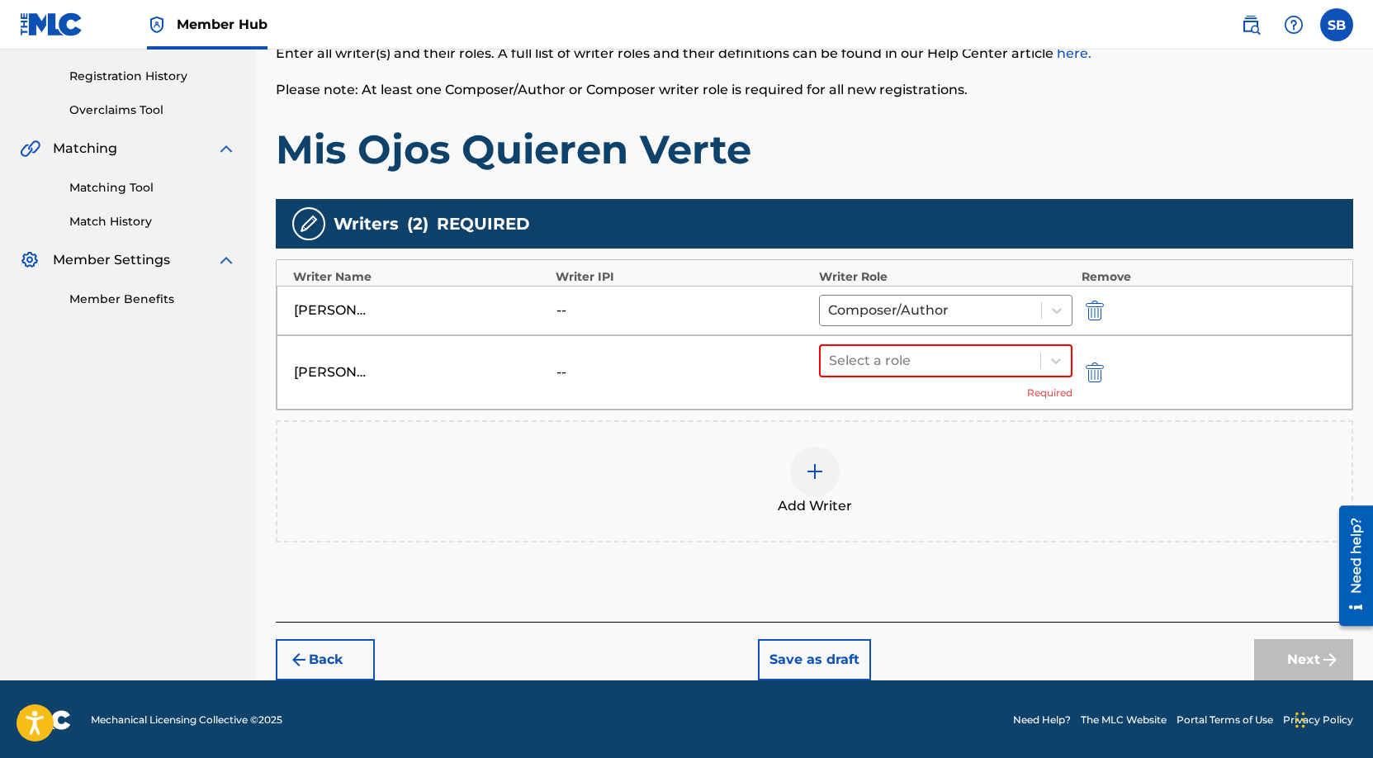
scroll to position [304, 0]
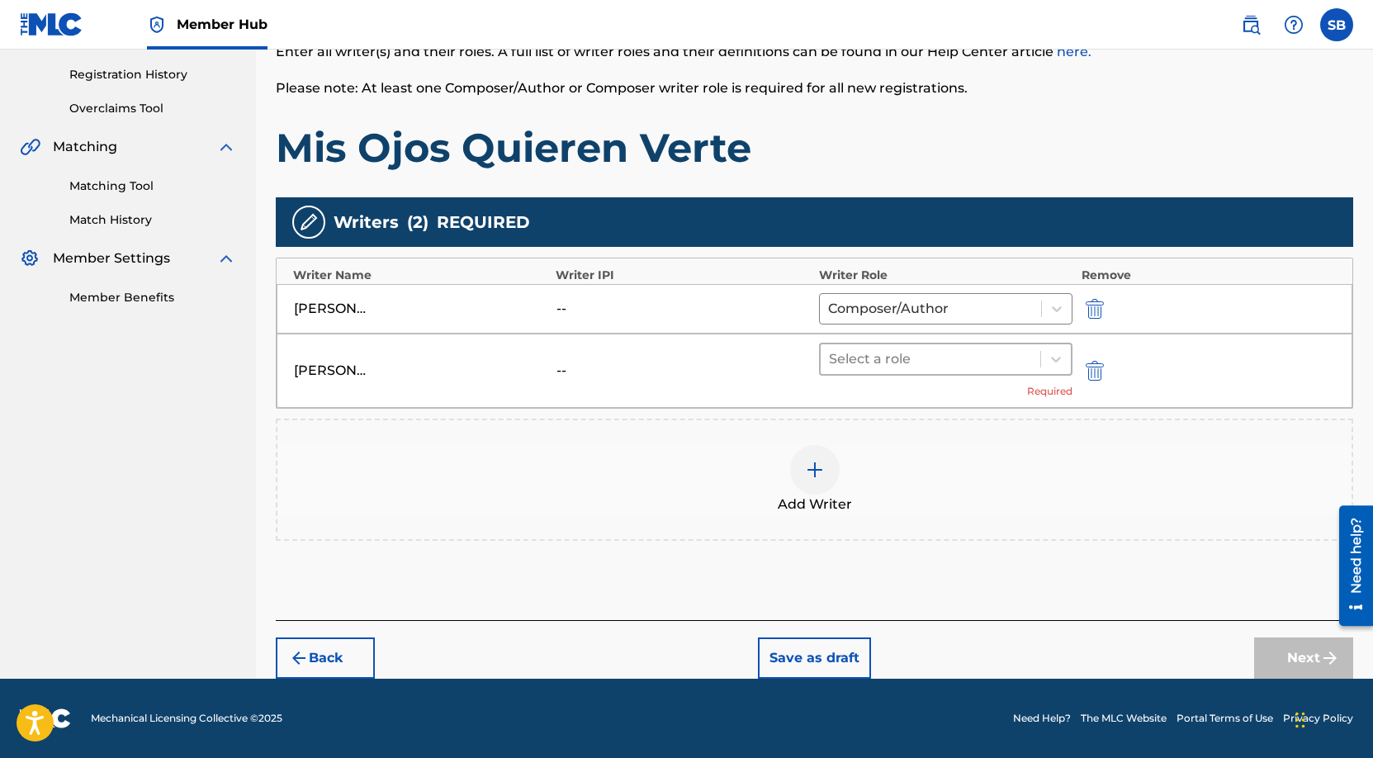
click at [894, 352] on div at bounding box center [931, 359] width 204 height 23
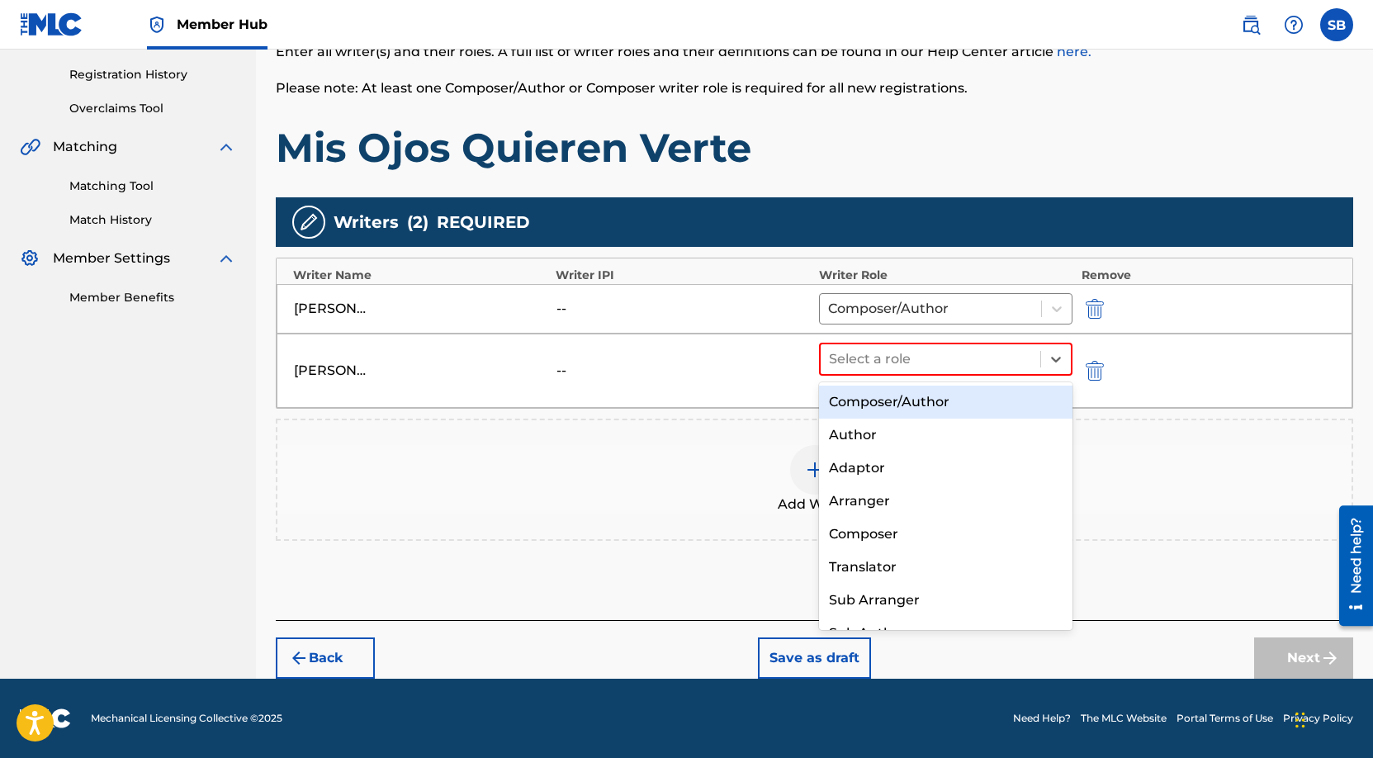
click at [922, 415] on div "Composer/Author" at bounding box center [946, 402] width 254 height 33
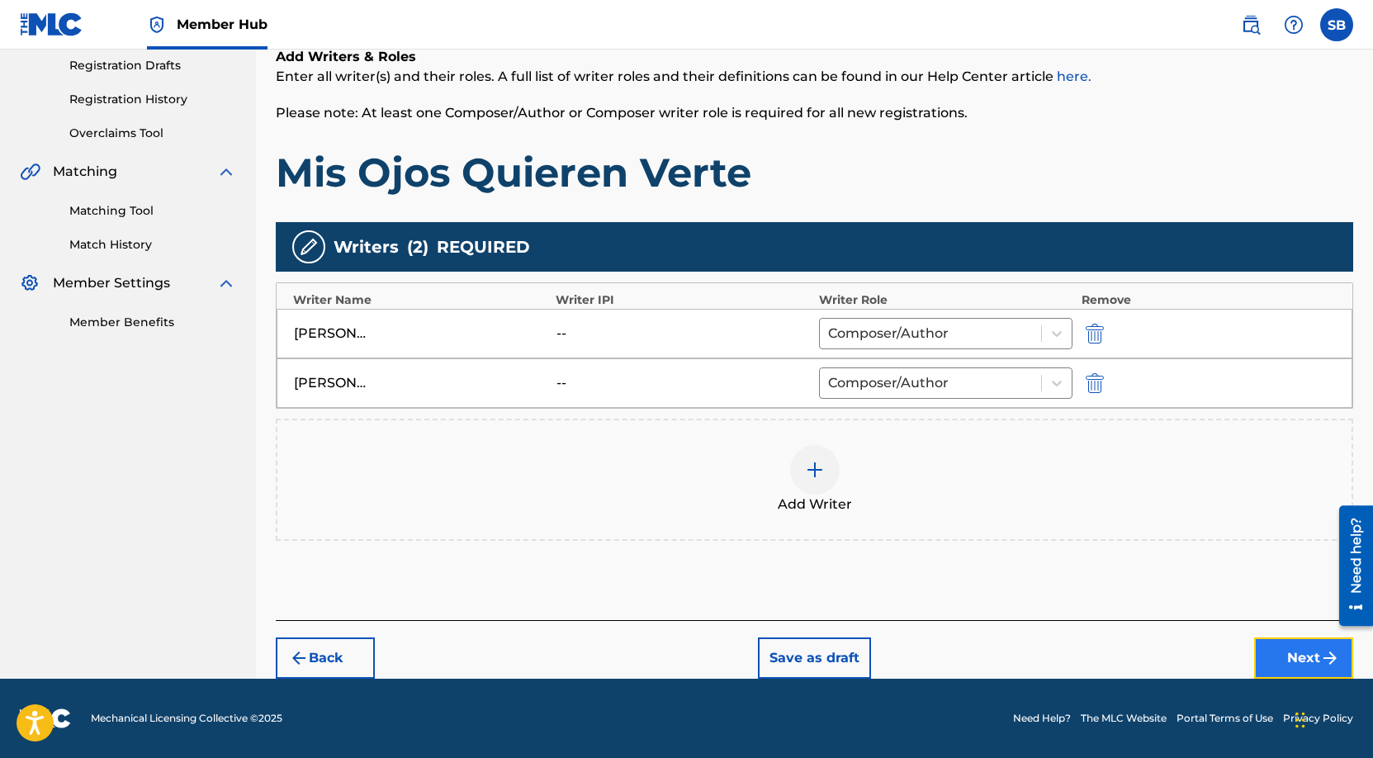
click at [1281, 659] on button "Next" at bounding box center [1303, 657] width 99 height 41
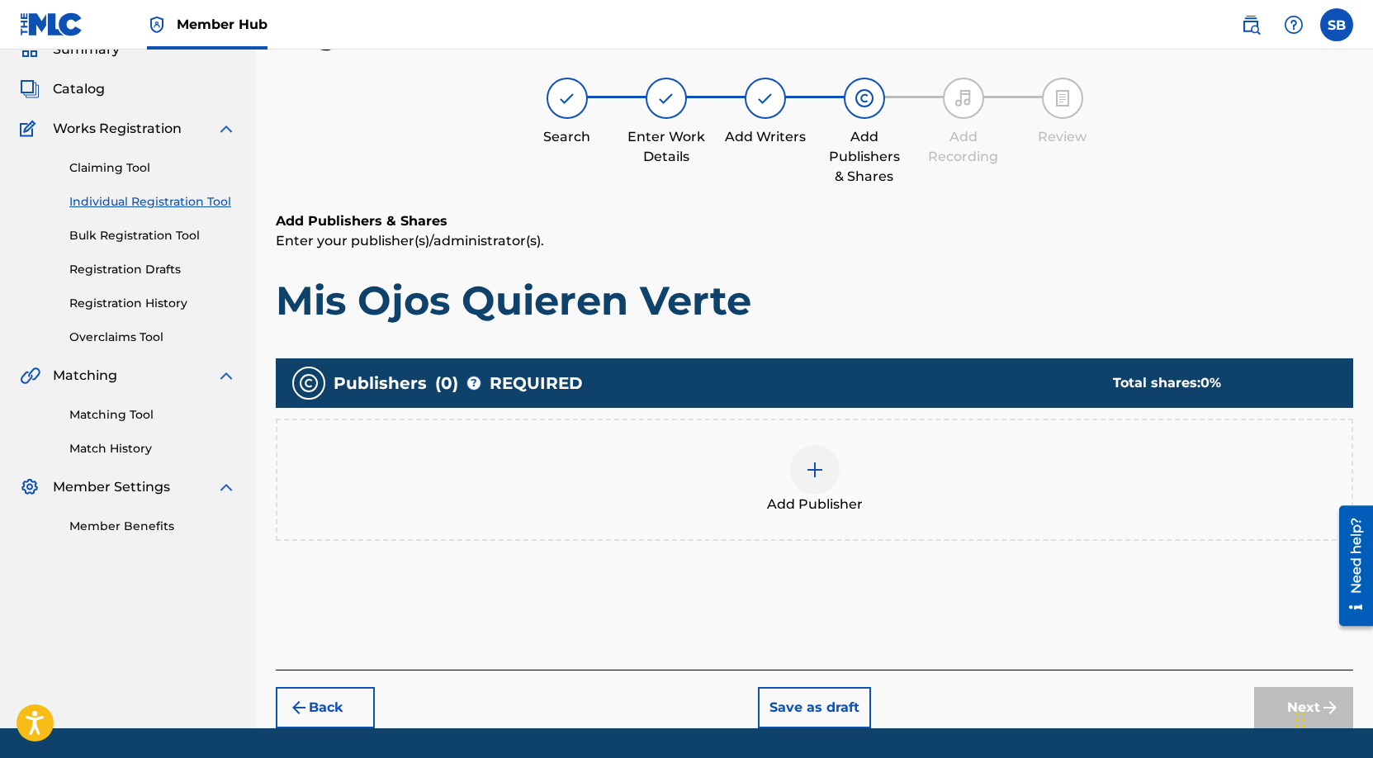
scroll to position [74, 0]
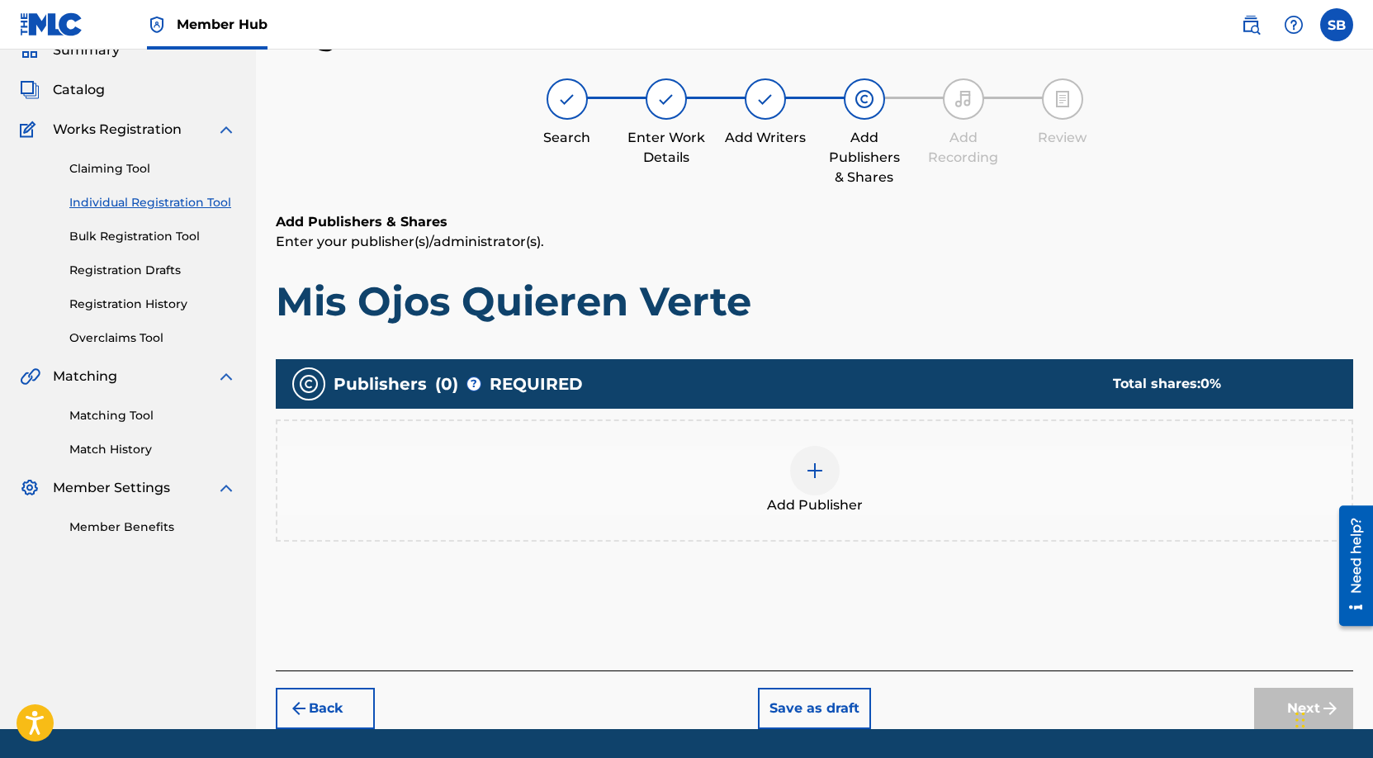
click at [802, 485] on div at bounding box center [815, 471] width 50 height 50
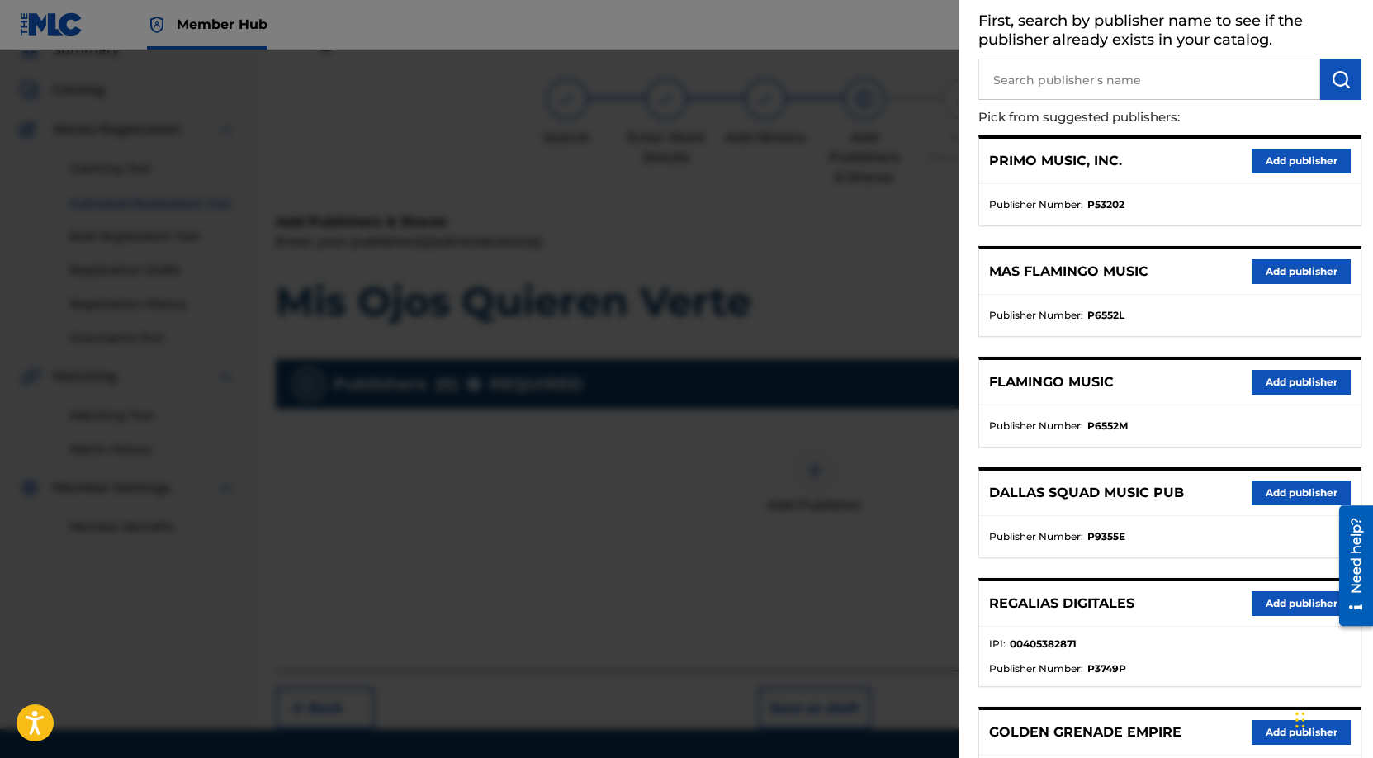
scroll to position [103, 0]
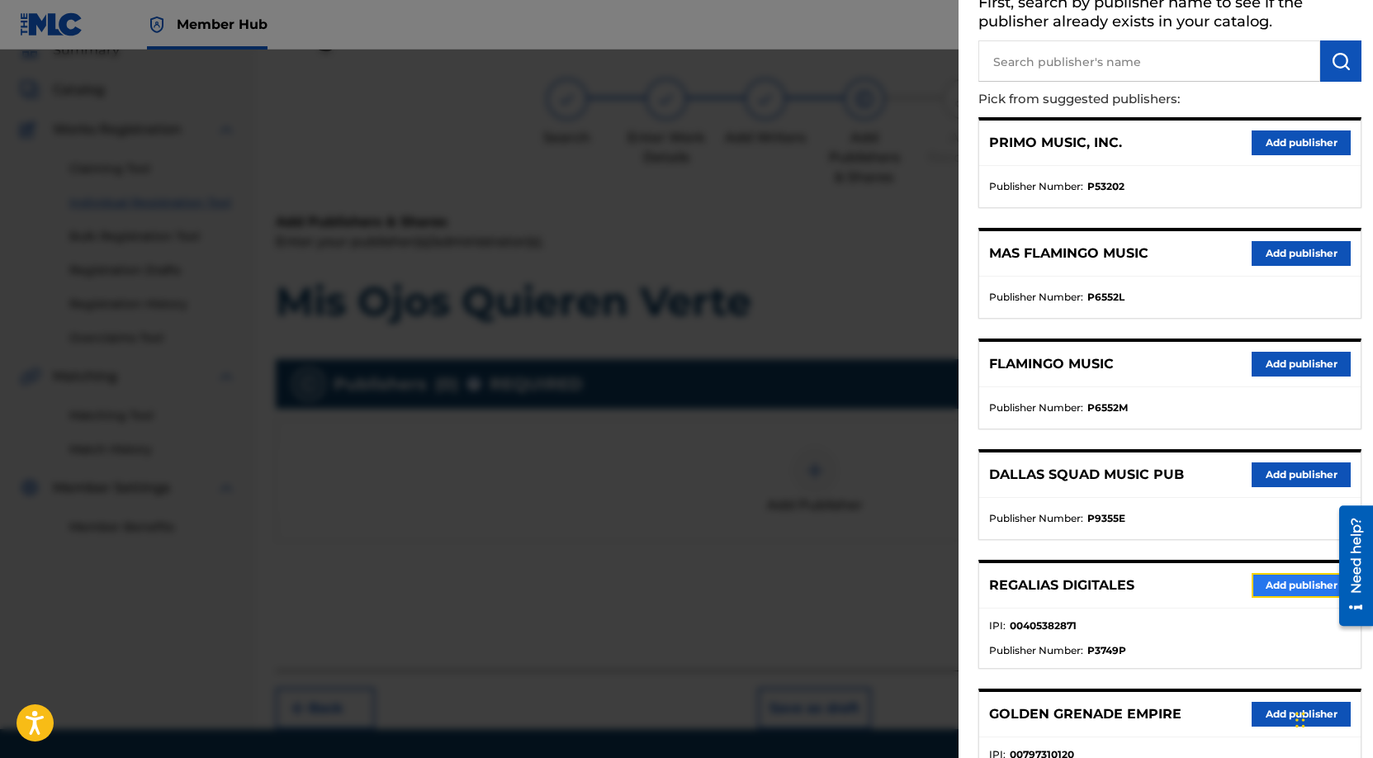
click at [1298, 578] on button "Add publisher" at bounding box center [1300, 585] width 99 height 25
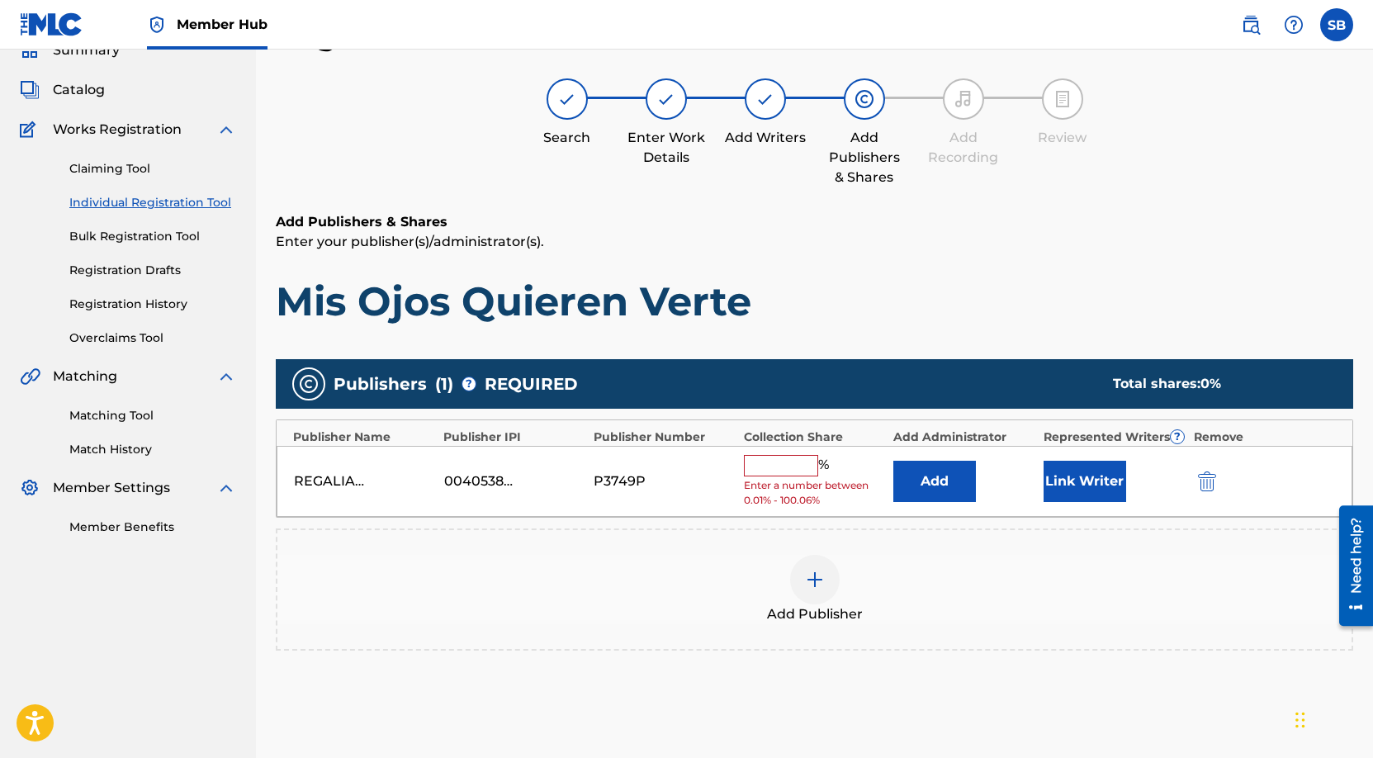
click at [761, 471] on input "text" at bounding box center [781, 465] width 74 height 21
type input "100"
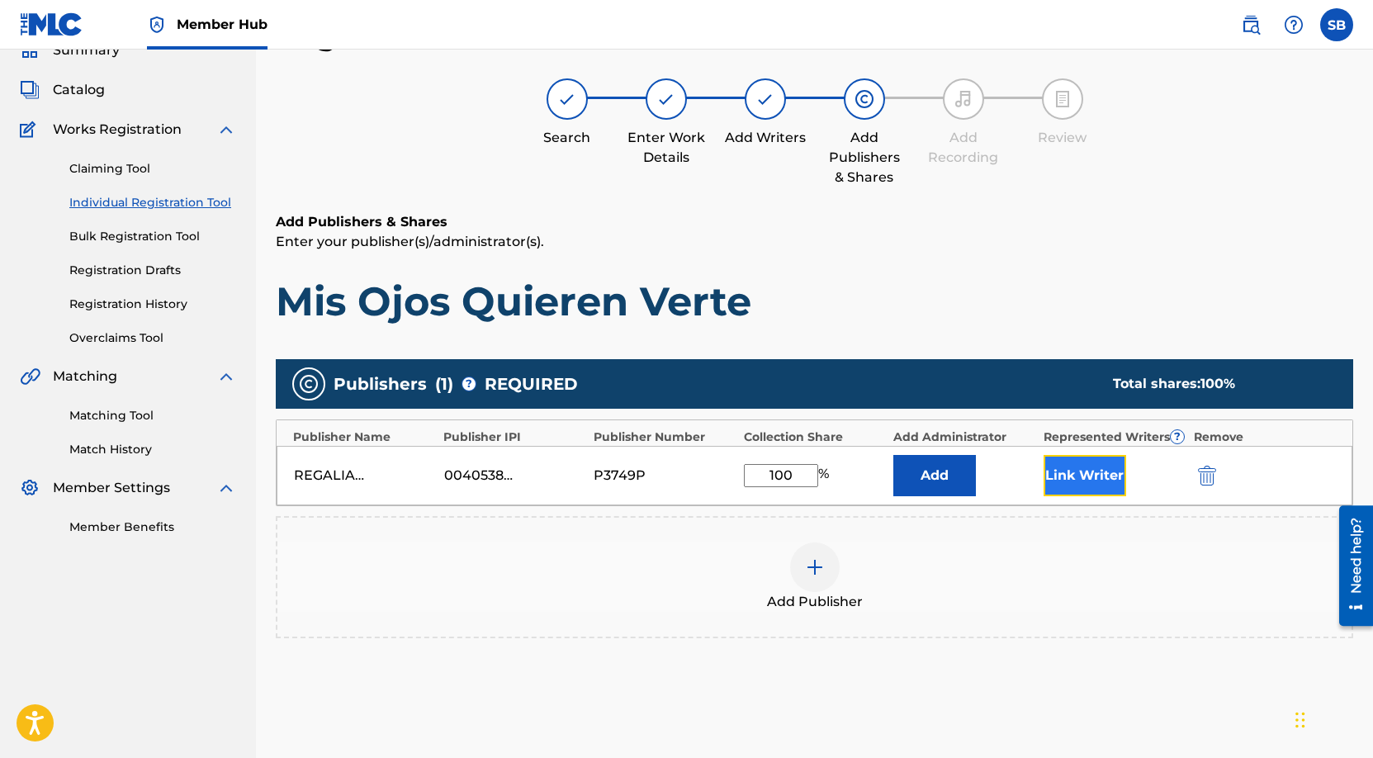
click at [1101, 483] on button "Link Writer" at bounding box center [1084, 475] width 83 height 41
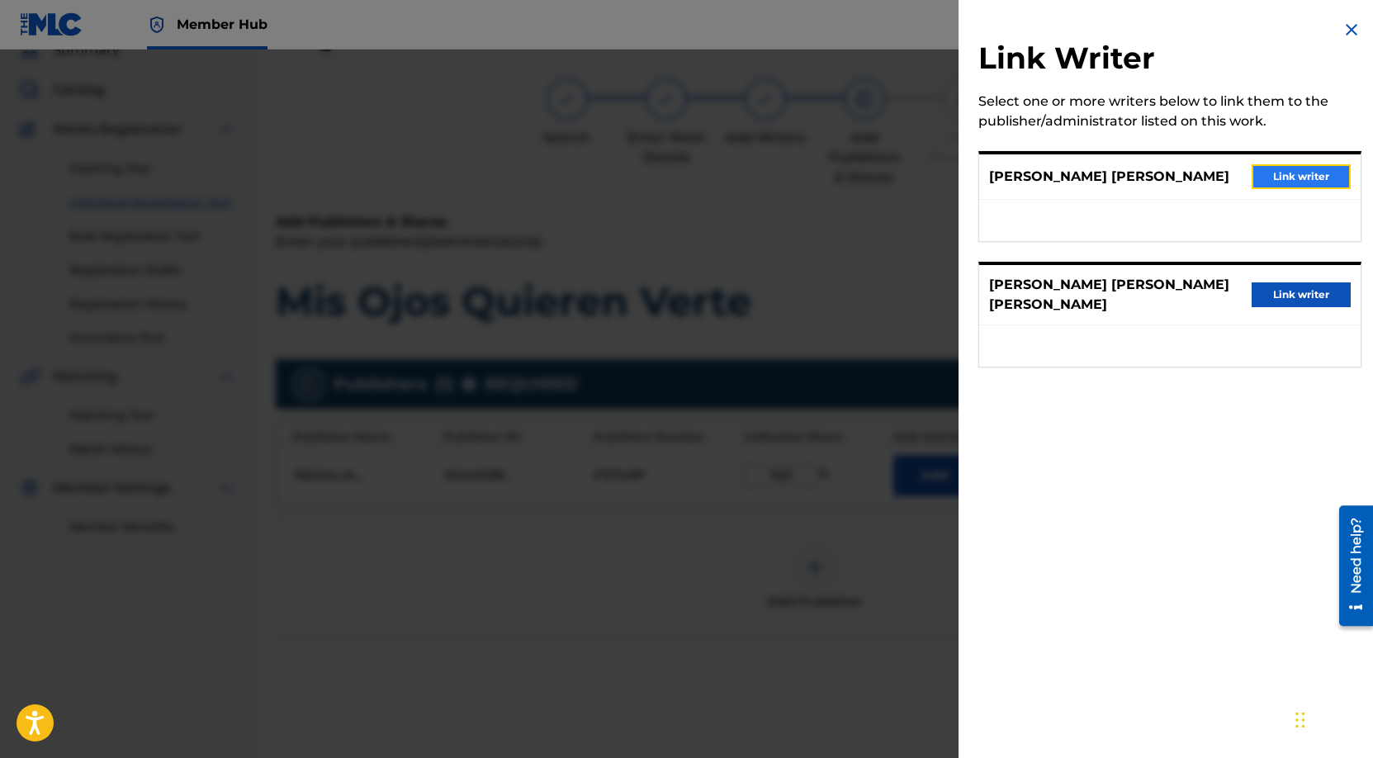
click at [1322, 173] on button "Link writer" at bounding box center [1300, 176] width 99 height 25
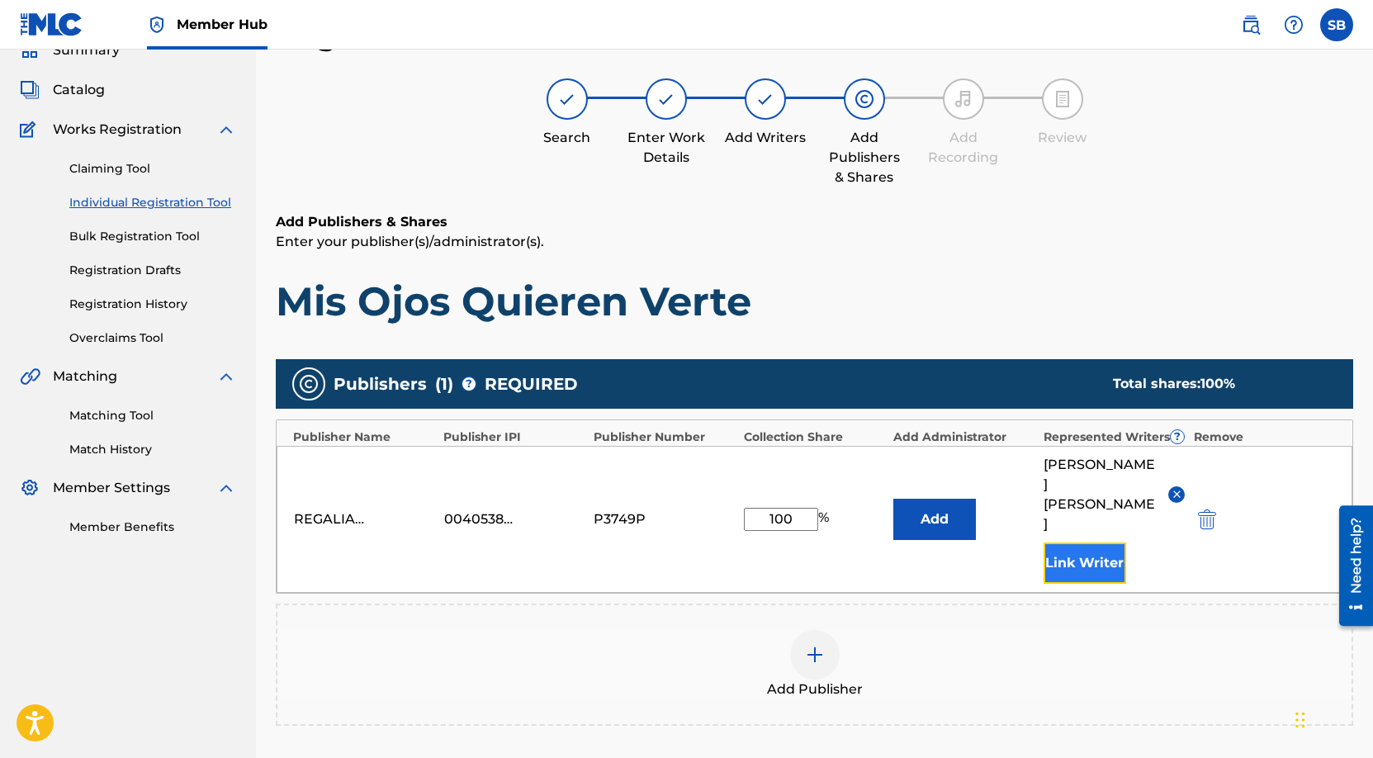
click at [1090, 542] on button "Link Writer" at bounding box center [1084, 562] width 83 height 41
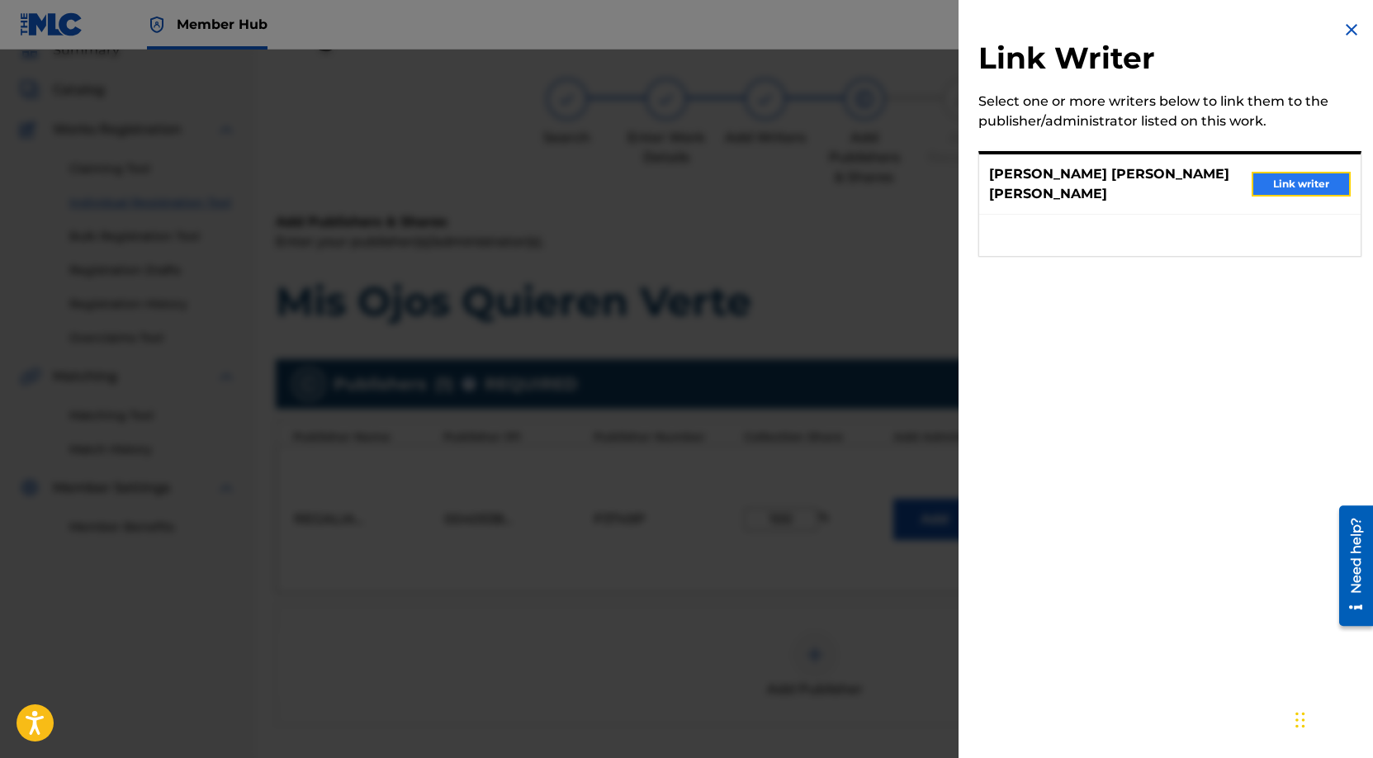
click at [1312, 172] on button "Link writer" at bounding box center [1300, 184] width 99 height 25
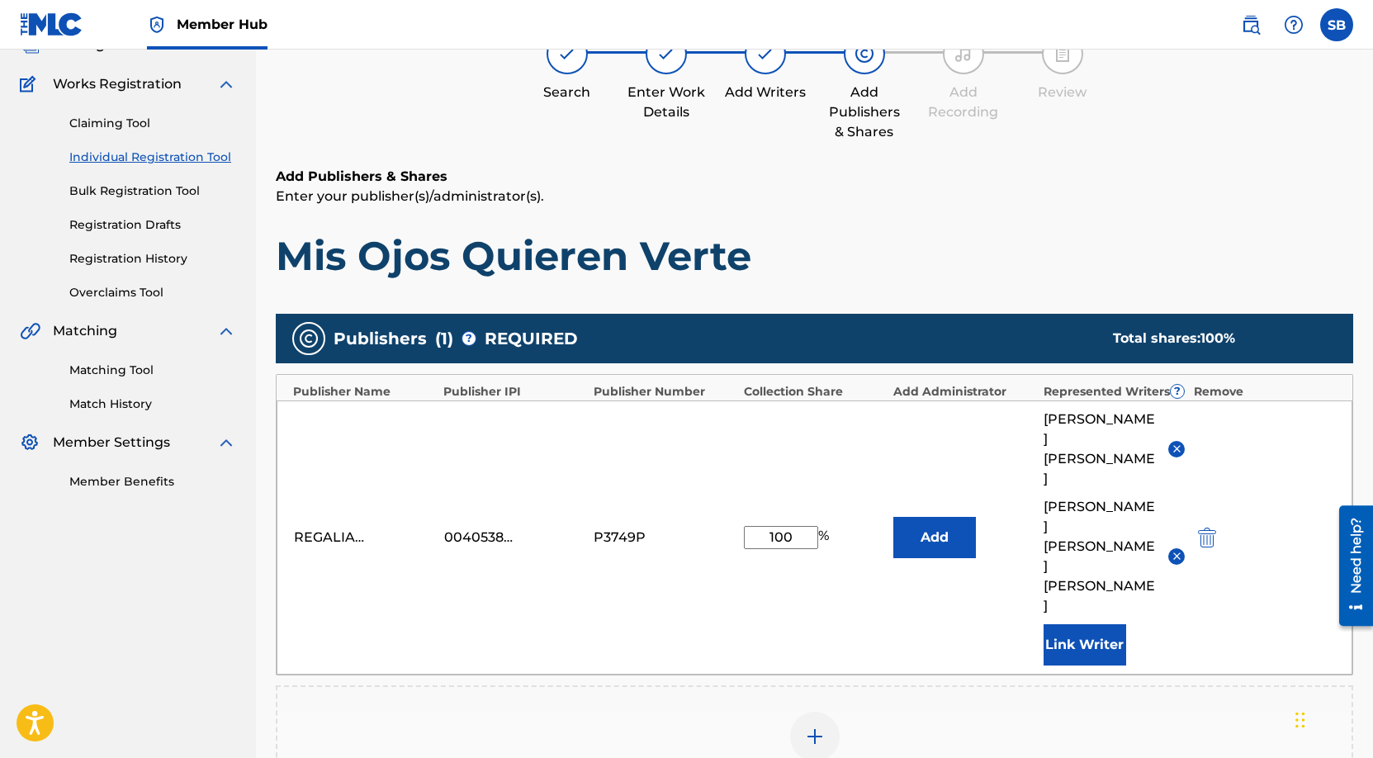
scroll to position [337, 0]
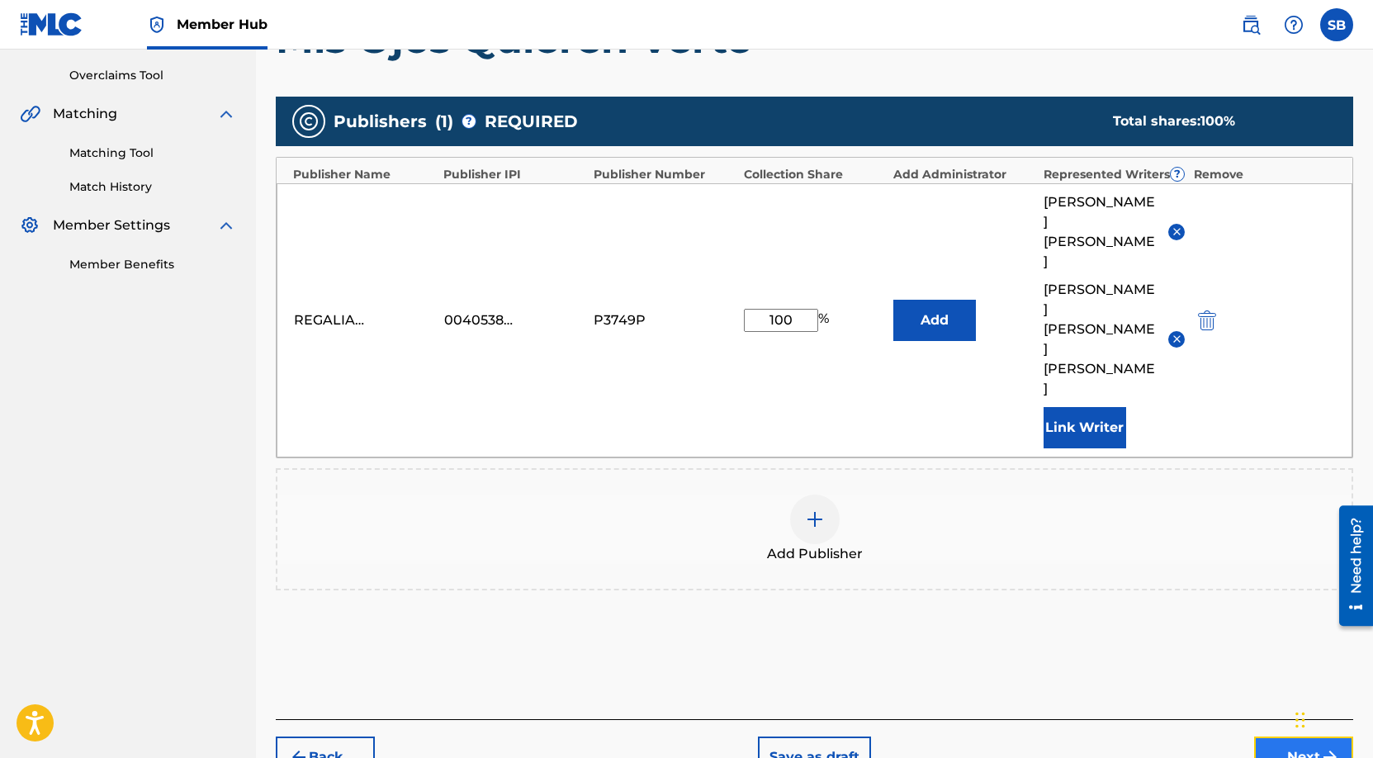
click at [1283, 736] on button "Next" at bounding box center [1303, 756] width 99 height 41
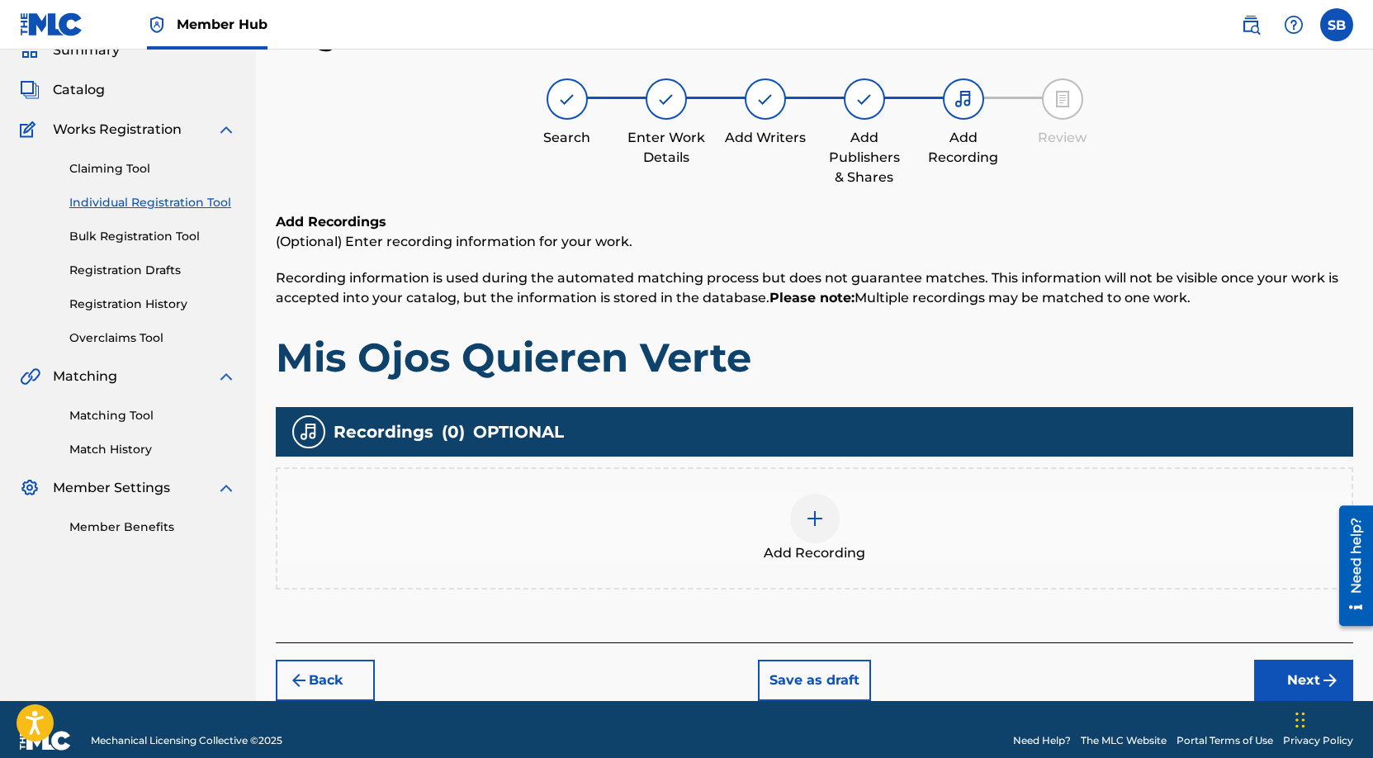
click at [863, 469] on div "Add Recording" at bounding box center [814, 528] width 1077 height 122
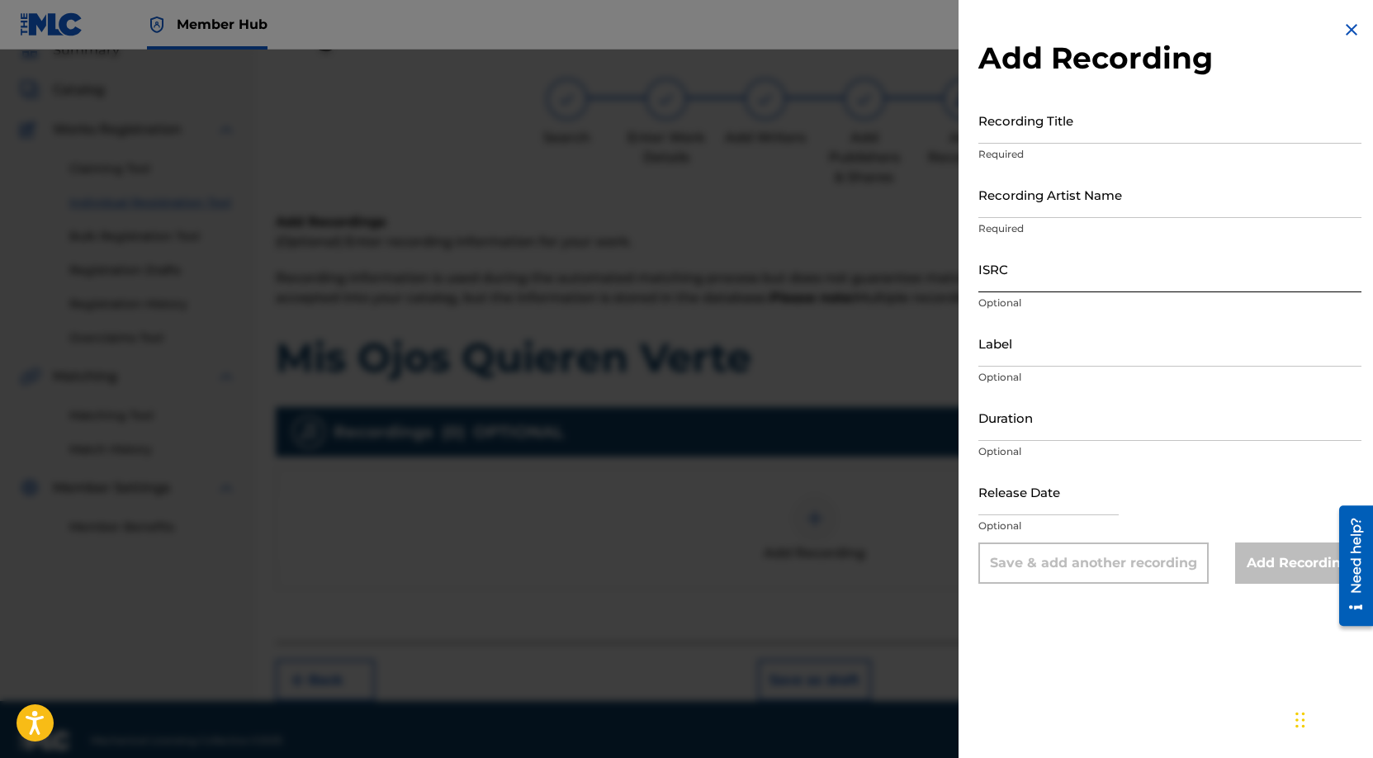
click at [1057, 271] on input "ISRC" at bounding box center [1169, 268] width 383 height 47
paste input "QZTPX2528780"
type input "QZTPX2528780"
click at [1068, 201] on input "Recording Artist Name" at bounding box center [1169, 194] width 383 height 47
paste input "[PERSON_NAME]"
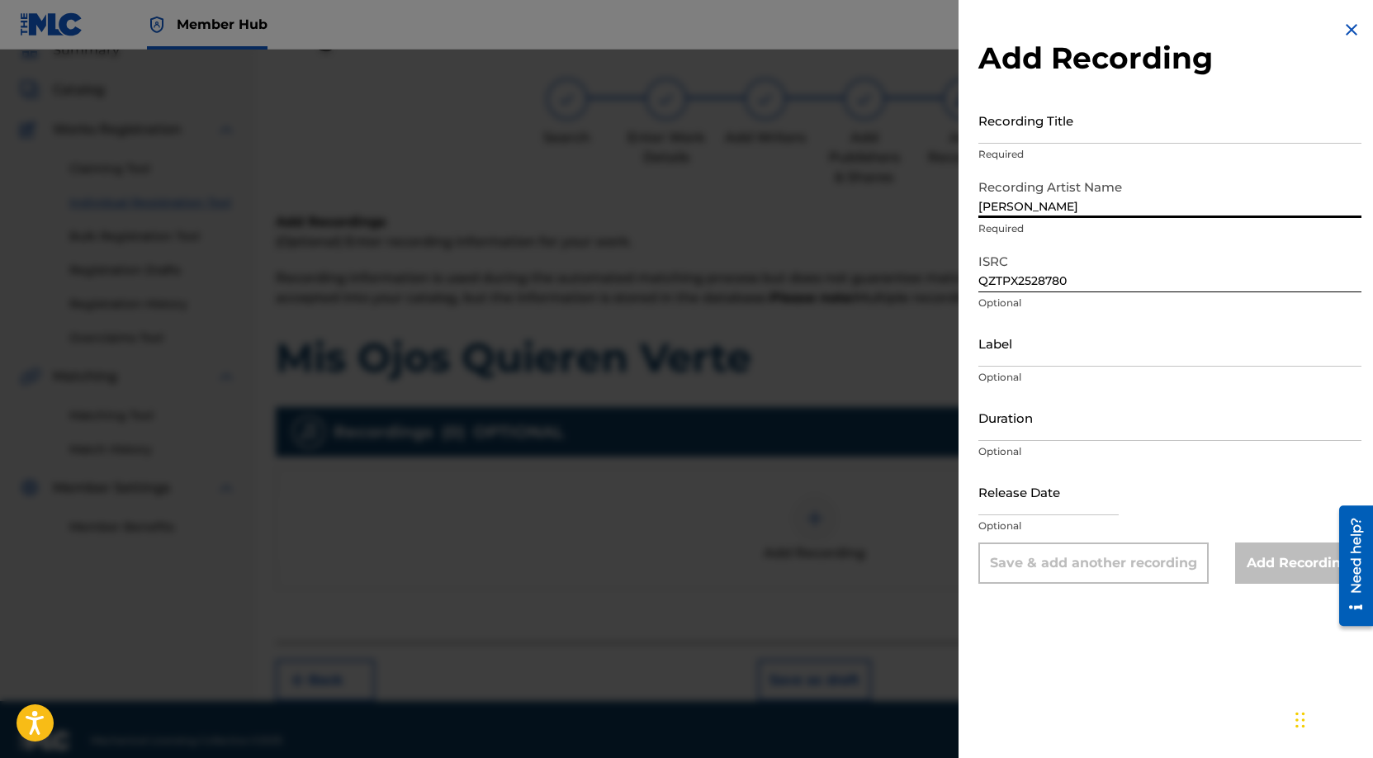
type input "[PERSON_NAME]"
click at [1140, 114] on input "Recording Title" at bounding box center [1169, 120] width 383 height 47
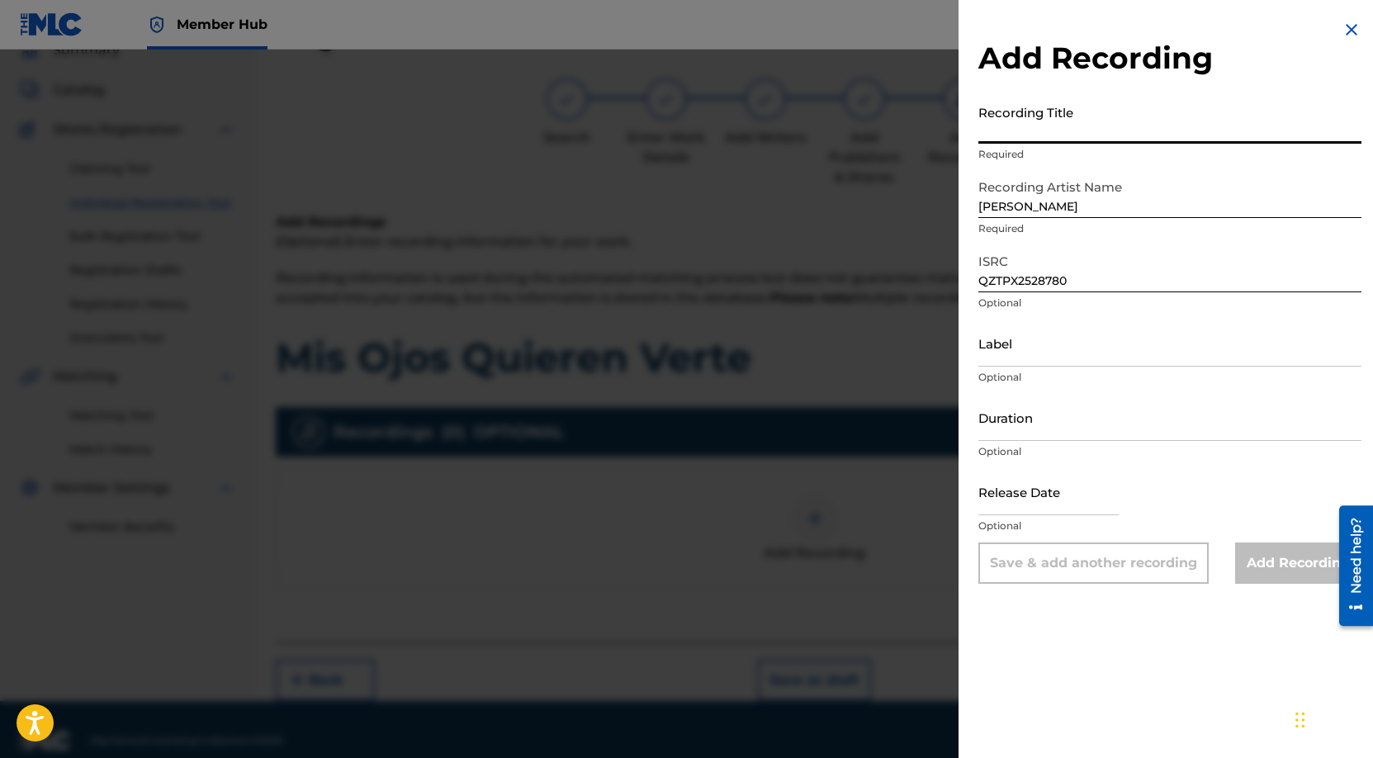
paste input "Mis Ojos Quieren Verte"
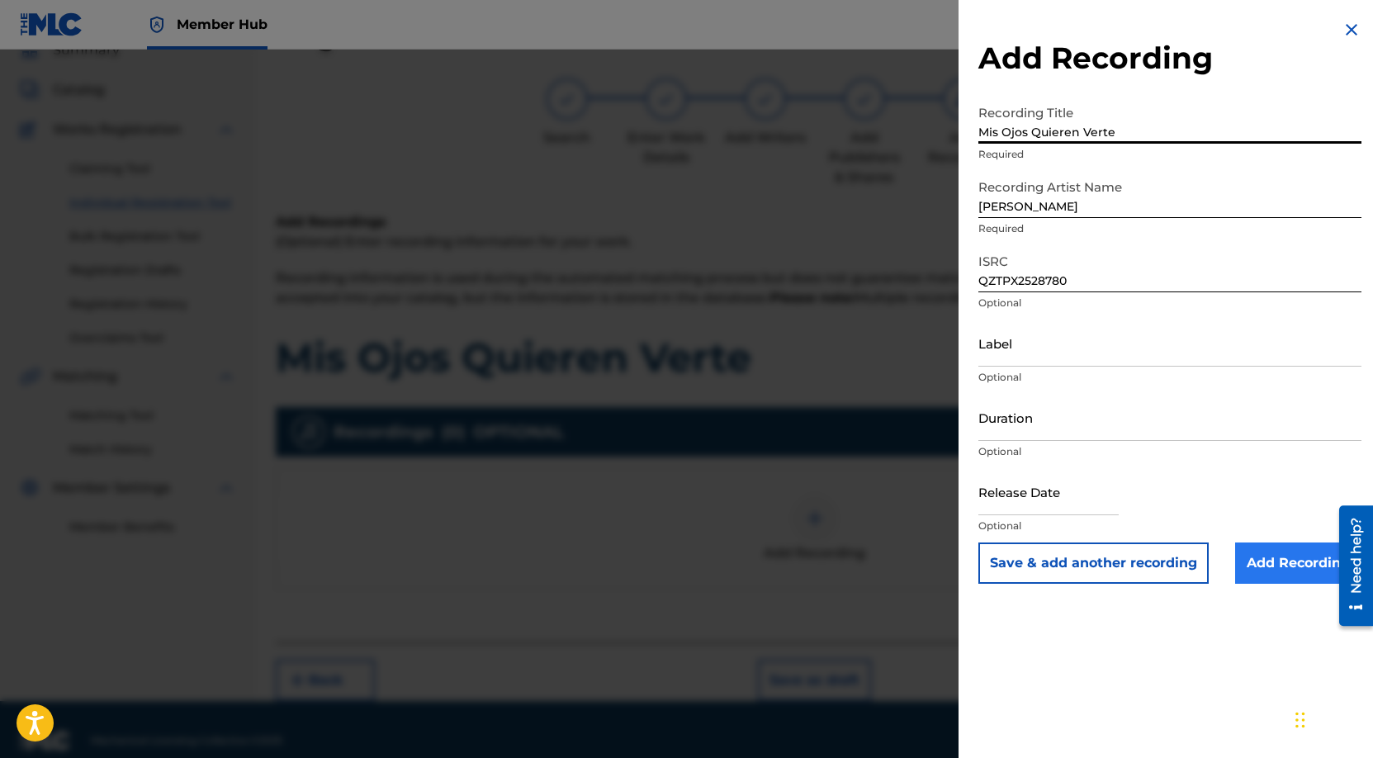
type input "Mis Ojos Quieren Verte"
click at [1276, 565] on input "Add Recording" at bounding box center [1298, 562] width 126 height 41
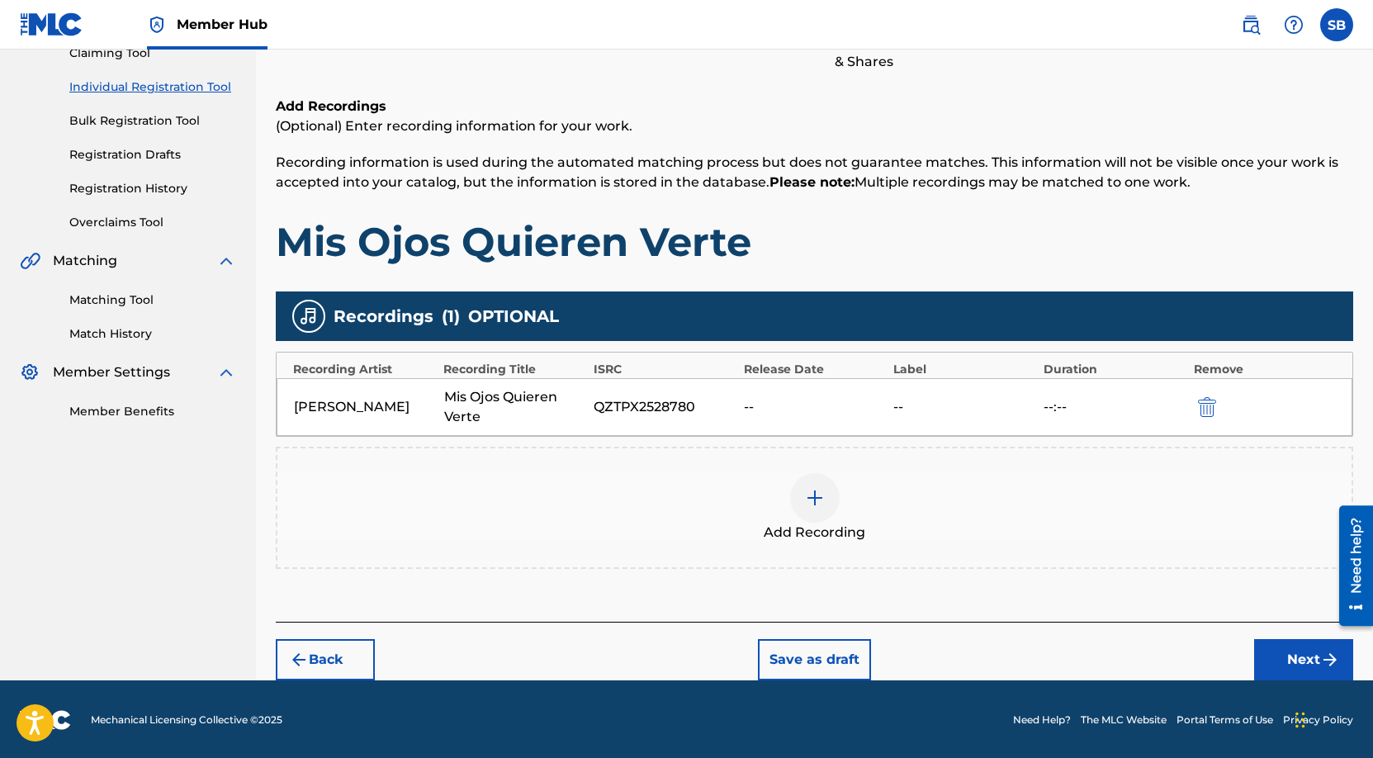
scroll to position [192, 0]
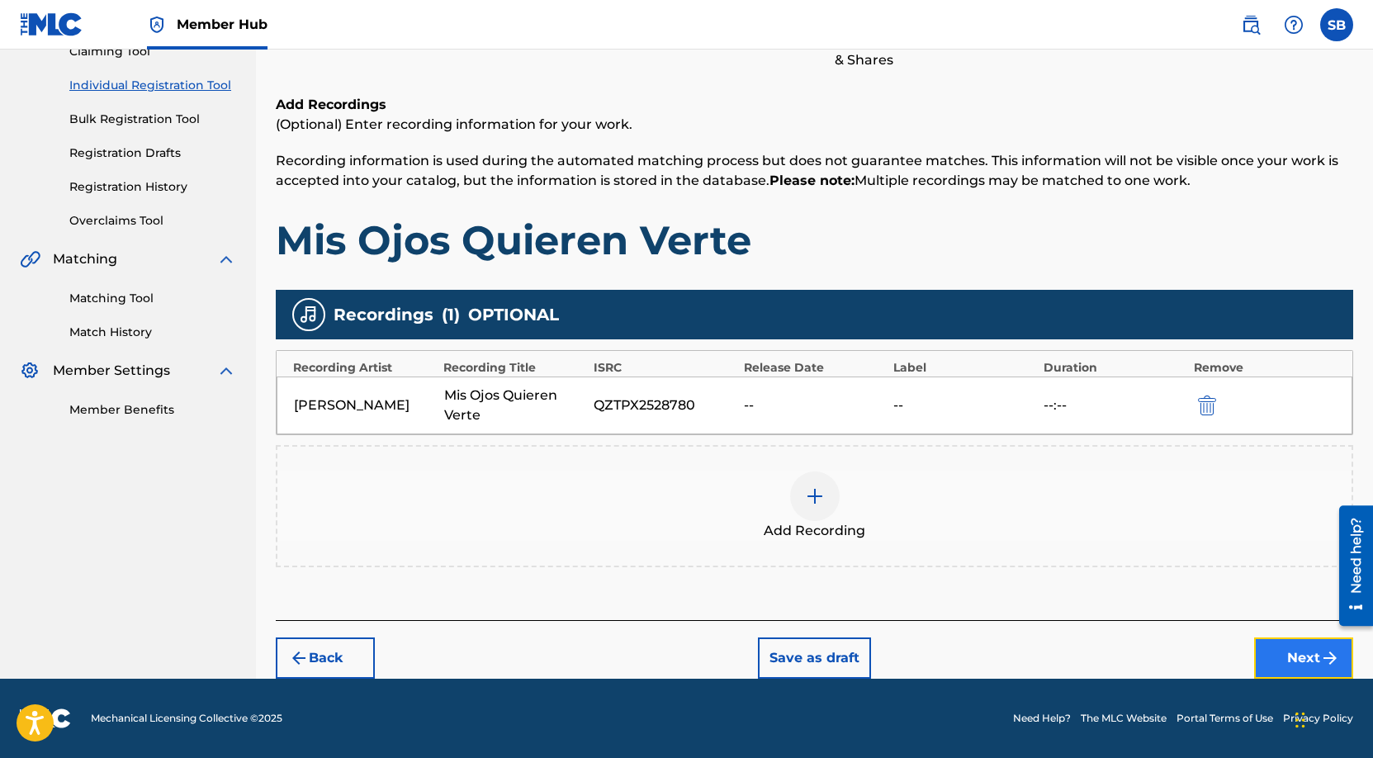
click at [1281, 646] on button "Next" at bounding box center [1303, 657] width 99 height 41
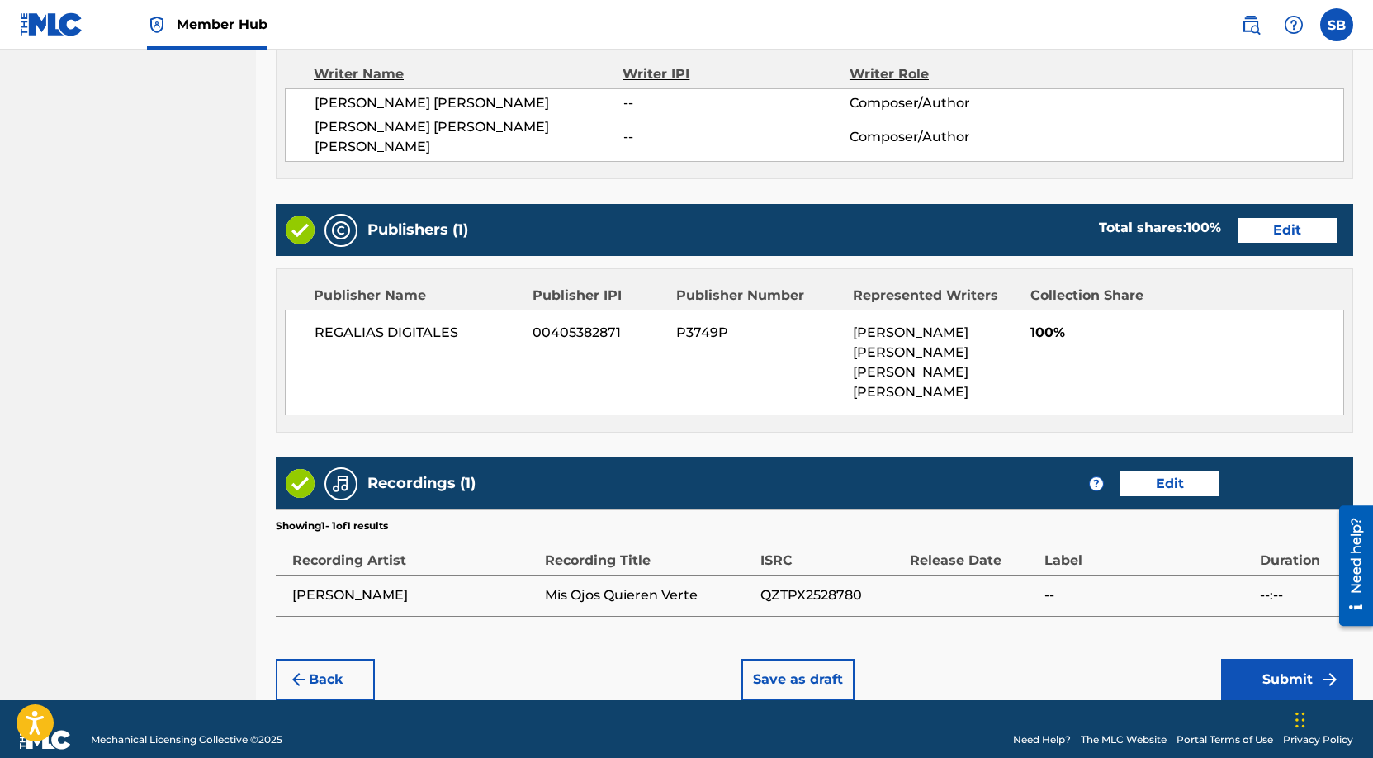
scroll to position [710, 0]
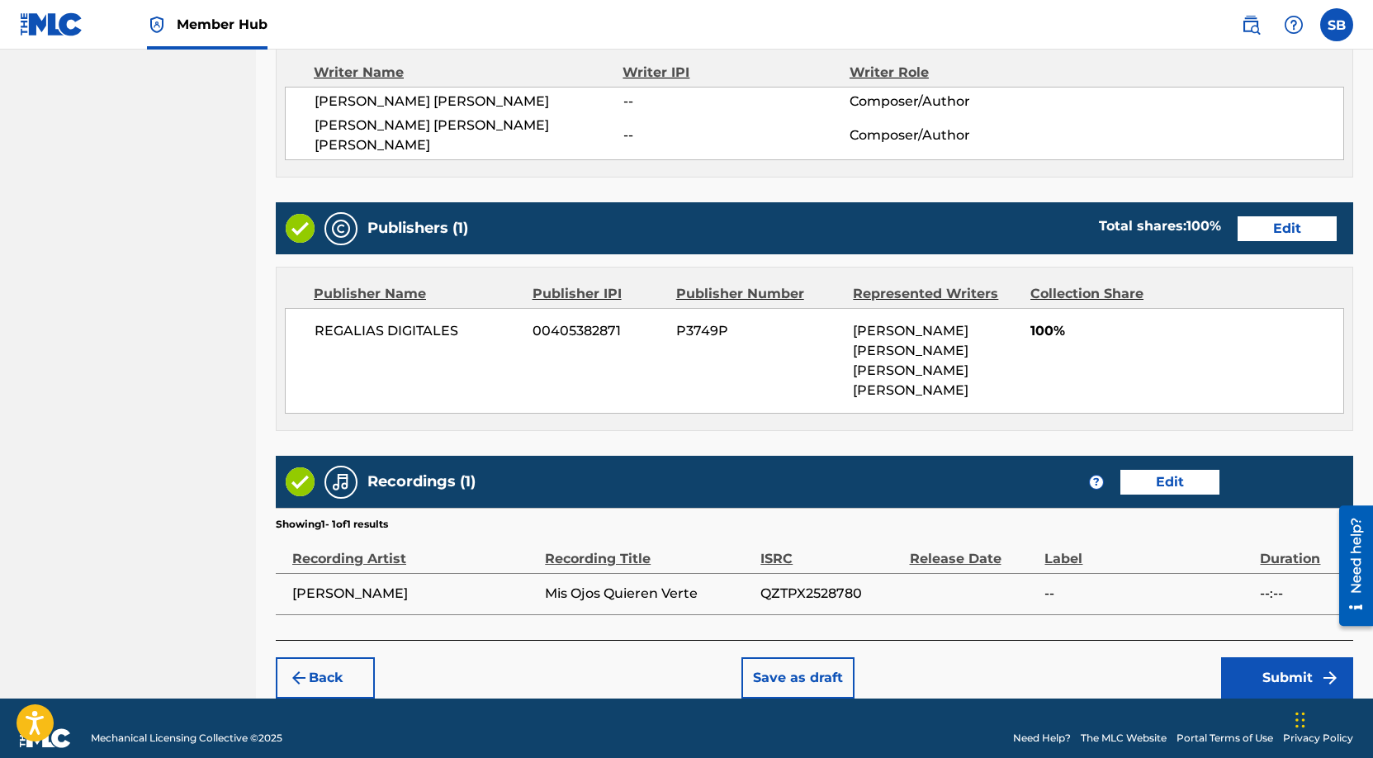
click at [1267, 640] on div "Back Save as draft Submit" at bounding box center [814, 669] width 1077 height 59
click at [1280, 657] on button "Submit" at bounding box center [1287, 677] width 132 height 41
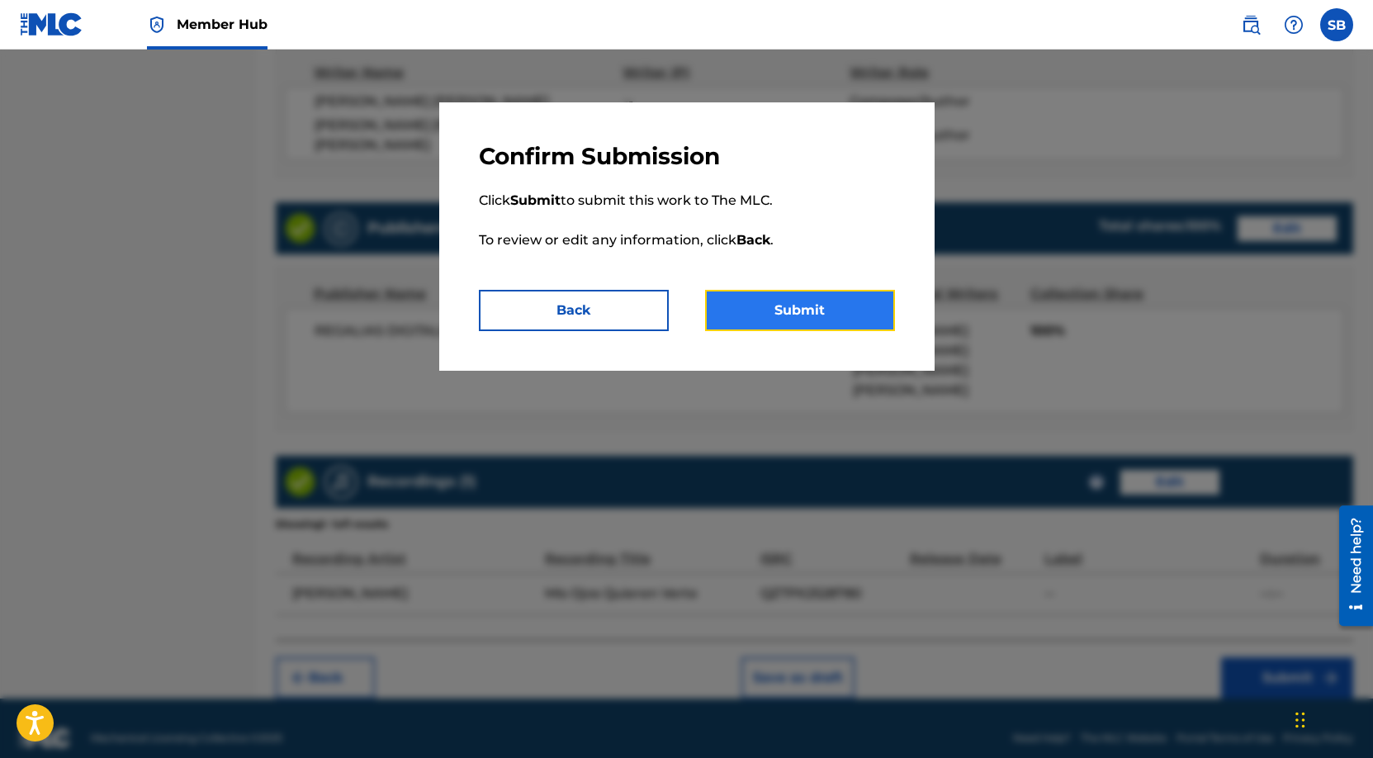
click at [811, 290] on button "Submit" at bounding box center [800, 310] width 190 height 41
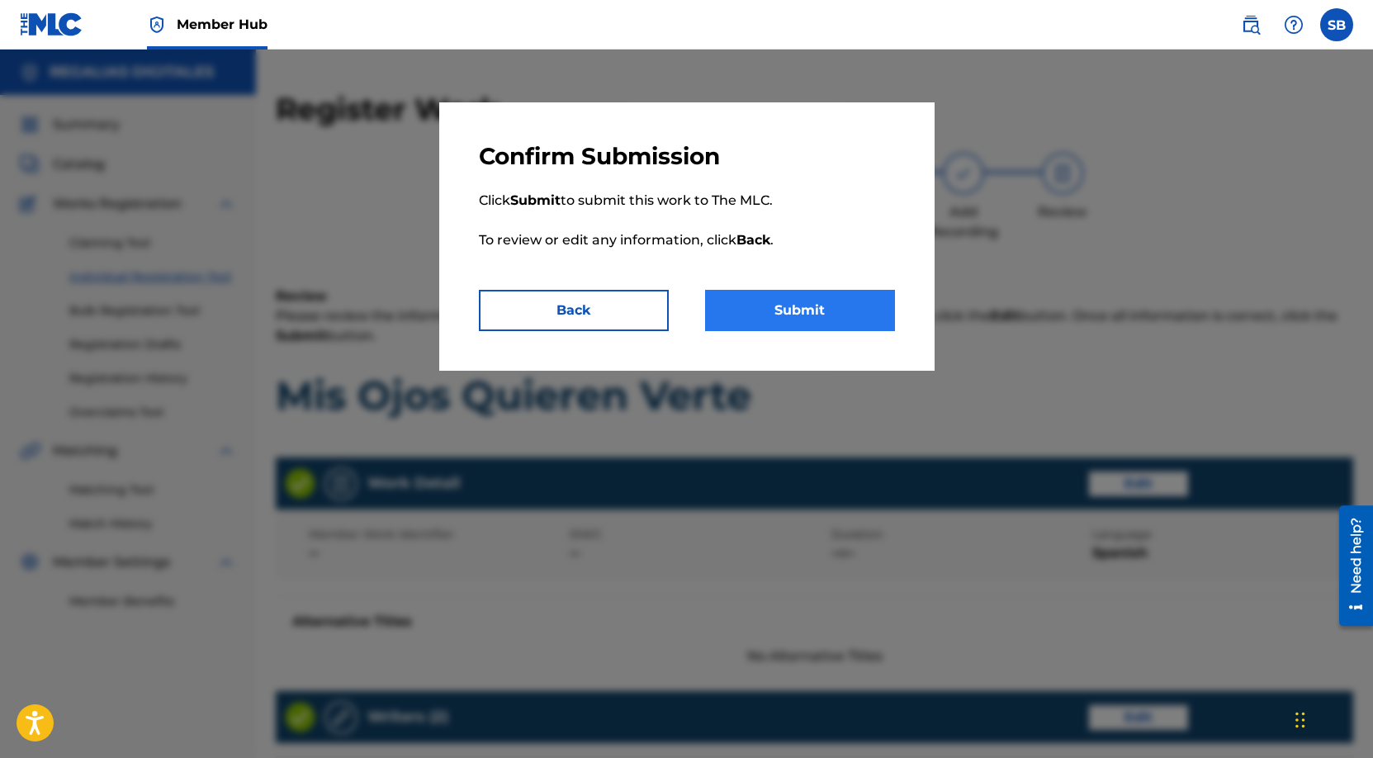
click at [823, 304] on div "Register Work Search Enter Work Details Add Writers Add Publishers & Shares Add…" at bounding box center [814, 749] width 1117 height 1317
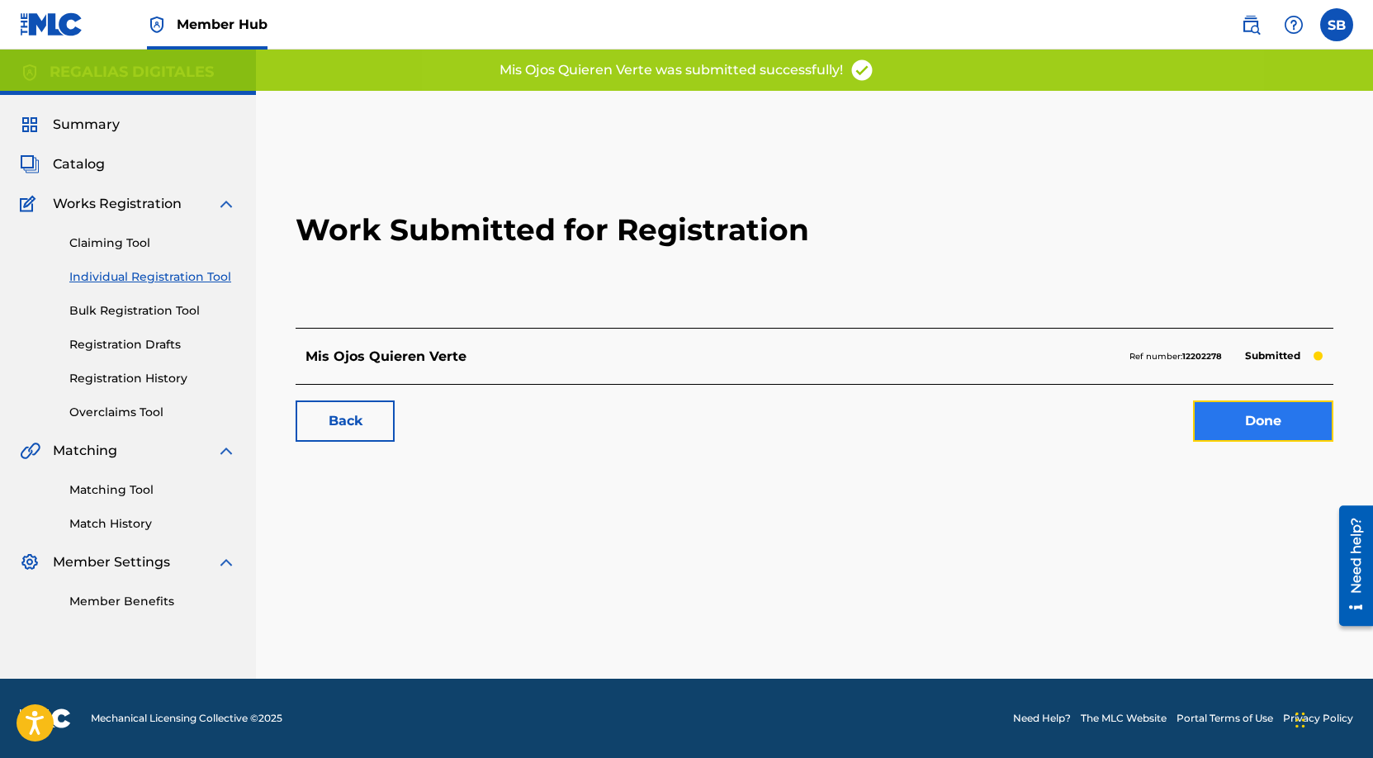
click at [1259, 425] on link "Done" at bounding box center [1263, 420] width 140 height 41
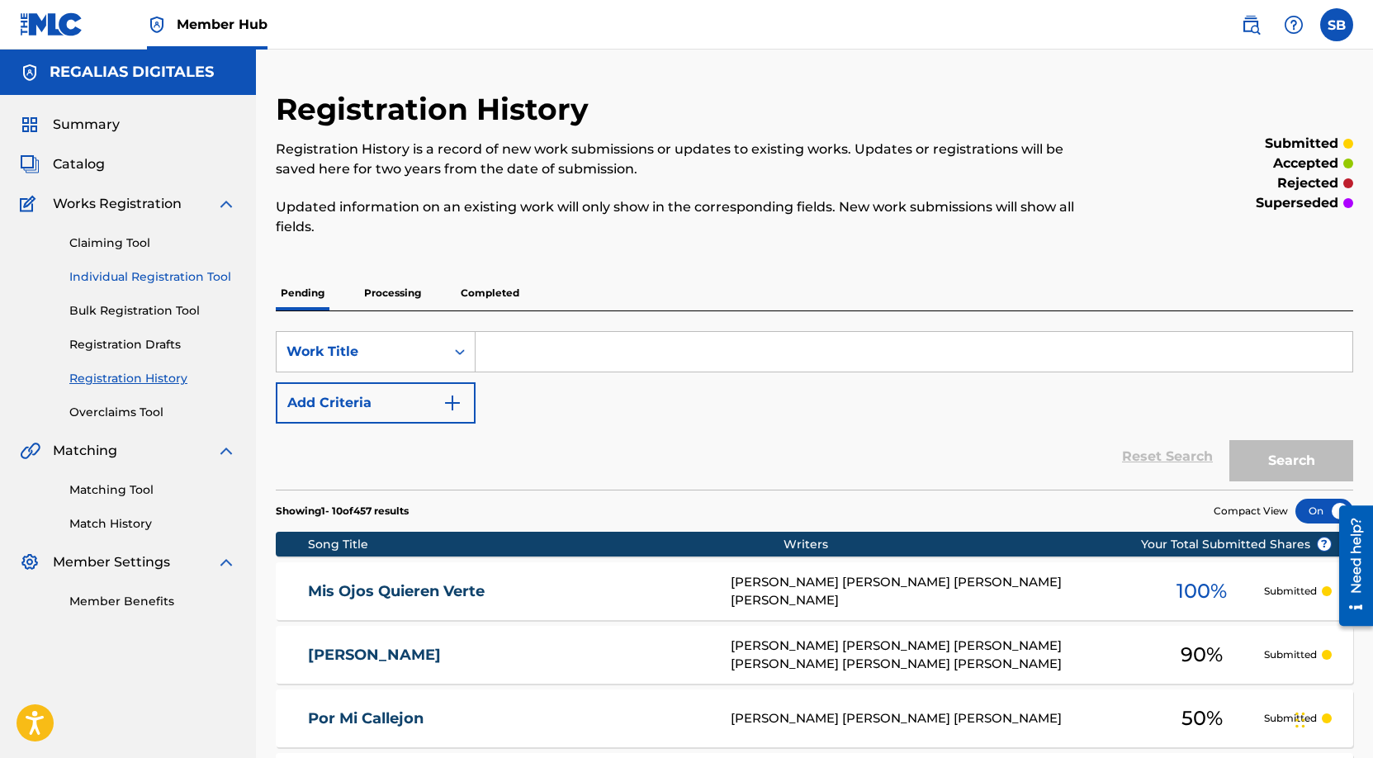
click at [195, 271] on link "Individual Registration Tool" at bounding box center [152, 276] width 167 height 17
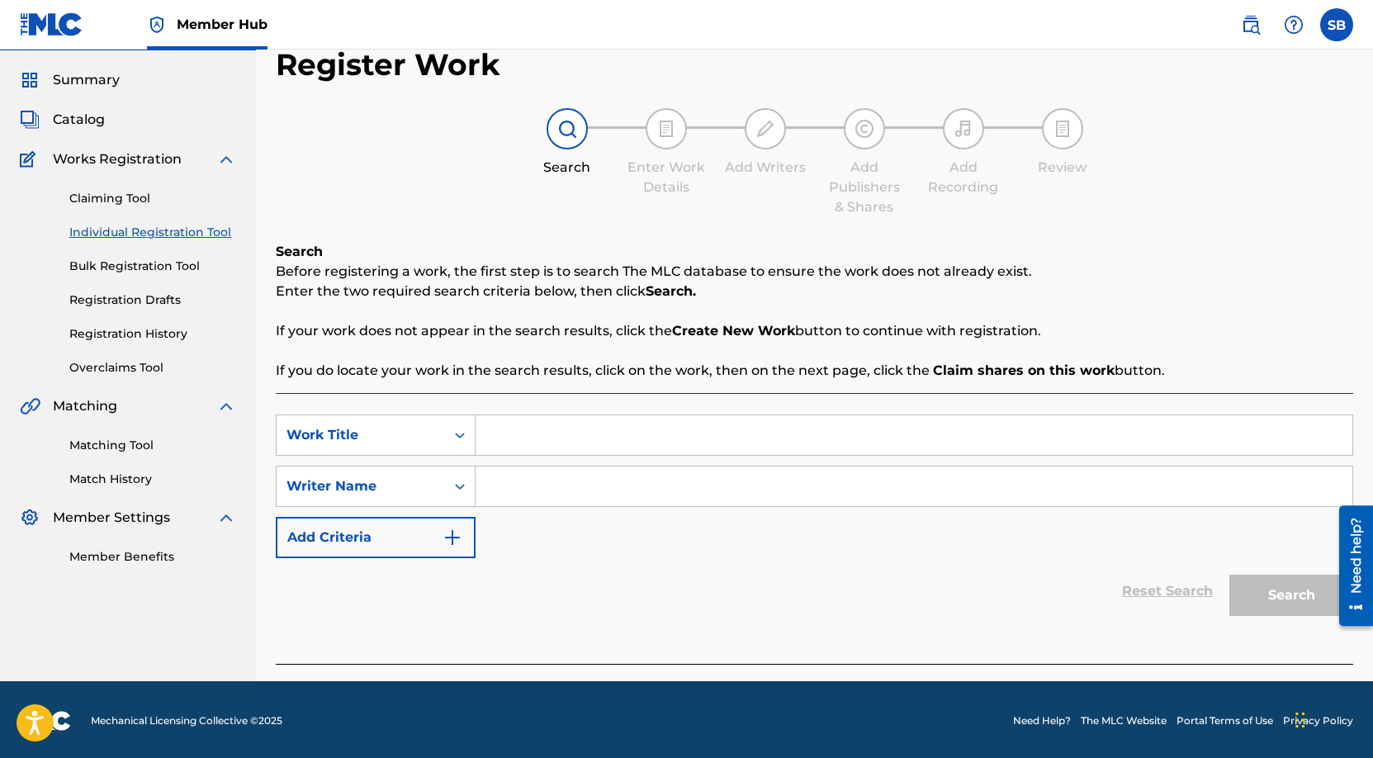
scroll to position [47, 0]
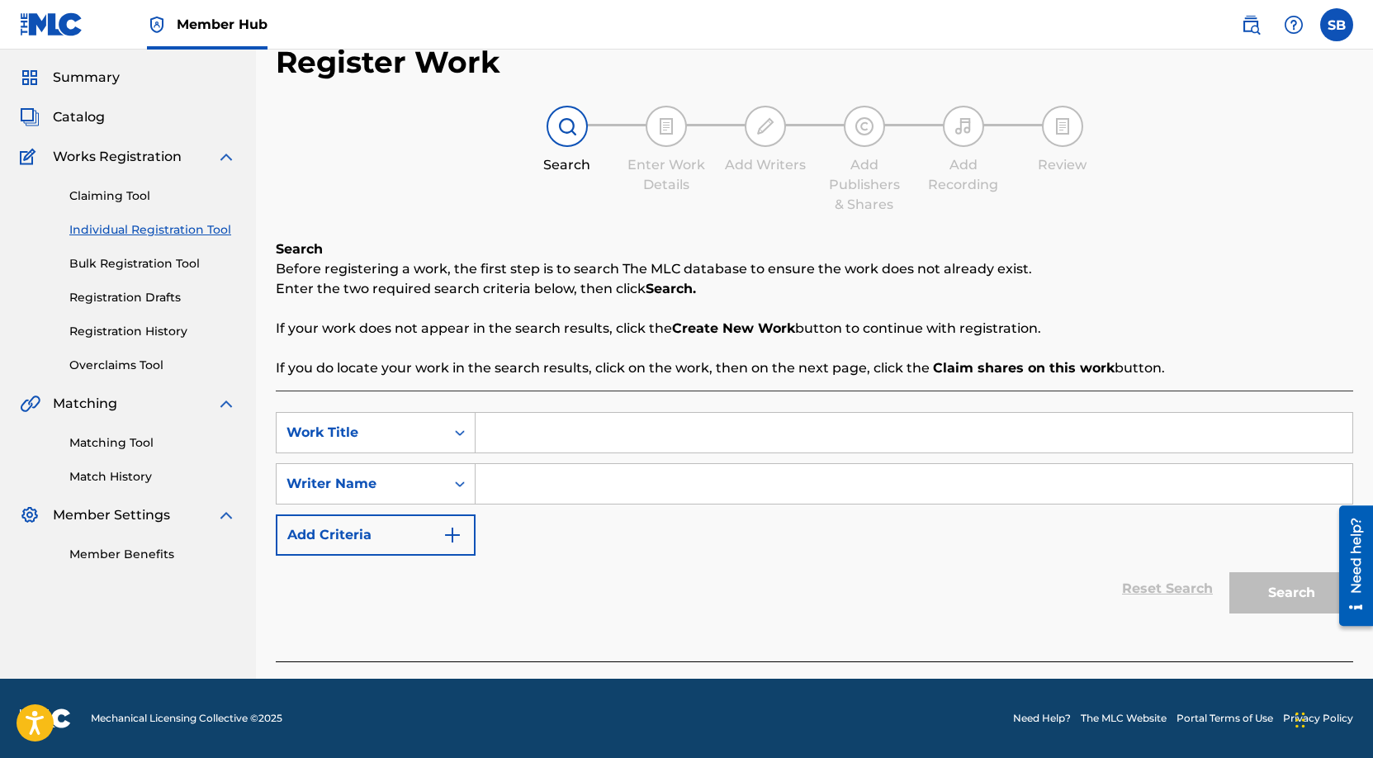
click at [654, 428] on input "Search Form" at bounding box center [913, 433] width 877 height 40
paste input "JUSTICIA"
type input "justicia"
click at [627, 484] on input "Search Form" at bounding box center [913, 484] width 877 height 40
paste input "[PERSON_NAME] [PERSON_NAME]"
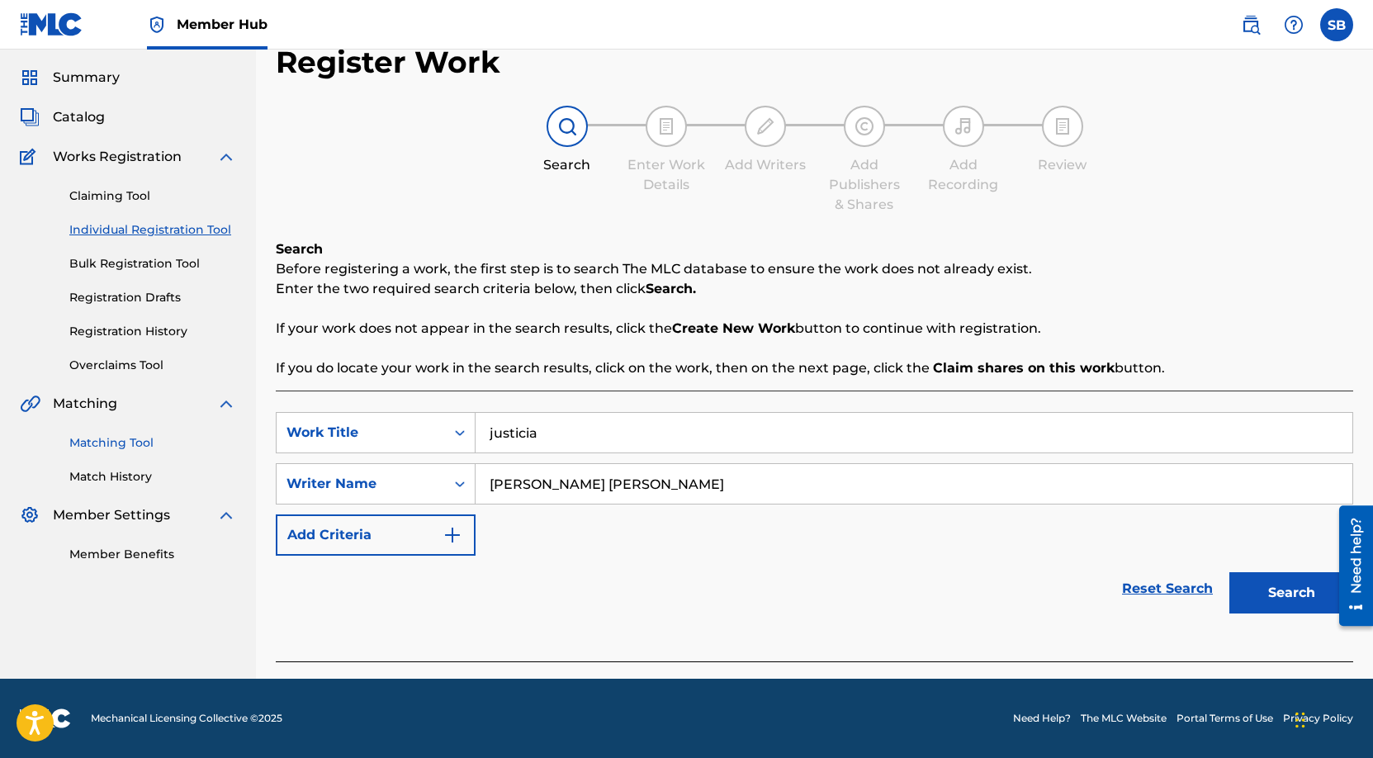
type input "[PERSON_NAME] [PERSON_NAME]"
drag, startPoint x: 561, startPoint y: 428, endPoint x: 487, endPoint y: 431, distance: 73.5
click at [487, 431] on input "justicia" at bounding box center [913, 433] width 877 height 40
paste input "JUSTICIA"
type input "JUSTICIA"
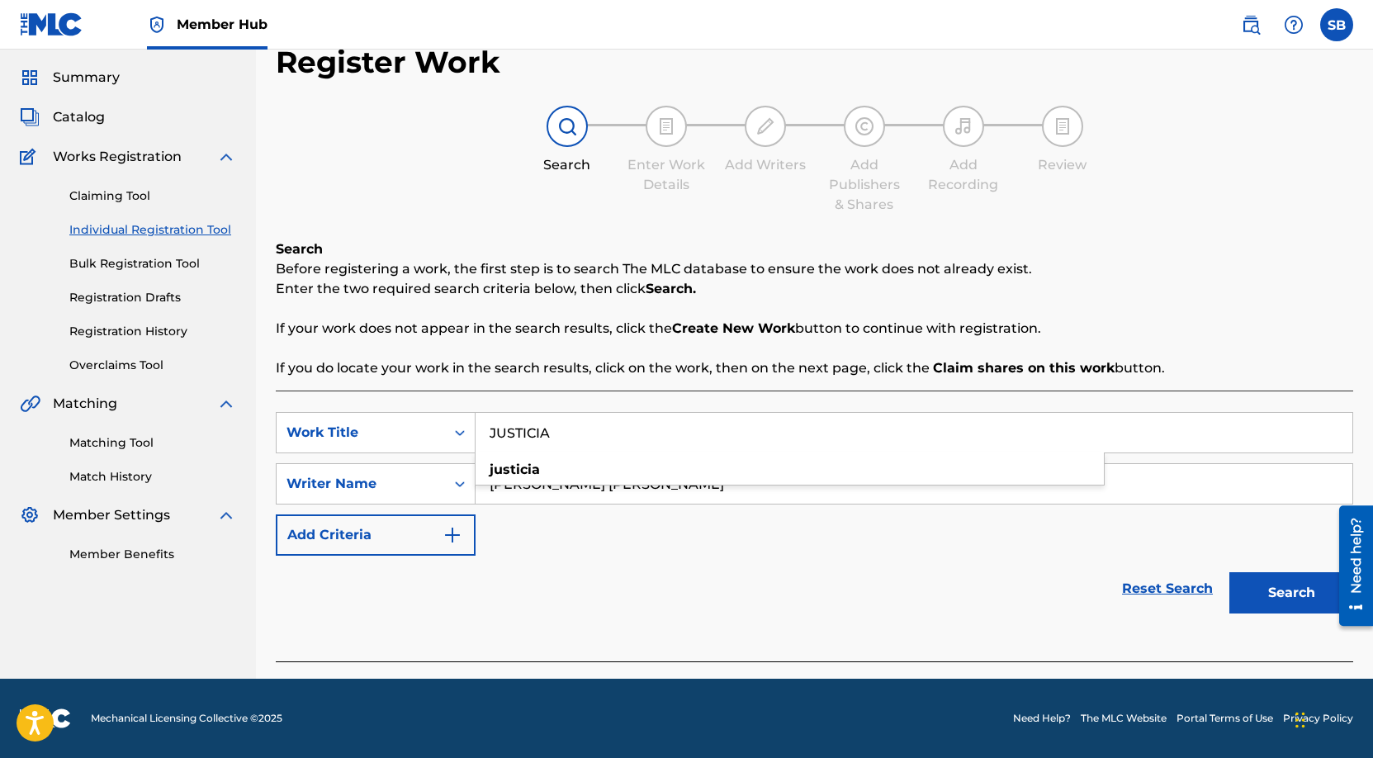
click at [1229, 572] on button "Search" at bounding box center [1291, 592] width 124 height 41
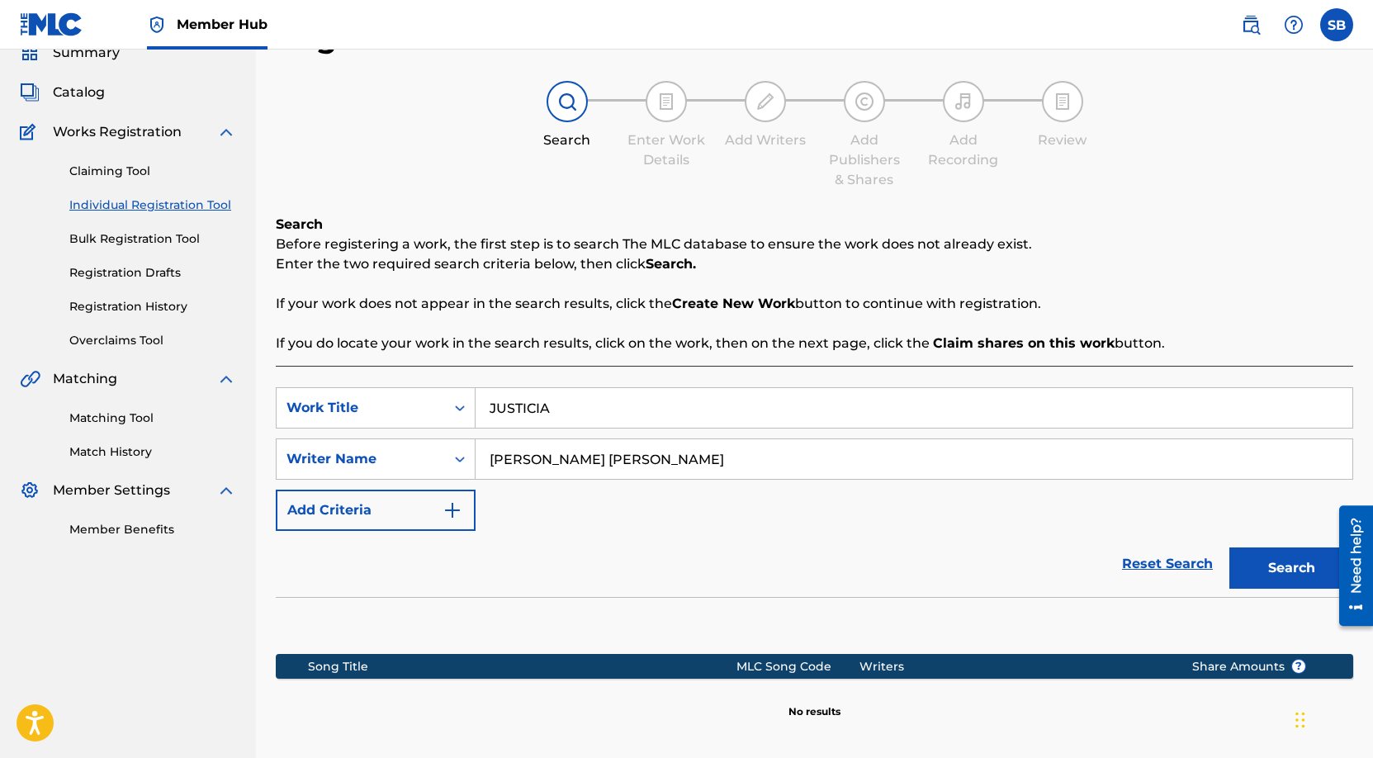
scroll to position [237, 0]
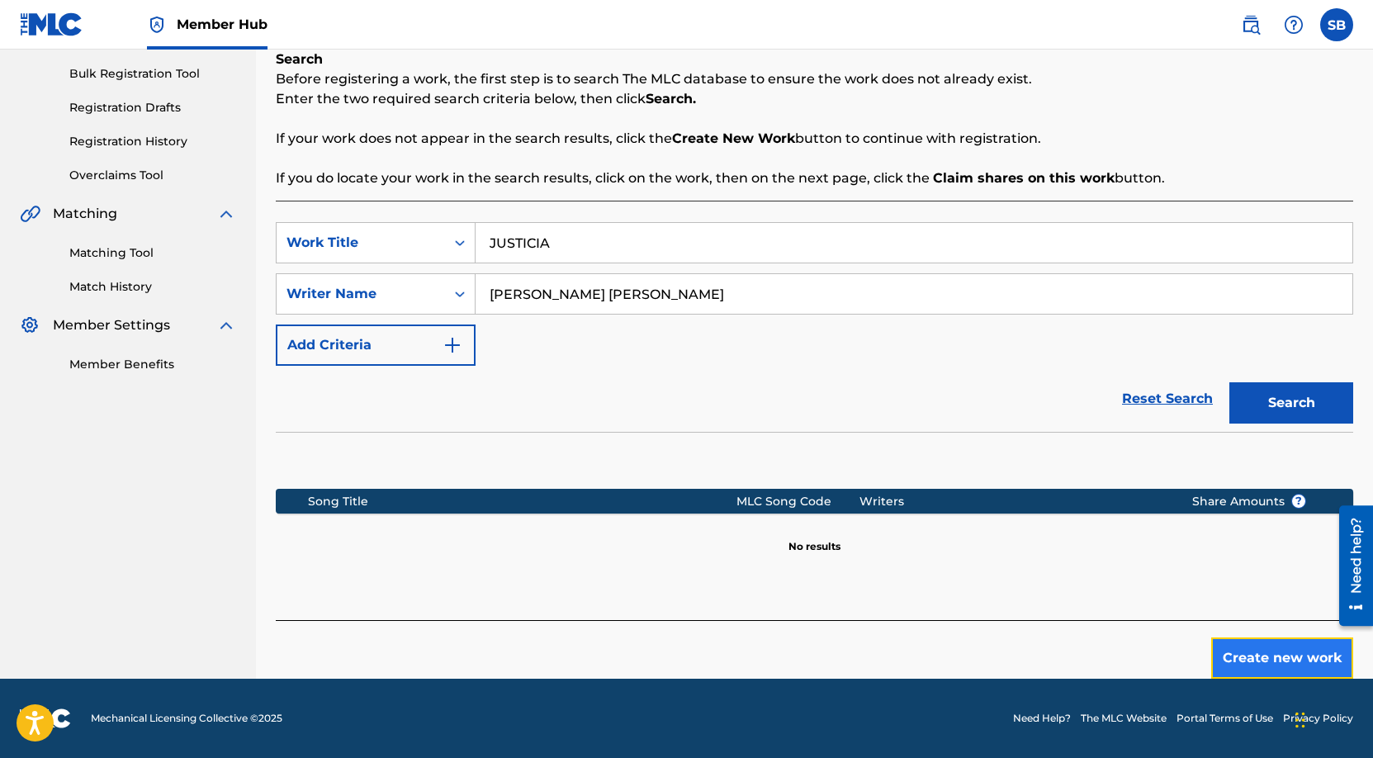
click at [1289, 665] on button "Create new work" at bounding box center [1282, 657] width 142 height 41
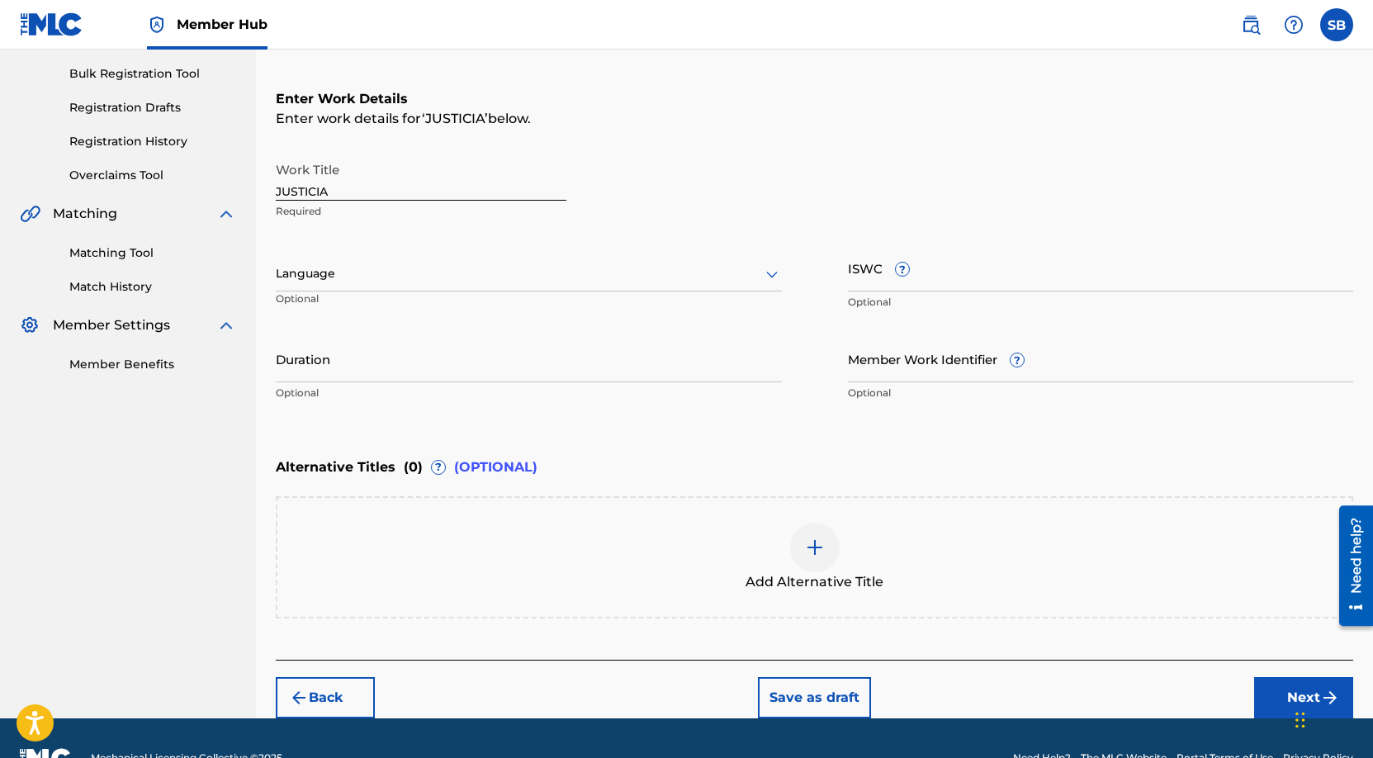
click at [390, 274] on div at bounding box center [529, 273] width 506 height 21
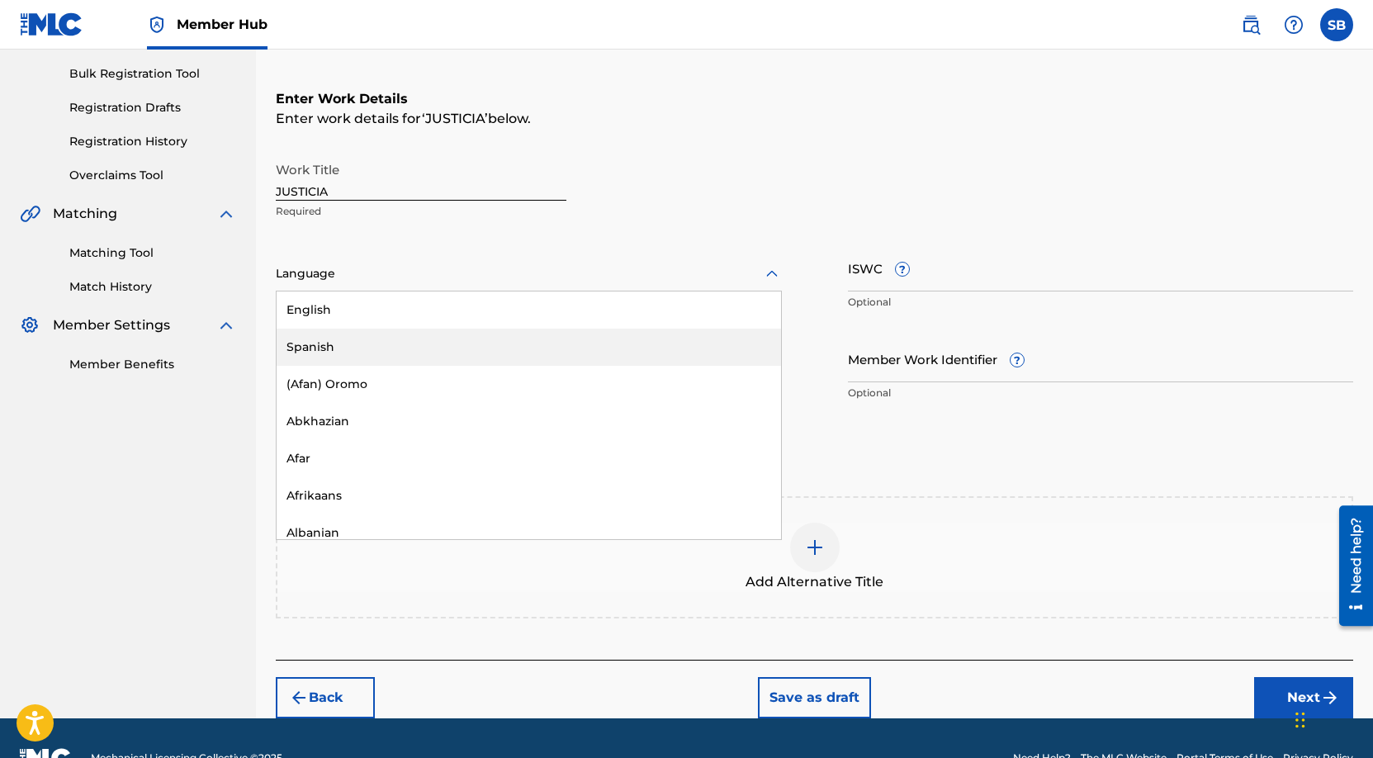
click at [374, 347] on div "Spanish" at bounding box center [529, 347] width 504 height 37
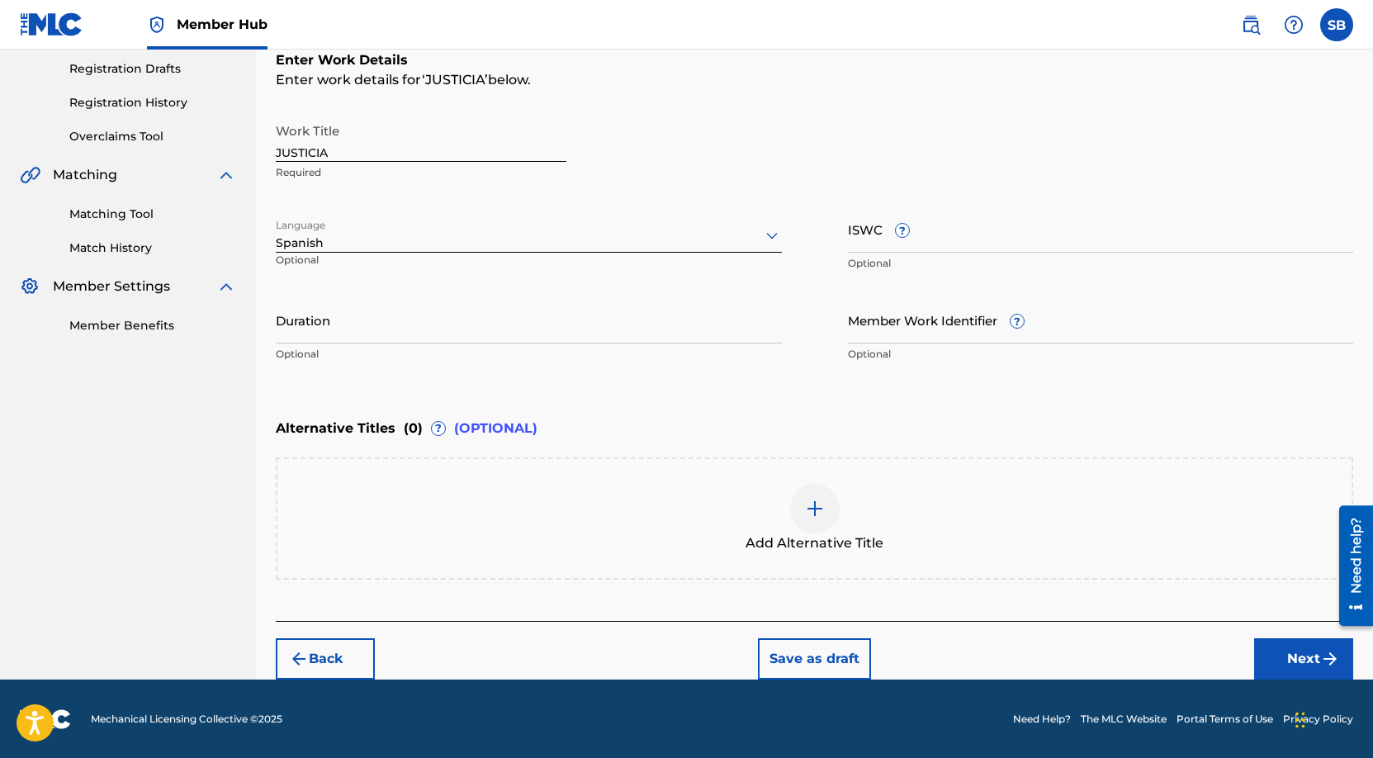
scroll to position [277, 0]
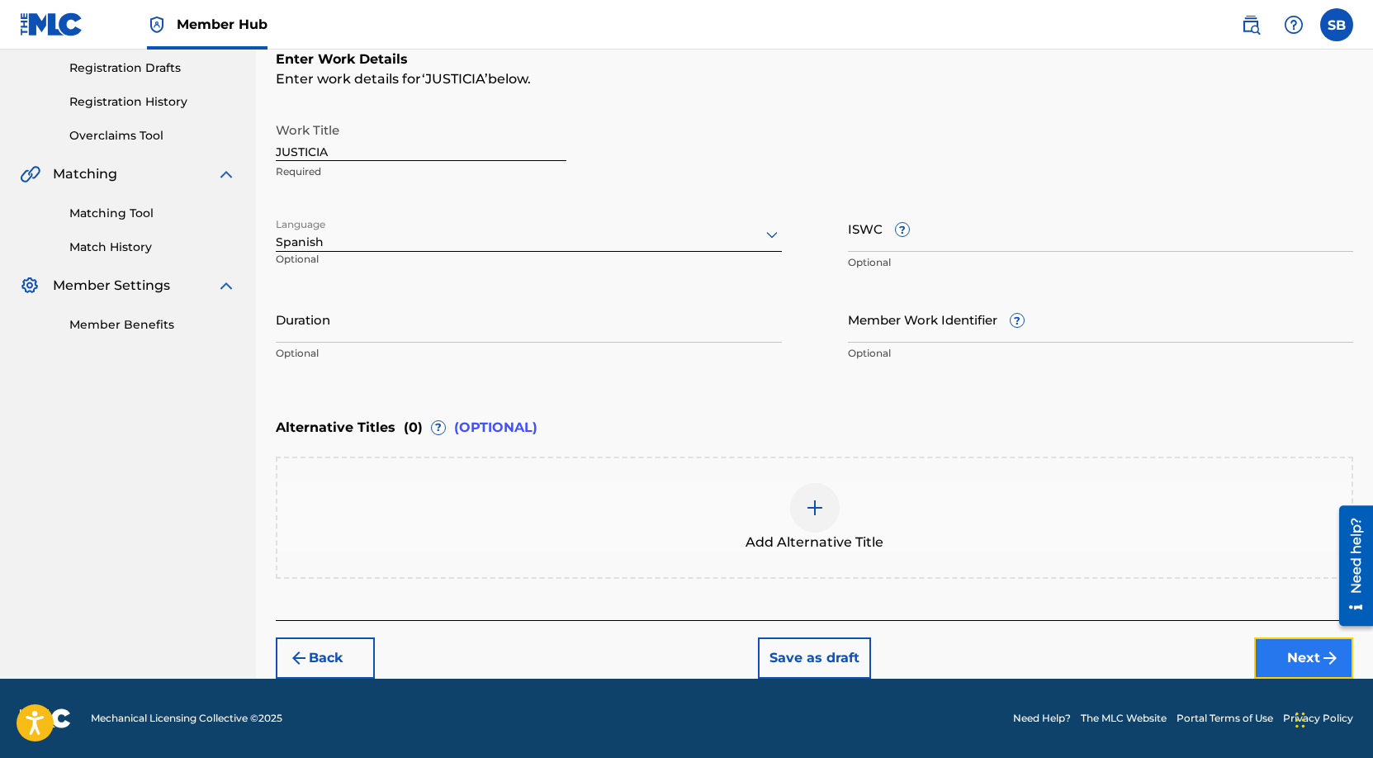
click at [1268, 652] on button "Next" at bounding box center [1303, 657] width 99 height 41
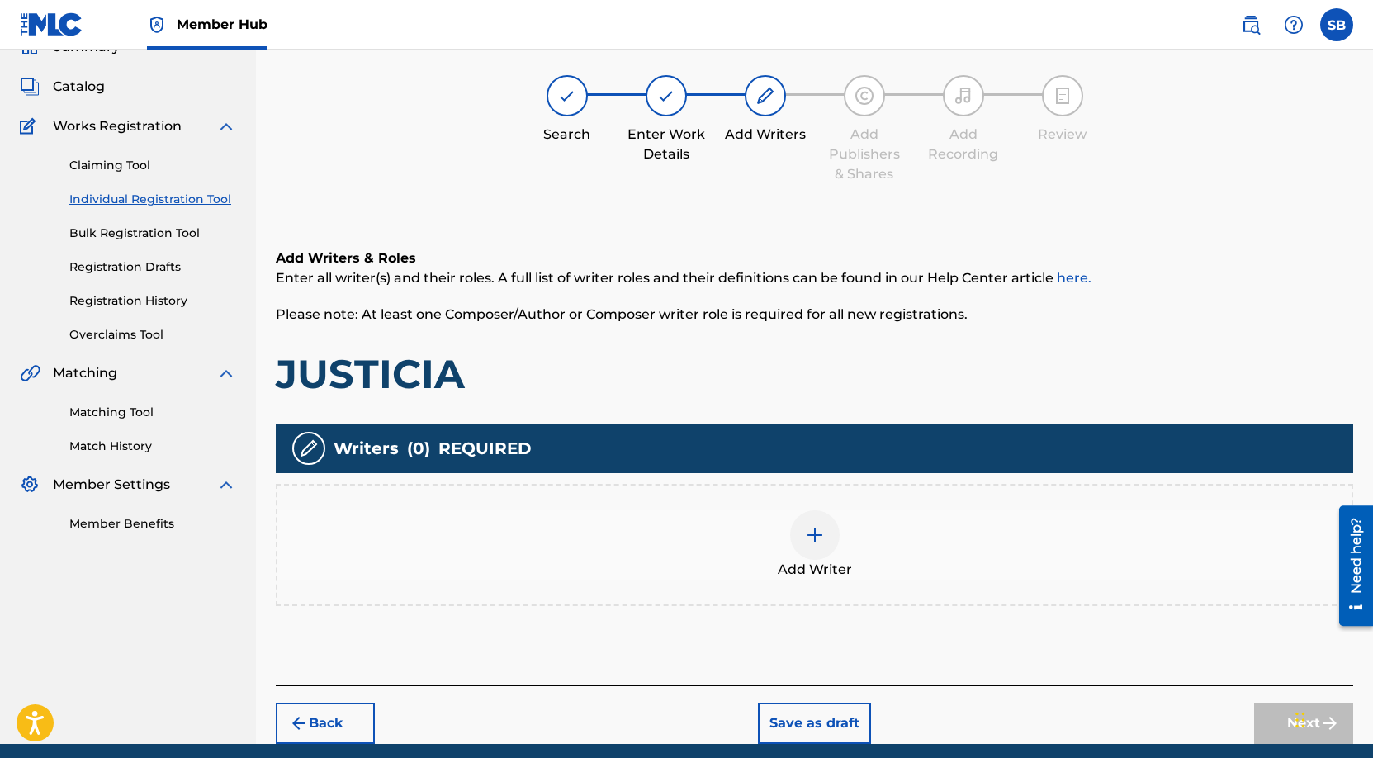
scroll to position [74, 0]
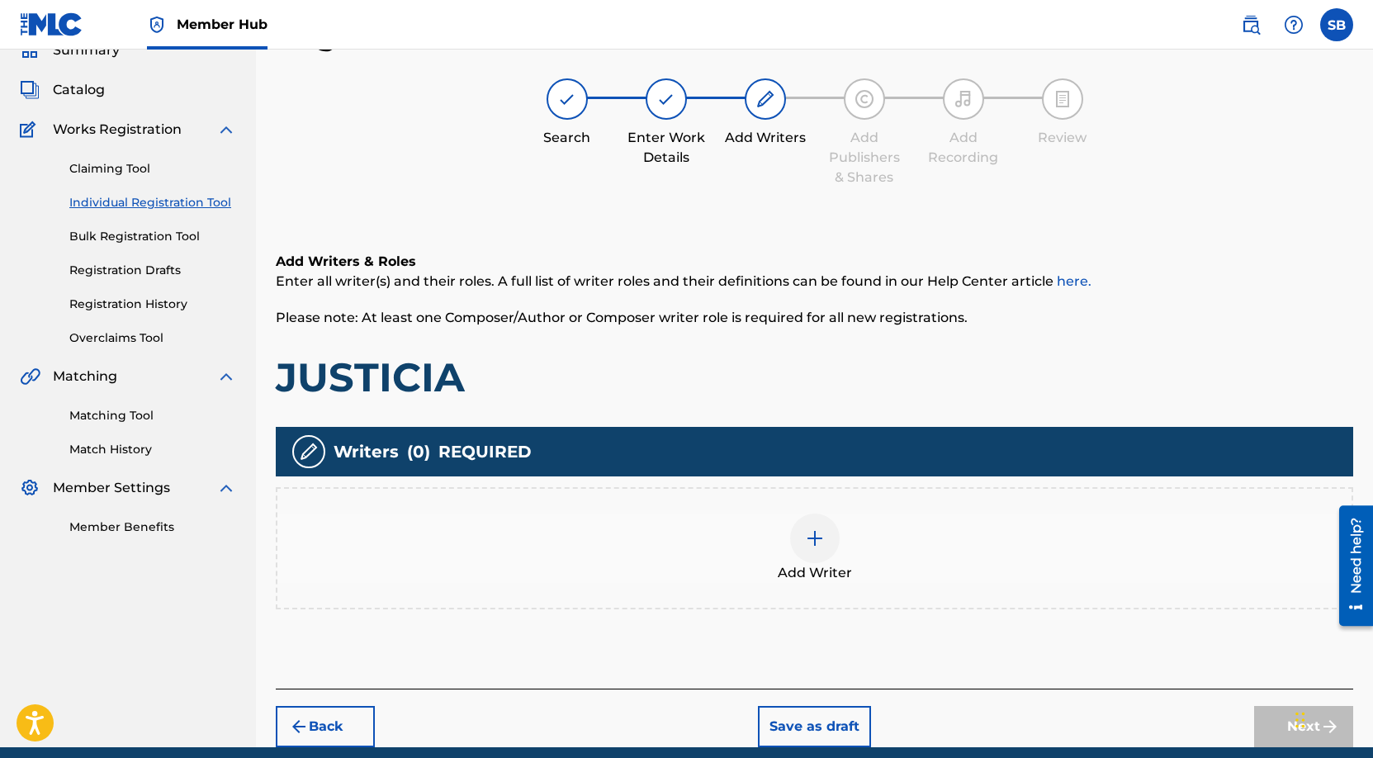
click at [806, 514] on div at bounding box center [815, 538] width 50 height 50
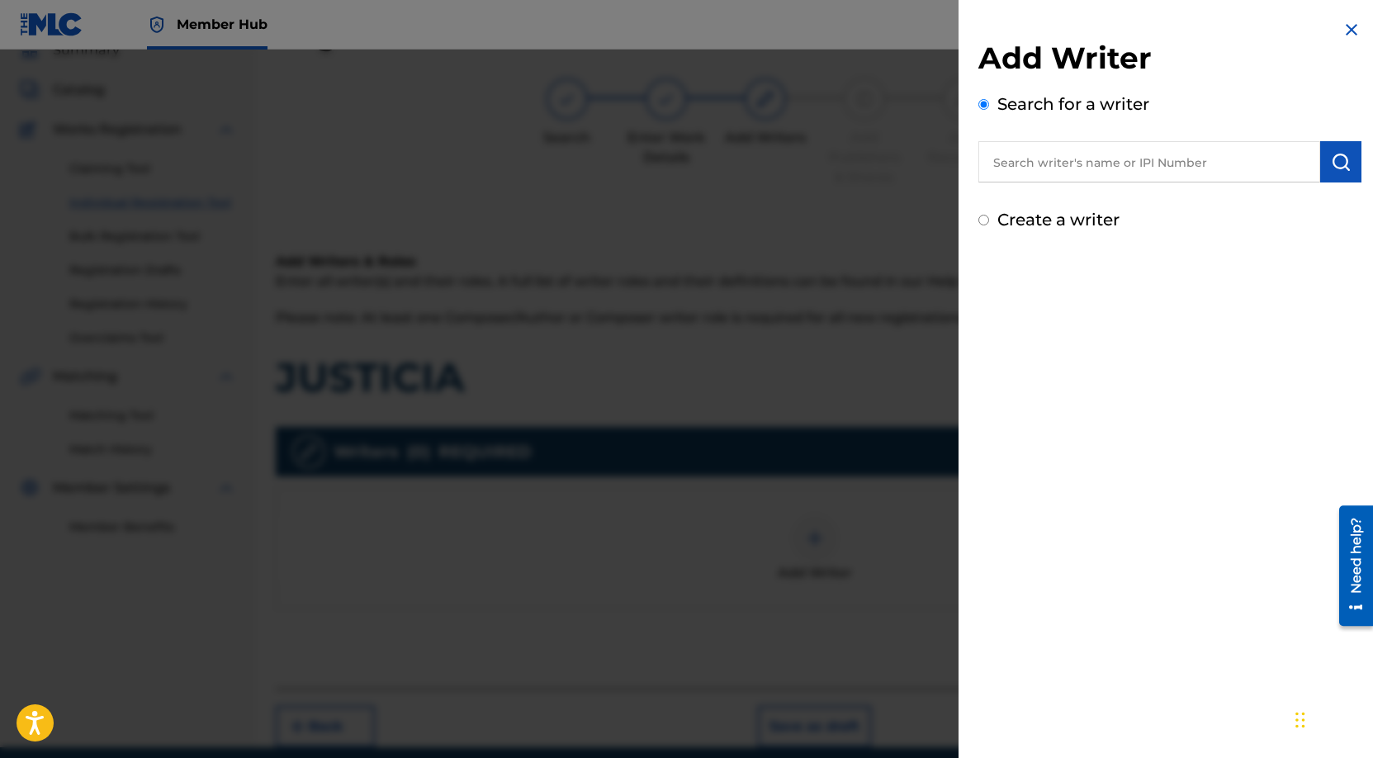
click at [1146, 152] on input "text" at bounding box center [1149, 161] width 342 height 41
paste input "[PERSON_NAME] [PERSON_NAME]"
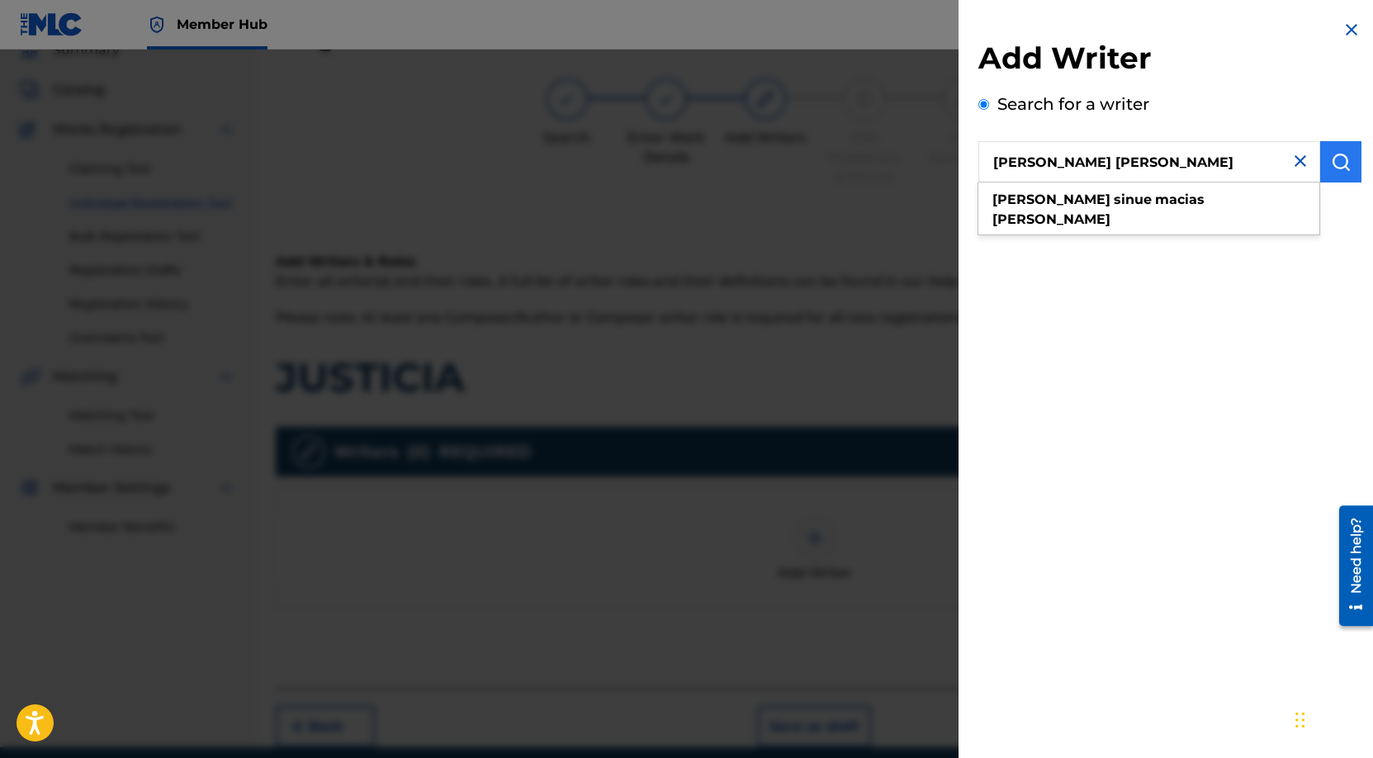
type input "[PERSON_NAME] [PERSON_NAME]"
click at [1331, 164] on img "submit" at bounding box center [1341, 162] width 20 height 20
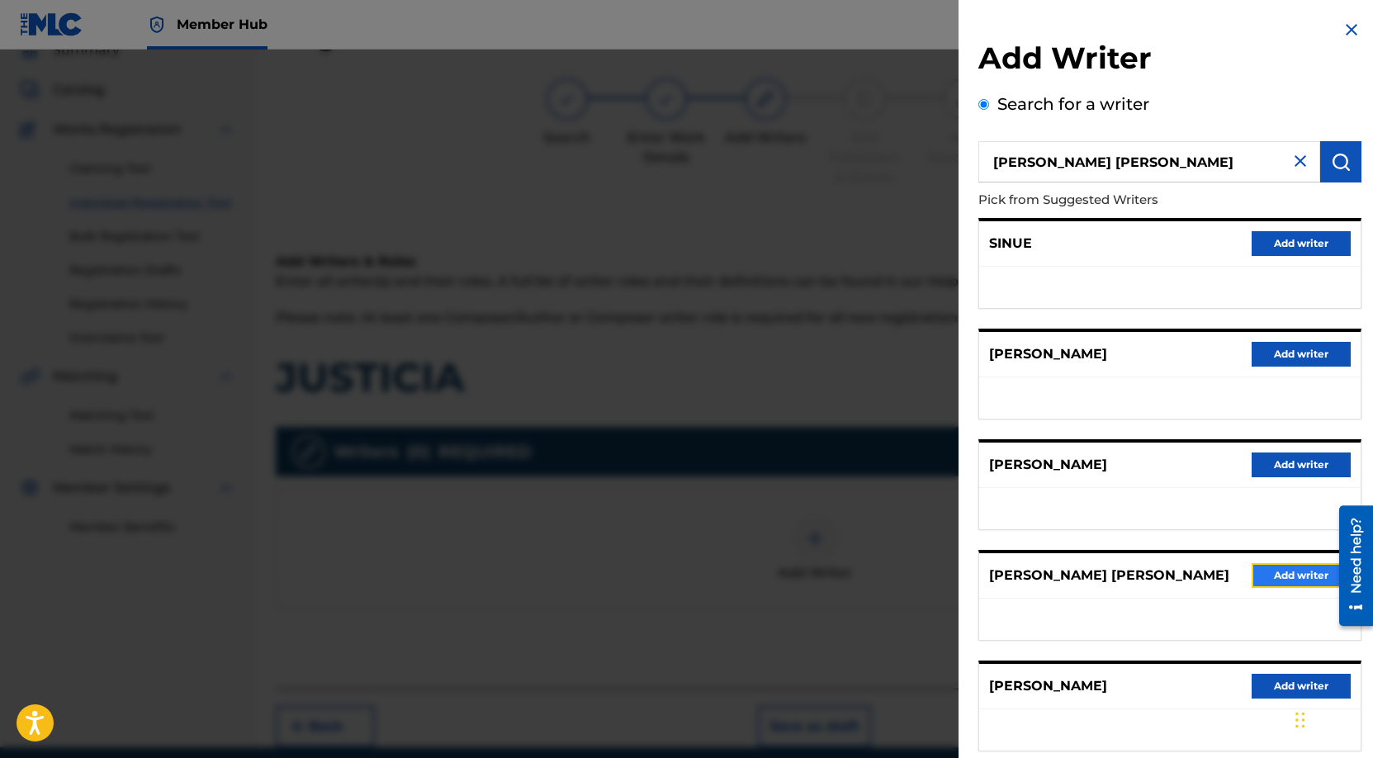
click at [1268, 579] on button "Add writer" at bounding box center [1300, 575] width 99 height 25
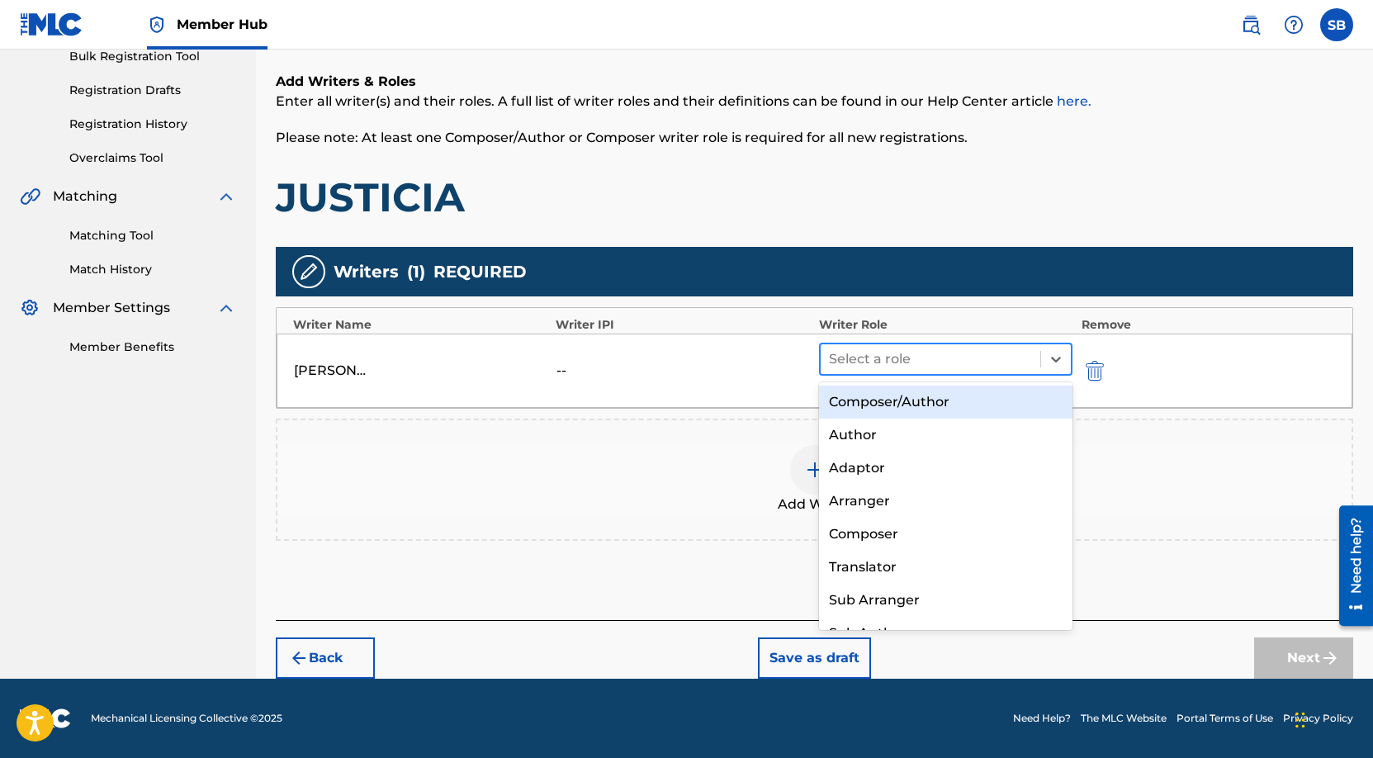
click at [882, 364] on div at bounding box center [931, 359] width 204 height 23
click at [892, 396] on div "Composer/Author" at bounding box center [946, 402] width 254 height 33
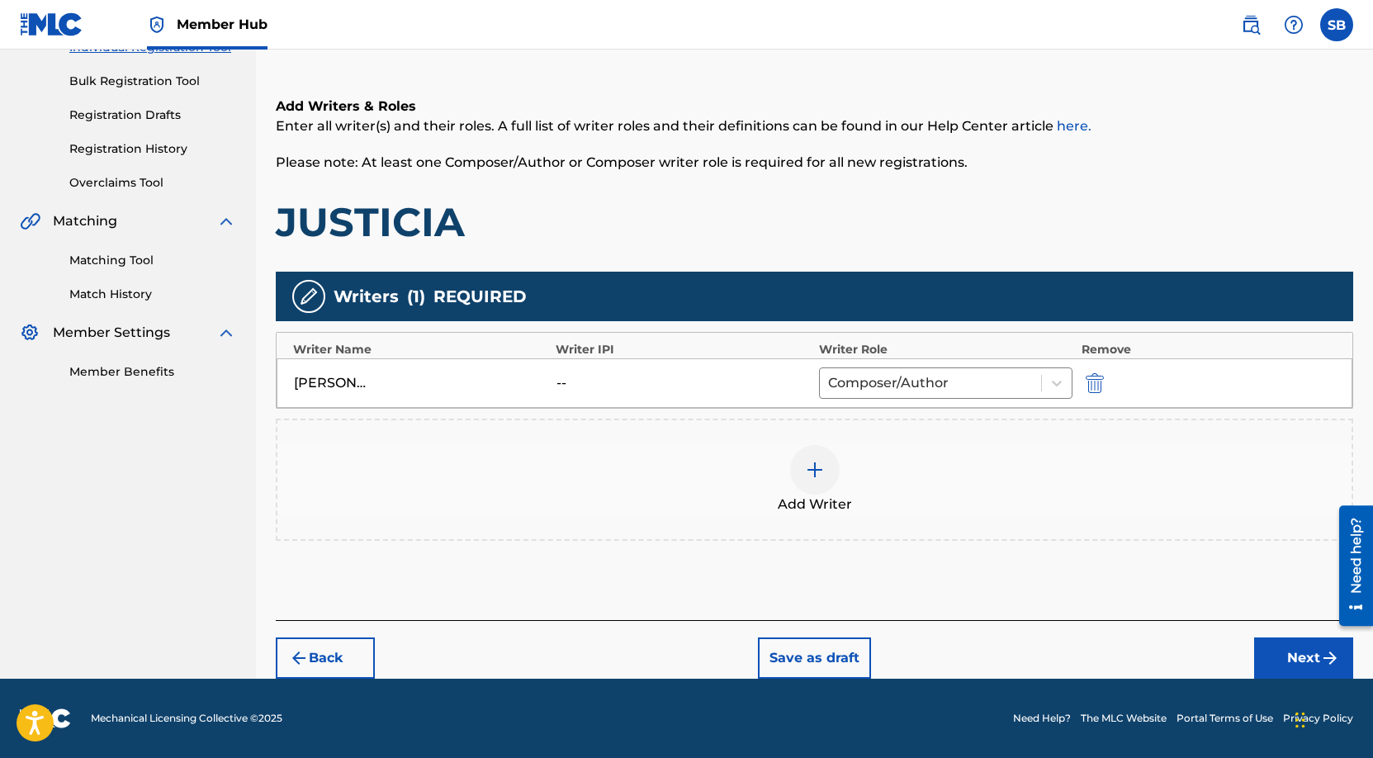
scroll to position [229, 0]
click at [1282, 646] on button "Next" at bounding box center [1303, 657] width 99 height 41
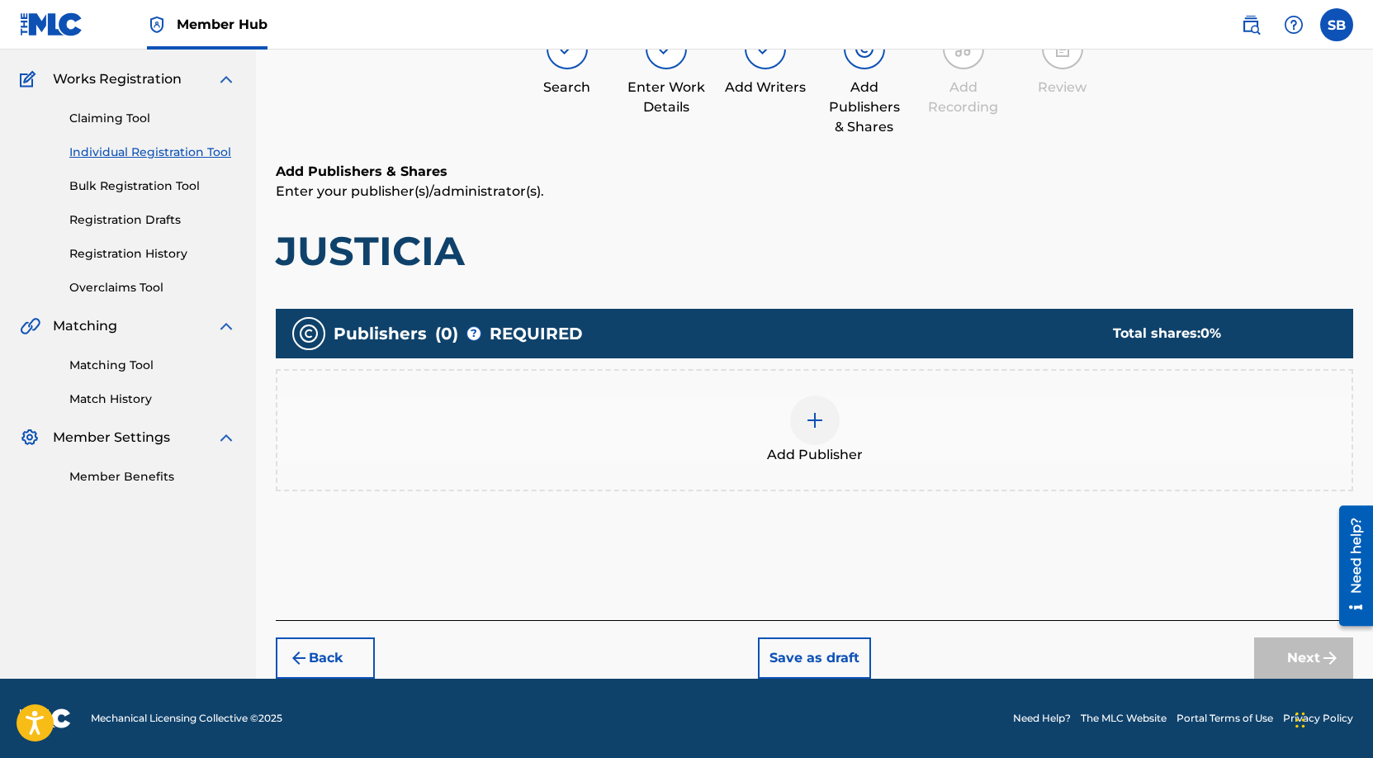
scroll to position [74, 0]
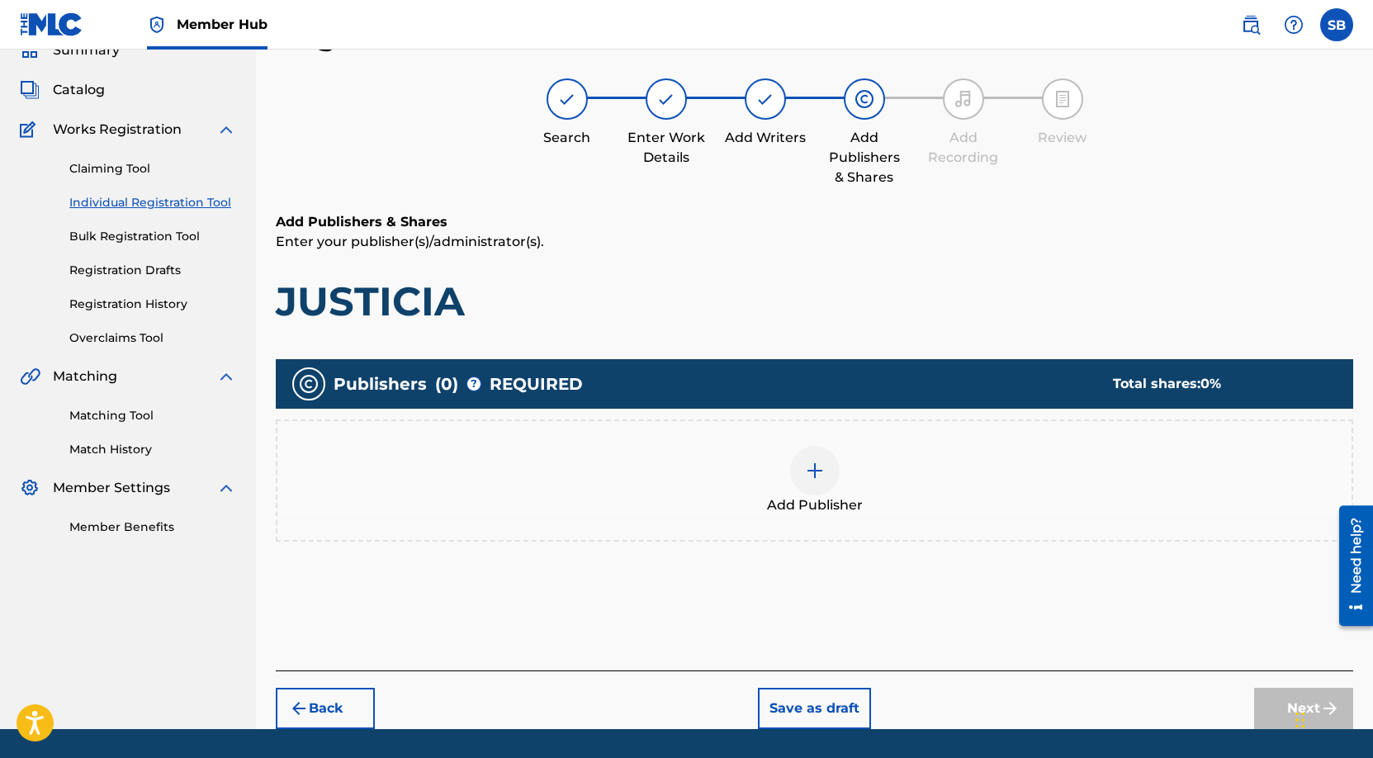
click at [833, 458] on div at bounding box center [815, 471] width 50 height 50
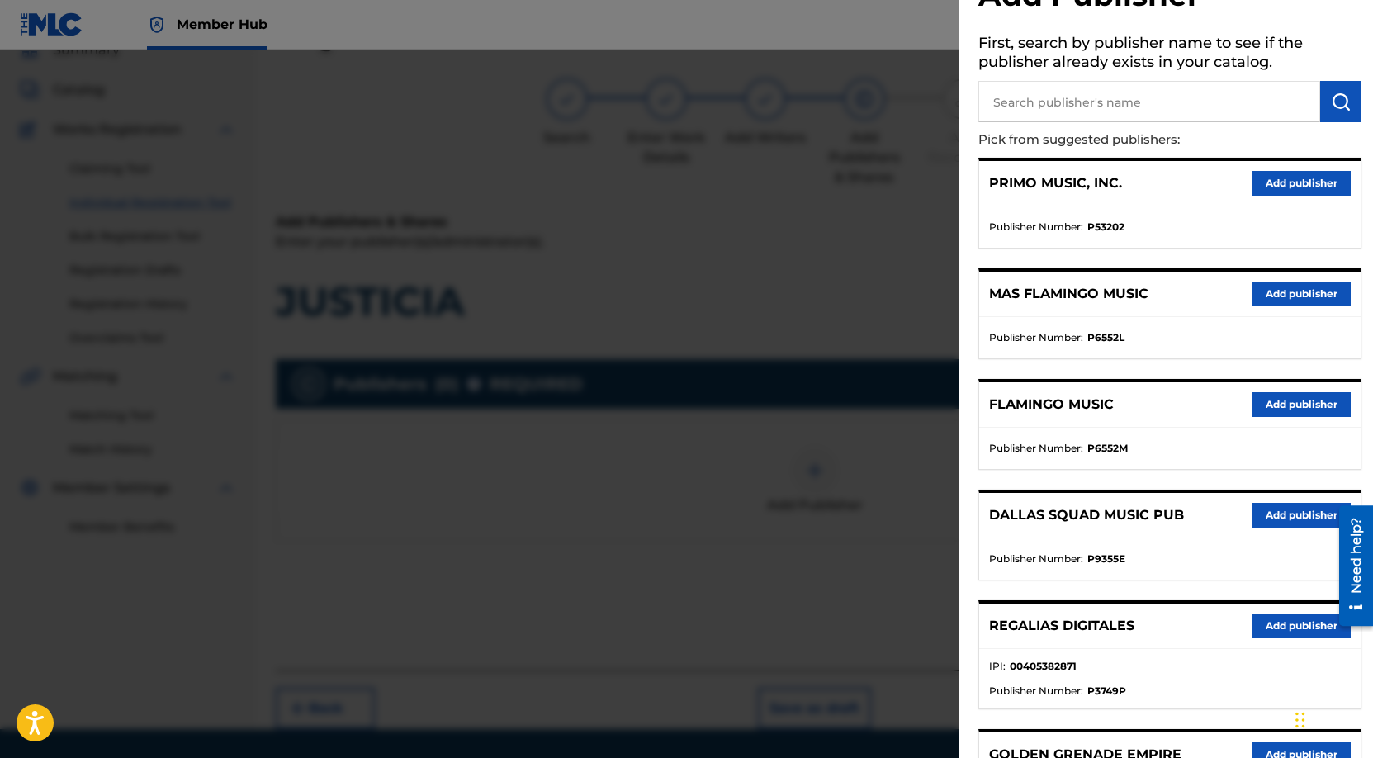
scroll to position [131, 0]
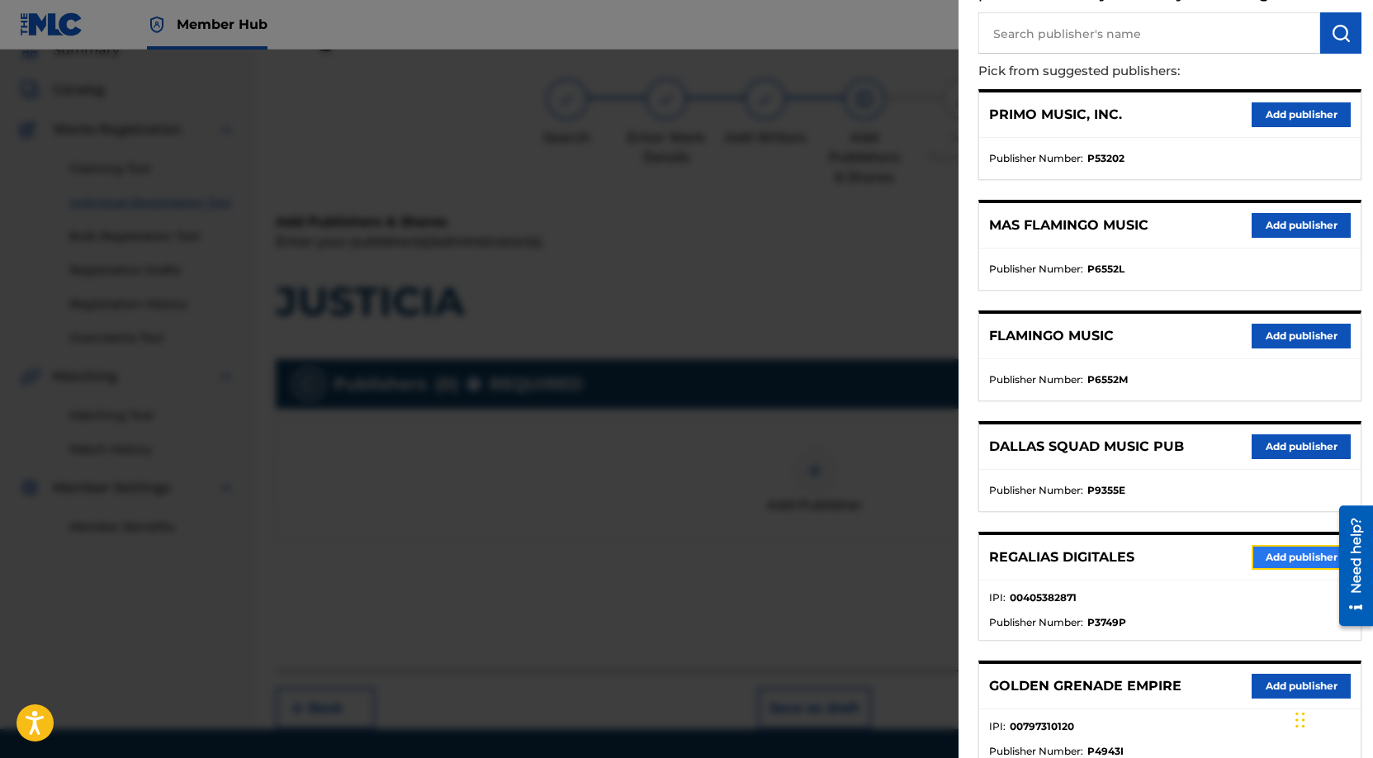
click at [1308, 559] on button "Add publisher" at bounding box center [1300, 557] width 99 height 25
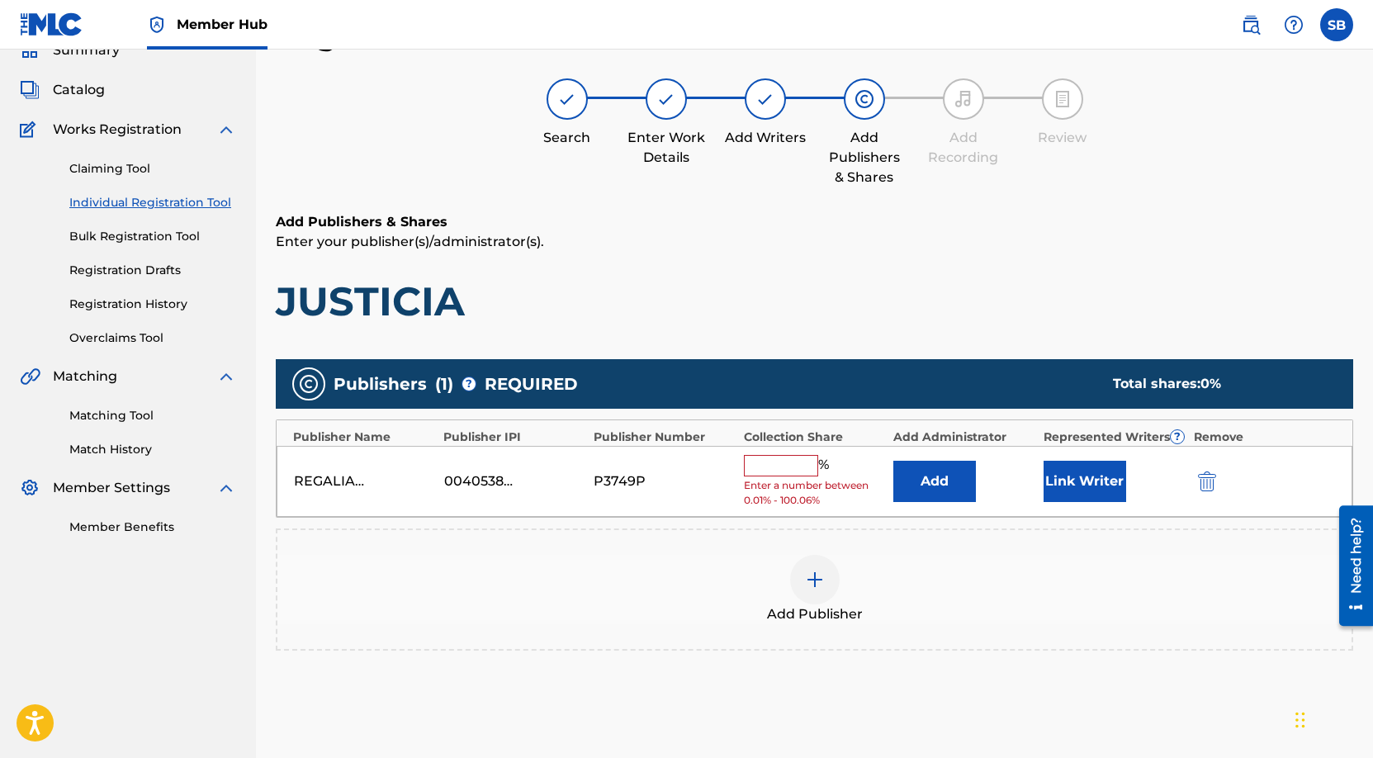
click at [799, 468] on input "text" at bounding box center [781, 465] width 74 height 21
type input "50"
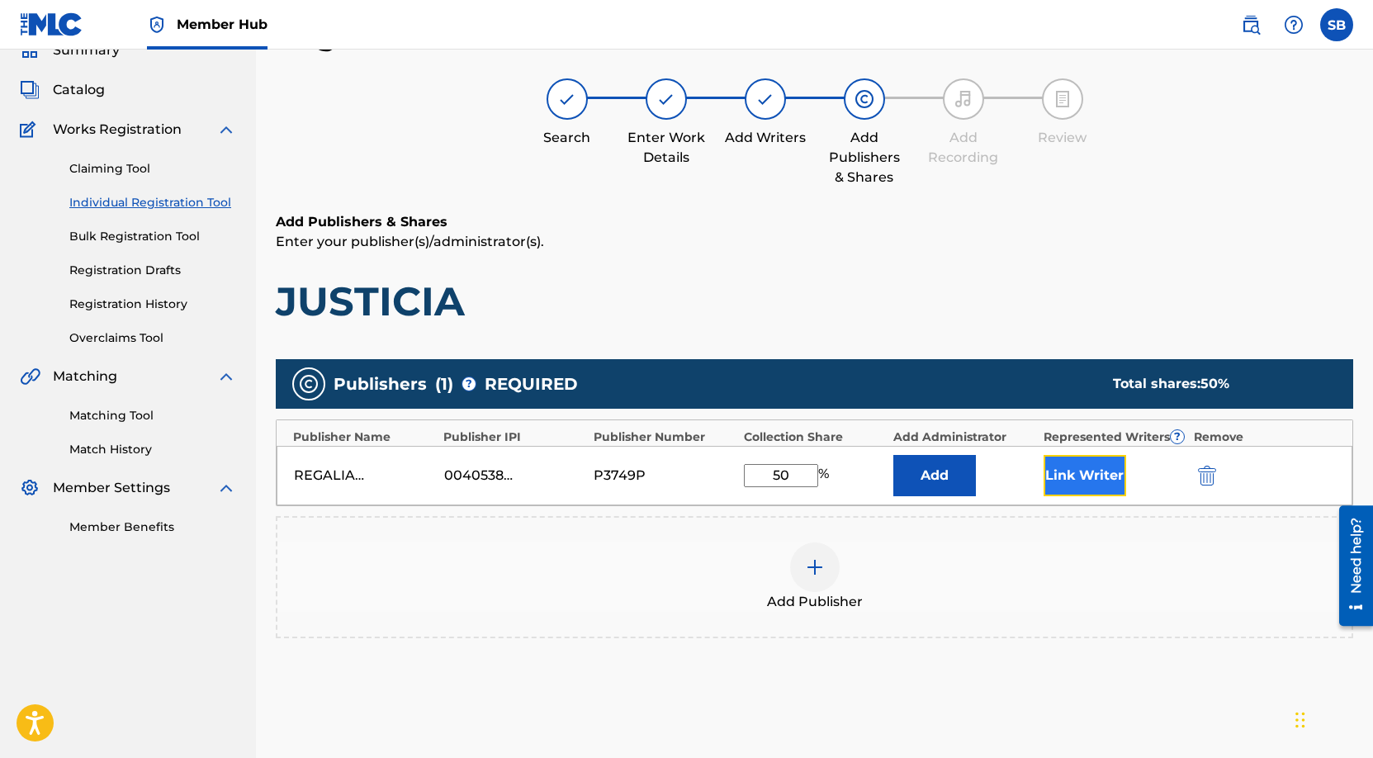
click at [1107, 484] on button "Link Writer" at bounding box center [1084, 475] width 83 height 41
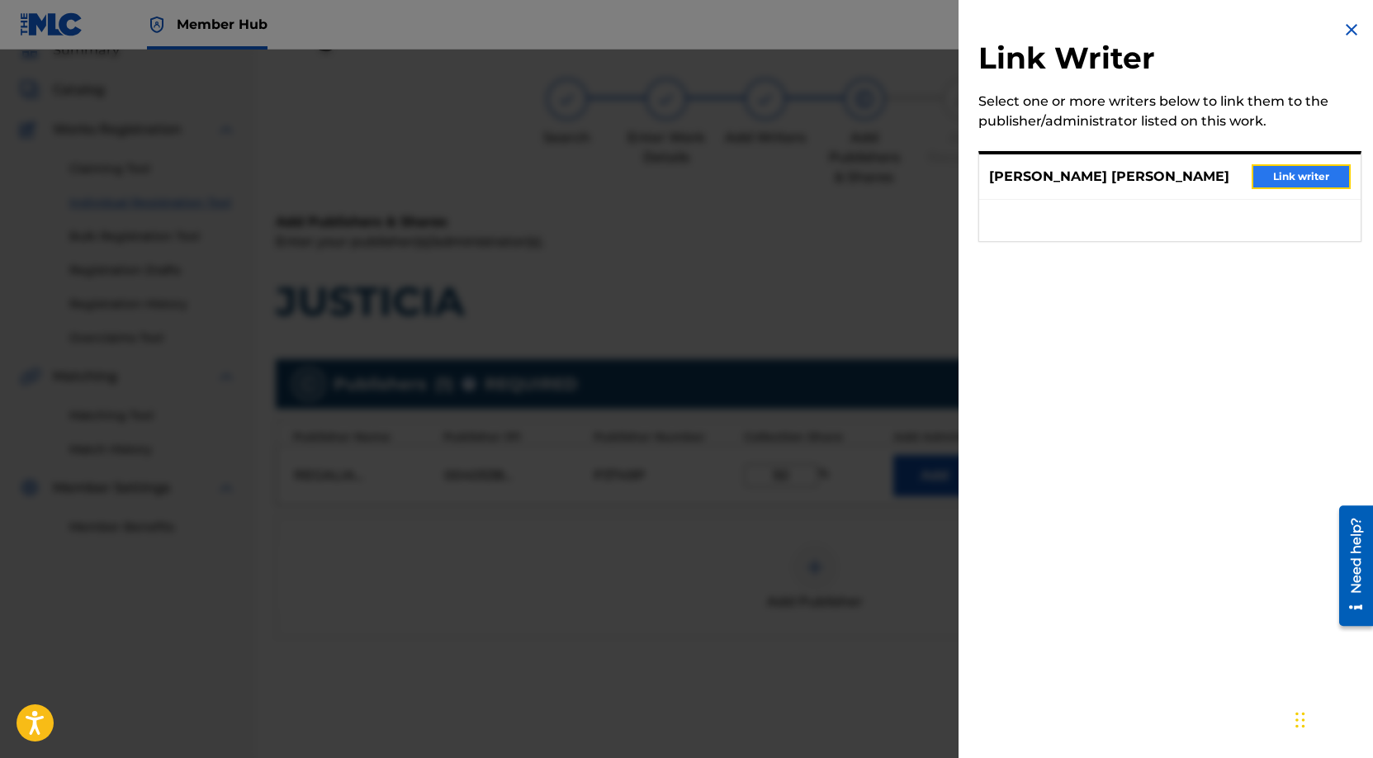
click at [1292, 178] on button "Link writer" at bounding box center [1300, 176] width 99 height 25
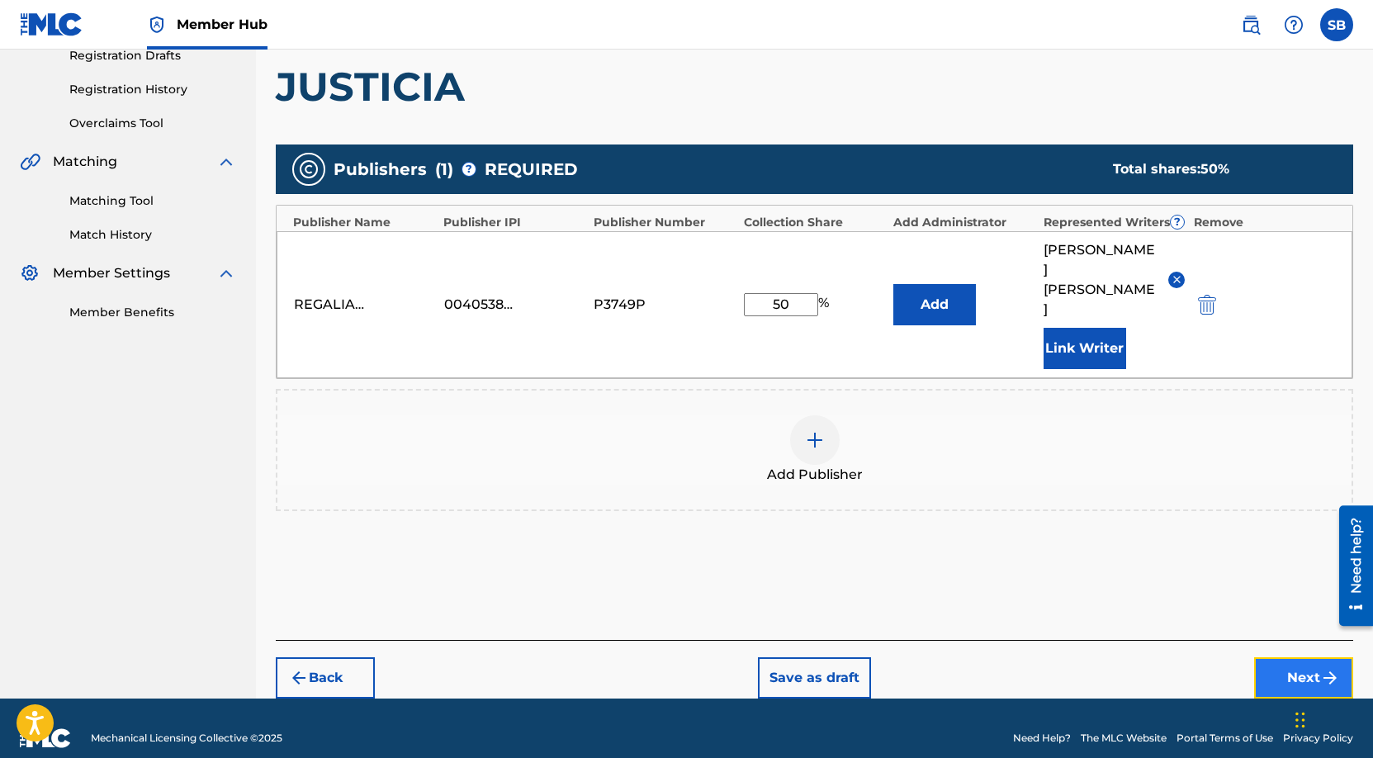
click at [1290, 657] on button "Next" at bounding box center [1303, 677] width 99 height 41
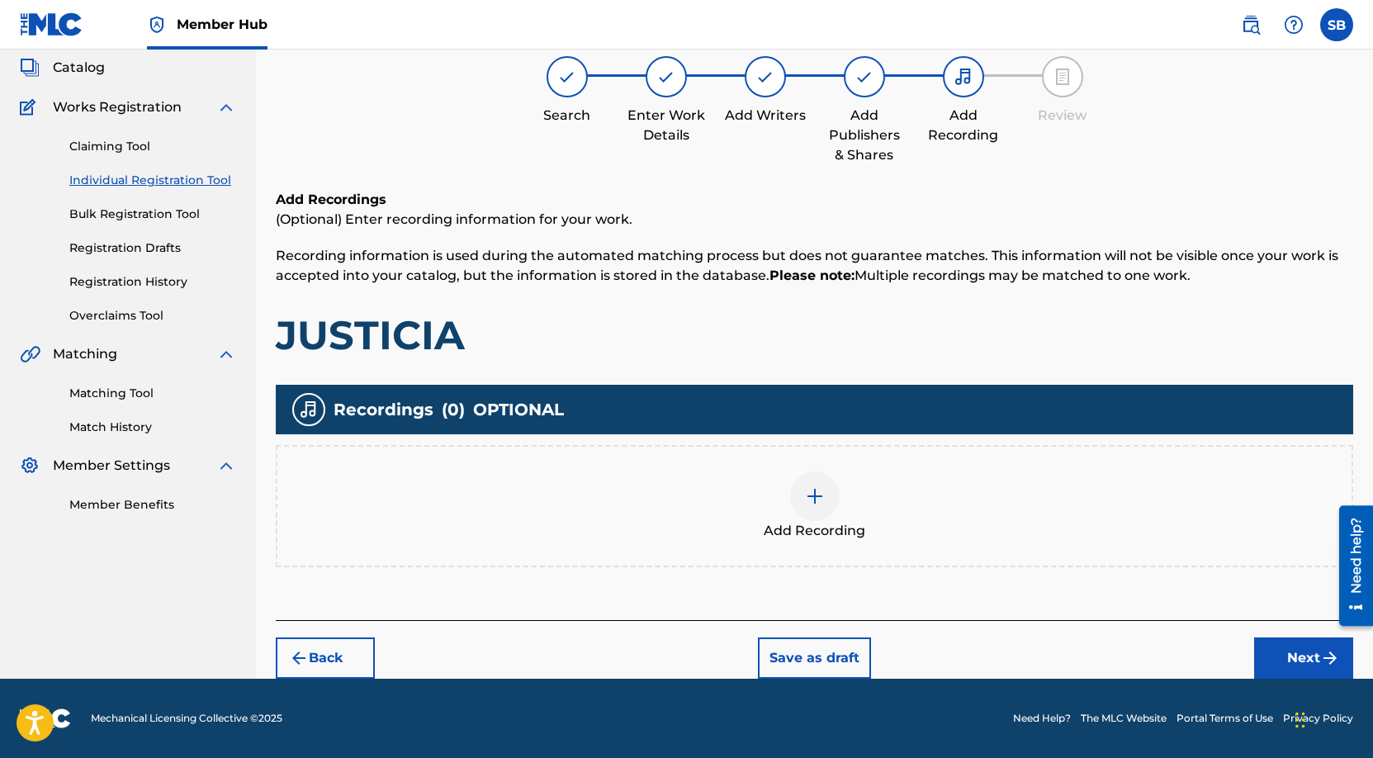
scroll to position [74, 0]
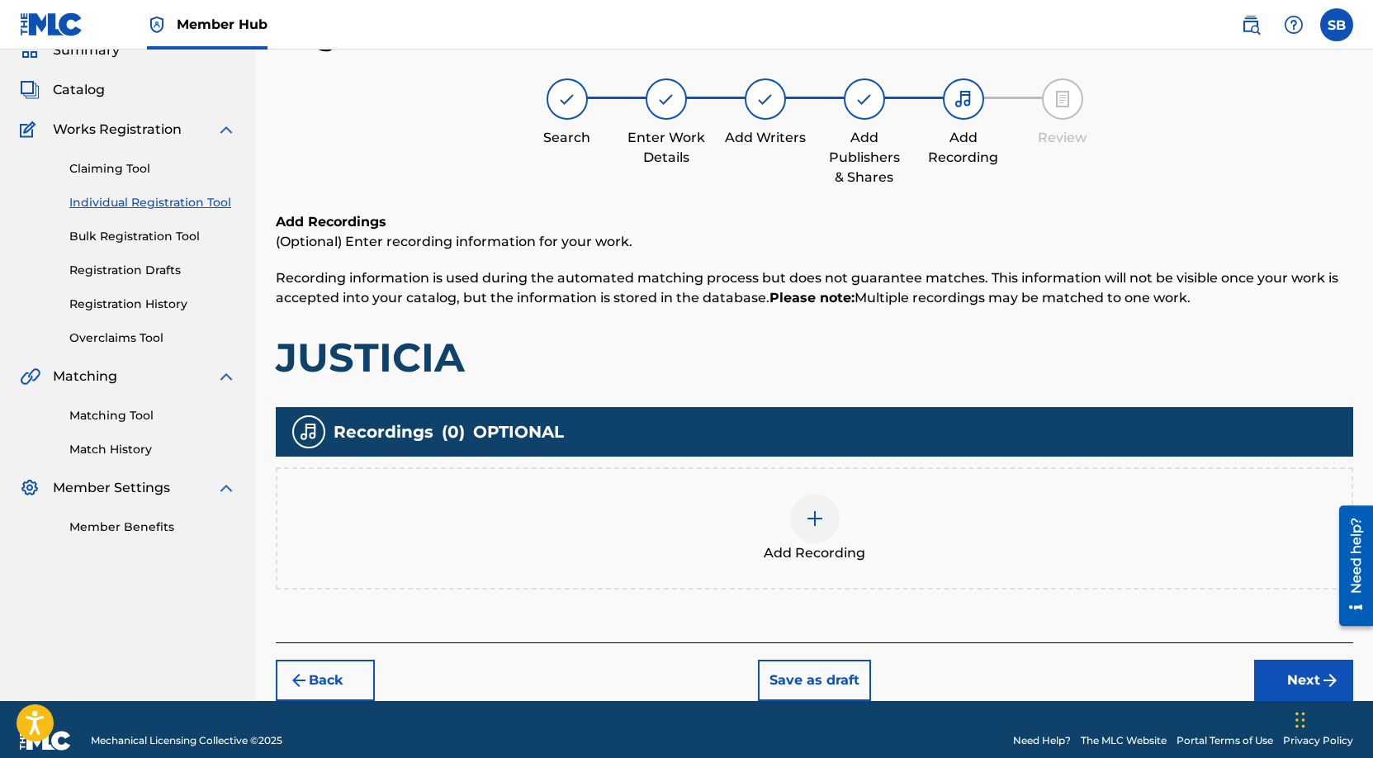
click at [842, 518] on div "Add Recording" at bounding box center [814, 528] width 1074 height 69
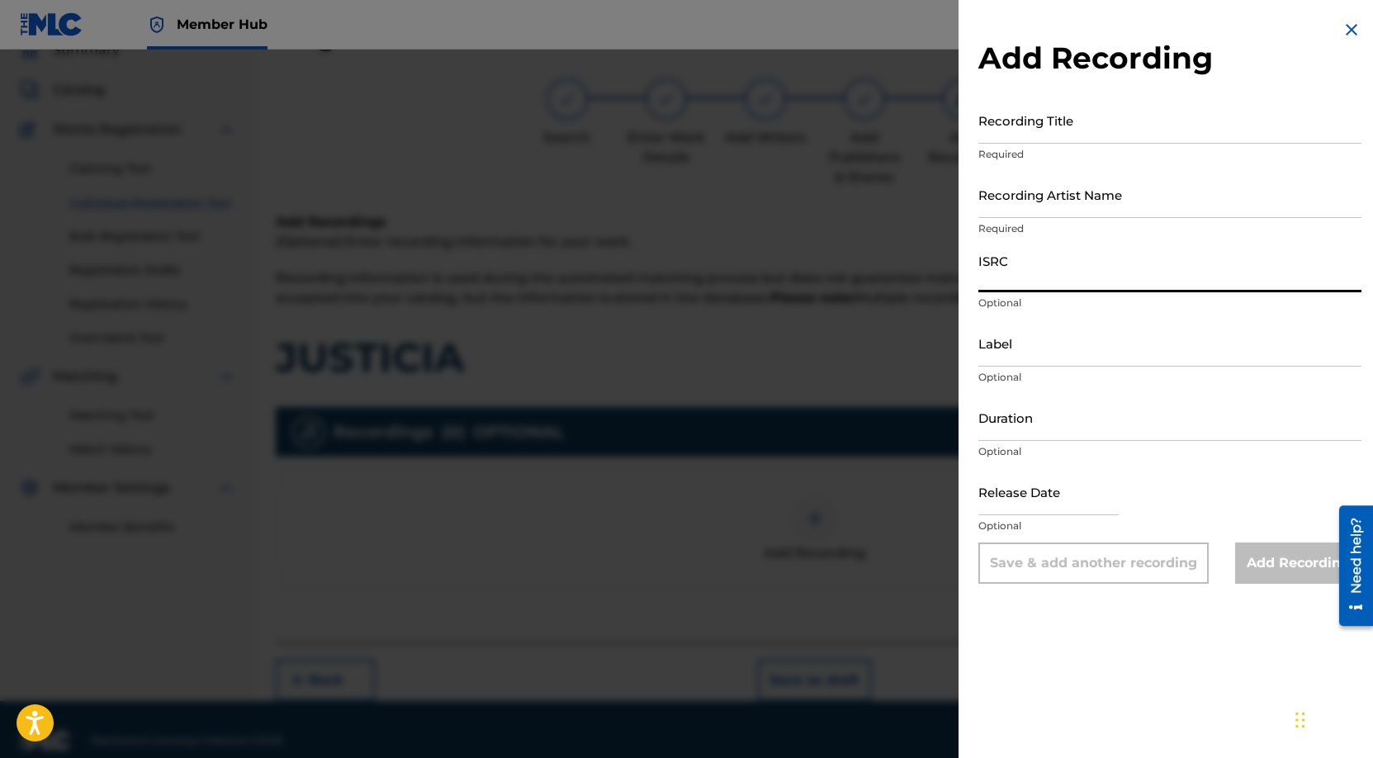
click at [1034, 276] on input "ISRC" at bounding box center [1169, 268] width 383 height 47
paste input "USANG2525083"
type input "USANG2525083"
click at [1132, 188] on input "Recording Artist Name" at bounding box center [1169, 194] width 383 height 47
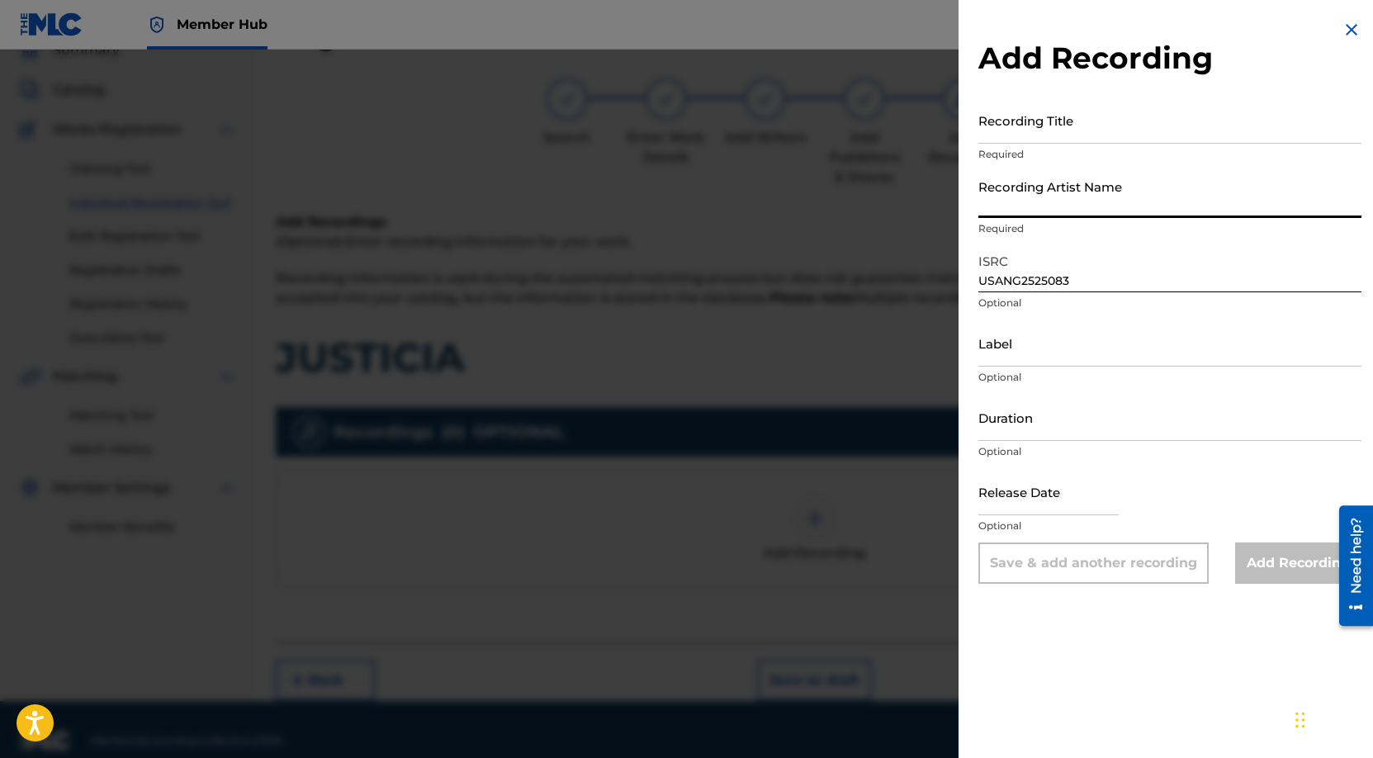
paste input "Keysie SM"
type input "Keysie SM"
click at [1099, 125] on input "Recording Title" at bounding box center [1169, 120] width 383 height 47
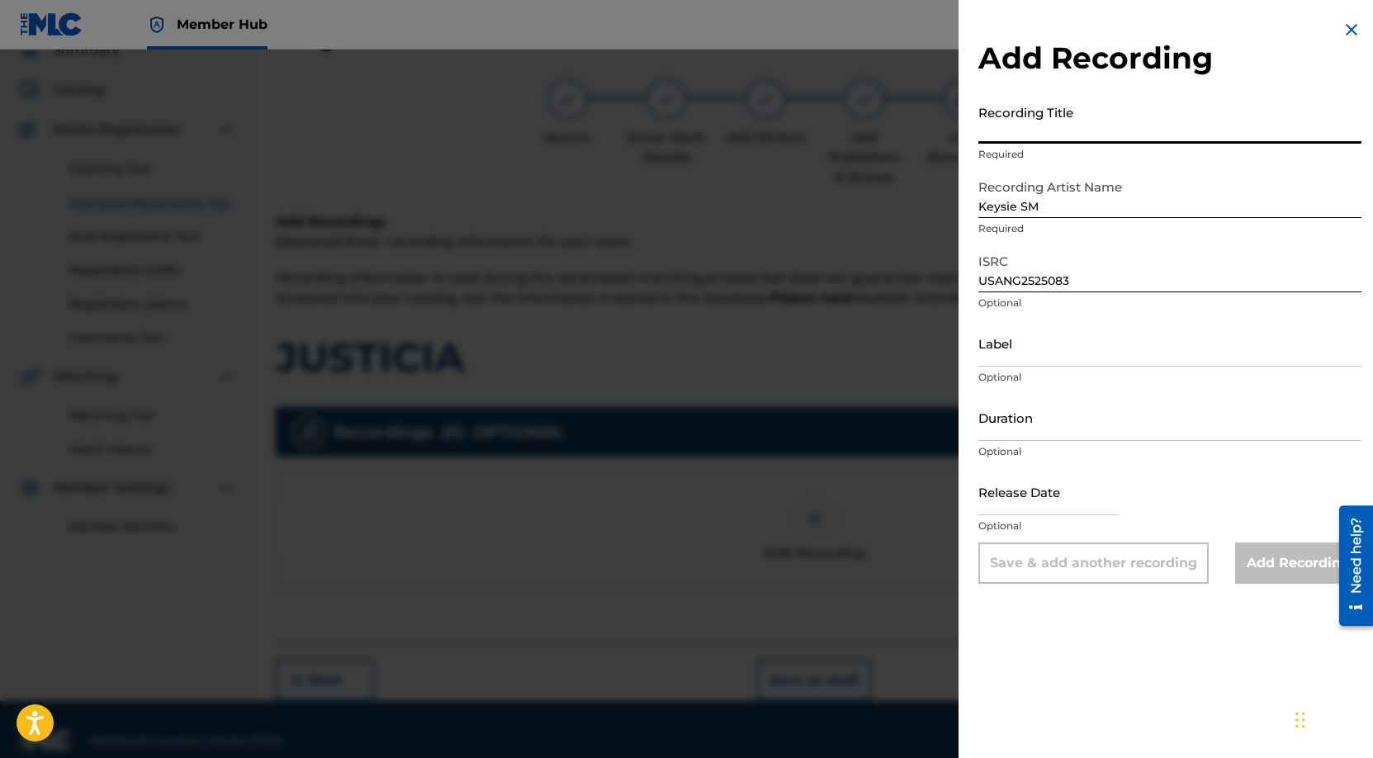
paste input "Justicia"
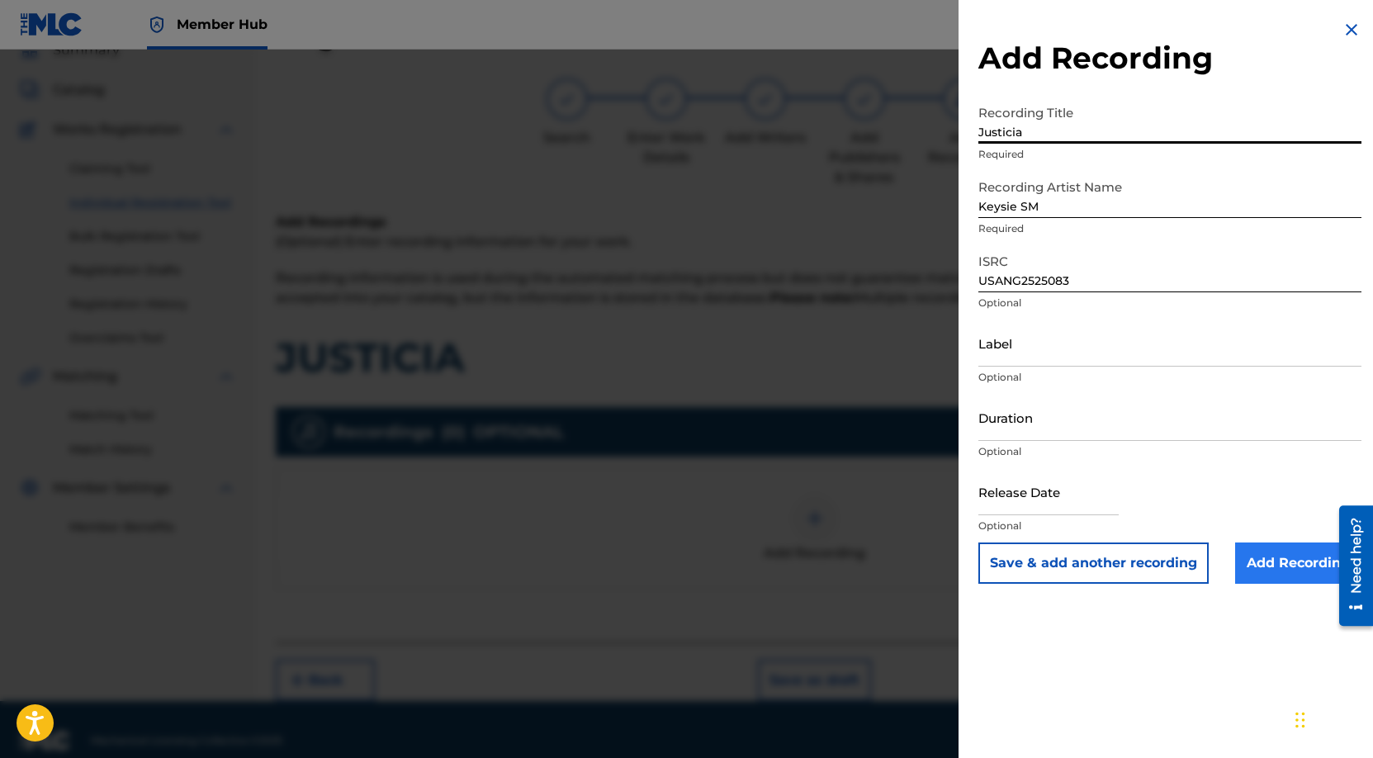
type input "Justicia"
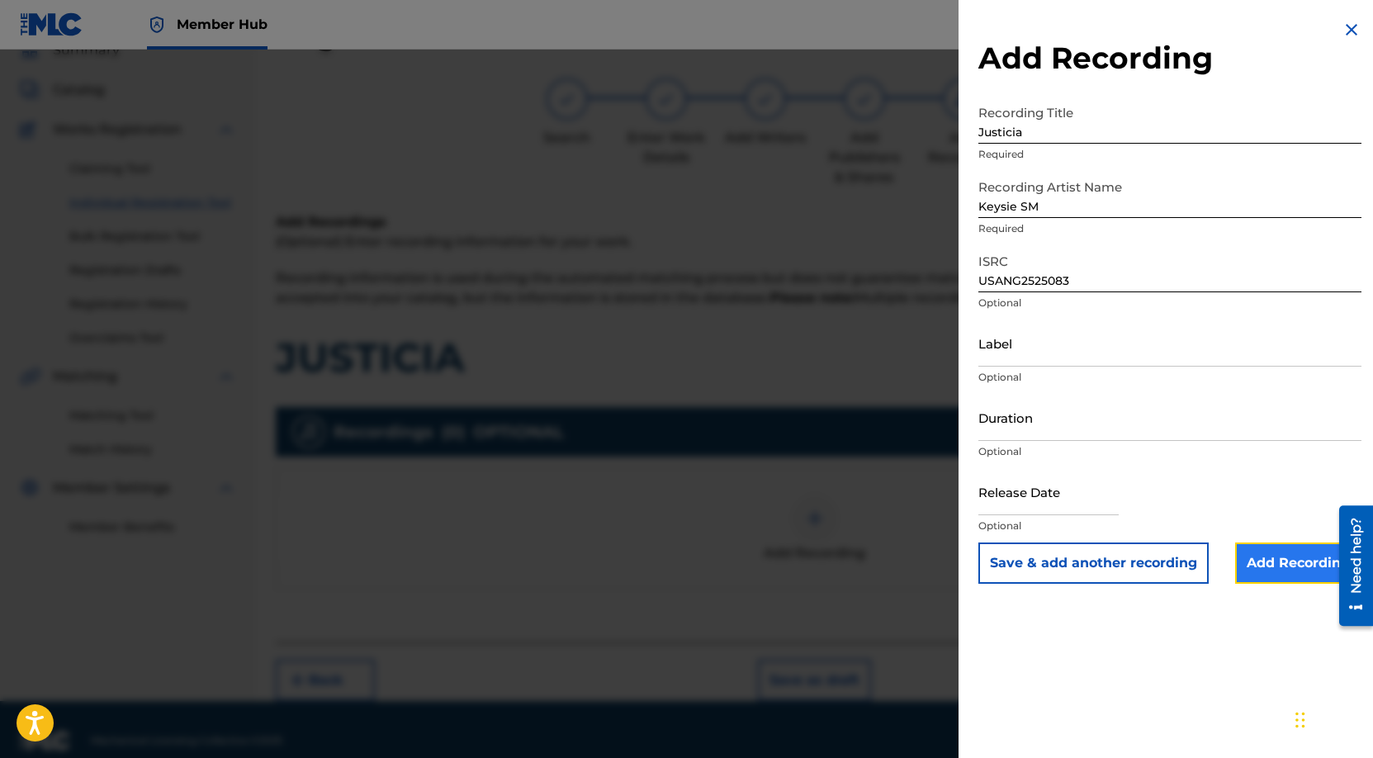
click at [1270, 553] on input "Add Recording" at bounding box center [1298, 562] width 126 height 41
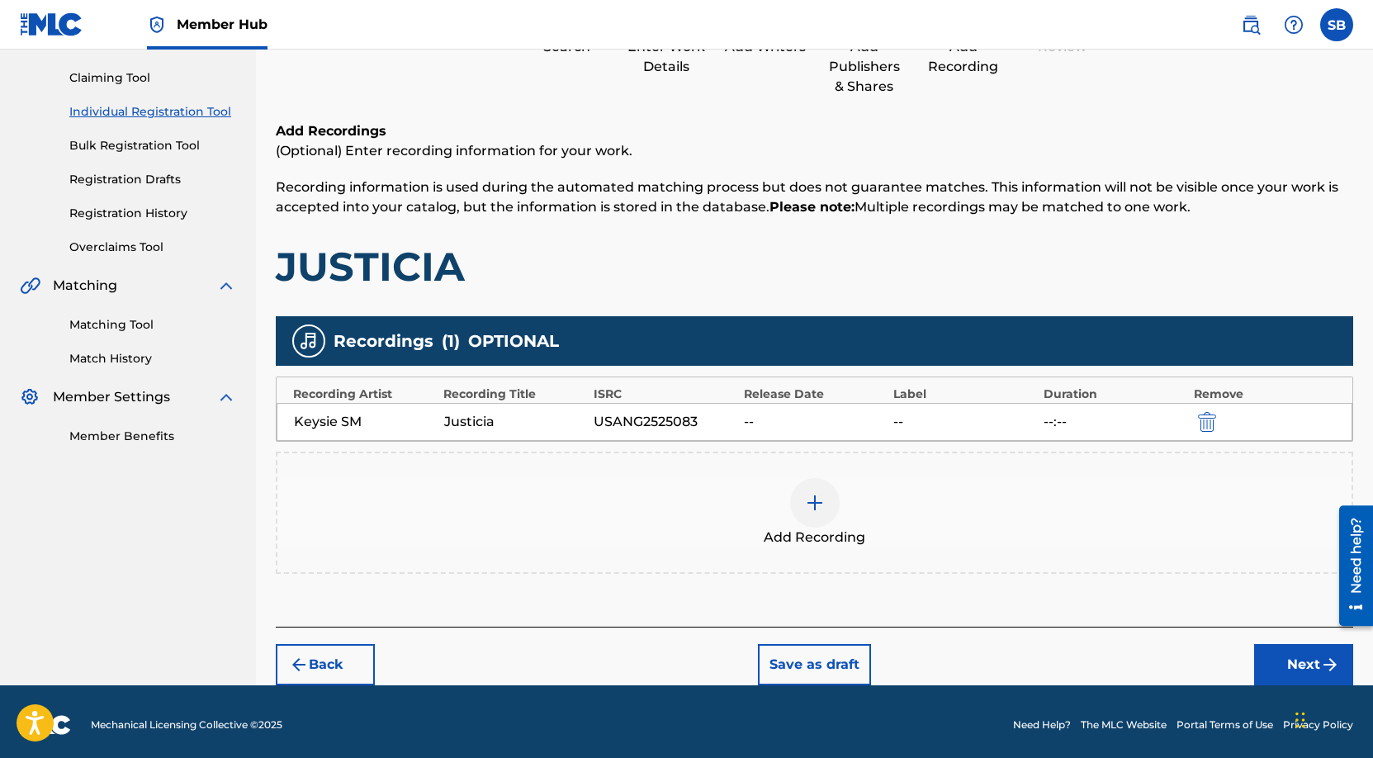
scroll to position [172, 0]
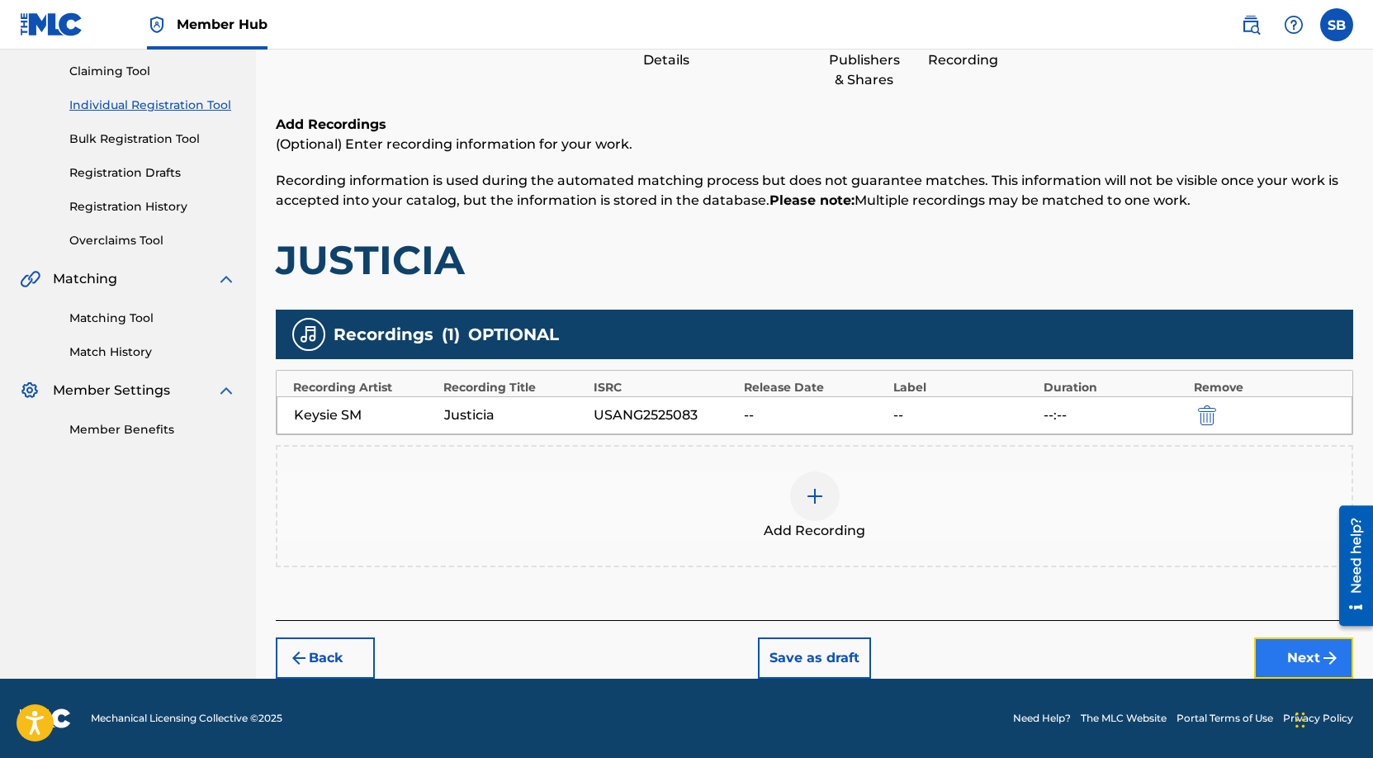
click at [1300, 652] on button "Next" at bounding box center [1303, 657] width 99 height 41
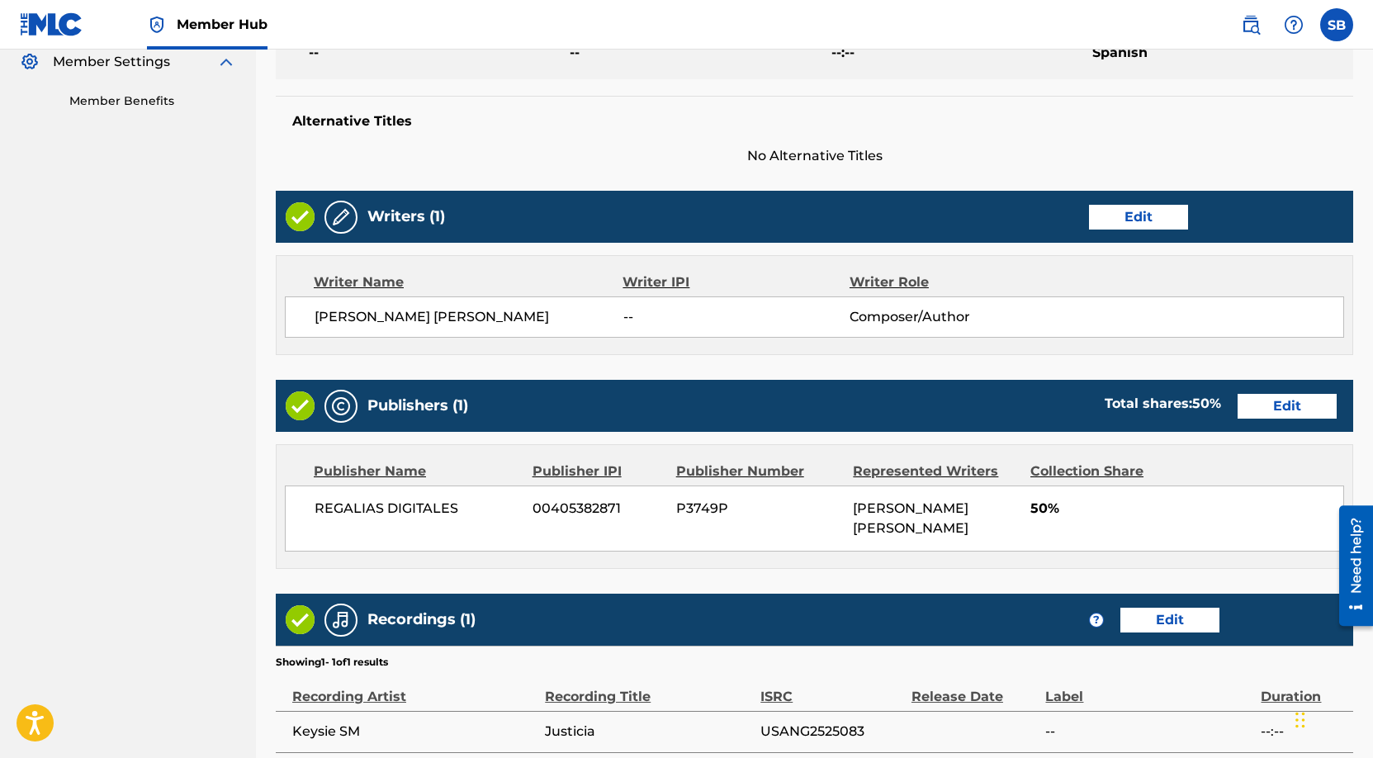
scroll to position [658, 0]
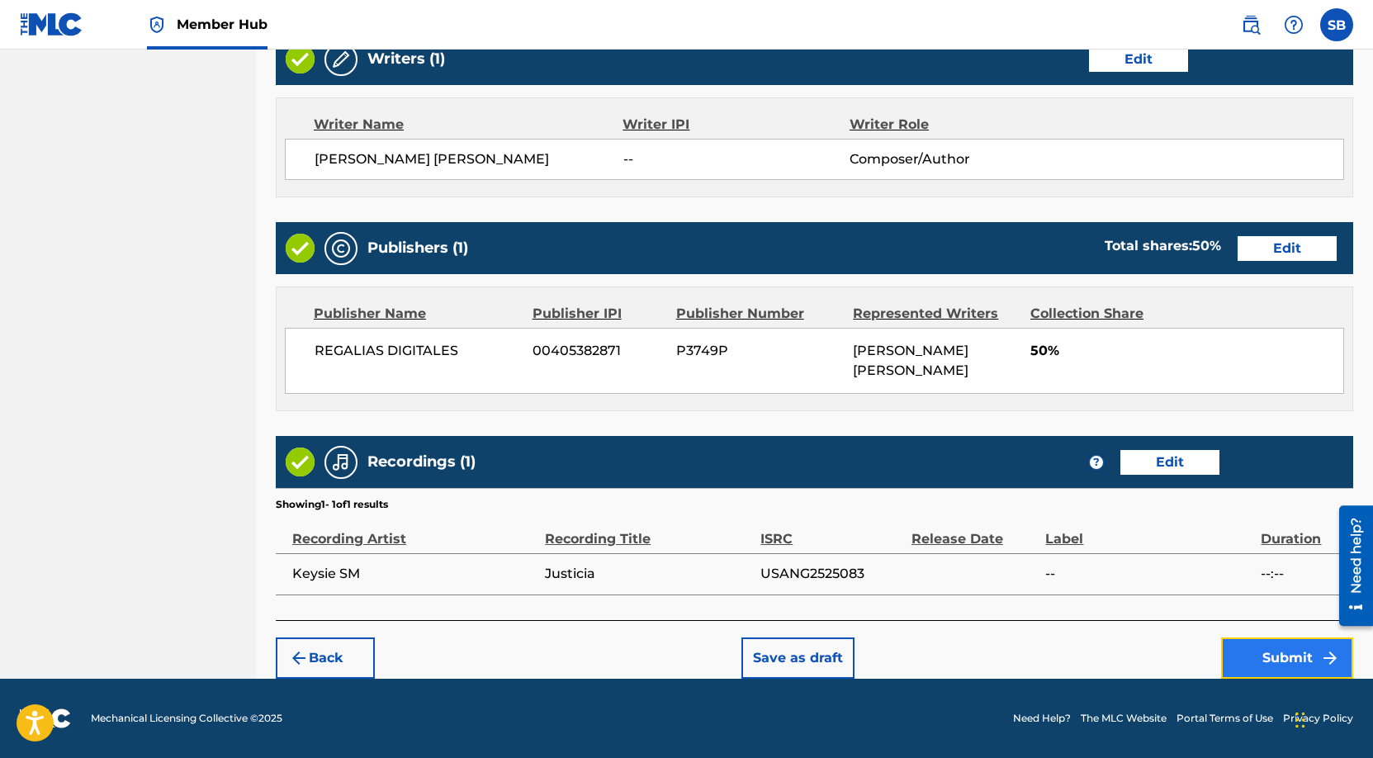
click at [1250, 654] on button "Submit" at bounding box center [1287, 657] width 132 height 41
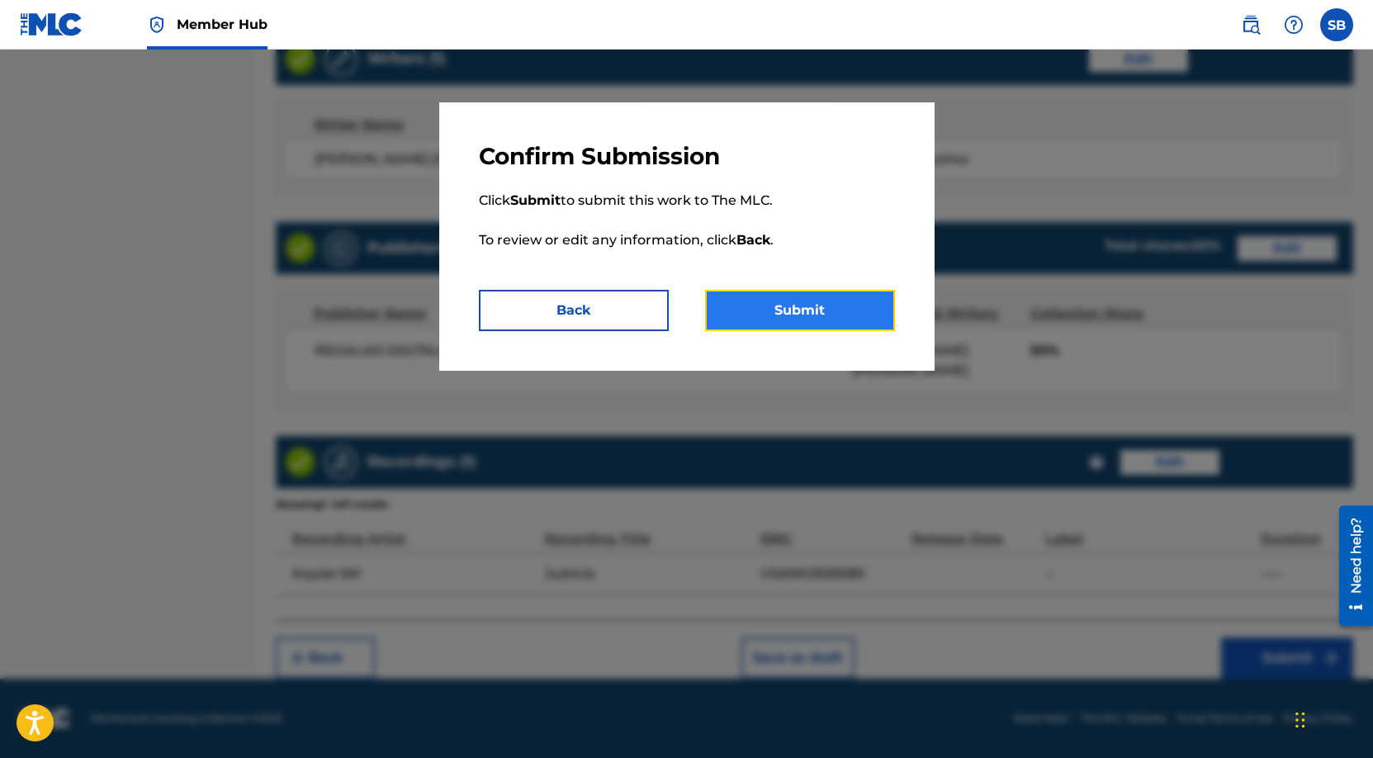
click at [777, 300] on button "Submit" at bounding box center [800, 310] width 190 height 41
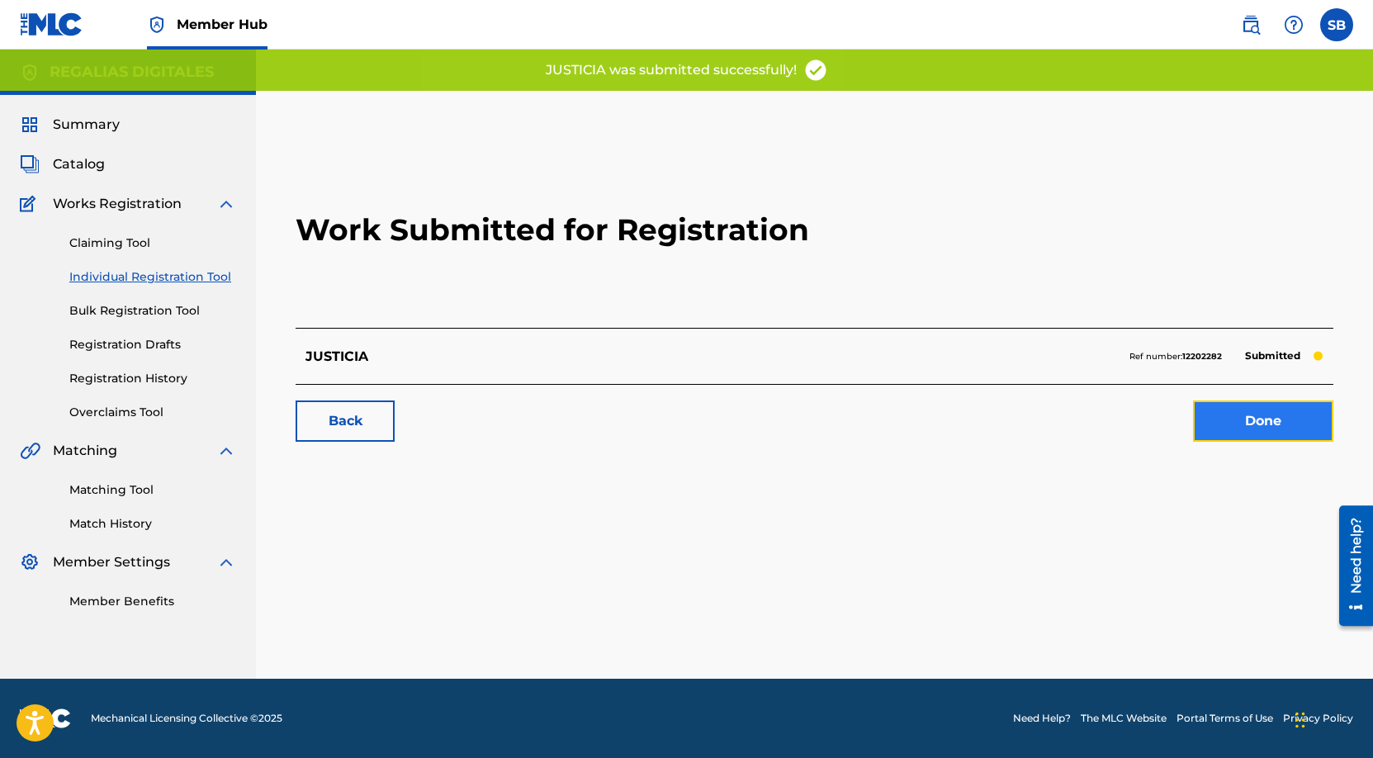
click at [1213, 412] on link "Done" at bounding box center [1263, 420] width 140 height 41
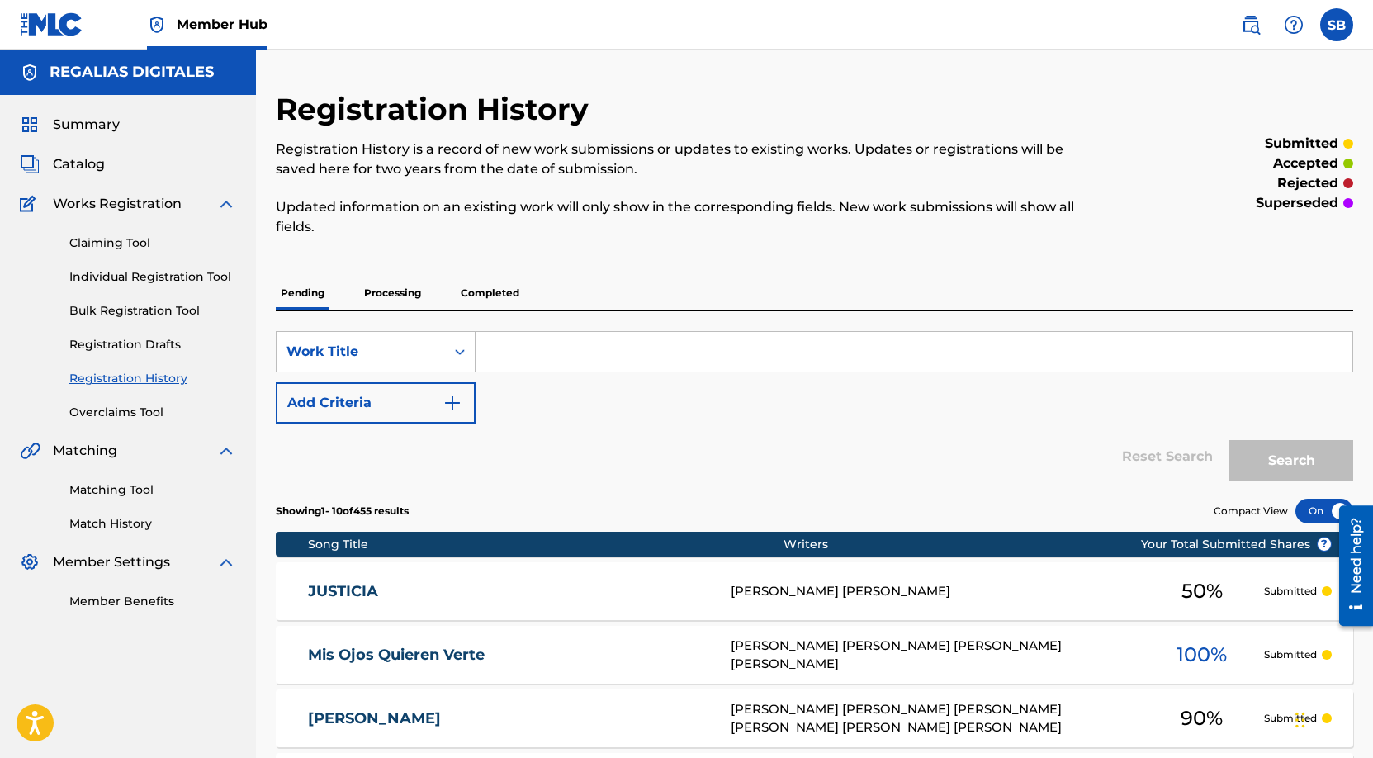
click at [237, 281] on div "Summary Catalog Works Registration Claiming Tool Individual Registration Tool B…" at bounding box center [128, 362] width 256 height 535
click at [234, 281] on link "Individual Registration Tool" at bounding box center [152, 276] width 167 height 17
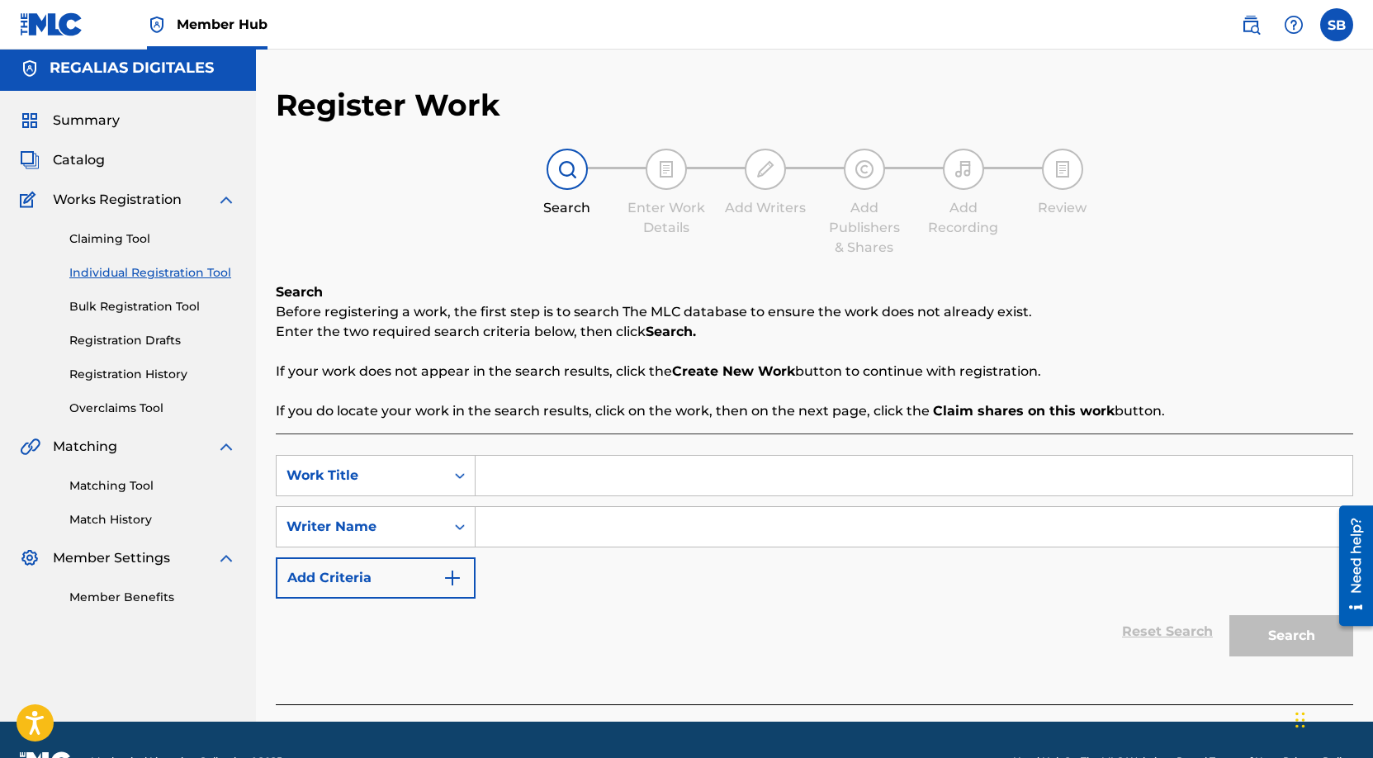
scroll to position [47, 0]
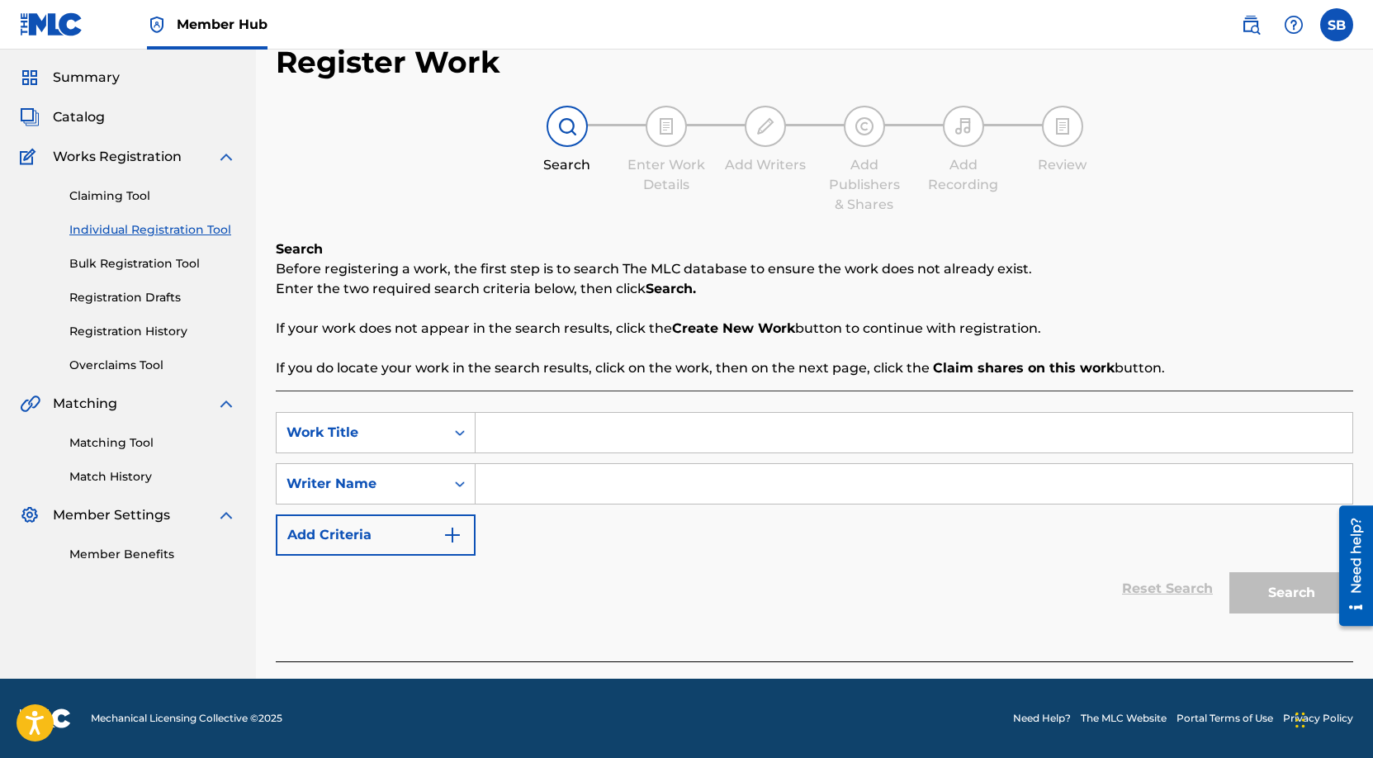
click at [585, 438] on input "Search Form" at bounding box center [913, 433] width 877 height 40
paste input "Por Mi Bandera"
type input "Por Mi Bandera"
click at [556, 490] on input "Search Form" at bounding box center [913, 484] width 877 height 40
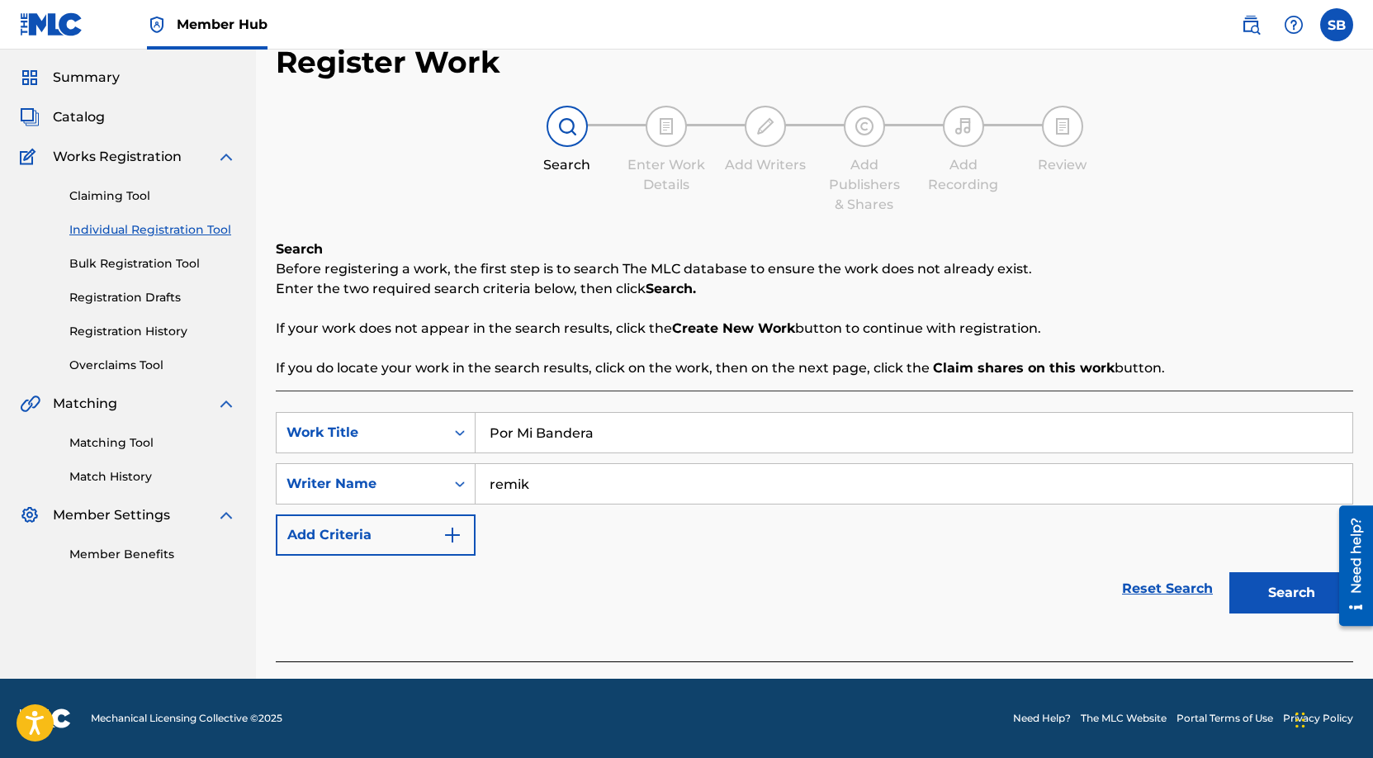
click at [1229, 572] on button "Search" at bounding box center [1291, 592] width 124 height 41
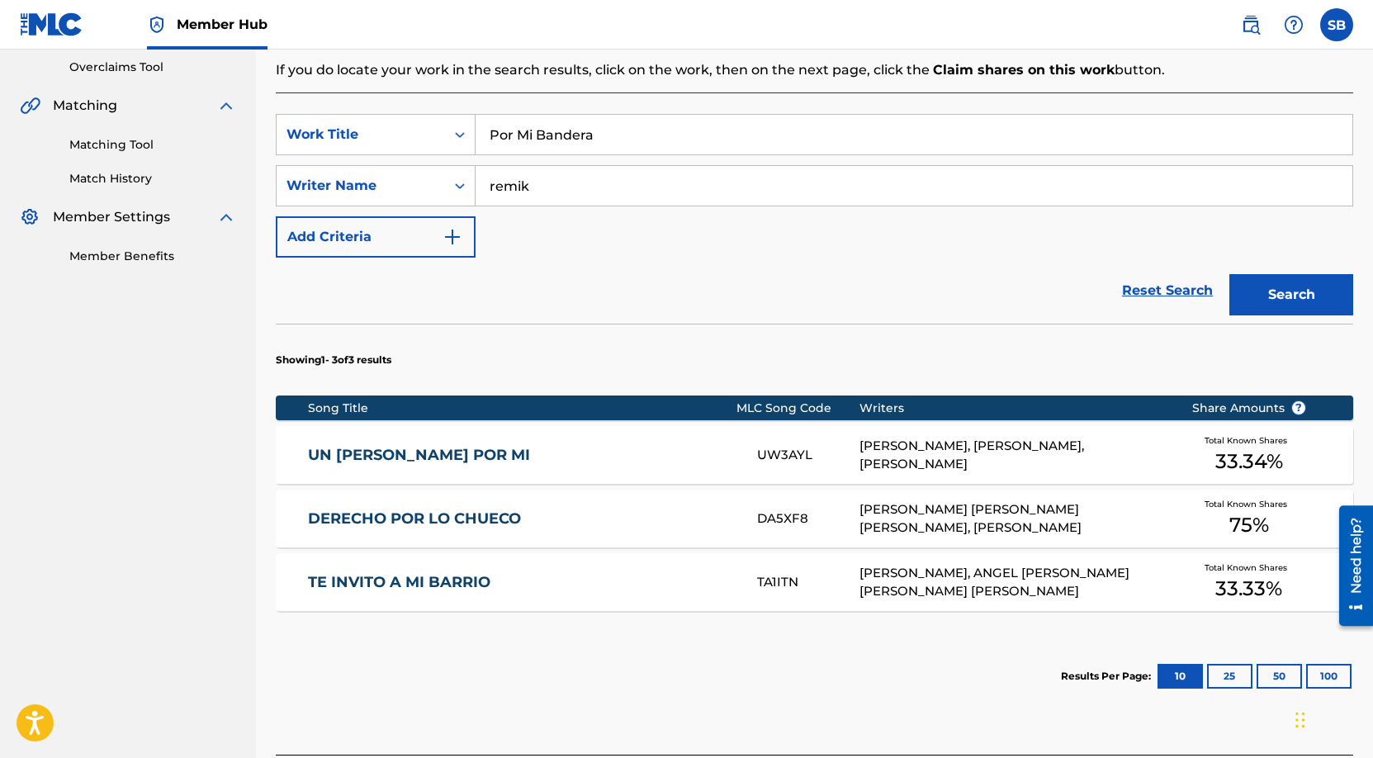
scroll to position [364, 0]
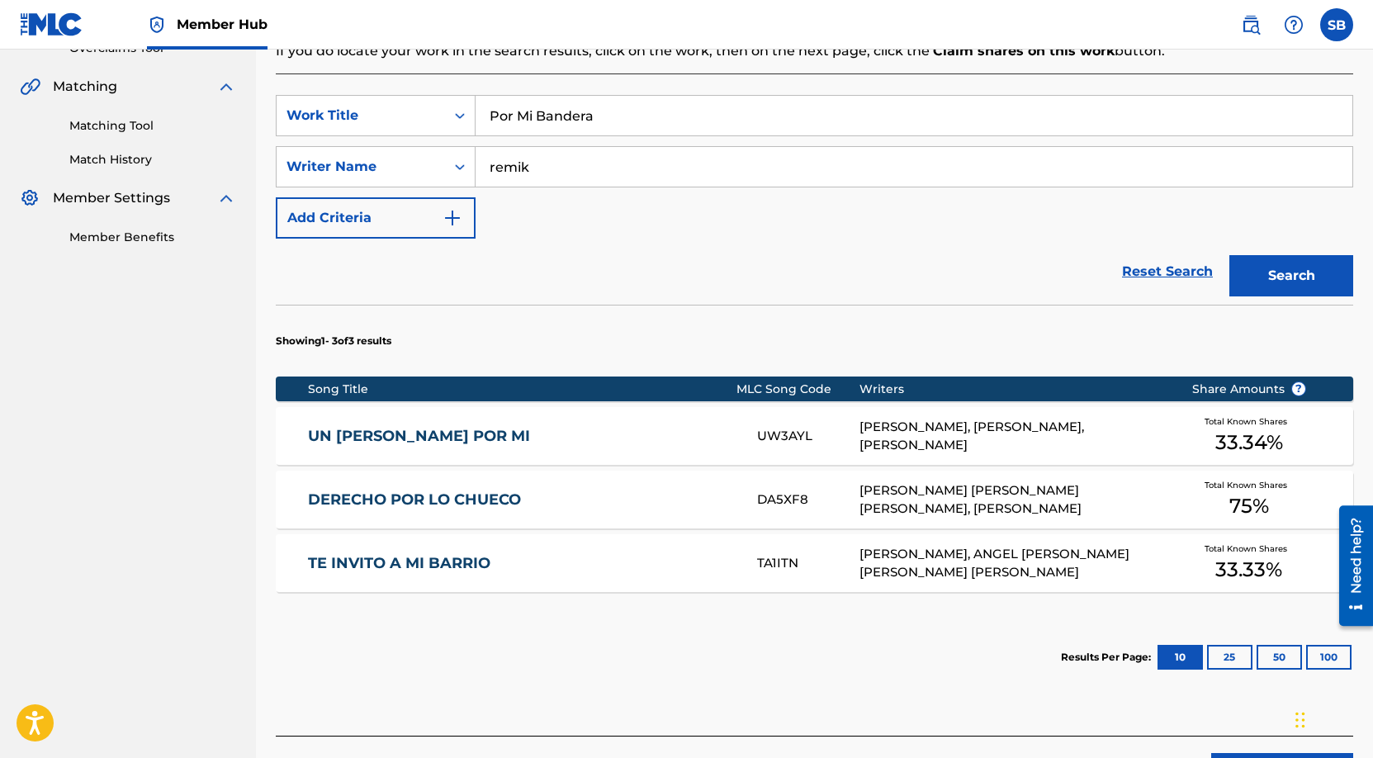
drag, startPoint x: 572, startPoint y: 173, endPoint x: 495, endPoint y: 159, distance: 77.9
click at [495, 159] on input "remik" at bounding box center [913, 167] width 877 height 40
type input "r"
paste input "[PERSON_NAME] [PERSON_NAME]"
type input "[PERSON_NAME] [PERSON_NAME]"
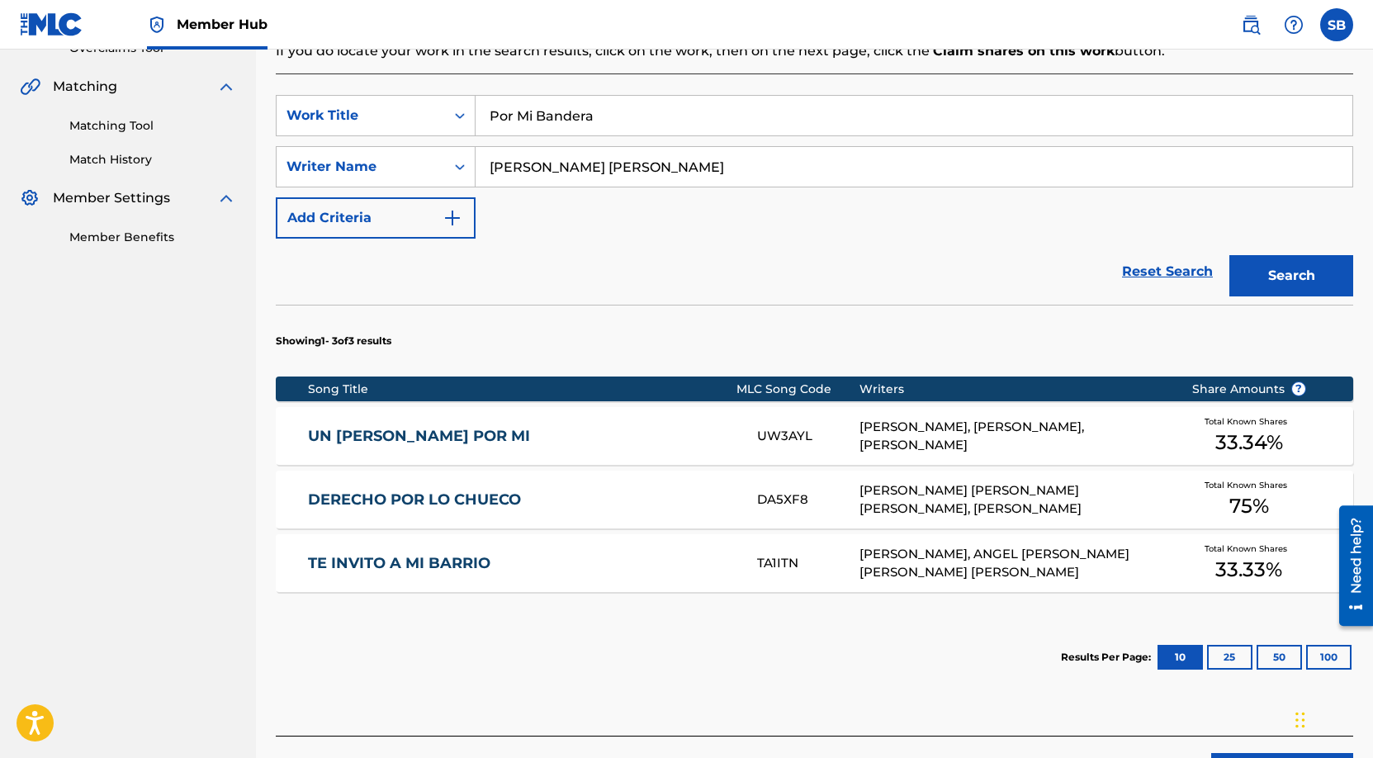
click at [1229, 255] on button "Search" at bounding box center [1291, 275] width 124 height 41
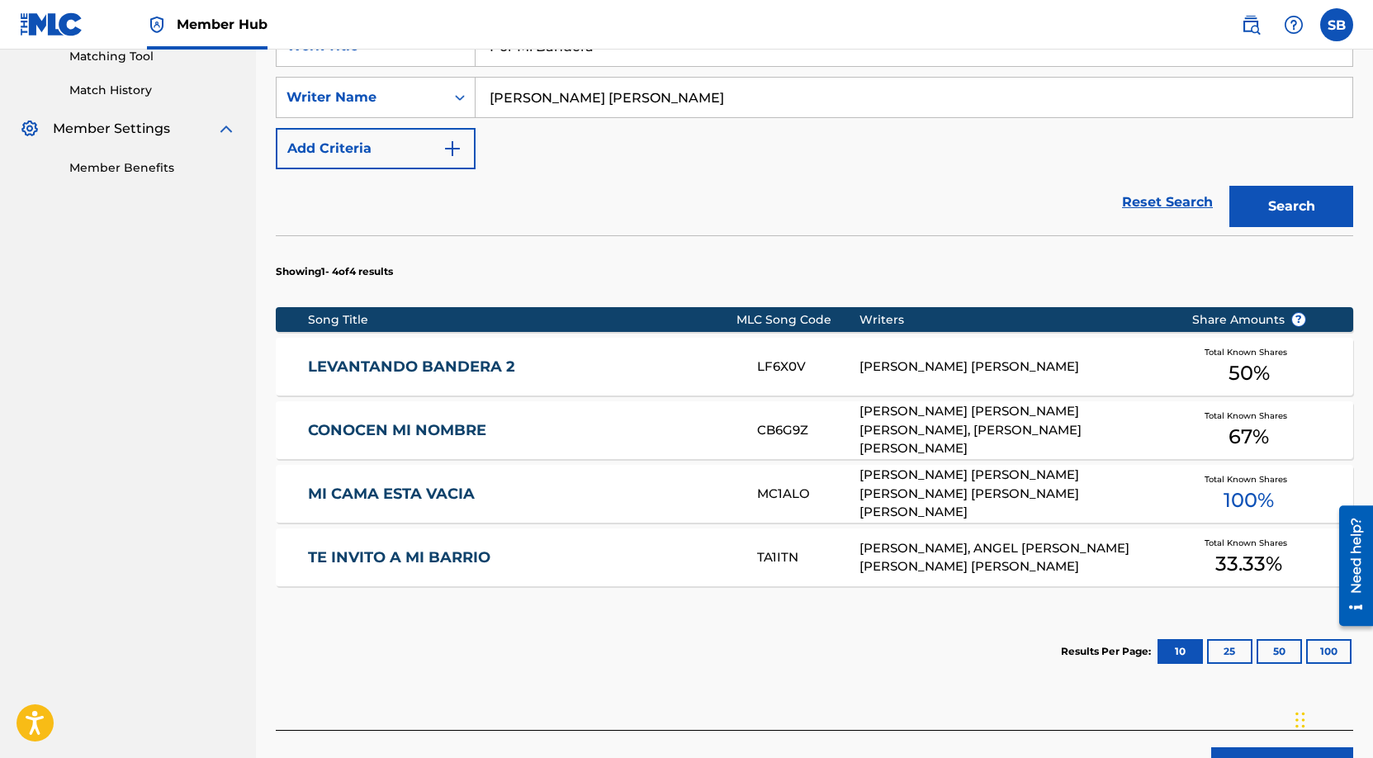
scroll to position [543, 0]
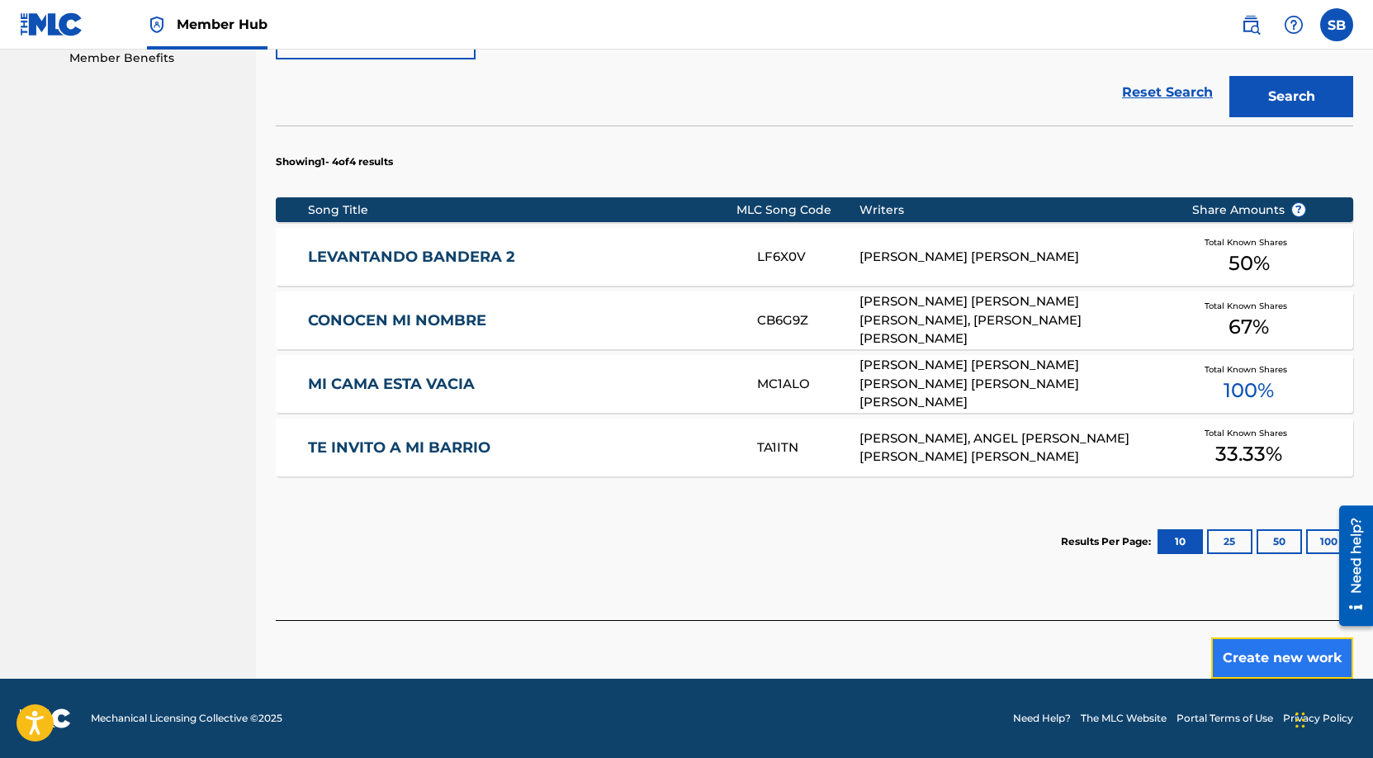
click at [1268, 652] on button "Create new work" at bounding box center [1282, 657] width 142 height 41
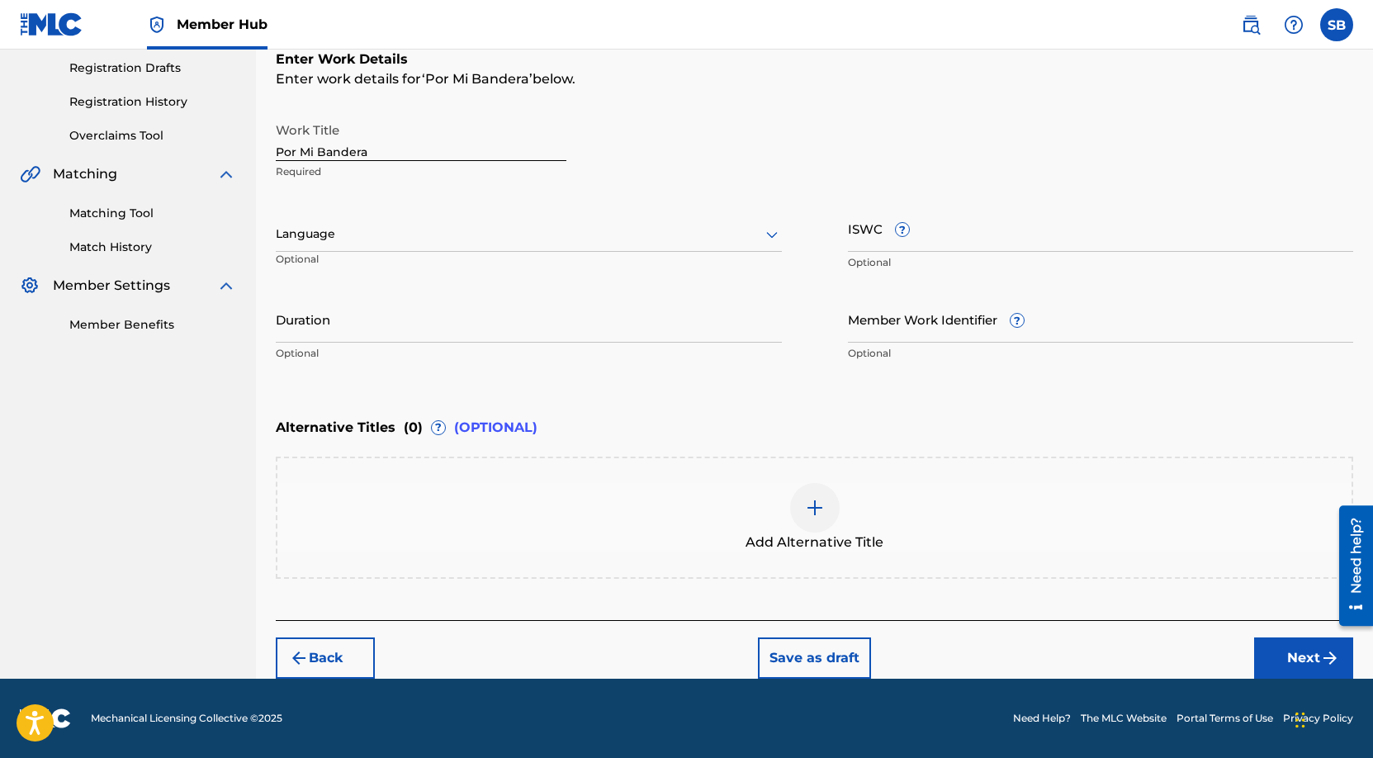
click at [419, 231] on div at bounding box center [529, 234] width 506 height 21
click at [416, 300] on div "Spanish" at bounding box center [529, 307] width 504 height 37
click at [1275, 652] on button "Next" at bounding box center [1303, 657] width 99 height 41
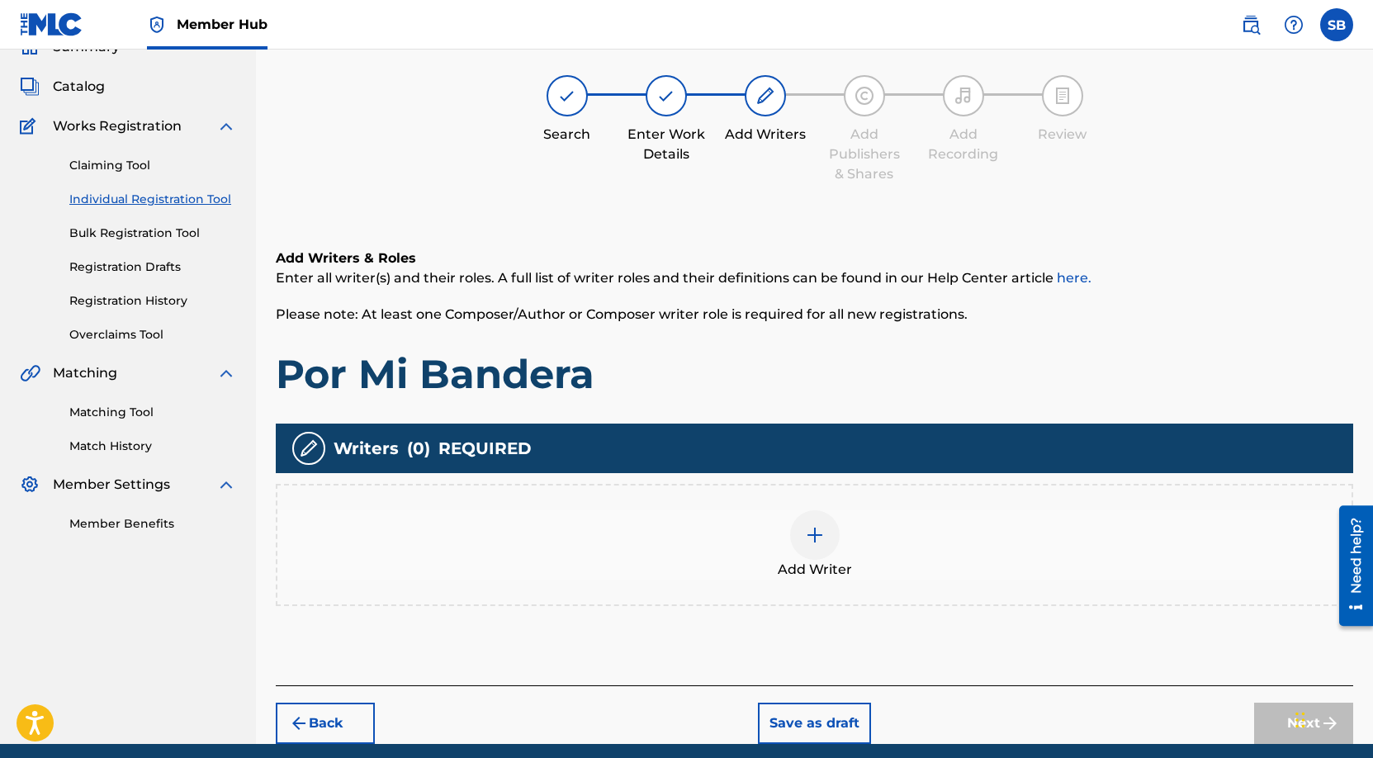
scroll to position [74, 0]
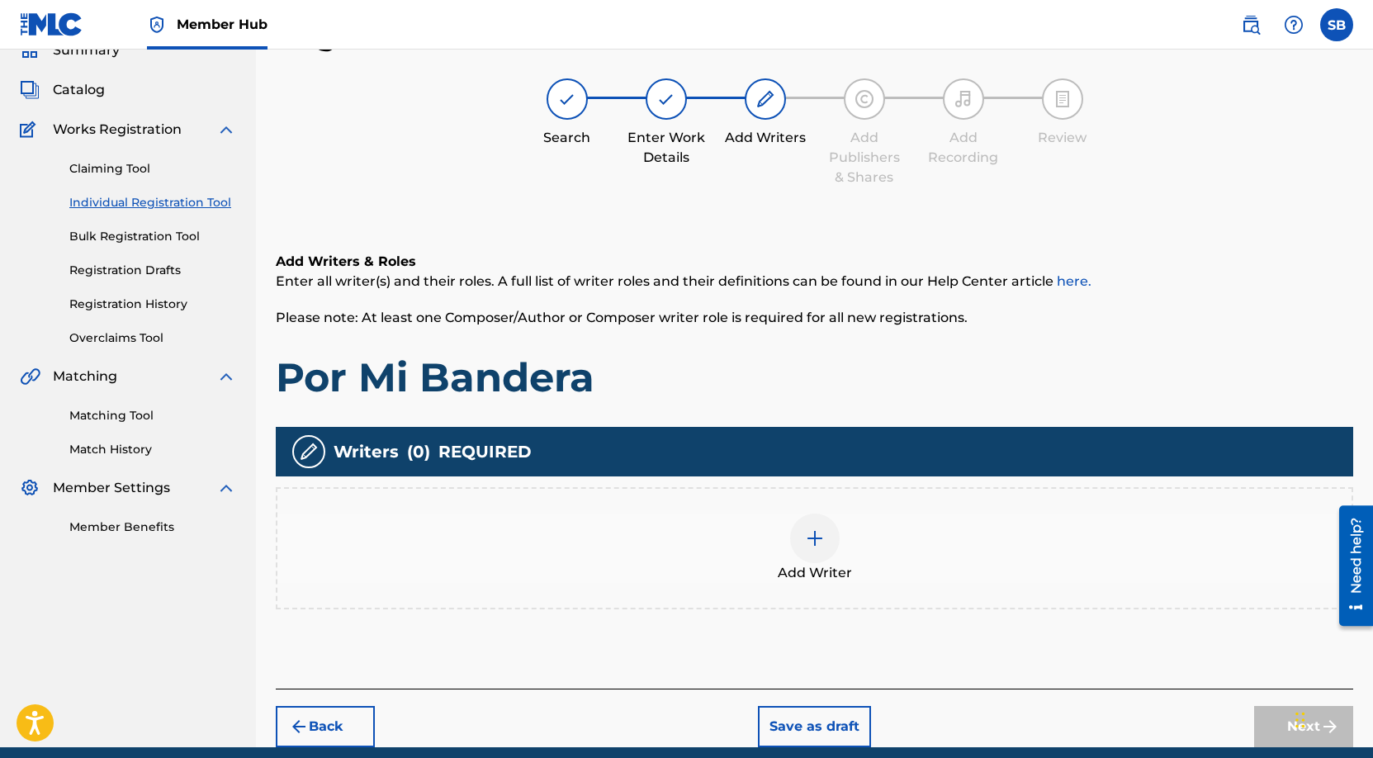
click at [802, 522] on div at bounding box center [815, 538] width 50 height 50
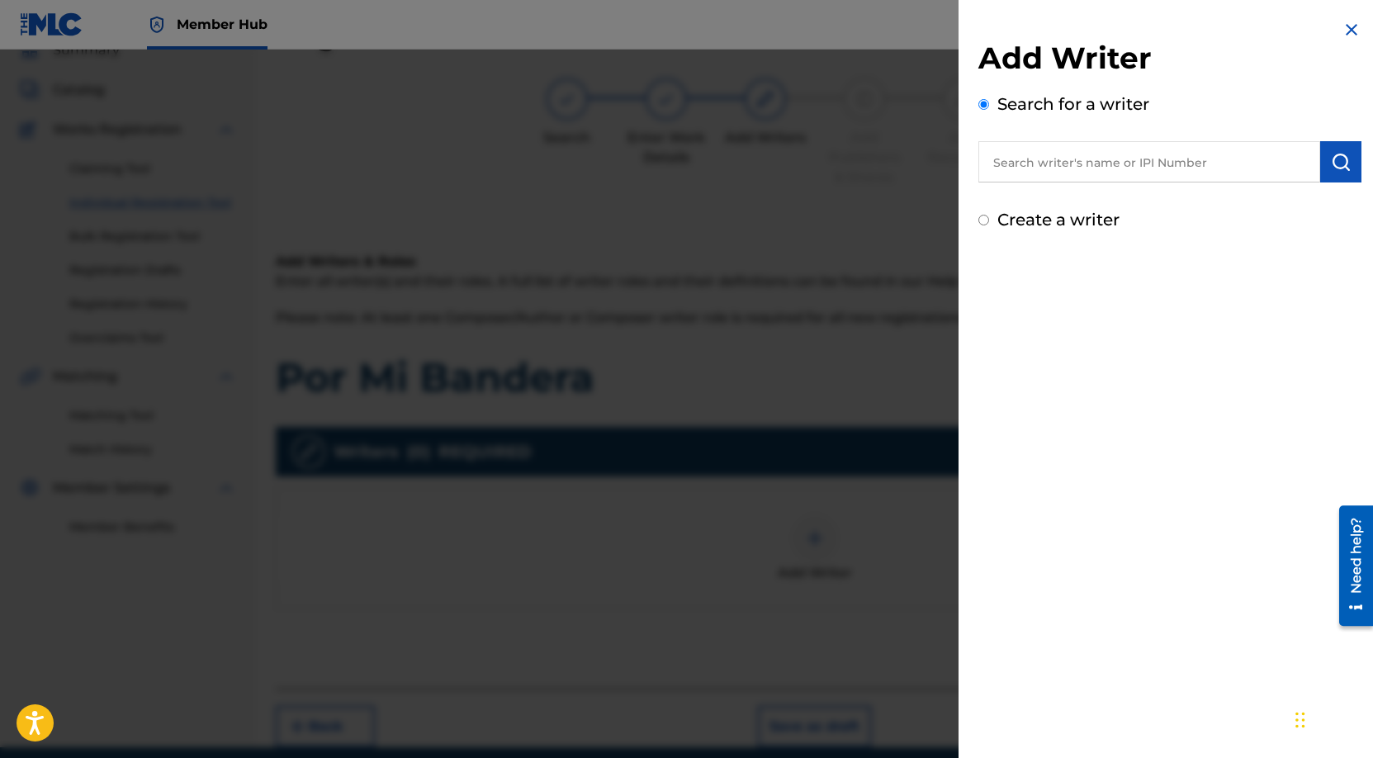
click at [1109, 157] on input "text" at bounding box center [1149, 161] width 342 height 41
paste input "[PERSON_NAME] [PERSON_NAME]"
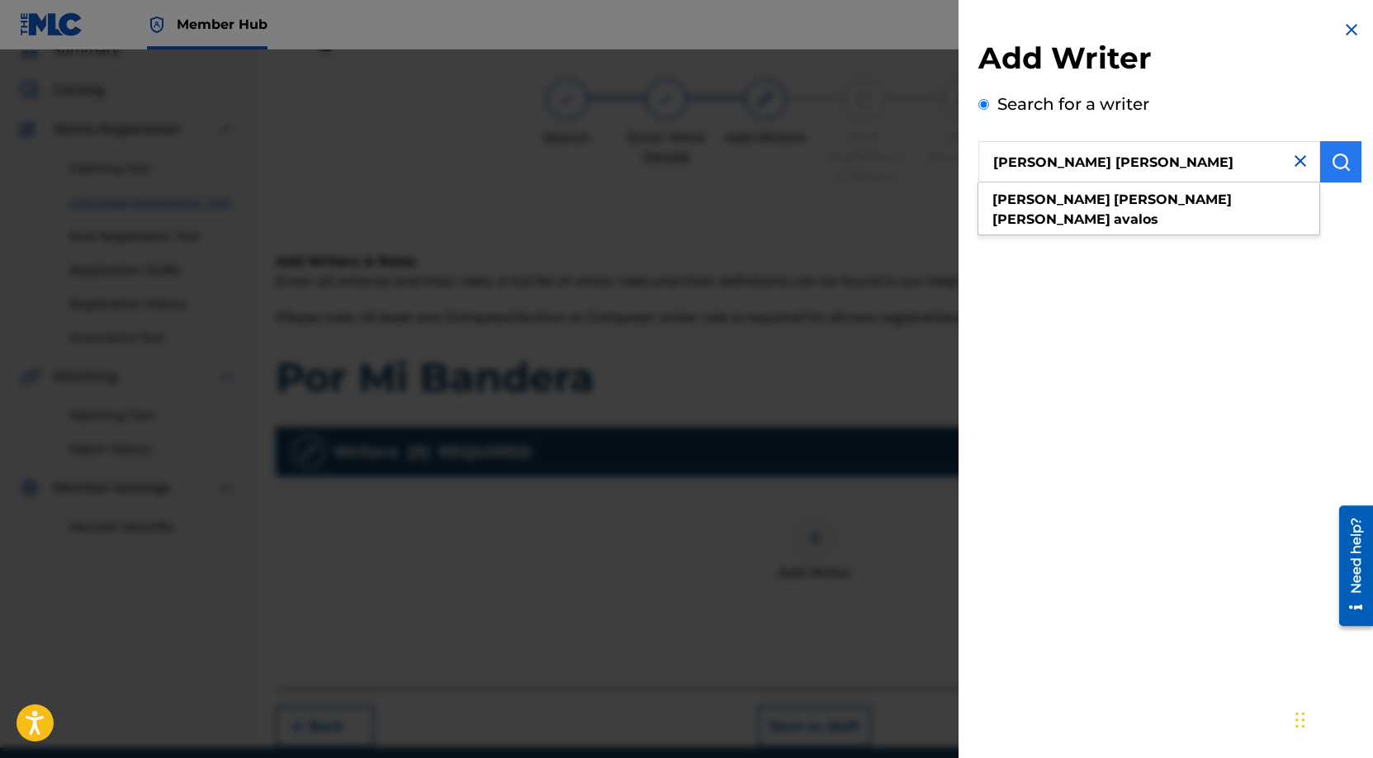
type input "[PERSON_NAME] [PERSON_NAME]"
click at [1350, 162] on button "submit" at bounding box center [1340, 161] width 41 height 41
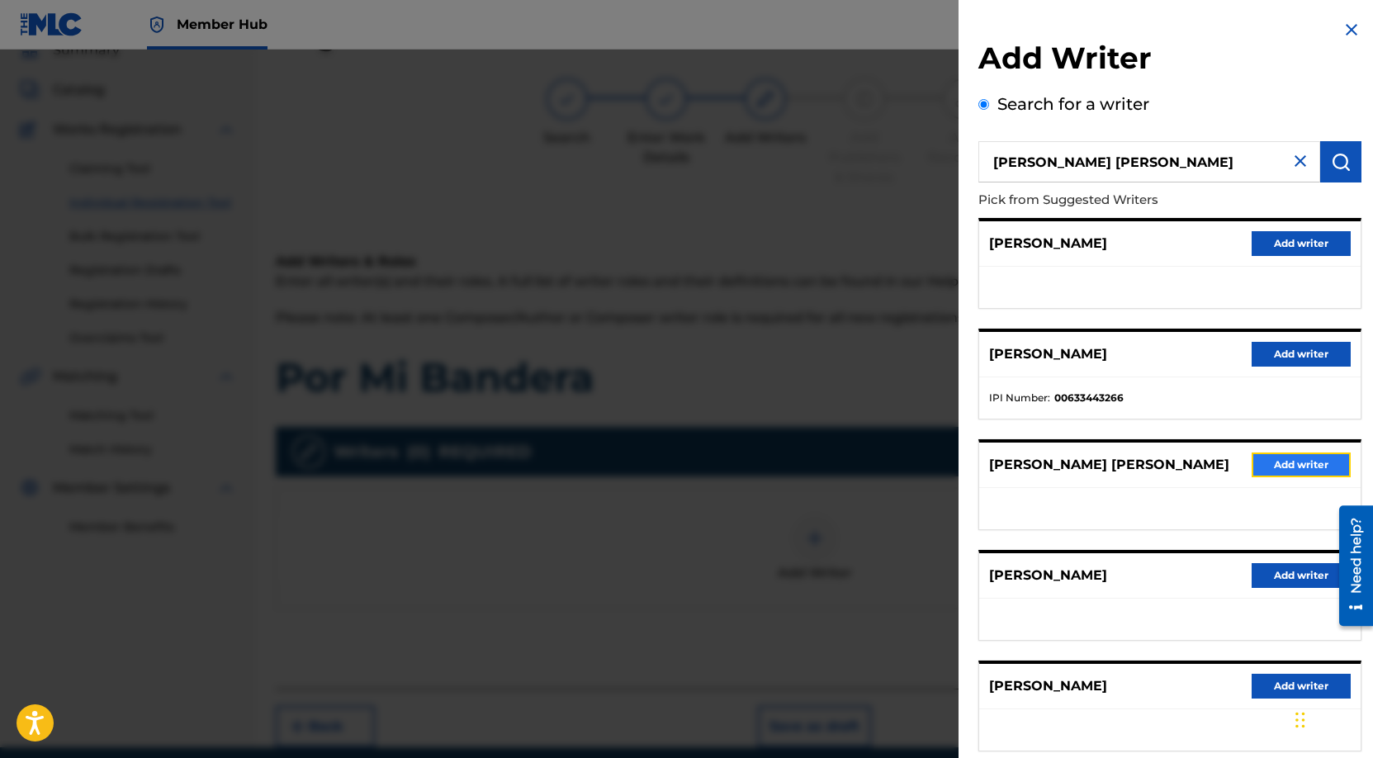
click at [1272, 466] on button "Add writer" at bounding box center [1300, 464] width 99 height 25
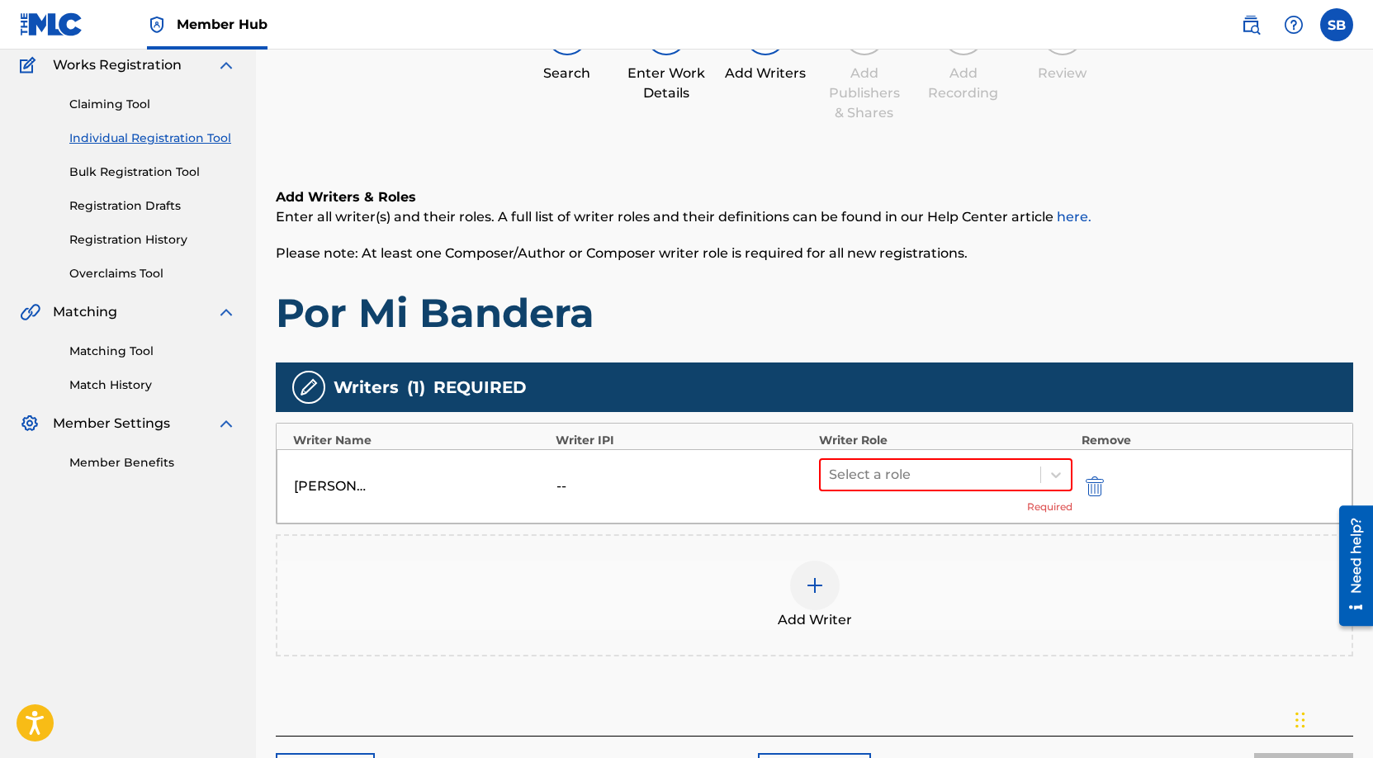
scroll to position [254, 0]
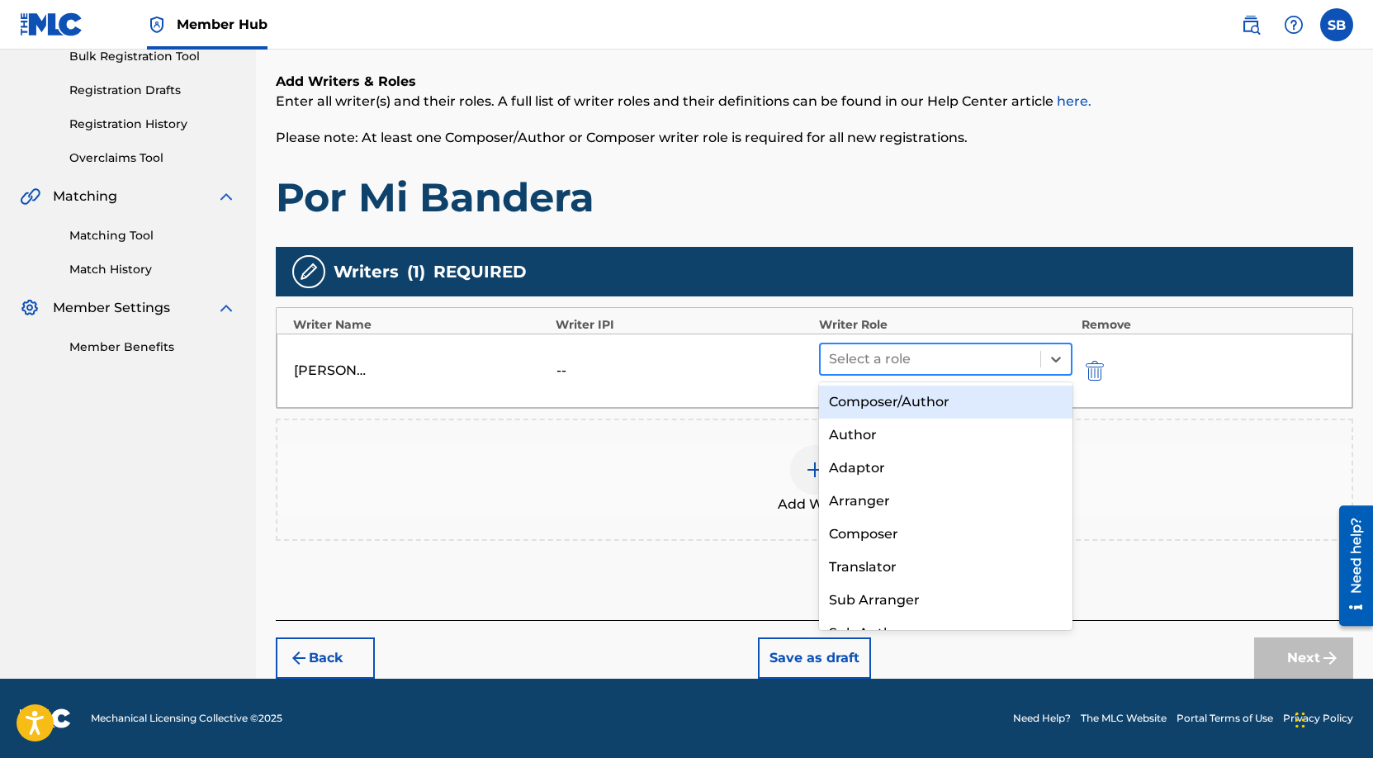
click at [906, 373] on div "Select a role" at bounding box center [946, 359] width 254 height 33
click at [903, 396] on div "Composer/Author" at bounding box center [946, 402] width 254 height 33
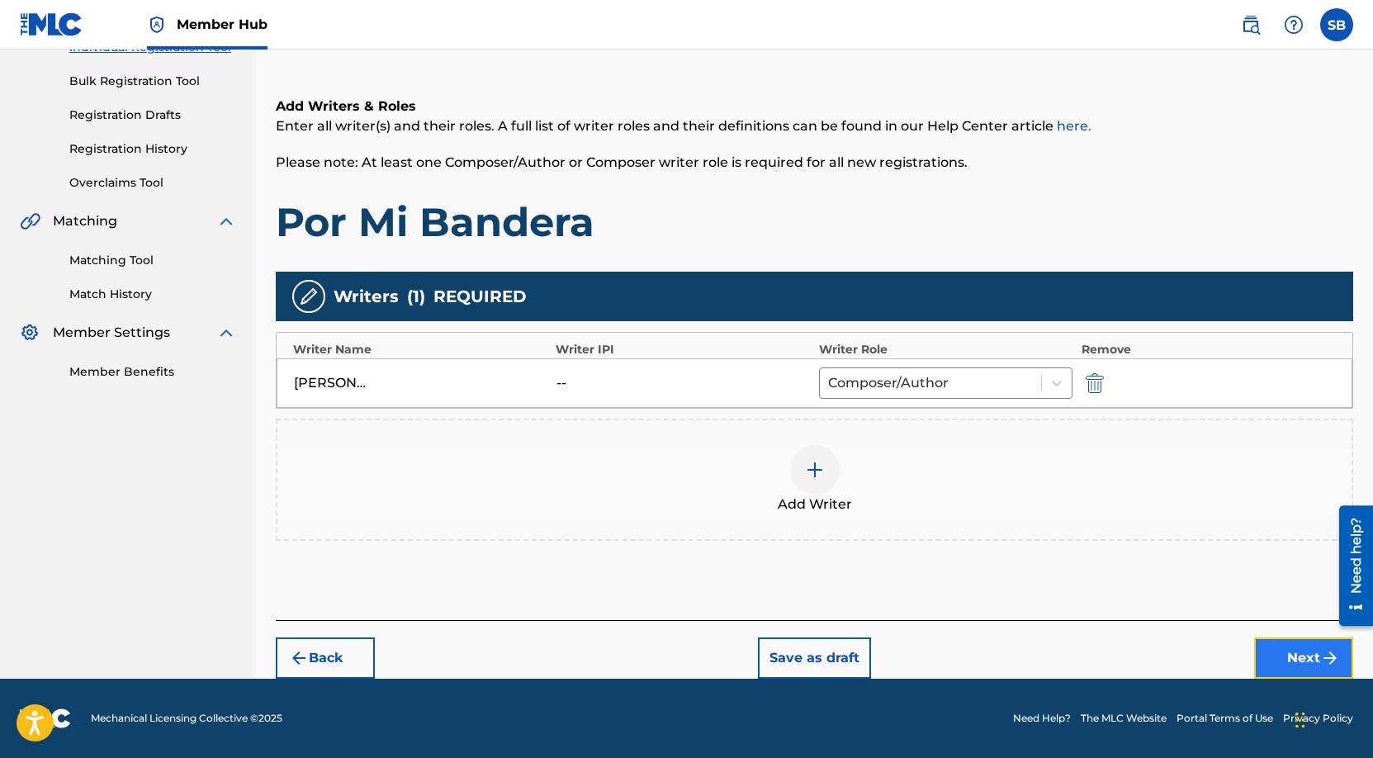
click at [1301, 651] on button "Next" at bounding box center [1303, 657] width 99 height 41
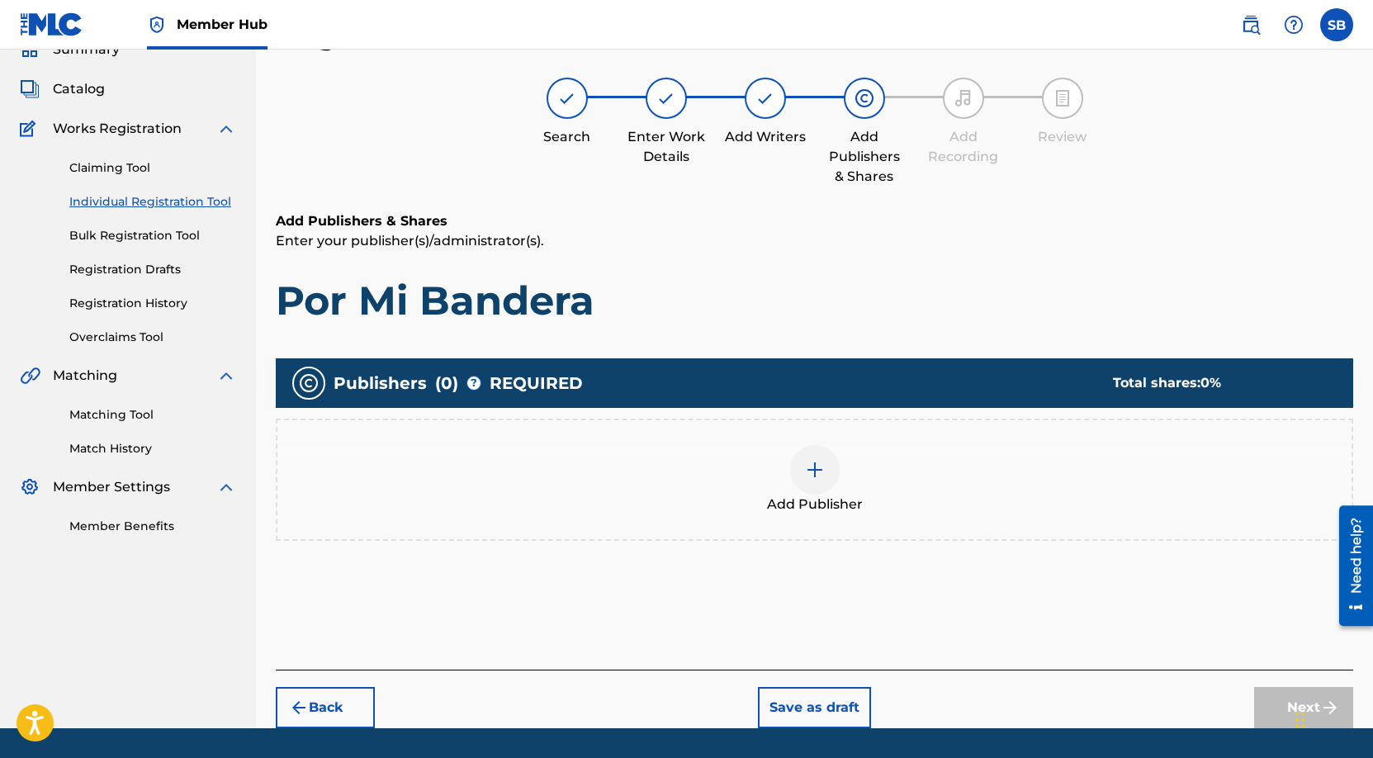
scroll to position [74, 0]
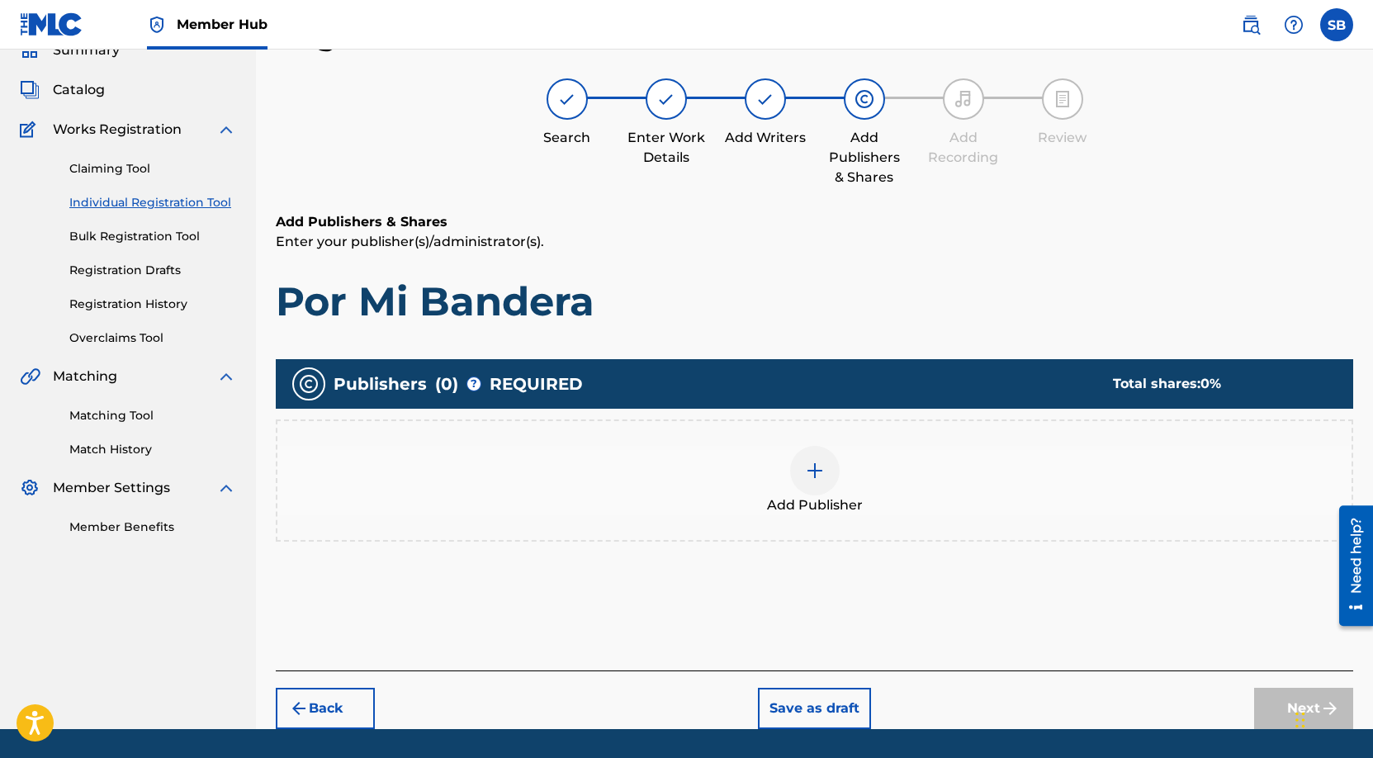
click at [901, 502] on div "Add Publisher" at bounding box center [814, 480] width 1074 height 69
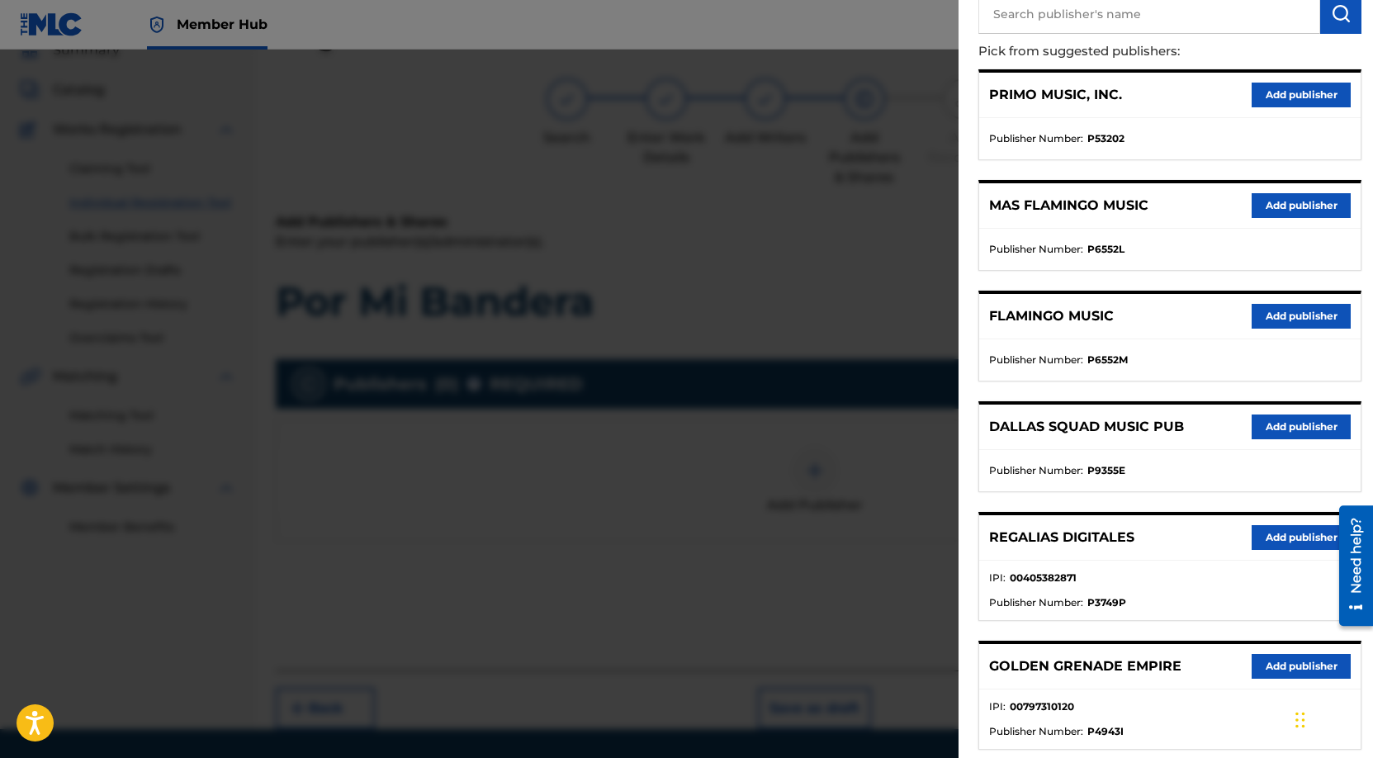
scroll to position [333, 0]
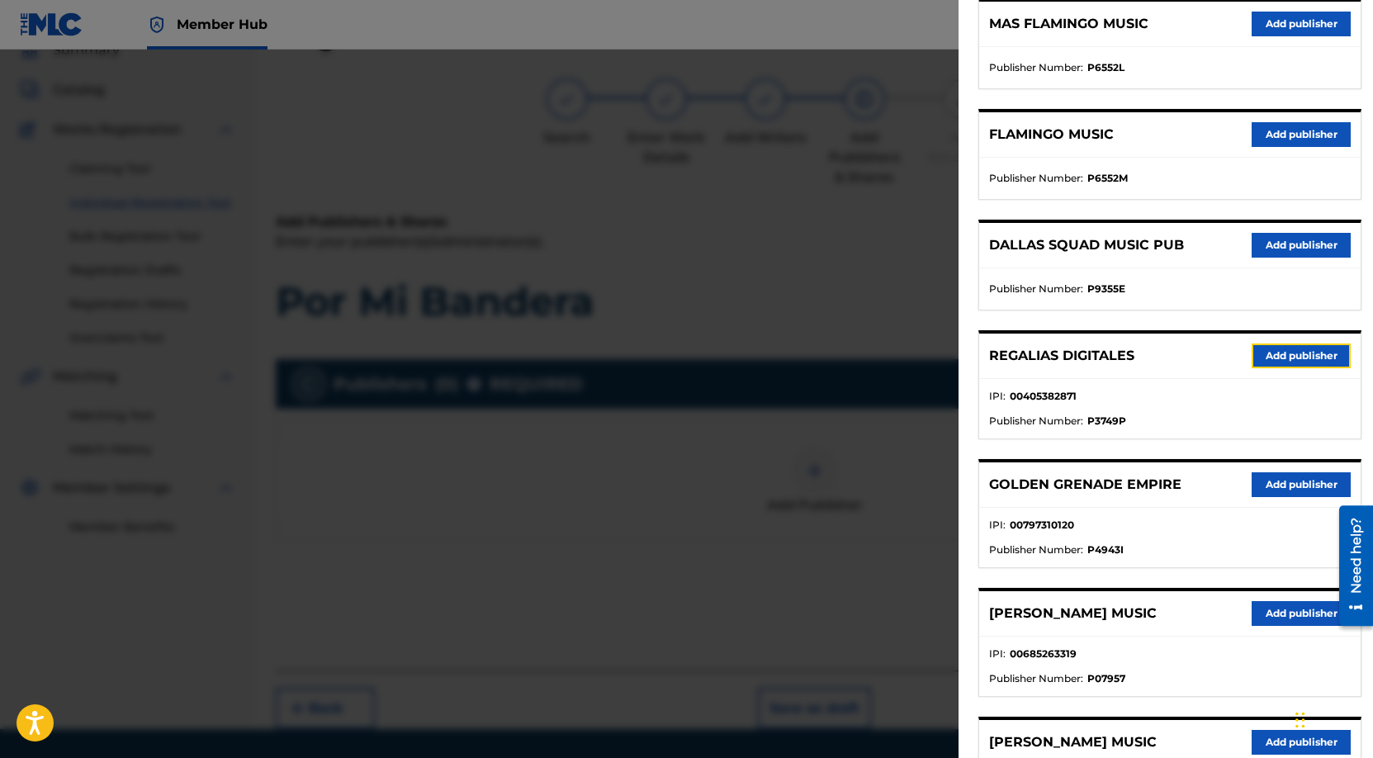
click at [1304, 362] on button "Add publisher" at bounding box center [1300, 355] width 99 height 25
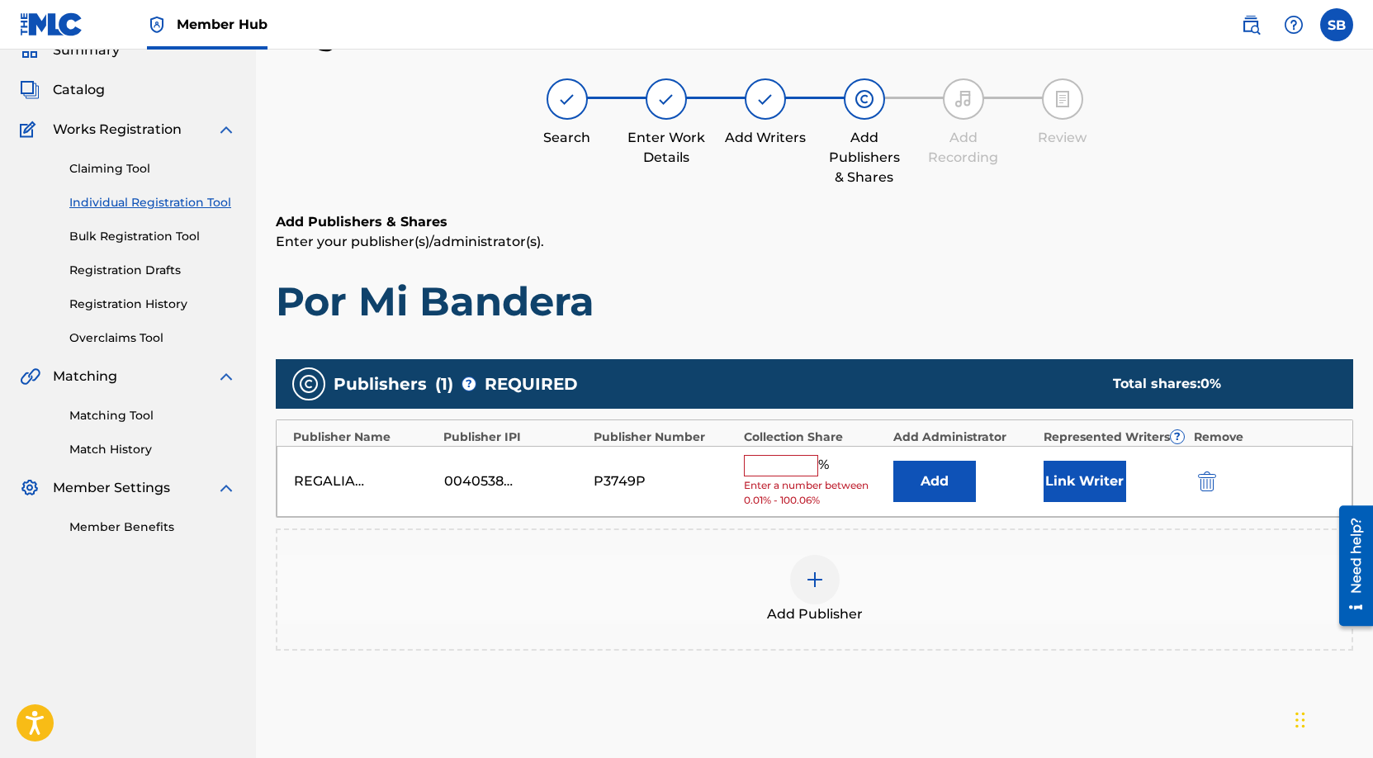
click at [799, 460] on input "text" at bounding box center [781, 465] width 74 height 21
type input "50"
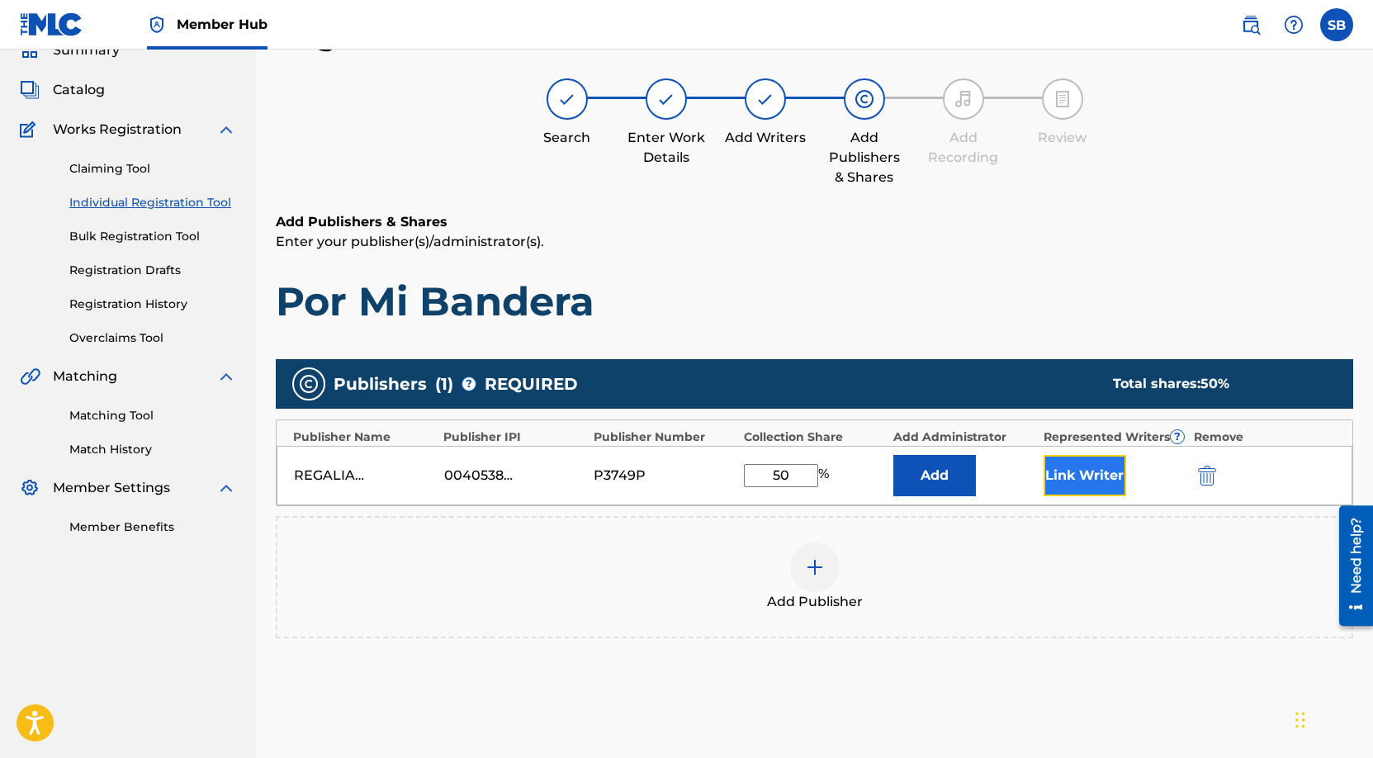
click at [1060, 470] on button "Link Writer" at bounding box center [1084, 475] width 83 height 41
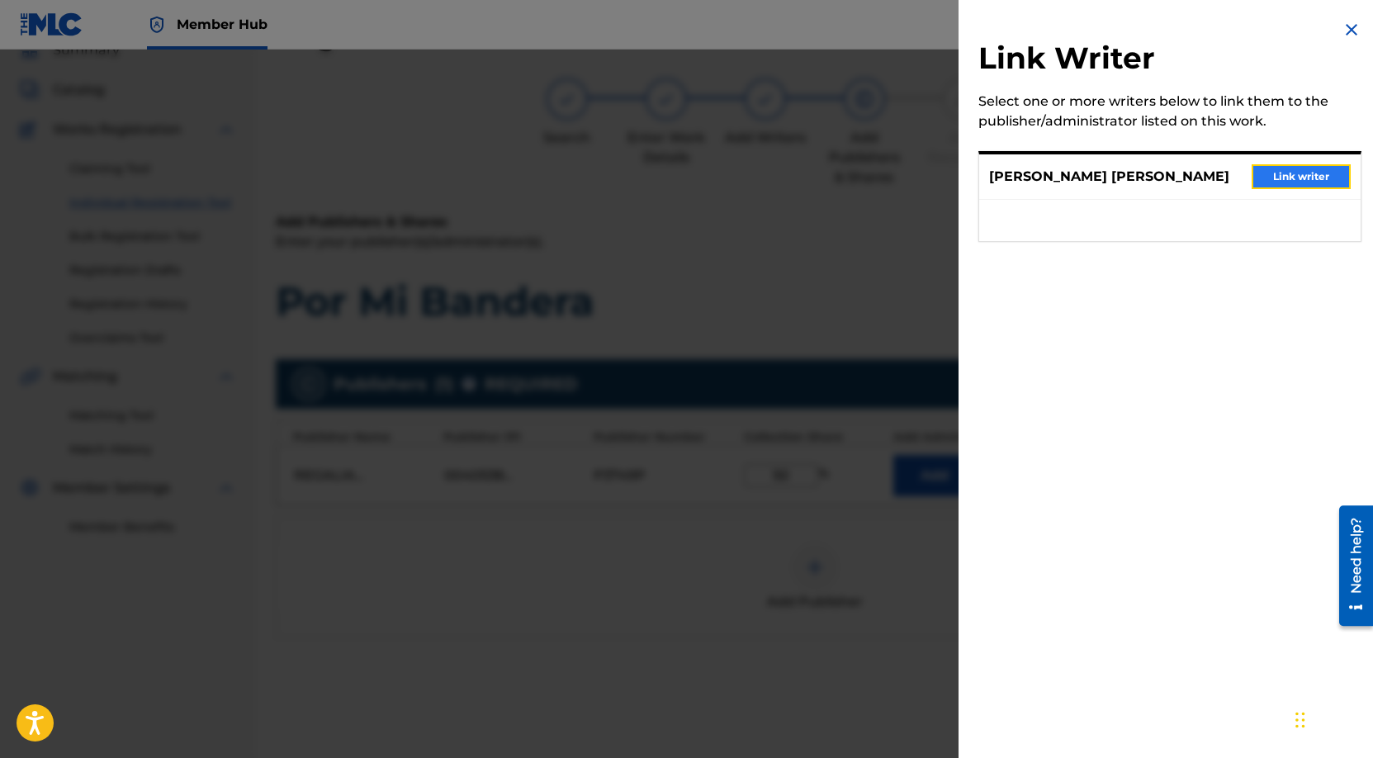
click at [1308, 172] on button "Link writer" at bounding box center [1300, 176] width 99 height 25
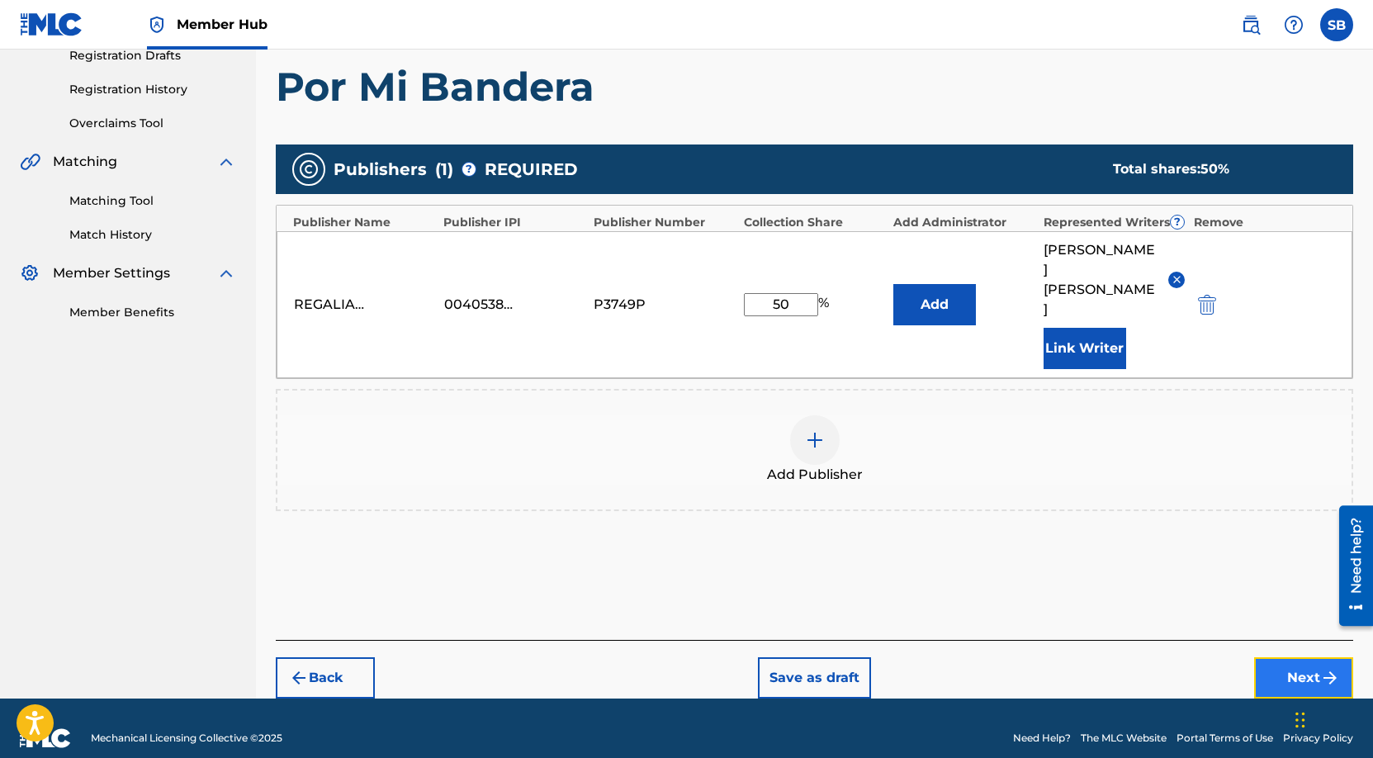
click at [1281, 657] on button "Next" at bounding box center [1303, 677] width 99 height 41
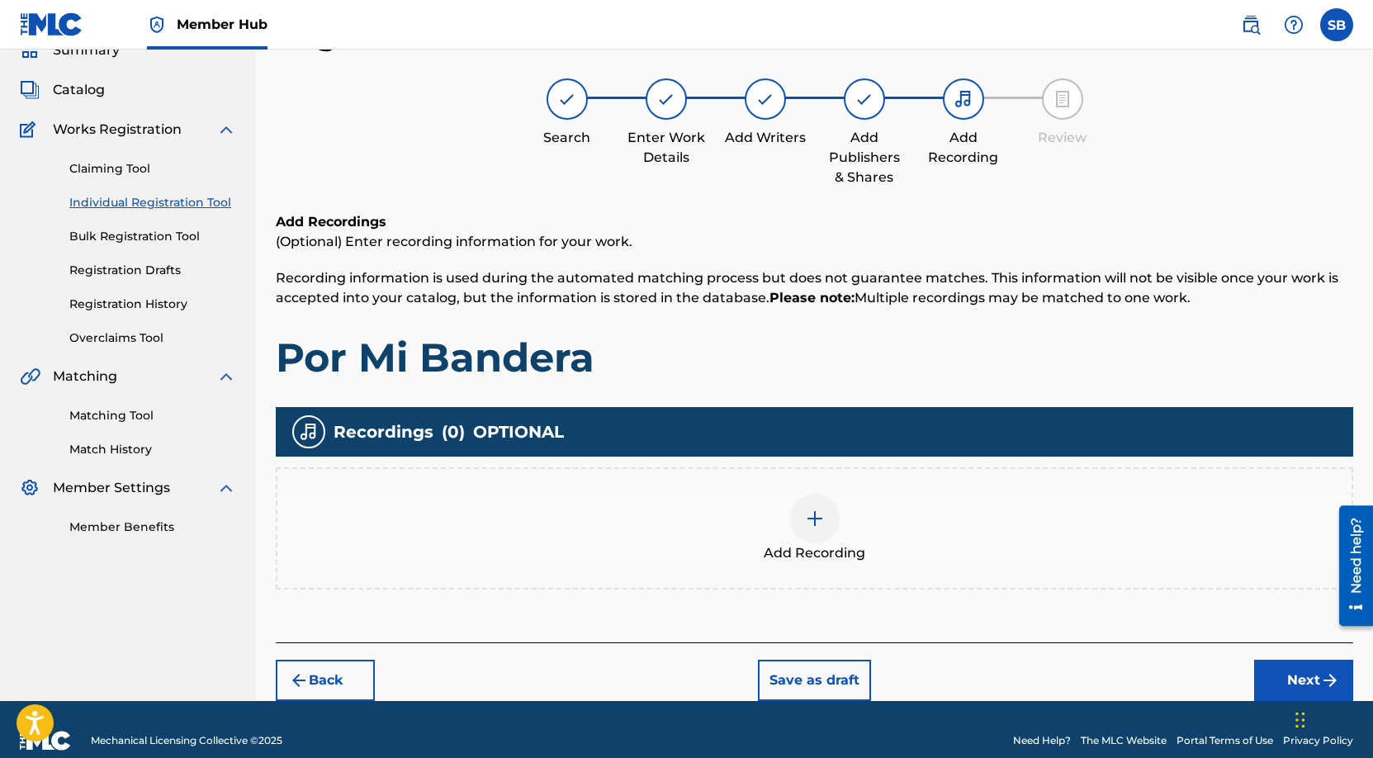
click at [838, 545] on span "Add Recording" at bounding box center [815, 553] width 102 height 20
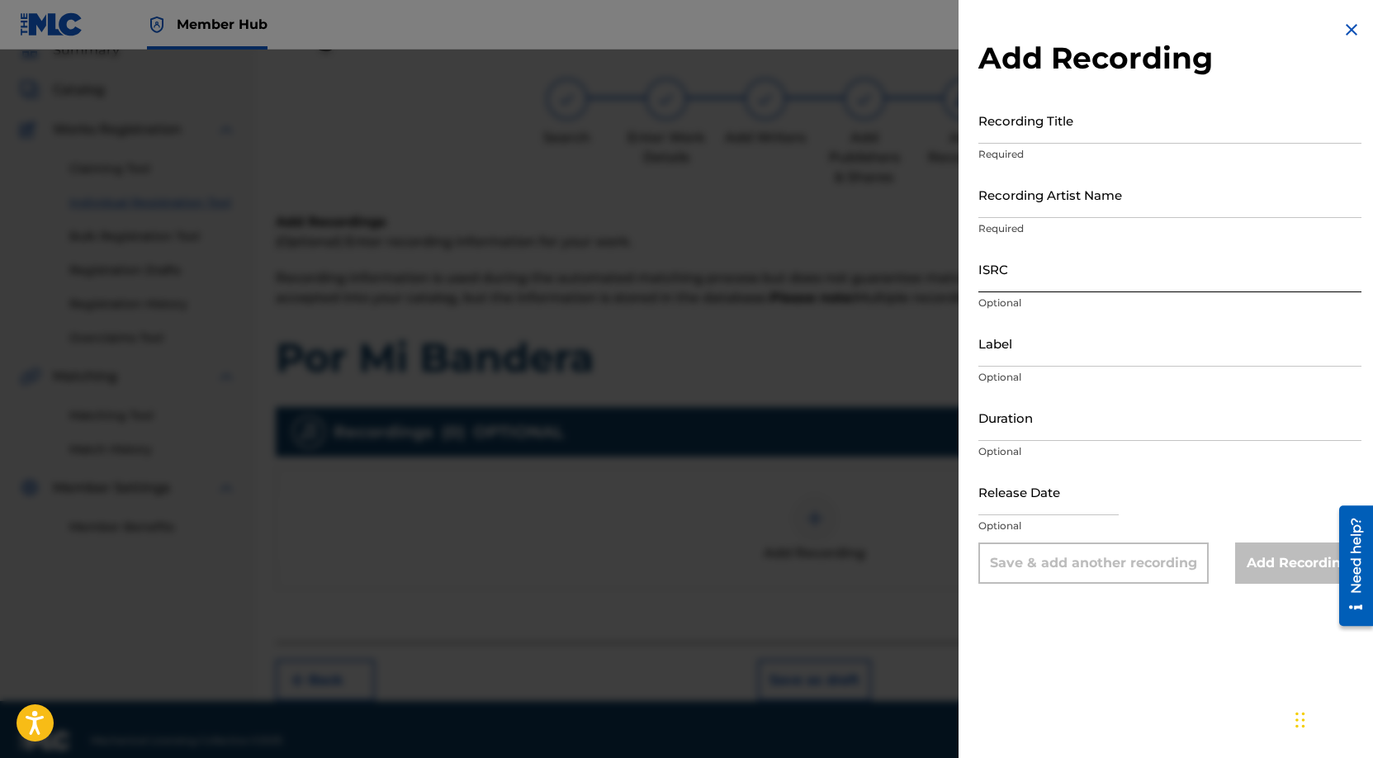
click at [1081, 272] on input "ISRC" at bounding box center [1169, 268] width 383 height 47
paste input "QZZ7U2536413"
type input "QZZ7U2536413"
click at [1107, 190] on input "Recording Artist Name" at bounding box center [1169, 194] width 383 height 47
paste input "Skeder, [PERSON_NAME]"
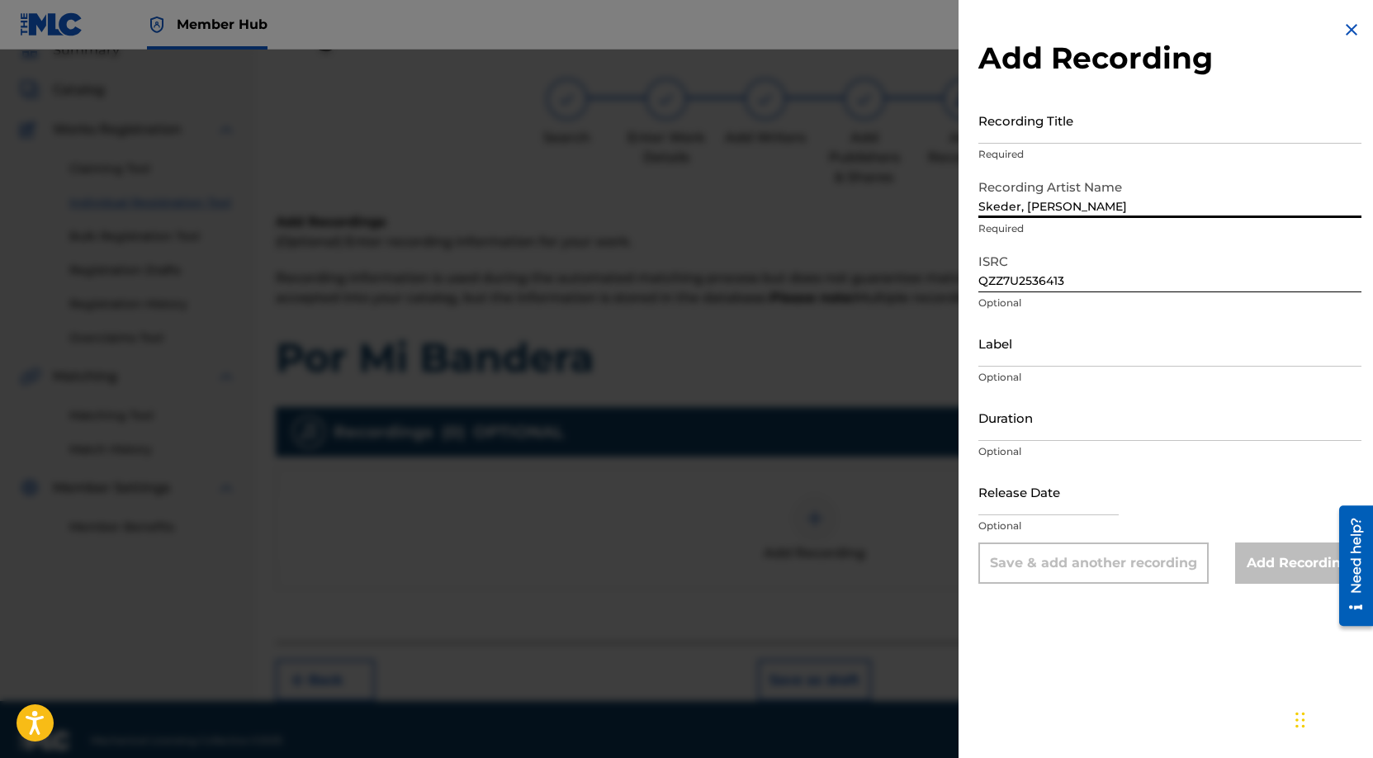
type input "Skeder, [PERSON_NAME]"
click at [1073, 116] on input "Recording Title" at bounding box center [1169, 120] width 383 height 47
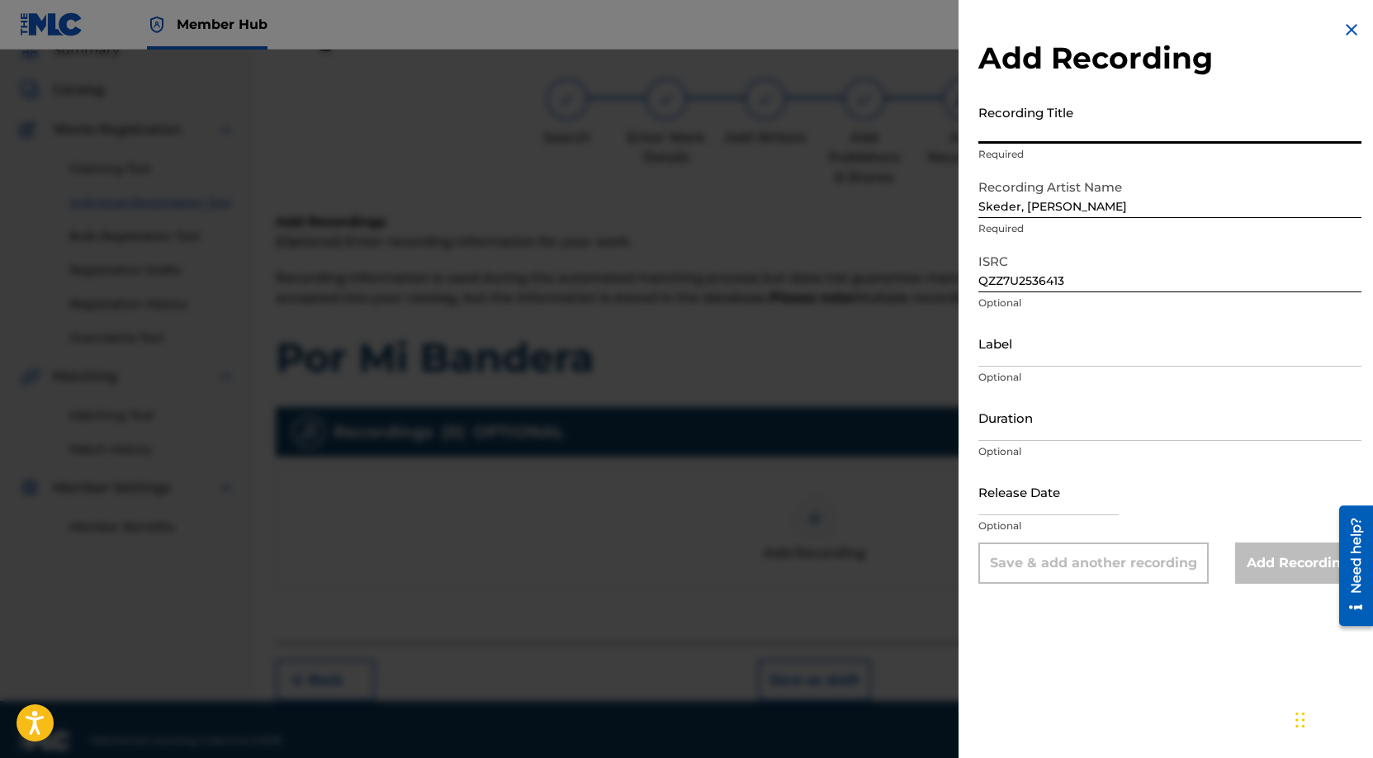
paste input "Por mi bandera"
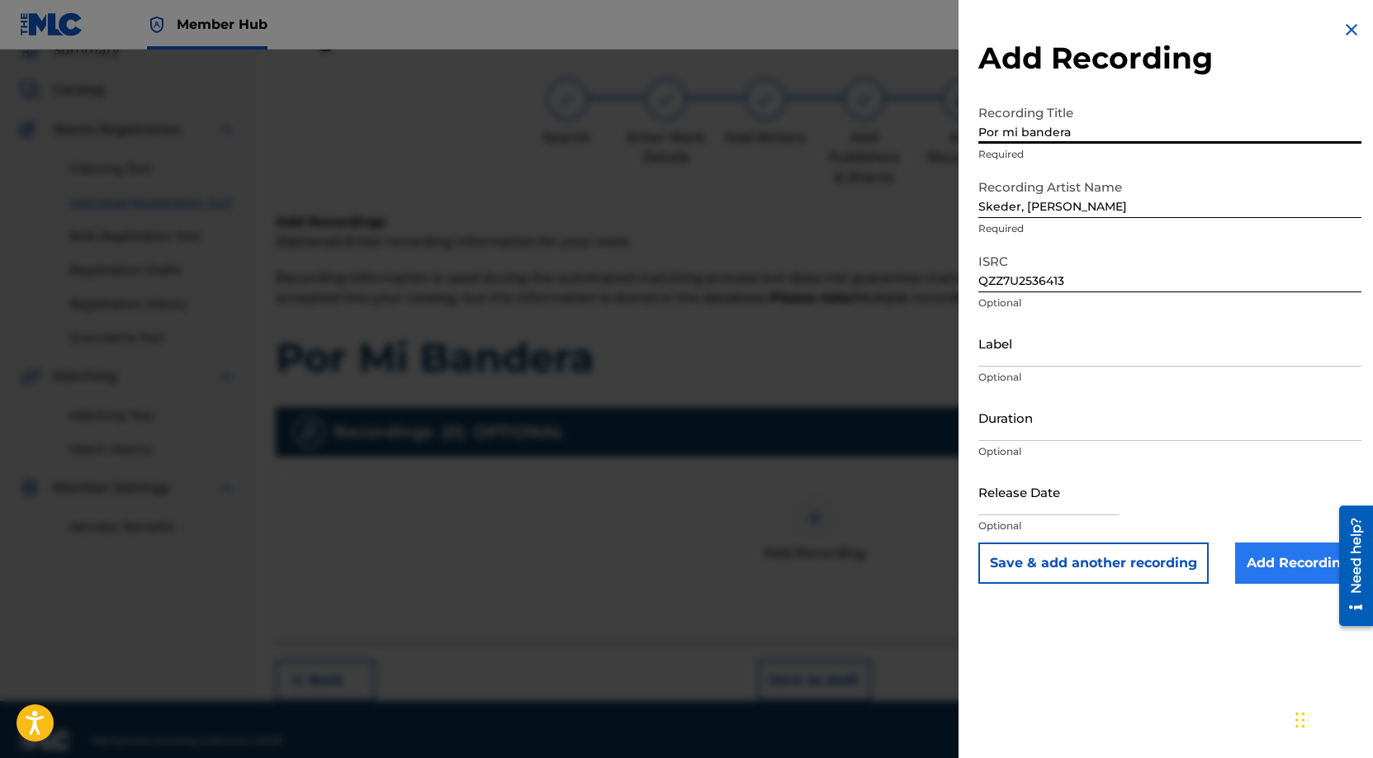
type input "Por mi bandera"
click at [1285, 555] on input "Add Recording" at bounding box center [1298, 562] width 126 height 41
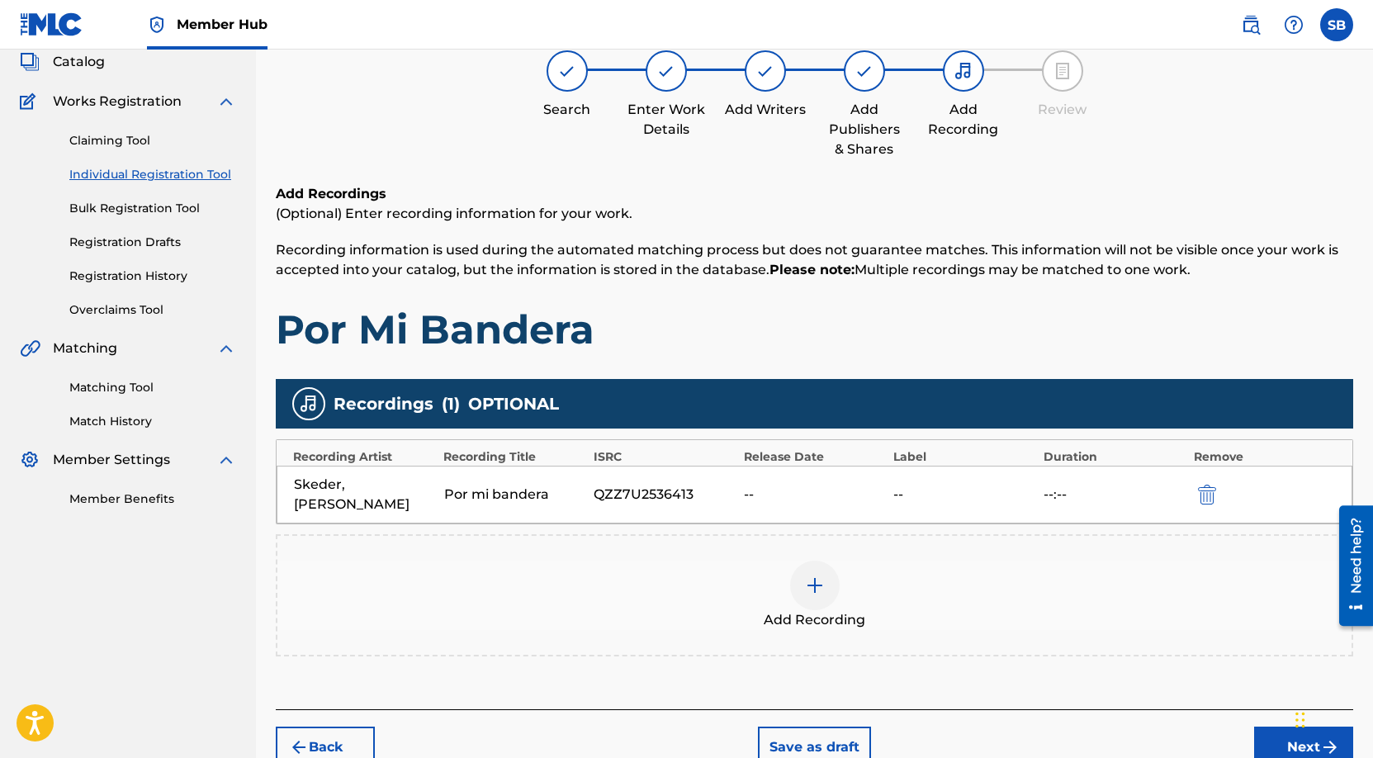
scroll to position [192, 0]
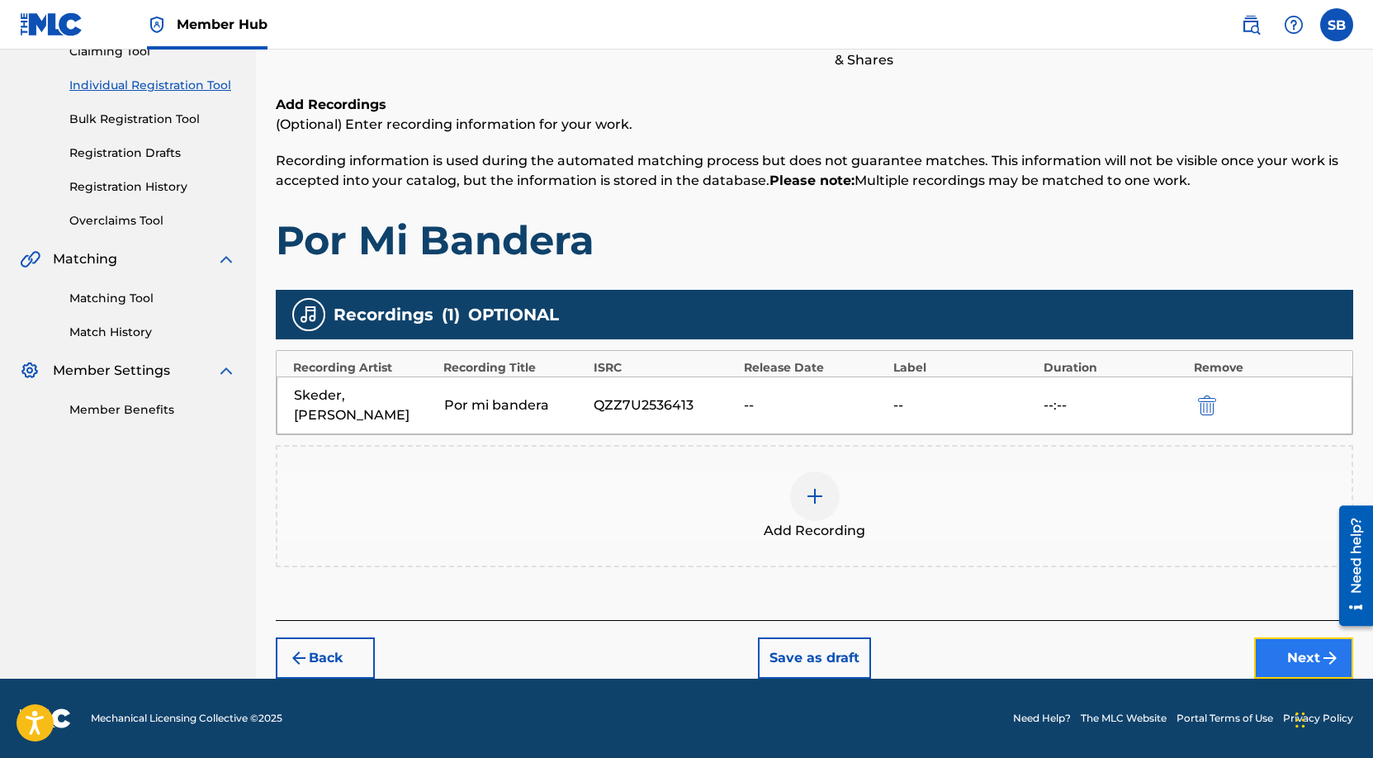
click at [1257, 648] on button "Next" at bounding box center [1303, 657] width 99 height 41
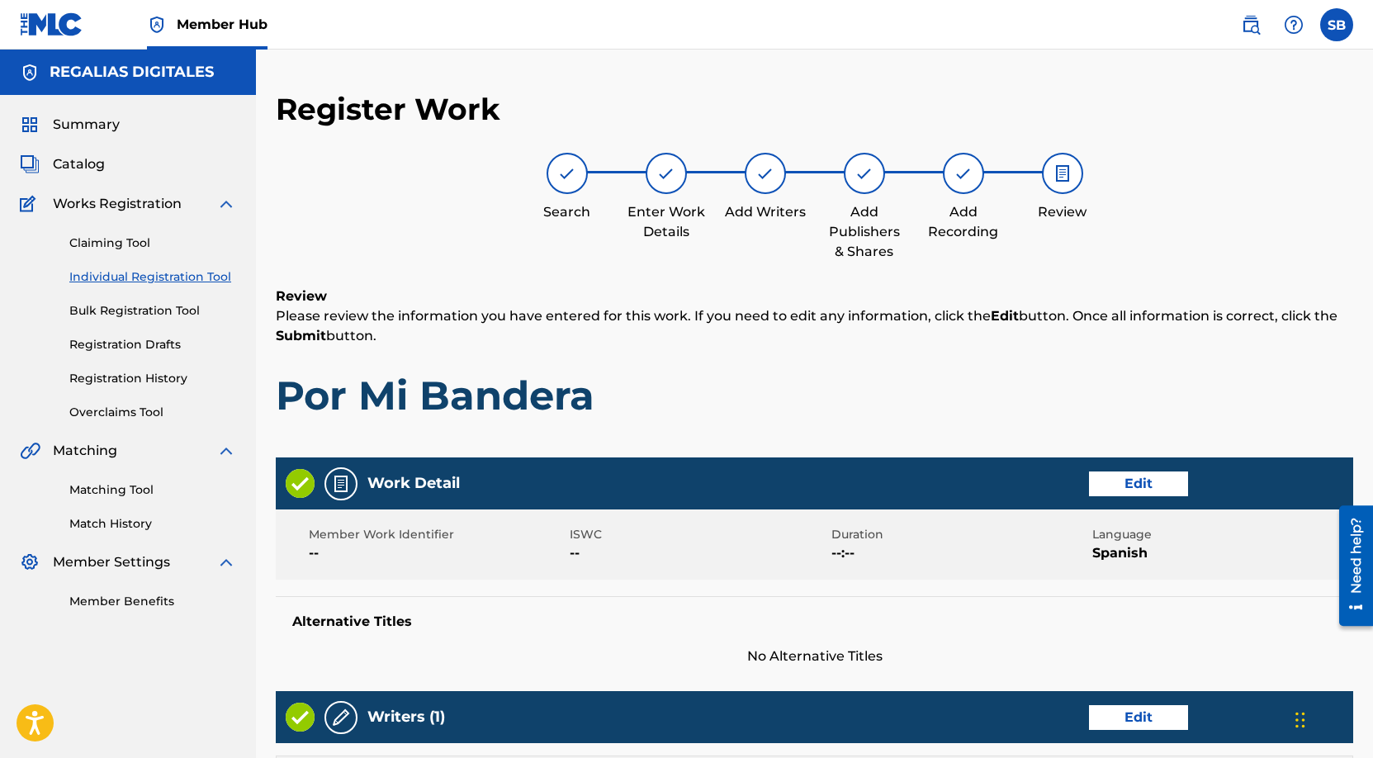
scroll to position [658, 0]
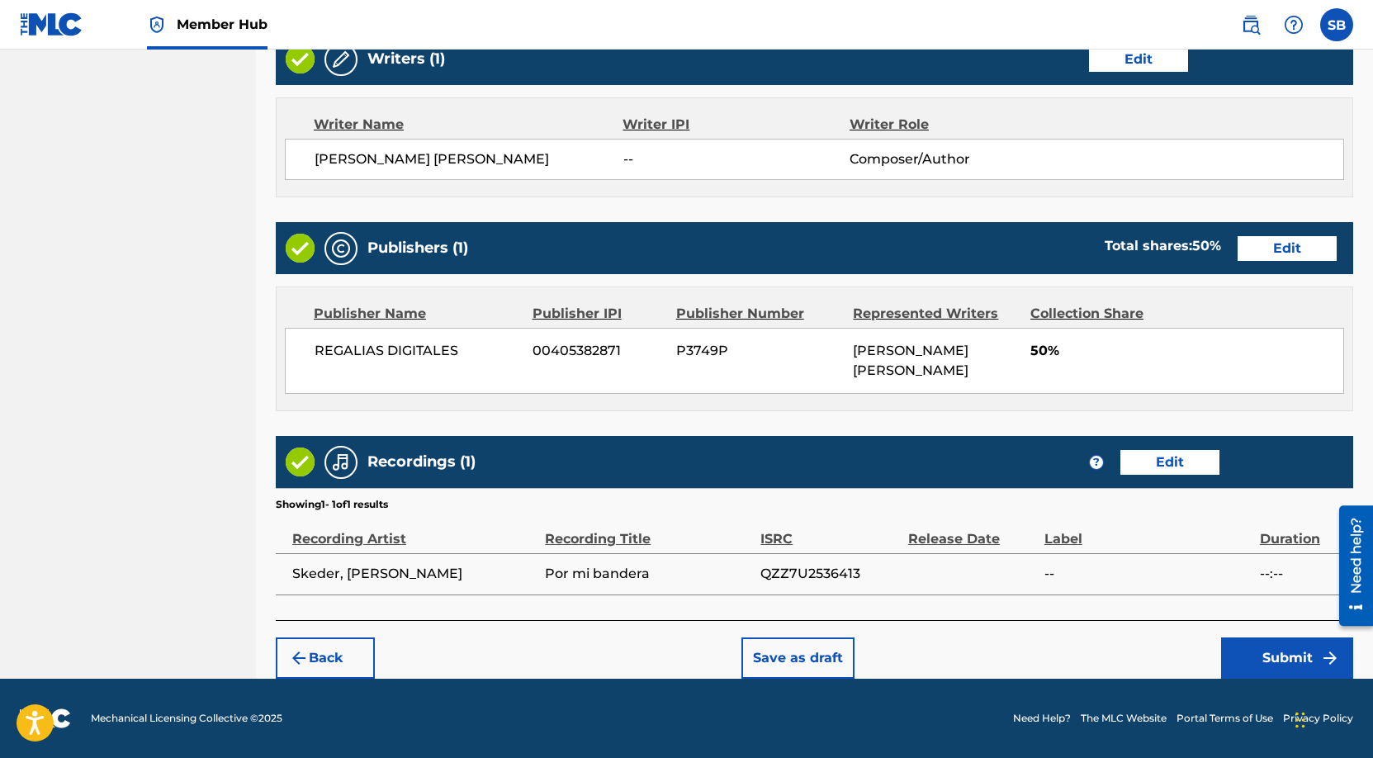
click at [1072, 647] on div "Back Save as draft Submit" at bounding box center [814, 649] width 1077 height 59
click at [1232, 644] on button "Submit" at bounding box center [1287, 657] width 132 height 41
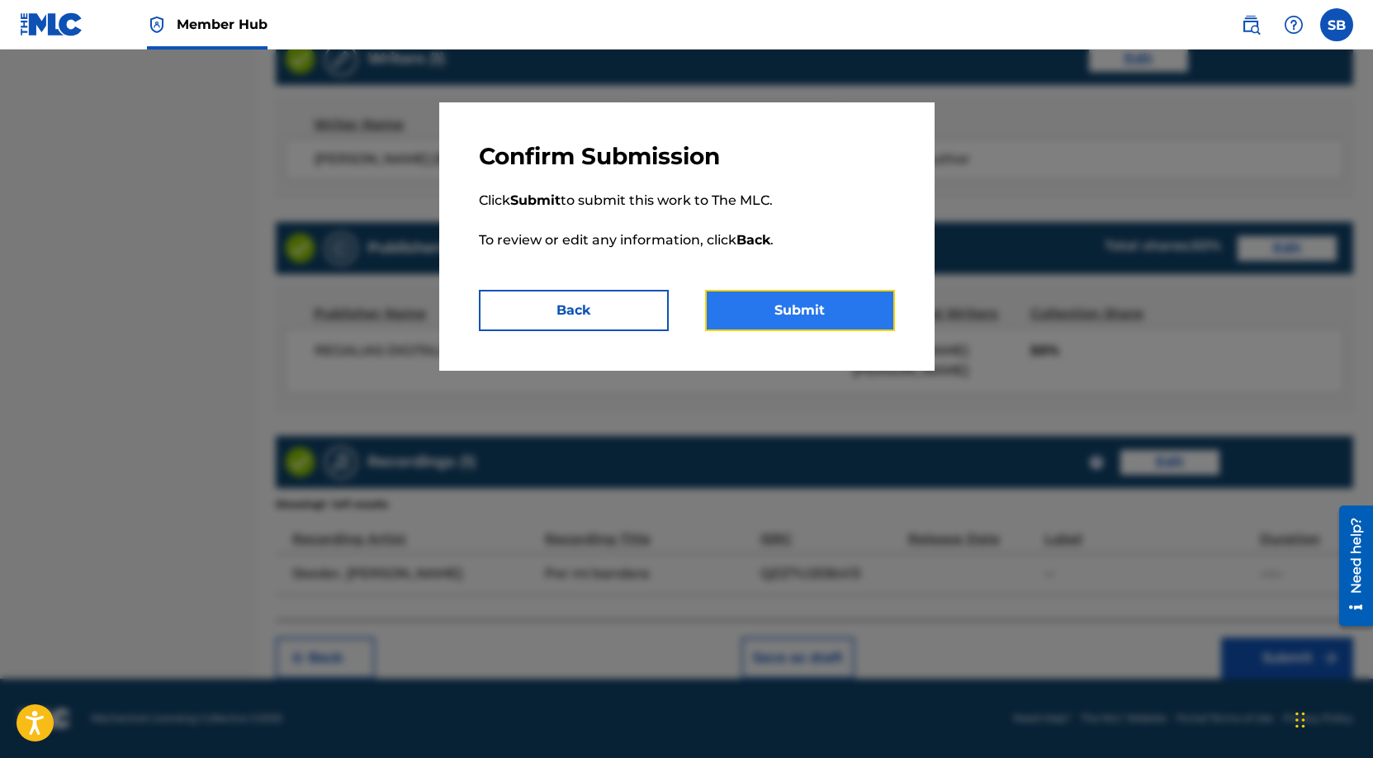
click at [836, 314] on button "Submit" at bounding box center [800, 310] width 190 height 41
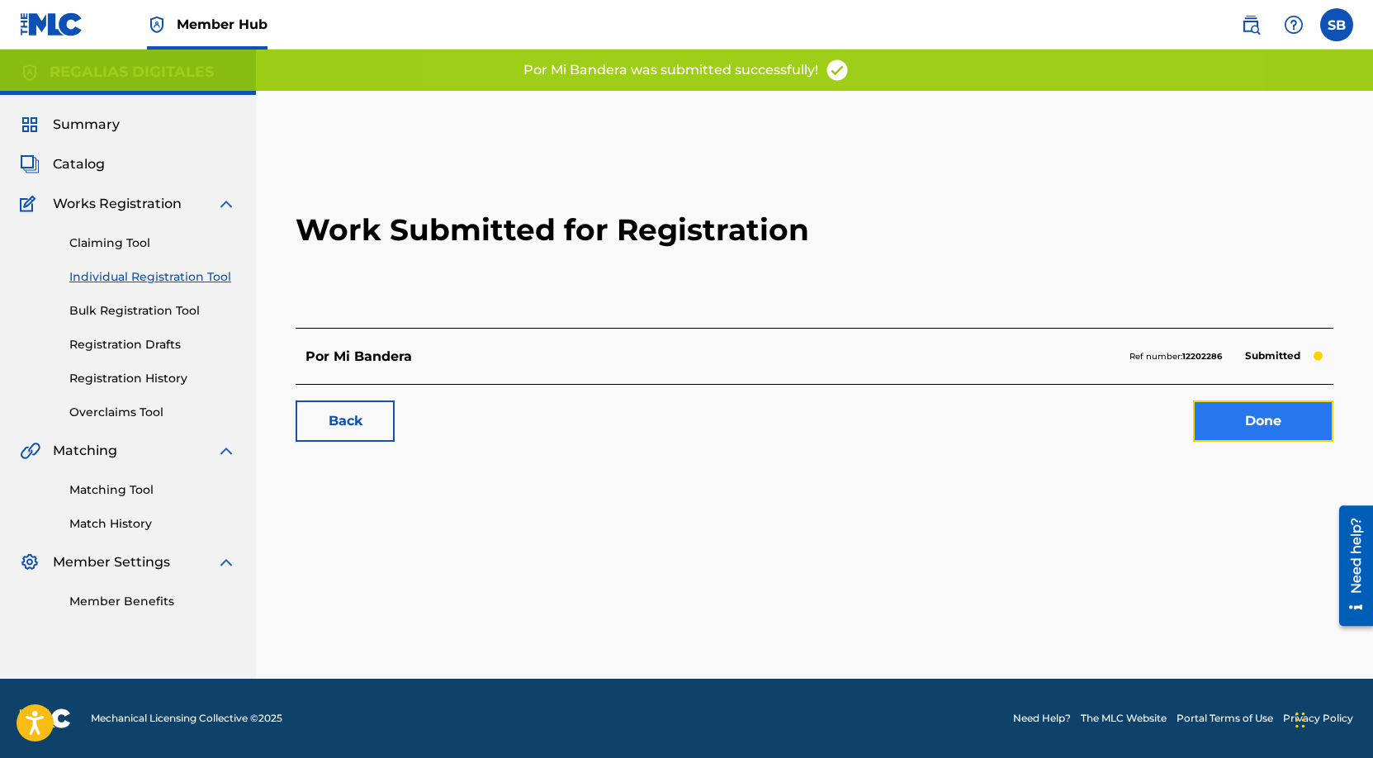
click at [1261, 410] on link "Done" at bounding box center [1263, 420] width 140 height 41
